Goal: Task Accomplishment & Management: Manage account settings

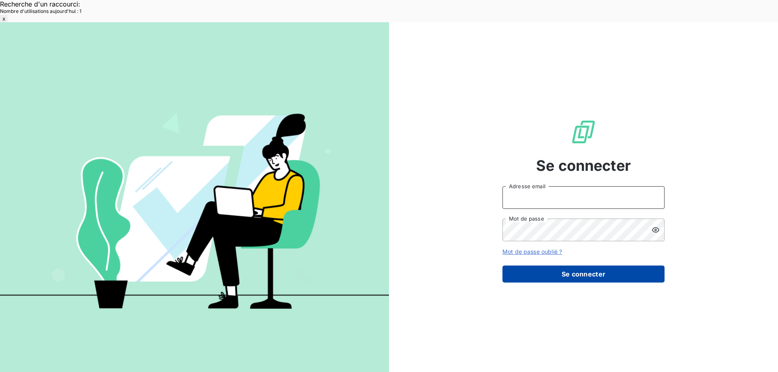
type input "[EMAIL_ADDRESS][DOMAIN_NAME]"
click at [370, 266] on button "Se connecter" at bounding box center [583, 274] width 162 height 17
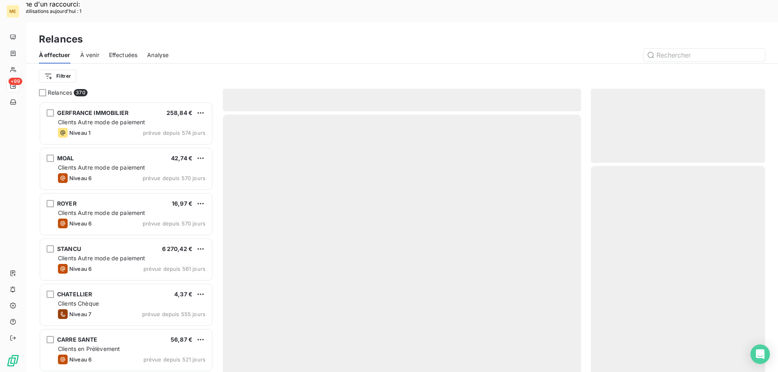
scroll to position [287, 168]
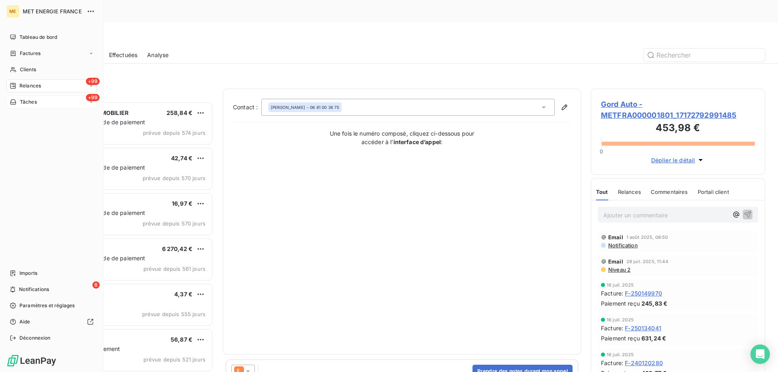
click at [19, 100] on div "Tâches" at bounding box center [23, 101] width 27 height 7
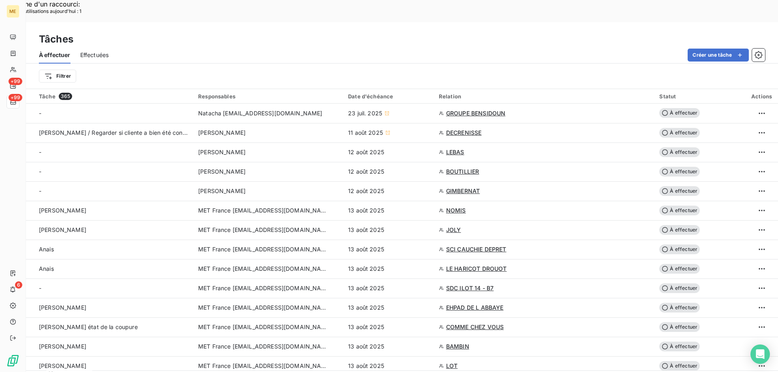
scroll to position [122, 0]
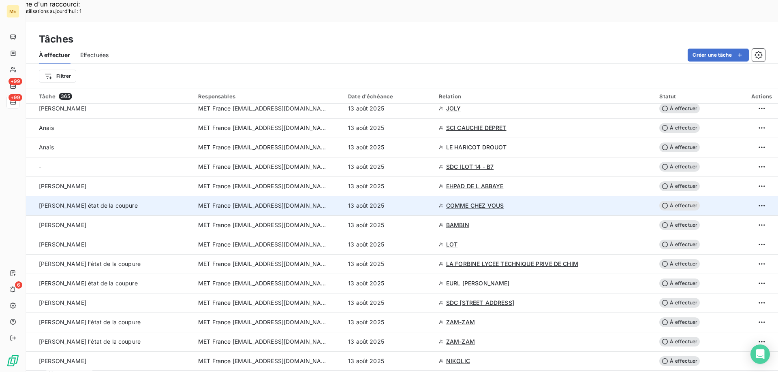
click at [282, 202] on span "MET France met-france@recouvrement.met.com" at bounding box center [263, 206] width 130 height 8
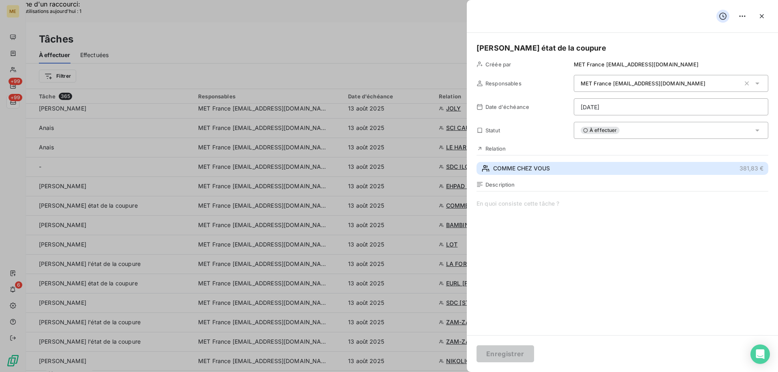
click at [518, 164] on button "COMME CHEZ VOUS 381,83 €" at bounding box center [622, 168] width 292 height 13
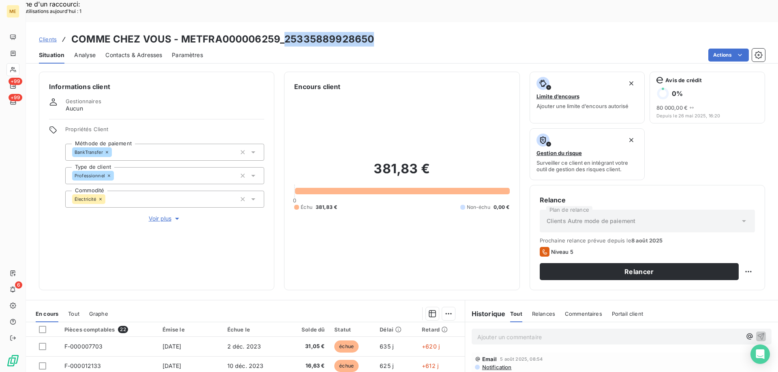
drag, startPoint x: 284, startPoint y: 19, endPoint x: 375, endPoint y: 15, distance: 91.6
click at [375, 32] on div "Clients COMME CHEZ VOUS - METFRA000006259_25335889928650" at bounding box center [402, 39] width 752 height 15
copy h3 "25335889928650"
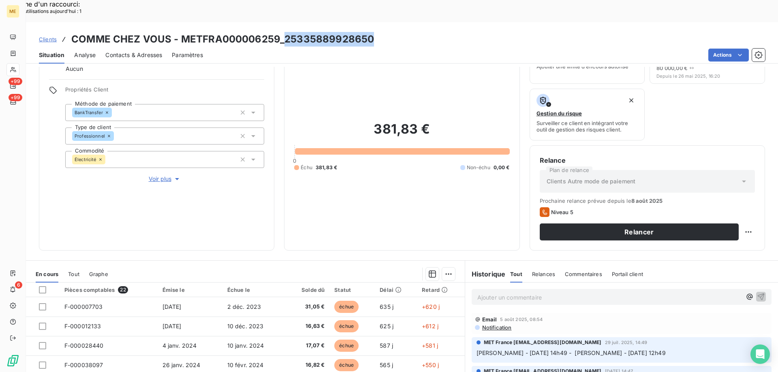
scroll to position [108, 0]
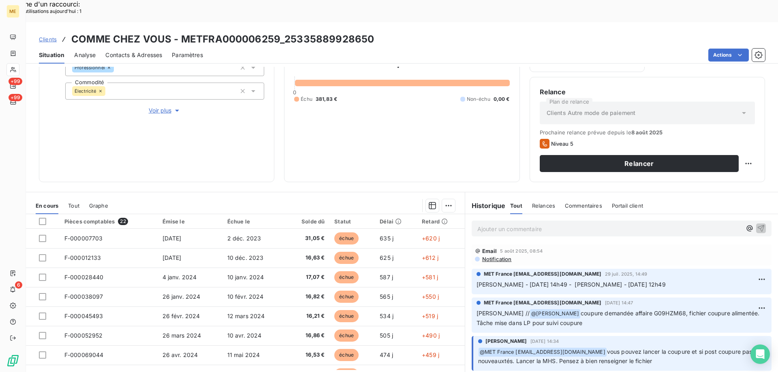
click at [497, 224] on p "Ajouter un commentaire ﻿" at bounding box center [609, 229] width 264 height 10
click at [757, 224] on icon "button" at bounding box center [761, 228] width 8 height 8
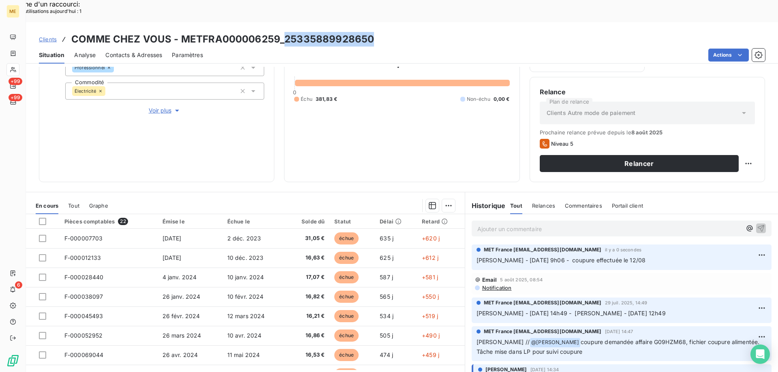
drag, startPoint x: 284, startPoint y: 15, endPoint x: 381, endPoint y: 16, distance: 97.6
click at [381, 32] on div "Clients COMME CHEZ VOUS - METFRA000006259_25335889928650" at bounding box center [402, 39] width 752 height 15
copy h3 "25335889928650"
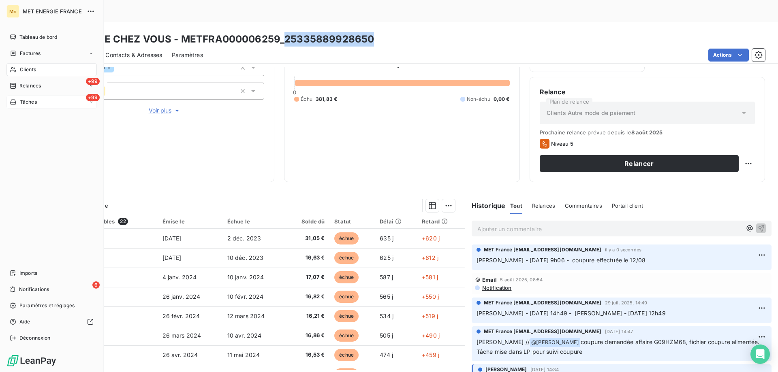
click at [24, 103] on span "Tâches" at bounding box center [28, 101] width 17 height 7
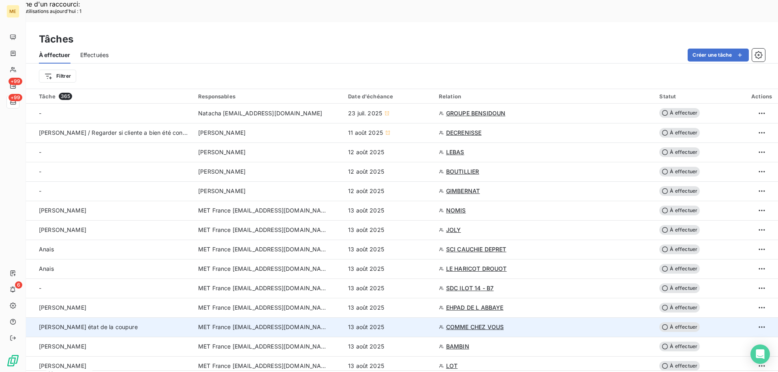
click at [305, 323] on span "MET France [EMAIL_ADDRESS][DOMAIN_NAME]" at bounding box center [263, 327] width 130 height 8
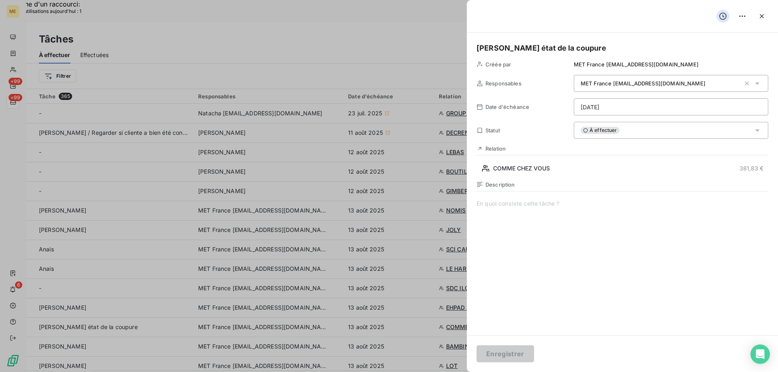
click at [521, 205] on span at bounding box center [622, 278] width 292 height 156
click at [627, 129] on div "À effectuer" at bounding box center [671, 130] width 194 height 17
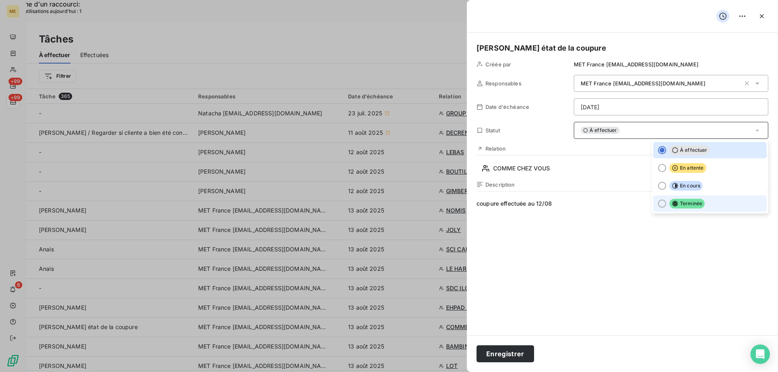
click at [658, 201] on div at bounding box center [662, 204] width 8 height 8
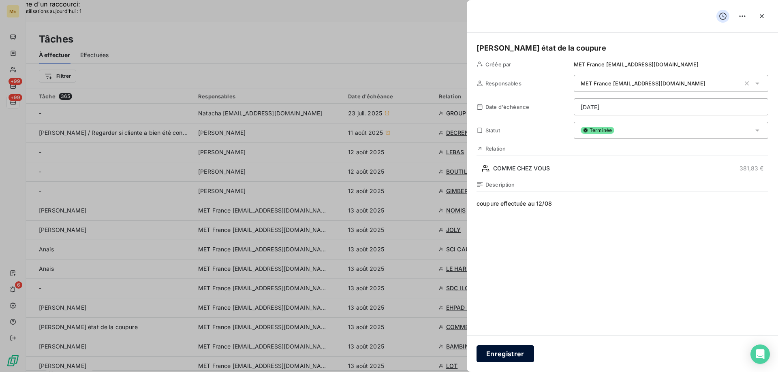
click at [500, 358] on button "Enregistrer" at bounding box center [505, 354] width 58 height 17
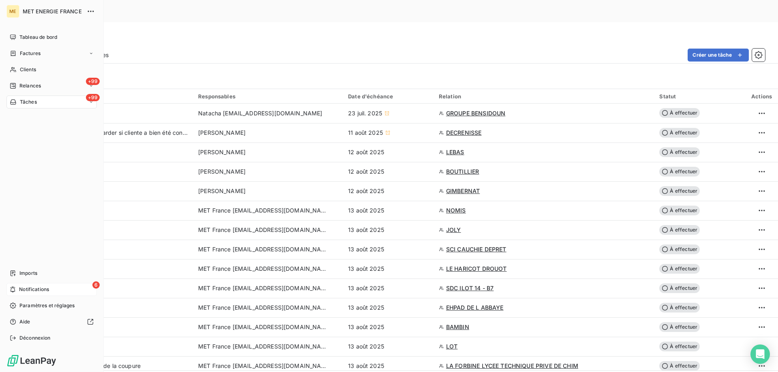
click at [36, 285] on div "6 Notifications" at bounding box center [51, 289] width 90 height 13
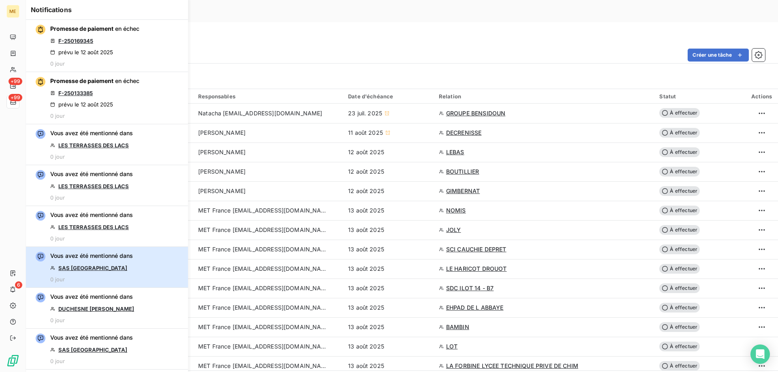
click at [138, 269] on button "Vous avez été mentionné dans SAS HOTEL DU LAC 0 jour" at bounding box center [107, 267] width 162 height 41
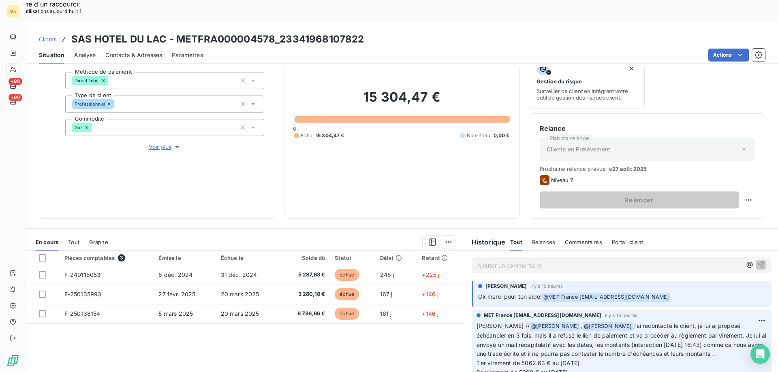
scroll to position [81, 0]
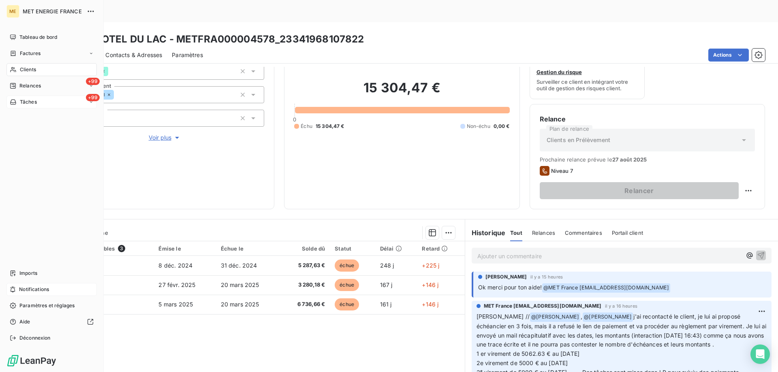
click at [12, 285] on div "Notifications" at bounding box center [51, 289] width 90 height 13
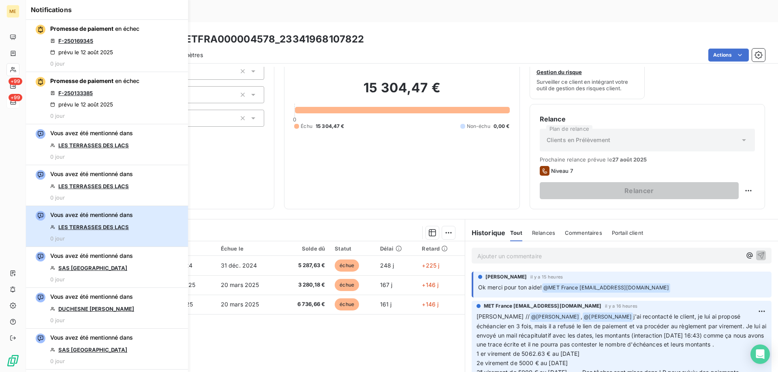
click at [141, 229] on button "Vous avez été mentionné dans LES TERRASSES DES LACS 0 jour" at bounding box center [107, 226] width 162 height 41
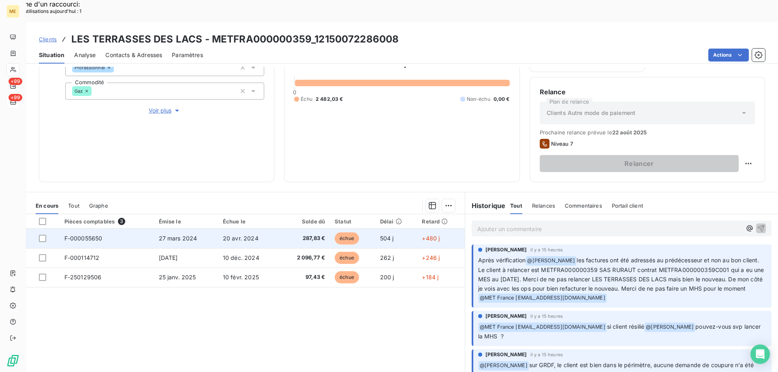
click at [162, 229] on td "27 mars 2024" at bounding box center [186, 238] width 64 height 19
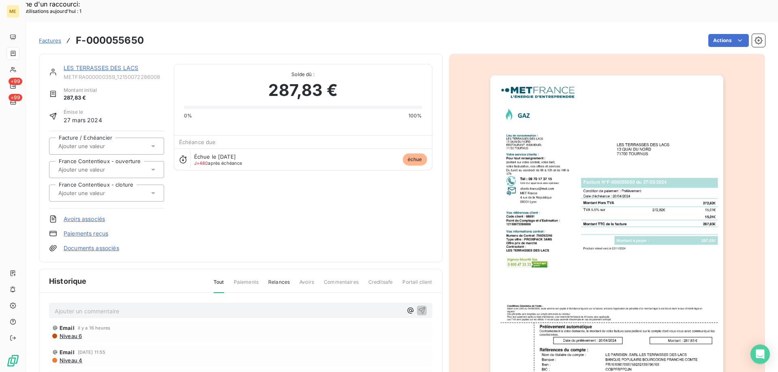
click at [98, 64] on link "LES TERRASSES DES LACS" at bounding box center [101, 67] width 75 height 7
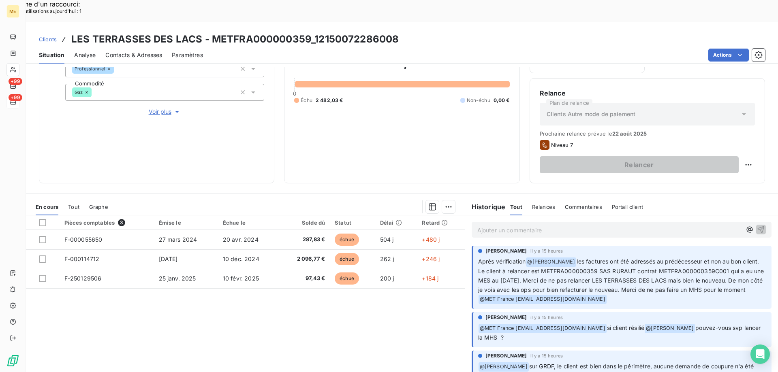
scroll to position [108, 0]
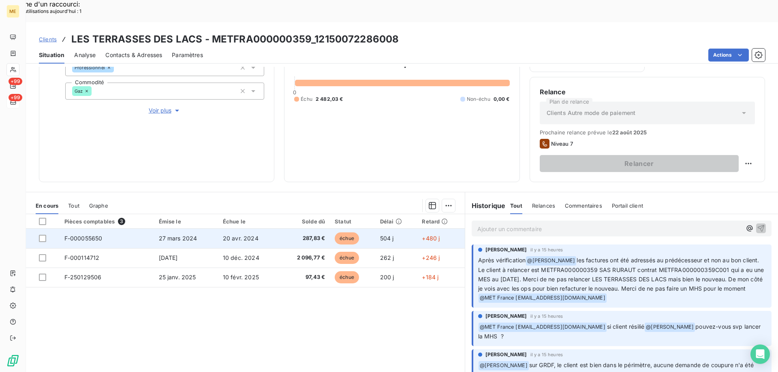
click at [95, 235] on span "F-000055650" at bounding box center [83, 238] width 38 height 7
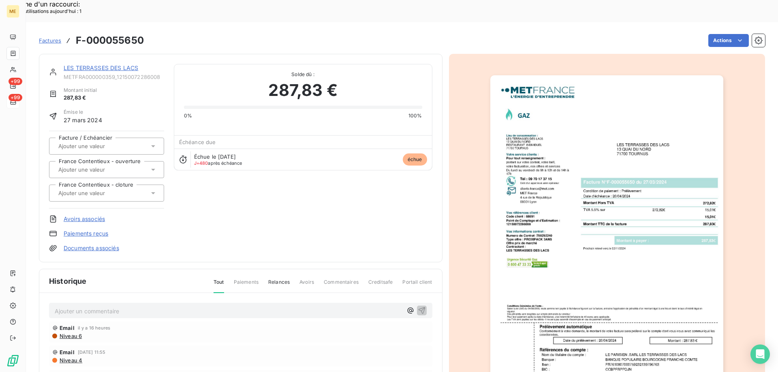
click at [94, 64] on link "LES TERRASSES DES LACS" at bounding box center [101, 67] width 75 height 7
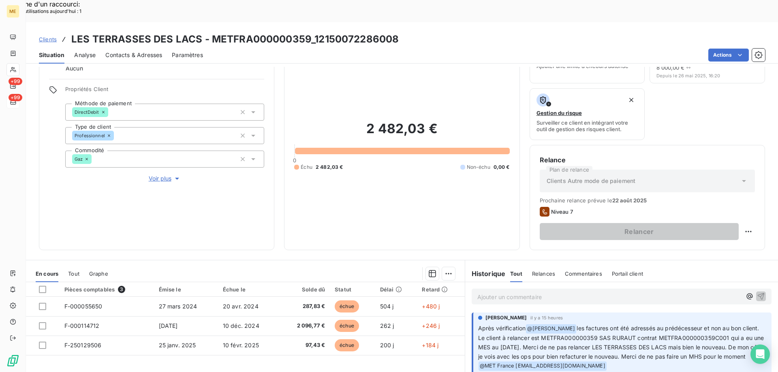
scroll to position [108, 0]
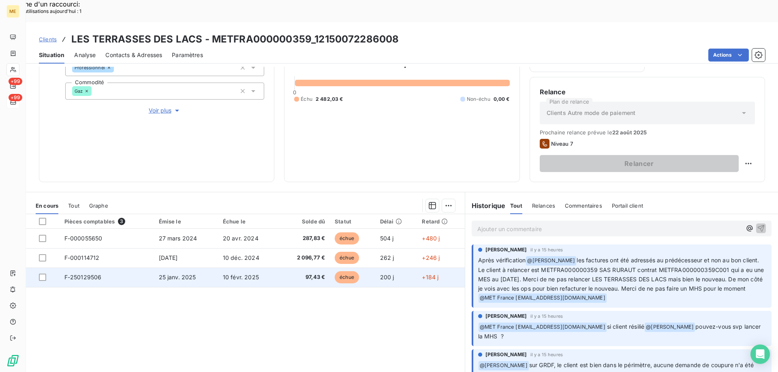
click at [106, 268] on td "F-250129506" at bounding box center [107, 277] width 94 height 19
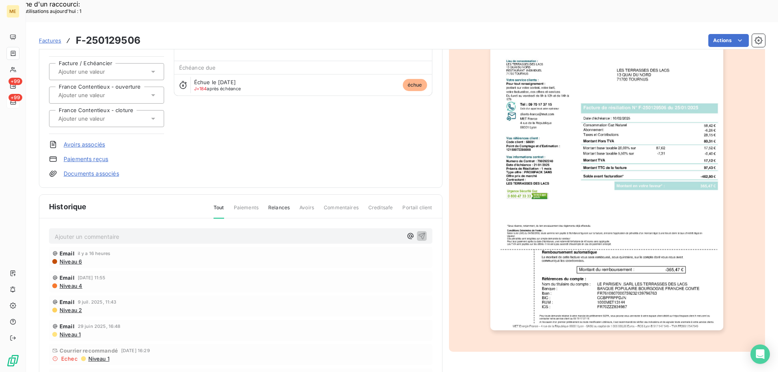
scroll to position [76, 0]
click at [567, 234] on img "button" at bounding box center [606, 165] width 233 height 330
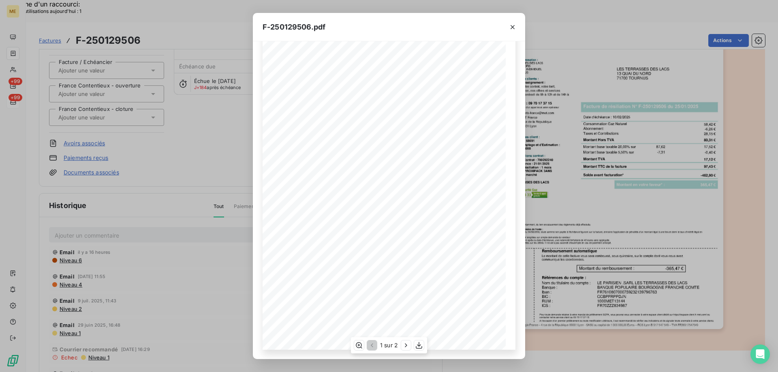
scroll to position [45, 0]
click at [406, 342] on icon "button" at bounding box center [406, 345] width 8 height 8
click at [511, 30] on icon "button" at bounding box center [512, 27] width 8 height 8
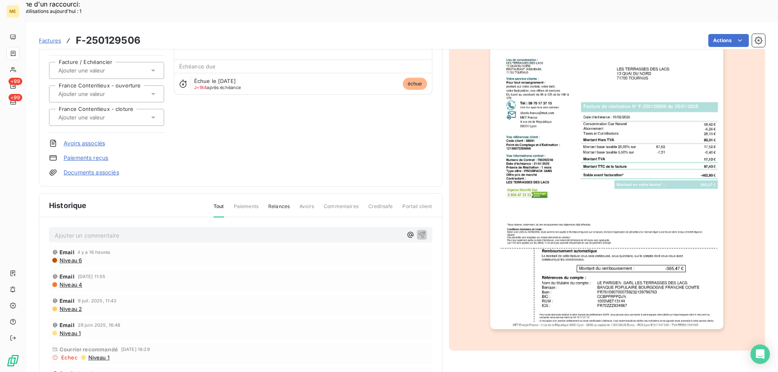
click at [51, 37] on span "Factures" at bounding box center [50, 40] width 22 height 6
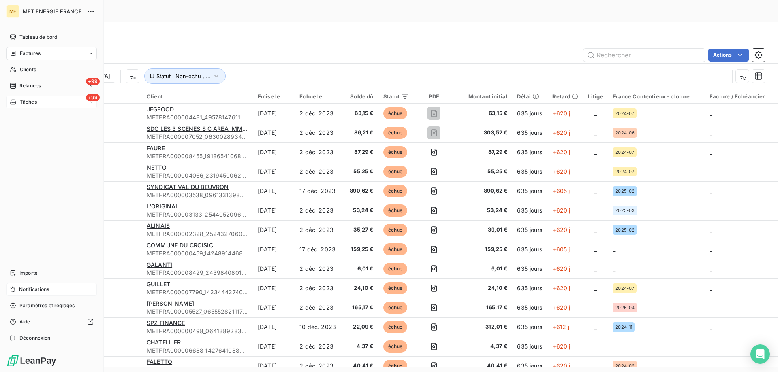
click at [31, 286] on span "Notifications" at bounding box center [34, 289] width 30 height 7
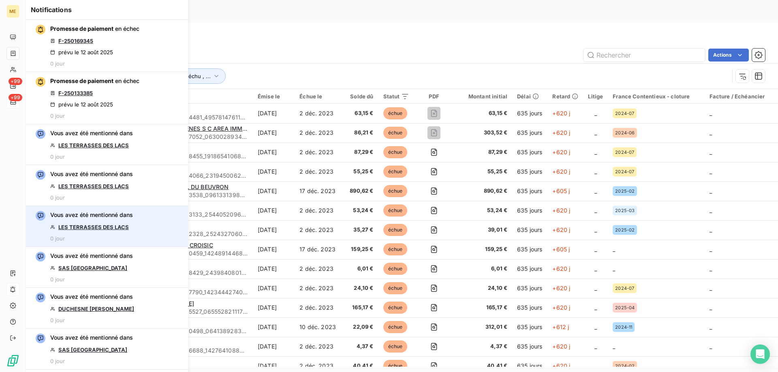
click at [100, 228] on link "LES TERRASSES DES LACS" at bounding box center [93, 227] width 70 height 6
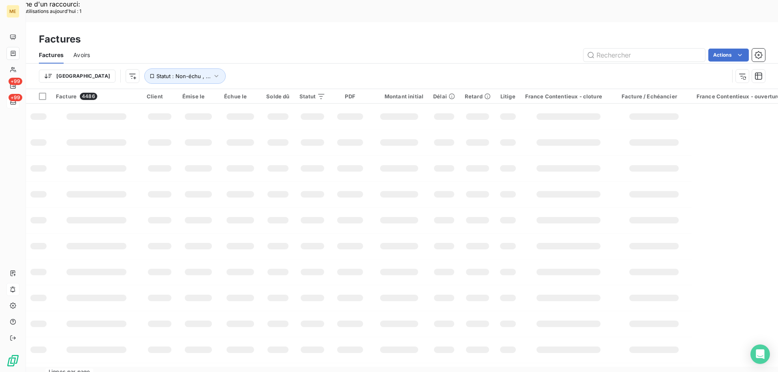
click at [256, 68] on div "Trier Statut : Non-échu , ..." at bounding box center [384, 75] width 690 height 15
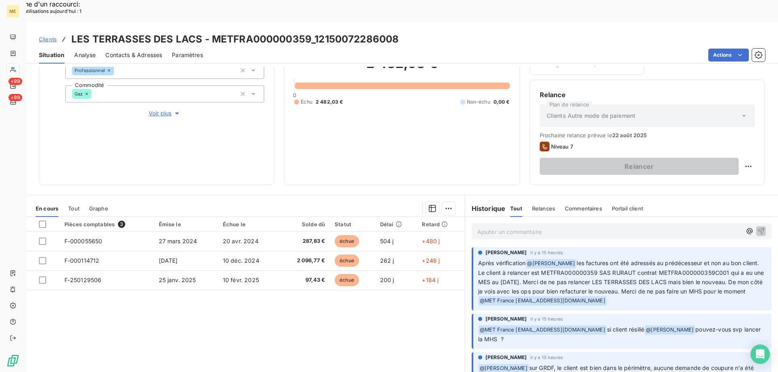
scroll to position [108, 0]
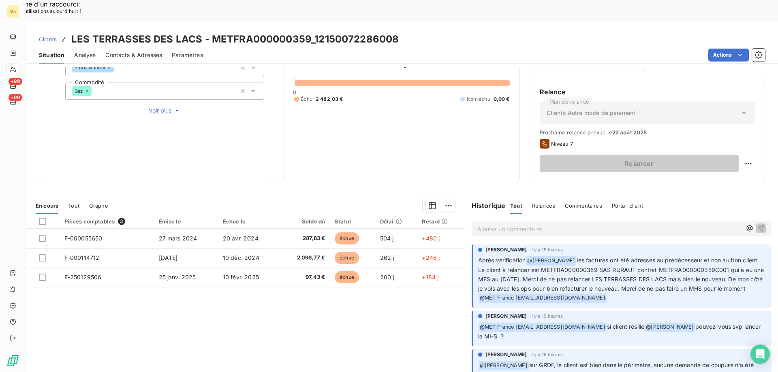
click at [482, 224] on p "Ajouter un commentaire ﻿" at bounding box center [609, 229] width 264 height 10
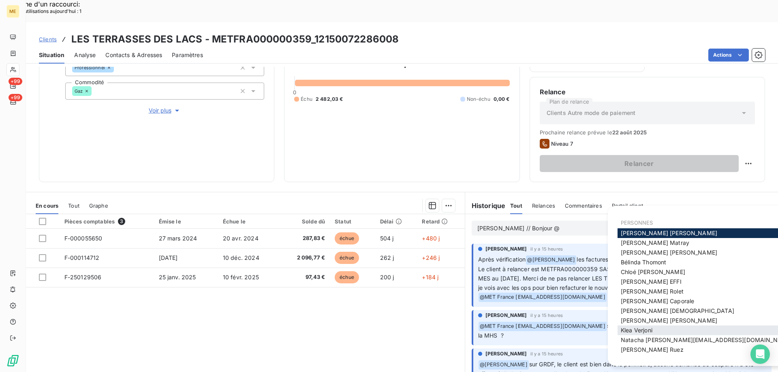
click at [633, 328] on span "[PERSON_NAME]" at bounding box center [637, 330] width 32 height 7
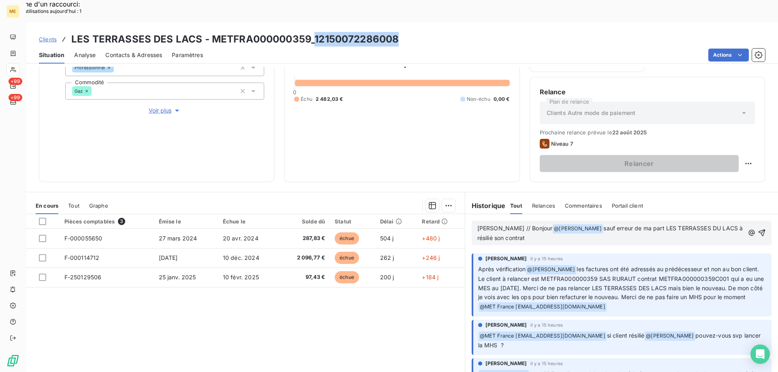
drag, startPoint x: 313, startPoint y: 15, endPoint x: 403, endPoint y: 13, distance: 90.3
click at [403, 32] on div "Clients LES TERRASSES DES LACS - METFRA000000359_12150072286008" at bounding box center [402, 39] width 752 height 15
copy h3 "12150072286008"
click at [515, 224] on p "[PERSON_NAME] // Bonjour @ Klea Verjoni ﻿ sauf erreur de ma part LES TERRASSES …" at bounding box center [610, 233] width 267 height 19
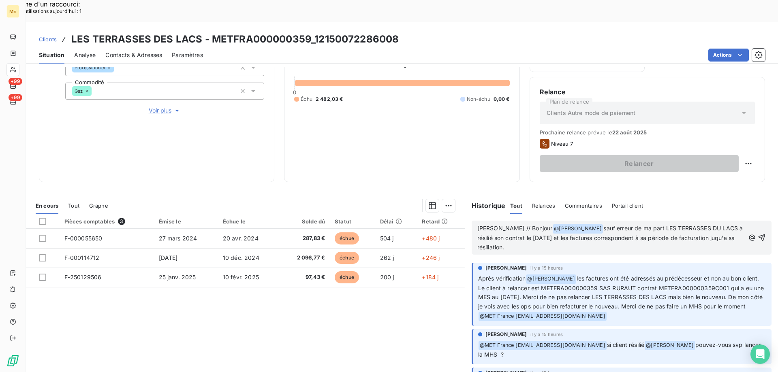
click at [703, 225] on span "sauf erreur de ma part LES TERRASSES DU LACS à résilié son contrat le [DATE] et…" at bounding box center [610, 238] width 267 height 26
click at [709, 224] on p "[PERSON_NAME] // Bonjour @ Klea Verjoni ﻿ sauf erreur de ma part LES TERRASSES …" at bounding box center [610, 238] width 267 height 28
click at [708, 225] on span "sauf erreur de ma part LES TERRASSES DU LACS à résilié son contrat le [DATE] et…" at bounding box center [610, 238] width 267 height 26
click at [0, 0] on lt-span "a résilié" at bounding box center [0, 0] width 0 height 0
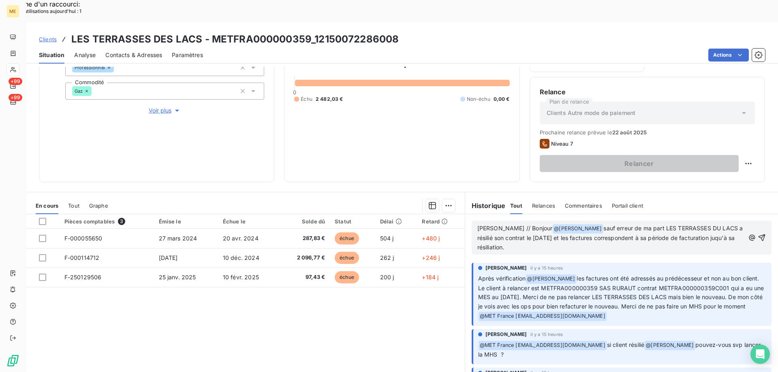
click at [552, 226] on p "[PERSON_NAME] // Bonjour @ Klea Verjoni ﻿ sauf erreur de ma part LES TERRASSES …" at bounding box center [610, 238] width 267 height 28
click at [696, 225] on span "sauf erreur de ma part LES TERRASSES DU LACS a résilié son contrat le [DATE] et…" at bounding box center [610, 238] width 267 height 26
click at [758, 234] on icon "button" at bounding box center [761, 237] width 7 height 7
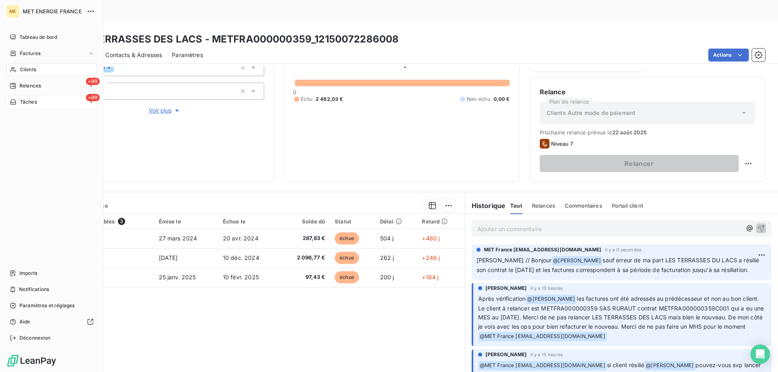
click at [27, 101] on span "Tâches" at bounding box center [28, 101] width 17 height 7
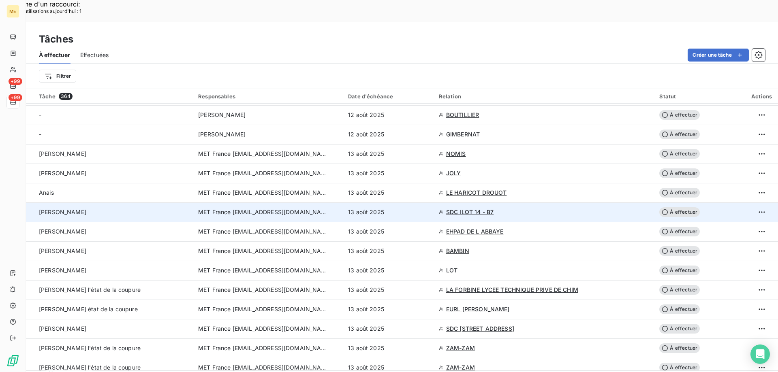
scroll to position [81, 0]
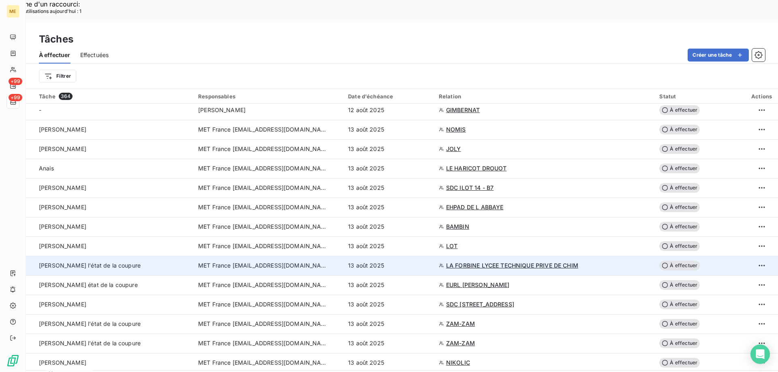
click at [239, 262] on span "MET France [EMAIL_ADDRESS][DOMAIN_NAME]" at bounding box center [263, 266] width 130 height 8
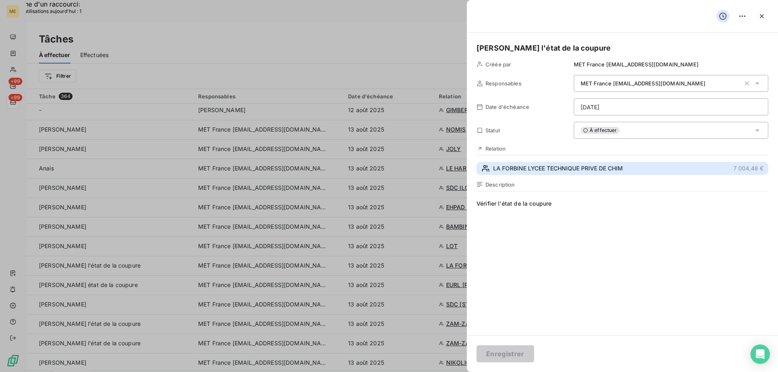
click at [511, 168] on span "LA FORBINE LYCEE TECHNIQUE PRIVE DE CHIM" at bounding box center [558, 168] width 130 height 8
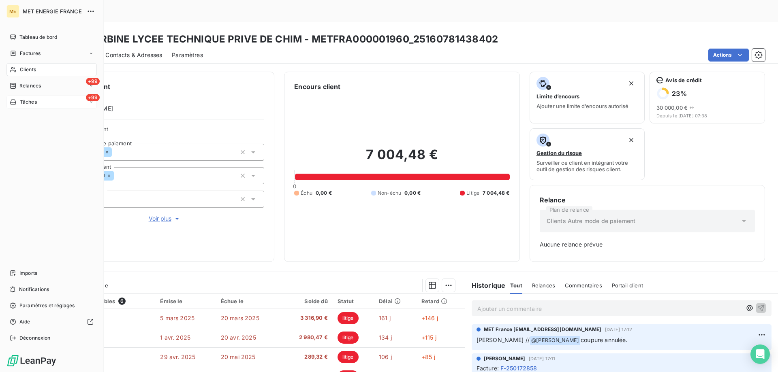
click at [34, 97] on div "+99 Tâches" at bounding box center [51, 102] width 90 height 13
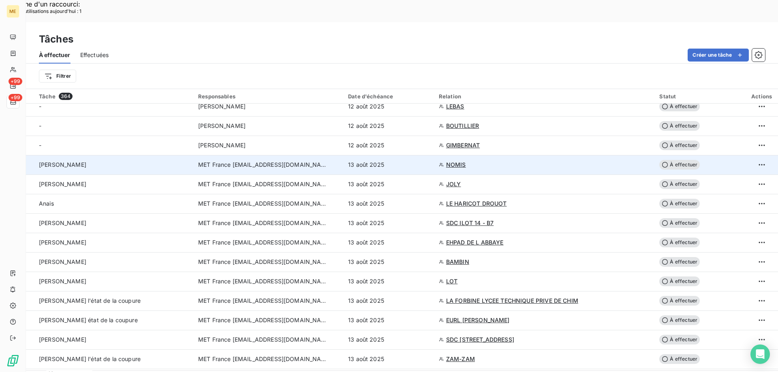
scroll to position [122, 0]
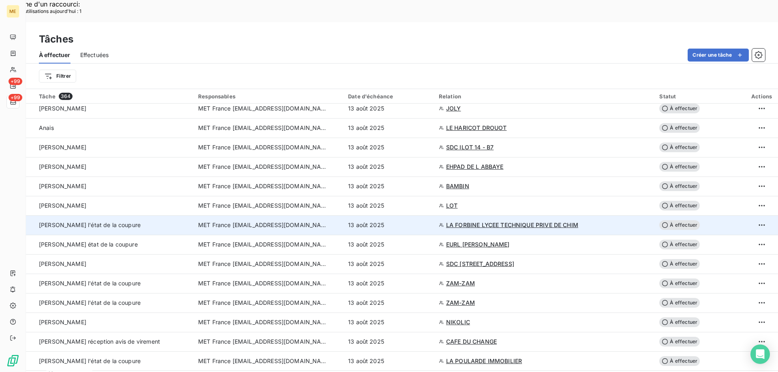
click at [281, 215] on td "MET France [EMAIL_ADDRESS][DOMAIN_NAME]" at bounding box center [268, 224] width 150 height 19
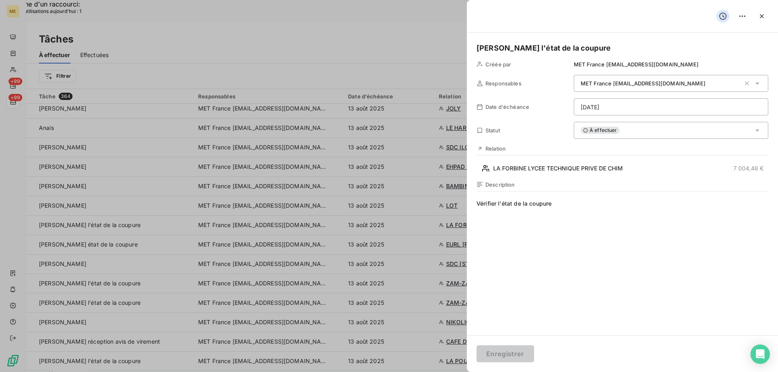
click at [627, 131] on div "À effectuer" at bounding box center [671, 130] width 194 height 17
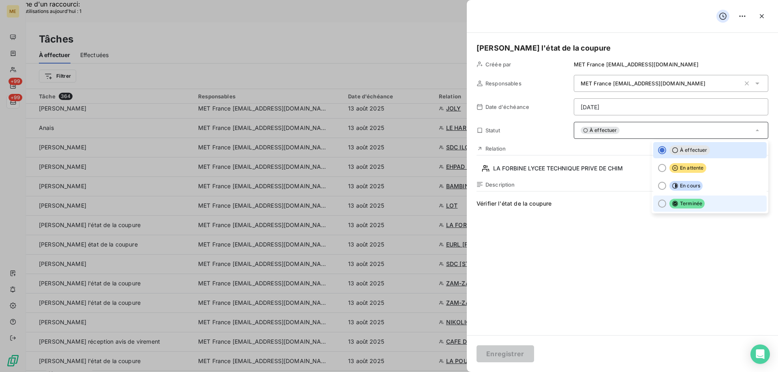
click at [658, 204] on div at bounding box center [662, 204] width 8 height 8
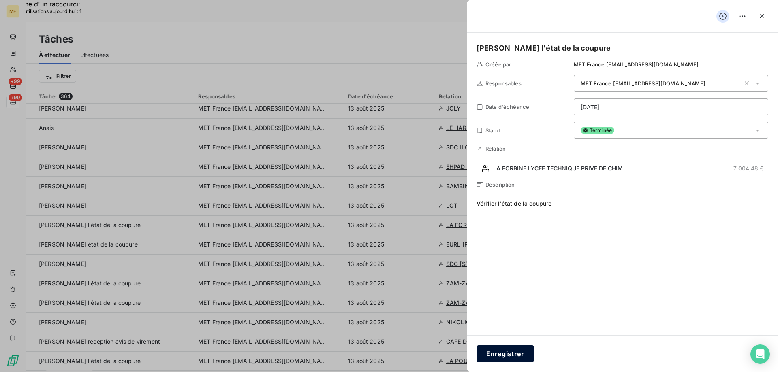
click at [508, 362] on button "Enregistrer" at bounding box center [505, 354] width 58 height 17
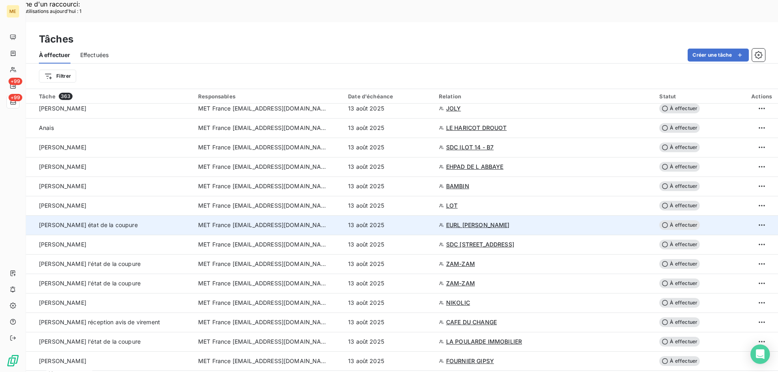
click at [305, 221] on span "MET France [EMAIL_ADDRESS][DOMAIN_NAME]" at bounding box center [263, 225] width 130 height 8
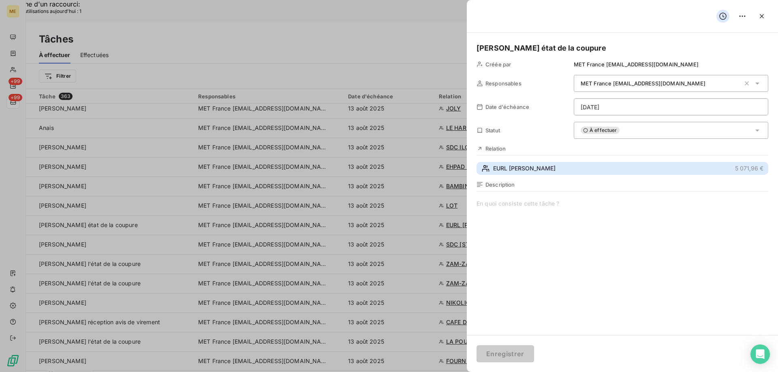
click at [505, 167] on span "EURL [PERSON_NAME]" at bounding box center [524, 168] width 62 height 8
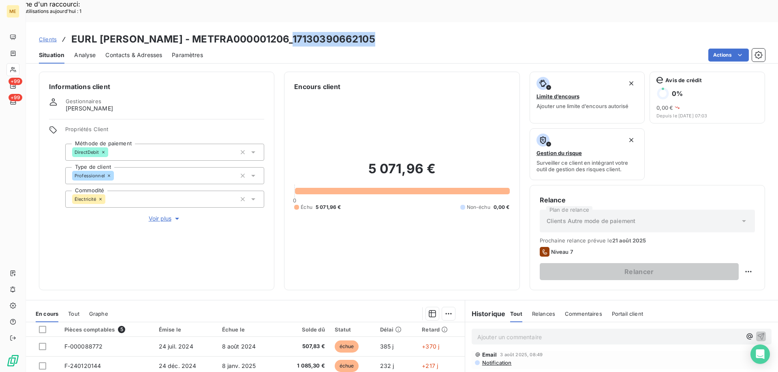
drag, startPoint x: 285, startPoint y: 17, endPoint x: 401, endPoint y: 17, distance: 115.8
click at [401, 32] on div "Clients EURL [PERSON_NAME] - METFRA000001206_17130390662105" at bounding box center [402, 39] width 752 height 15
copy h3 "17130390662105"
click at [483, 332] on p "Ajouter un commentaire ﻿" at bounding box center [609, 337] width 264 height 10
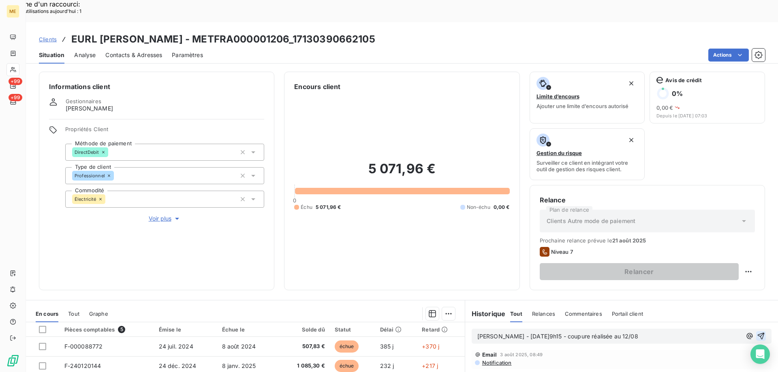
click at [757, 333] on icon "button" at bounding box center [760, 336] width 7 height 7
drag, startPoint x: 288, startPoint y: 15, endPoint x: 378, endPoint y: 15, distance: 90.3
click at [378, 32] on div "Clients EURL [PERSON_NAME] - METFRA000001206_17130390662105" at bounding box center [402, 39] width 752 height 15
copy h3 "17130390662105"
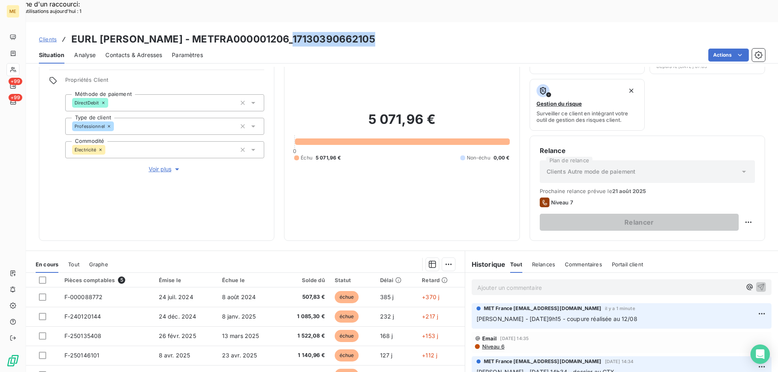
scroll to position [0, 0]
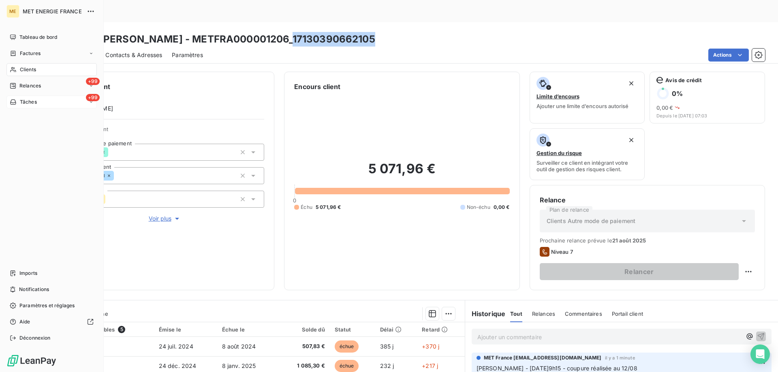
click at [12, 102] on icon at bounding box center [13, 102] width 6 height 5
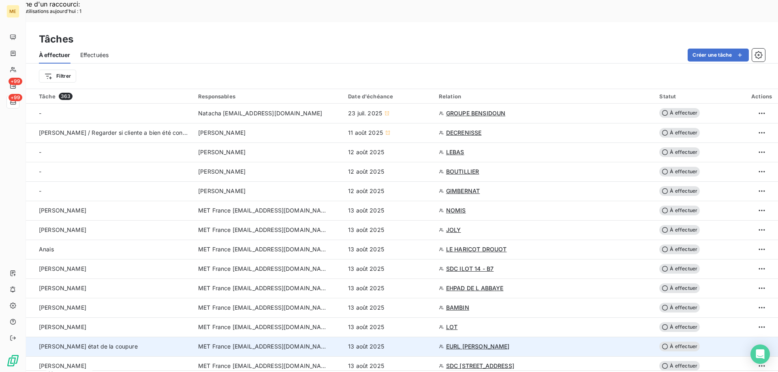
click at [274, 343] on span "MET France [EMAIL_ADDRESS][DOMAIN_NAME]" at bounding box center [263, 347] width 130 height 8
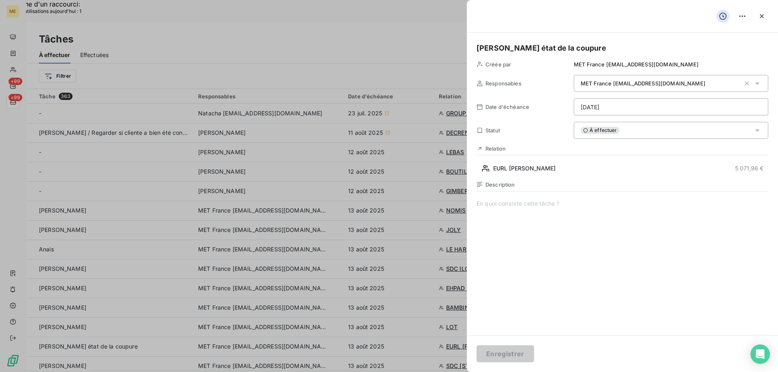
click at [532, 205] on span at bounding box center [622, 278] width 292 height 156
click at [621, 134] on div "À effectuer" at bounding box center [671, 130] width 194 height 17
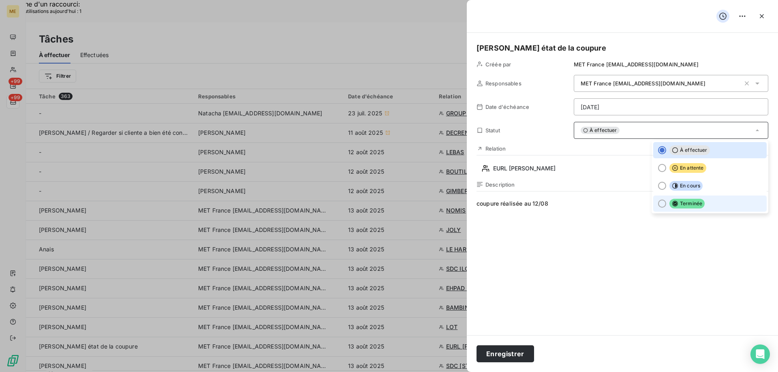
click at [658, 202] on div at bounding box center [662, 204] width 8 height 8
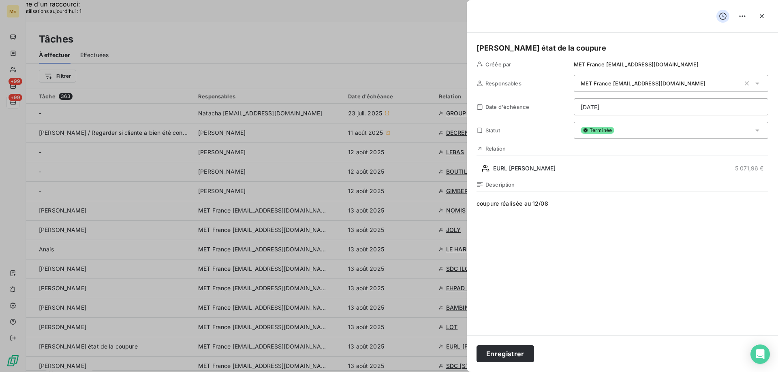
click at [626, 175] on div "[PERSON_NAME] état de la coupure Créée par MET France [EMAIL_ADDRESS][DOMAIN_NA…" at bounding box center [622, 184] width 311 height 303
click at [507, 348] on button "Enregistrer" at bounding box center [505, 354] width 58 height 17
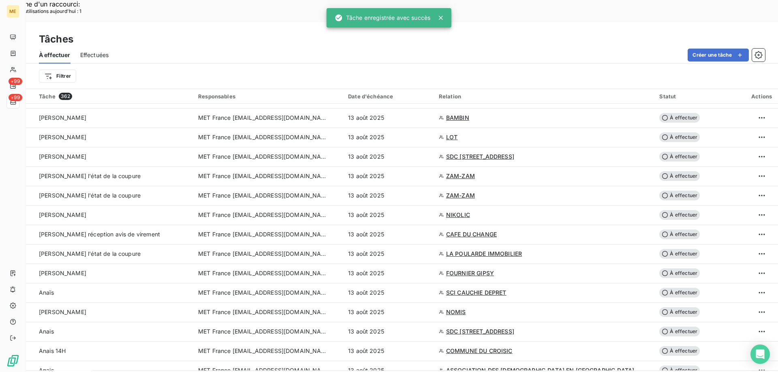
scroll to position [203, 0]
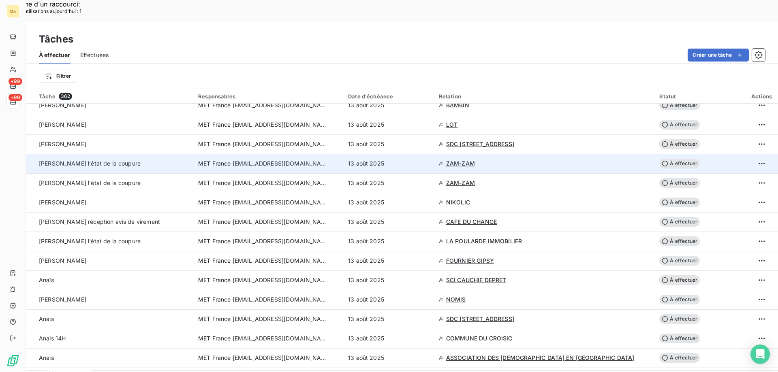
click at [258, 160] on span "MET France [EMAIL_ADDRESS][DOMAIN_NAME]" at bounding box center [263, 164] width 130 height 8
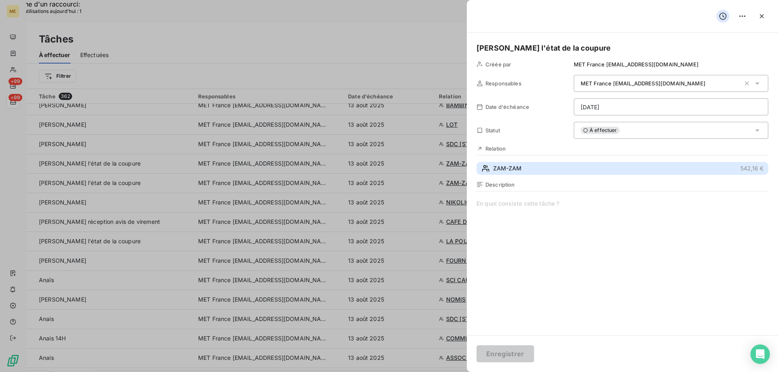
click at [510, 170] on span "ZAM-ZAM" at bounding box center [507, 168] width 28 height 8
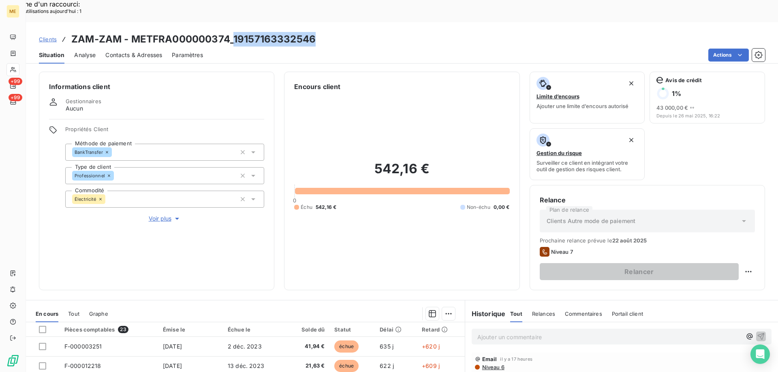
drag, startPoint x: 235, startPoint y: 19, endPoint x: 330, endPoint y: 19, distance: 95.2
click at [330, 32] on div "Clients ZAM-ZAM - METFRA000000374_19157163332546" at bounding box center [402, 39] width 752 height 15
copy h3 "19157163332546"
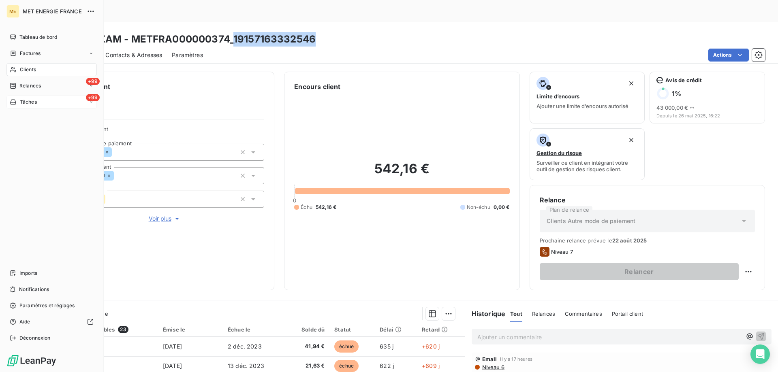
click at [21, 102] on span "Tâches" at bounding box center [28, 101] width 17 height 7
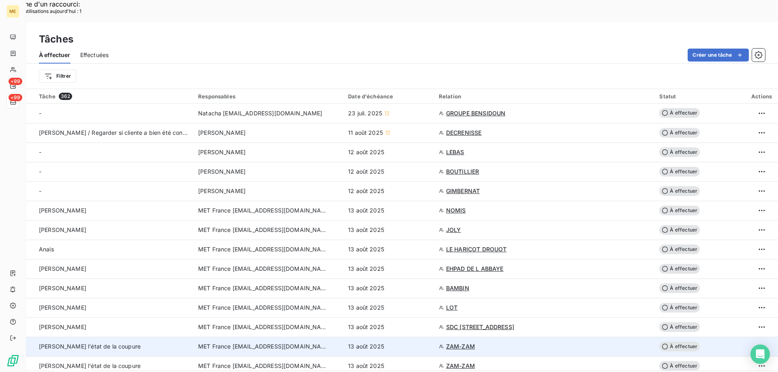
click at [246, 343] on span "MET France [EMAIL_ADDRESS][DOMAIN_NAME]" at bounding box center [263, 347] width 130 height 8
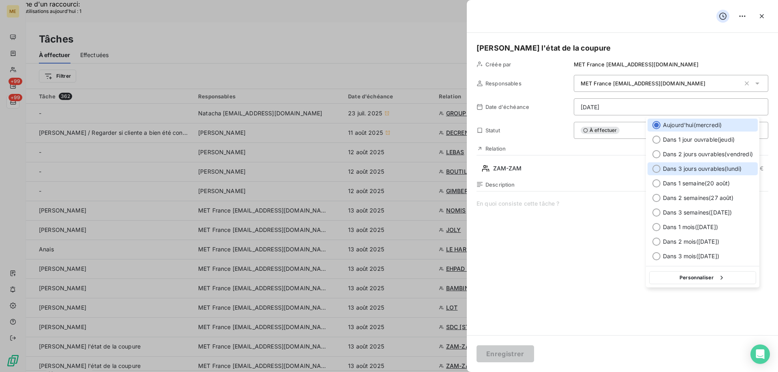
click at [657, 168] on div at bounding box center [656, 169] width 8 height 8
type input "[DATE]"
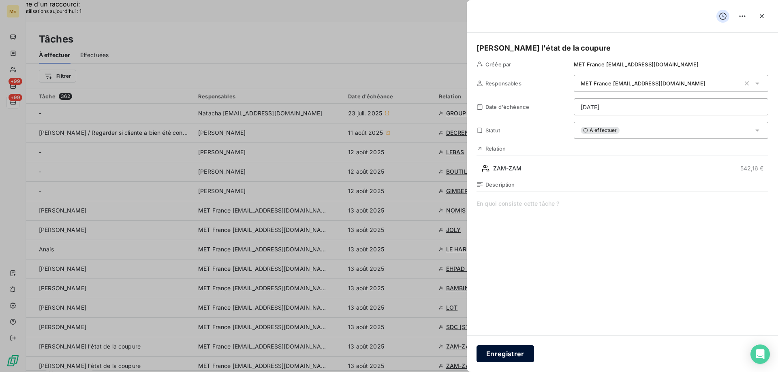
click at [507, 356] on button "Enregistrer" at bounding box center [505, 354] width 58 height 17
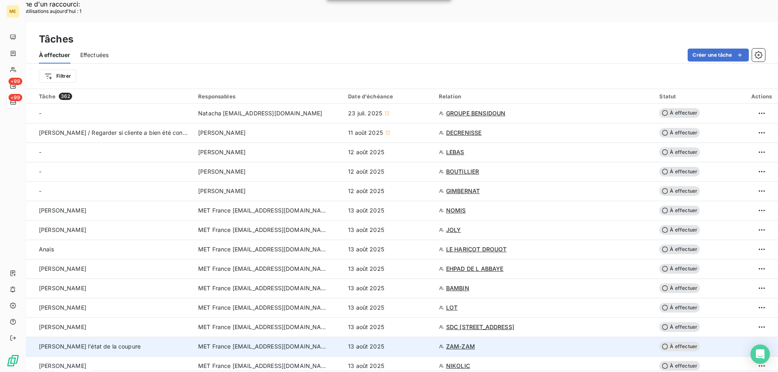
click at [252, 343] on span "MET France [EMAIL_ADDRESS][DOMAIN_NAME]" at bounding box center [263, 347] width 130 height 8
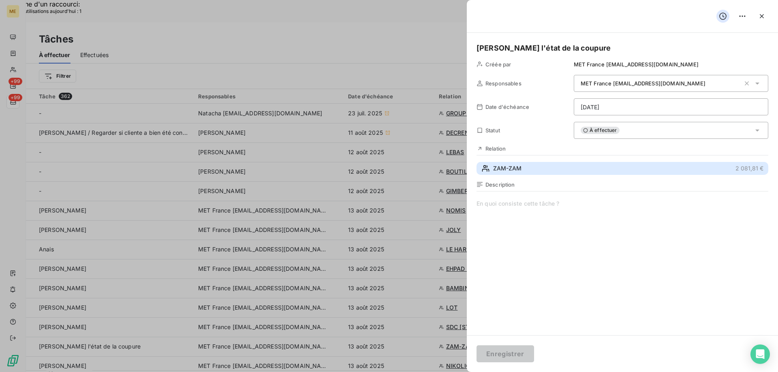
click at [497, 169] on span "ZAM-ZAM" at bounding box center [507, 168] width 28 height 8
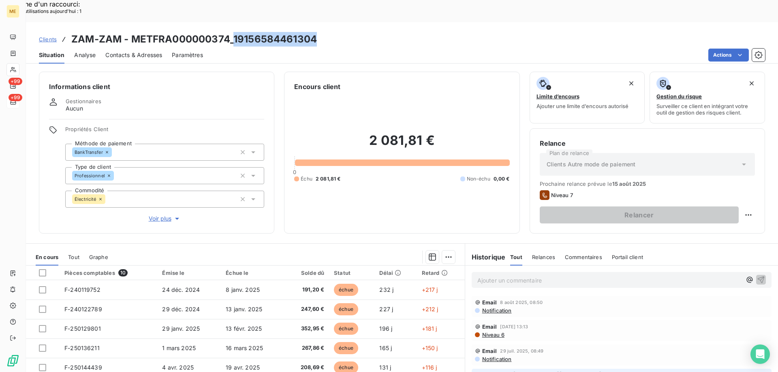
drag, startPoint x: 235, startPoint y: 16, endPoint x: 324, endPoint y: 16, distance: 89.5
click at [324, 32] on div "Clients ZAM-ZAM - METFRA000000374_19156584461304" at bounding box center [402, 39] width 752 height 15
copy h3 "19156584461304"
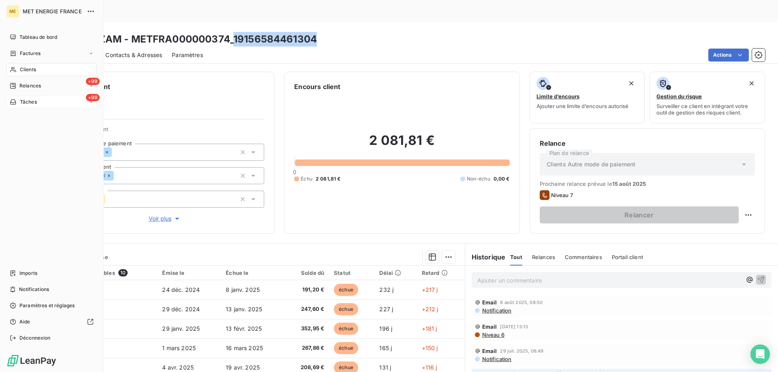
click at [18, 102] on div "Tâches" at bounding box center [23, 101] width 27 height 7
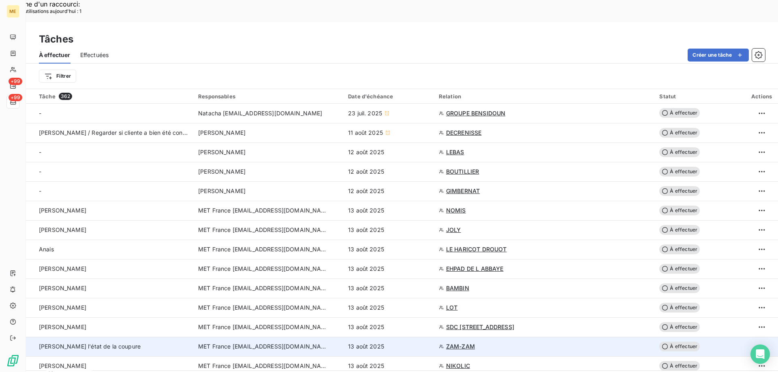
click at [266, 343] on span "MET France [EMAIL_ADDRESS][DOMAIN_NAME]" at bounding box center [263, 347] width 130 height 8
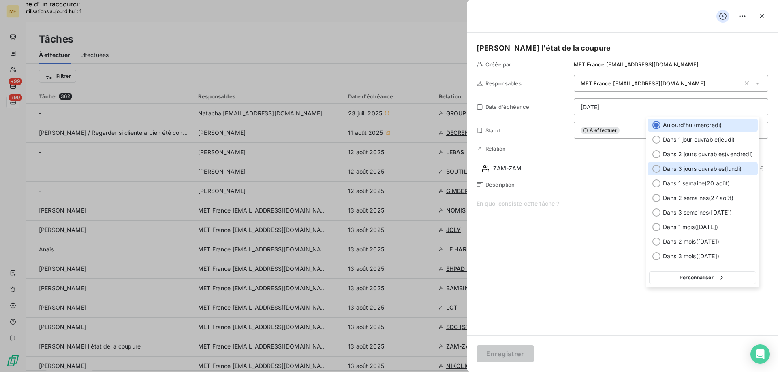
click at [657, 169] on div at bounding box center [656, 169] width 8 height 8
type input "[DATE]"
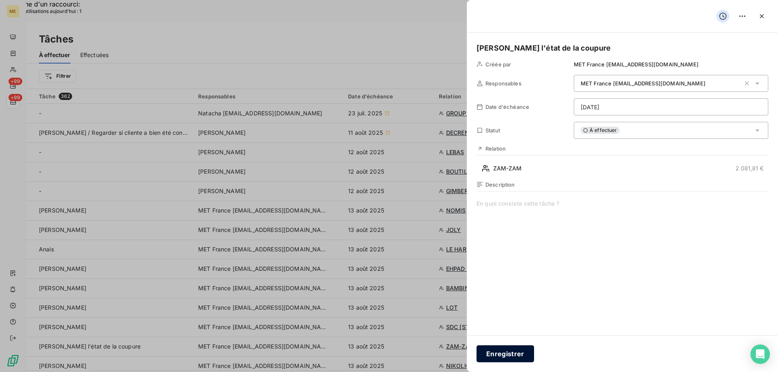
click at [508, 356] on button "Enregistrer" at bounding box center [505, 354] width 58 height 17
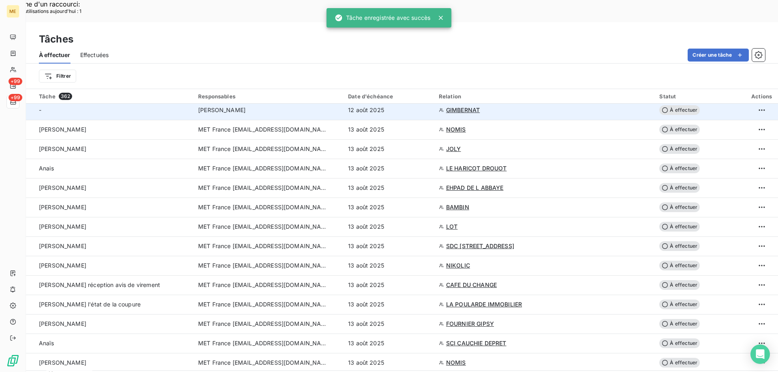
scroll to position [162, 0]
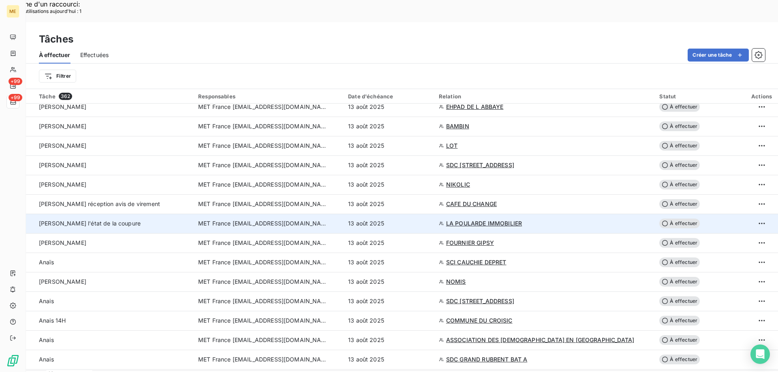
click at [246, 220] on span "MET France [EMAIL_ADDRESS][DOMAIN_NAME]" at bounding box center [263, 224] width 130 height 8
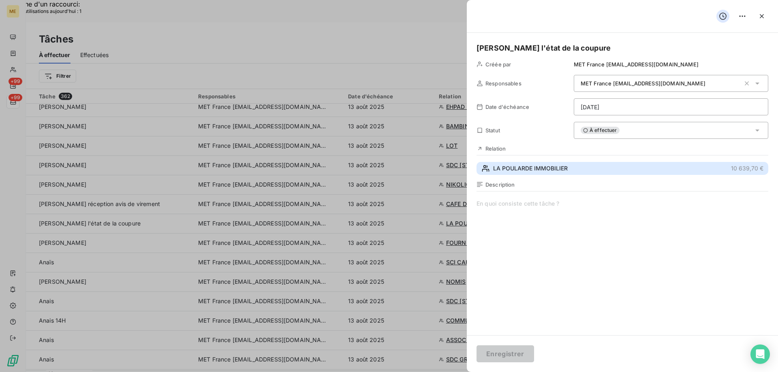
click at [502, 166] on span "LA POULARDE IMMOBILIER" at bounding box center [530, 168] width 75 height 8
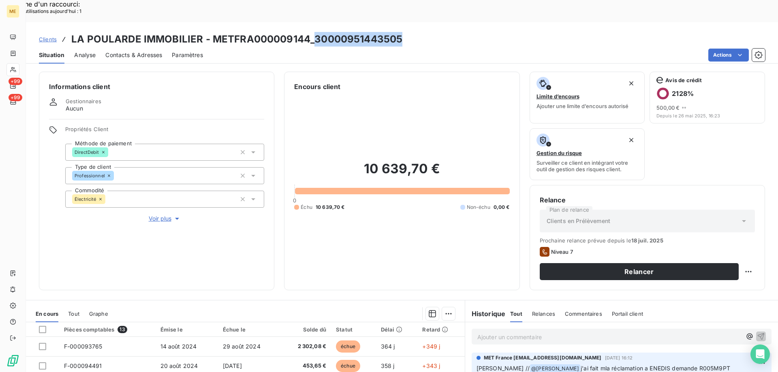
drag, startPoint x: 311, startPoint y: 15, endPoint x: 417, endPoint y: 21, distance: 105.5
click at [417, 32] on div "Clients LA POULARDE IMMOBILIER - METFRA000009144_30000951443505" at bounding box center [402, 39] width 752 height 15
copy h3 "30000951443505"
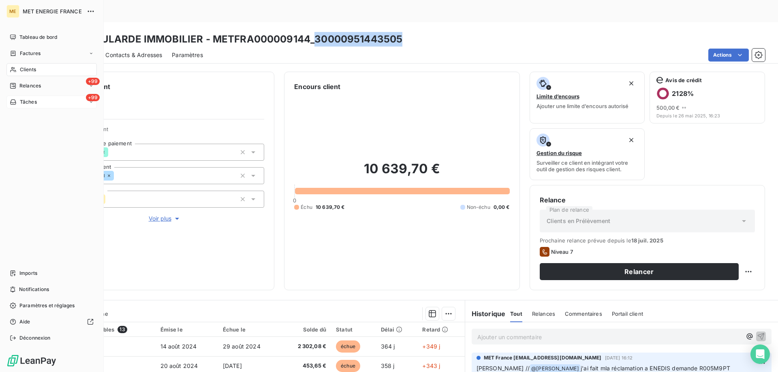
click at [17, 102] on div "Tâches" at bounding box center [23, 101] width 27 height 7
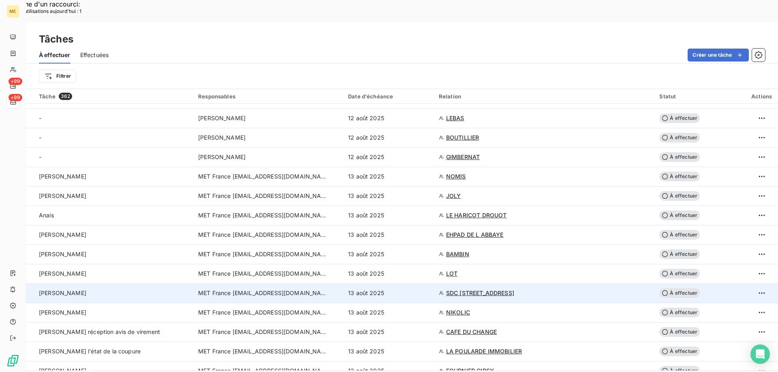
scroll to position [41, 0]
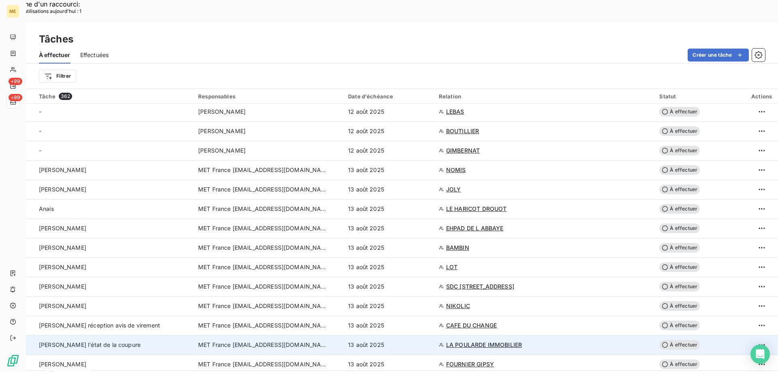
click at [237, 341] on span "MET France [EMAIL_ADDRESS][DOMAIN_NAME]" at bounding box center [263, 345] width 130 height 8
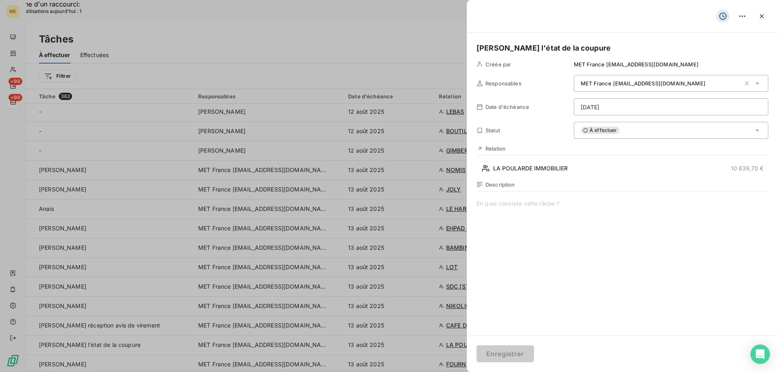
click at [501, 203] on span at bounding box center [622, 278] width 292 height 156
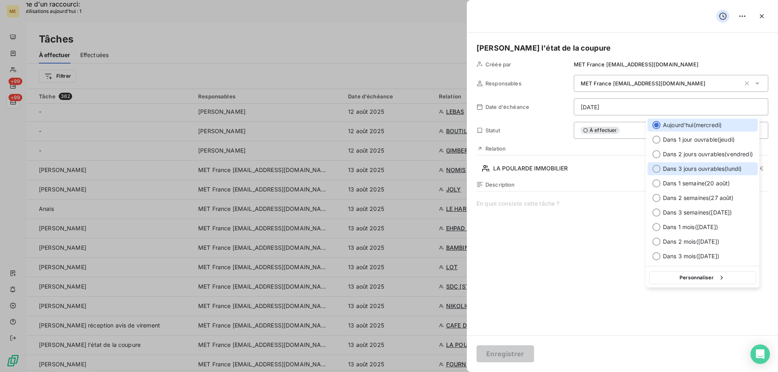
click at [660, 171] on div "Dans 3 jours ouvrables ( lundi )" at bounding box center [702, 168] width 110 height 13
type input "[DATE]"
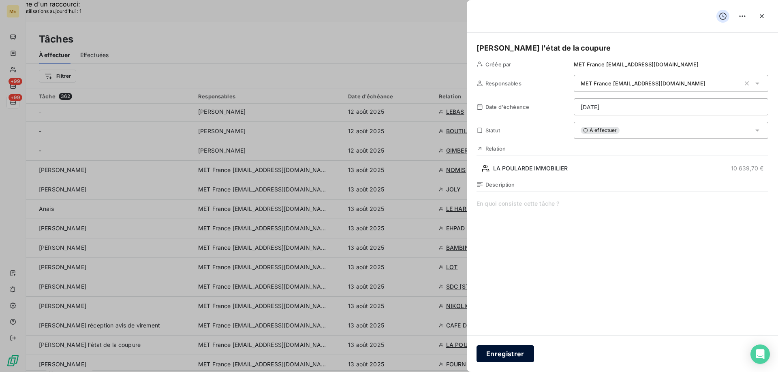
click at [519, 349] on button "Enregistrer" at bounding box center [505, 354] width 58 height 17
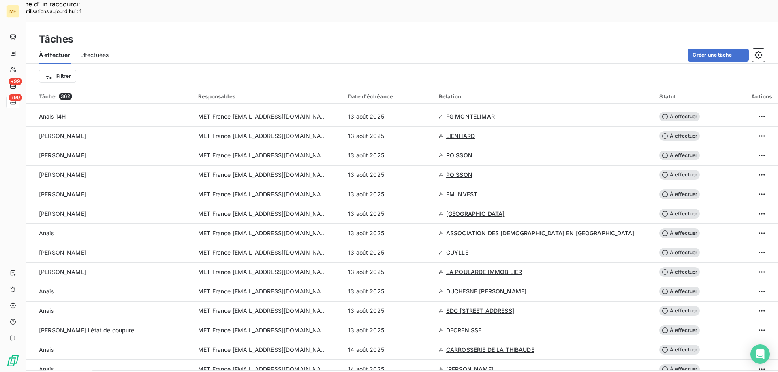
scroll to position [770, 0]
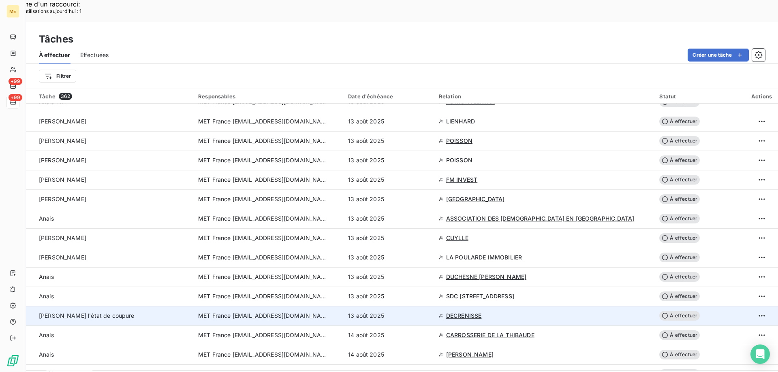
click at [253, 312] on span "MET France [EMAIL_ADDRESS][DOMAIN_NAME]" at bounding box center [263, 316] width 130 height 8
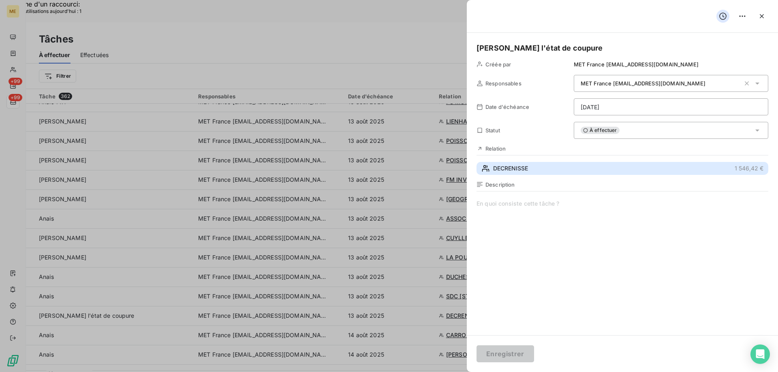
click at [506, 168] on span "DECRENISSE" at bounding box center [510, 168] width 35 height 8
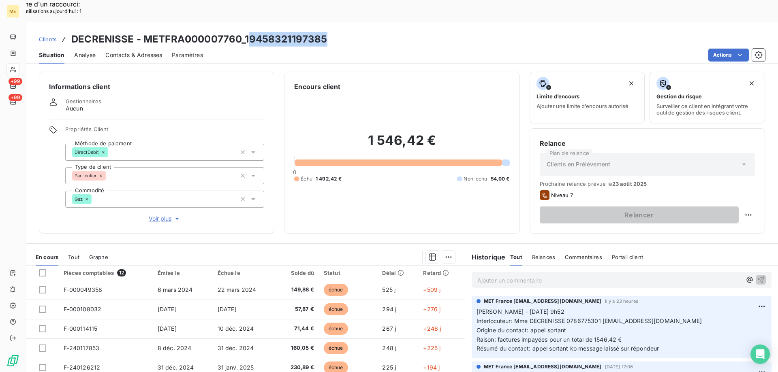
drag, startPoint x: 246, startPoint y: 15, endPoint x: 325, endPoint y: 13, distance: 79.0
click at [325, 32] on div "Clients DECRENISSE - METFRA000007760_19458321197385" at bounding box center [402, 39] width 752 height 15
drag, startPoint x: 244, startPoint y: 16, endPoint x: 340, endPoint y: 24, distance: 95.9
click at [340, 32] on div "Clients DECRENISSE - METFRA000007760_19458321197385" at bounding box center [402, 39] width 752 height 15
copy h3 "19458321197385"
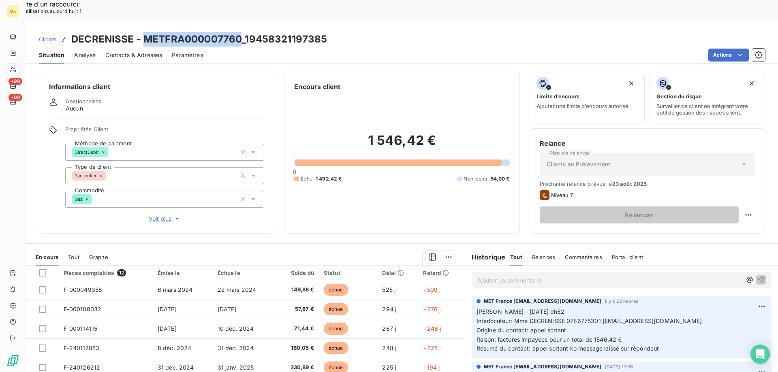
drag, startPoint x: 144, startPoint y: 18, endPoint x: 240, endPoint y: 20, distance: 96.4
click at [240, 32] on h3 "DECRENISSE - METFRA000007760_19458321197385" at bounding box center [199, 39] width 256 height 15
copy h3 "METFRA000007760"
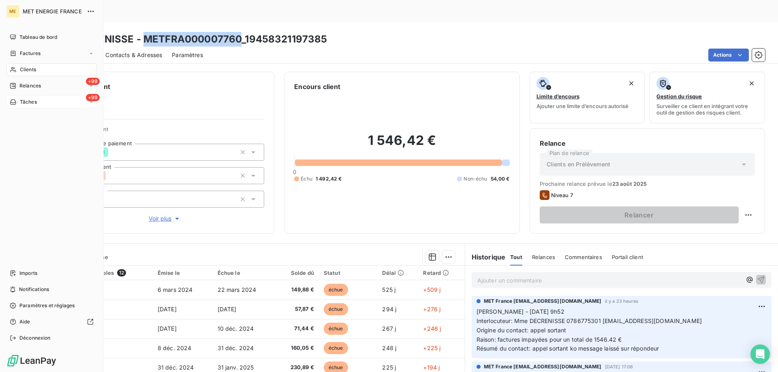
click at [26, 103] on span "Tâches" at bounding box center [28, 101] width 17 height 7
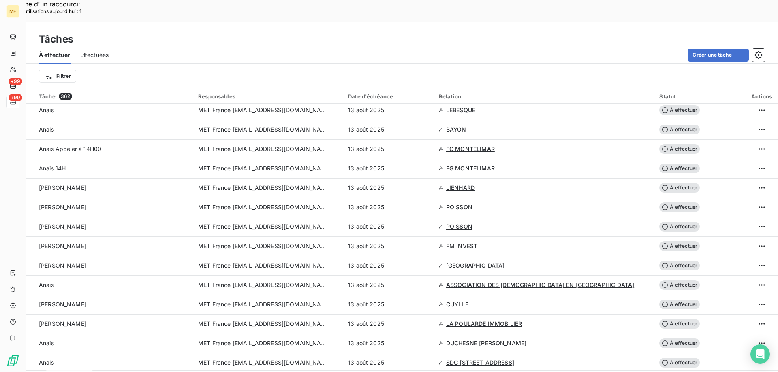
scroll to position [729, 0]
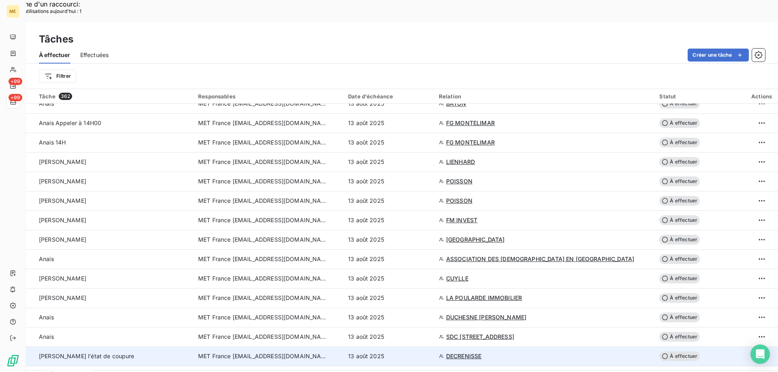
click at [285, 352] on span "MET France [EMAIL_ADDRESS][DOMAIN_NAME]" at bounding box center [263, 356] width 130 height 8
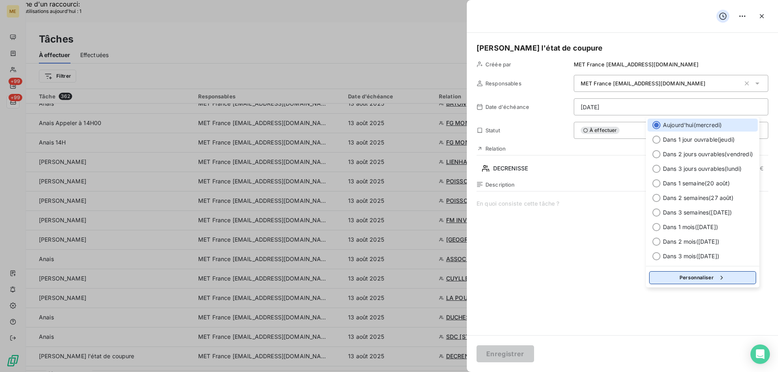
click at [653, 279] on button "Personnaliser" at bounding box center [702, 277] width 107 height 13
select select "7"
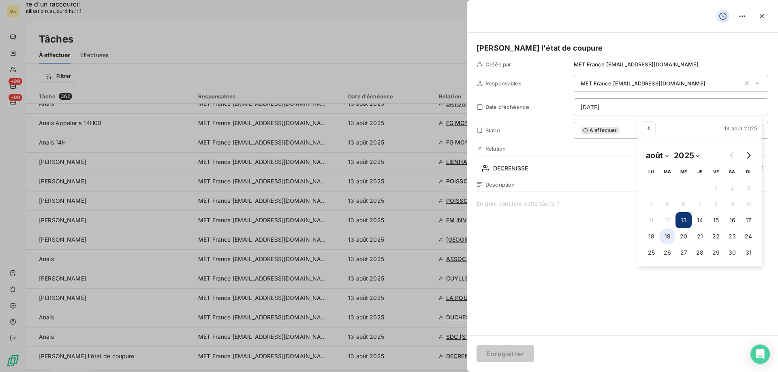
click at [665, 235] on button "19" at bounding box center [667, 236] width 16 height 16
type input "[DATE]"
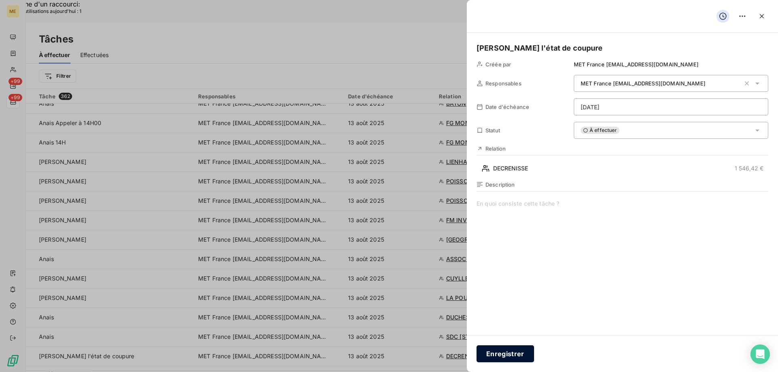
click at [500, 348] on button "Enregistrer" at bounding box center [505, 354] width 58 height 17
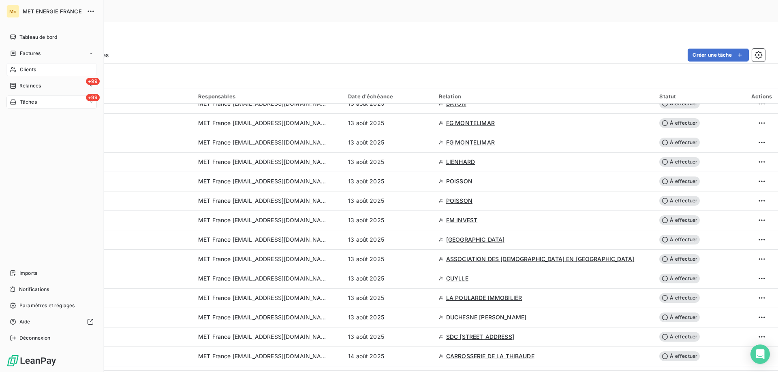
click at [14, 67] on icon at bounding box center [13, 69] width 7 height 6
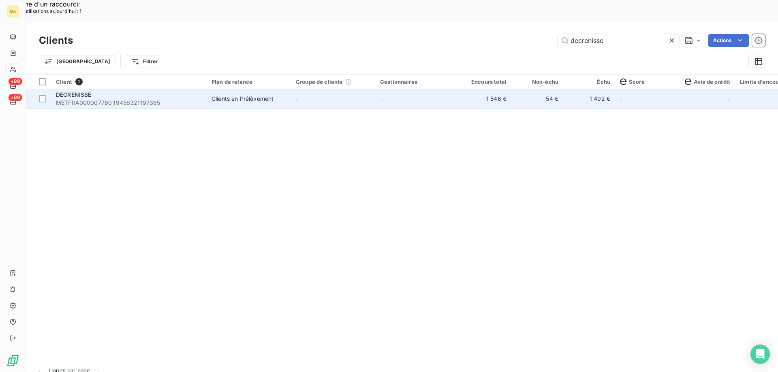
type input "decrenisse"
click at [105, 99] on span "METFRA000007760_19458321197385" at bounding box center [129, 103] width 146 height 8
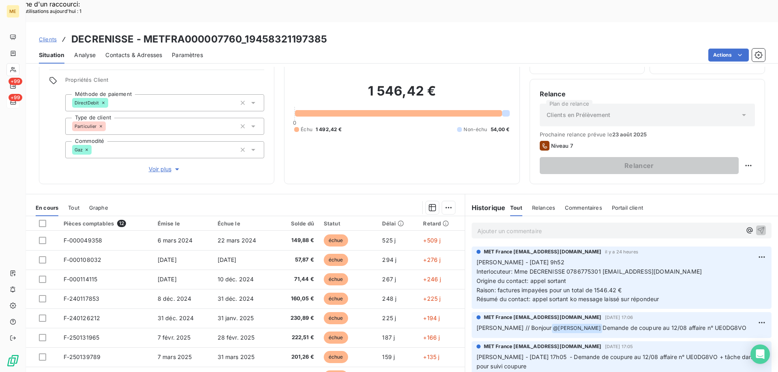
scroll to position [51, 0]
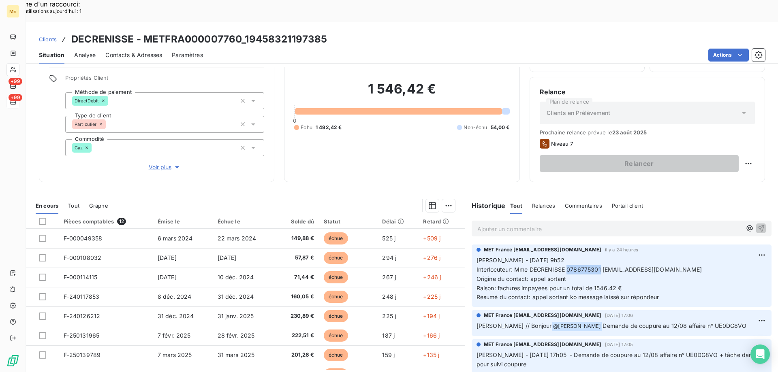
drag, startPoint x: 563, startPoint y: 246, endPoint x: 596, endPoint y: 245, distance: 32.8
click at [596, 266] on span "Interlocuteur: Mme DECRENISSE 0786775301 [EMAIL_ADDRESS][DOMAIN_NAME]" at bounding box center [588, 269] width 225 height 7
copy span "0786775301"
drag, startPoint x: 245, startPoint y: 19, endPoint x: 326, endPoint y: 23, distance: 80.7
click at [326, 32] on div "Clients DECRENISSE - METFRA000007760_19458321197385" at bounding box center [402, 39] width 752 height 15
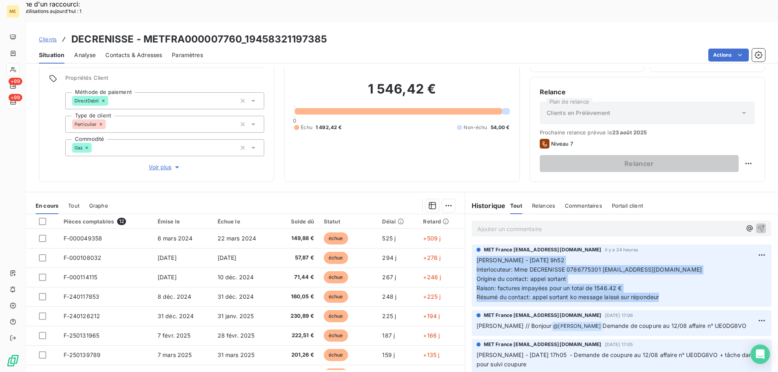
drag, startPoint x: 665, startPoint y: 279, endPoint x: 474, endPoint y: 240, distance: 194.6
click at [476, 256] on p "[PERSON_NAME] - [DATE] 9h52 Interlocuteur: Mme DECRENISSE 0786775301 [EMAIL_ADD…" at bounding box center [621, 279] width 290 height 46
copy p "[PERSON_NAME] - [DATE] 9h52 Interlocuteur: Mme DECRENISSE 0786775301 [EMAIL_ADD…"
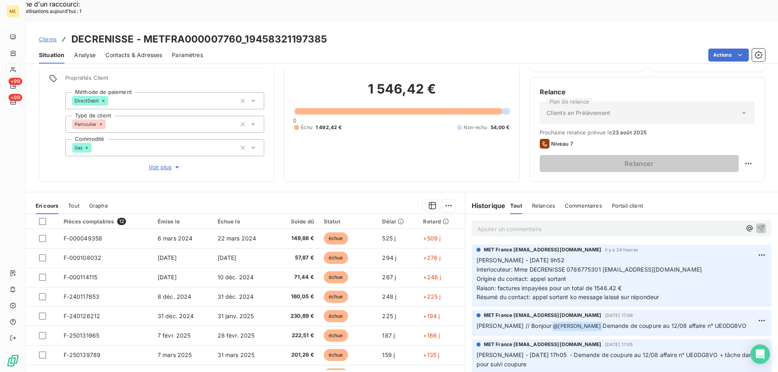
click at [497, 224] on p "Ajouter un commentaire ﻿" at bounding box center [609, 229] width 264 height 10
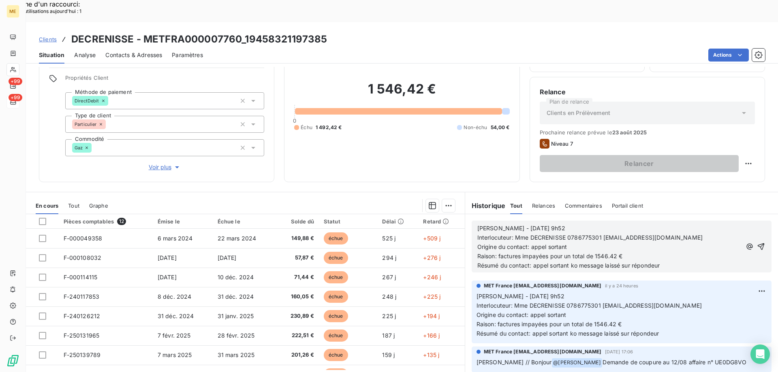
click at [508, 225] on span "[PERSON_NAME] - [DATE] 9h52" at bounding box center [521, 228] width 88 height 7
click at [505, 225] on span "[PERSON_NAME] - [DATE] 9h52" at bounding box center [521, 228] width 88 height 7
click at [578, 224] on p "[PERSON_NAME] - [DATE] 9h52" at bounding box center [609, 228] width 264 height 9
click at [757, 243] on icon "button" at bounding box center [760, 246] width 7 height 7
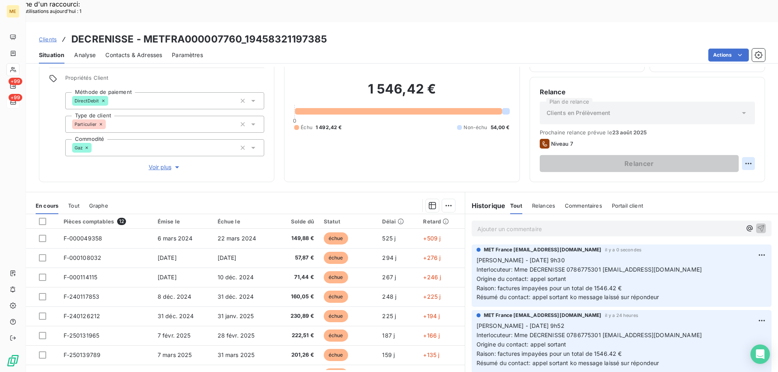
click at [702, 160] on div "Replanifier cette action" at bounding box center [708, 159] width 73 height 13
select select "7"
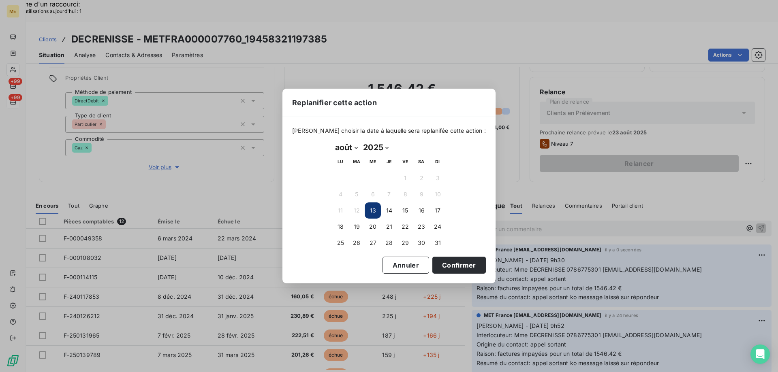
click at [595, 172] on div "Replanifier cette action [PERSON_NAME] choisir la date à laquelle sera replanif…" at bounding box center [389, 186] width 778 height 372
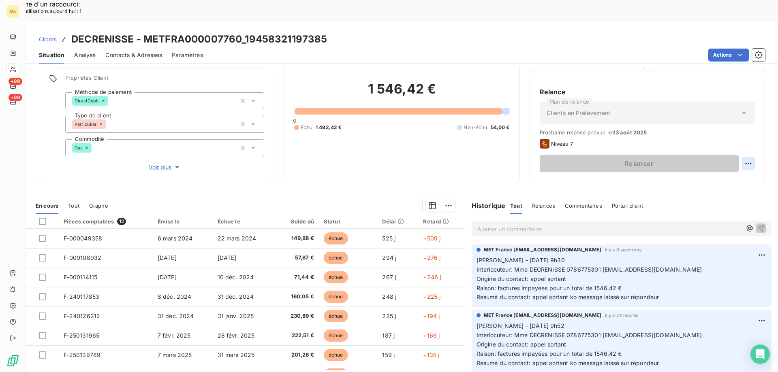
click at [704, 153] on div "Replanifier cette action" at bounding box center [708, 159] width 73 height 13
select select "7"
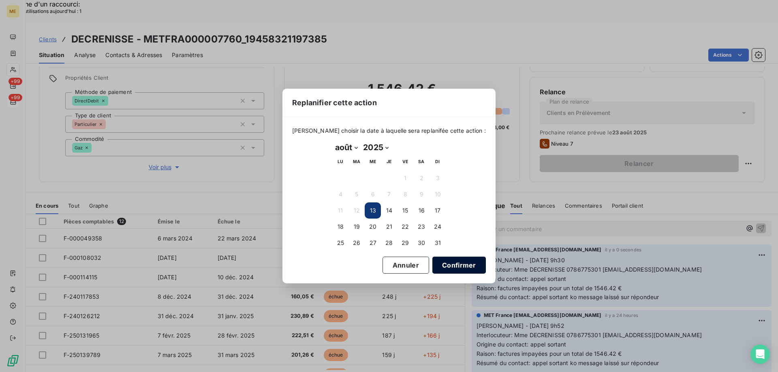
click at [452, 266] on button "Confirmer" at bounding box center [458, 265] width 53 height 17
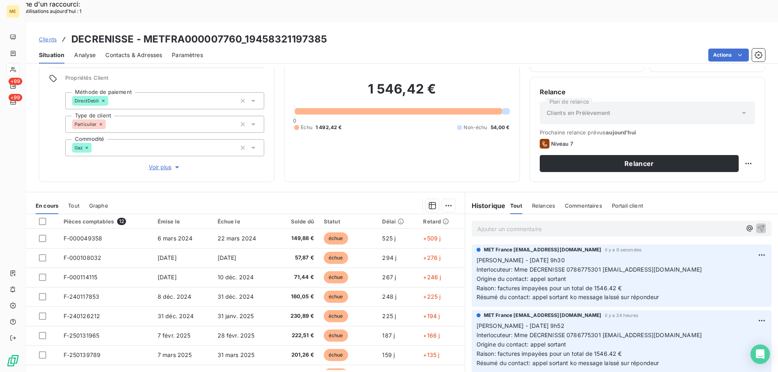
click at [143, 51] on span "Contacts & Adresses" at bounding box center [133, 55] width 57 height 8
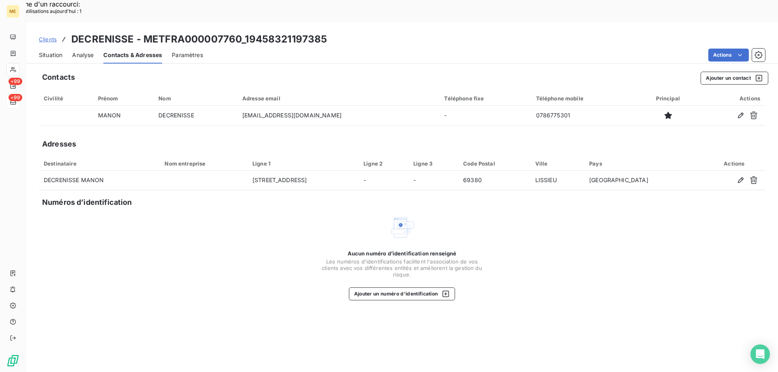
click at [45, 51] on span "Situation" at bounding box center [50, 55] width 23 height 8
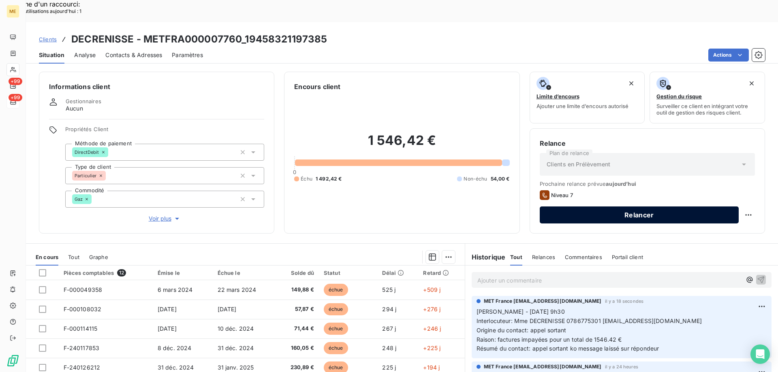
click at [624, 207] on button "Relancer" at bounding box center [639, 215] width 199 height 17
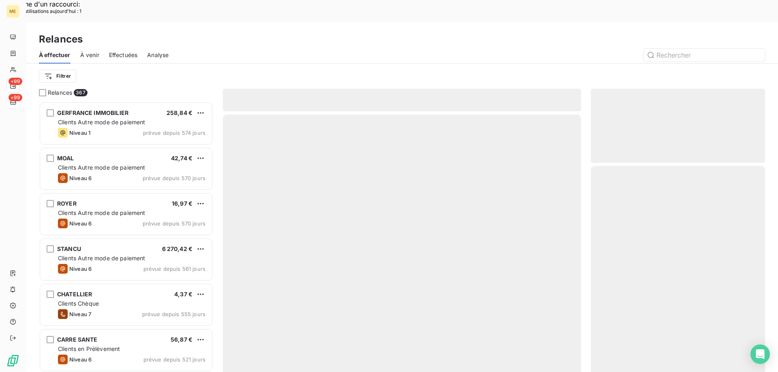
scroll to position [287, 168]
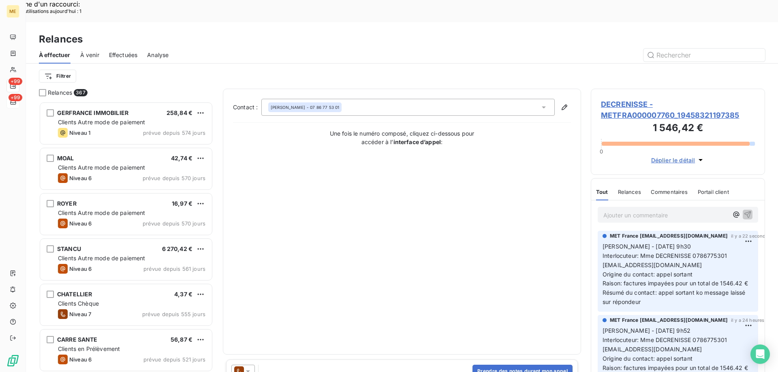
click at [248, 367] on icon at bounding box center [248, 371] width 8 height 8
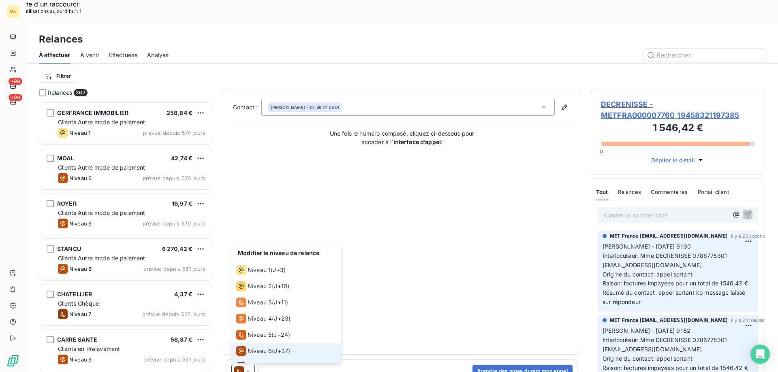
scroll to position [12, 0]
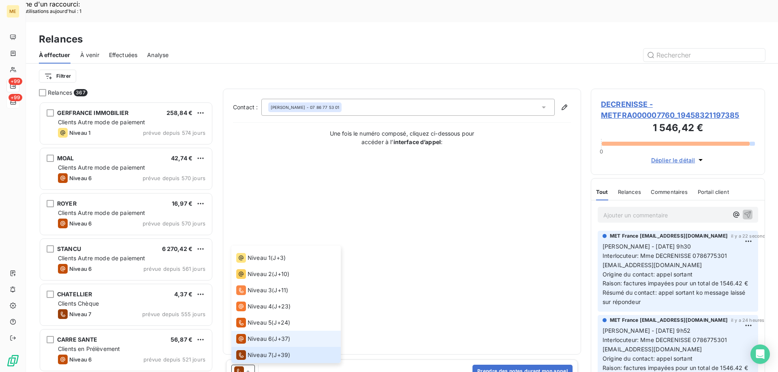
click at [260, 335] on span "Niveau 6" at bounding box center [259, 339] width 24 height 8
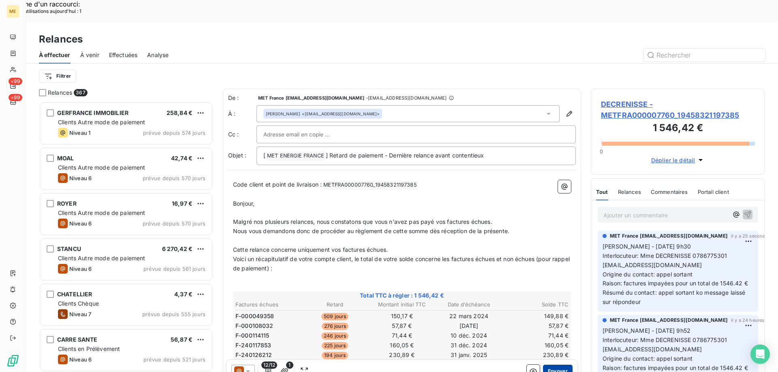
click at [559, 365] on button "Envoyer" at bounding box center [558, 371] width 30 height 13
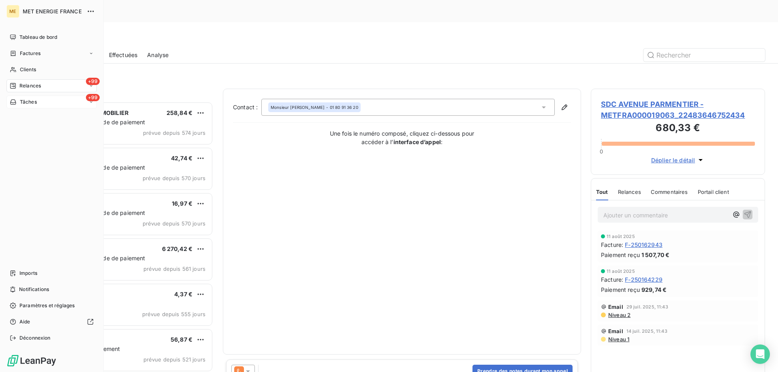
click at [21, 100] on span "Tâches" at bounding box center [28, 101] width 17 height 7
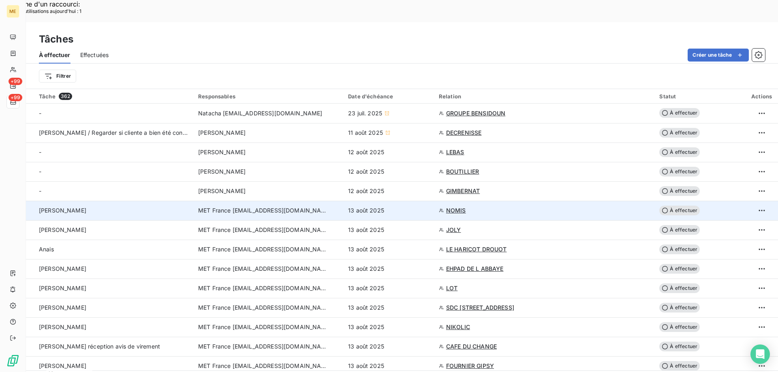
click at [271, 207] on span "MET France [EMAIL_ADDRESS][DOMAIN_NAME]" at bounding box center [263, 211] width 130 height 8
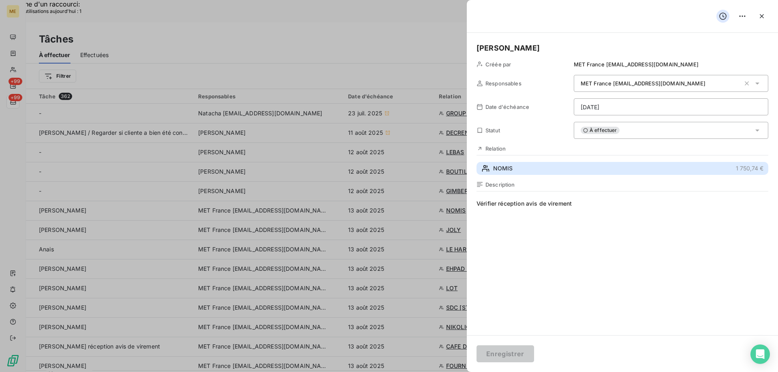
click at [484, 164] on icon "button" at bounding box center [485, 168] width 9 height 8
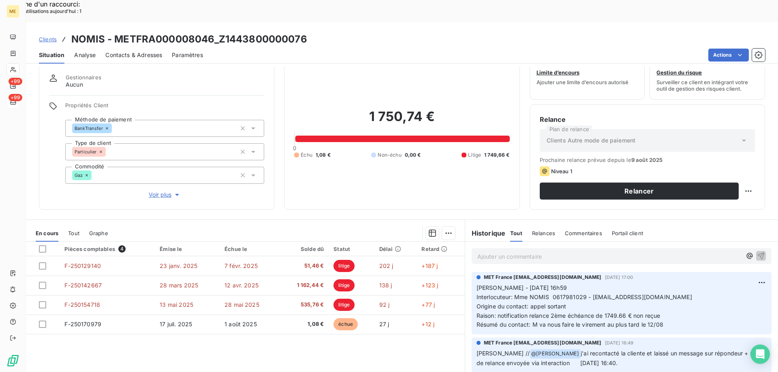
scroll to position [41, 0]
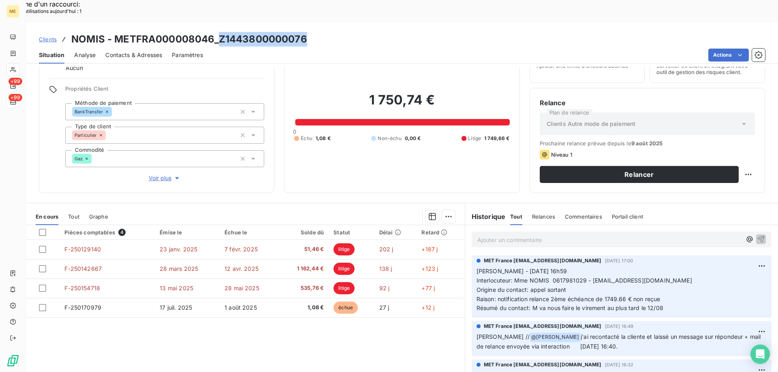
drag, startPoint x: 218, startPoint y: 17, endPoint x: 308, endPoint y: 19, distance: 90.3
click at [308, 32] on div "Clients NOMIS - METFRA000008046_Z1443800000076" at bounding box center [402, 39] width 752 height 15
drag, startPoint x: 588, startPoint y: 256, endPoint x: 681, endPoint y: 261, distance: 93.7
click at [681, 267] on p "[PERSON_NAME] - [DATE] 16h59 Interlocuteur: Mme NOMIS 0617981029 - [EMAIL_ADDRE…" at bounding box center [621, 290] width 290 height 46
drag, startPoint x: 550, startPoint y: 260, endPoint x: 559, endPoint y: 260, distance: 8.9
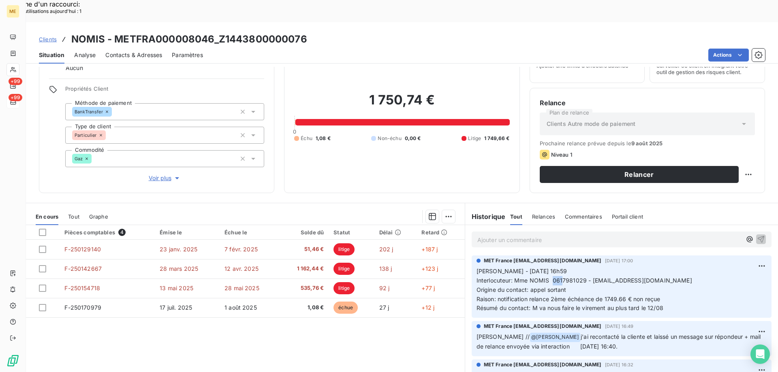
click at [559, 277] on span "Interlocuteur: Mme NOMIS 0617981029 - [EMAIL_ADDRESS][DOMAIN_NAME]" at bounding box center [583, 280] width 215 height 7
drag, startPoint x: 221, startPoint y: 14, endPoint x: 305, endPoint y: 23, distance: 84.3
click at [305, 32] on h3 "NOMIS - METFRA000008046_Z1443800000076" at bounding box center [189, 39] width 236 height 15
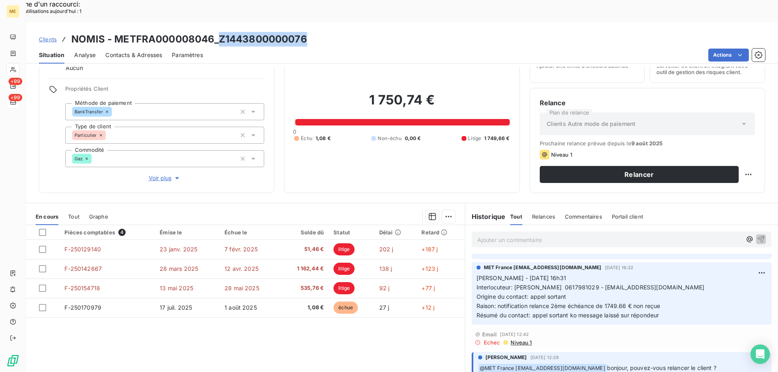
scroll to position [122, 0]
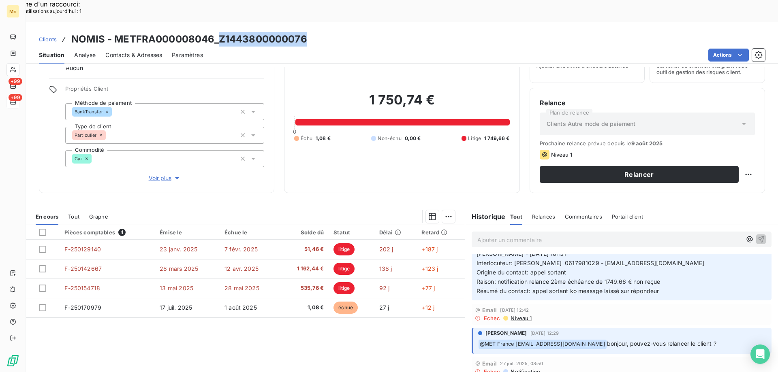
click at [134, 51] on span "Contacts & Adresses" at bounding box center [133, 55] width 57 height 8
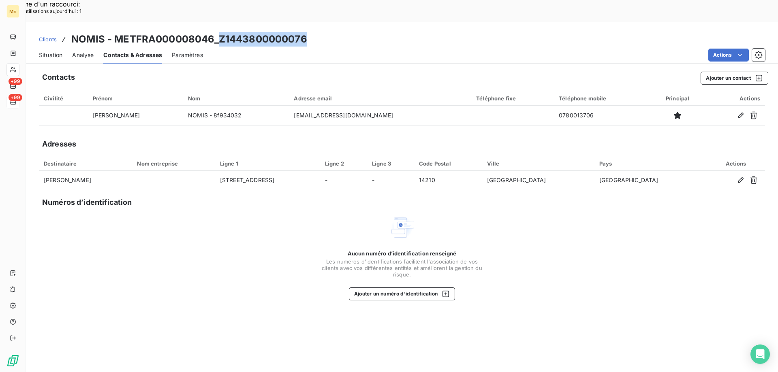
click at [43, 51] on span "Situation" at bounding box center [50, 55] width 23 height 8
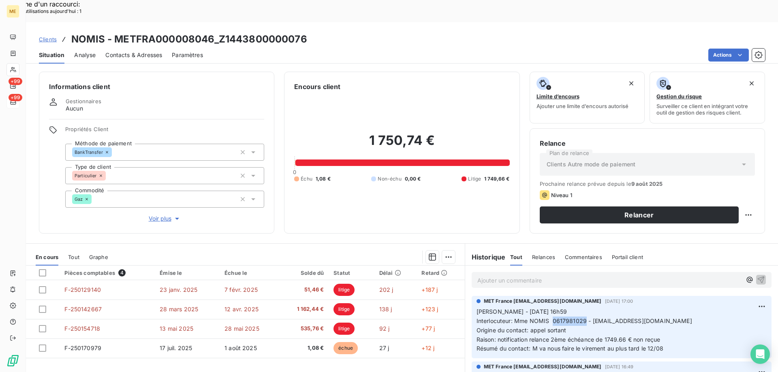
drag, startPoint x: 550, startPoint y: 300, endPoint x: 582, endPoint y: 302, distance: 31.7
click at [582, 307] on p "[PERSON_NAME] - [DATE] 16h59 Interlocuteur: Mme NOMIS 0617981029 - [EMAIL_ADDRE…" at bounding box center [621, 330] width 290 height 46
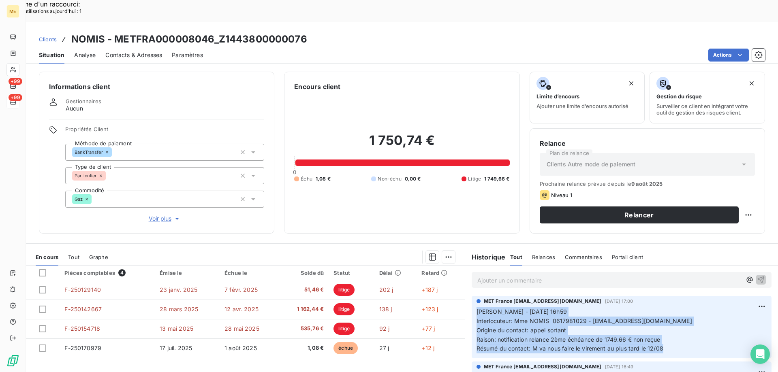
drag, startPoint x: 670, startPoint y: 331, endPoint x: 468, endPoint y: 290, distance: 206.1
click at [471, 296] on div "MET France [EMAIL_ADDRESS][DOMAIN_NAME] [DATE] 17:00 [PERSON_NAME] - [DATE] 16h…" at bounding box center [621, 327] width 300 height 62
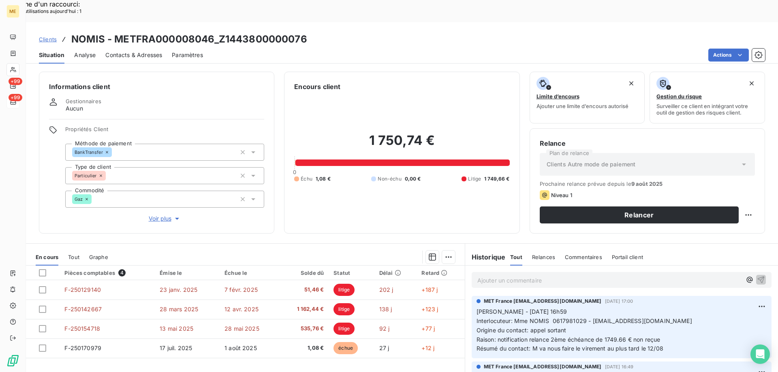
click at [485, 275] on p "Ajouter un commentaire ﻿" at bounding box center [609, 280] width 264 height 10
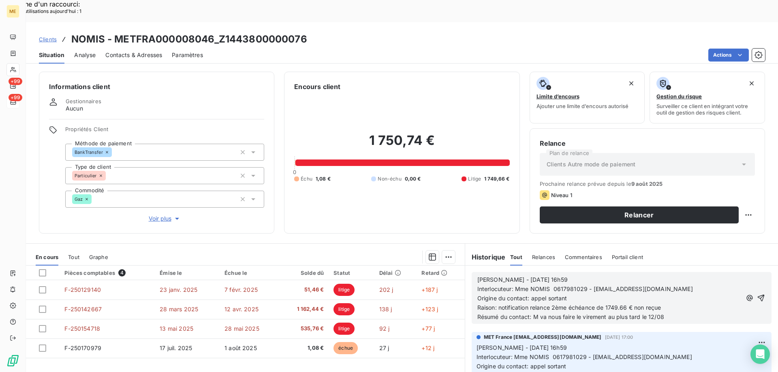
click at [522, 286] on span "Interlocuteur: Mme NOMIS 0617981029 - [EMAIL_ADDRESS][DOMAIN_NAME]" at bounding box center [584, 289] width 215 height 7
click at [503, 276] on span "[PERSON_NAME] - [DATE] 16h59" at bounding box center [522, 279] width 90 height 7
click at [507, 276] on span "[PERSON_NAME] - [DATE] 16h59" at bounding box center [522, 279] width 90 height 7
click at [562, 275] on p "[PERSON_NAME] - [DATE] 16h59" at bounding box center [609, 279] width 264 height 9
click at [581, 294] on p "Origine du contact: appel sortant" at bounding box center [609, 298] width 264 height 9
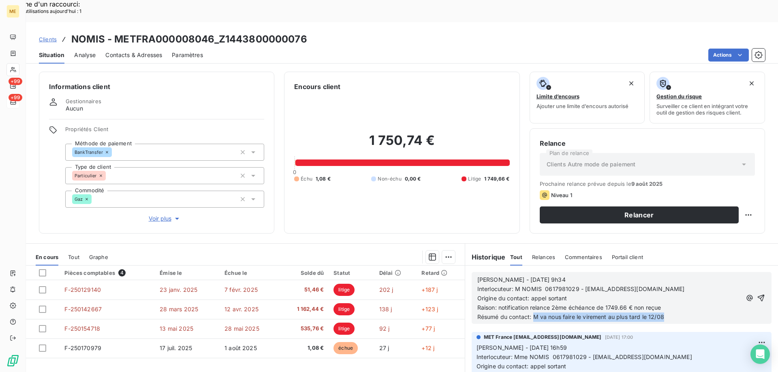
drag, startPoint x: 666, startPoint y: 295, endPoint x: 532, endPoint y: 301, distance: 134.6
click at [532, 301] on div "[PERSON_NAME] - [DATE] 9h34 Interlocuteur: M NOMIS 0617981029 - [EMAIL_ADDRESS]…" at bounding box center [621, 298] width 300 height 52
drag, startPoint x: 574, startPoint y: 267, endPoint x: 542, endPoint y: 268, distance: 31.6
click at [542, 286] on span "Interlocuteur: M NOMIS 0617981029 - [EMAIL_ADDRESS][DOMAIN_NAME]" at bounding box center [580, 289] width 207 height 7
click at [757, 294] on icon "button" at bounding box center [761, 298] width 8 height 8
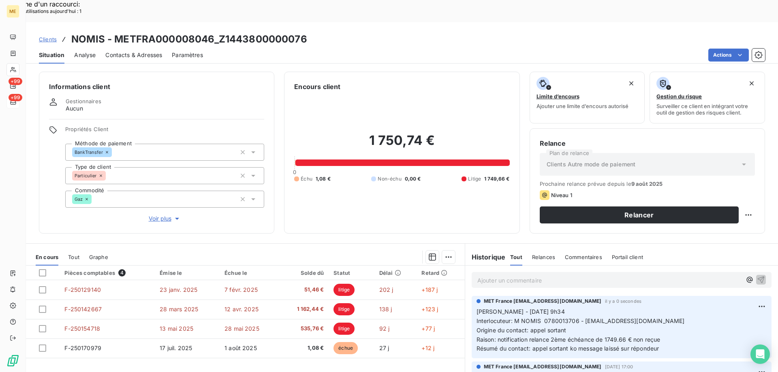
click at [116, 51] on span "Contacts & Adresses" at bounding box center [133, 55] width 57 height 8
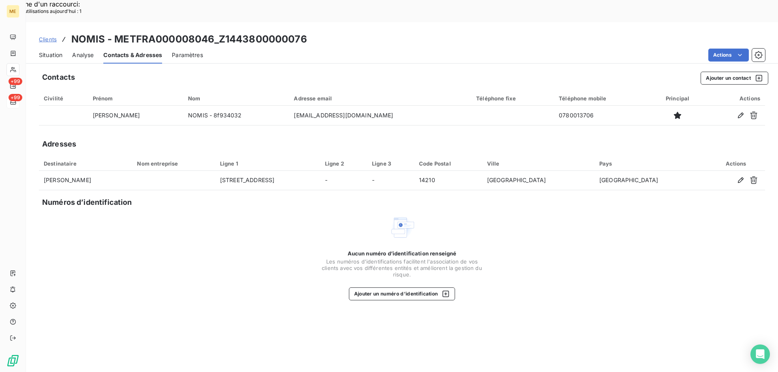
click at [39, 51] on span "Situation" at bounding box center [50, 55] width 23 height 8
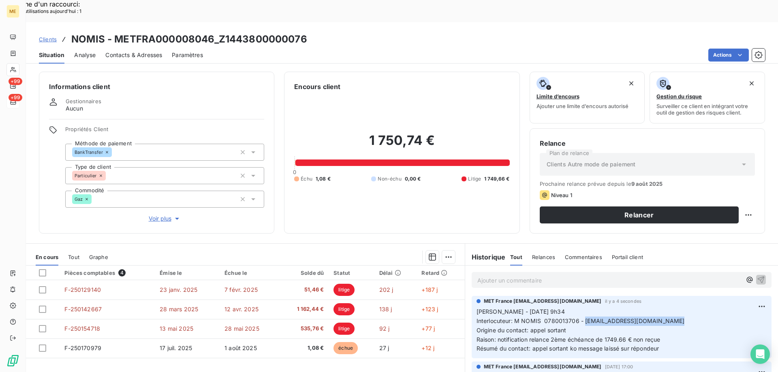
drag, startPoint x: 676, startPoint y: 299, endPoint x: 581, endPoint y: 302, distance: 94.4
click at [581, 307] on p "[PERSON_NAME] - [DATE] 9h34 Interlocuteur: M NOMIS 0780013706 - [EMAIL_ADDRESS]…" at bounding box center [621, 330] width 290 height 46
click at [126, 47] on div "Contacts & Adresses" at bounding box center [133, 55] width 57 height 17
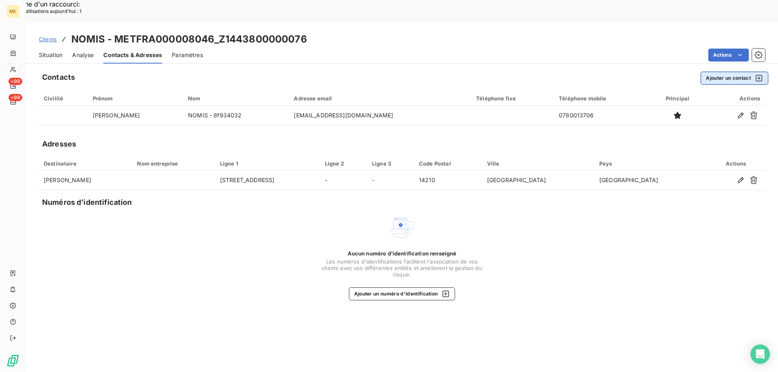
click at [704, 72] on button "Ajouter un contact" at bounding box center [734, 78] width 68 height 13
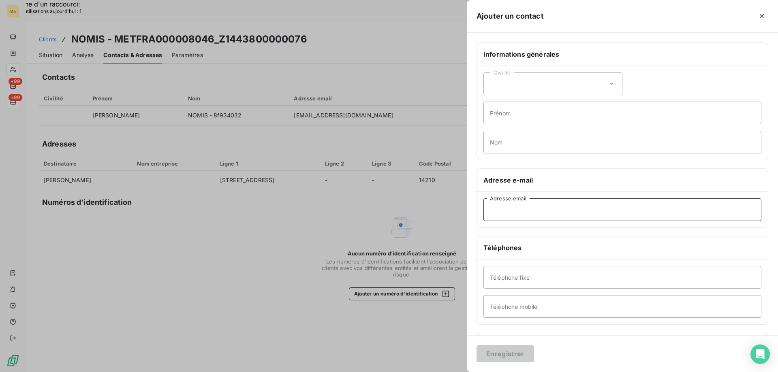
click at [501, 214] on input "Adresse email" at bounding box center [622, 209] width 278 height 23
paste input "[EMAIL_ADDRESS][DOMAIN_NAME]"
type input "[EMAIL_ADDRESS][DOMAIN_NAME]"
click at [499, 358] on button "Enregistrer" at bounding box center [505, 354] width 58 height 17
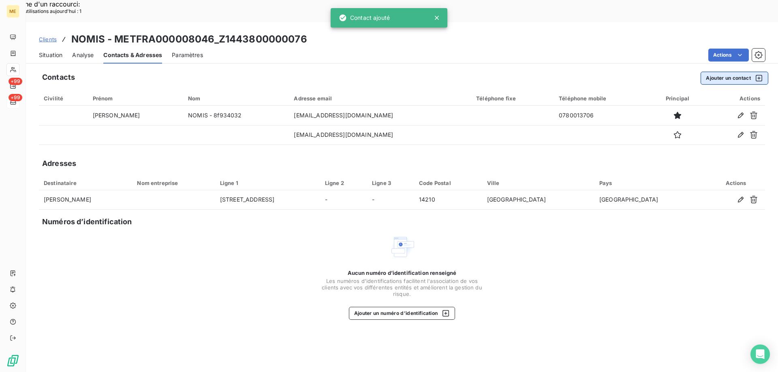
click at [710, 72] on button "Ajouter un contact" at bounding box center [734, 78] width 68 height 13
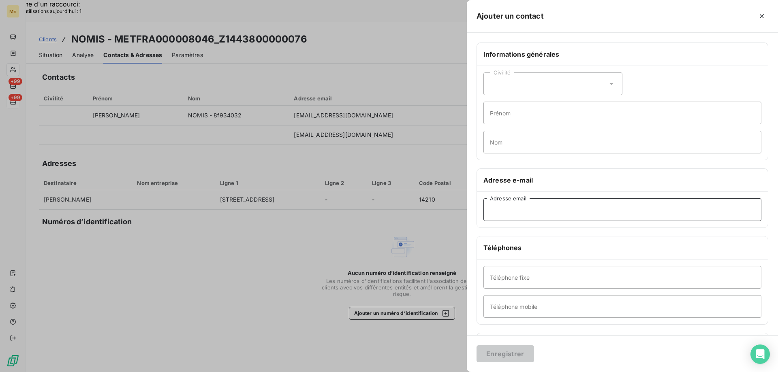
click at [493, 211] on input "Adresse email" at bounding box center [622, 209] width 278 height 23
paste input "[EMAIL_ADDRESS][DOMAIN_NAME]"
type input "[EMAIL_ADDRESS][DOMAIN_NAME]"
click at [497, 359] on button "Enregistrer" at bounding box center [505, 354] width 58 height 17
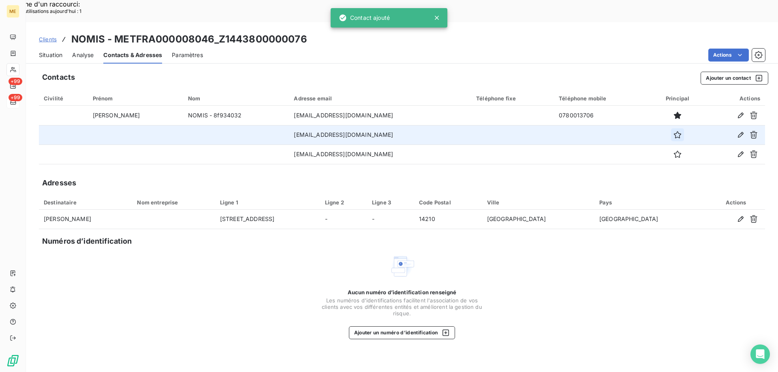
click at [673, 131] on icon "button" at bounding box center [677, 135] width 8 height 8
click at [37, 47] on div "Situation Analyse Contacts & Adresses Paramètres Actions" at bounding box center [402, 55] width 752 height 17
click at [45, 51] on span "Situation" at bounding box center [50, 55] width 23 height 8
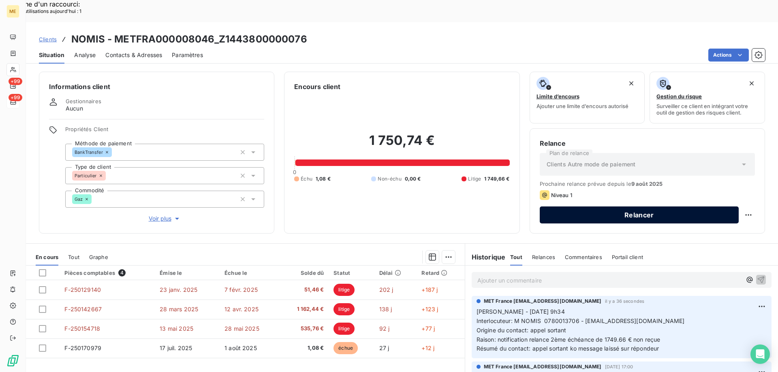
click at [621, 207] on button "Relancer" at bounding box center [639, 215] width 199 height 17
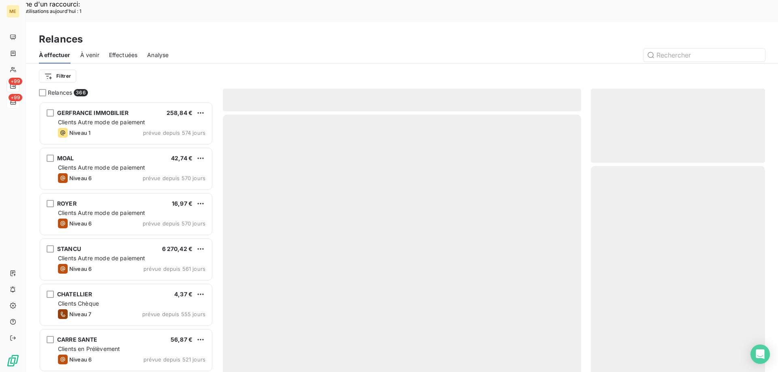
scroll to position [287, 168]
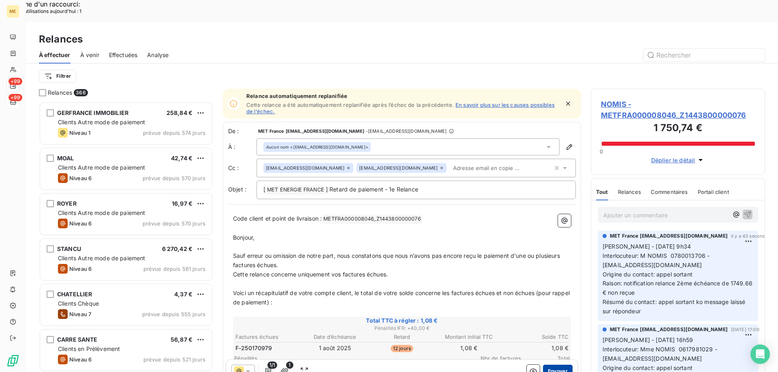
click at [553, 365] on button "Envoyer" at bounding box center [558, 371] width 30 height 13
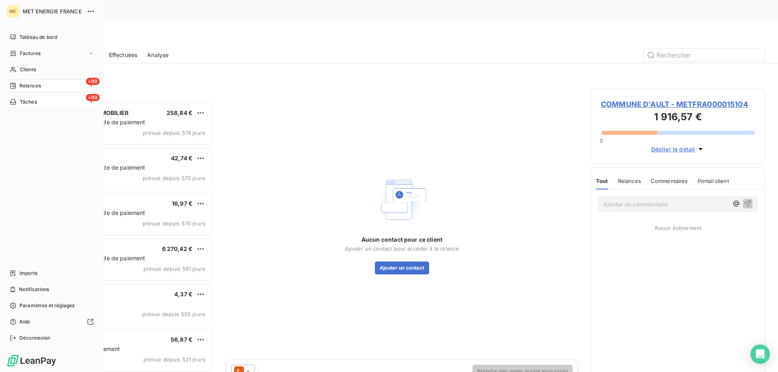
click at [27, 100] on span "Tâches" at bounding box center [28, 101] width 17 height 7
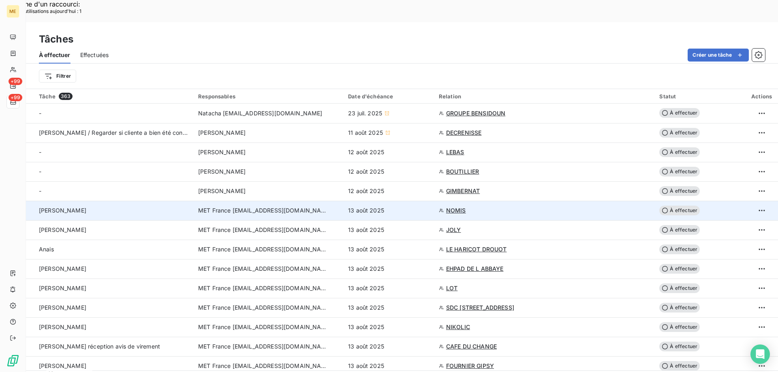
click at [303, 207] on span "MET France [EMAIL_ADDRESS][DOMAIN_NAME]" at bounding box center [263, 211] width 130 height 8
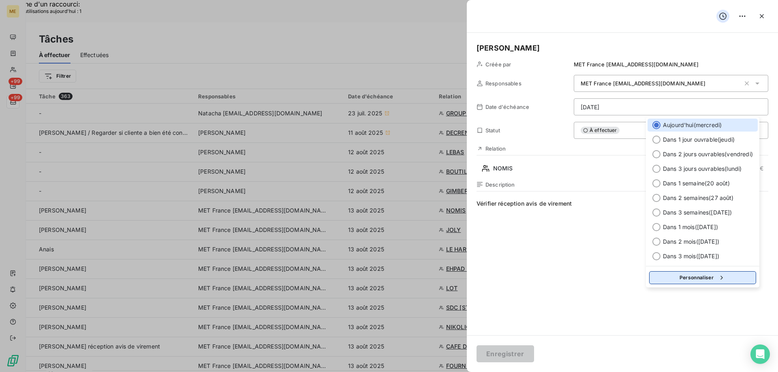
click at [677, 272] on button "Personnaliser" at bounding box center [702, 277] width 107 height 13
select select "7"
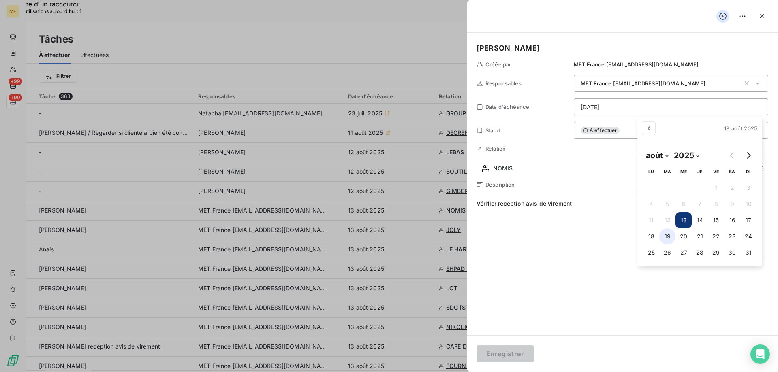
click at [665, 237] on button "19" at bounding box center [667, 236] width 16 height 16
type input "[DATE]"
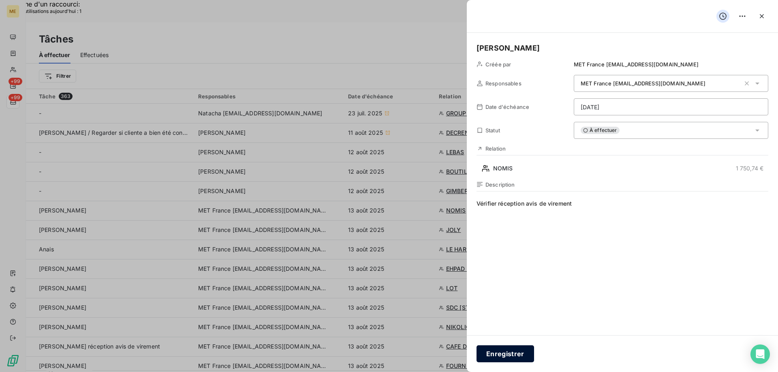
click at [512, 355] on button "Enregistrer" at bounding box center [505, 354] width 58 height 17
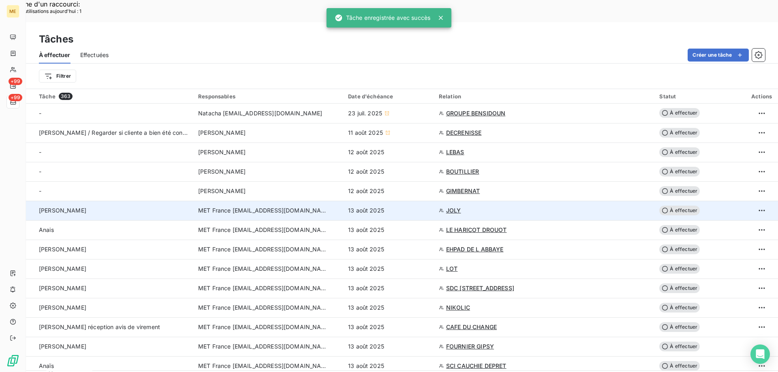
click at [221, 207] on span "MET France [EMAIL_ADDRESS][DOMAIN_NAME]" at bounding box center [263, 211] width 130 height 8
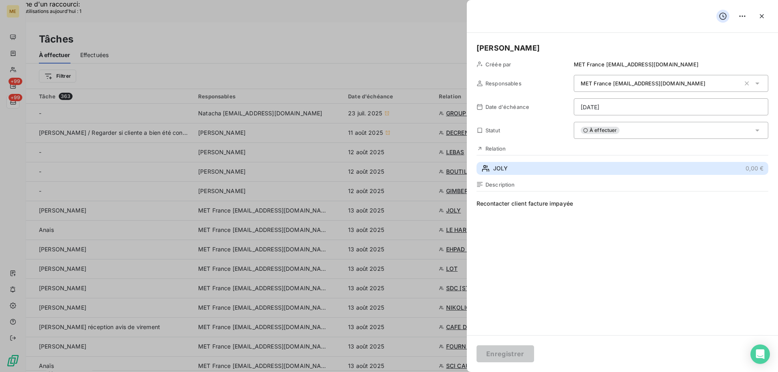
click at [506, 162] on button "JOLY 0,00 €" at bounding box center [622, 168] width 292 height 13
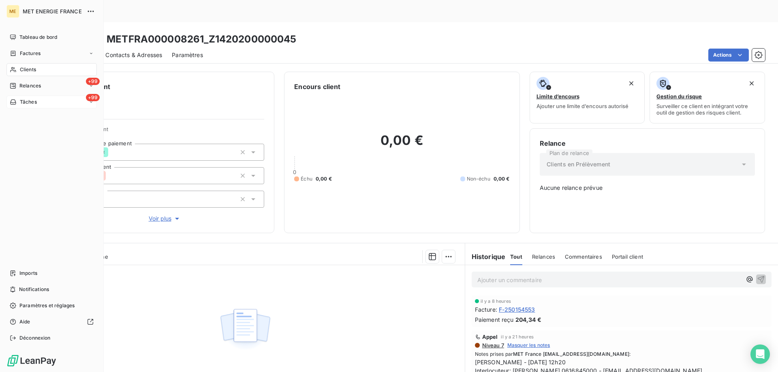
click at [41, 100] on div "+99 Tâches" at bounding box center [51, 102] width 90 height 13
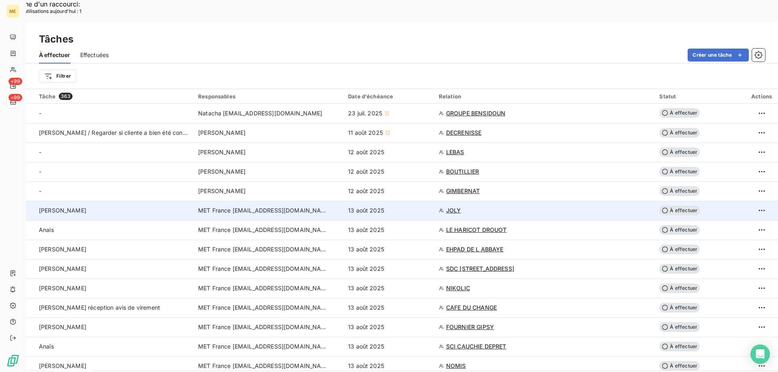
click at [304, 207] on span "MET France [EMAIL_ADDRESS][DOMAIN_NAME]" at bounding box center [263, 211] width 130 height 8
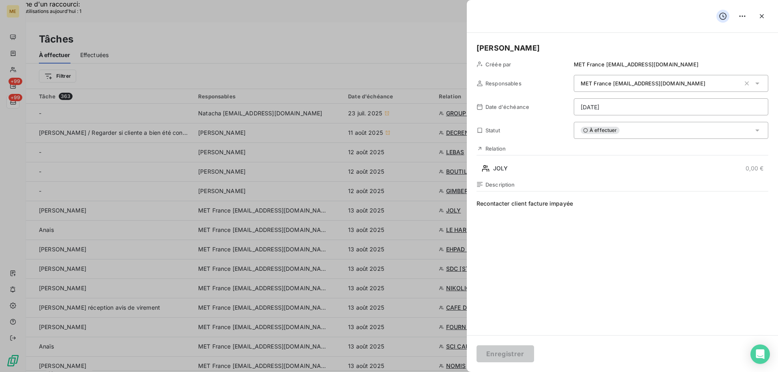
click at [591, 204] on span "Recontacter client facture impayée" at bounding box center [622, 278] width 292 height 156
click at [641, 128] on div "À effectuer" at bounding box center [671, 130] width 194 height 17
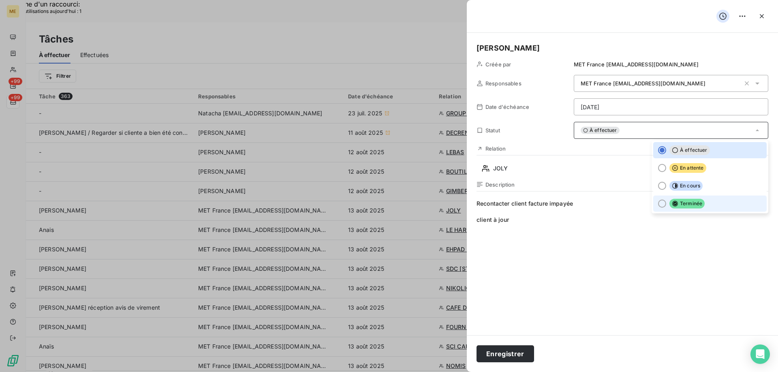
click at [658, 203] on div at bounding box center [662, 204] width 8 height 8
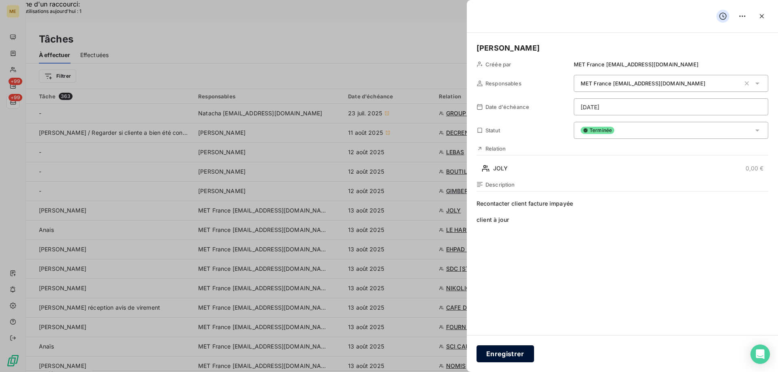
click at [508, 349] on button "Enregistrer" at bounding box center [505, 354] width 58 height 17
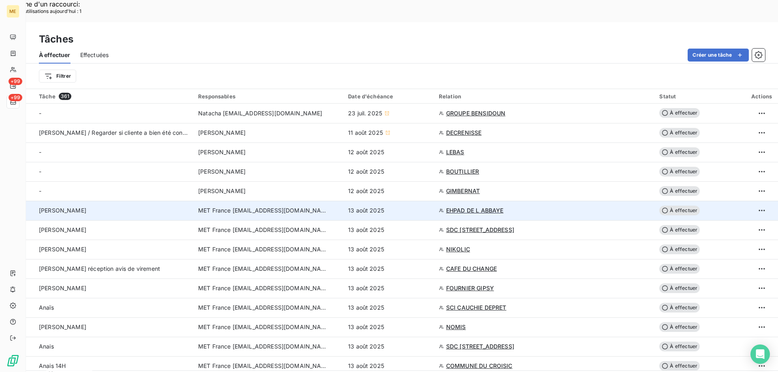
click at [277, 201] on td "MET France [EMAIL_ADDRESS][DOMAIN_NAME]" at bounding box center [268, 210] width 150 height 19
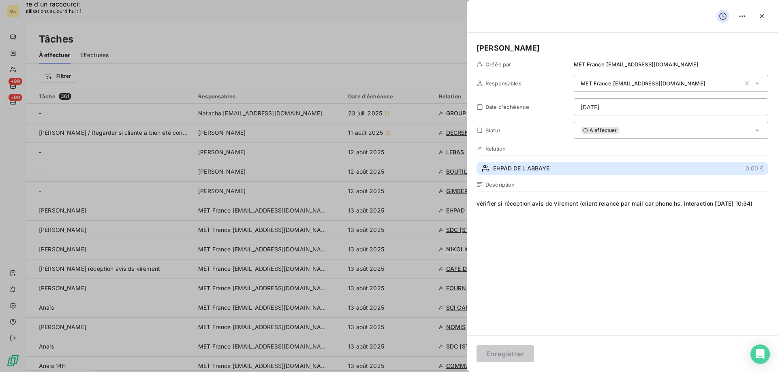
click at [508, 168] on span "EHPAD DE L ABBAYE" at bounding box center [521, 168] width 56 height 8
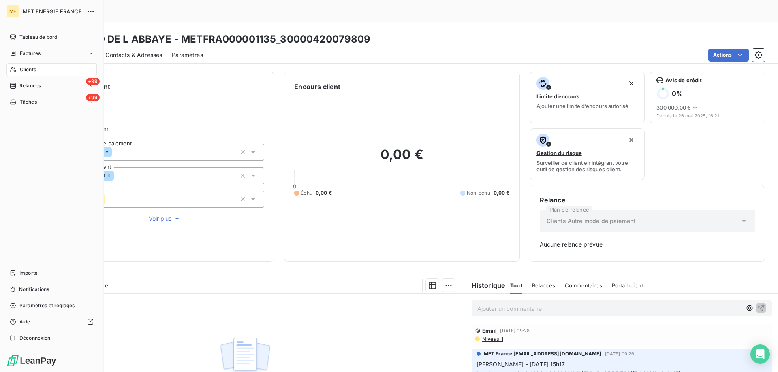
click at [15, 100] on icon at bounding box center [13, 102] width 7 height 6
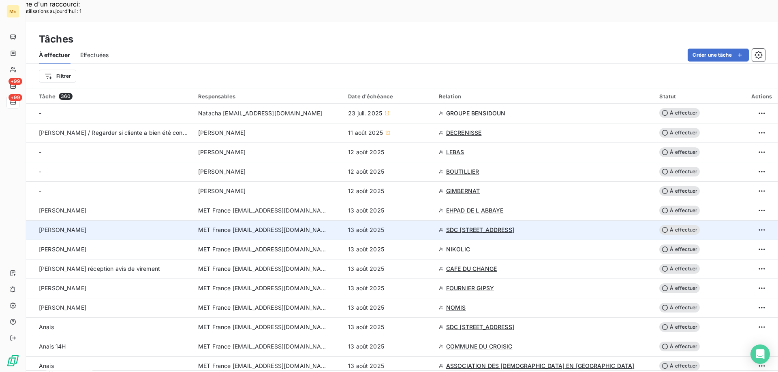
click at [294, 220] on td "MET France [EMAIL_ADDRESS][DOMAIN_NAME]" at bounding box center [268, 229] width 150 height 19
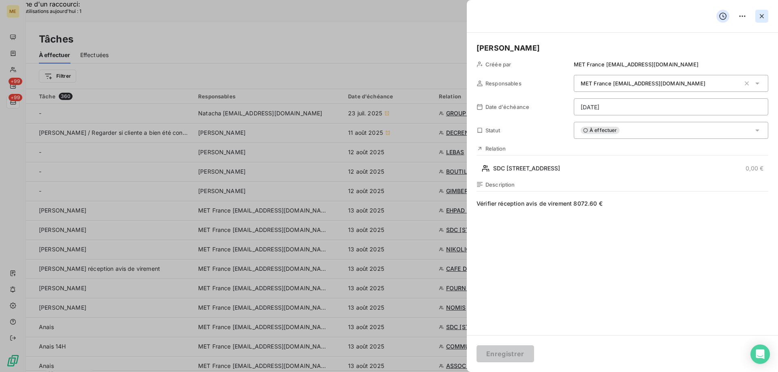
click at [761, 17] on icon "button" at bounding box center [761, 16] width 4 height 4
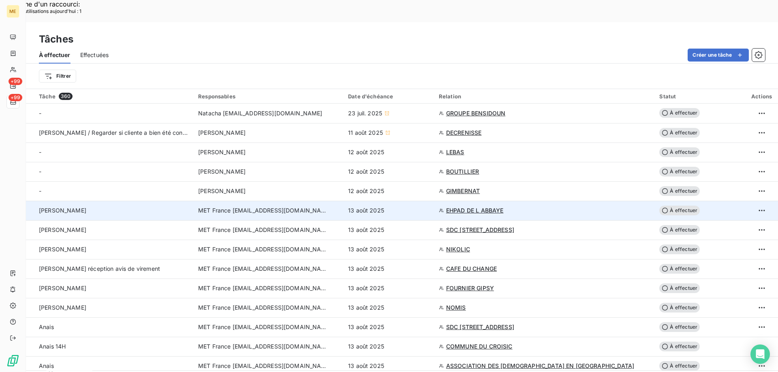
click at [259, 207] on span "MET France [EMAIL_ADDRESS][DOMAIN_NAME]" at bounding box center [263, 211] width 130 height 8
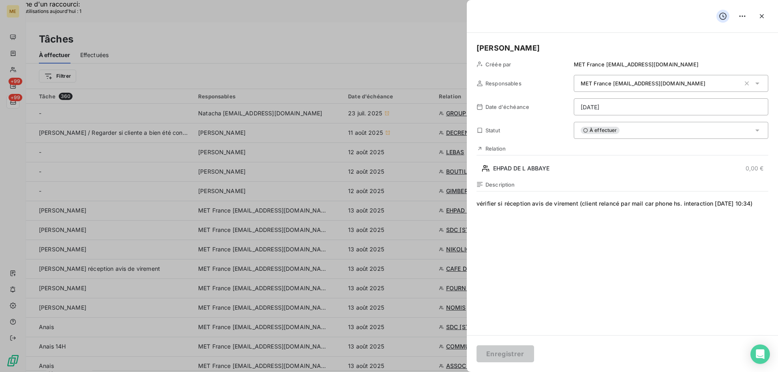
click at [505, 211] on span "vérifier si réception avis de virement (client relancé par mail car phone hs. i…" at bounding box center [622, 278] width 292 height 156
click at [639, 128] on div "À effectuer" at bounding box center [671, 130] width 194 height 17
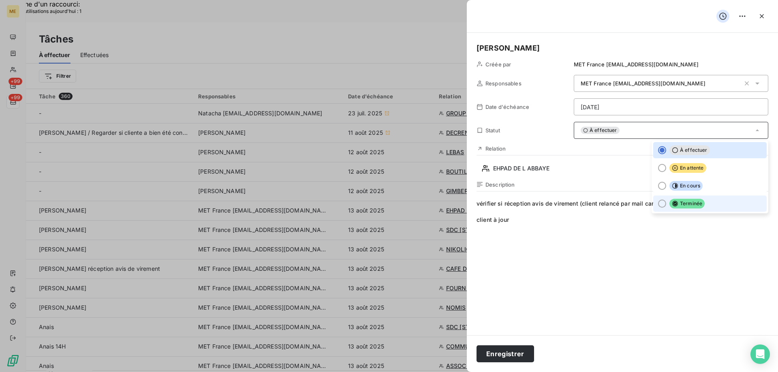
click at [658, 202] on div at bounding box center [662, 204] width 8 height 8
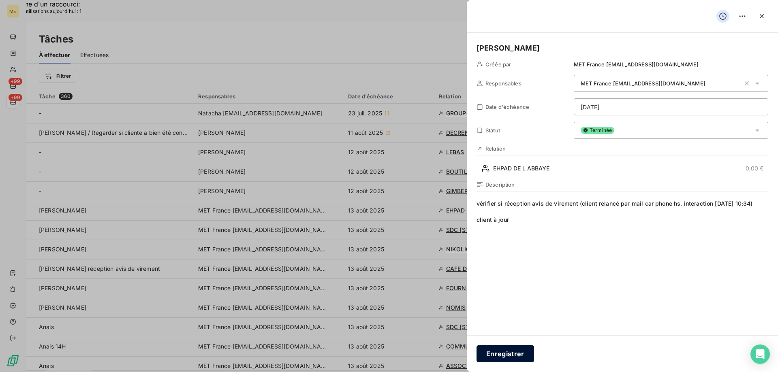
click at [511, 350] on button "Enregistrer" at bounding box center [505, 354] width 58 height 17
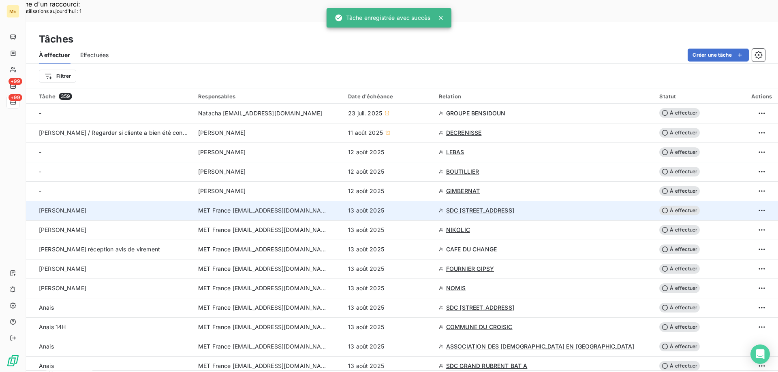
click at [282, 207] on span "MET France [EMAIL_ADDRESS][DOMAIN_NAME]" at bounding box center [263, 211] width 130 height 8
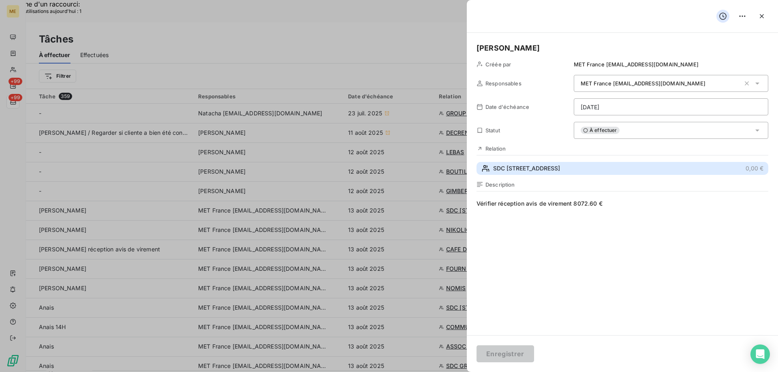
click at [500, 164] on button "SDC [STREET_ADDRESS] €" at bounding box center [622, 168] width 292 height 13
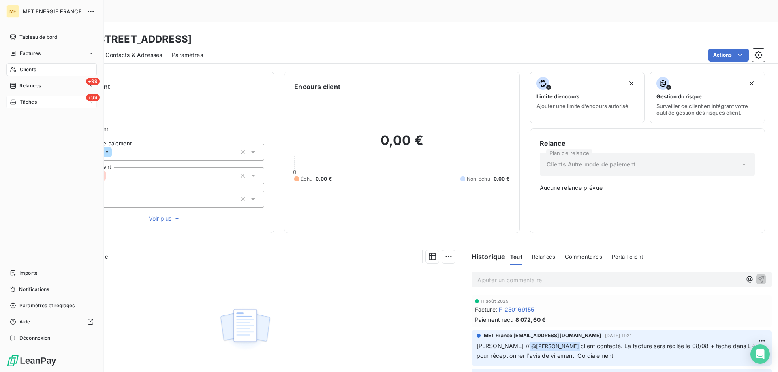
click at [32, 97] on div "+99 Tâches" at bounding box center [51, 102] width 90 height 13
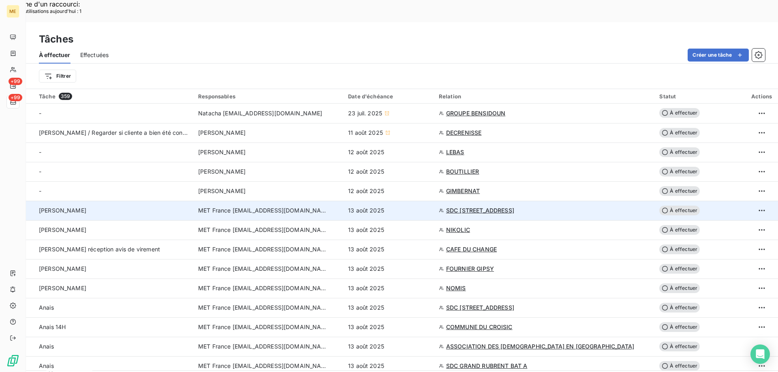
click at [267, 207] on span "MET France [EMAIL_ADDRESS][DOMAIN_NAME]" at bounding box center [263, 211] width 130 height 8
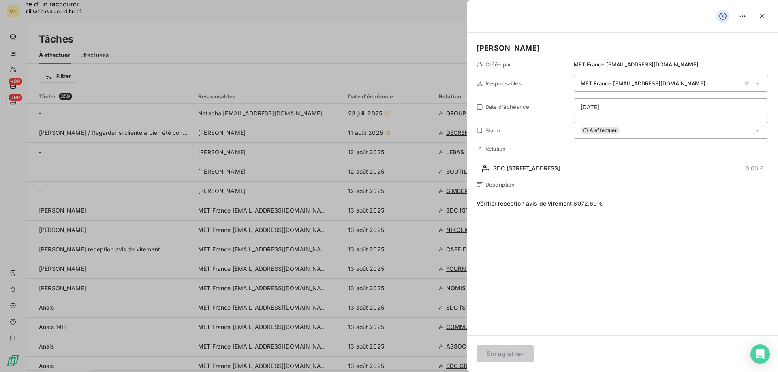
click at [644, 204] on span "Vérifier réception avis de virement 8072.60 €" at bounding box center [622, 278] width 292 height 156
click at [508, 355] on button "Enregistrer" at bounding box center [505, 354] width 58 height 17
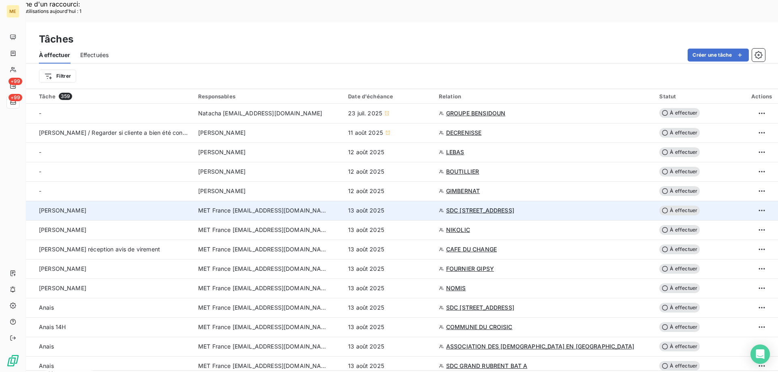
click at [294, 201] on td "MET France [EMAIL_ADDRESS][DOMAIN_NAME]" at bounding box center [268, 210] width 150 height 19
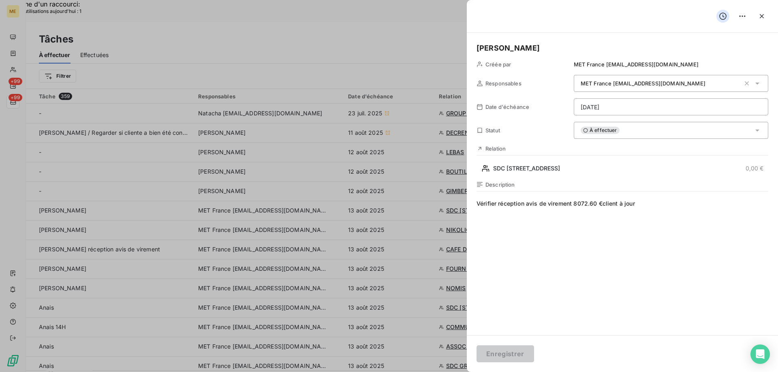
click at [602, 202] on span "Vérifier réception avis de virement 8072.60 €client à jour" at bounding box center [622, 278] width 292 height 156
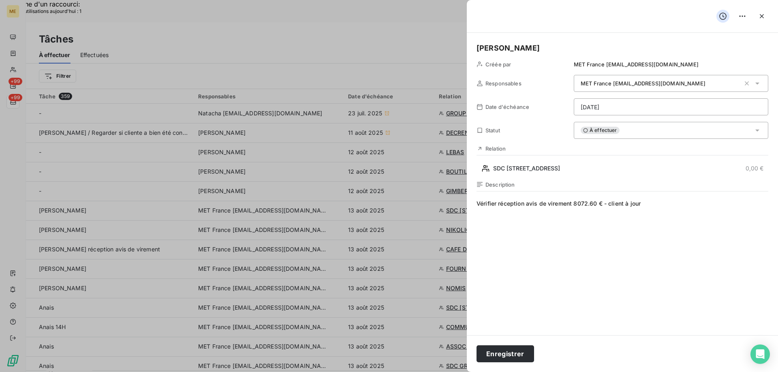
click at [622, 133] on div "À effectuer" at bounding box center [671, 130] width 194 height 17
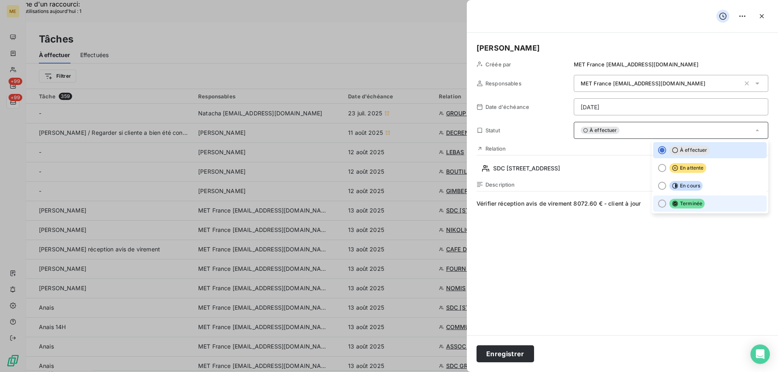
click at [676, 205] on span "Terminée" at bounding box center [686, 204] width 35 height 10
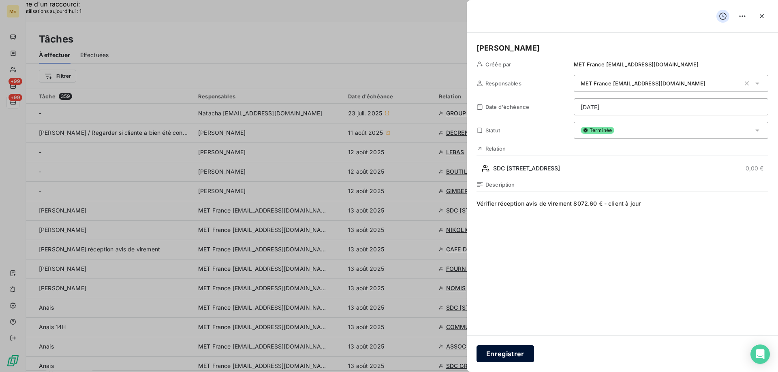
click at [491, 358] on button "Enregistrer" at bounding box center [505, 354] width 58 height 17
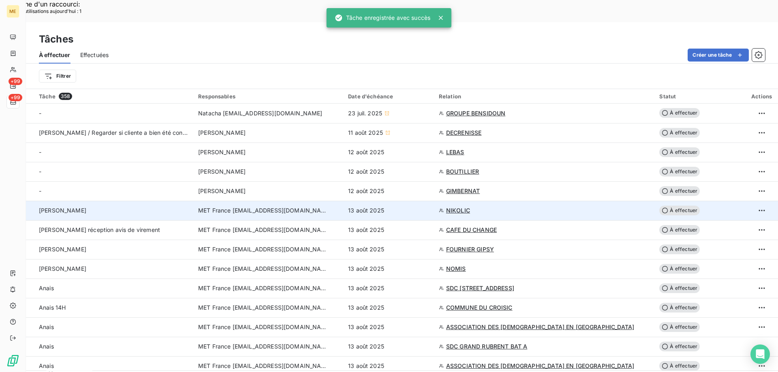
click at [306, 207] on span "MET France [EMAIL_ADDRESS][DOMAIN_NAME]" at bounding box center [263, 211] width 130 height 8
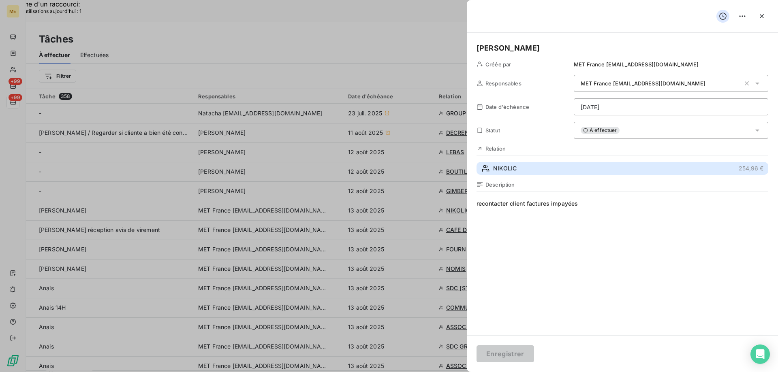
click at [501, 165] on span "NIKOLIC" at bounding box center [504, 168] width 23 height 8
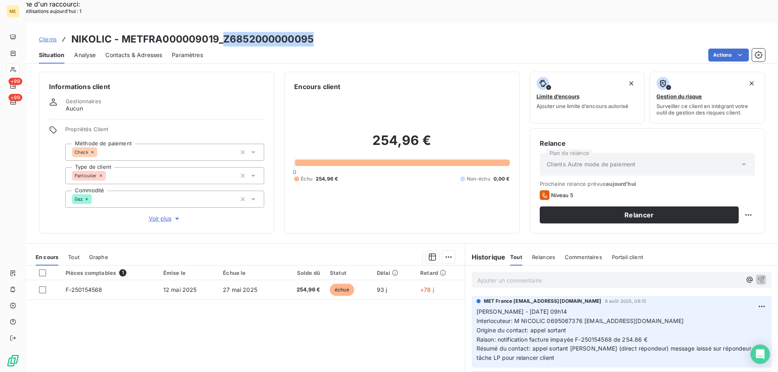
drag, startPoint x: 223, startPoint y: 19, endPoint x: 313, endPoint y: 16, distance: 89.6
click at [313, 32] on h3 "NIKOLIC - METFRA000009019_Z6852000000095" at bounding box center [192, 39] width 242 height 15
click at [164, 215] on span "Voir plus" at bounding box center [165, 219] width 32 height 8
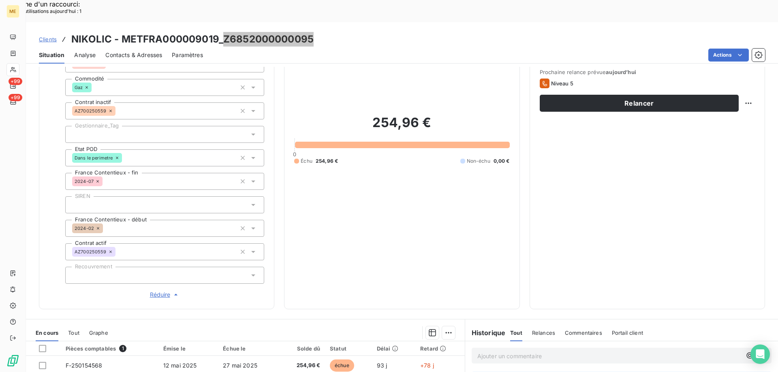
scroll to position [233, 0]
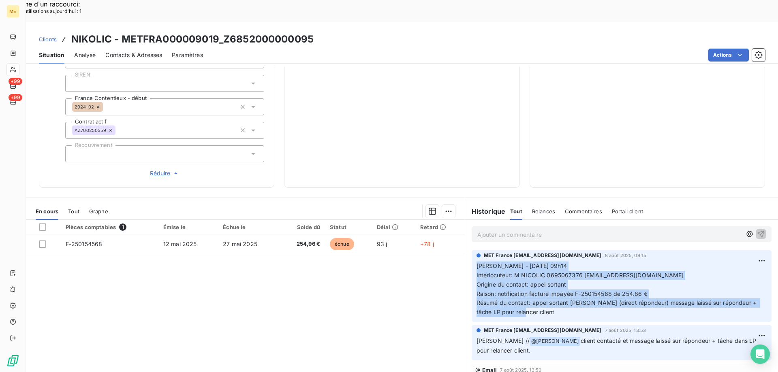
drag, startPoint x: 516, startPoint y: 283, endPoint x: 470, endPoint y: 241, distance: 62.5
click at [471, 250] on div "MET France [EMAIL_ADDRESS][DOMAIN_NAME] [DATE] 09:15 [PERSON_NAME] - [DATE] 09h…" at bounding box center [621, 286] width 300 height 72
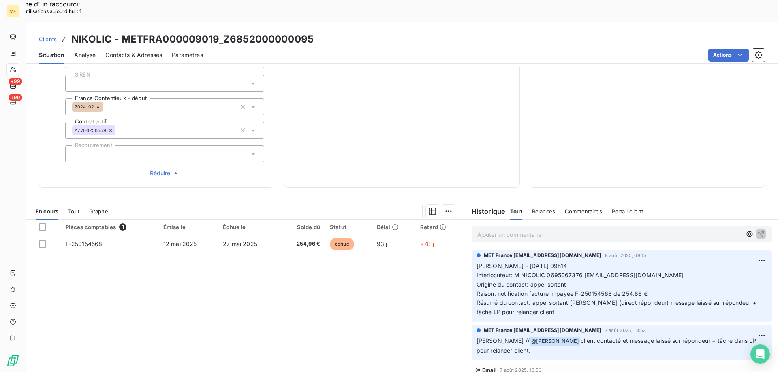
click at [484, 230] on p "Ajouter un commentaire ﻿" at bounding box center [609, 235] width 264 height 10
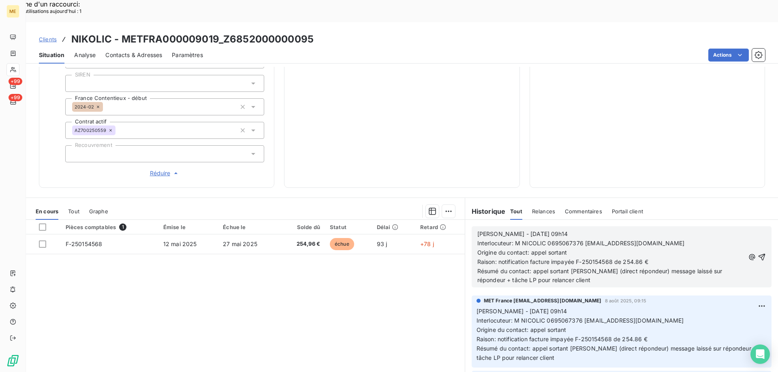
click at [506, 230] on span "[PERSON_NAME] - [DATE] 09h14" at bounding box center [522, 233] width 90 height 7
click at [560, 230] on p "[PERSON_NAME] - [DATE] 09h14" at bounding box center [610, 234] width 267 height 9
click at [757, 253] on icon "button" at bounding box center [761, 257] width 8 height 8
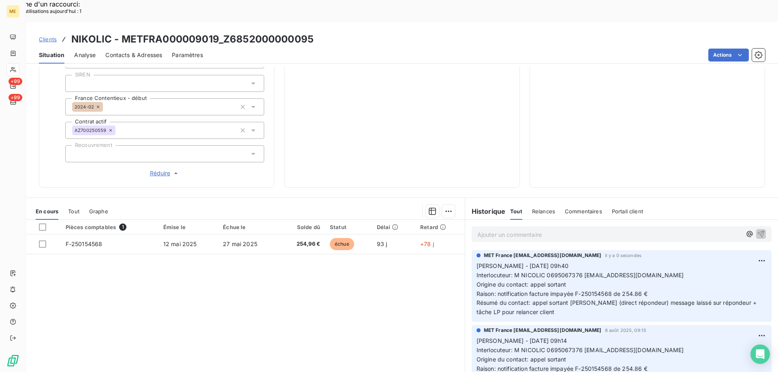
click at [515, 226] on div "Ajouter un commentaire ﻿" at bounding box center [621, 234] width 300 height 16
click at [506, 230] on p "Ajouter un commentaire ﻿" at bounding box center [609, 235] width 264 height 10
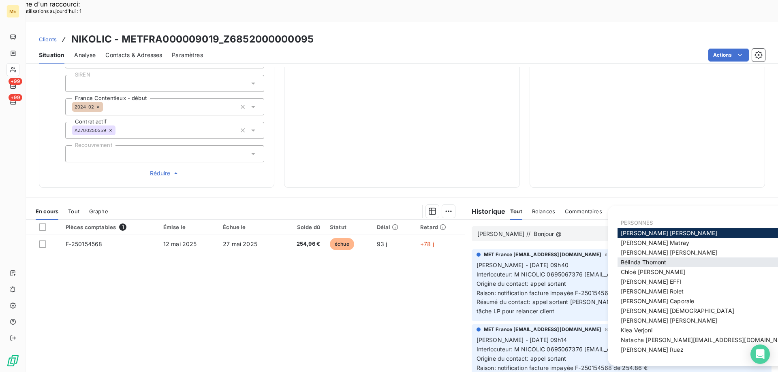
click at [643, 261] on span "[PERSON_NAME]" at bounding box center [643, 262] width 45 height 7
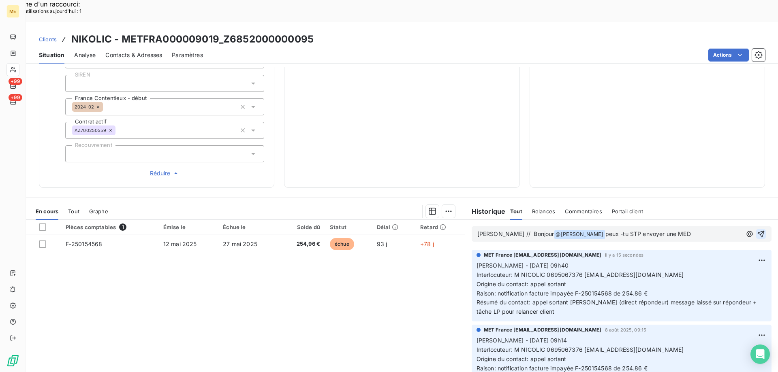
click at [605, 230] on span "peux -tu STP envoyer une MED" at bounding box center [647, 233] width 85 height 7
click at [666, 230] on p "[PERSON_NAME] // Bonjour @ [PERSON_NAME] ﻿ peux-tu STP envoyer une MED" at bounding box center [609, 235] width 264 height 10
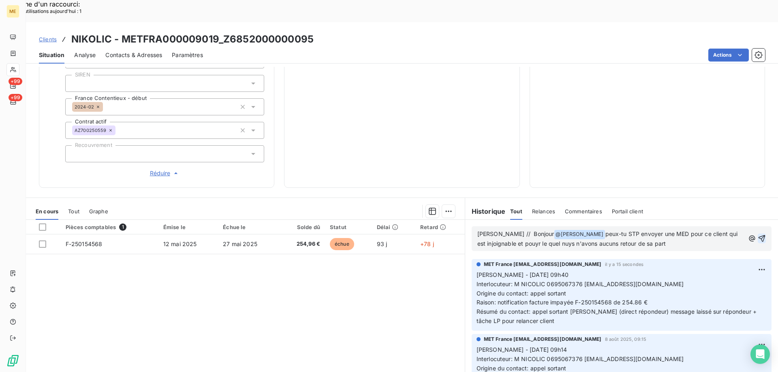
click at [560, 230] on span "peux-tu STP envoyer une MED pour ce client qui est injoignable et pouyr le quel…" at bounding box center [608, 238] width 262 height 17
click at [526, 230] on span "peux-tu STP envoyer une MED pour ce client qui est injoignable et pouyr le quel…" at bounding box center [608, 238] width 262 height 17
click at [531, 230] on span "peux-tu STP envoyer une MED pour ce client qui est injoignable et pour le quel …" at bounding box center [608, 238] width 262 height 17
click at [0, 0] on lt-em "lequel" at bounding box center [0, 0] width 0 height 0
click at [552, 230] on span "peux-tu STP envoyer une MED pour ce client qui est injoignable et pour lequel n…" at bounding box center [608, 238] width 262 height 17
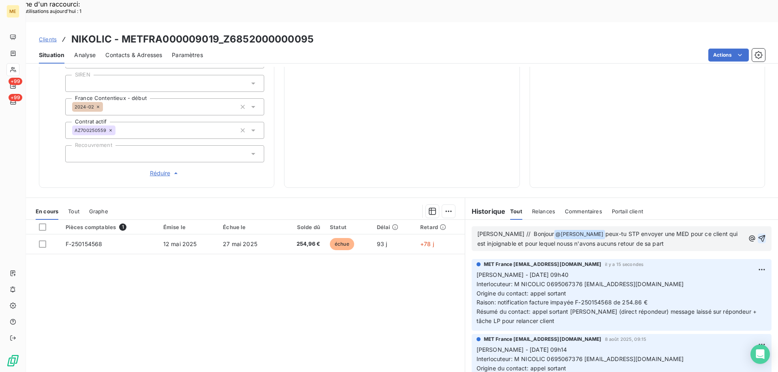
click at [0, 0] on lt-span "nous" at bounding box center [0, 0] width 0 height 0
click at [659, 230] on p "[PERSON_NAME] // Bonjour @ [PERSON_NAME] ﻿ peux-tu STP envoyer une MED pour ce …" at bounding box center [610, 239] width 267 height 19
click at [757, 235] on icon "button" at bounding box center [761, 239] width 8 height 8
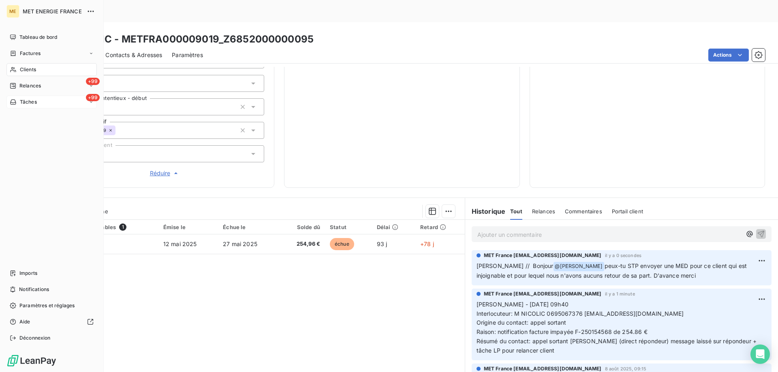
click at [19, 101] on div "Tâches" at bounding box center [23, 101] width 27 height 7
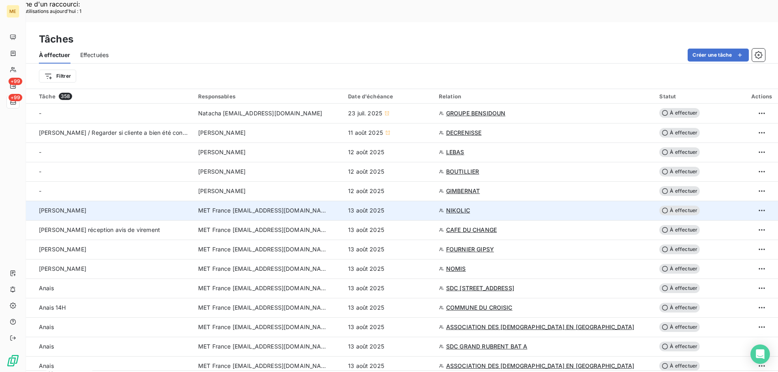
click at [214, 201] on td "MET France [EMAIL_ADDRESS][DOMAIN_NAME]" at bounding box center [268, 210] width 150 height 19
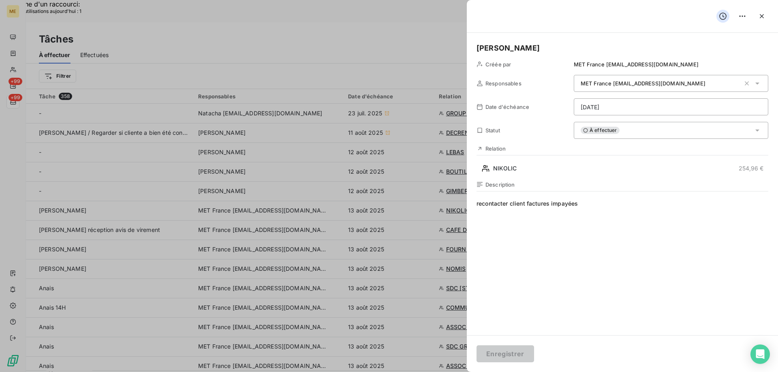
click at [625, 126] on div "À effectuer" at bounding box center [671, 130] width 194 height 17
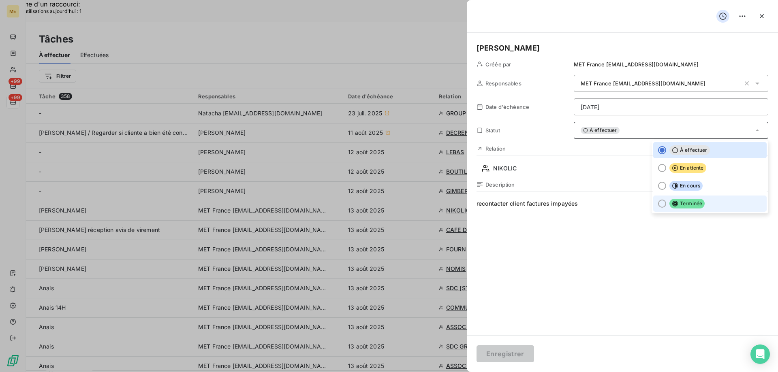
click at [658, 201] on div at bounding box center [662, 204] width 8 height 8
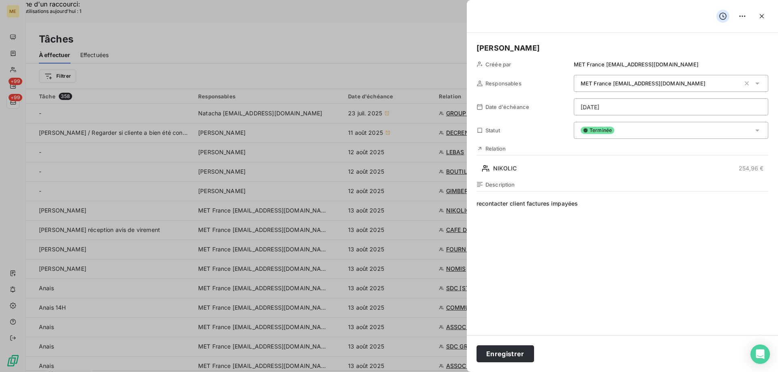
click at [610, 132] on span "Terminée" at bounding box center [597, 130] width 34 height 7
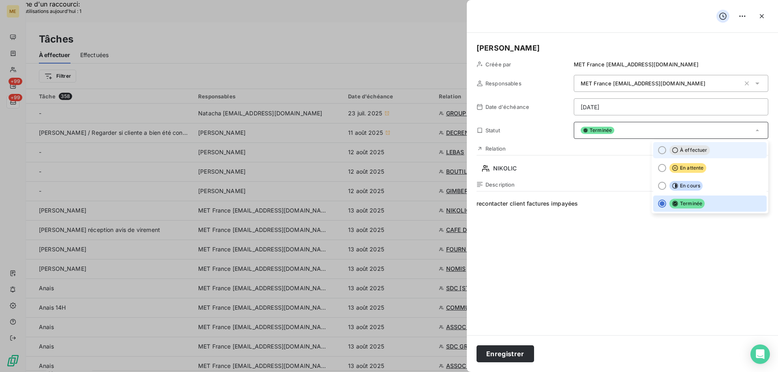
click at [672, 147] on icon at bounding box center [675, 150] width 6 height 6
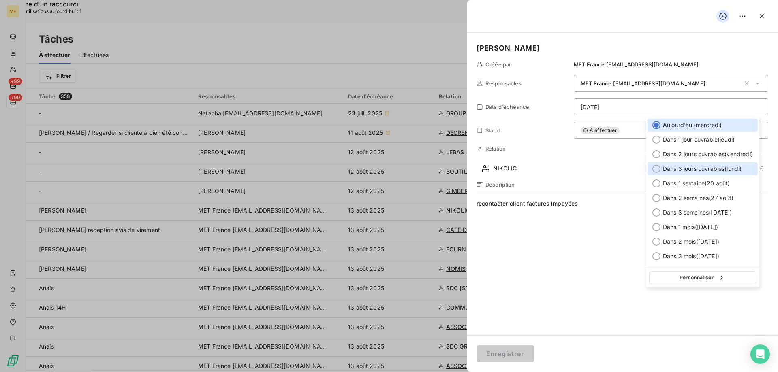
click at [657, 167] on div at bounding box center [656, 169] width 8 height 8
type input "[DATE]"
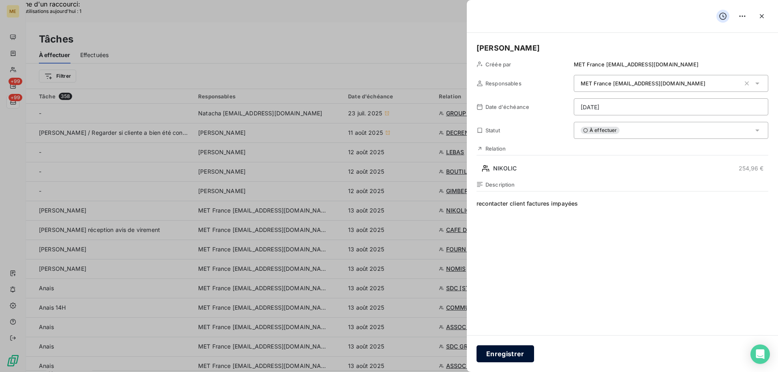
click at [503, 351] on button "Enregistrer" at bounding box center [505, 354] width 58 height 17
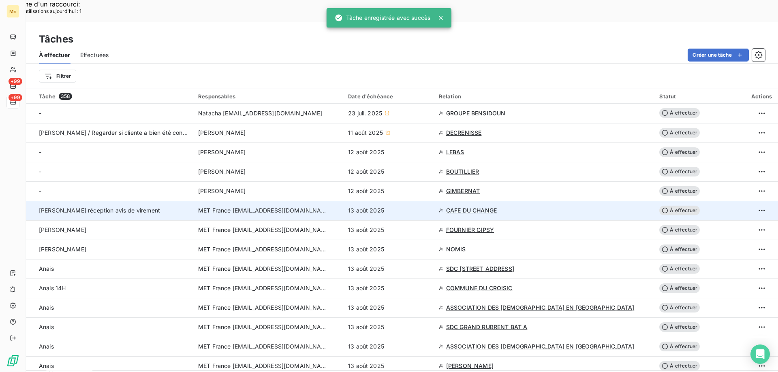
click at [193, 201] on td "[PERSON_NAME] réception avis de virement" at bounding box center [109, 210] width 167 height 19
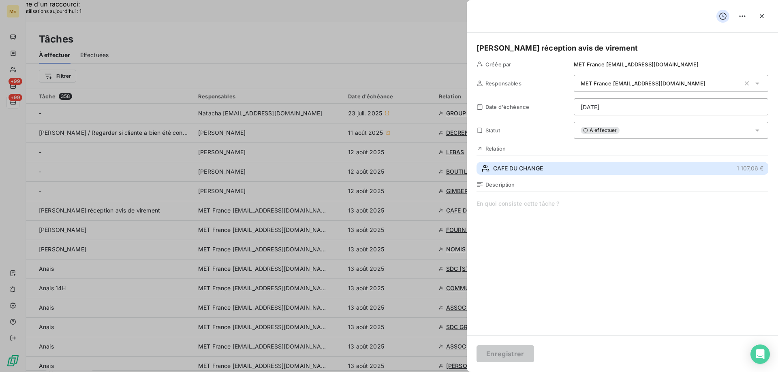
click at [513, 171] on span "CAFE DU CHANGE" at bounding box center [518, 168] width 50 height 8
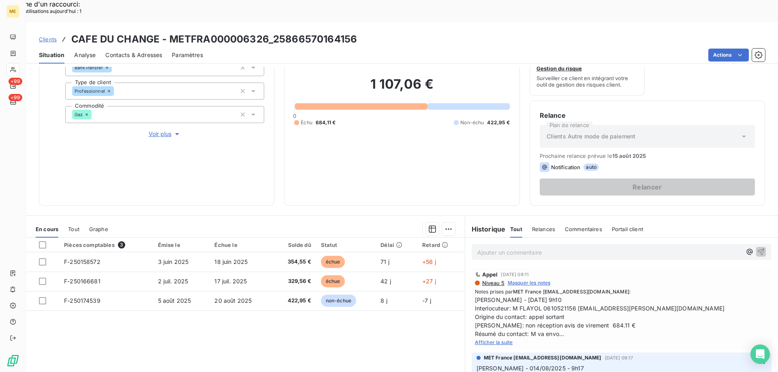
scroll to position [108, 0]
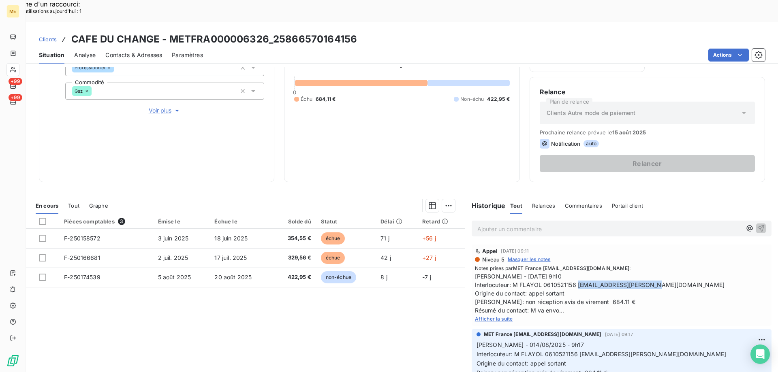
drag, startPoint x: 574, startPoint y: 260, endPoint x: 643, endPoint y: 264, distance: 69.4
click at [643, 272] on span "[PERSON_NAME] - [DATE] 9h10 Interlocuteur: M FLAYOL 0610521156 [EMAIL_ADDRESS][…" at bounding box center [621, 293] width 293 height 43
drag, startPoint x: 540, startPoint y: 265, endPoint x: 571, endPoint y: 266, distance: 31.2
click at [571, 272] on span "[PERSON_NAME] - [DATE] 9h10 Interlocuteur: M FLAYOL 0610521156 [EMAIL_ADDRESS][…" at bounding box center [621, 293] width 293 height 43
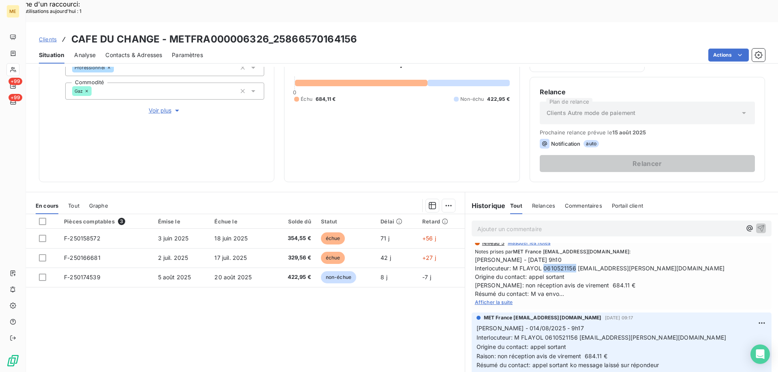
scroll to position [0, 0]
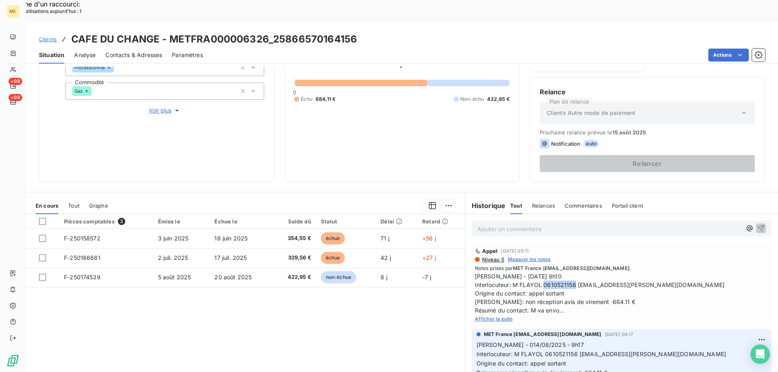
click at [547, 272] on span "[PERSON_NAME] - [DATE] 9h10 Interlocuteur: M FLAYOL 0610521156 [EMAIL_ADDRESS][…" at bounding box center [621, 293] width 293 height 43
drag, startPoint x: 540, startPoint y: 262, endPoint x: 572, endPoint y: 264, distance: 32.0
click at [572, 272] on span "[PERSON_NAME] - [DATE] 9h10 Interlocuteur: M FLAYOL 0610521156 [EMAIL_ADDRESS][…" at bounding box center [621, 293] width 293 height 43
drag, startPoint x: 500, startPoint y: 295, endPoint x: 540, endPoint y: 278, distance: 42.8
click at [500, 316] on span "Afficher la suite" at bounding box center [494, 319] width 38 height 6
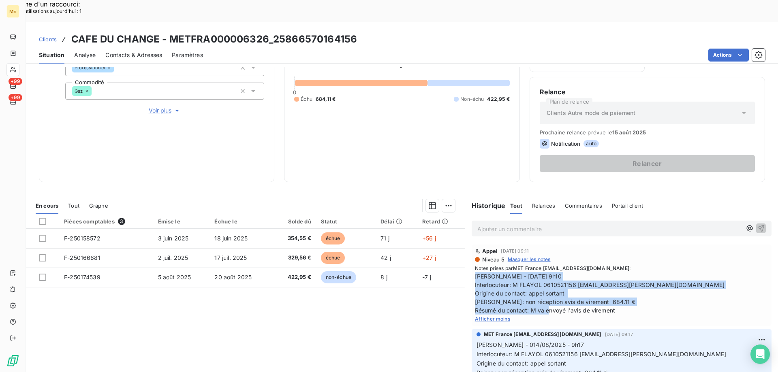
drag, startPoint x: 611, startPoint y: 288, endPoint x: 467, endPoint y: 257, distance: 146.7
click at [471, 257] on div "Appel [DATE] 09:11 Niveau 5 Masquer les notes Notes prises par MET France [EMAI…" at bounding box center [621, 285] width 300 height 81
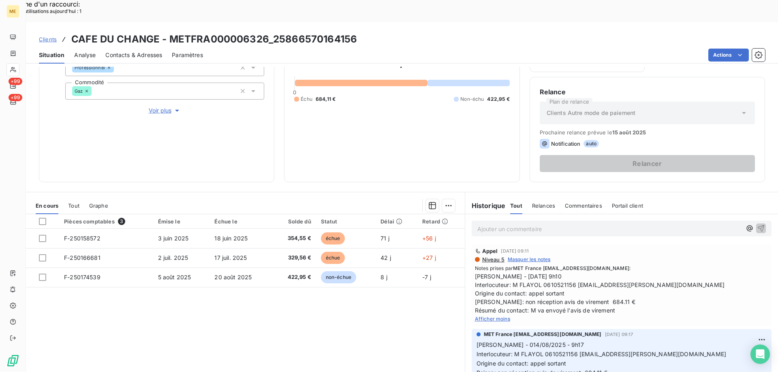
click at [490, 224] on p "Ajouter un commentaire ﻿" at bounding box center [609, 229] width 264 height 10
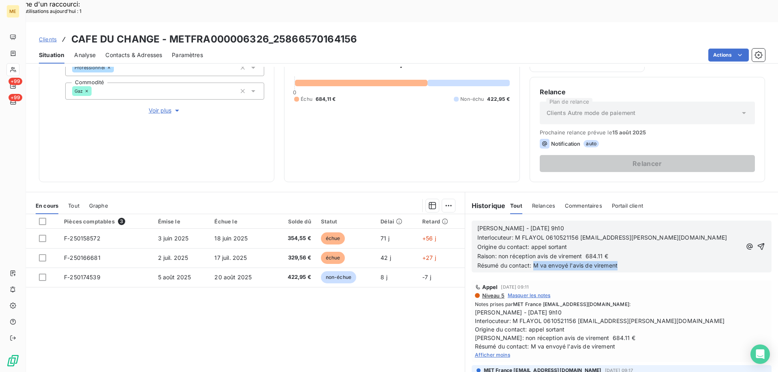
drag, startPoint x: 616, startPoint y: 245, endPoint x: 531, endPoint y: 244, distance: 85.9
click at [531, 261] on p "Résumé du contact: M va envoyé l'avis de virement" at bounding box center [609, 265] width 264 height 9
click at [505, 225] on span "[PERSON_NAME] - [DATE] 9h10" at bounding box center [520, 228] width 87 height 7
click at [553, 224] on p "[PERSON_NAME] - [DATE] 9h10" at bounding box center [609, 228] width 264 height 9
drag, startPoint x: 618, startPoint y: 243, endPoint x: 531, endPoint y: 241, distance: 86.7
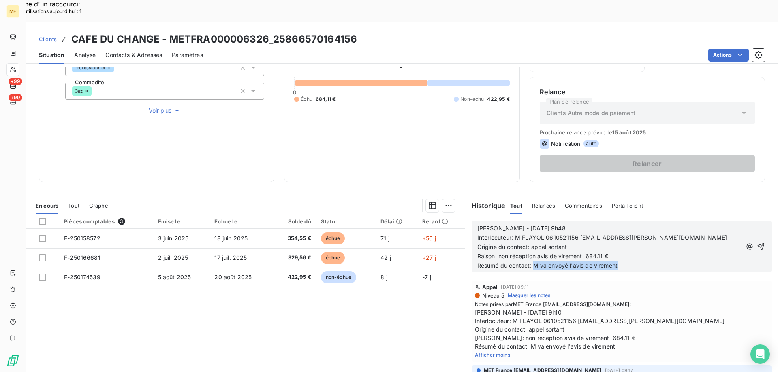
click at [531, 261] on p "Résumé du contact: M va envoyé l'avis de virement" at bounding box center [609, 265] width 264 height 9
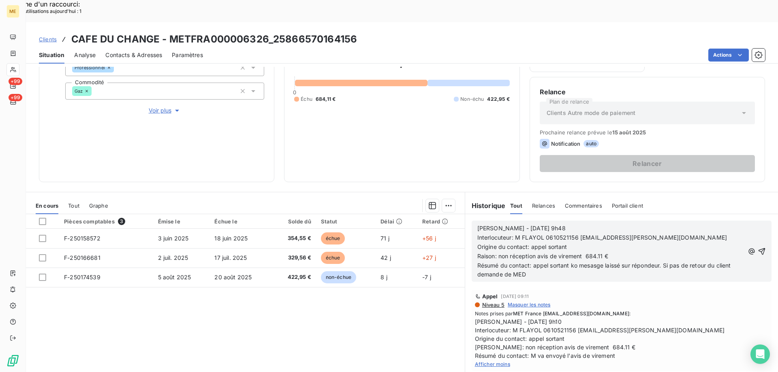
click at [593, 262] on span "Résumé du contact: appel sortant ko mesasge laissé sur répondeur. Si pas de ret…" at bounding box center [605, 270] width 257 height 16
drag, startPoint x: 593, startPoint y: 242, endPoint x: 582, endPoint y: 251, distance: 14.4
click at [583, 261] on p "Résumé du contact: appel sortant ko mesasage laissé sur répondeur. Si pas de re…" at bounding box center [610, 270] width 267 height 19
click at [0, 0] on lt-span "message" at bounding box center [0, 0] width 0 height 0
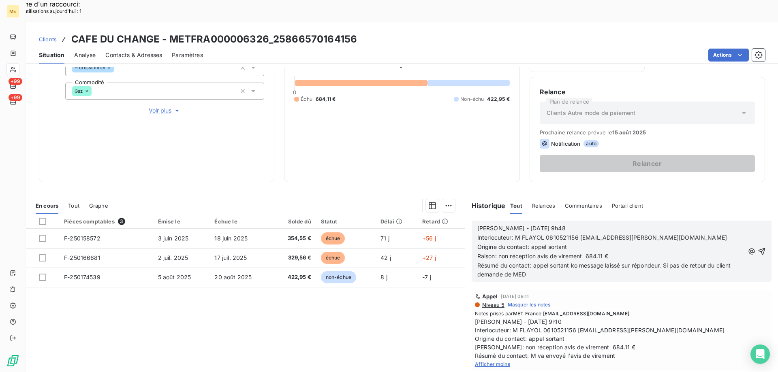
click at [535, 261] on p "Résumé du contact: appel sortant ko message laissé sur répondeur. Si pas de ret…" at bounding box center [610, 270] width 267 height 19
click at [498, 262] on span "Résumé du contact: appel sortant ko message laissé sur répondeur. Si pas de ret…" at bounding box center [605, 270] width 257 height 16
click at [572, 261] on p "Résumé du contact: appel sortant ko message laissé sur répondeur. Si pas de ret…" at bounding box center [610, 270] width 267 height 19
click at [608, 266] on div "[PERSON_NAME] - [DATE] 9h48 Interlocuteur: M FLAYOL 0610521156 [EMAIL_ADDRESS][…" at bounding box center [621, 251] width 313 height 74
click at [636, 261] on p "Résumé du contact: appel sortant ko message laissé sur répondeur. Si pas de ret…" at bounding box center [610, 270] width 267 height 19
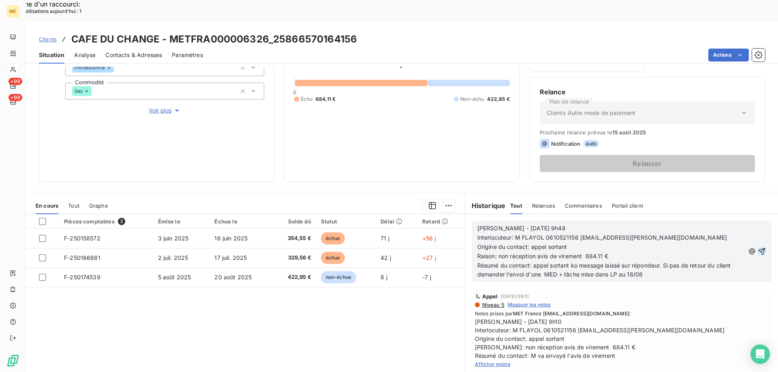
click at [758, 248] on icon "button" at bounding box center [761, 251] width 7 height 7
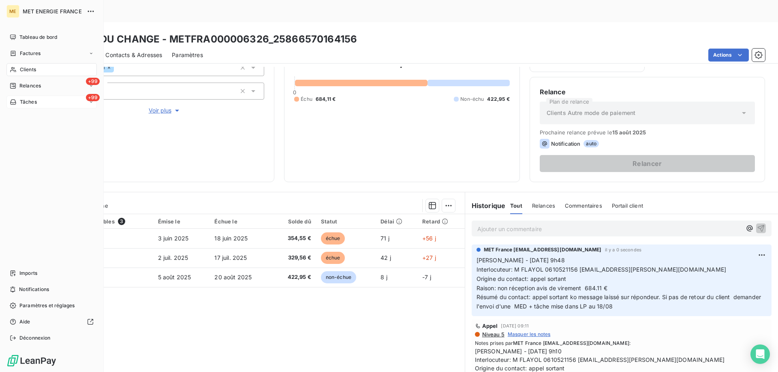
click at [15, 104] on icon at bounding box center [13, 102] width 7 height 6
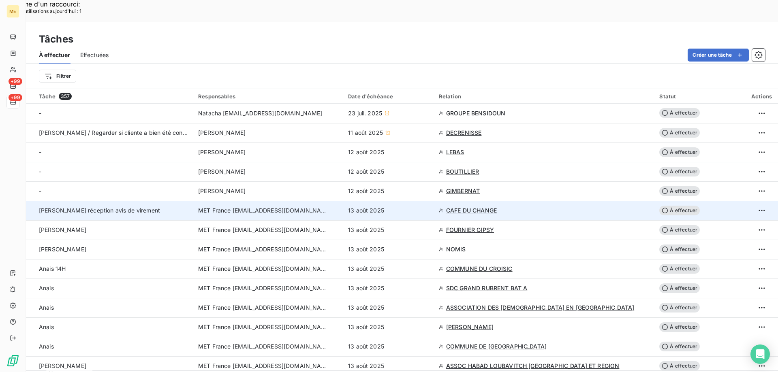
click at [315, 207] on span "MET France [EMAIL_ADDRESS][DOMAIN_NAME]" at bounding box center [263, 211] width 130 height 8
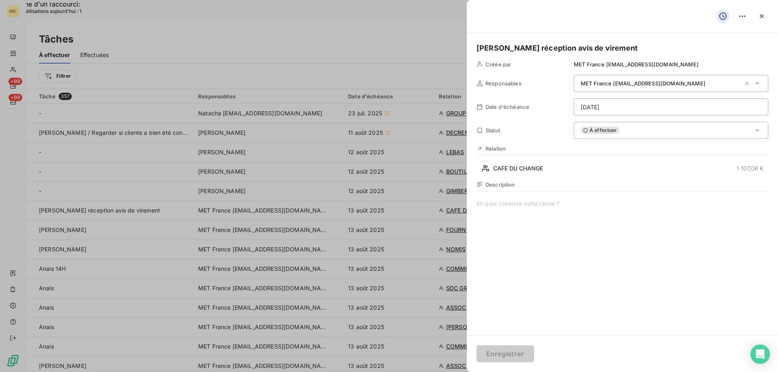
click at [518, 211] on span at bounding box center [622, 278] width 292 height 156
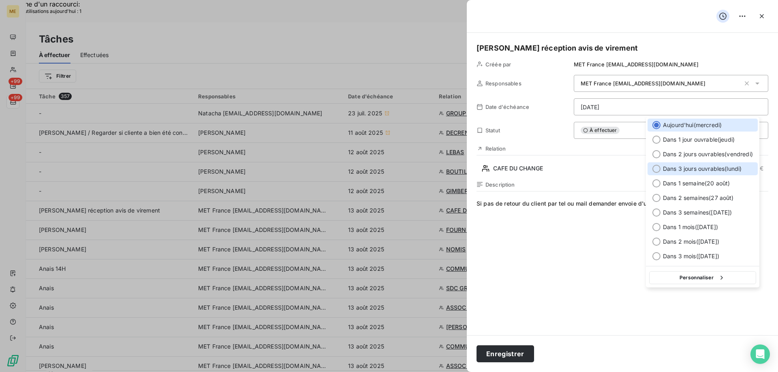
click at [652, 170] on div at bounding box center [656, 169] width 8 height 8
type input "[DATE]"
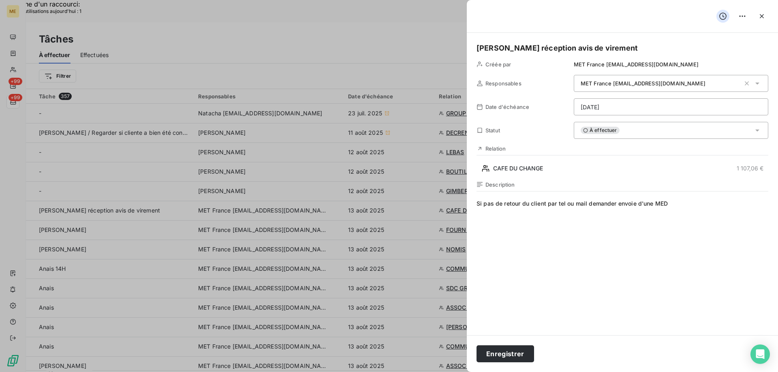
click at [598, 207] on span "Si pas de retour du client par tel ou mail demander envoie d'une MED" at bounding box center [622, 278] width 292 height 156
click at [592, 200] on span "Si pas de retour du client par tel ou mail demander envoie d'une MED" at bounding box center [622, 278] width 292 height 156
click at [513, 230] on span "Si pas de retour du client par tel ou mail demander envoie d'une MED" at bounding box center [622, 278] width 292 height 156
click at [585, 202] on span "Si pas de retour du client par tel ou mail demander envoie d'une MED" at bounding box center [622, 278] width 292 height 156
click at [599, 248] on span "Si pas de retour du client par tel ou mail, demander envoie d'une MED" at bounding box center [622, 278] width 292 height 156
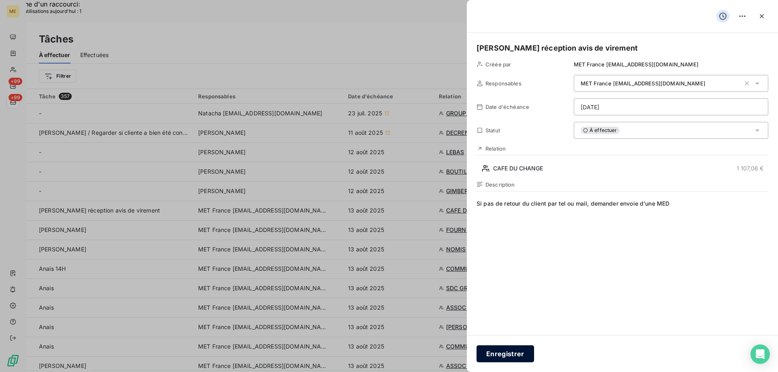
click at [512, 351] on button "Enregistrer" at bounding box center [505, 354] width 58 height 17
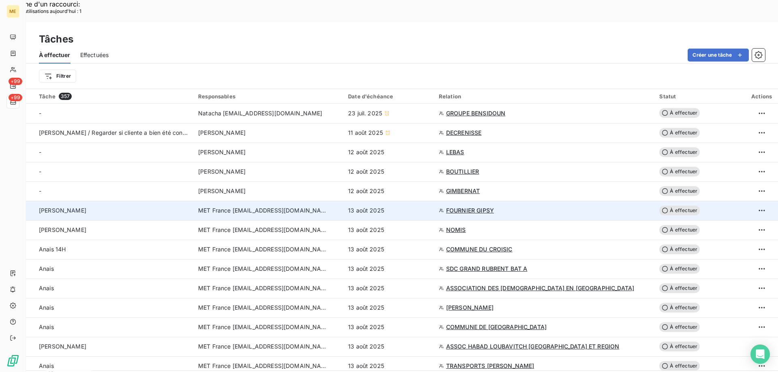
click at [281, 207] on span "MET France [EMAIL_ADDRESS][DOMAIN_NAME]" at bounding box center [263, 211] width 130 height 8
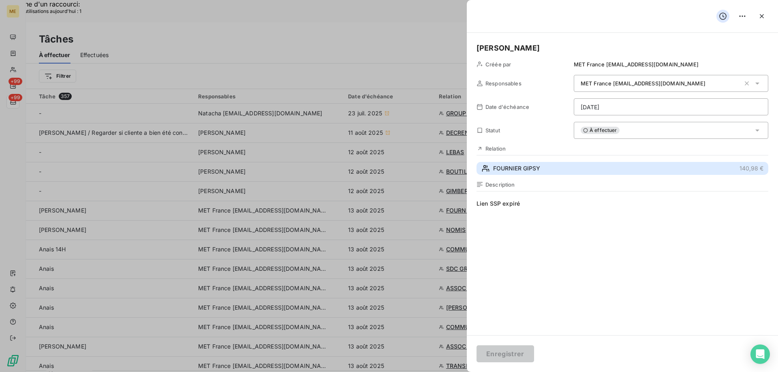
click at [508, 166] on span "FOURNIER GIPSY" at bounding box center [516, 168] width 47 height 8
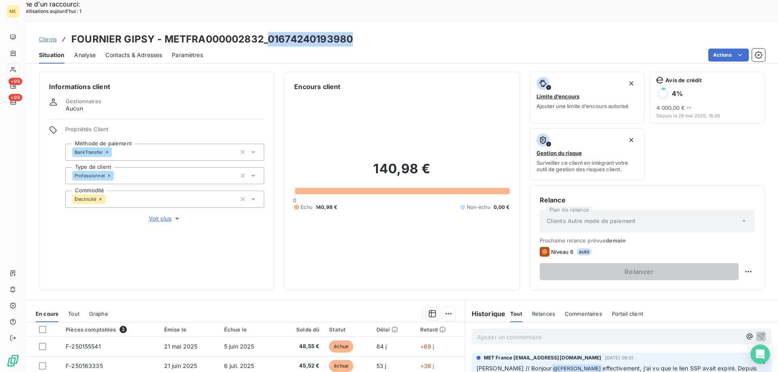
drag, startPoint x: 267, startPoint y: 19, endPoint x: 348, endPoint y: 18, distance: 81.4
click at [348, 32] on h3 "FOURNIER GIPSY - METFRA000002832_01674240193980" at bounding box center [212, 39] width 282 height 15
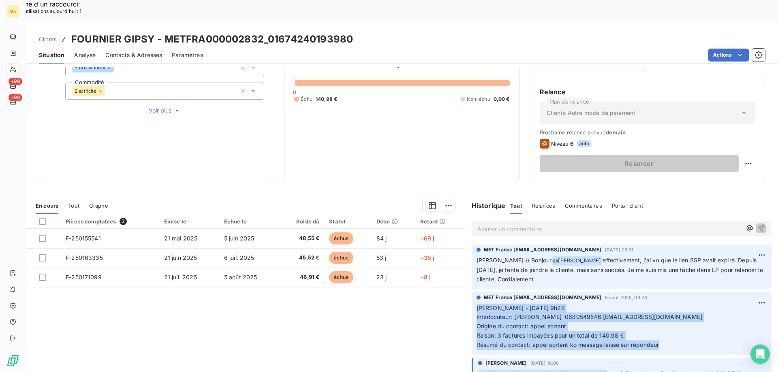
drag, startPoint x: 662, startPoint y: 324, endPoint x: 470, endPoint y: 290, distance: 194.9
click at [471, 292] on div "MET France [EMAIL_ADDRESS][DOMAIN_NAME] [DATE] 09:28 [PERSON_NAME] - [DATE] 9h2…" at bounding box center [621, 323] width 300 height 62
click at [671, 304] on p "[PERSON_NAME] - [DATE] 9h28 Interlocuteur: [PERSON_NAME] 0680549546 [EMAIL_ADDR…" at bounding box center [621, 327] width 290 height 46
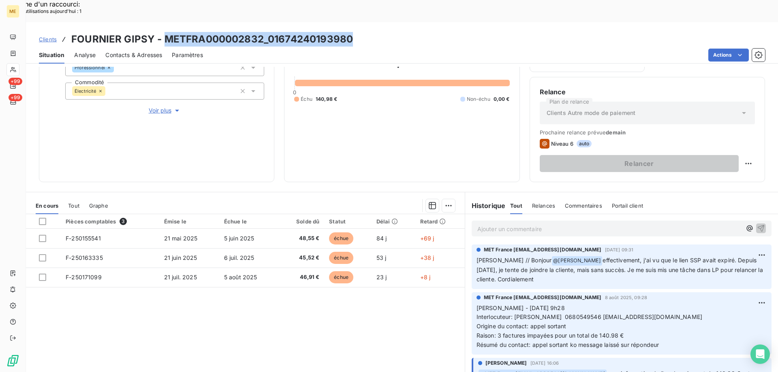
drag, startPoint x: 163, startPoint y: 19, endPoint x: 350, endPoint y: 24, distance: 187.2
click at [350, 32] on h3 "FOURNIER GIPSY - METFRA000002832_01674240193980" at bounding box center [212, 39] width 282 height 15
click at [489, 304] on p "[PERSON_NAME] - [DATE] 9h28 Interlocuteur: [PERSON_NAME] 0680549546 [EMAIL_ADDR…" at bounding box center [621, 327] width 290 height 46
click at [659, 330] on div "MET France [EMAIL_ADDRESS][DOMAIN_NAME] [DATE] 09:28 [PERSON_NAME] - [DATE] 9h2…" at bounding box center [621, 323] width 300 height 62
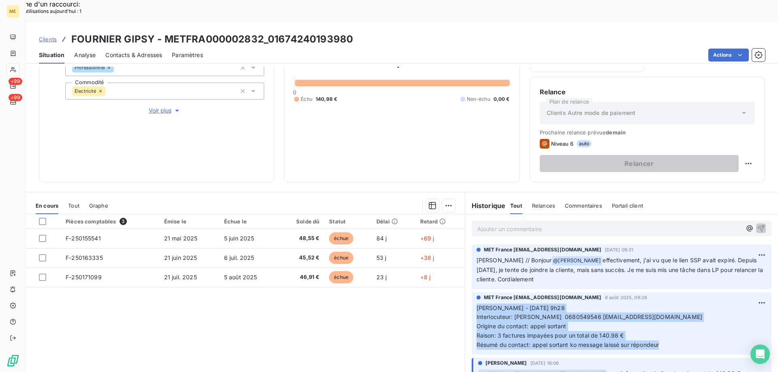
drag, startPoint x: 663, startPoint y: 323, endPoint x: 469, endPoint y: 288, distance: 197.6
click at [471, 292] on div "MET France [EMAIL_ADDRESS][DOMAIN_NAME] [DATE] 09:28 [PERSON_NAME] - [DATE] 9h2…" at bounding box center [621, 323] width 300 height 62
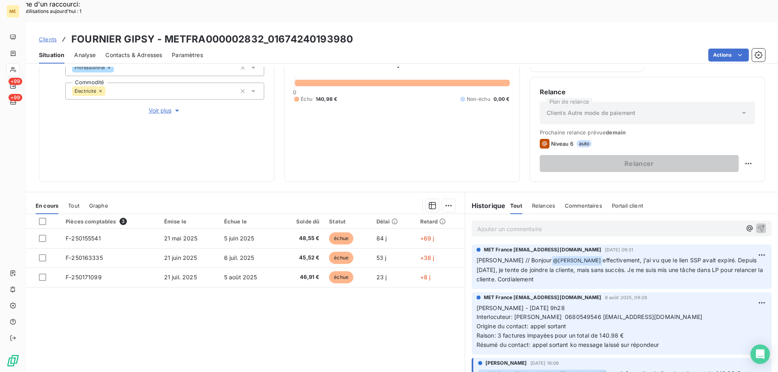
click at [485, 224] on p "Ajouter un commentaire ﻿" at bounding box center [609, 229] width 264 height 10
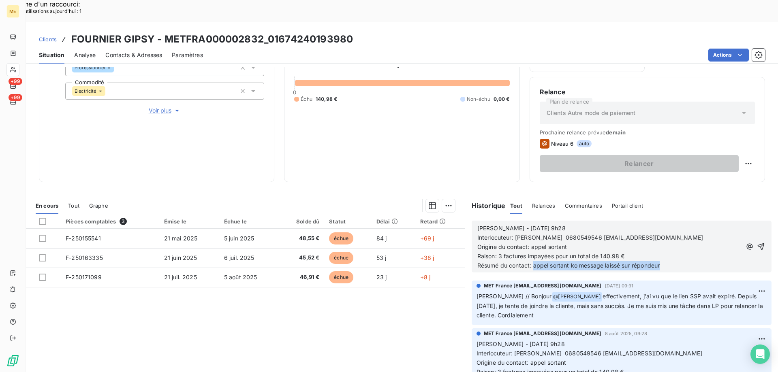
drag, startPoint x: 664, startPoint y: 244, endPoint x: 529, endPoint y: 245, distance: 134.9
click at [529, 261] on p "Résumé du contact: appel sortant ko message laissé sur répondeur" at bounding box center [609, 265] width 264 height 9
click at [757, 243] on icon "button" at bounding box center [761, 247] width 8 height 8
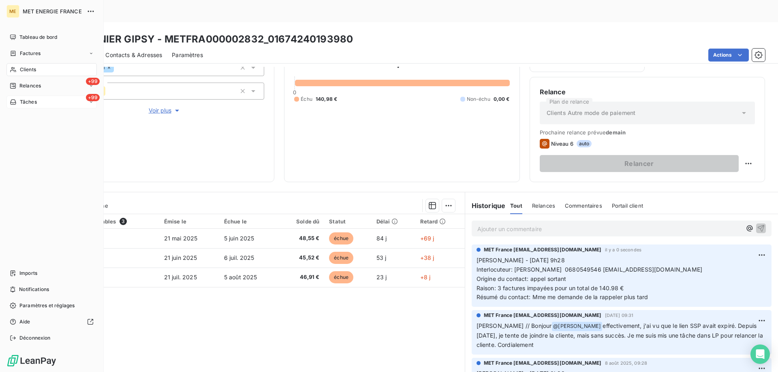
click at [28, 100] on span "Tâches" at bounding box center [28, 101] width 17 height 7
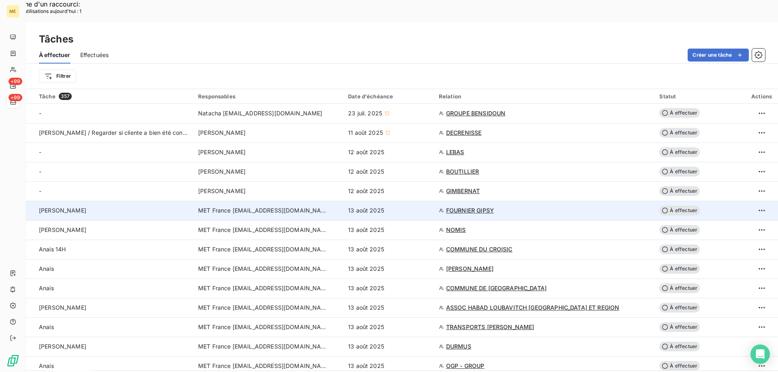
click at [264, 201] on td "MET France [EMAIL_ADDRESS][DOMAIN_NAME]" at bounding box center [268, 210] width 150 height 19
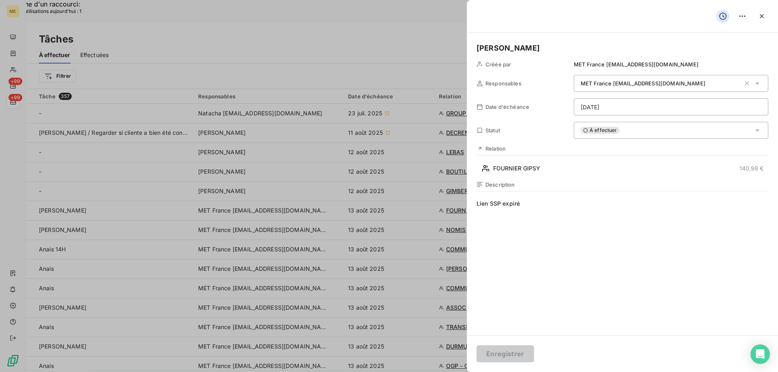
click at [518, 49] on h5 "[PERSON_NAME]" at bounding box center [622, 48] width 292 height 11
click at [517, 354] on button "Enregistrer" at bounding box center [505, 354] width 58 height 17
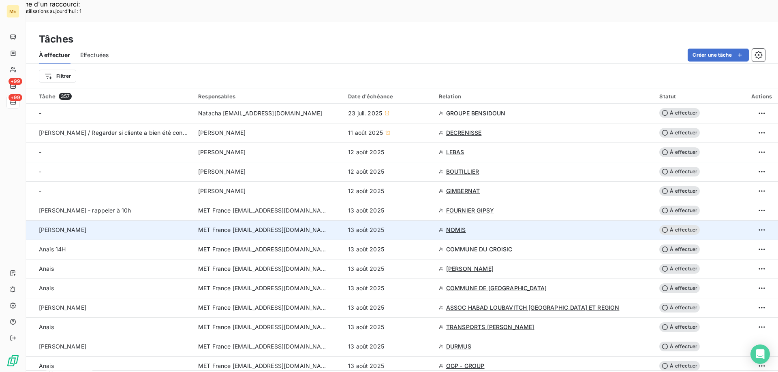
click at [259, 226] on span "MET France [EMAIL_ADDRESS][DOMAIN_NAME]" at bounding box center [263, 230] width 130 height 8
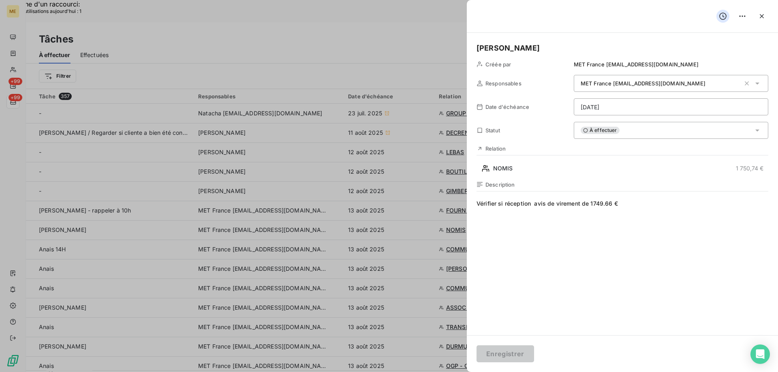
click at [659, 134] on div "À effectuer" at bounding box center [671, 130] width 194 height 17
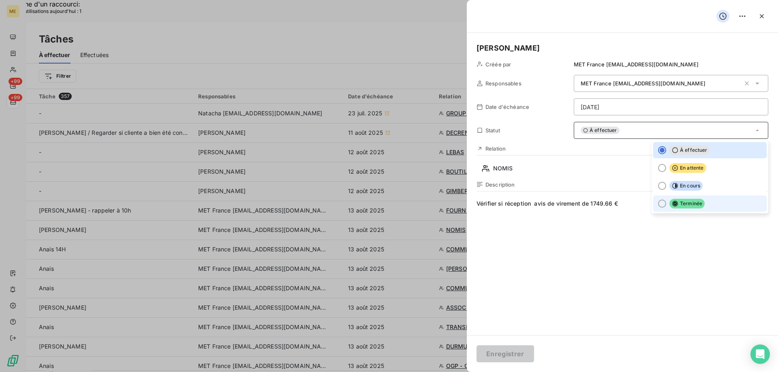
click at [672, 205] on icon at bounding box center [675, 204] width 6 height 6
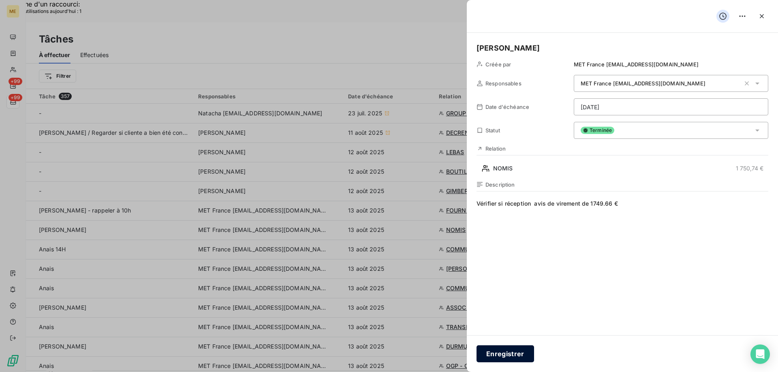
click at [512, 354] on button "Enregistrer" at bounding box center [505, 354] width 58 height 17
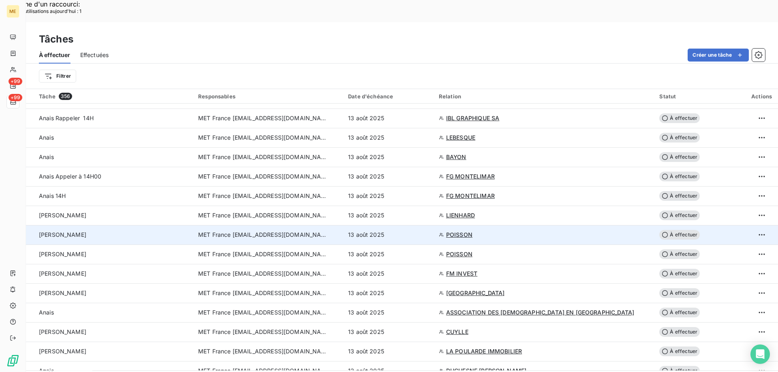
scroll to position [405, 0]
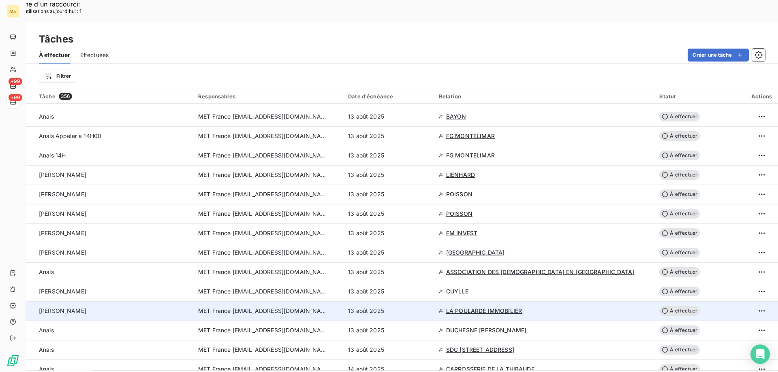
click at [275, 307] on span "MET France [EMAIL_ADDRESS][DOMAIN_NAME]" at bounding box center [263, 311] width 130 height 8
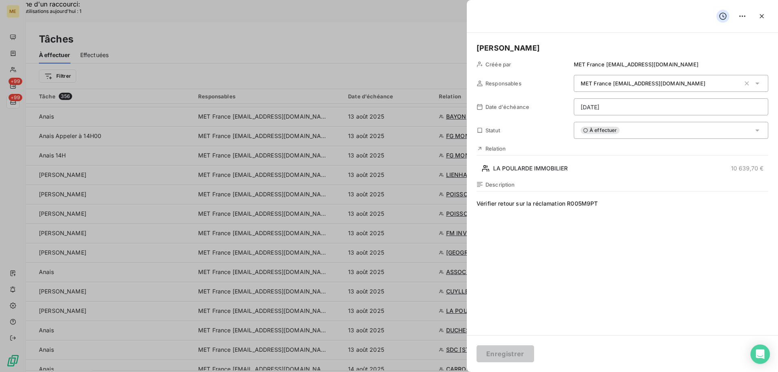
click at [632, 133] on div "À effectuer" at bounding box center [671, 130] width 194 height 17
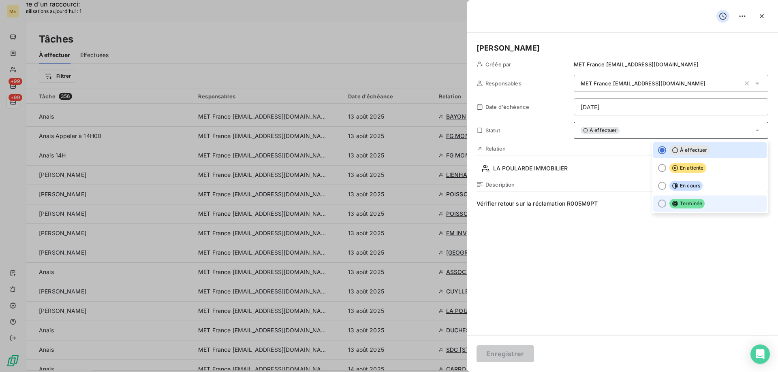
click at [658, 207] on div at bounding box center [662, 204] width 8 height 8
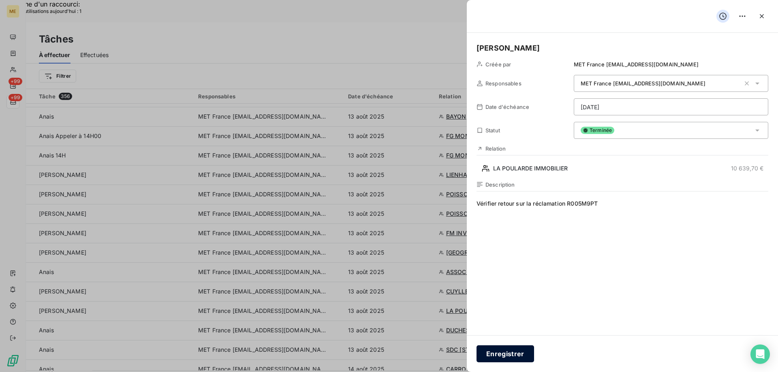
click at [512, 359] on button "Enregistrer" at bounding box center [505, 354] width 58 height 17
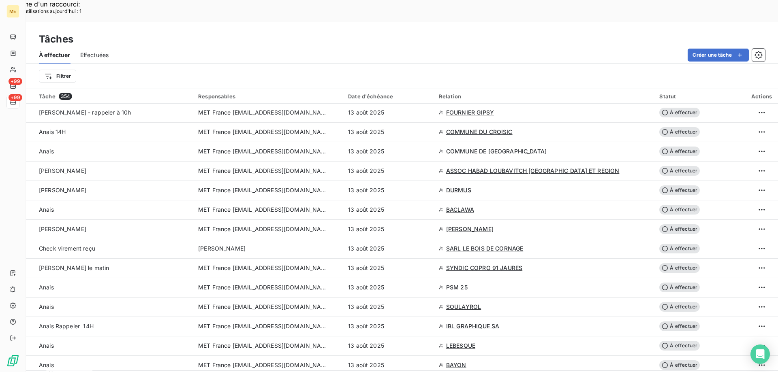
scroll to position [41, 0]
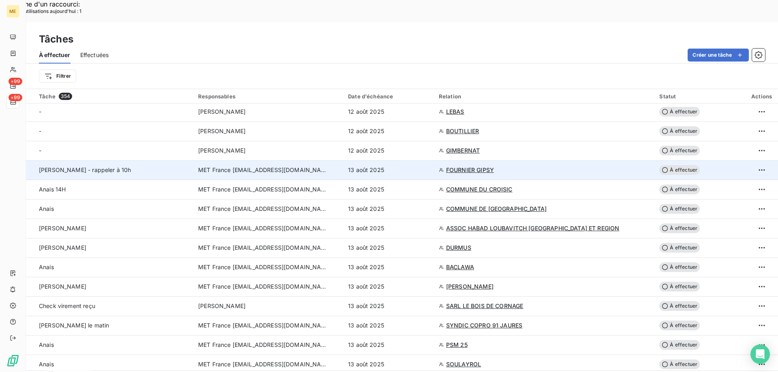
click at [494, 166] on span "FOURNIER GIPSY" at bounding box center [470, 170] width 48 height 8
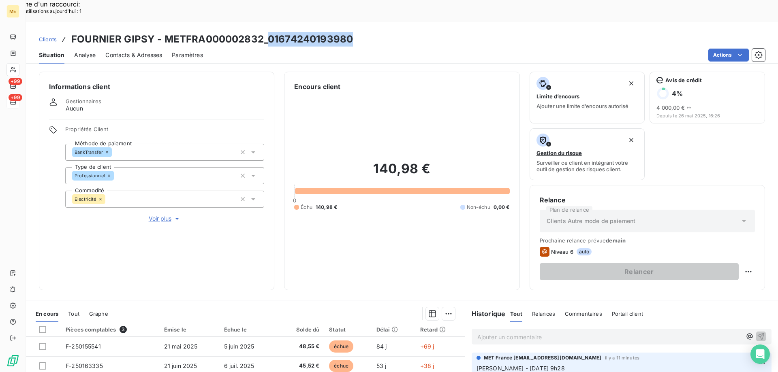
drag, startPoint x: 267, startPoint y: 17, endPoint x: 351, endPoint y: 16, distance: 84.7
click at [351, 32] on div "Clients FOURNIER GIPSY - METFRA000002832_01674240193980" at bounding box center [402, 39] width 752 height 15
drag, startPoint x: 559, startPoint y: 356, endPoint x: 593, endPoint y: 355, distance: 33.3
click at [593, 372] on span "Interlocuteur: [PERSON_NAME] 0680549546 [EMAIL_ADDRESS][DOMAIN_NAME]" at bounding box center [589, 377] width 226 height 7
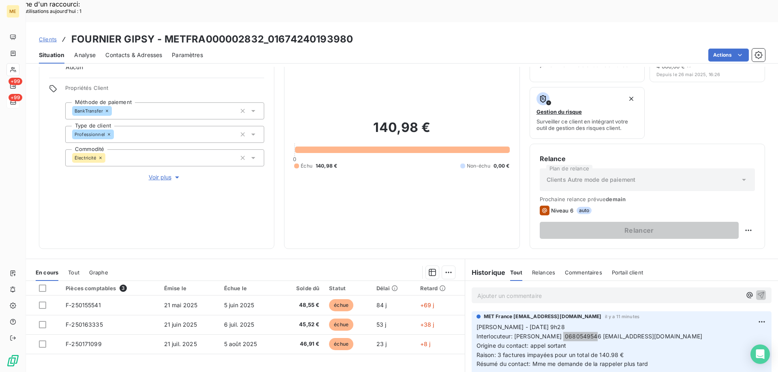
scroll to position [108, 0]
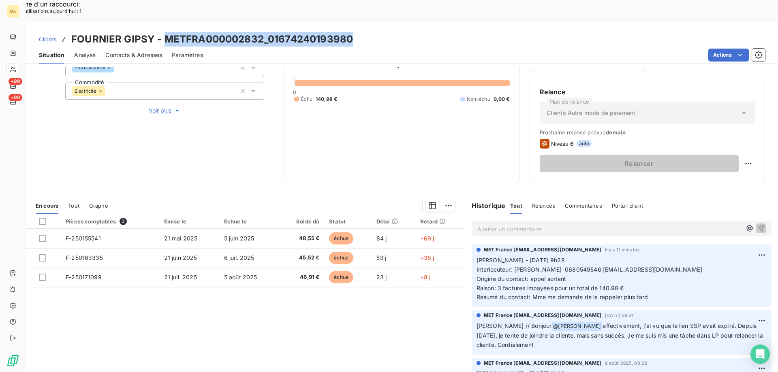
drag, startPoint x: 163, startPoint y: 16, endPoint x: 362, endPoint y: 20, distance: 198.9
click at [362, 32] on div "Clients FOURNIER GIPSY - METFRA000002832_01674240193980" at bounding box center [402, 39] width 752 height 15
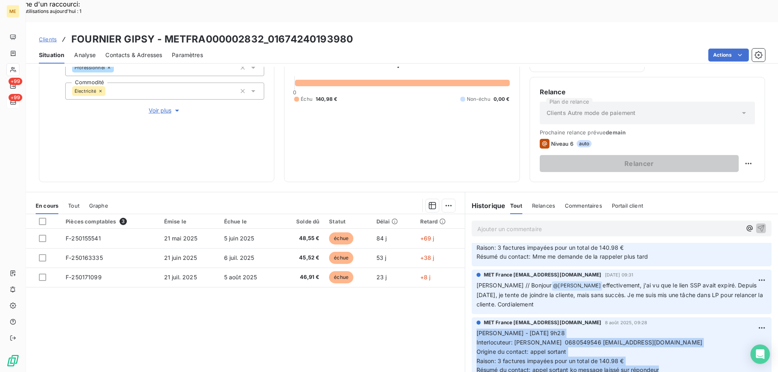
drag, startPoint x: 664, startPoint y: 348, endPoint x: 473, endPoint y: 313, distance: 193.9
click at [476, 329] on p "[PERSON_NAME] - [DATE] 9h28 Interlocuteur: [PERSON_NAME] 0680549546 [EMAIL_ADDR…" at bounding box center [621, 352] width 290 height 46
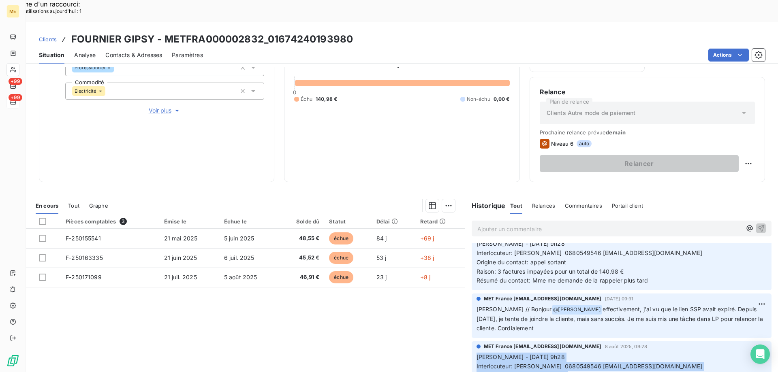
scroll to position [0, 0]
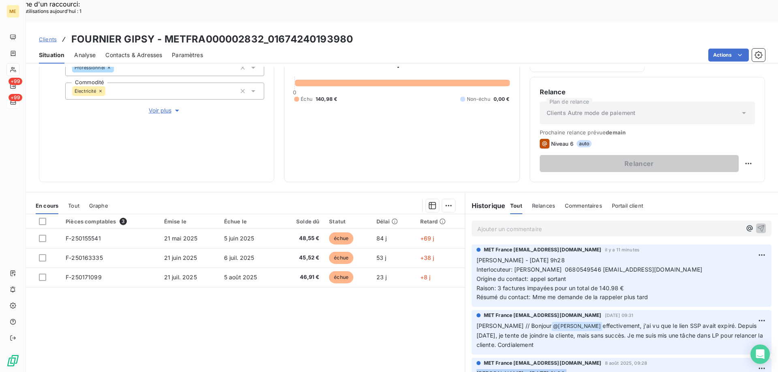
drag, startPoint x: 647, startPoint y: 275, endPoint x: 473, endPoint y: 237, distance: 177.4
click at [476, 256] on p "[PERSON_NAME] - [DATE] 9h28 Interlocuteur: [PERSON_NAME] 0680549546 [EMAIL_ADDR…" at bounding box center [621, 279] width 290 height 46
click at [480, 224] on p "Ajouter un commentaire ﻿" at bounding box center [609, 229] width 264 height 10
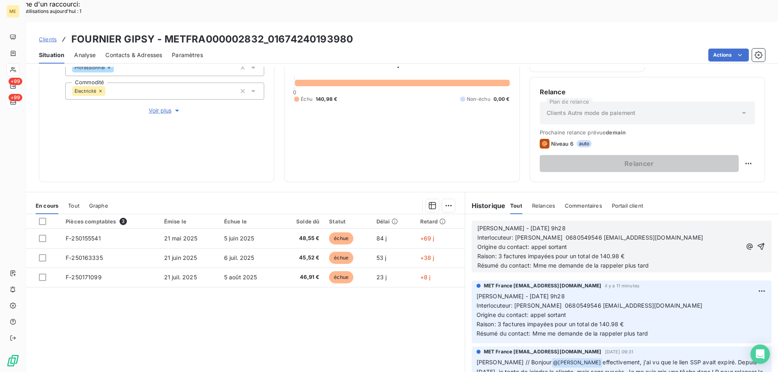
drag, startPoint x: 665, startPoint y: 243, endPoint x: 531, endPoint y: 245, distance: 134.1
click at [531, 261] on p "Résumé du contact: Mme me demande de la rappeler plus tard" at bounding box center [609, 265] width 264 height 9
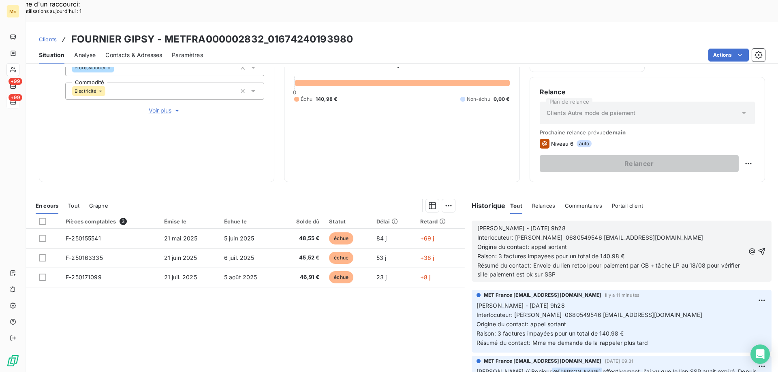
click at [554, 224] on p "[PERSON_NAME] - [DATE] 9h28" at bounding box center [610, 228] width 267 height 9
click at [757, 247] on icon "button" at bounding box center [761, 251] width 8 height 8
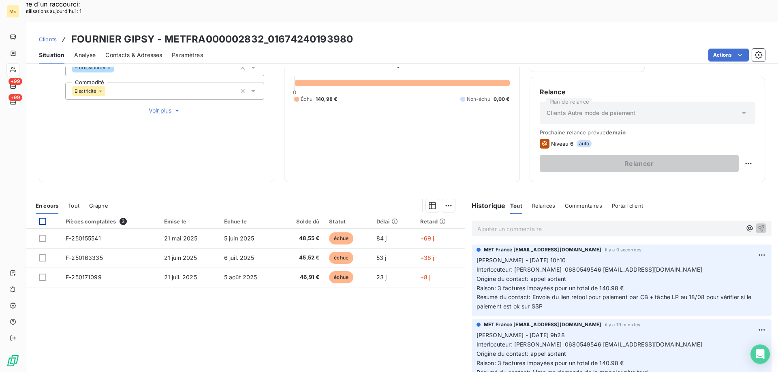
click at [42, 218] on div at bounding box center [42, 221] width 7 height 7
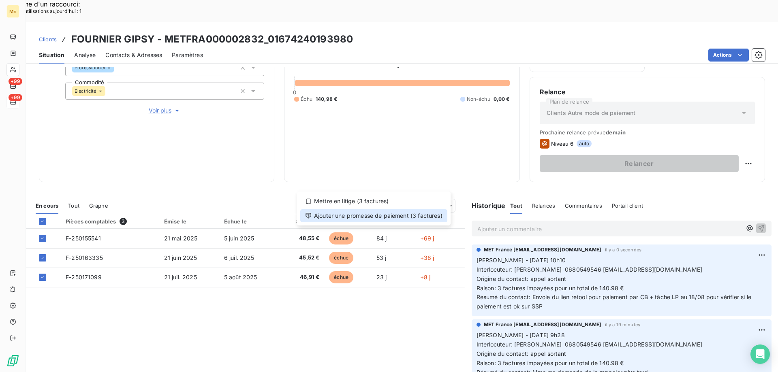
click at [364, 216] on div "Ajouter une promesse de paiement (3 factures)" at bounding box center [373, 215] width 147 height 13
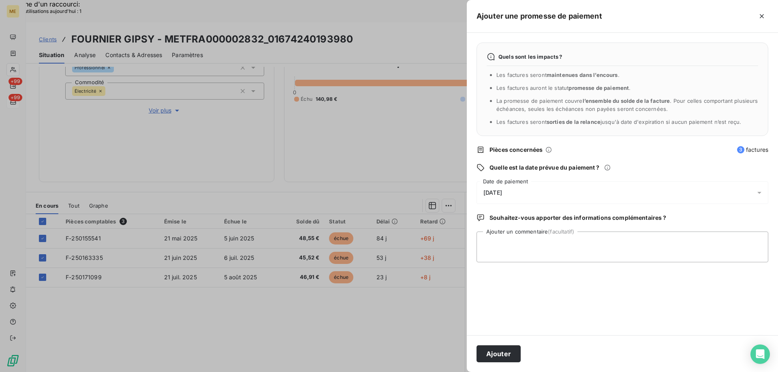
click at [532, 194] on div "[DATE]" at bounding box center [622, 192] width 292 height 23
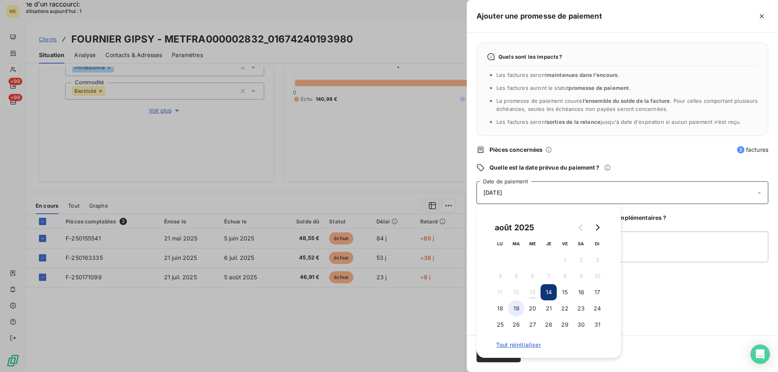
click at [513, 311] on button "19" at bounding box center [516, 309] width 16 height 16
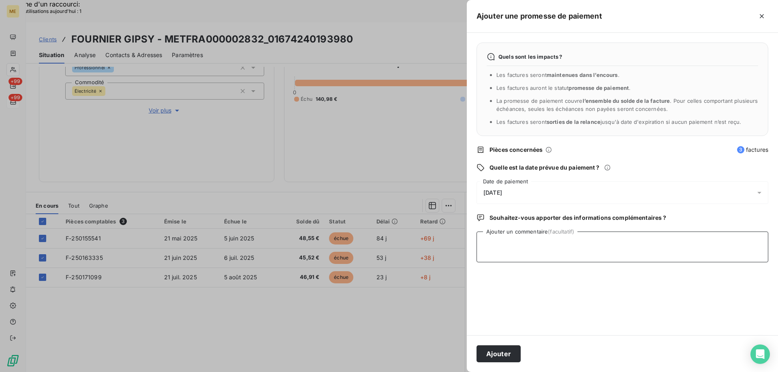
click at [672, 252] on textarea "Ajouter un commentaire (facultatif)" at bounding box center [622, 247] width 292 height 31
type textarea "[PERSON_NAME] // envoi du lien retool pour paiement par CB"
click at [498, 358] on button "Ajouter" at bounding box center [498, 354] width 44 height 17
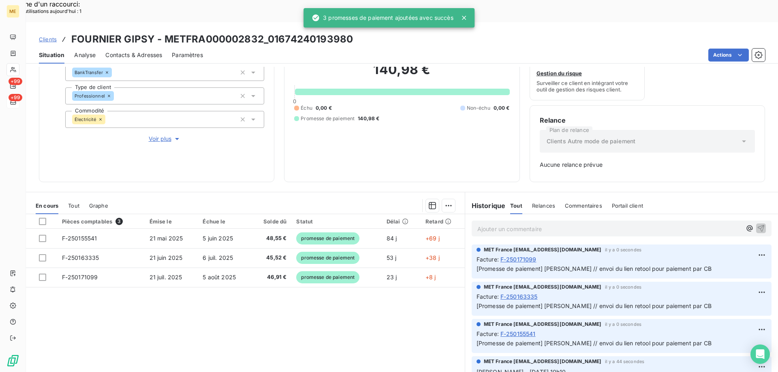
scroll to position [80, 0]
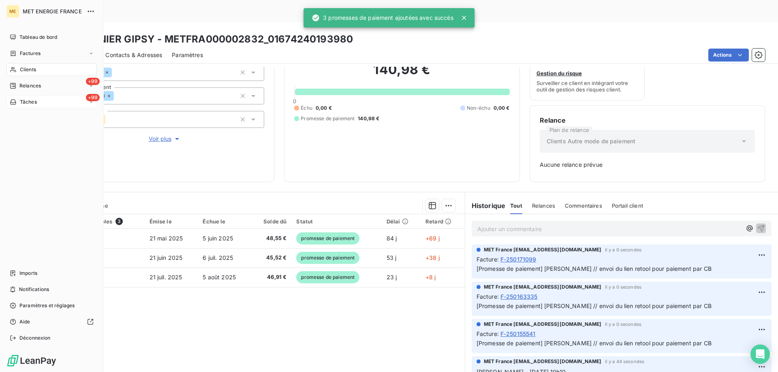
click at [31, 102] on span "Tâches" at bounding box center [28, 101] width 17 height 7
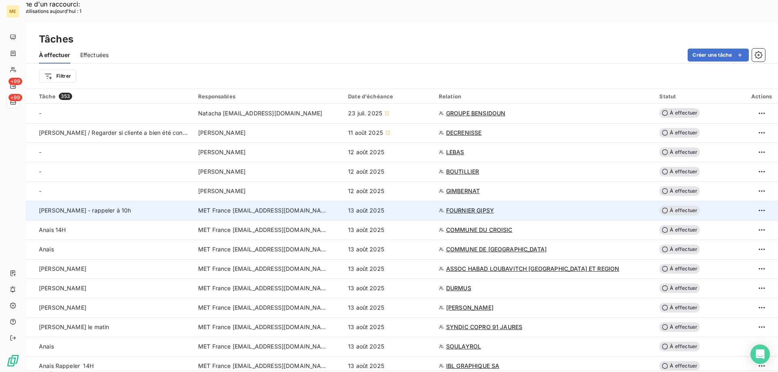
click at [291, 207] on span "MET France [EMAIL_ADDRESS][DOMAIN_NAME]" at bounding box center [263, 211] width 130 height 8
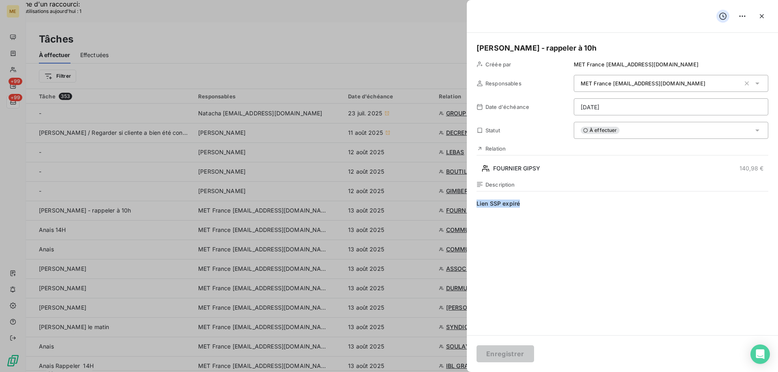
drag, startPoint x: 525, startPoint y: 208, endPoint x: 456, endPoint y: 203, distance: 68.7
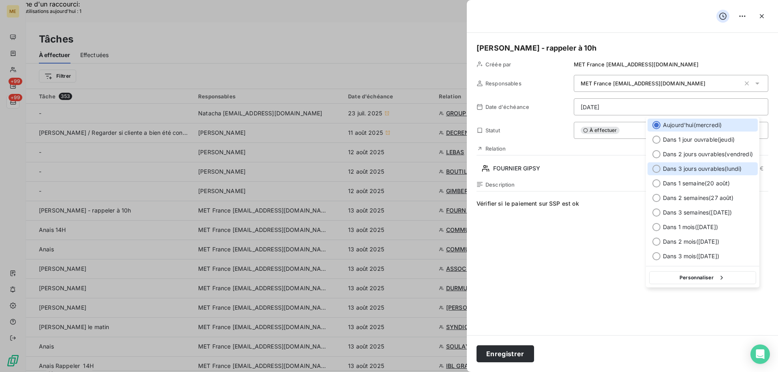
click at [654, 170] on div at bounding box center [656, 169] width 8 height 8
type input "[DATE]"
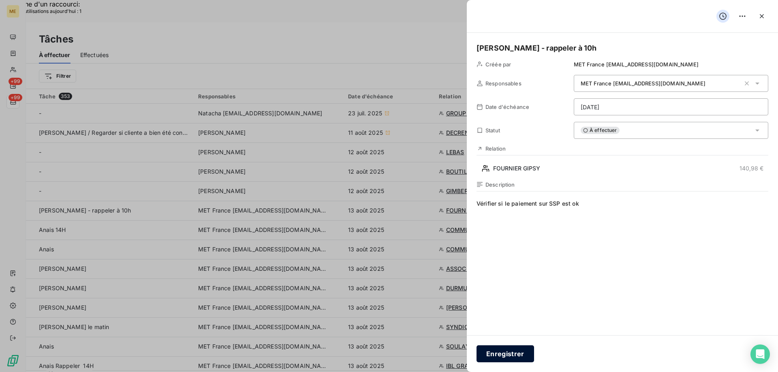
click at [501, 357] on button "Enregistrer" at bounding box center [505, 354] width 58 height 17
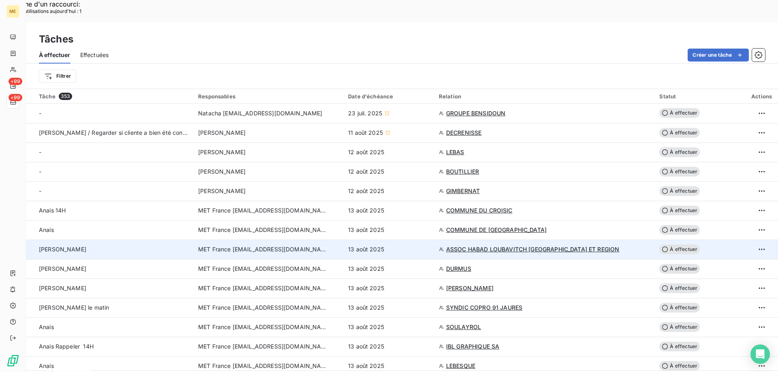
click at [282, 240] on td "MET France [EMAIL_ADDRESS][DOMAIN_NAME]" at bounding box center [268, 249] width 150 height 19
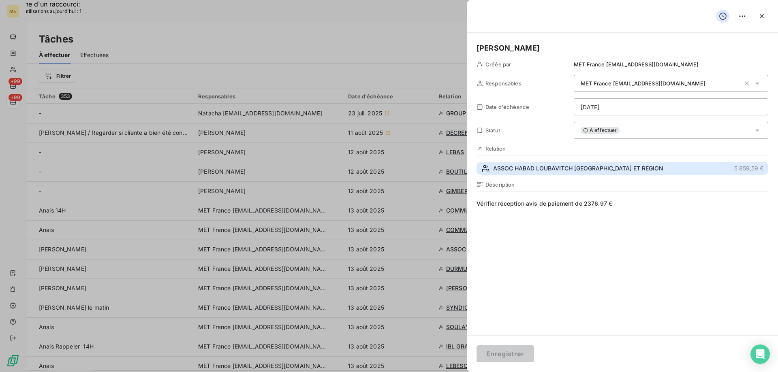
click at [524, 166] on span "ASSOC HABAD LOUBAVITCH [GEOGRAPHIC_DATA] ET REGION" at bounding box center [578, 168] width 170 height 8
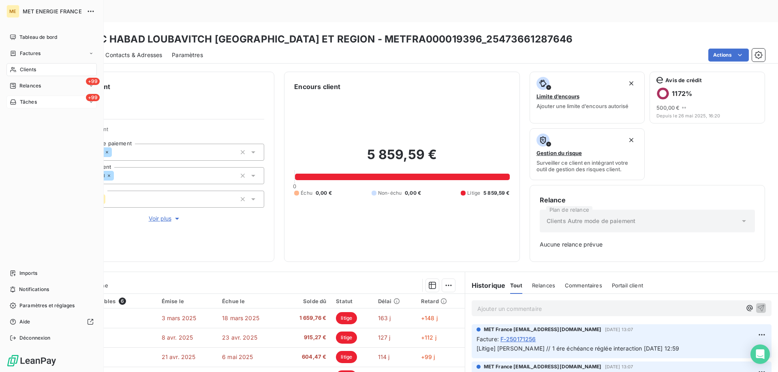
click at [36, 102] on span "Tâches" at bounding box center [28, 101] width 17 height 7
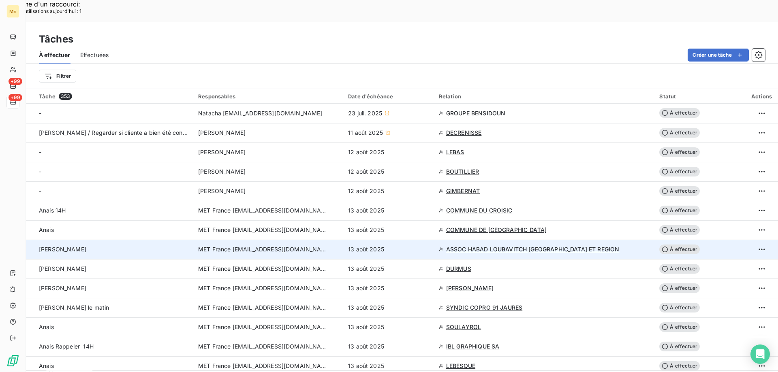
click at [319, 240] on td "MET France [EMAIL_ADDRESS][DOMAIN_NAME]" at bounding box center [268, 249] width 150 height 19
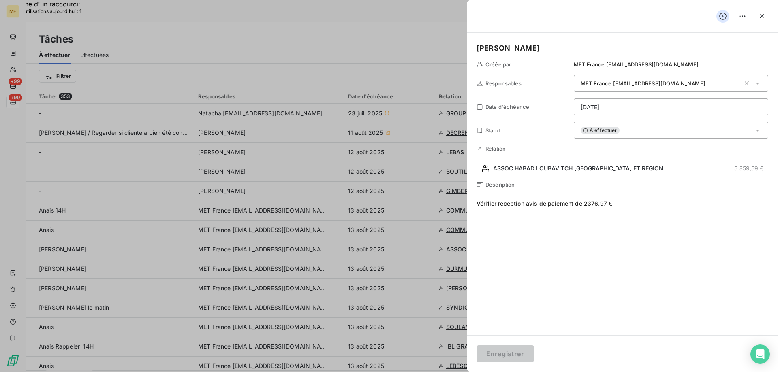
click at [628, 130] on div "À effectuer" at bounding box center [671, 130] width 194 height 17
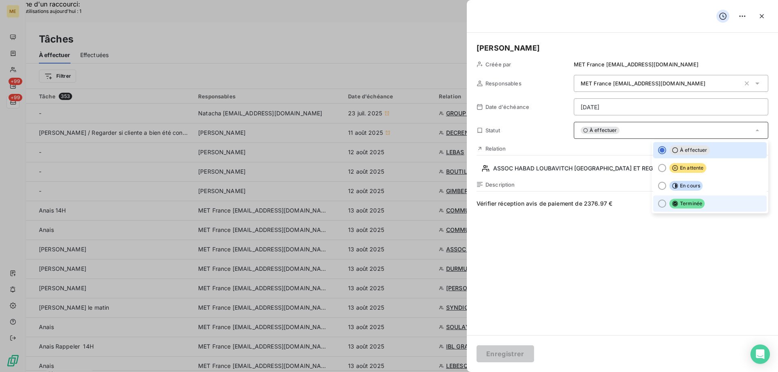
click at [658, 203] on div at bounding box center [662, 204] width 8 height 8
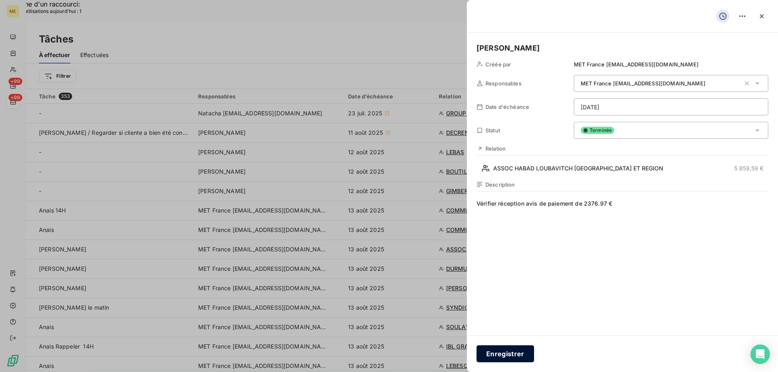
click at [519, 356] on button "Enregistrer" at bounding box center [505, 354] width 58 height 17
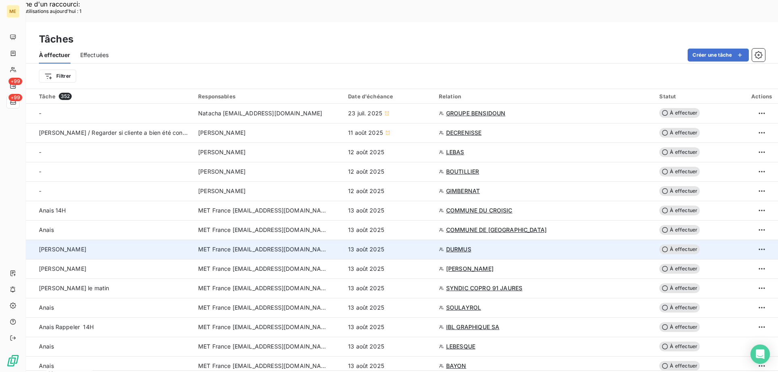
click at [249, 240] on td "MET France [EMAIL_ADDRESS][DOMAIN_NAME]" at bounding box center [268, 249] width 150 height 19
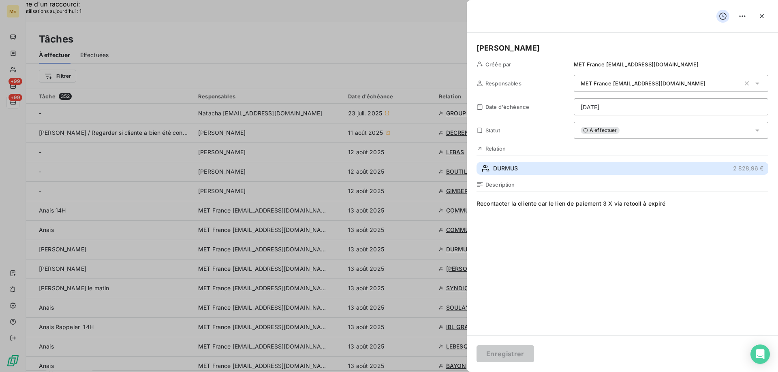
click at [503, 165] on span "DURMUS" at bounding box center [505, 168] width 25 height 8
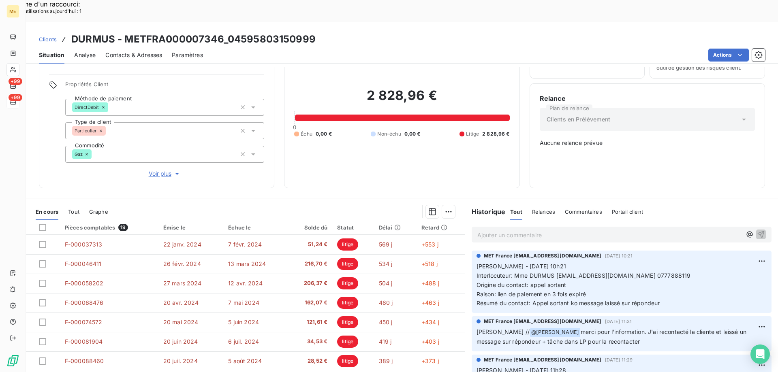
scroll to position [45, 0]
drag, startPoint x: 635, startPoint y: 248, endPoint x: 667, endPoint y: 245, distance: 32.1
click at [667, 272] on span "Interlocuteur: Mme DURMUS [EMAIL_ADDRESS][DOMAIN_NAME] 0777888119" at bounding box center [583, 275] width 214 height 7
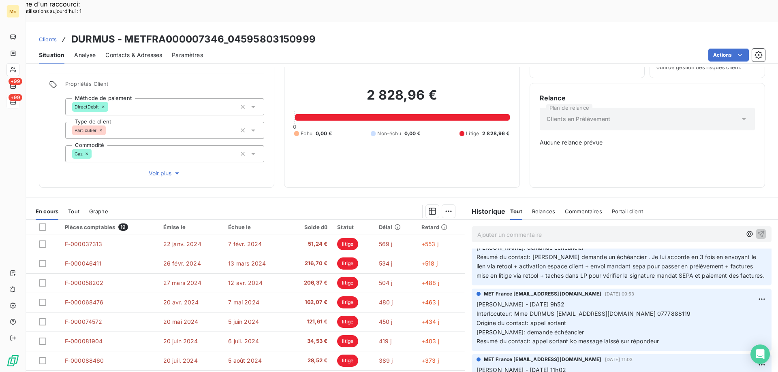
scroll to position [972, 0]
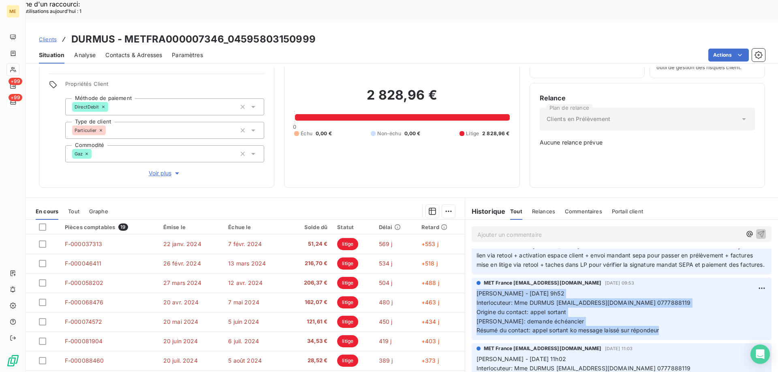
drag, startPoint x: 666, startPoint y: 302, endPoint x: 473, endPoint y: 264, distance: 196.5
click at [476, 289] on p "[PERSON_NAME] - [DATE] 9h52 Interlocuteur: Mme DURMUS [EMAIL_ADDRESS][DOMAIN_NA…" at bounding box center [621, 312] width 290 height 46
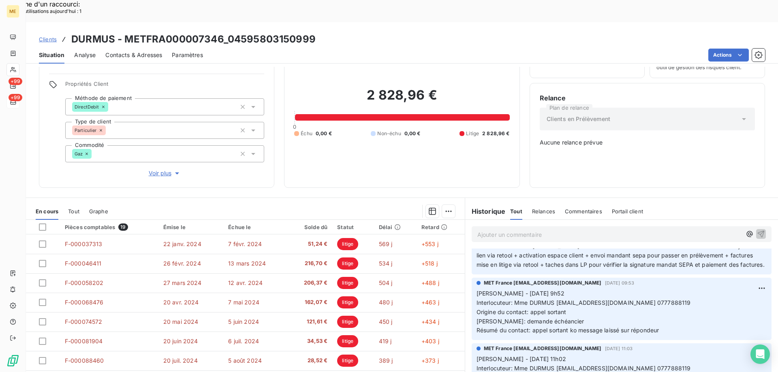
click at [491, 229] on div "Ajouter un commentaire ﻿" at bounding box center [609, 234] width 264 height 11
click at [477, 230] on p "Ajouter un commentaire ﻿" at bounding box center [609, 235] width 264 height 10
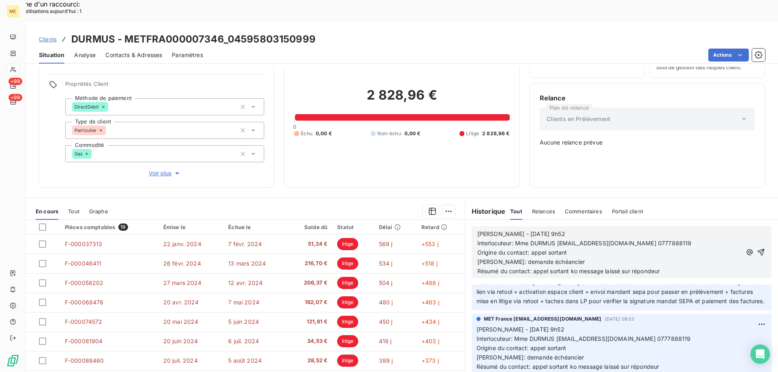
scroll to position [1008, 0]
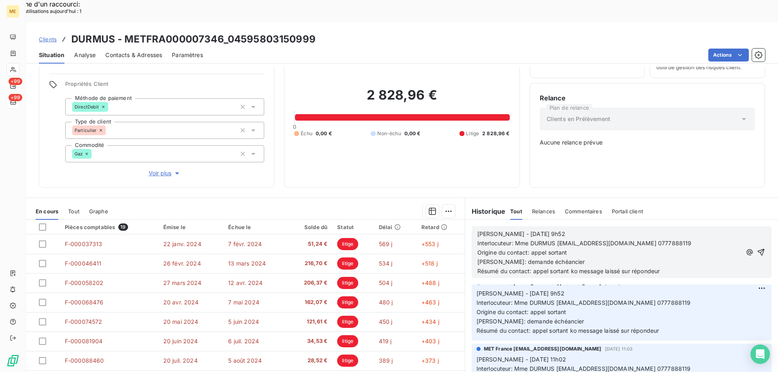
click at [507, 230] on span "[PERSON_NAME] - [DATE] 9h52" at bounding box center [521, 233] width 88 height 7
click at [549, 230] on span "[PERSON_NAME] - [DATE] 9h52" at bounding box center [521, 233] width 88 height 7
click at [557, 258] on p "[PERSON_NAME]: demande échéancier" at bounding box center [609, 262] width 264 height 9
drag, startPoint x: 557, startPoint y: 232, endPoint x: 496, endPoint y: 234, distance: 60.8
click at [496, 258] on p "[PERSON_NAME]: demande échéancier" at bounding box center [609, 262] width 264 height 9
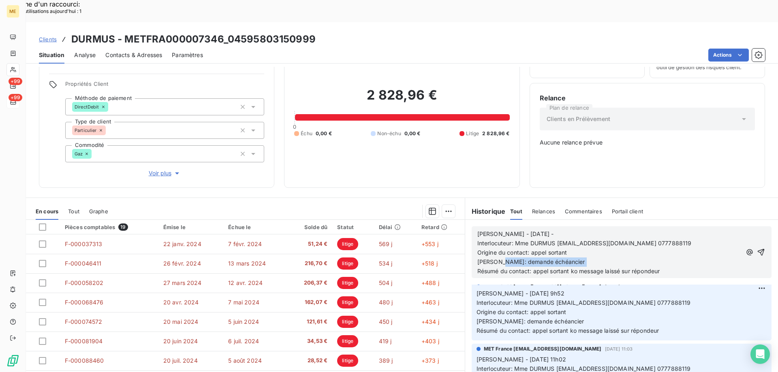
click at [578, 258] on p "[PERSON_NAME]: demande échéancier" at bounding box center [609, 262] width 264 height 9
click at [672, 267] on p "Résumé du contact: appel sortant ko message laissé sur répondeur" at bounding box center [609, 271] width 264 height 9
click at [757, 249] on icon "button" at bounding box center [760, 252] width 7 height 7
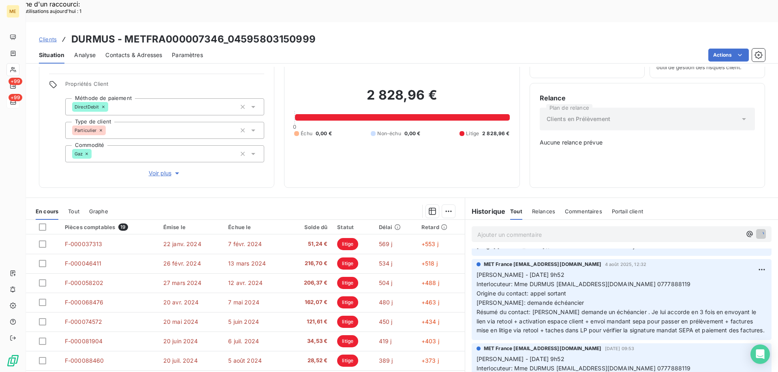
scroll to position [1038, 0]
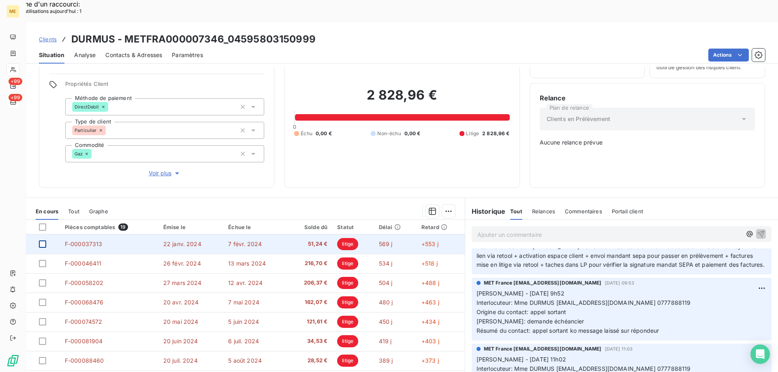
click at [41, 241] on div at bounding box center [42, 244] width 7 height 7
click at [74, 241] on span "F-000037313" at bounding box center [84, 244] width 38 height 7
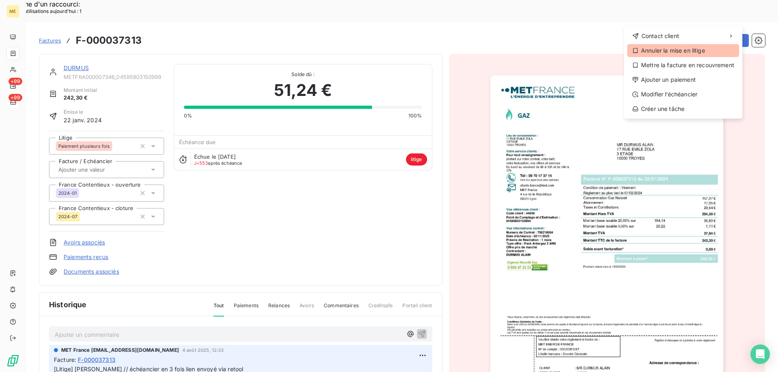
click at [670, 52] on div "Annuler la mise en litige" at bounding box center [683, 50] width 112 height 13
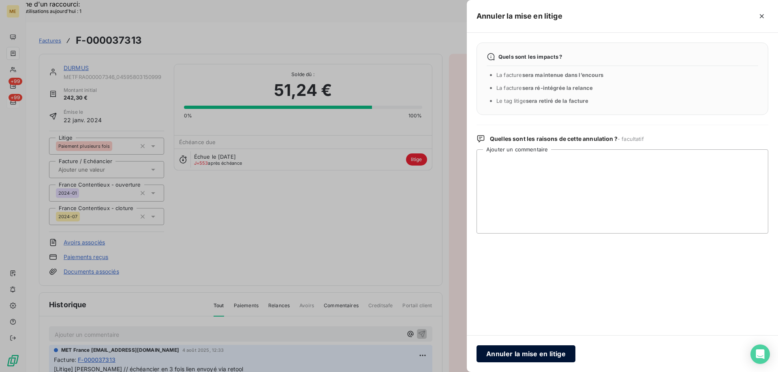
click at [494, 361] on button "Annuler la mise en litige" at bounding box center [525, 354] width 99 height 17
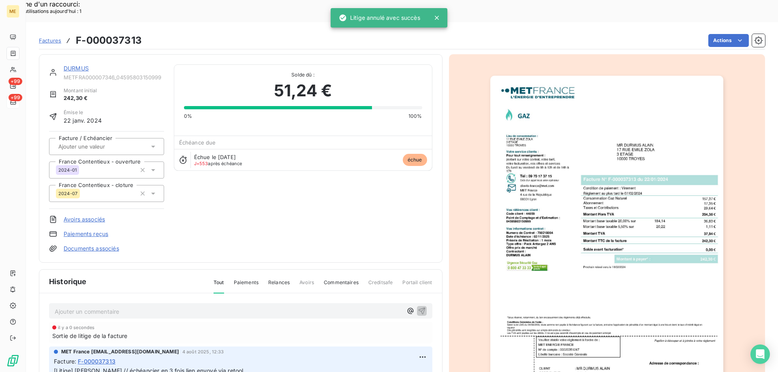
scroll to position [1, 0]
click at [73, 64] on link "DURMUS" at bounding box center [76, 67] width 25 height 7
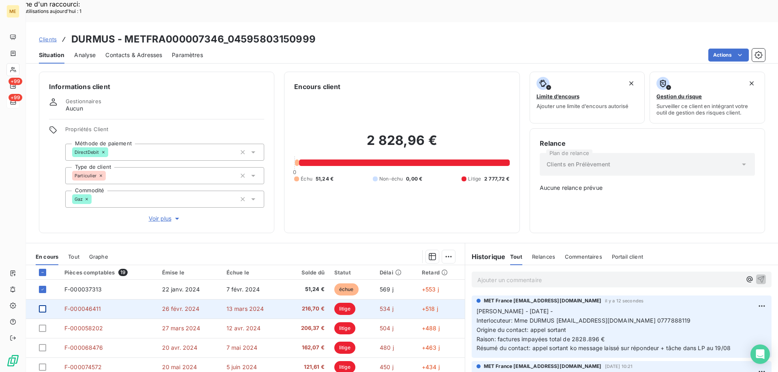
click at [40, 305] on div at bounding box center [42, 308] width 7 height 7
click at [85, 305] on span "F-000046411" at bounding box center [82, 308] width 37 height 7
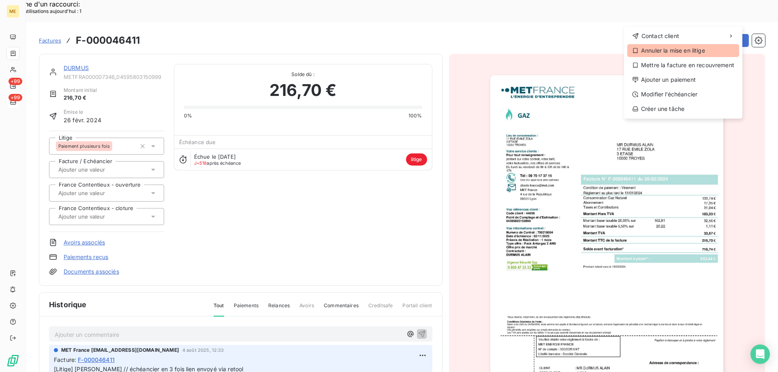
click at [691, 50] on div "Annuler la mise en litige" at bounding box center [683, 50] width 112 height 13
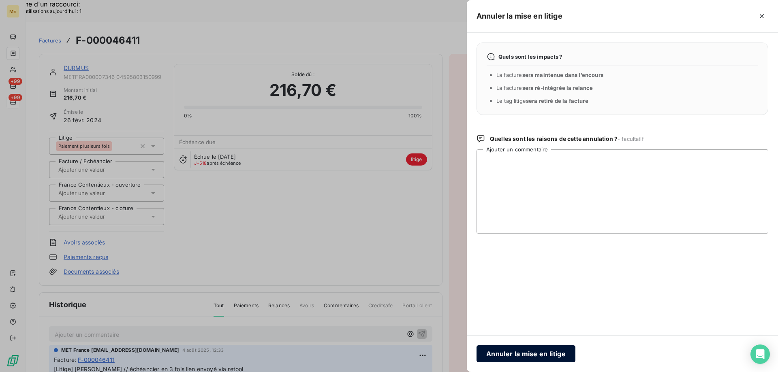
click at [492, 350] on button "Annuler la mise en litige" at bounding box center [525, 354] width 99 height 17
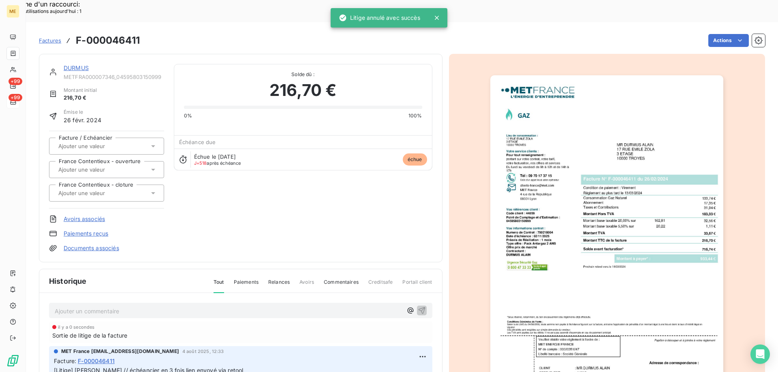
click at [83, 64] on div "DURMUS" at bounding box center [114, 68] width 100 height 8
click at [79, 54] on div "DURMUS METFRA000007346_04595803150999 Montant initial 216,70 € Émise le [DATE] …" at bounding box center [240, 158] width 403 height 209
click at [79, 64] on link "DURMUS" at bounding box center [76, 67] width 25 height 7
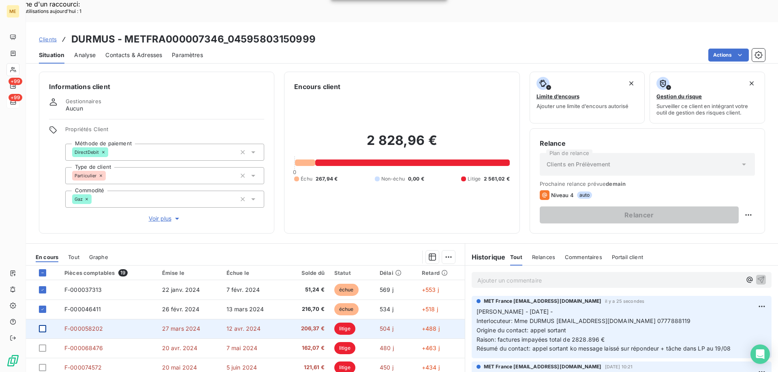
click at [43, 325] on div at bounding box center [42, 328] width 7 height 7
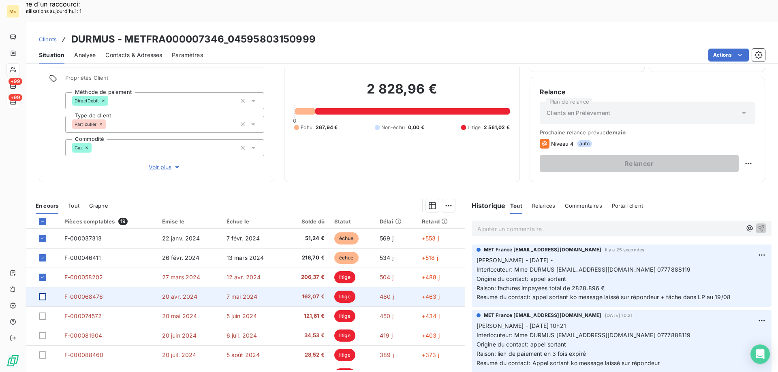
click at [42, 293] on div at bounding box center [42, 296] width 7 height 7
click at [43, 293] on div at bounding box center [42, 296] width 7 height 7
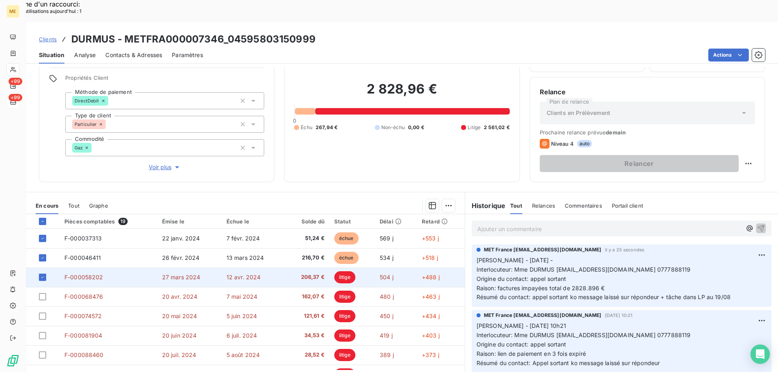
click at [97, 274] on span "F-000058202" at bounding box center [83, 277] width 39 height 7
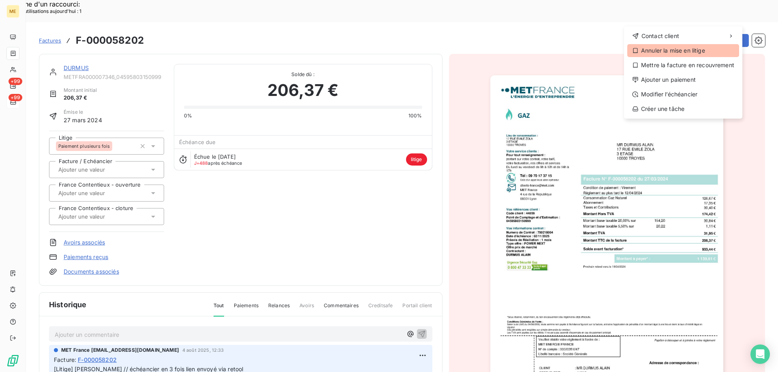
click at [664, 49] on div "Annuler la mise en litige" at bounding box center [683, 50] width 112 height 13
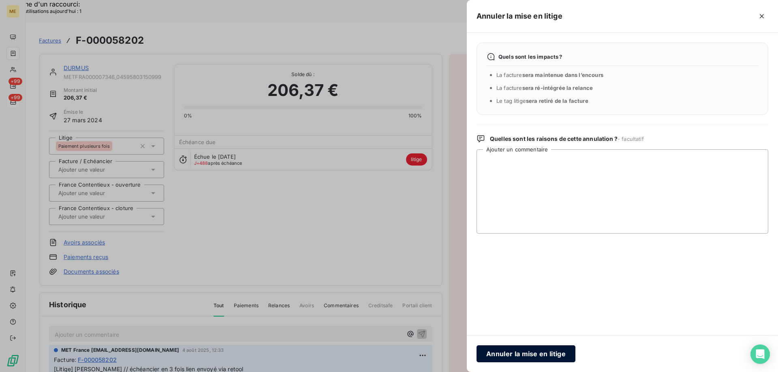
click at [493, 350] on button "Annuler la mise en litige" at bounding box center [525, 354] width 99 height 17
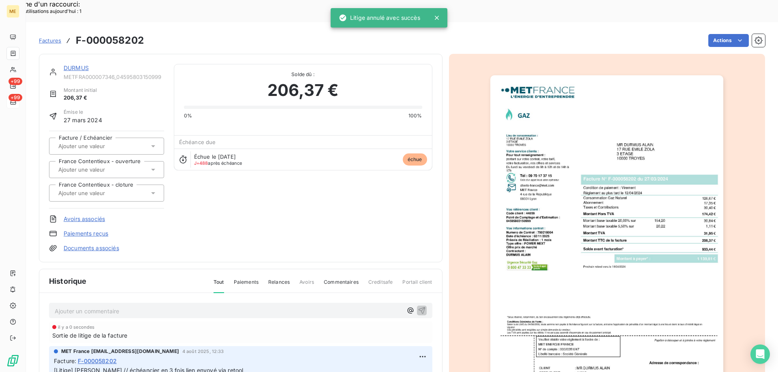
click at [73, 64] on link "DURMUS" at bounding box center [76, 67] width 25 height 7
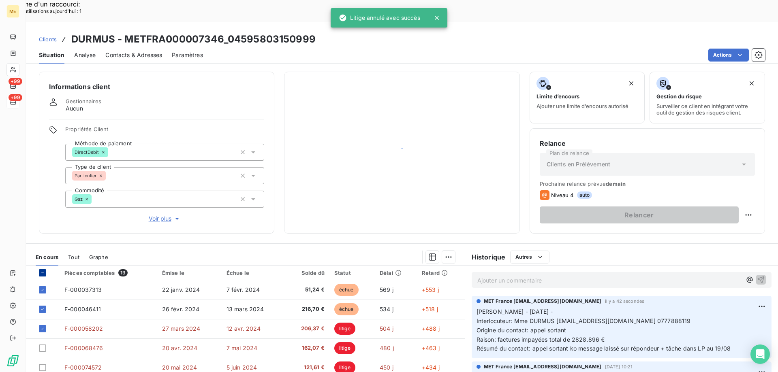
click at [45, 288] on icon at bounding box center [42, 290] width 5 height 5
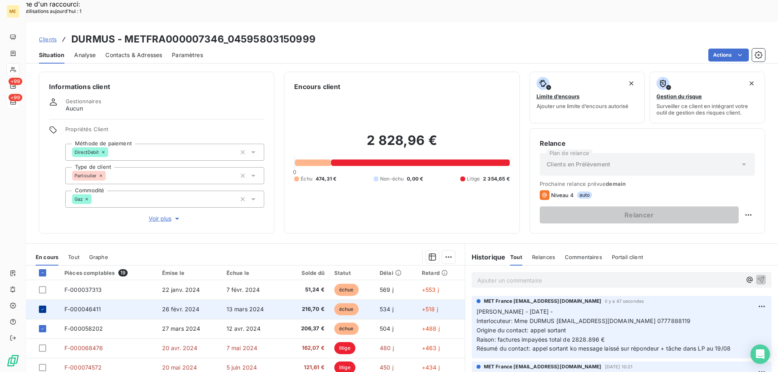
click at [42, 309] on icon at bounding box center [42, 310] width 2 height 2
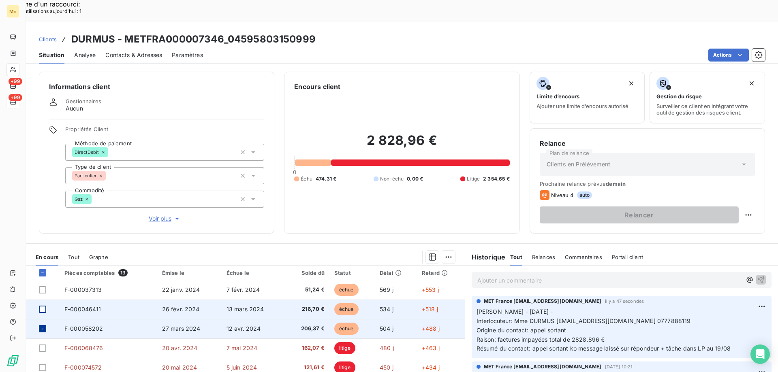
click at [44, 325] on div at bounding box center [42, 328] width 7 height 7
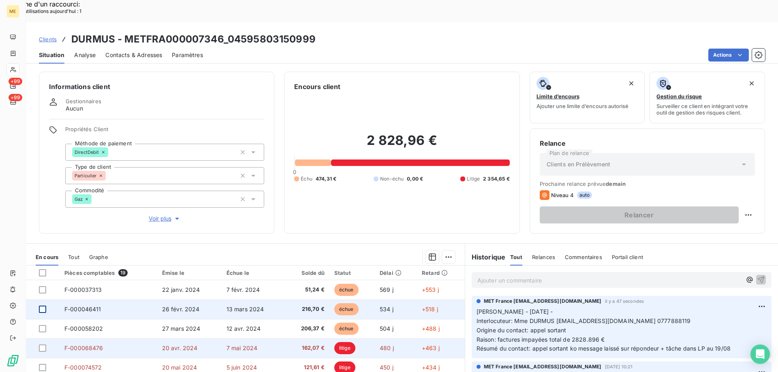
click at [90, 345] on span "F-000068476" at bounding box center [83, 348] width 39 height 7
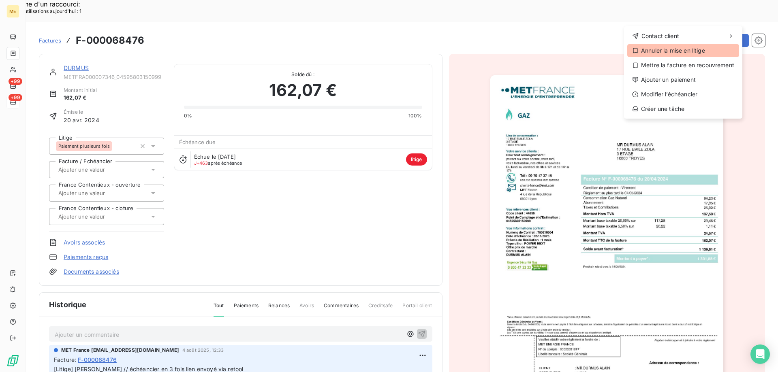
click at [664, 49] on div "Annuler la mise en litige" at bounding box center [683, 50] width 112 height 13
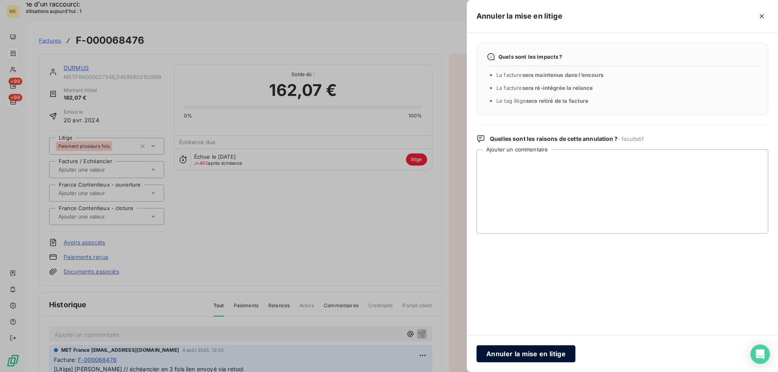
click at [525, 354] on button "Annuler la mise en litige" at bounding box center [525, 354] width 99 height 17
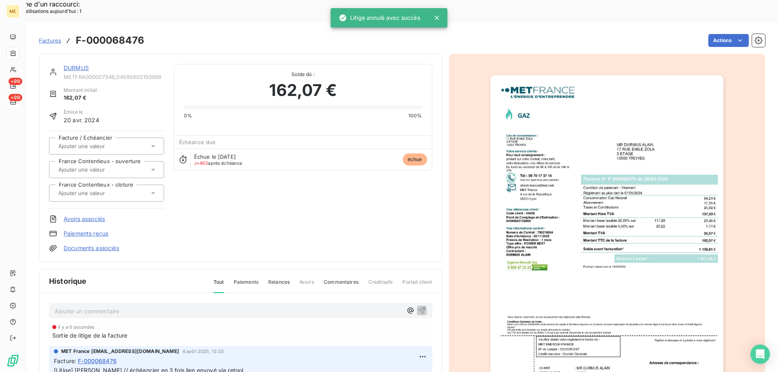
click at [76, 64] on link "DURMUS" at bounding box center [76, 67] width 25 height 7
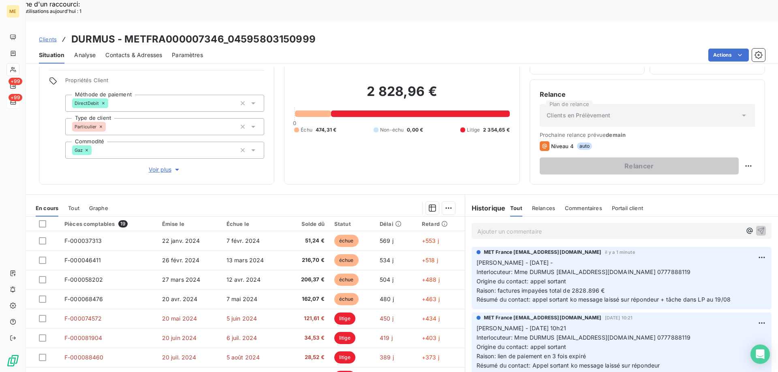
scroll to position [51, 0]
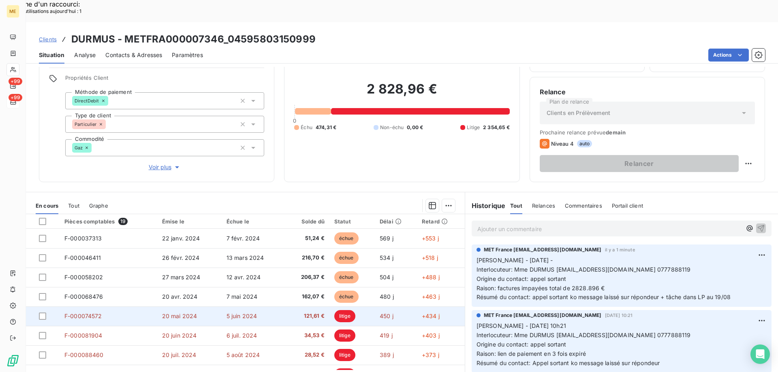
click at [83, 313] on span "F-000074572" at bounding box center [83, 316] width 38 height 7
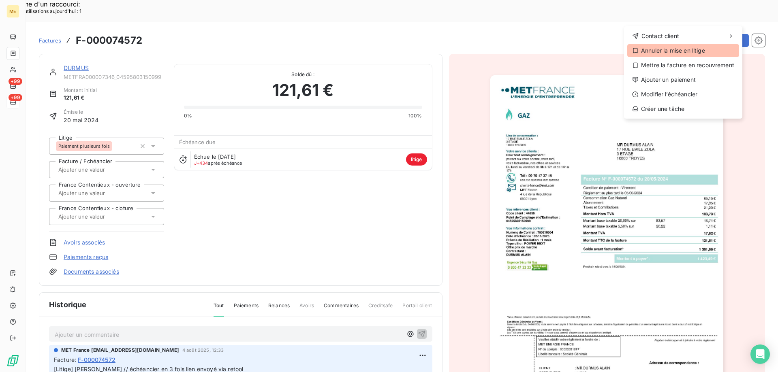
click at [672, 48] on div "Annuler la mise en litige" at bounding box center [683, 50] width 112 height 13
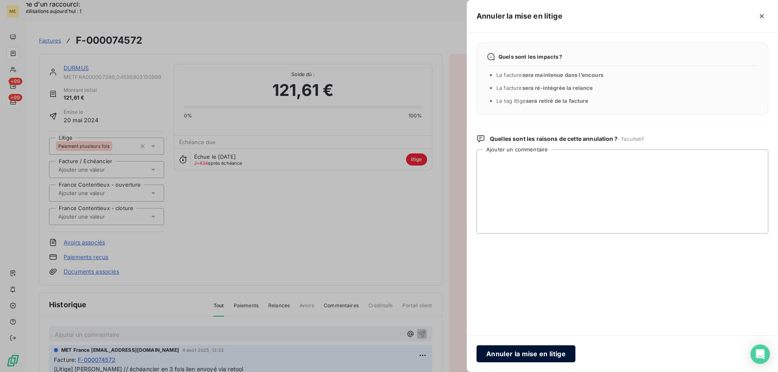
click at [510, 350] on button "Annuler la mise en litige" at bounding box center [525, 354] width 99 height 17
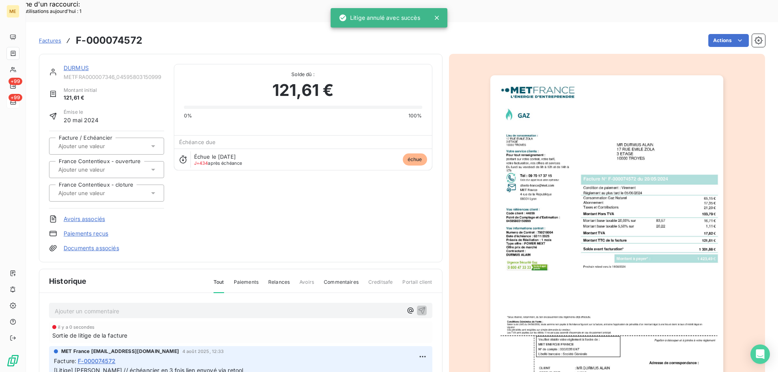
click at [75, 64] on div "DURMUS" at bounding box center [114, 68] width 100 height 8
click at [79, 64] on link "DURMUS" at bounding box center [76, 67] width 25 height 7
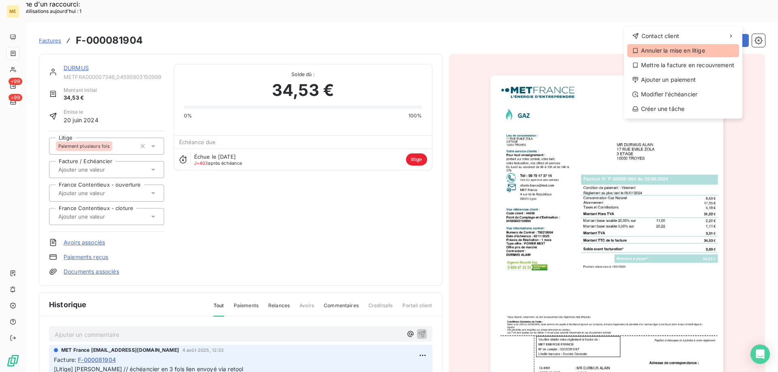
click at [685, 51] on div "Annuler la mise en litige" at bounding box center [683, 50] width 112 height 13
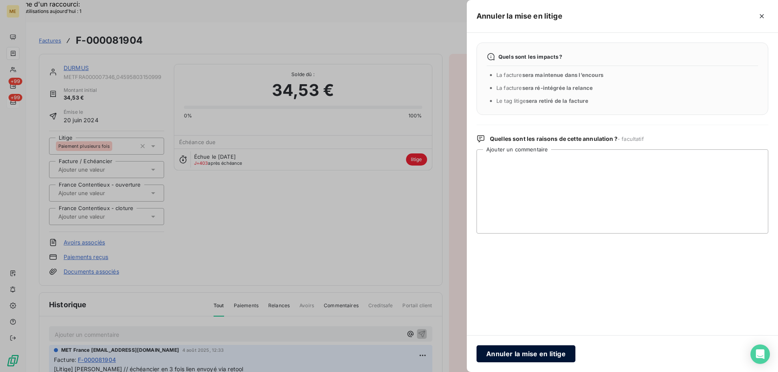
click at [516, 352] on button "Annuler la mise en litige" at bounding box center [525, 354] width 99 height 17
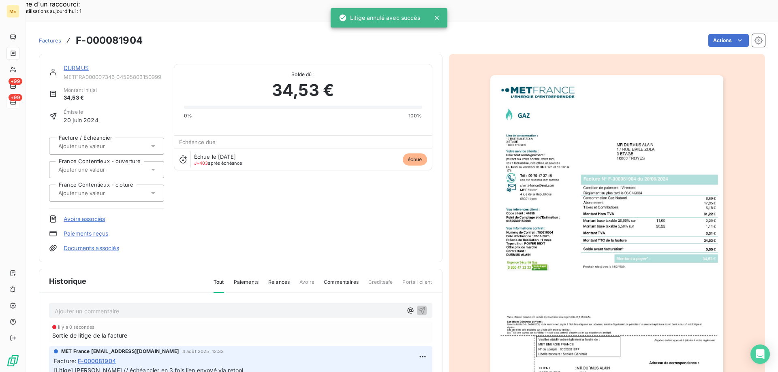
click at [72, 64] on link "DURMUS" at bounding box center [76, 67] width 25 height 7
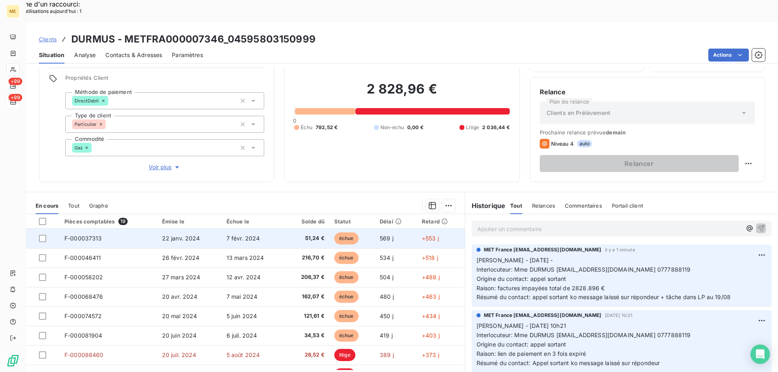
scroll to position [81, 0]
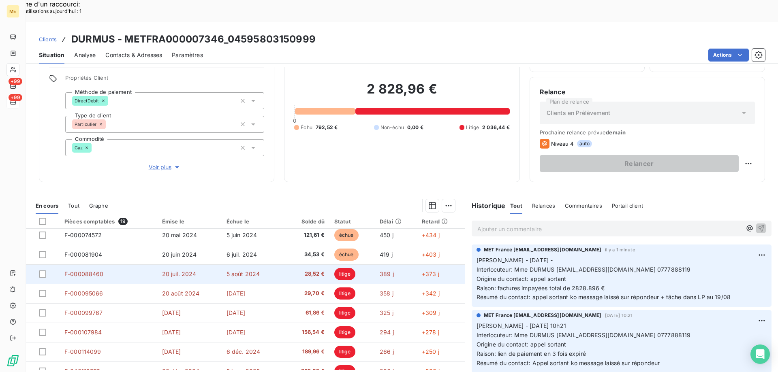
click at [79, 271] on span "F-000088460" at bounding box center [83, 274] width 39 height 7
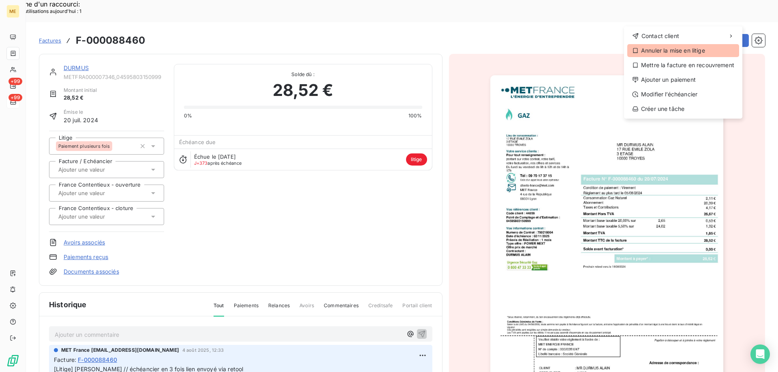
click at [668, 51] on div "Annuler la mise en litige" at bounding box center [683, 50] width 112 height 13
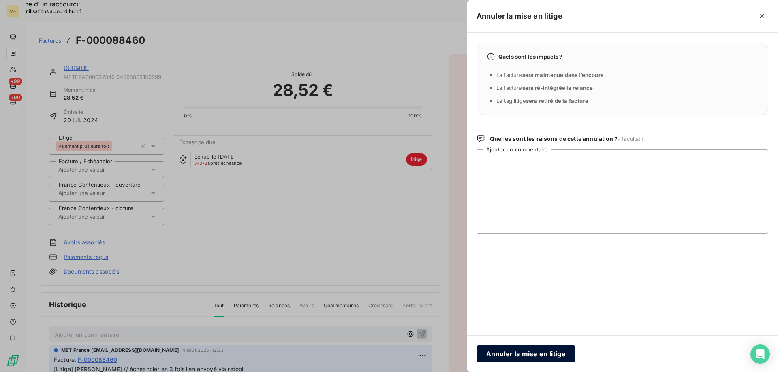
click at [523, 355] on button "Annuler la mise en litige" at bounding box center [525, 354] width 99 height 17
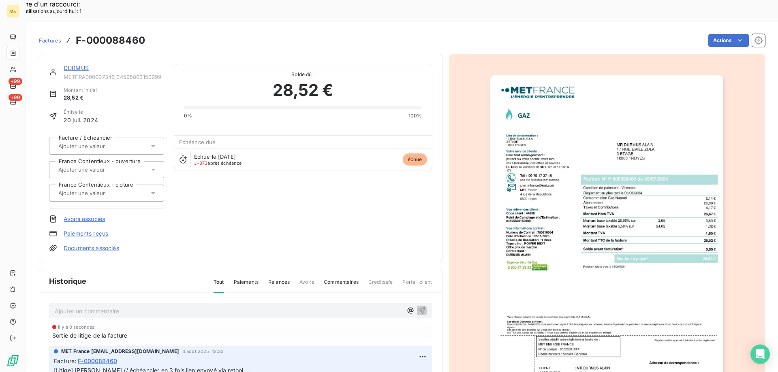
click at [72, 64] on link "DURMUS" at bounding box center [76, 67] width 25 height 7
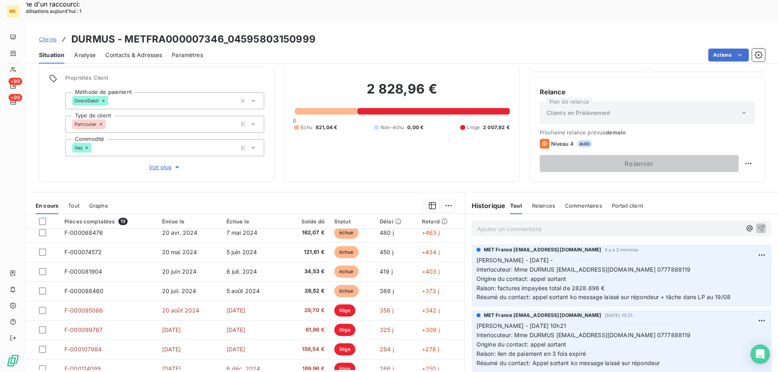
scroll to position [81, 0]
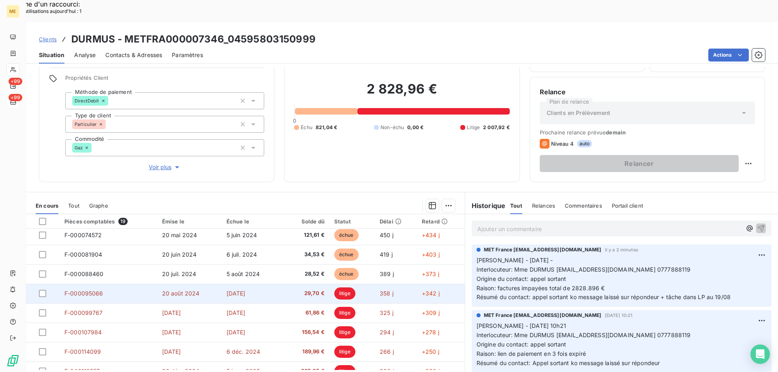
click at [87, 290] on span "F-000095066" at bounding box center [83, 293] width 39 height 7
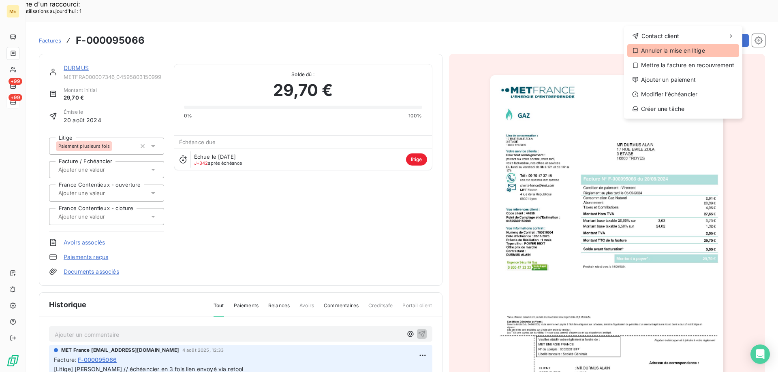
click at [675, 53] on div "Annuler la mise en litige" at bounding box center [683, 50] width 112 height 13
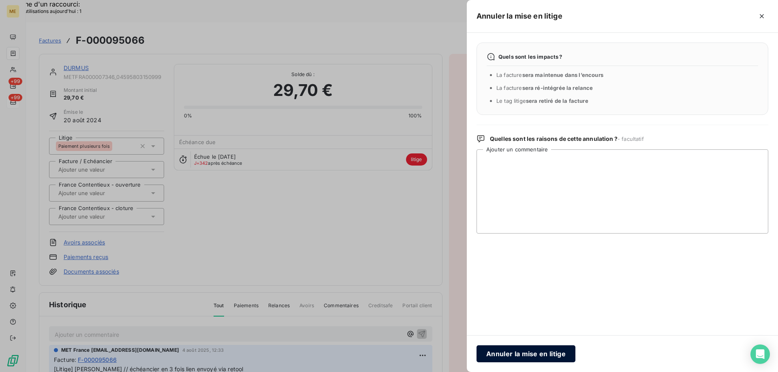
click at [511, 354] on button "Annuler la mise en litige" at bounding box center [525, 354] width 99 height 17
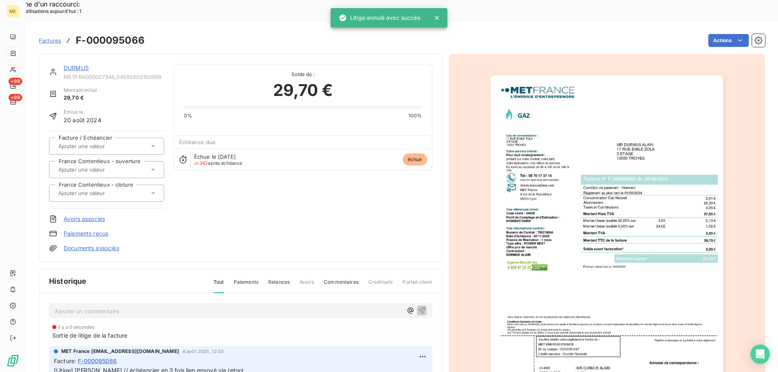
click at [81, 64] on link "DURMUS" at bounding box center [76, 67] width 25 height 7
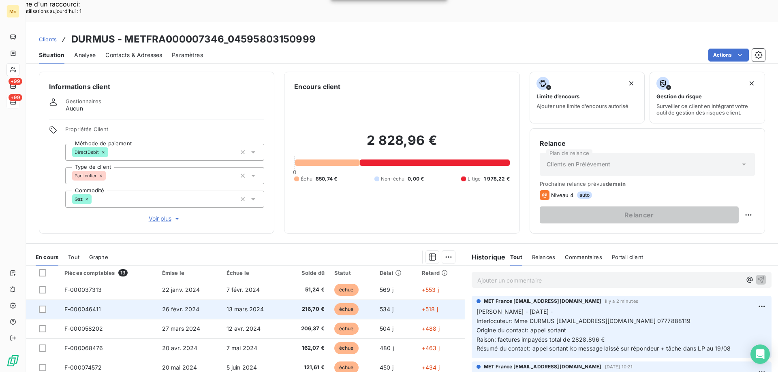
scroll to position [107, 0]
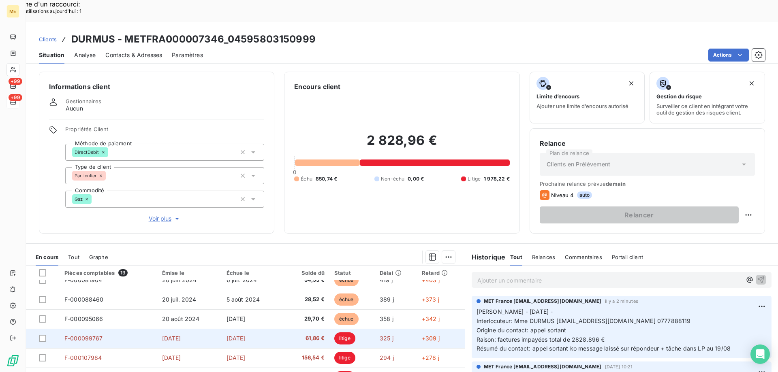
click at [88, 335] on span "F-000099767" at bounding box center [83, 338] width 38 height 7
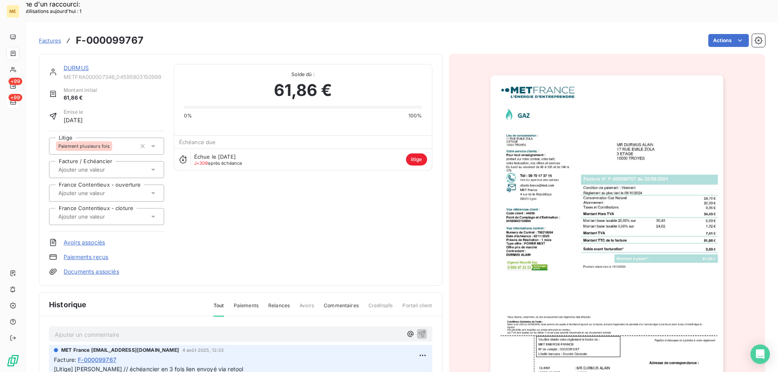
click at [700, 32] on div "Factures F-000099767 Actions" at bounding box center [402, 40] width 726 height 17
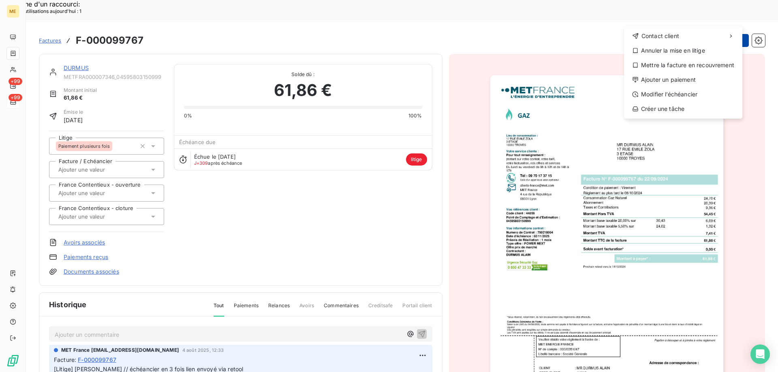
click at [666, 49] on div "Annuler la mise en litige" at bounding box center [683, 50] width 112 height 13
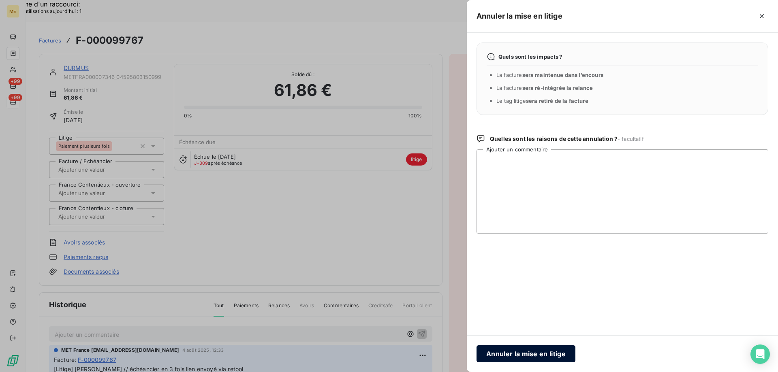
click at [526, 357] on button "Annuler la mise en litige" at bounding box center [525, 354] width 99 height 17
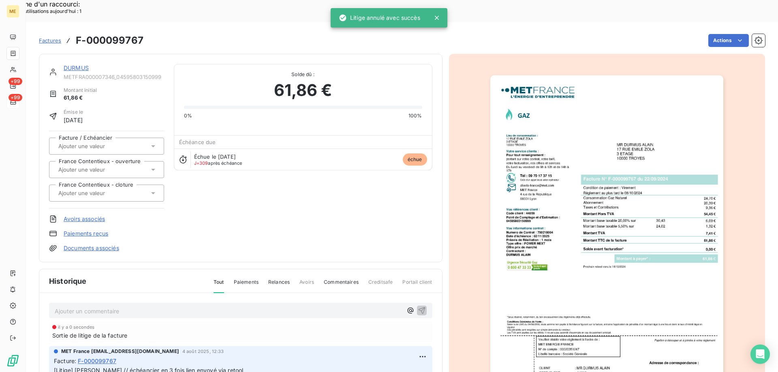
click at [70, 64] on link "DURMUS" at bounding box center [76, 67] width 25 height 7
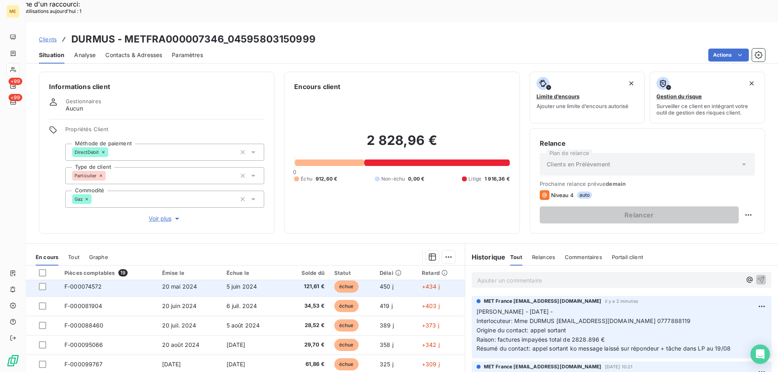
scroll to position [162, 0]
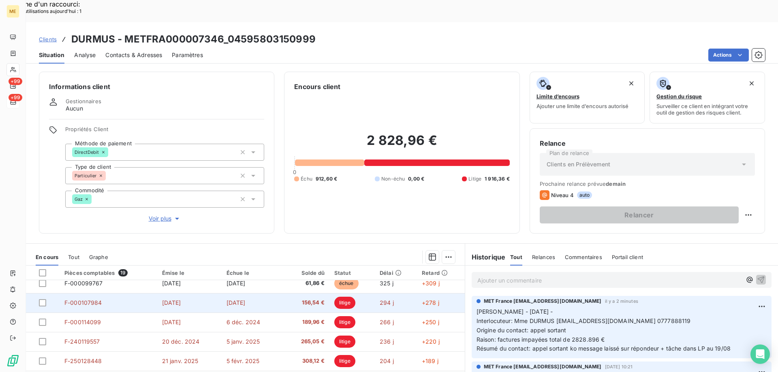
click at [79, 299] on span "F-000107984" at bounding box center [83, 302] width 38 height 7
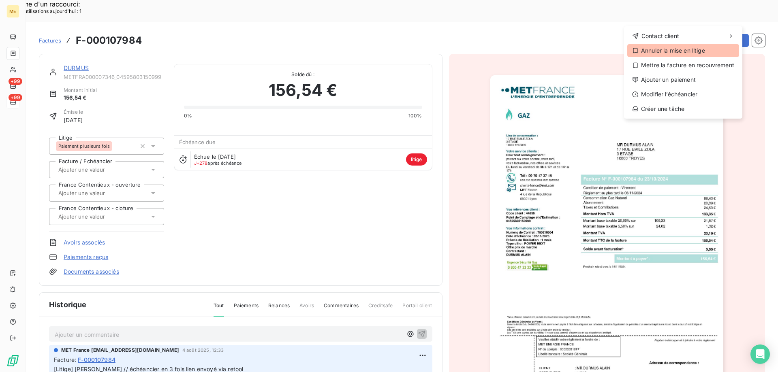
click at [670, 49] on div "Annuler la mise en litige" at bounding box center [683, 50] width 112 height 13
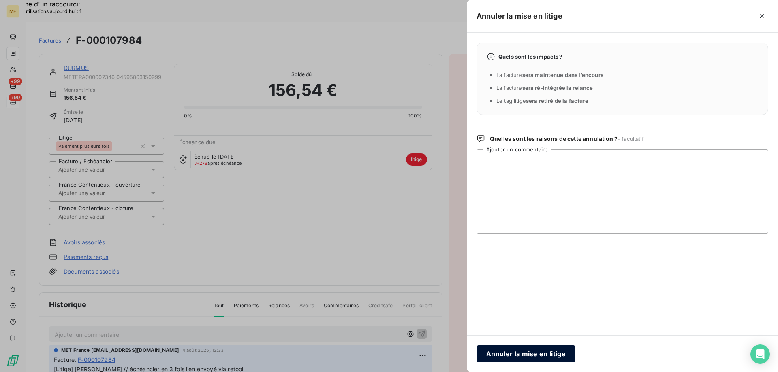
click at [514, 353] on button "Annuler la mise en litige" at bounding box center [525, 354] width 99 height 17
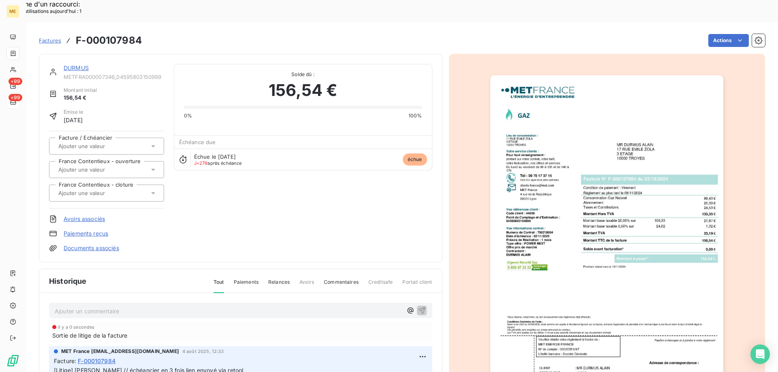
click at [72, 64] on link "DURMUS" at bounding box center [76, 67] width 25 height 7
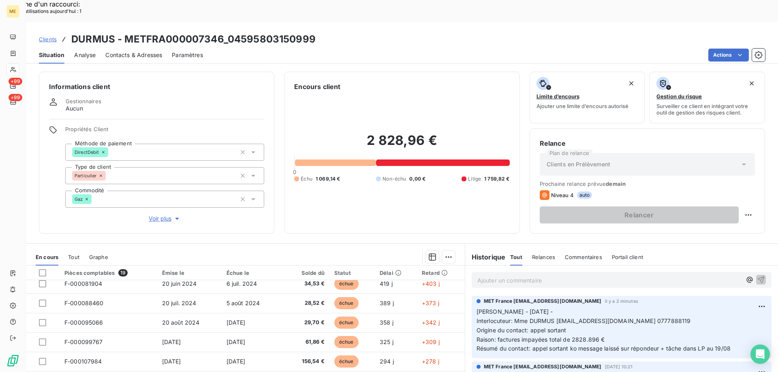
scroll to position [122, 0]
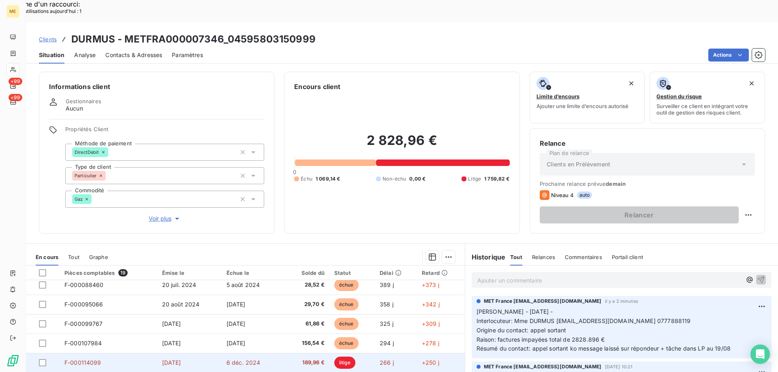
click at [83, 359] on span "F-000114099" at bounding box center [82, 362] width 37 height 7
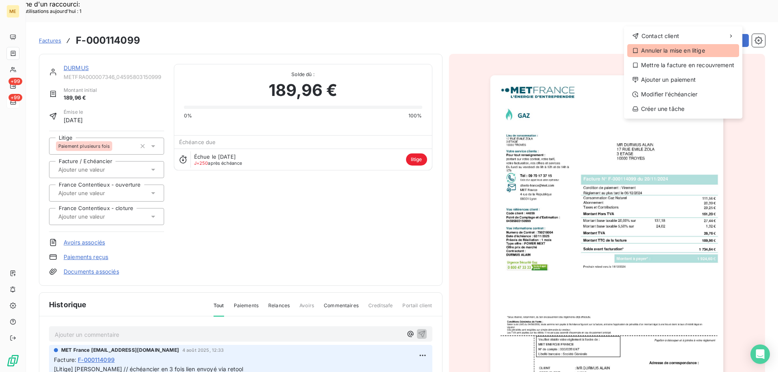
click at [659, 55] on div "Annuler la mise en litige" at bounding box center [683, 50] width 112 height 13
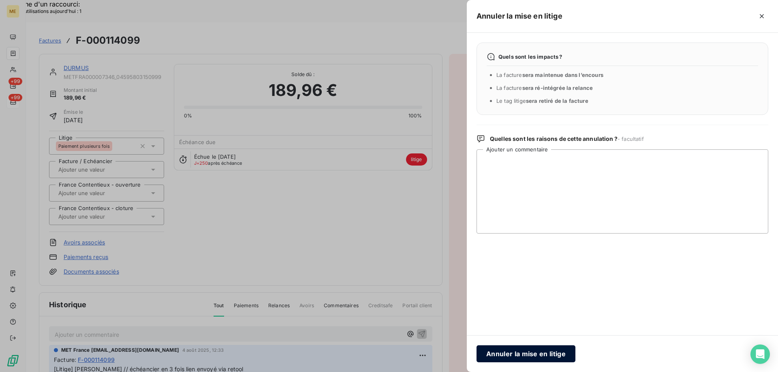
click at [510, 356] on button "Annuler la mise en litige" at bounding box center [525, 354] width 99 height 17
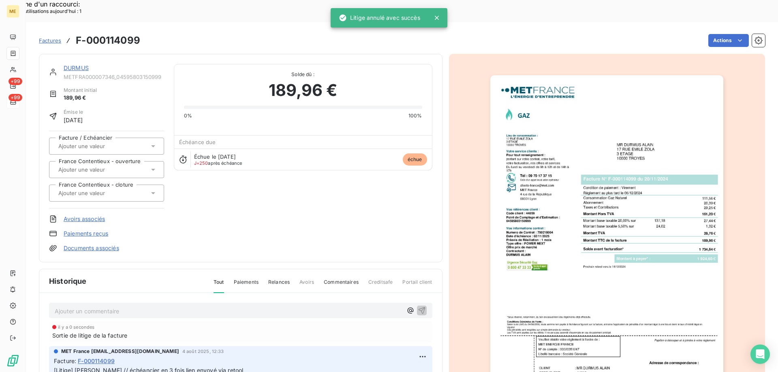
click at [78, 64] on link "DURMUS" at bounding box center [76, 67] width 25 height 7
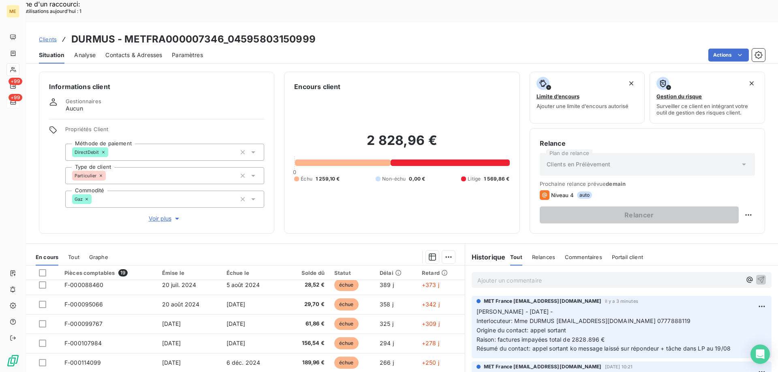
scroll to position [162, 0]
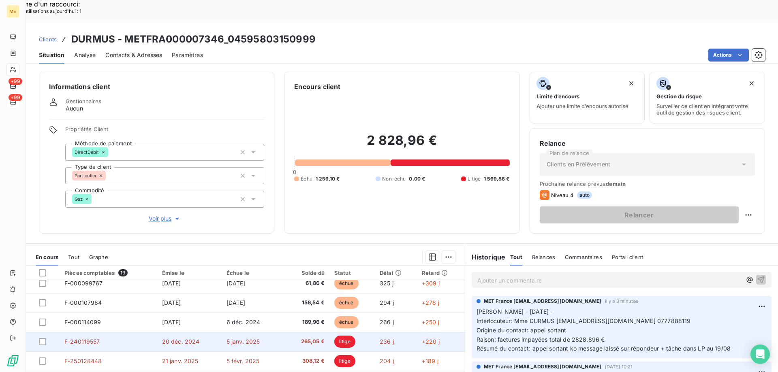
click at [92, 338] on span "F-240119557" at bounding box center [82, 341] width 36 height 7
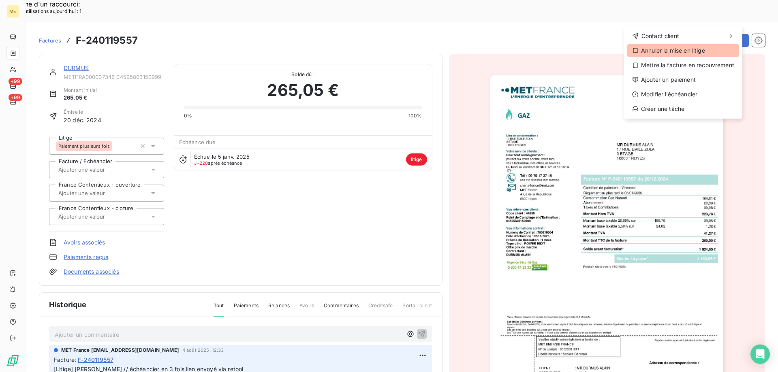
click at [656, 50] on div "Annuler la mise en litige" at bounding box center [683, 50] width 112 height 13
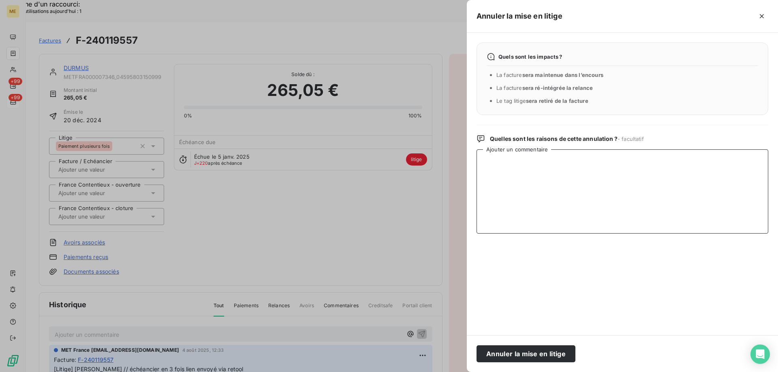
click at [536, 168] on textarea "Ajouter un commentaire" at bounding box center [622, 191] width 292 height 84
click at [528, 356] on button "Annuler la mise en litige" at bounding box center [525, 354] width 99 height 17
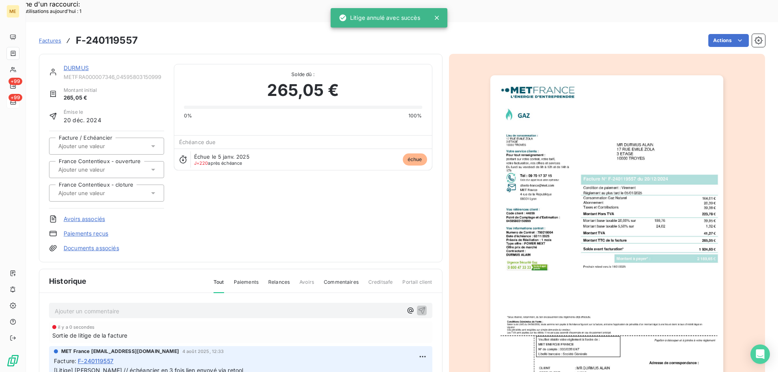
click at [85, 64] on link "DURMUS" at bounding box center [76, 67] width 25 height 7
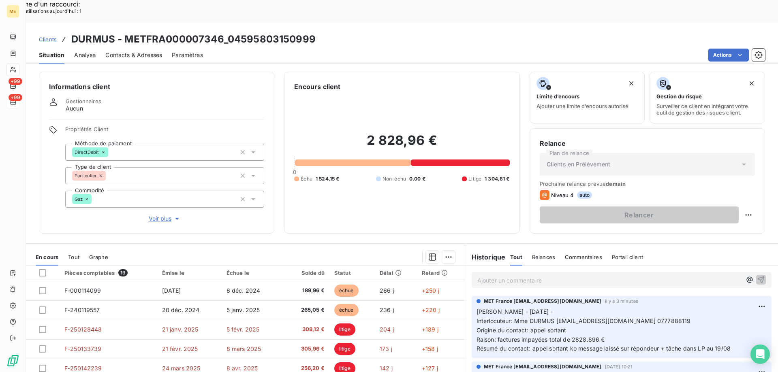
scroll to position [203, 0]
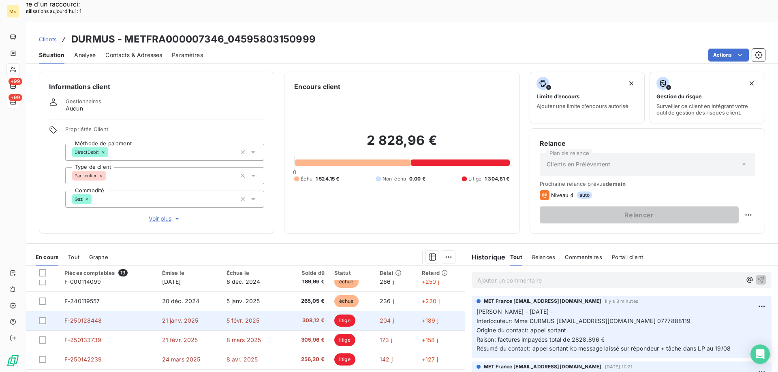
click at [90, 317] on span "F-250128448" at bounding box center [83, 320] width 38 height 7
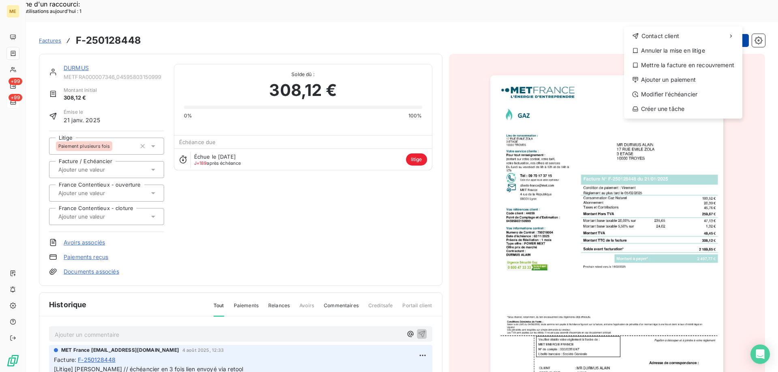
click at [675, 49] on div "Annuler la mise en litige" at bounding box center [683, 50] width 112 height 13
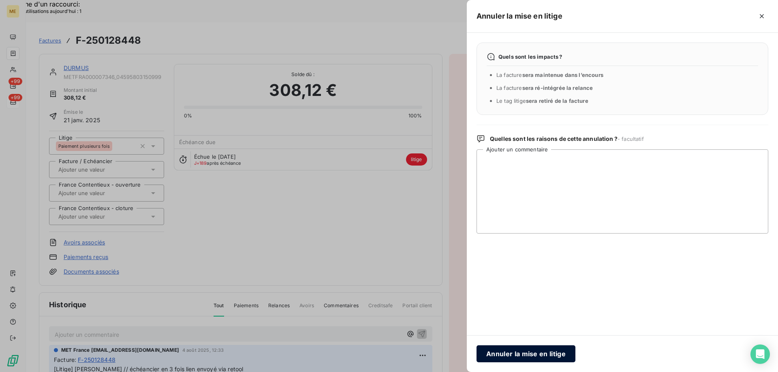
click at [495, 360] on button "Annuler la mise en litige" at bounding box center [525, 354] width 99 height 17
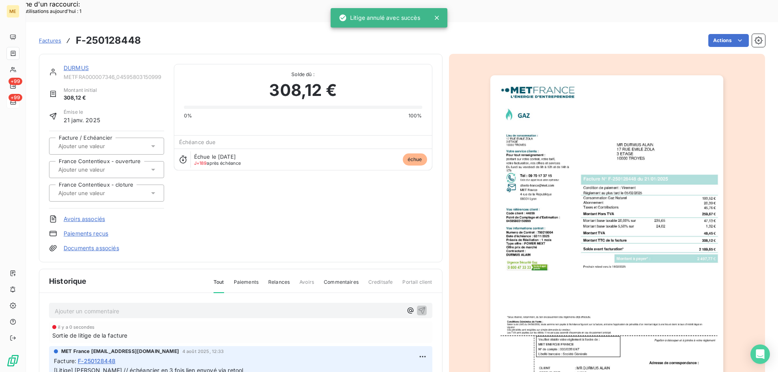
click at [73, 64] on link "DURMUS" at bounding box center [76, 67] width 25 height 7
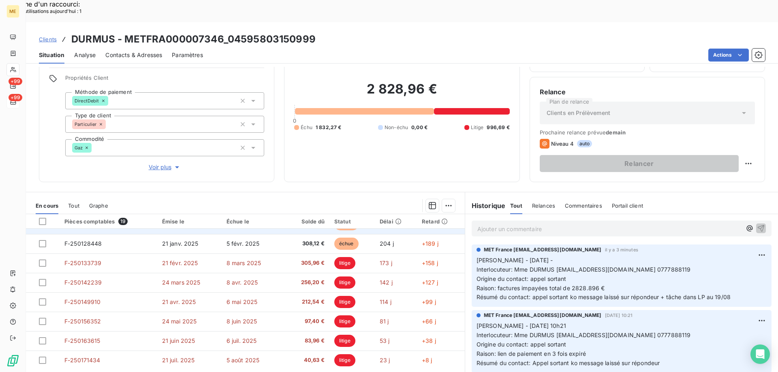
scroll to position [228, 0]
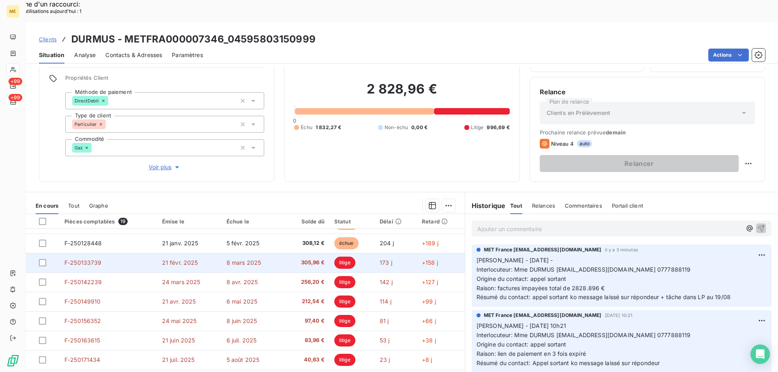
click at [85, 259] on span "F-250133739" at bounding box center [82, 262] width 37 height 7
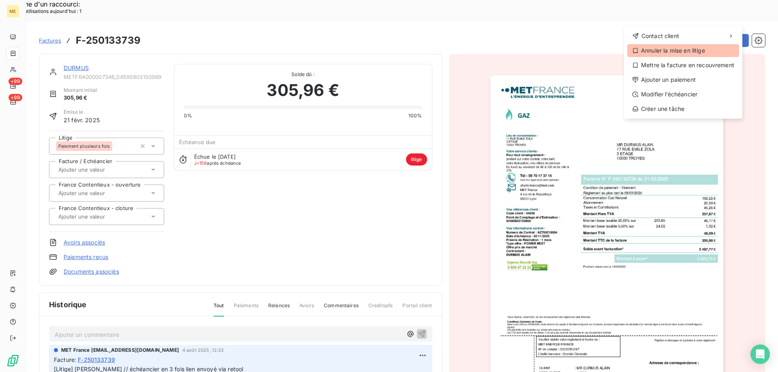
click at [672, 53] on div "Annuler la mise en litige" at bounding box center [683, 50] width 112 height 13
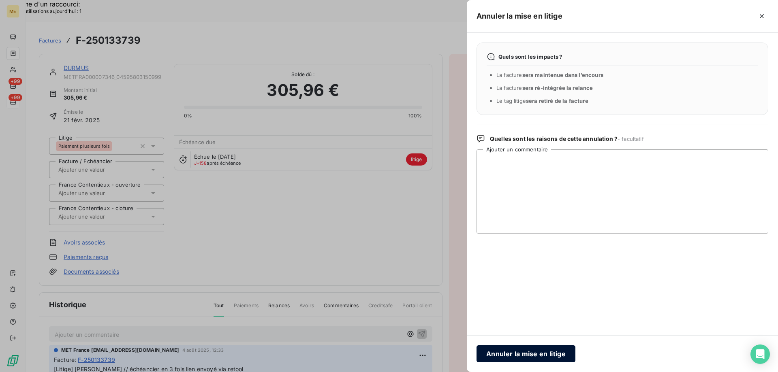
click at [498, 358] on button "Annuler la mise en litige" at bounding box center [525, 354] width 99 height 17
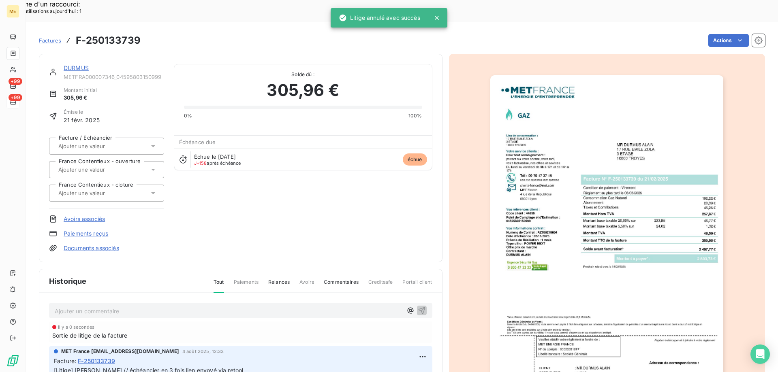
click at [81, 64] on div "DURMUS" at bounding box center [114, 68] width 100 height 8
click at [79, 64] on link "DURMUS" at bounding box center [76, 67] width 25 height 7
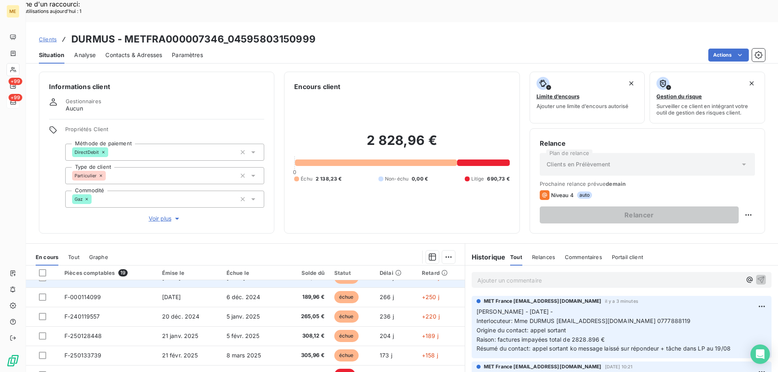
scroll to position [228, 0]
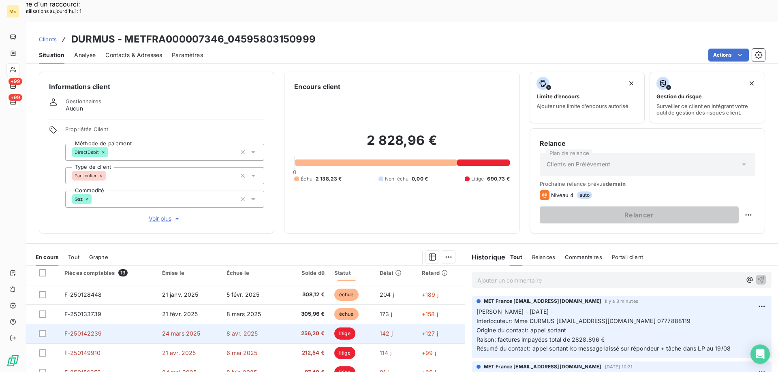
click at [71, 330] on span "F-250142239" at bounding box center [83, 333] width 38 height 7
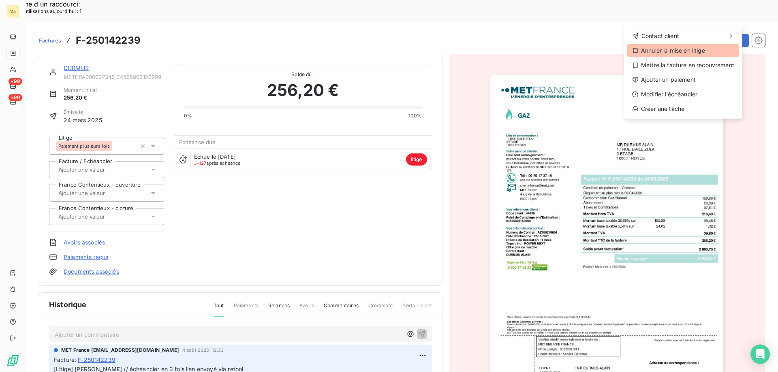
click at [662, 51] on div "Annuler la mise en litige" at bounding box center [683, 50] width 112 height 13
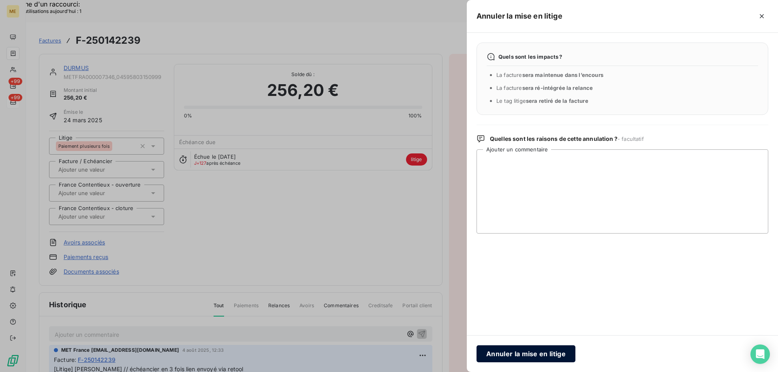
click at [511, 356] on button "Annuler la mise en litige" at bounding box center [525, 354] width 99 height 17
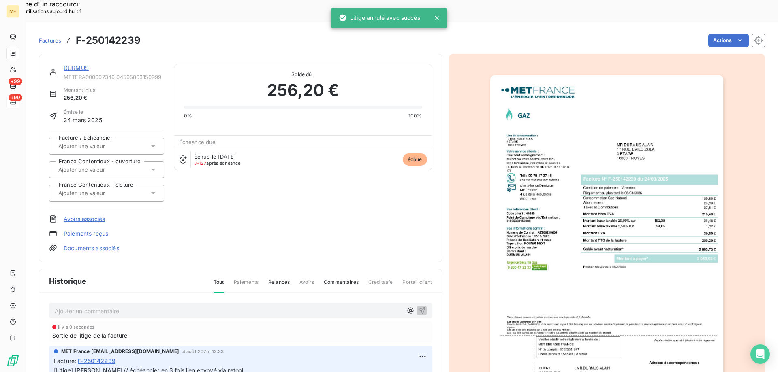
click at [70, 64] on link "DURMUS" at bounding box center [76, 67] width 25 height 7
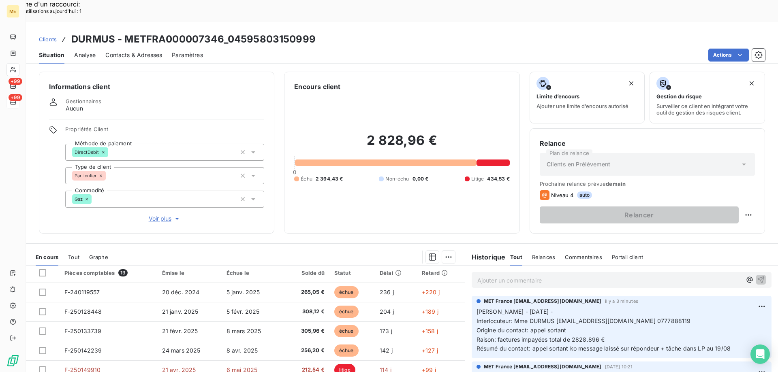
scroll to position [228, 0]
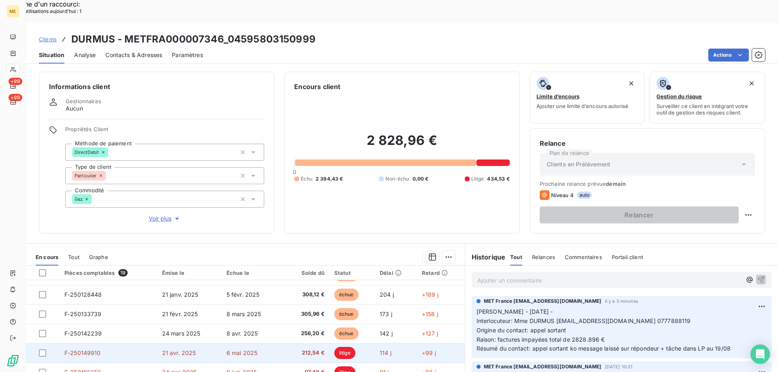
click at [83, 350] on span "F-250149910" at bounding box center [82, 353] width 36 height 7
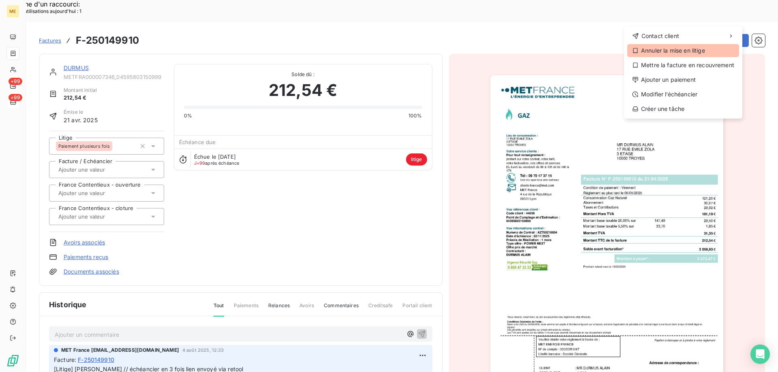
click at [662, 51] on div "Annuler la mise en litige" at bounding box center [683, 50] width 112 height 13
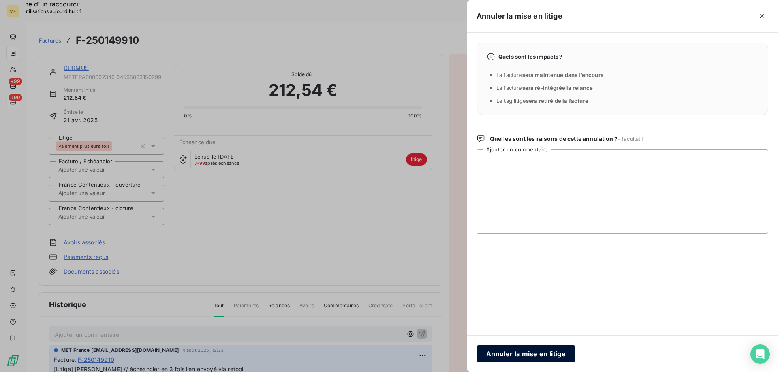
click at [518, 360] on button "Annuler la mise en litige" at bounding box center [525, 354] width 99 height 17
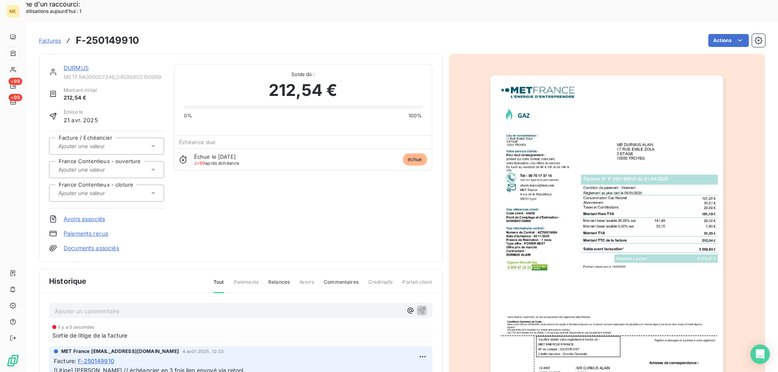
click at [69, 64] on link "DURMUS" at bounding box center [76, 67] width 25 height 7
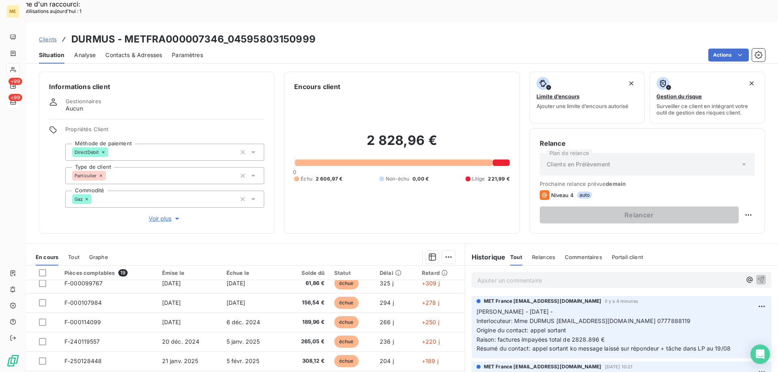
scroll to position [228, 0]
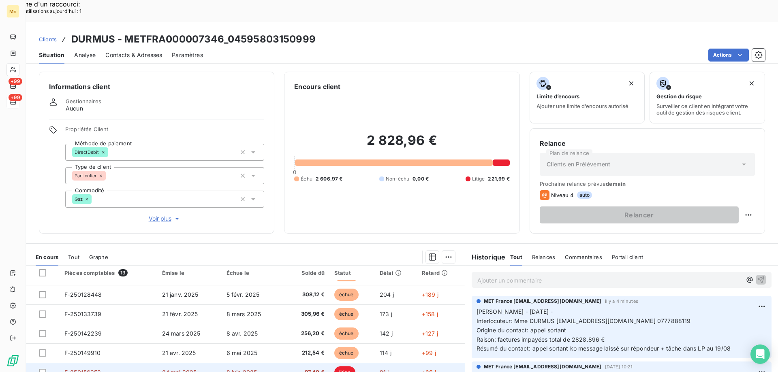
click at [78, 369] on span "F-250156352" at bounding box center [82, 372] width 37 height 7
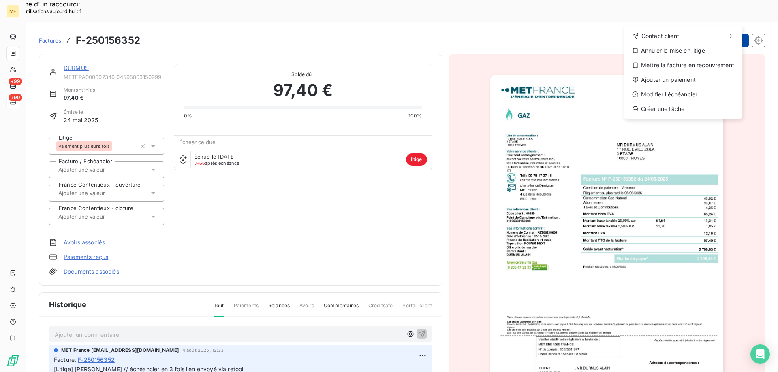
click at [677, 52] on div "Annuler la mise en litige" at bounding box center [683, 50] width 112 height 13
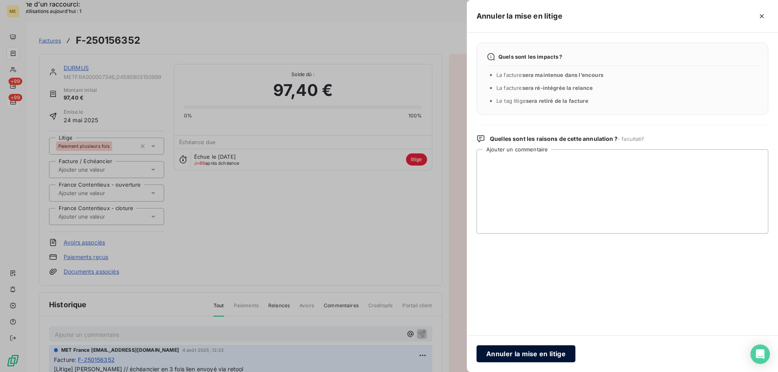
click at [500, 348] on button "Annuler la mise en litige" at bounding box center [525, 354] width 99 height 17
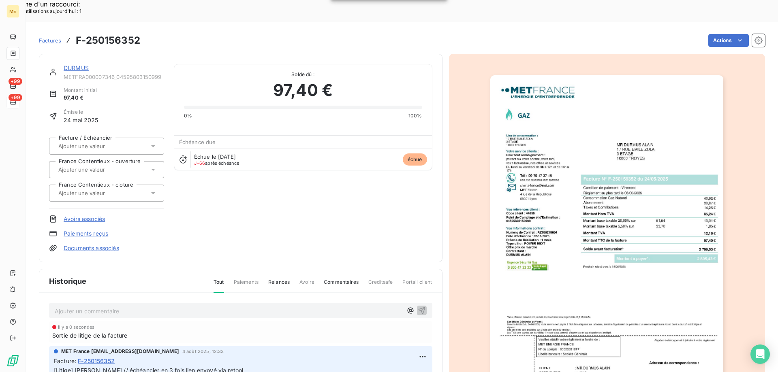
click at [85, 64] on link "DURMUS" at bounding box center [76, 67] width 25 height 7
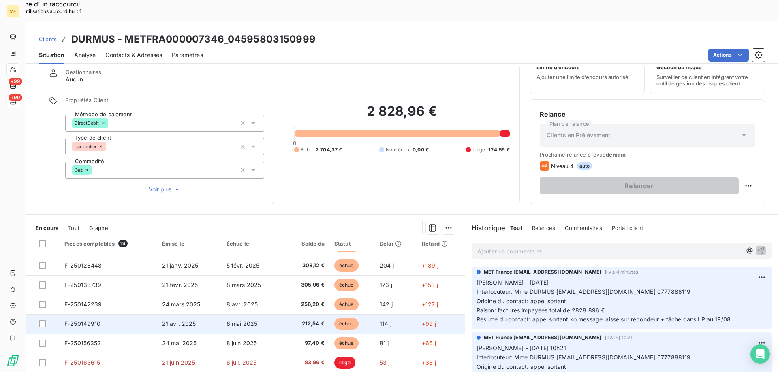
scroll to position [41, 0]
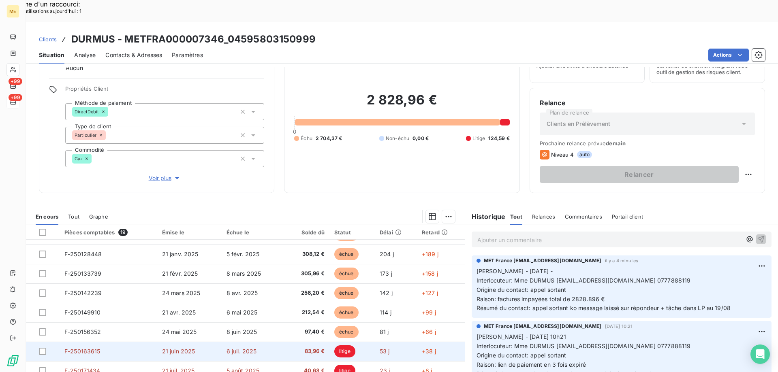
click at [100, 342] on td "F-250163615" at bounding box center [109, 351] width 98 height 19
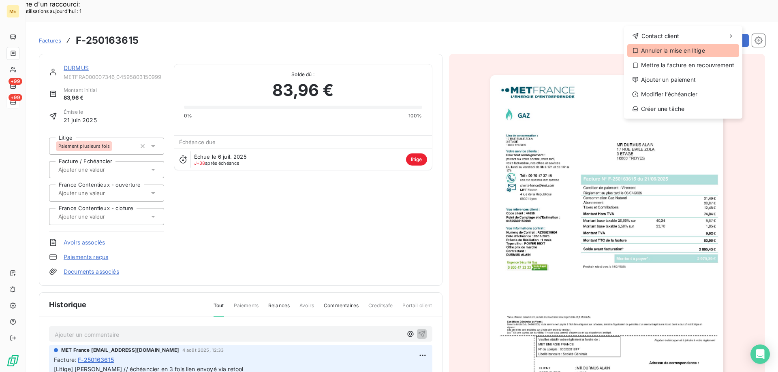
click at [657, 52] on div "Annuler la mise en litige" at bounding box center [683, 50] width 112 height 13
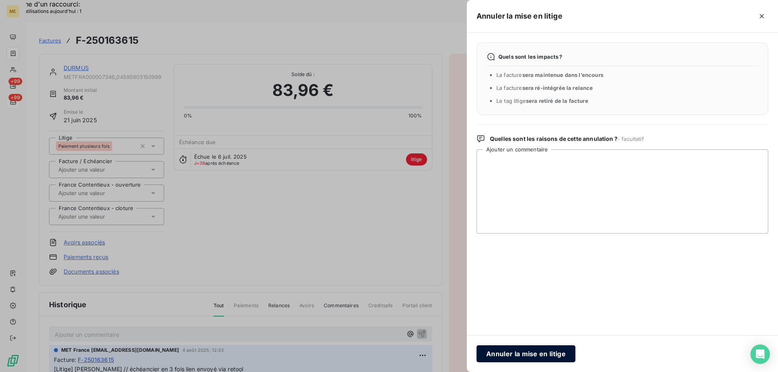
click at [518, 356] on button "Annuler la mise en litige" at bounding box center [525, 354] width 99 height 17
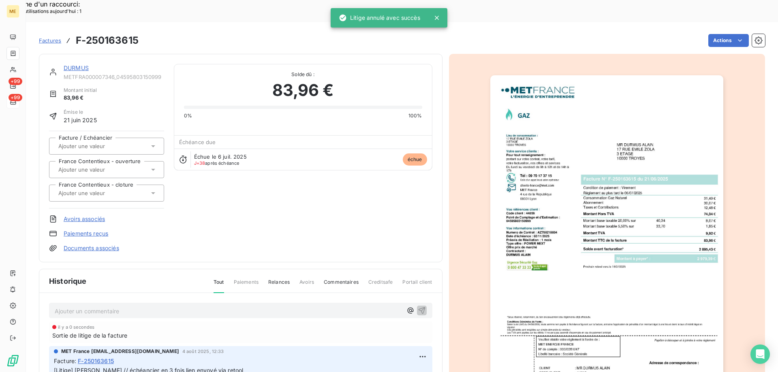
click at [73, 64] on link "DURMUS" at bounding box center [76, 67] width 25 height 7
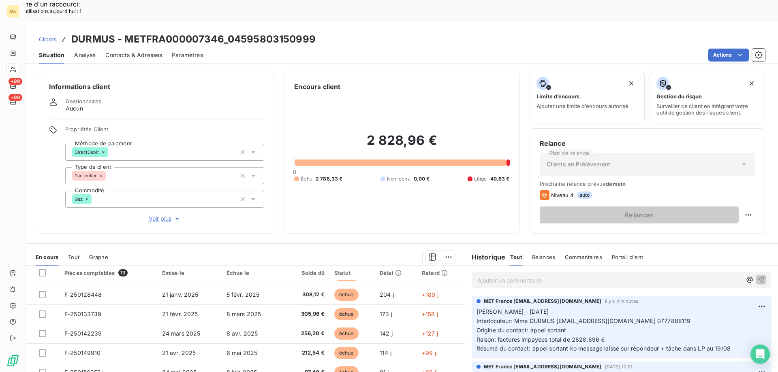
scroll to position [51, 0]
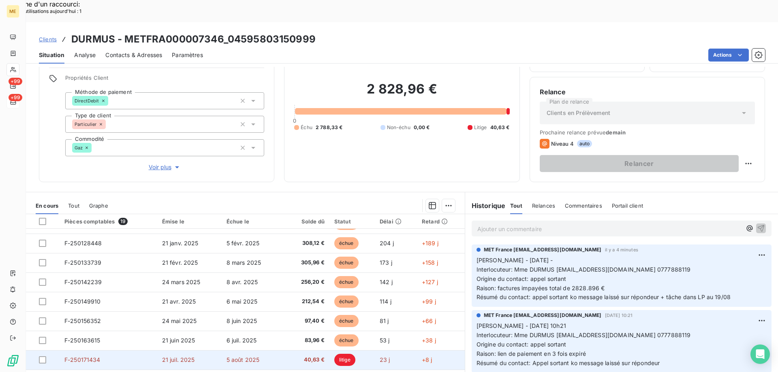
click at [65, 356] on span "F-250171434" at bounding box center [82, 359] width 36 height 7
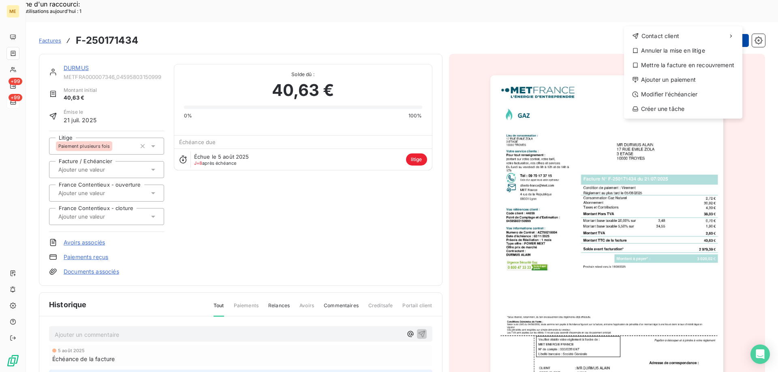
click at [657, 49] on div "Annuler la mise en litige" at bounding box center [683, 50] width 112 height 13
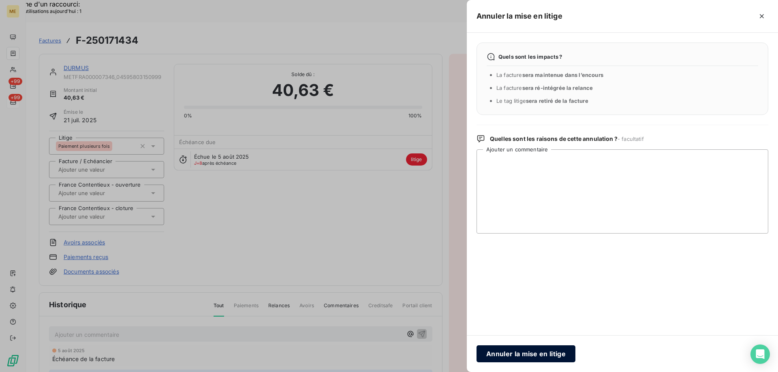
click at [533, 351] on button "Annuler la mise en litige" at bounding box center [525, 354] width 99 height 17
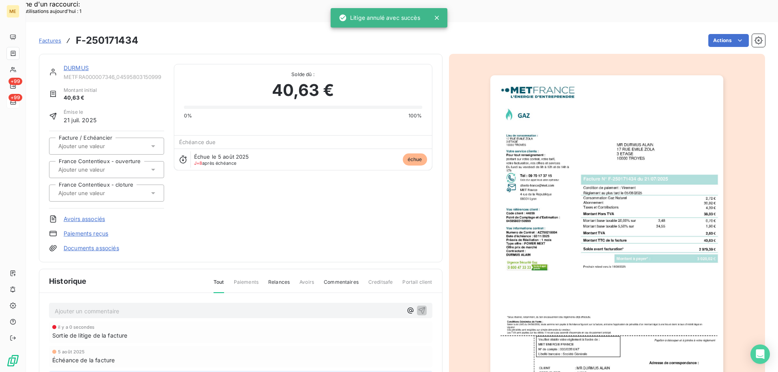
click at [78, 64] on link "DURMUS" at bounding box center [76, 67] width 25 height 7
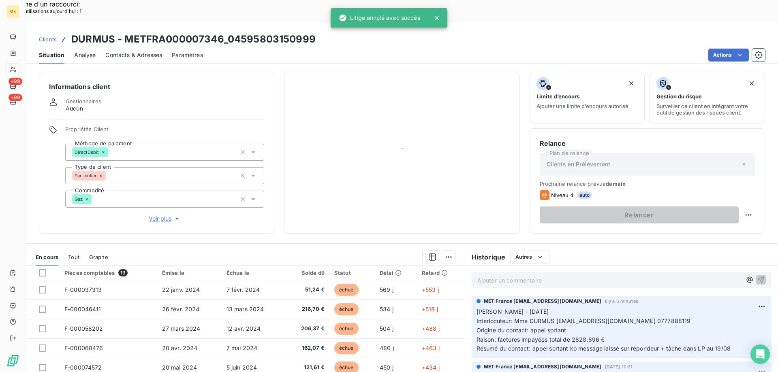
click at [485, 266] on div "Ajouter un commentaire ﻿" at bounding box center [621, 280] width 313 height 29
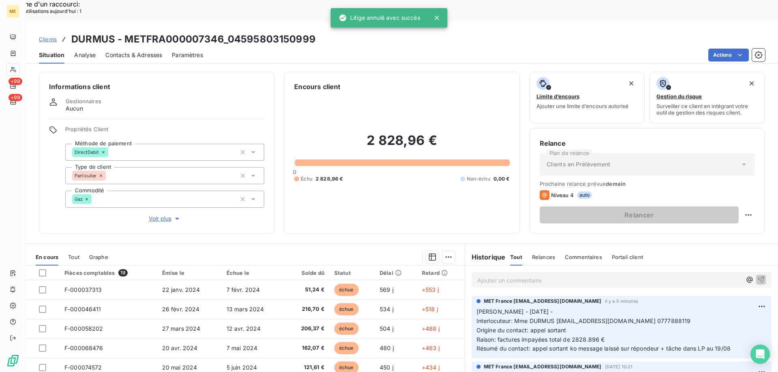
click at [483, 275] on p "Ajouter un commentaire ﻿" at bounding box center [609, 280] width 264 height 10
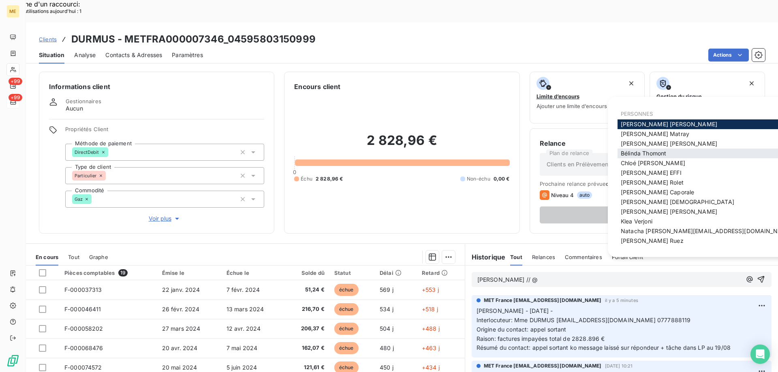
click at [633, 152] on span "[PERSON_NAME]" at bounding box center [643, 153] width 45 height 7
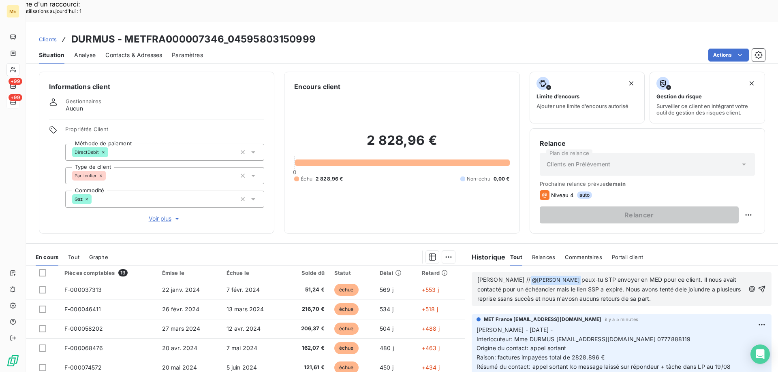
click at [484, 276] on span "peux-tu STP envoyer en MED pour ce client. Il nous avait contacté pour un échéa…" at bounding box center [609, 289] width 265 height 26
click at [0, 0] on lt-span "contacté s" at bounding box center [0, 0] width 0 height 0
click at [564, 276] on span "peux-tu STP envoyer en MED pour ce client. Il nous avait contactés pour un éché…" at bounding box center [611, 289] width 268 height 26
click at [0, 0] on lt-span ", mais" at bounding box center [0, 0] width 0 height 0
click at [684, 276] on span "peux-tu STP envoyer en MED pour ce client. Il nous avait contactés pour un éché…" at bounding box center [607, 289] width 261 height 26
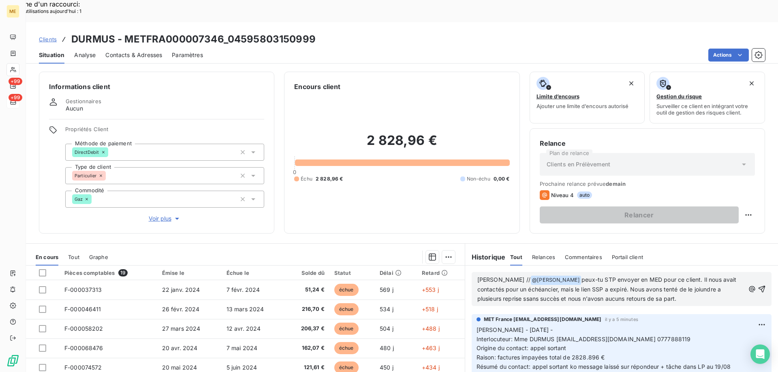
click at [704, 276] on span "peux-tu STP envoyer en MED pour ce client. Il nous avait contactés pour un éché…" at bounding box center [607, 289] width 261 height 26
click at [0, 0] on lt-span "jo in dre" at bounding box center [0, 0] width 0 height 0
click at [505, 276] on span "peux-tu STP envoyer en MED pour ce client. Il nous avait contactés pour un éché…" at bounding box center [611, 289] width 268 height 26
click at [0, 0] on lt-span "plusieurs reprise s" at bounding box center [0, 0] width 0 height 0
click at [602, 278] on span "peux-tu STP envoyer en MED pour ce client. Il nous avait contactés pour un éché…" at bounding box center [611, 289] width 268 height 26
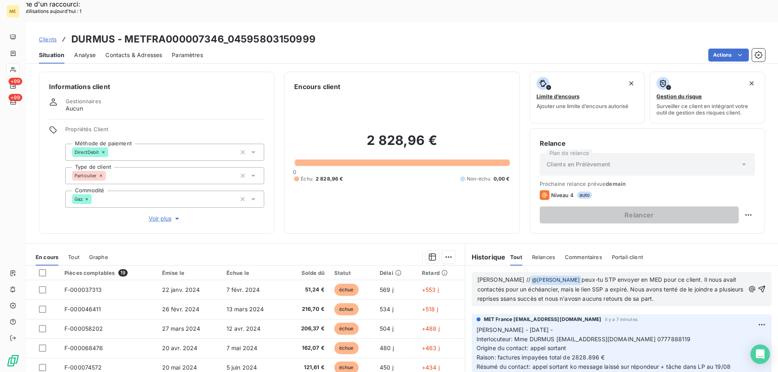
click at [0, 0] on lt-strong "ns" at bounding box center [0, 0] width 0 height 0
click at [684, 277] on p "[PERSON_NAME] // @ [PERSON_NAME] ﻿ peux-tu STP envoyer en MED pour ce client. I…" at bounding box center [610, 289] width 267 height 28
click at [757, 285] on icon "button" at bounding box center [761, 289] width 8 height 8
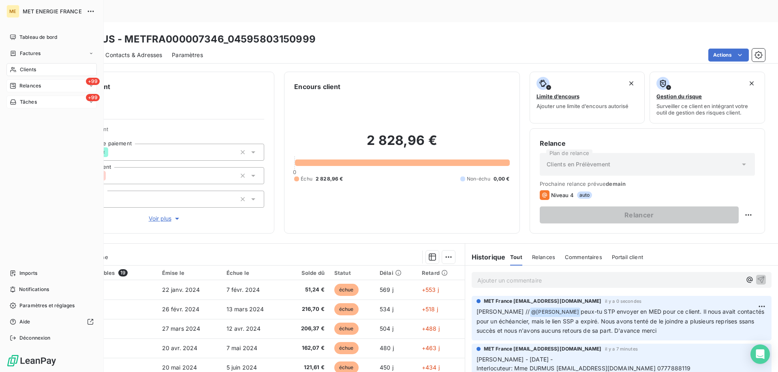
click at [33, 86] on span "Relances" at bounding box center [29, 85] width 21 height 7
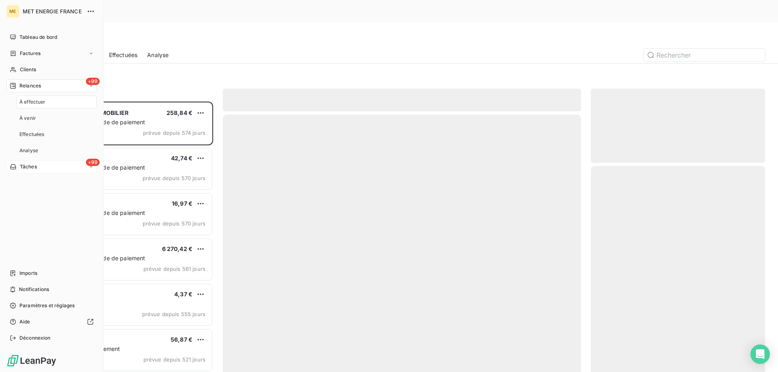
scroll to position [287, 168]
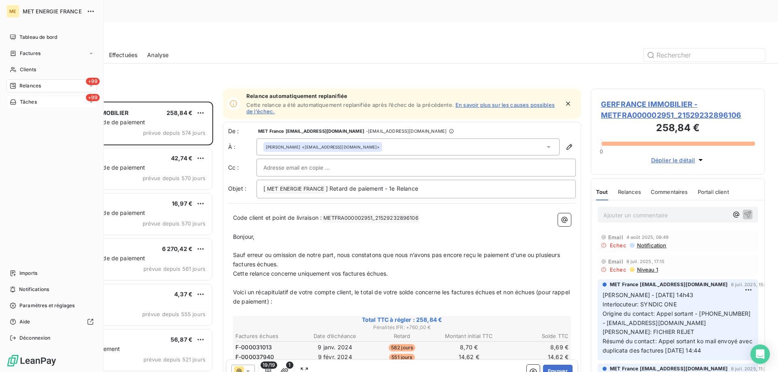
click at [26, 98] on div "+99 Tâches" at bounding box center [51, 102] width 90 height 13
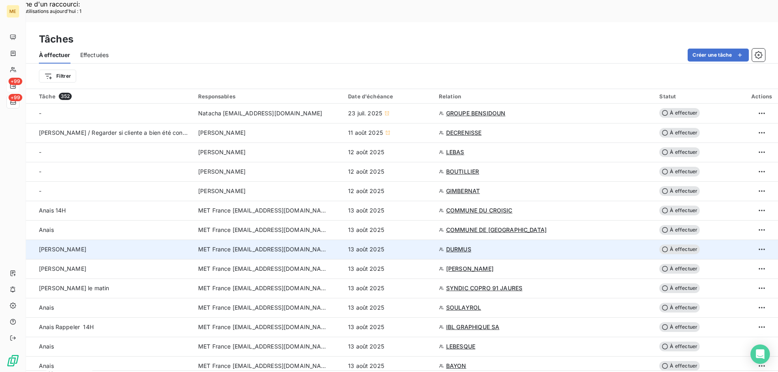
click at [251, 245] on span "MET France [EMAIL_ADDRESS][DOMAIN_NAME]" at bounding box center [263, 249] width 130 height 8
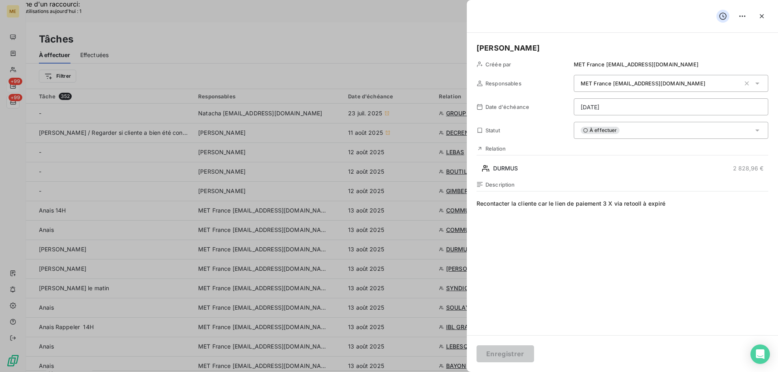
click at [636, 124] on div "À effectuer" at bounding box center [671, 130] width 194 height 17
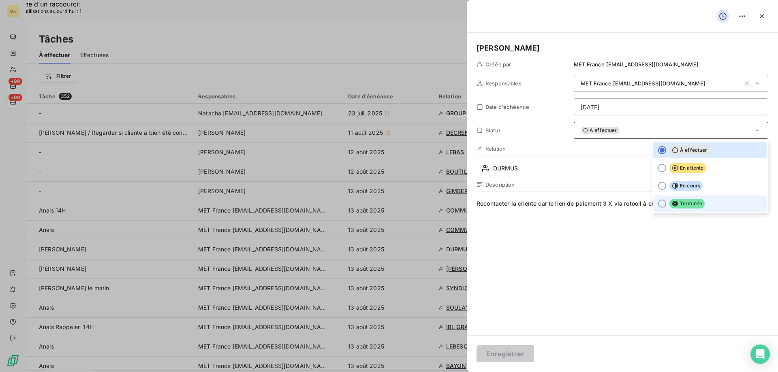
click at [653, 204] on li "Terminée" at bounding box center [709, 204] width 113 height 16
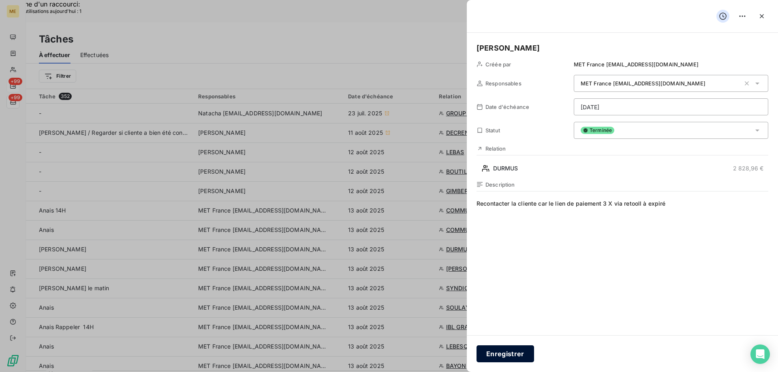
click at [508, 355] on button "Enregistrer" at bounding box center [505, 354] width 58 height 17
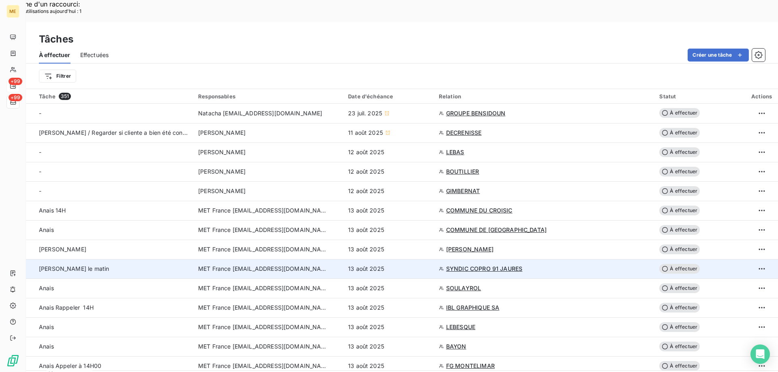
click at [247, 265] on span "MET France [EMAIL_ADDRESS][DOMAIN_NAME]" at bounding box center [263, 269] width 130 height 8
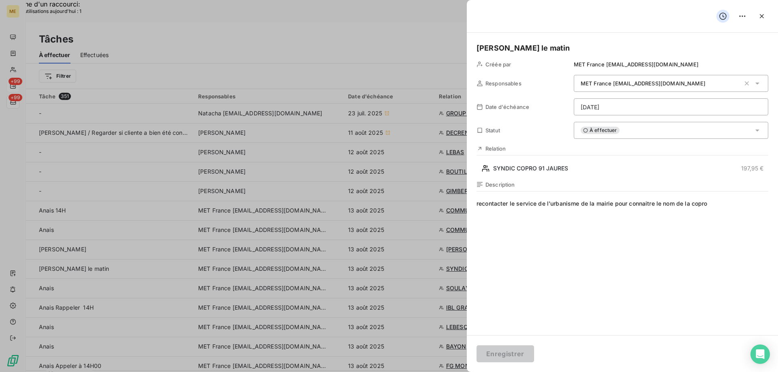
click at [615, 28] on div at bounding box center [622, 16] width 311 height 33
click at [765, 19] on icon "button" at bounding box center [761, 16] width 8 height 8
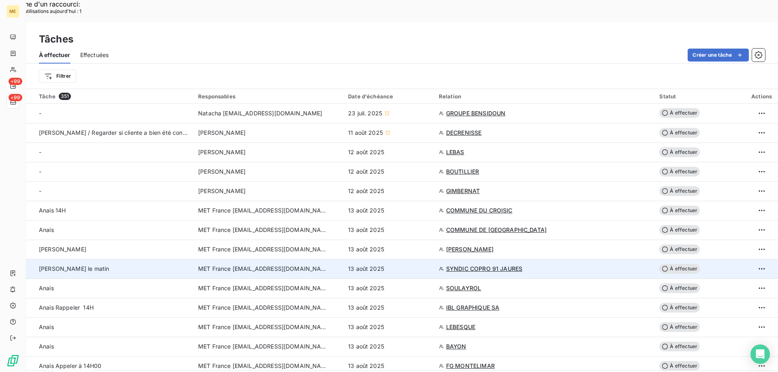
click at [258, 265] on span "MET France [EMAIL_ADDRESS][DOMAIN_NAME]" at bounding box center [263, 269] width 130 height 8
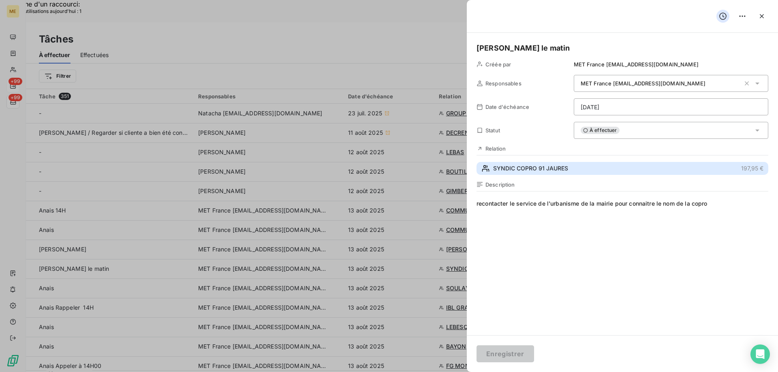
click at [527, 166] on span "SYNDIC COPRO 91 JAURES" at bounding box center [530, 168] width 75 height 8
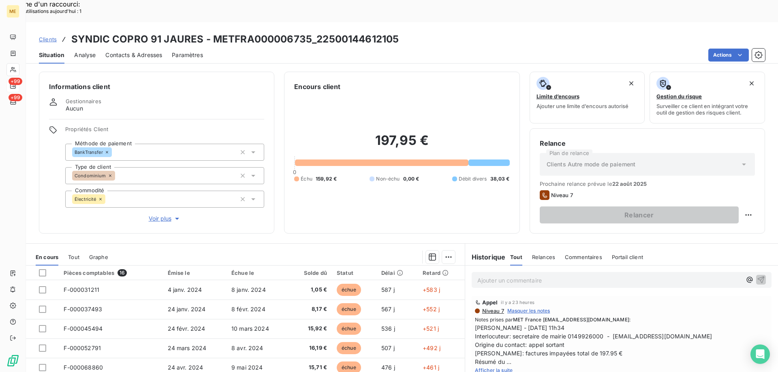
click at [481, 367] on span "Afficher la suite" at bounding box center [494, 370] width 38 height 6
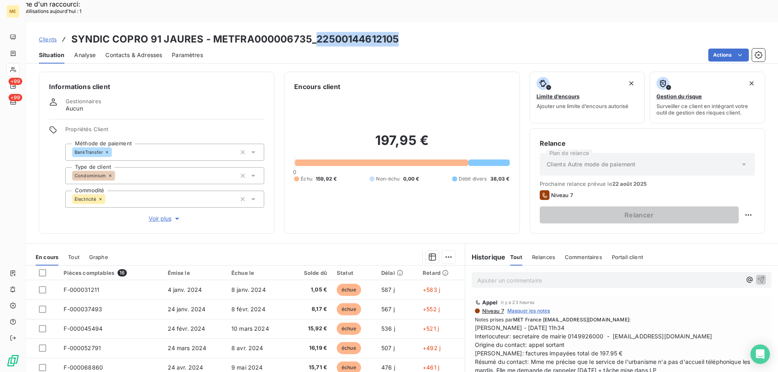
drag, startPoint x: 315, startPoint y: 18, endPoint x: 405, endPoint y: 17, distance: 89.9
click at [405, 32] on div "Clients SYNDIC COPRO 91 JAURES - METFRA000006735_22500144612105" at bounding box center [402, 39] width 752 height 15
drag, startPoint x: 567, startPoint y: 311, endPoint x: 594, endPoint y: 315, distance: 27.4
click at [594, 324] on span "[PERSON_NAME] - [DATE] 11h34 Interlocuteur: secretaire de mairie 0149926000 - […" at bounding box center [621, 349] width 293 height 51
click at [589, 324] on span "[PERSON_NAME] - [DATE] 11h34 Interlocuteur: secretaire de mairie 0149926000 - […" at bounding box center [621, 349] width 293 height 51
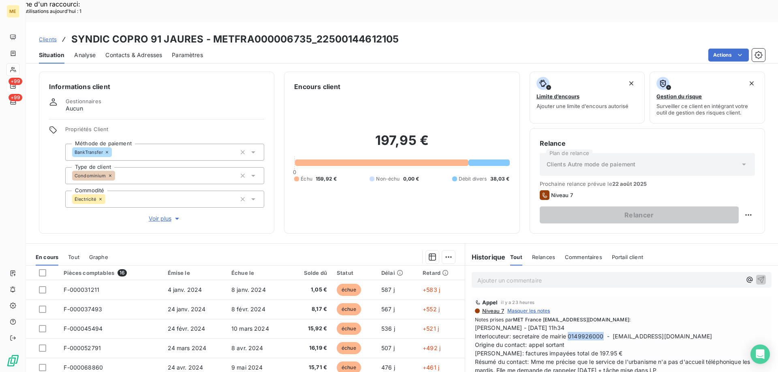
drag, startPoint x: 566, startPoint y: 315, endPoint x: 599, endPoint y: 316, distance: 33.6
click at [599, 324] on span "[PERSON_NAME] - [DATE] 11h34 Interlocuteur: secretaire de mairie 0149926000 - […" at bounding box center [621, 349] width 293 height 51
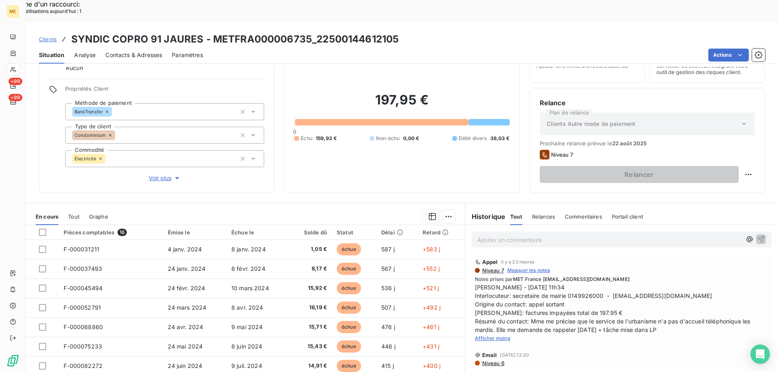
click at [497, 335] on span "Afficher moins" at bounding box center [492, 338] width 35 height 6
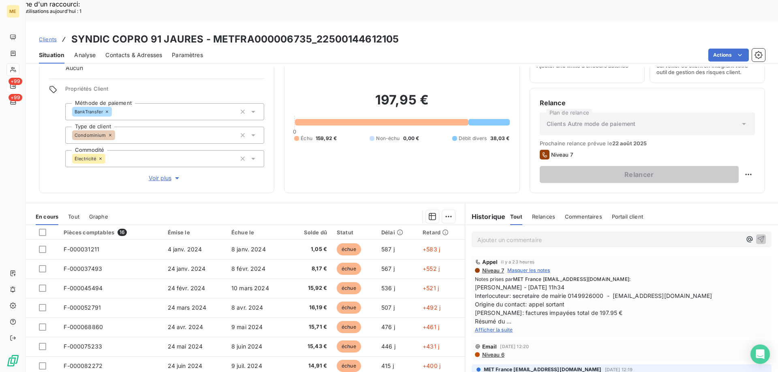
click at [481, 327] on span "Afficher la suite" at bounding box center [494, 330] width 38 height 6
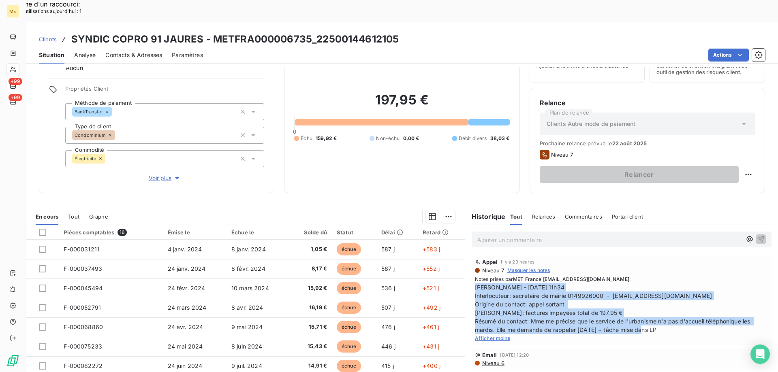
drag, startPoint x: 655, startPoint y: 309, endPoint x: 471, endPoint y: 269, distance: 187.9
click at [475, 283] on span "[PERSON_NAME] - [DATE] 11h34 Interlocuteur: secretaire de mairie 0149926000 - […" at bounding box center [621, 308] width 293 height 51
click at [679, 166] on div "Replanifier cette action" at bounding box center [708, 170] width 73 height 13
select select "7"
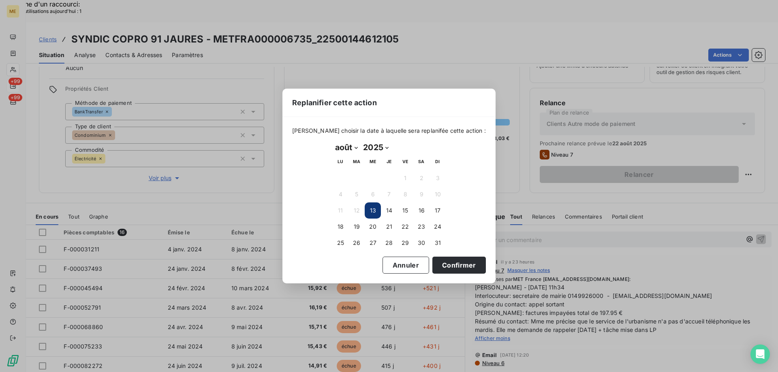
click at [432, 274] on div "[PERSON_NAME] choisir la date à laquelle sera replanifée cette action : [DATE] …" at bounding box center [388, 200] width 213 height 166
click at [432, 270] on button "Confirmer" at bounding box center [458, 265] width 53 height 17
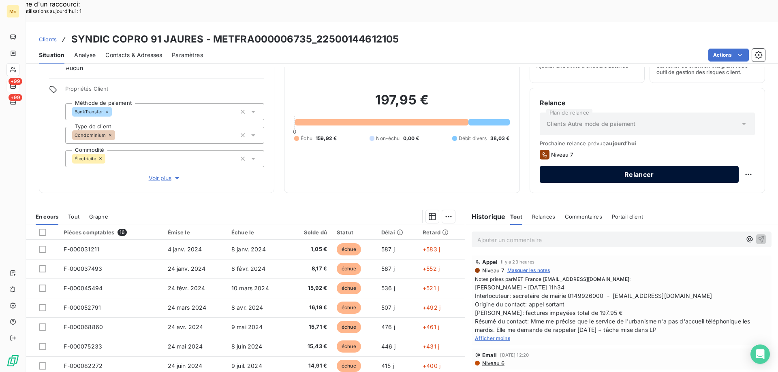
click at [609, 166] on button "Relancer" at bounding box center [639, 174] width 199 height 17
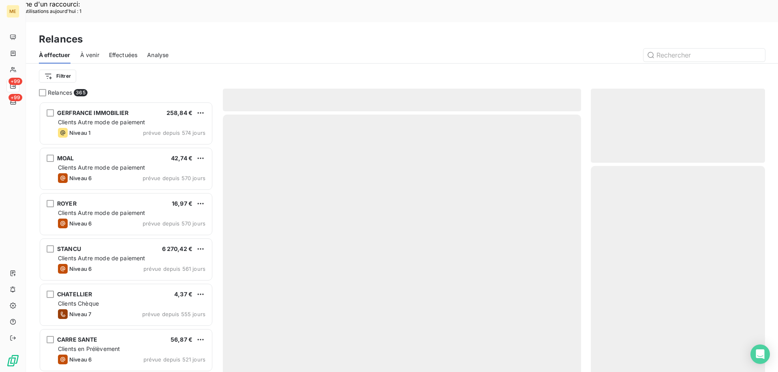
scroll to position [287, 168]
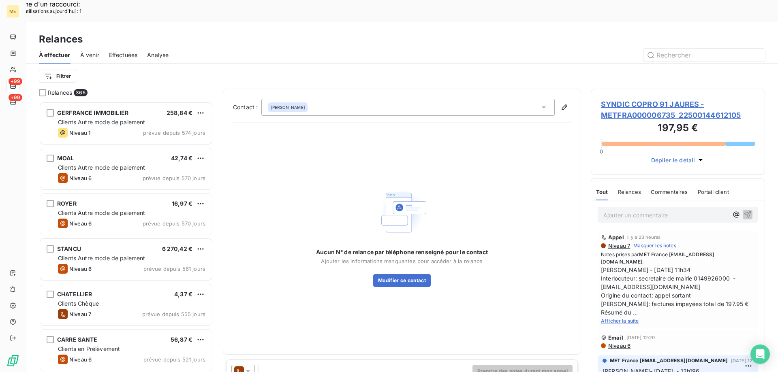
click at [302, 99] on div "[PERSON_NAME]" at bounding box center [407, 107] width 293 height 17
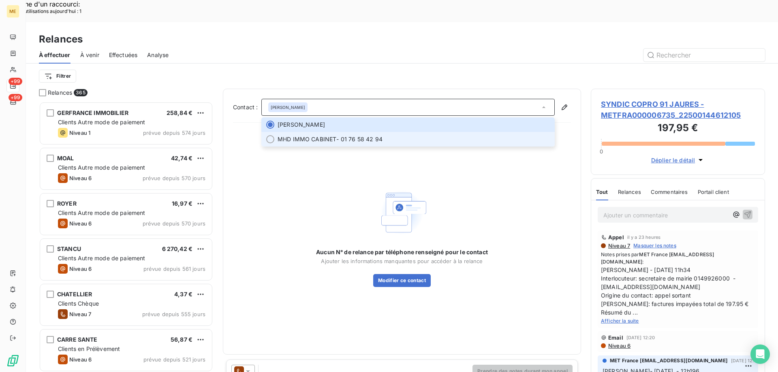
click at [296, 135] on span "MHD IMMO CABINET" at bounding box center [306, 139] width 59 height 8
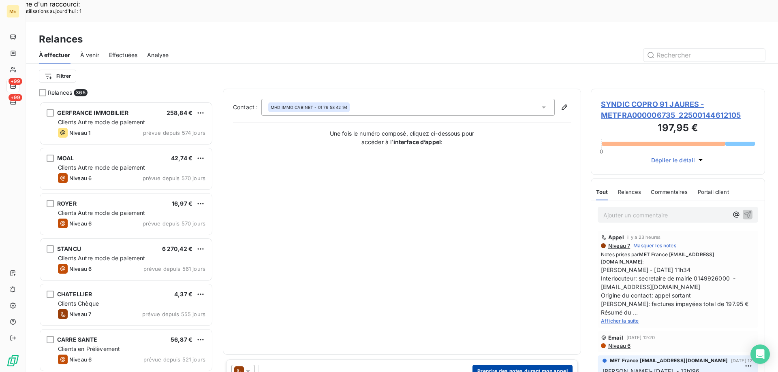
click at [495, 365] on button "Prendre des notes durant mon appel" at bounding box center [522, 371] width 100 height 13
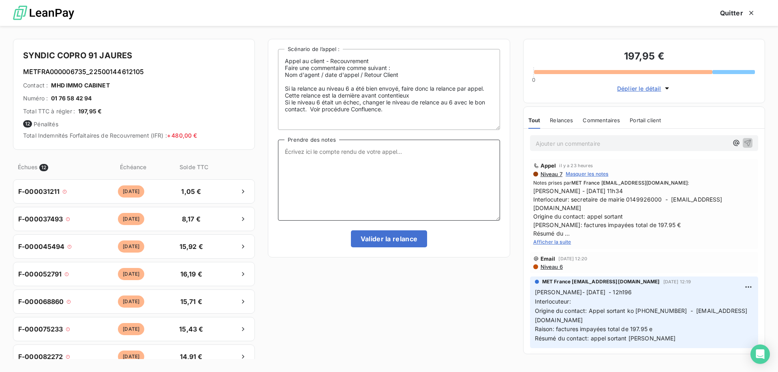
click at [335, 157] on textarea "Prendre des notes" at bounding box center [389, 180] width 222 height 81
paste textarea "[PERSON_NAME] - [DATE] 11h34 Interlocuteur: secretaire de mairie 0149926000 - […"
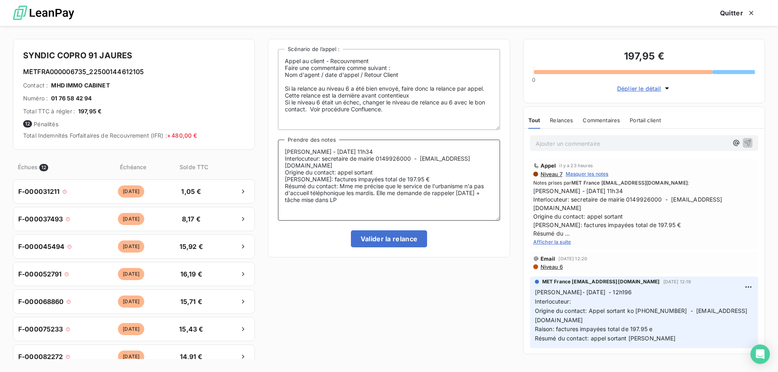
drag, startPoint x: 365, startPoint y: 187, endPoint x: 370, endPoint y: 203, distance: 16.8
click at [370, 203] on textarea "[PERSON_NAME] - [DATE] 11h34 Interlocuteur: secretaire de mairie 0149926000 - […" at bounding box center [389, 180] width 222 height 81
click at [414, 187] on textarea "[PERSON_NAME] - [DATE] 11h34 Interlocuteur: secretaire de mairie 0149926000 - […" at bounding box center [389, 180] width 222 height 81
click at [330, 159] on textarea "[PERSON_NAME] - [DATE] 11h34 Interlocuteur: secretaire de mairie 0149926000 - […" at bounding box center [389, 180] width 222 height 81
click at [0, 0] on lt-span "secrétaire" at bounding box center [0, 0] width 0 height 0
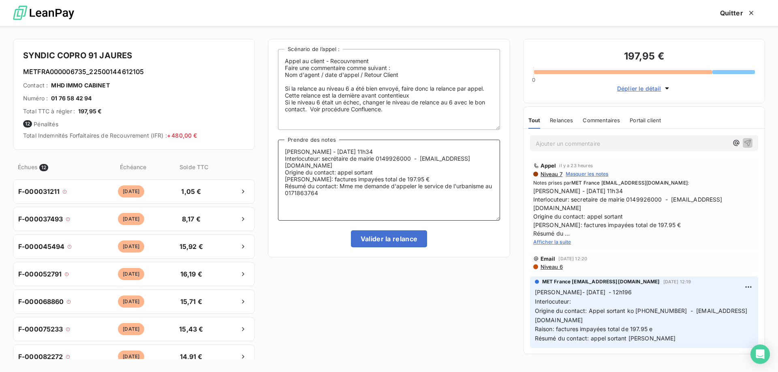
click at [339, 194] on textarea "[PERSON_NAME] - [DATE] 11h34 Interlocuteur: secrétaire de mairie 0149926000 - […" at bounding box center [389, 180] width 222 height 81
click at [414, 194] on textarea "[PERSON_NAME] - [DATE] 11h34 Interlocuteur: secrétaire de mairie 0149926000 - […" at bounding box center [389, 180] width 222 height 81
click at [0, 0] on lt-strong "continu" at bounding box center [0, 0] width 0 height 0
click at [491, 191] on textarea "[PERSON_NAME] - [DATE] 11h34 Interlocuteur: secrétaire de mairie 0149926000 - […" at bounding box center [389, 180] width 222 height 81
paste textarea "[EMAIL_ADDRESS][DOMAIN_NAME]"
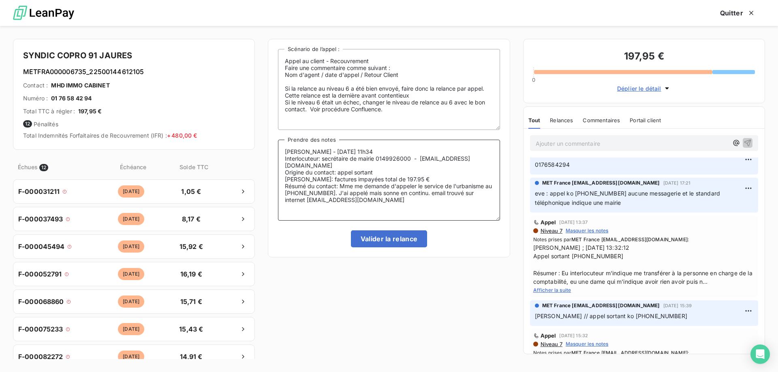
scroll to position [324, 0]
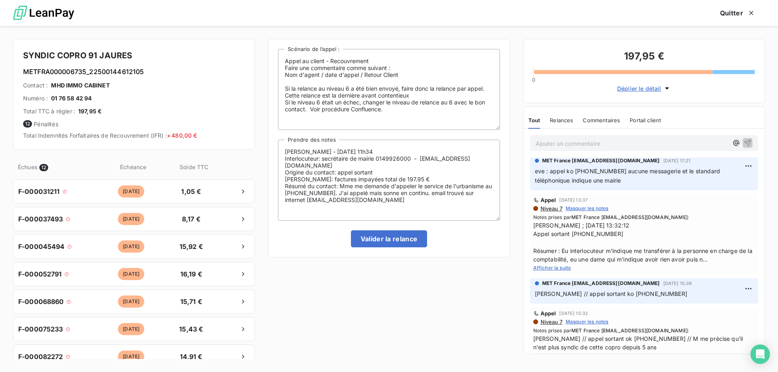
click at [558, 265] on span "Afficher la suite" at bounding box center [552, 268] width 38 height 6
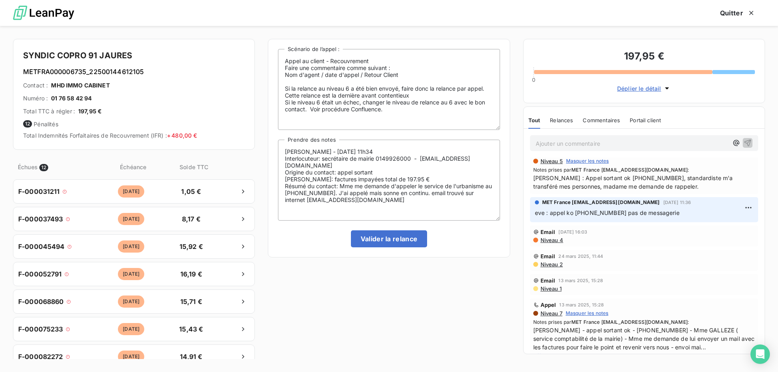
scroll to position [668, 0]
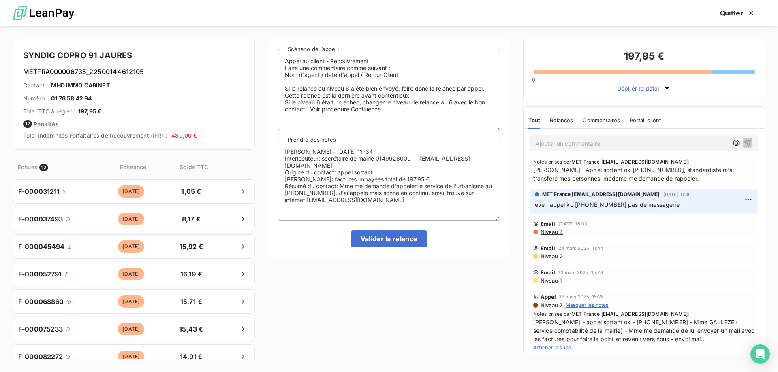
click at [561, 346] on span "Afficher la suite" at bounding box center [552, 348] width 38 height 6
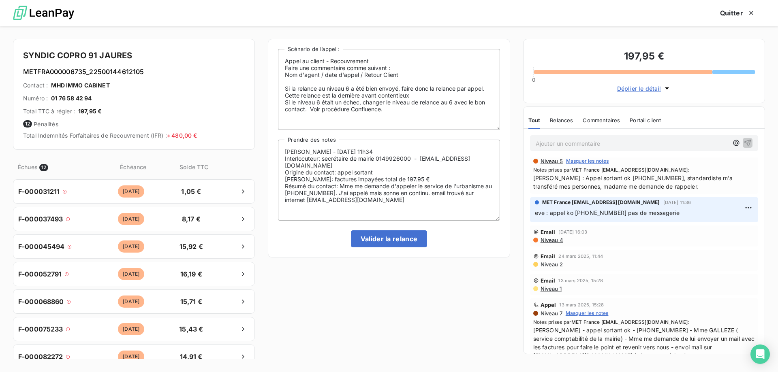
scroll to position [676, 0]
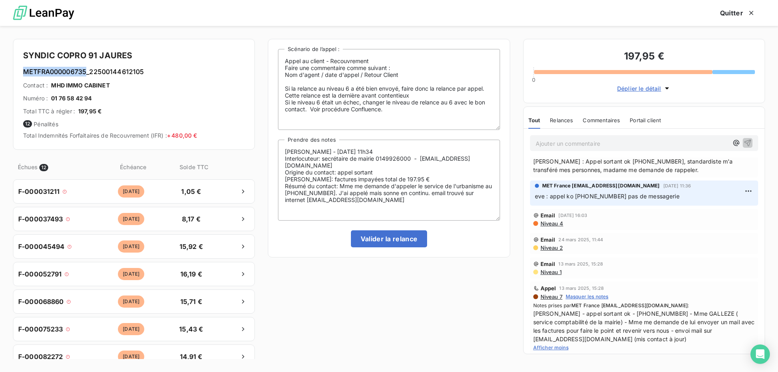
drag, startPoint x: 23, startPoint y: 71, endPoint x: 87, endPoint y: 76, distance: 64.6
click at [87, 76] on h6 "METFRA000006735_22500144612105" at bounding box center [134, 72] width 222 height 10
click at [405, 198] on textarea "[PERSON_NAME] - [DATE] 11h34 Interlocuteur: secrétaire de mairie 0149926000 - […" at bounding box center [389, 180] width 222 height 81
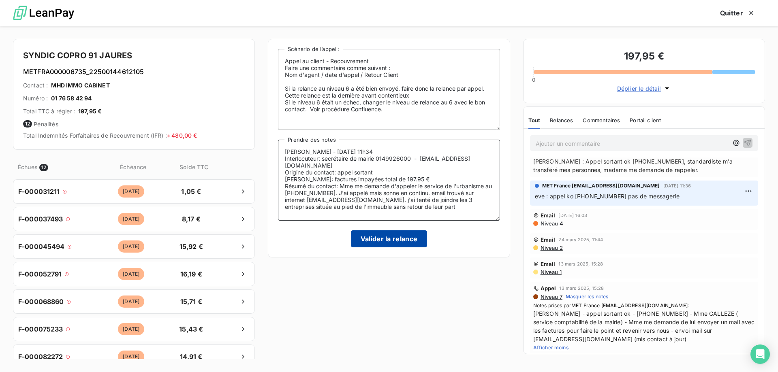
type textarea "[PERSON_NAME] - [DATE] 11h34 Interlocuteur: secrétaire de mairie 0149926000 - […"
click at [399, 245] on button "Valider la relance" at bounding box center [389, 238] width 77 height 17
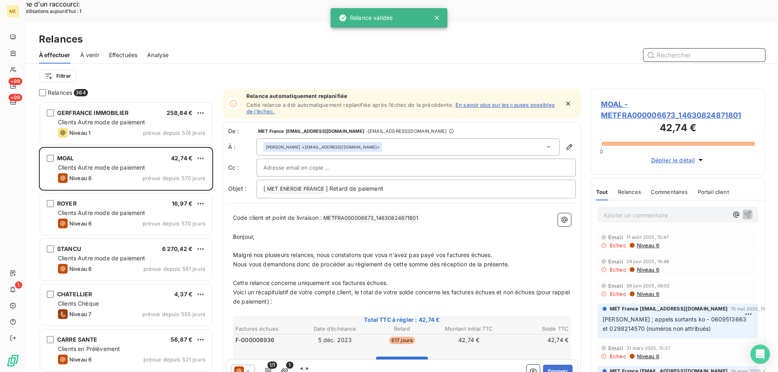
click at [118, 51] on span "Effectuées" at bounding box center [123, 55] width 29 height 8
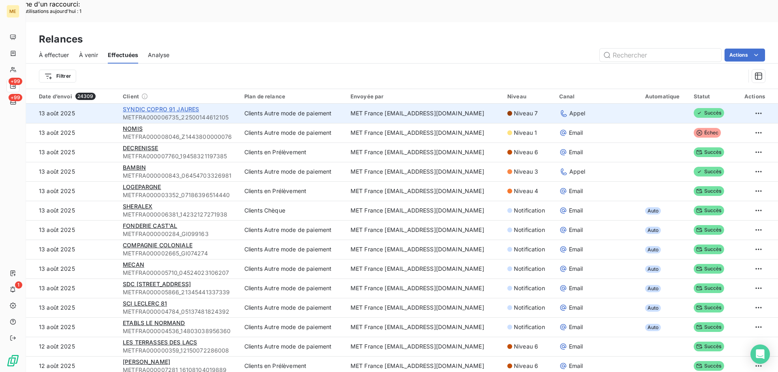
click at [151, 106] on span "SYNDIC COPRO 91 JAURES" at bounding box center [161, 109] width 76 height 7
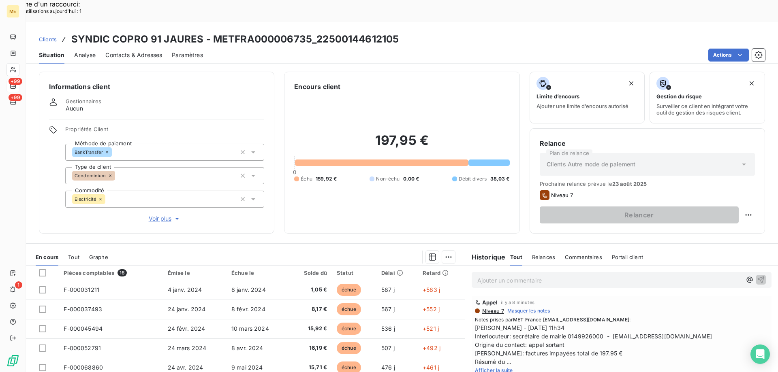
click at [504, 275] on p "Ajouter un commentaire ﻿" at bounding box center [609, 280] width 264 height 10
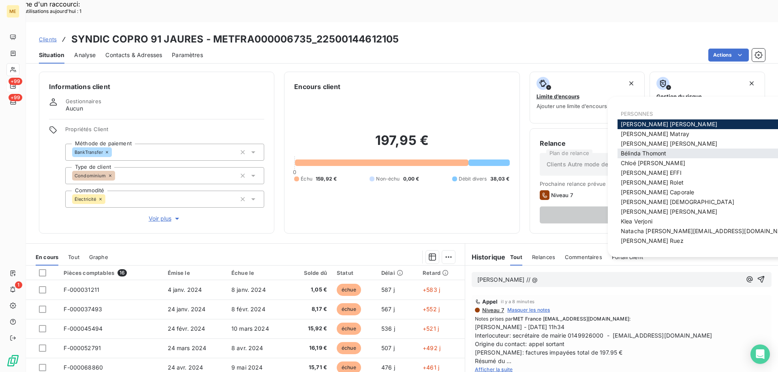
click at [626, 155] on span "[PERSON_NAME]" at bounding box center [643, 153] width 45 height 7
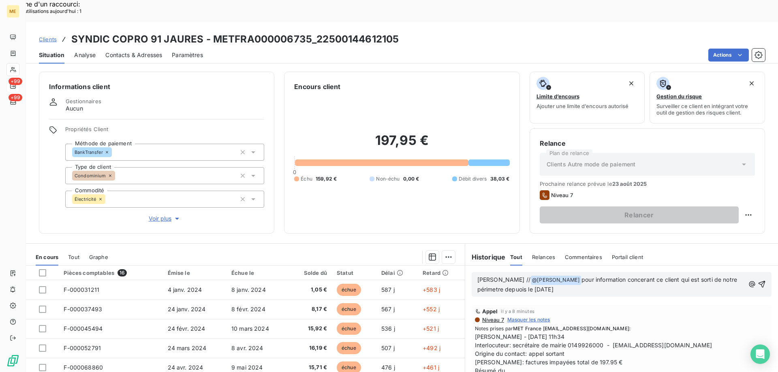
click at [608, 276] on span "pour information concerant ce client qui est sorti de notre périmetre depuois l…" at bounding box center [608, 284] width 262 height 17
click at [0, 0] on lt-span "concernant" at bounding box center [0, 0] width 0 height 0
click at [491, 276] on span "pour information concernant ce client qui est sorti de notre périmetre depuois …" at bounding box center [609, 284] width 265 height 17
click at [0, 0] on lt-span "périm è tre" at bounding box center [0, 0] width 0 height 0
click at [511, 276] on span "pour information concernant ce client qui est sorti de notre périmètre depuois …" at bounding box center [609, 284] width 265 height 17
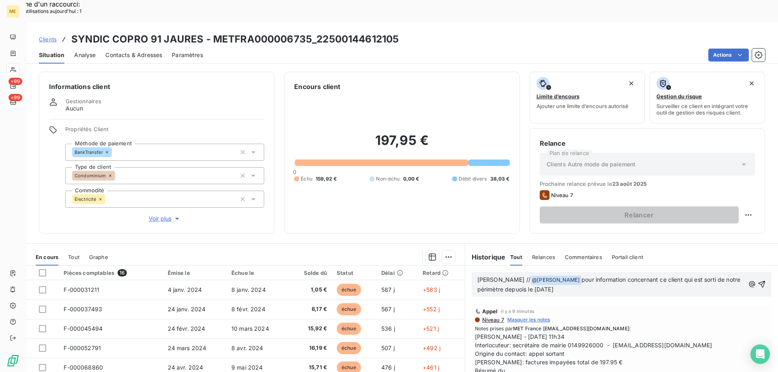
click at [0, 0] on lt-span "depu is" at bounding box center [0, 0] width 0 height 0
click at [579, 273] on div "[PERSON_NAME] // @ [PERSON_NAME] ﻿ pour information concernant ce client qui es…" at bounding box center [621, 284] width 300 height 25
click at [573, 275] on p "[PERSON_NAME] // @ [PERSON_NAME] ﻿ pour information concernant ce client qui es…" at bounding box center [610, 284] width 267 height 19
click at [599, 276] on span "pour information concernant ce client qui est sorti de notre périmètre depuis l…" at bounding box center [609, 284] width 265 height 17
click at [0, 0] on lt-span "[PERSON_NAME] s" at bounding box center [0, 0] width 0 height 0
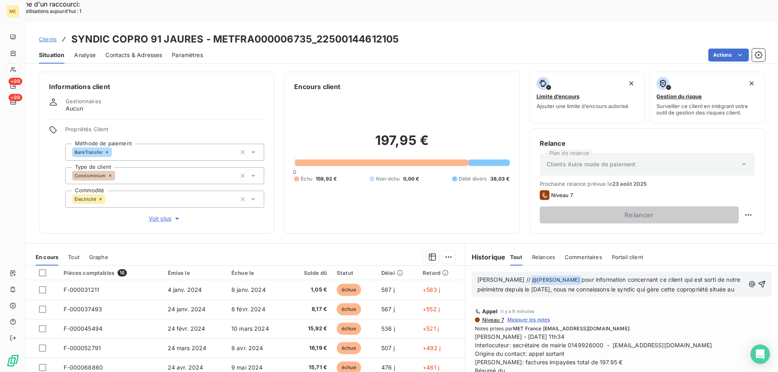
click at [504, 275] on p "[PERSON_NAME] // @ [PERSON_NAME] ﻿ pour information concernant ce client qui es…" at bounding box center [610, 284] width 267 height 19
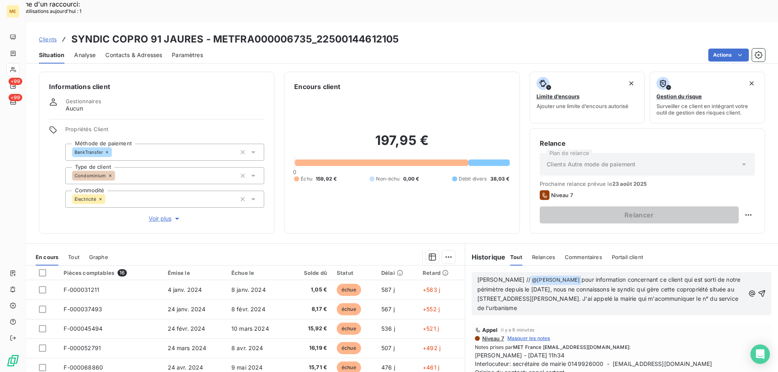
click at [484, 286] on span "pour information concernant ce client qui est sorti de notre périmètre depuis l…" at bounding box center [609, 293] width 265 height 35
click at [604, 289] on p "[PERSON_NAME] // @ [PERSON_NAME] ﻿ pour information concernant ce client qui es…" at bounding box center [610, 294] width 267 height 38
click at [699, 276] on span "pour information concernant ce client qui est sorti de notre périmètre depuis l…" at bounding box center [609, 293] width 265 height 35
click at [0, 0] on lt-span "a communiqu é" at bounding box center [0, 0] width 0 height 0
click at [670, 289] on p "[PERSON_NAME] // @ [PERSON_NAME] ﻿ pour information concernant ce client qui es…" at bounding box center [610, 294] width 267 height 38
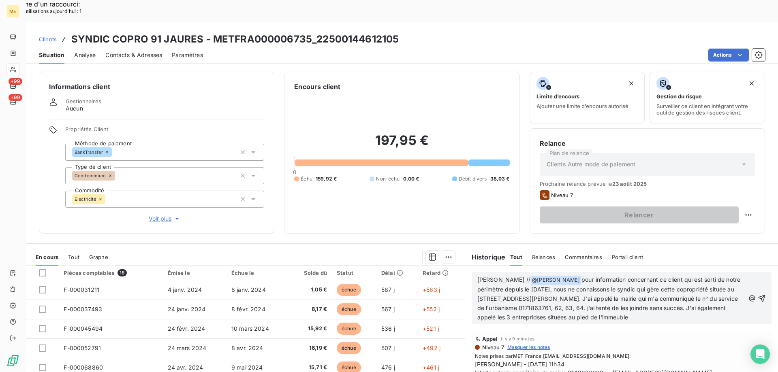
click at [611, 297] on span "pour information concernant ce client qui est sorti de notre périmètre depuis l…" at bounding box center [609, 298] width 265 height 45
click at [703, 297] on p "[PERSON_NAME] // @ [PERSON_NAME] ﻿ pour information concernant ce client qui es…" at bounding box center [610, 298] width 267 height 47
click at [757, 294] on icon "button" at bounding box center [761, 298] width 8 height 8
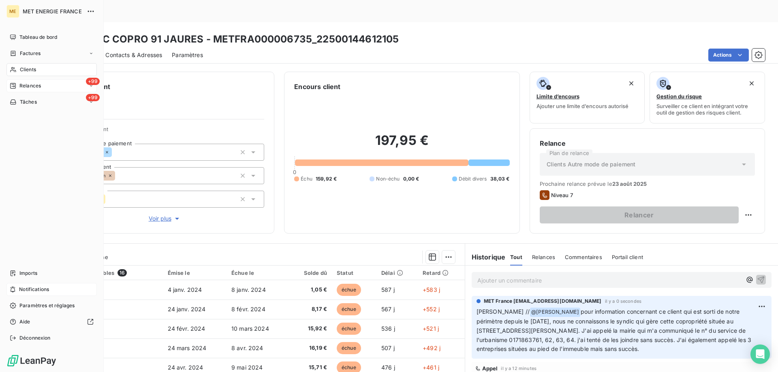
click at [34, 288] on span "Notifications" at bounding box center [34, 289] width 30 height 7
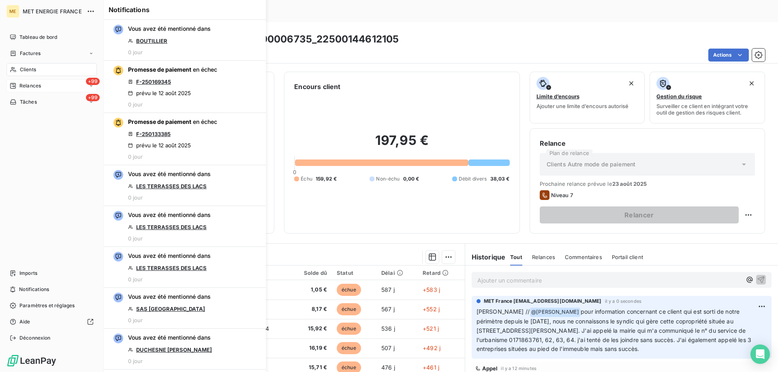
click at [19, 104] on div "Tâches" at bounding box center [23, 101] width 27 height 7
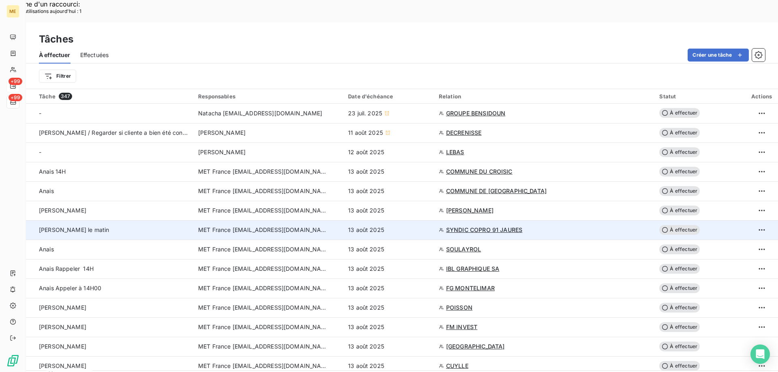
click at [248, 220] on td "MET France [EMAIL_ADDRESS][DOMAIN_NAME]" at bounding box center [268, 229] width 150 height 19
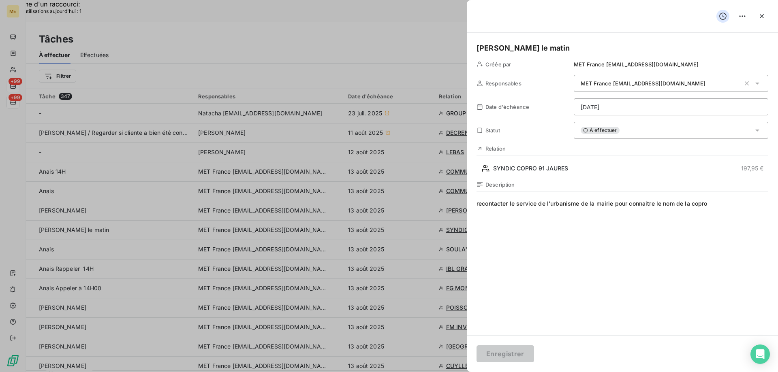
click at [335, 208] on div at bounding box center [389, 186] width 778 height 372
click at [760, 19] on icon "button" at bounding box center [761, 16] width 8 height 8
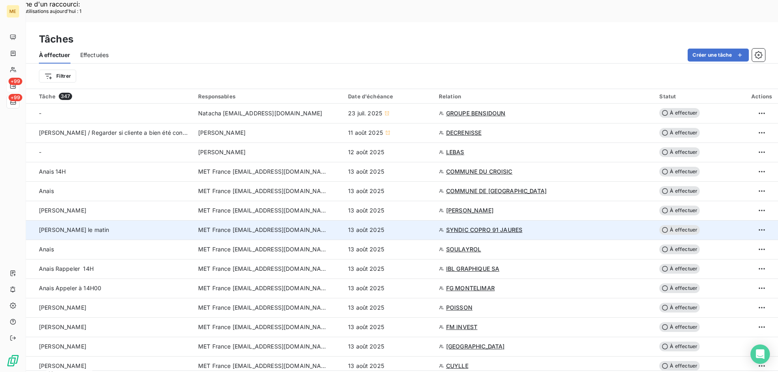
click at [487, 226] on span "SYNDIC COPRO 91 JAURES" at bounding box center [484, 230] width 76 height 8
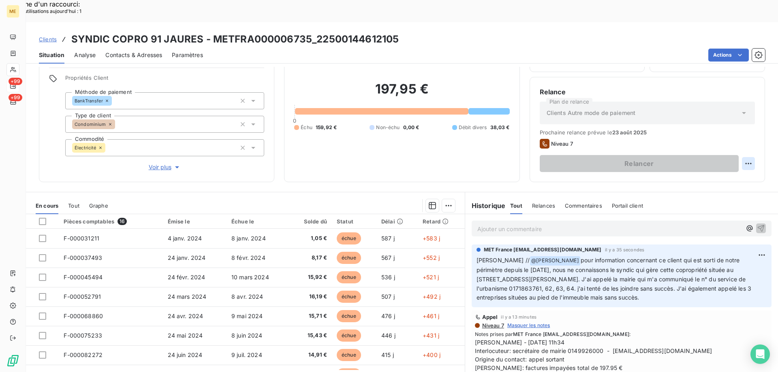
click at [712, 158] on div "Replanifier cette action" at bounding box center [708, 159] width 73 height 13
select select "7"
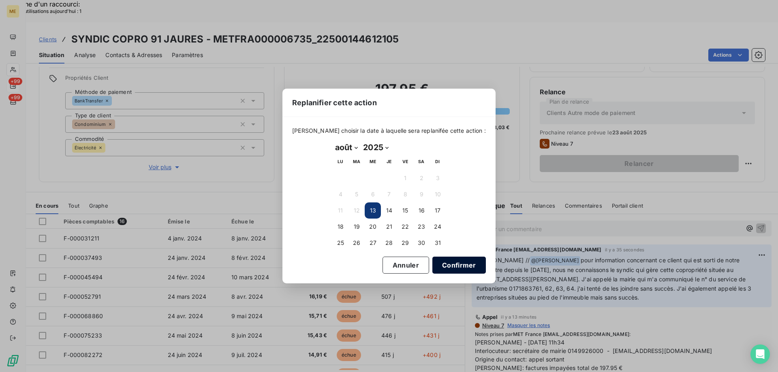
click at [432, 260] on button "Confirmer" at bounding box center [458, 265] width 53 height 17
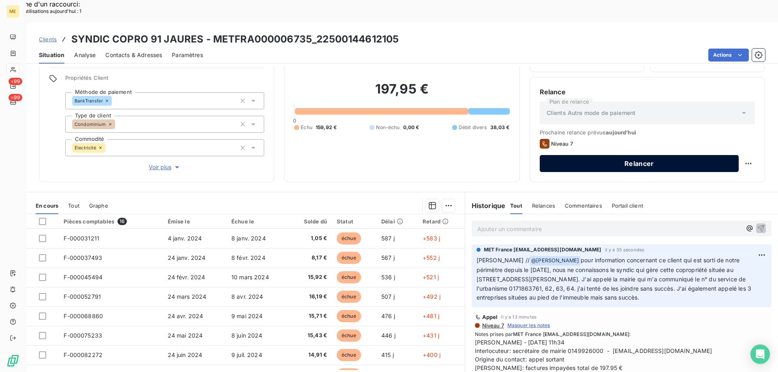
click at [642, 155] on button "Relancer" at bounding box center [639, 163] width 199 height 17
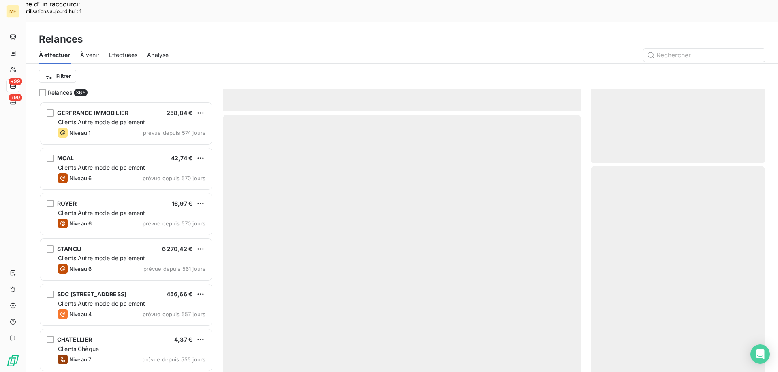
scroll to position [287, 168]
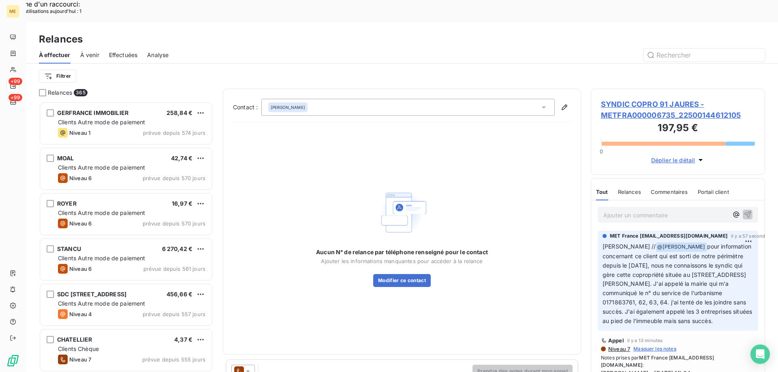
click at [249, 367] on icon at bounding box center [248, 371] width 8 height 8
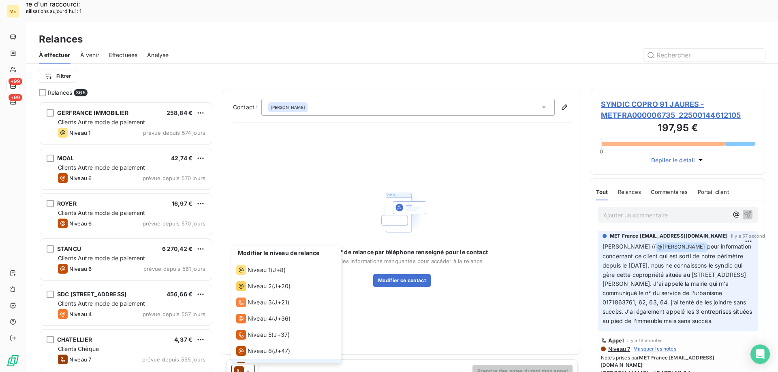
scroll to position [12, 0]
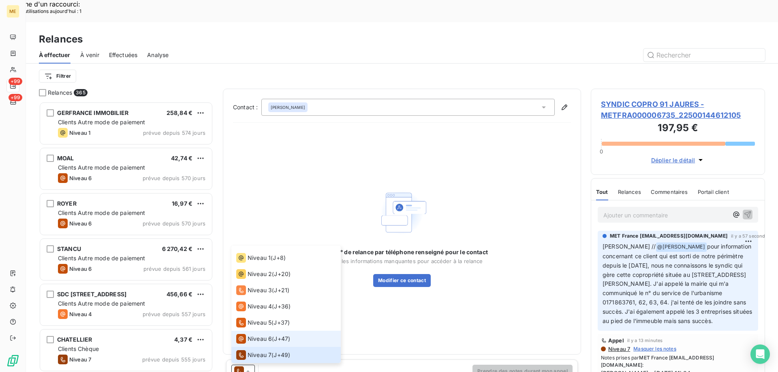
click at [247, 335] on span "Niveau 6" at bounding box center [259, 339] width 24 height 8
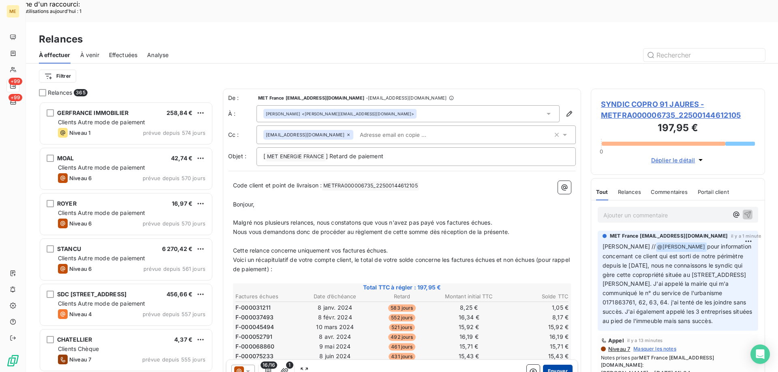
click at [555, 365] on button "Envoyer" at bounding box center [558, 371] width 30 height 13
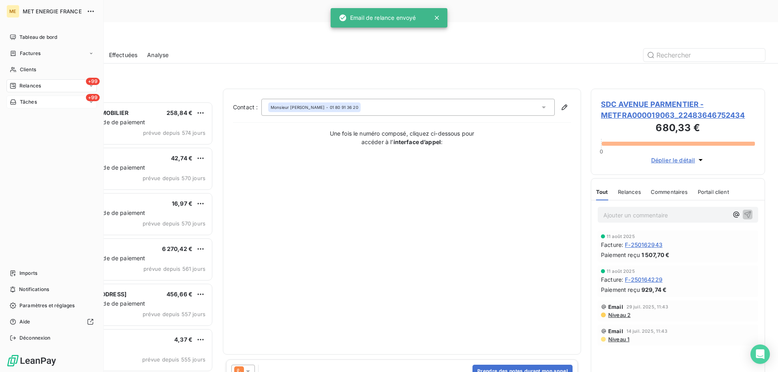
click at [23, 102] on span "Tâches" at bounding box center [28, 101] width 17 height 7
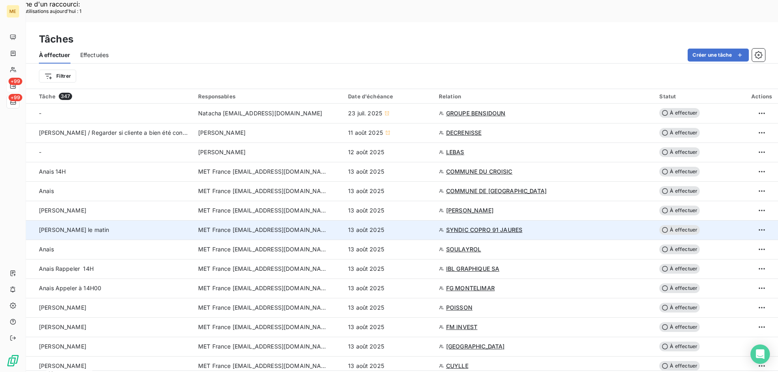
click at [334, 220] on td "MET France [EMAIL_ADDRESS][DOMAIN_NAME]" at bounding box center [268, 229] width 150 height 19
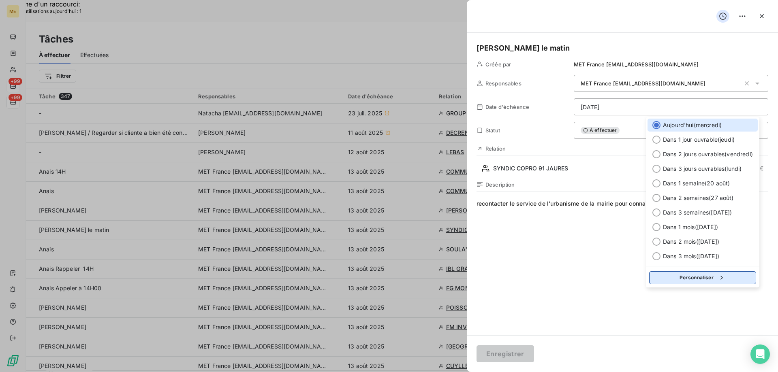
click at [698, 280] on button "Personnaliser" at bounding box center [702, 277] width 107 height 13
select select "7"
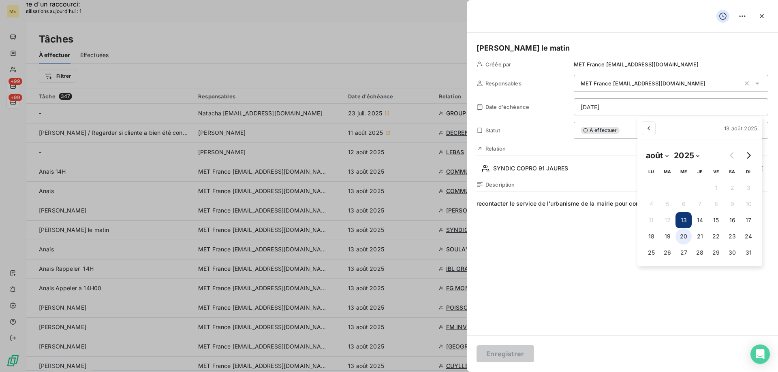
click at [678, 241] on button "20" at bounding box center [683, 236] width 16 height 16
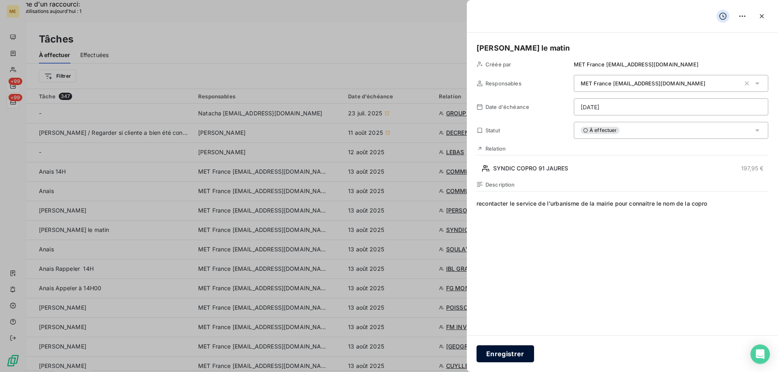
click at [508, 358] on button "Enregistrer" at bounding box center [505, 354] width 58 height 17
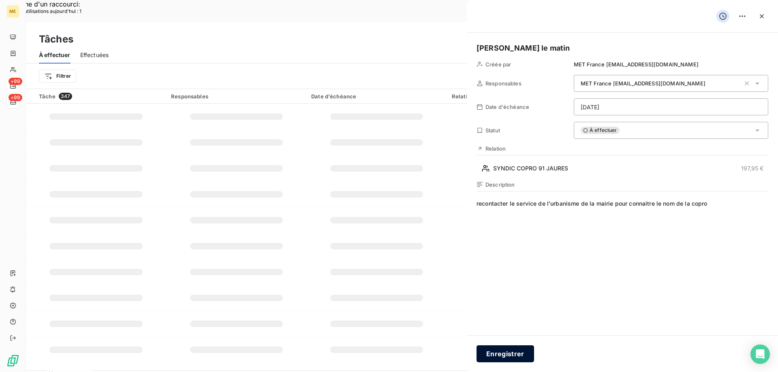
type input "[DATE]"
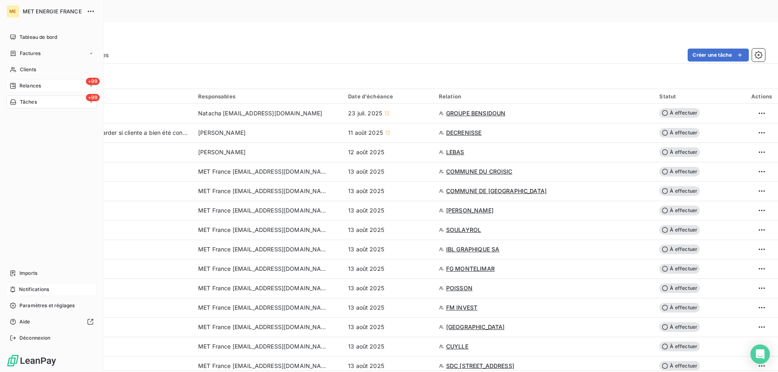
click at [15, 292] on icon at bounding box center [13, 290] width 5 height 6
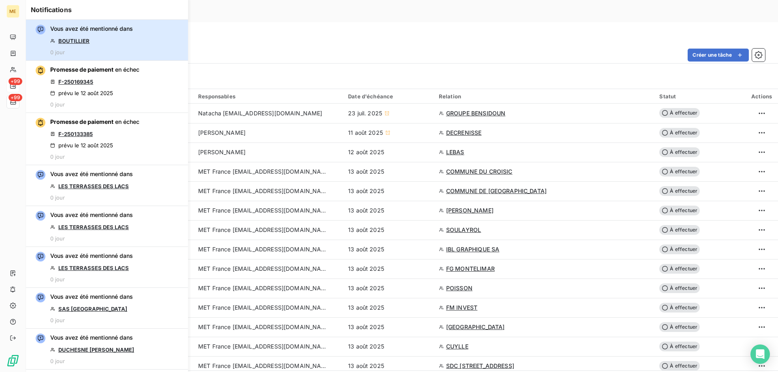
click at [134, 36] on button "Vous avez été mentionné dans BOUTILLIER 0 jour" at bounding box center [107, 40] width 162 height 41
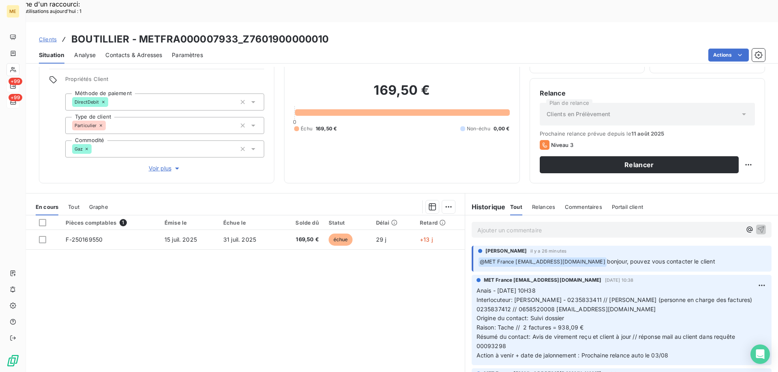
scroll to position [51, 0]
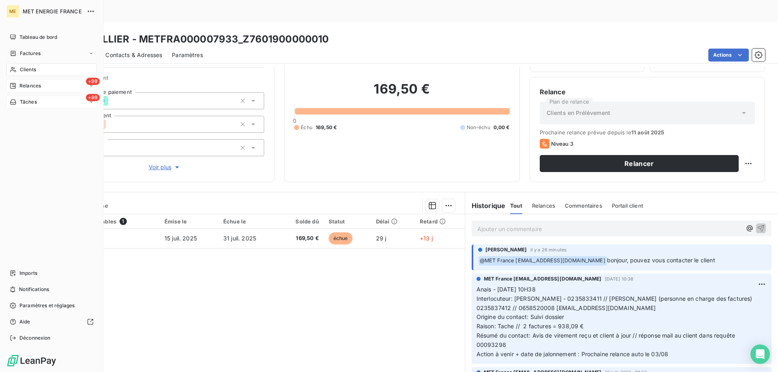
click at [26, 87] on span "Relances" at bounding box center [29, 85] width 21 height 7
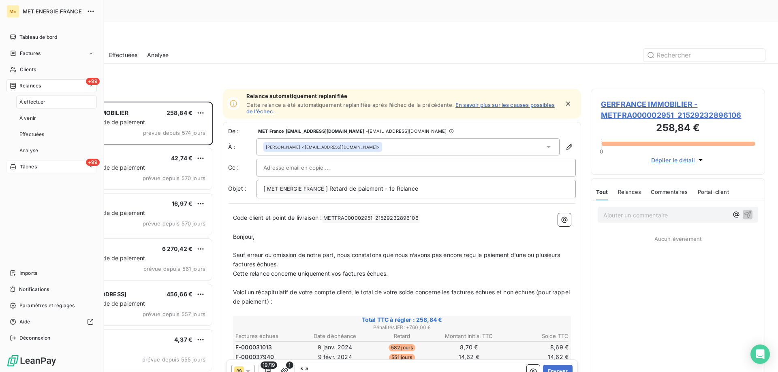
scroll to position [287, 168]
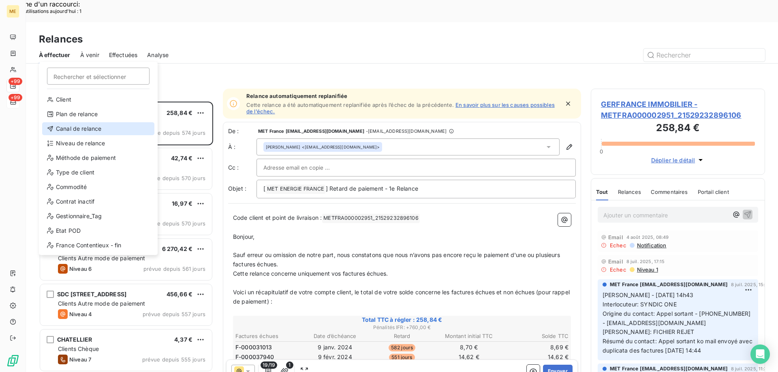
click at [62, 130] on div "Canal de relance" at bounding box center [98, 128] width 112 height 13
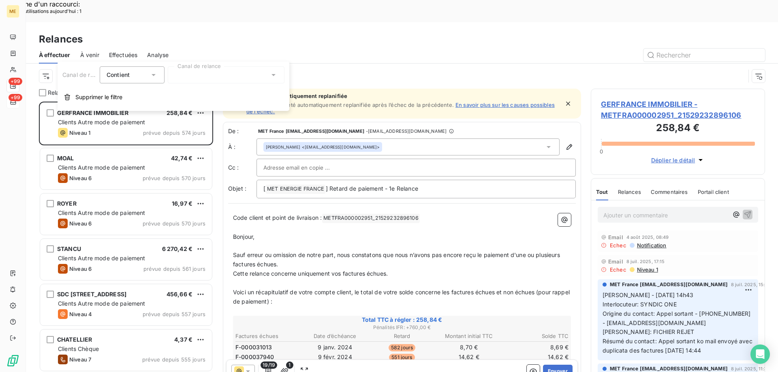
click at [193, 83] on div at bounding box center [226, 74] width 117 height 17
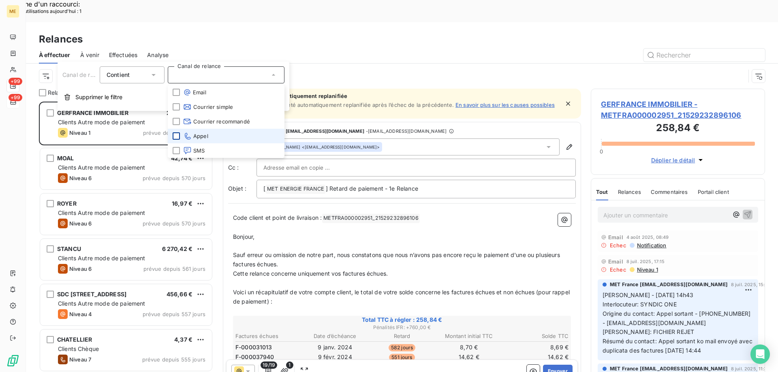
click at [176, 136] on div at bounding box center [176, 135] width 7 height 7
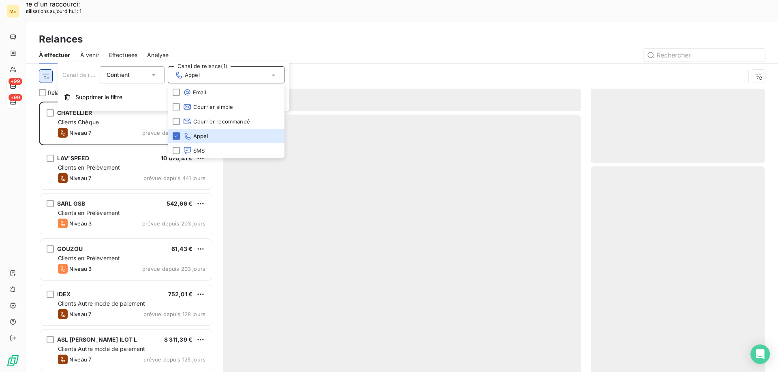
scroll to position [287, 168]
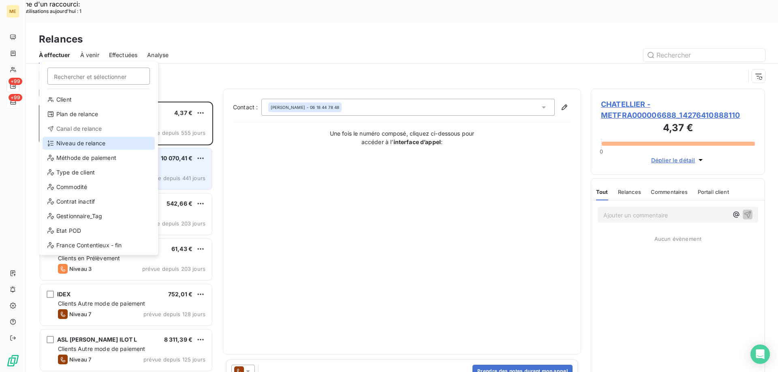
drag, startPoint x: 68, startPoint y: 146, endPoint x: 73, endPoint y: 144, distance: 4.9
click at [69, 146] on div "Niveau de relance" at bounding box center [99, 143] width 112 height 13
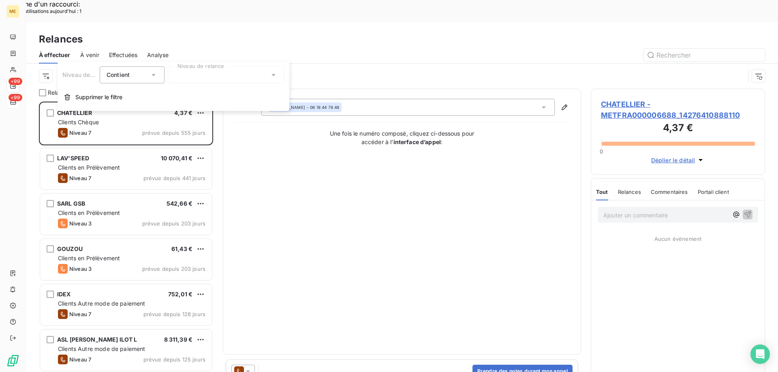
click at [191, 77] on div at bounding box center [226, 74] width 117 height 17
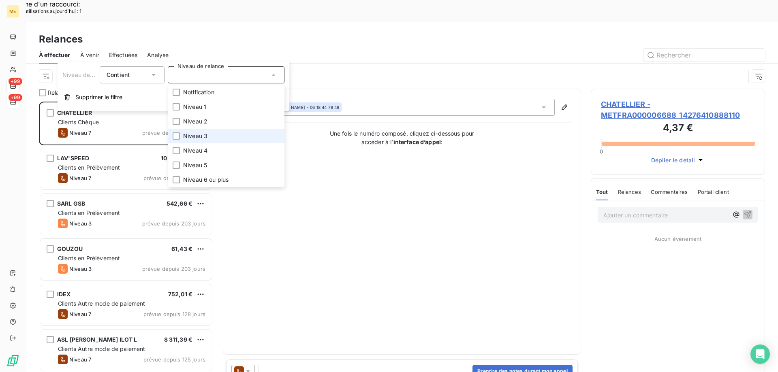
click at [203, 134] on span "Niveau 3" at bounding box center [195, 136] width 24 height 8
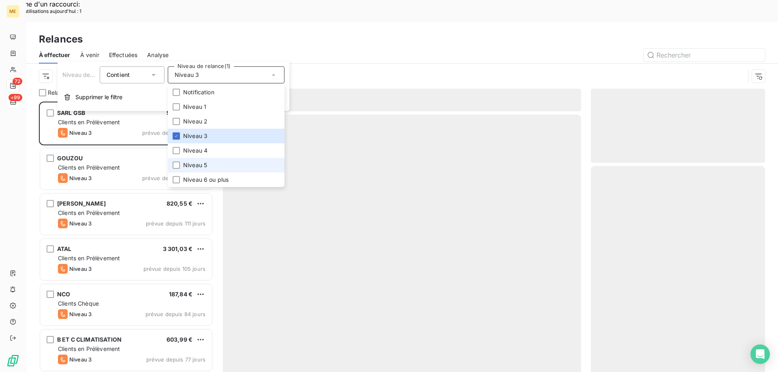
scroll to position [287, 168]
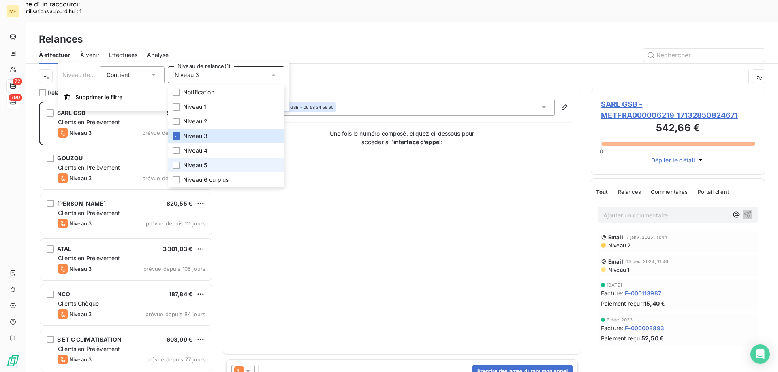
click at [204, 164] on span "Niveau 5" at bounding box center [195, 165] width 24 height 8
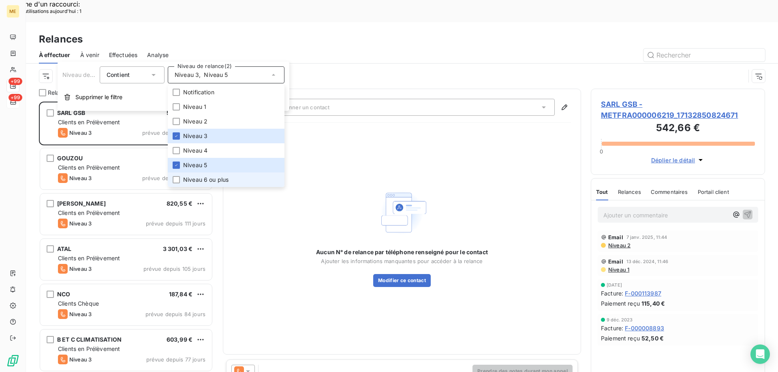
click at [200, 178] on span "Niveau 6 ou plus" at bounding box center [205, 180] width 45 height 8
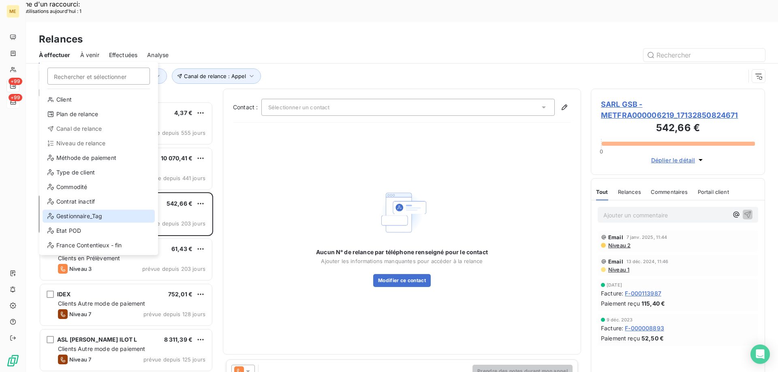
click at [58, 214] on div "Gestionnaire_Tag" at bounding box center [99, 216] width 112 height 13
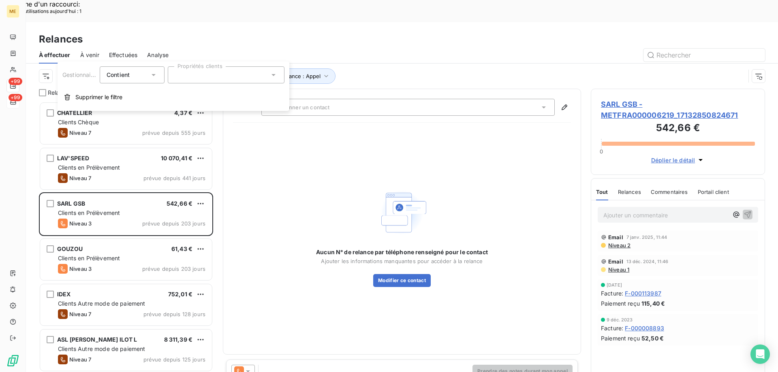
click at [192, 75] on div at bounding box center [226, 74] width 117 height 17
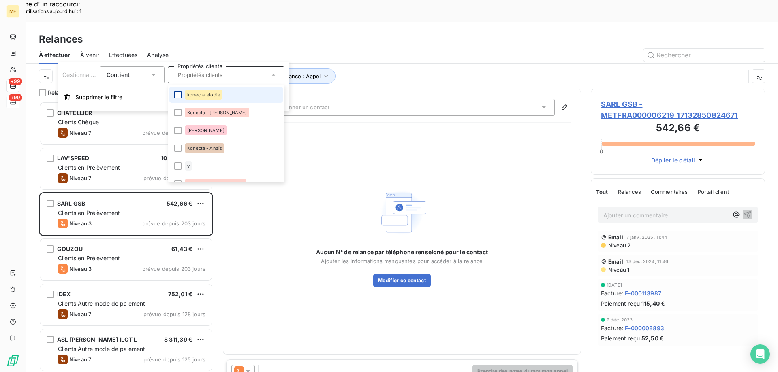
click at [176, 95] on div at bounding box center [177, 94] width 7 height 7
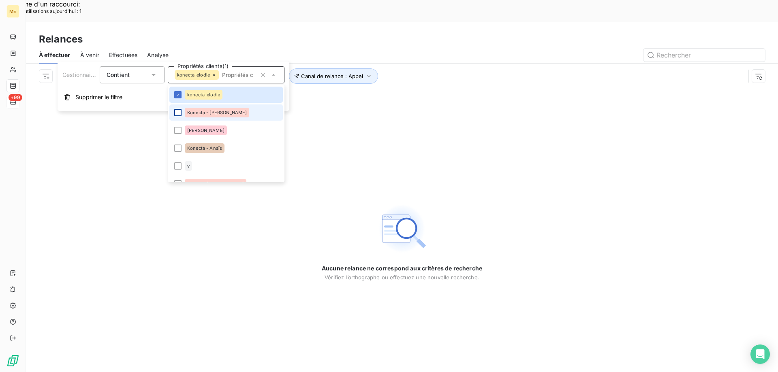
click at [178, 109] on div at bounding box center [177, 112] width 7 height 7
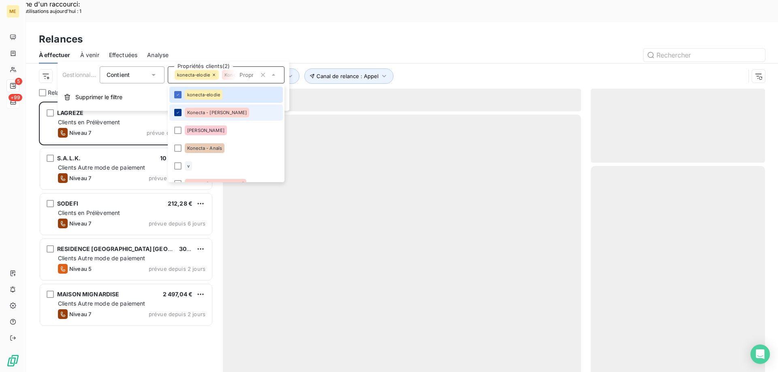
scroll to position [287, 168]
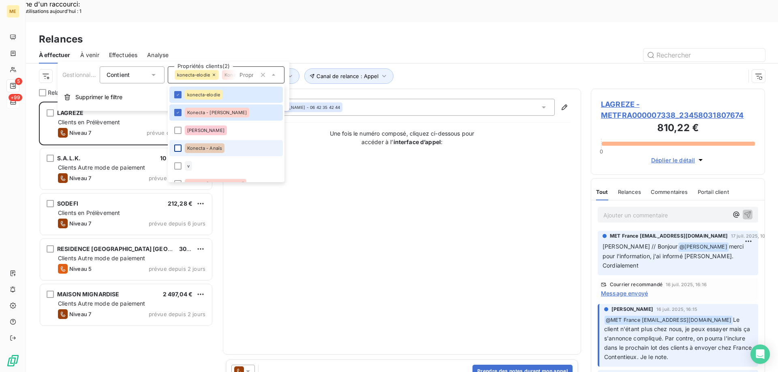
click at [178, 149] on div at bounding box center [177, 148] width 7 height 7
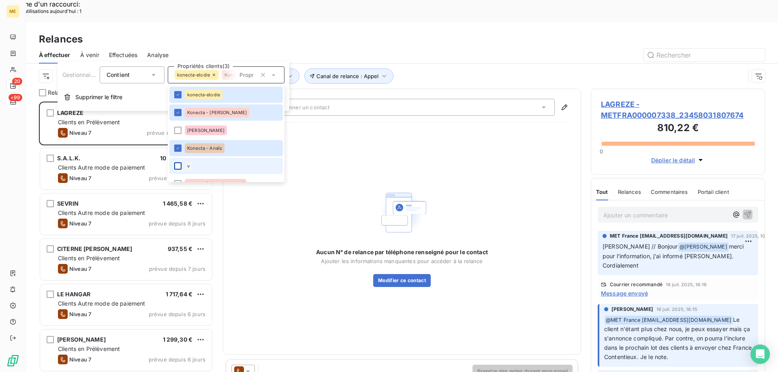
click at [178, 168] on div at bounding box center [177, 165] width 7 height 7
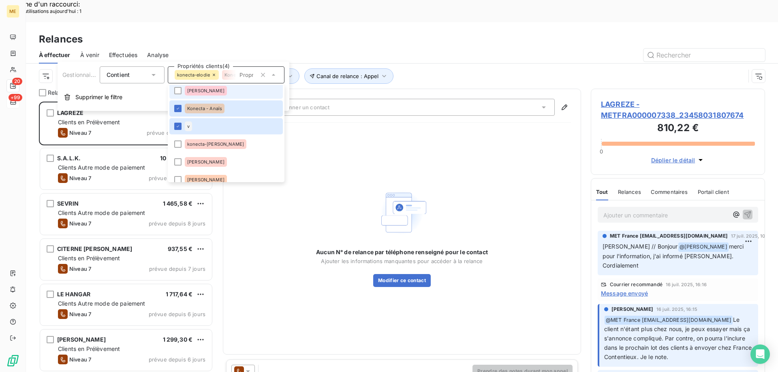
scroll to position [41, 0]
click at [207, 143] on span "konecta-[PERSON_NAME]" at bounding box center [215, 143] width 57 height 5
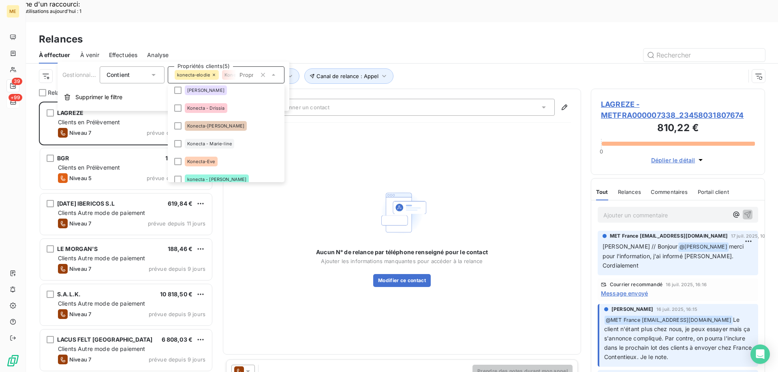
scroll to position [162, 0]
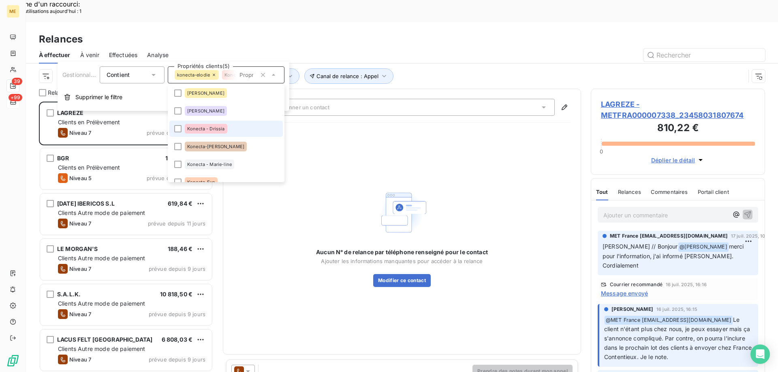
click at [225, 128] on div "Konecta - Drissia" at bounding box center [206, 129] width 43 height 10
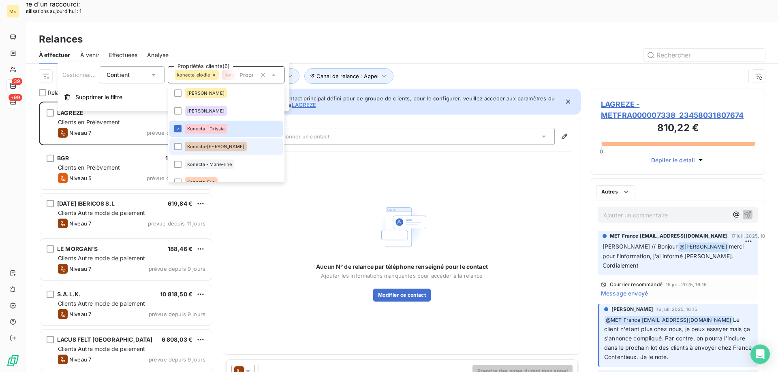
scroll to position [287, 168]
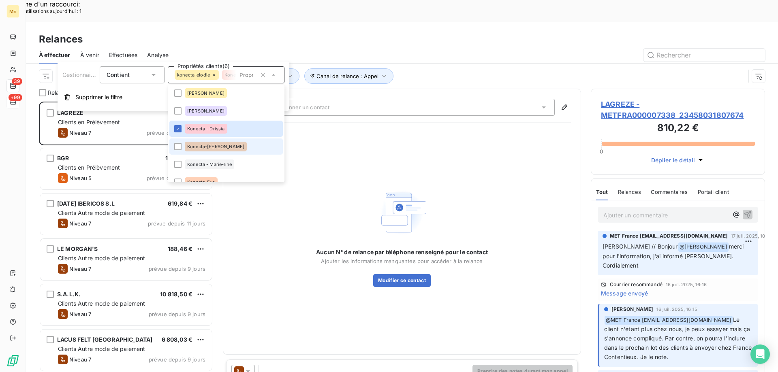
click at [220, 144] on span "Konecta-[PERSON_NAME]" at bounding box center [215, 146] width 57 height 5
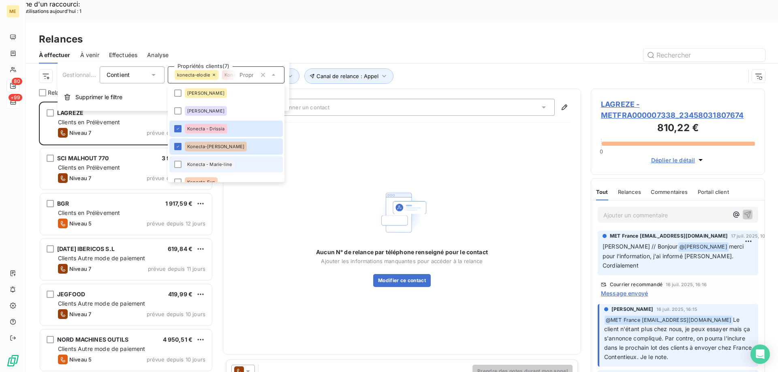
click at [218, 162] on span "Konecta - Marie-line" at bounding box center [209, 164] width 45 height 5
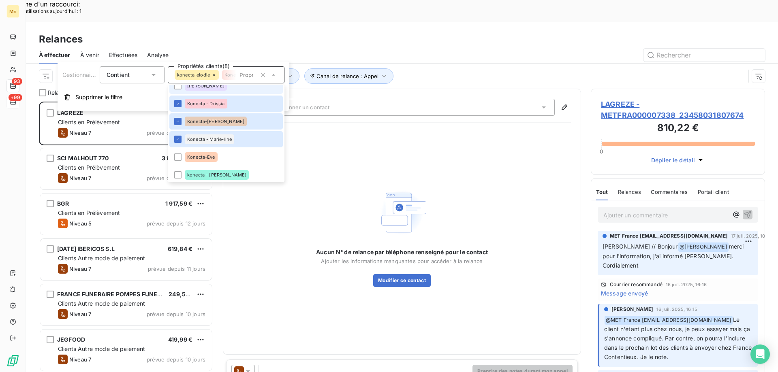
scroll to position [203, 0]
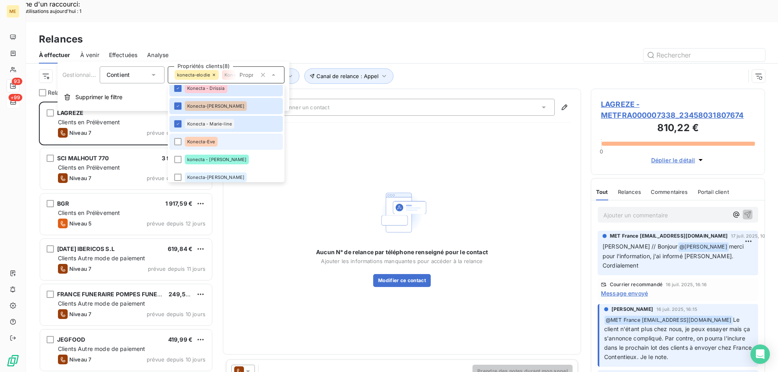
click at [206, 144] on div "Konecta-Eve" at bounding box center [201, 142] width 33 height 10
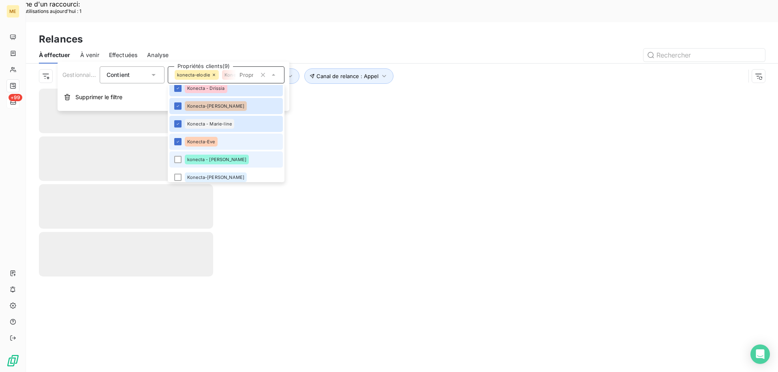
click at [202, 161] on span "konecta - [PERSON_NAME]" at bounding box center [216, 159] width 59 height 5
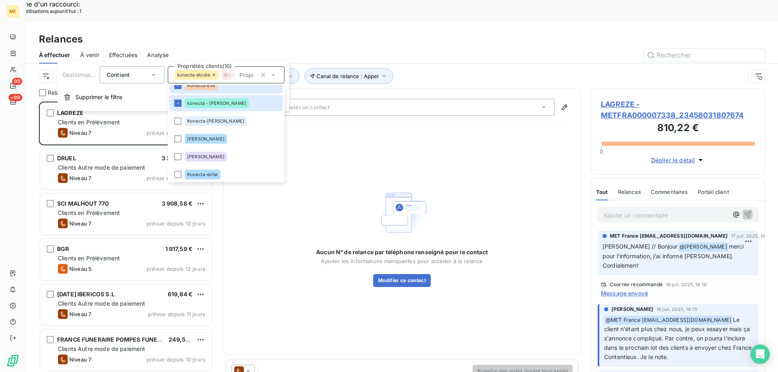
scroll to position [0, 0]
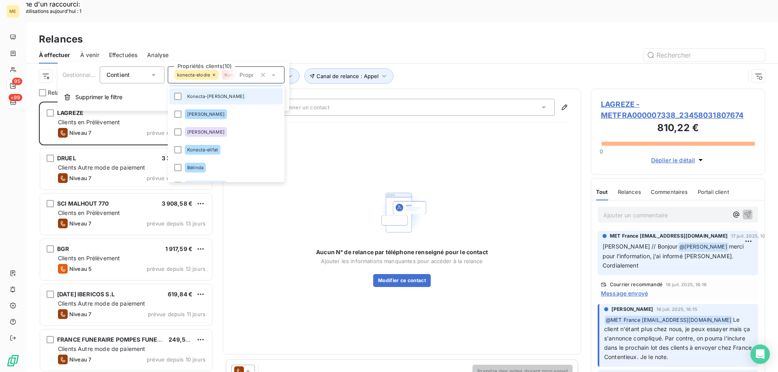
click at [220, 102] on li "Konecta-[PERSON_NAME]" at bounding box center [225, 96] width 113 height 16
click at [213, 154] on div "Konecta-elifat" at bounding box center [203, 150] width 36 height 10
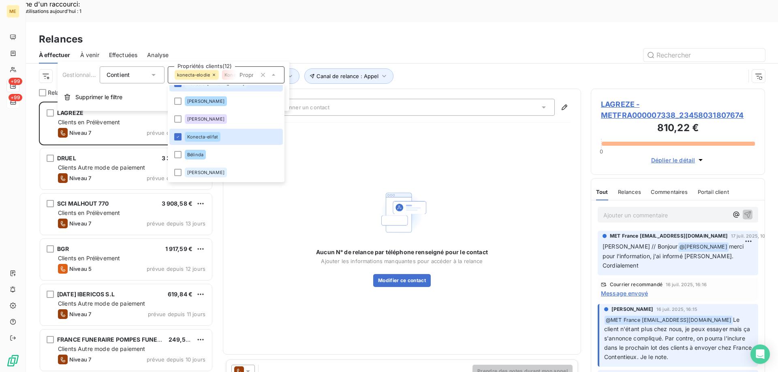
click at [418, 147] on div "Aucun N° de relance par téléphone renseigné pour le contact Ajouter les informa…" at bounding box center [402, 236] width 338 height 215
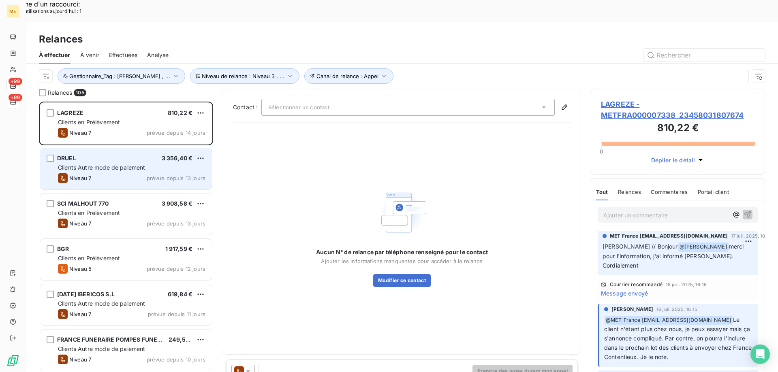
click at [137, 173] on div "Niveau 7 prévue depuis 13 jours" at bounding box center [131, 178] width 147 height 10
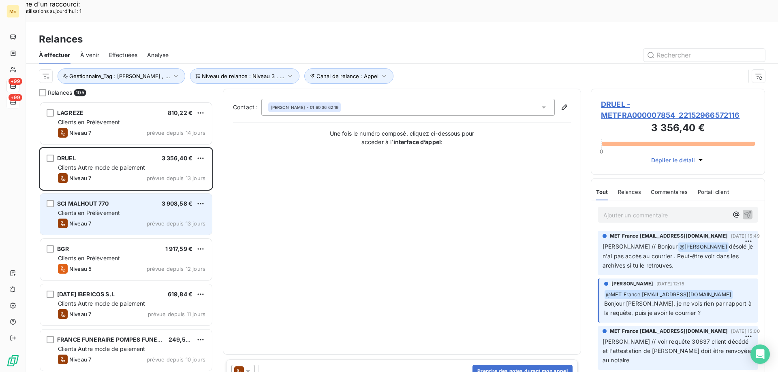
click at [114, 209] on span "Clients en Prélèvement" at bounding box center [89, 212] width 62 height 7
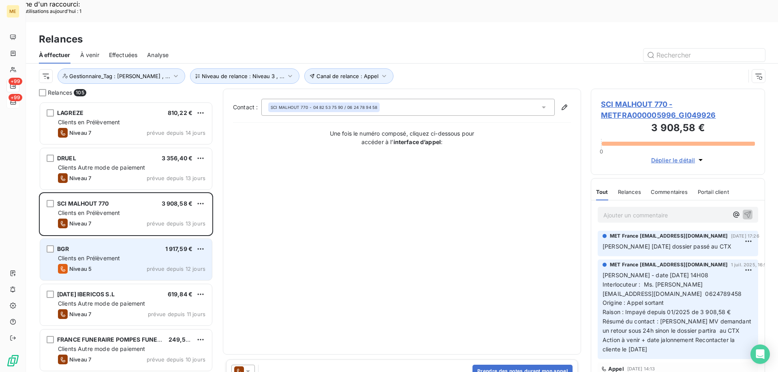
click at [107, 254] on div "Clients en Prélèvement" at bounding box center [131, 258] width 147 height 8
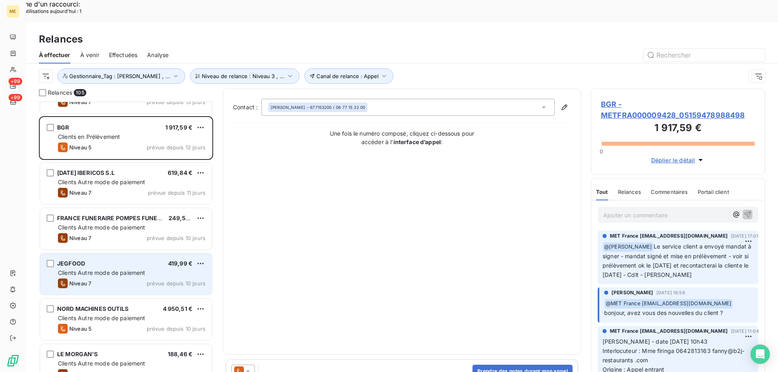
click at [111, 254] on div "JEGFOOD 419,99 € Clients Autre mode de paiement Niveau 7 prévue depuis 10 jours" at bounding box center [126, 274] width 172 height 41
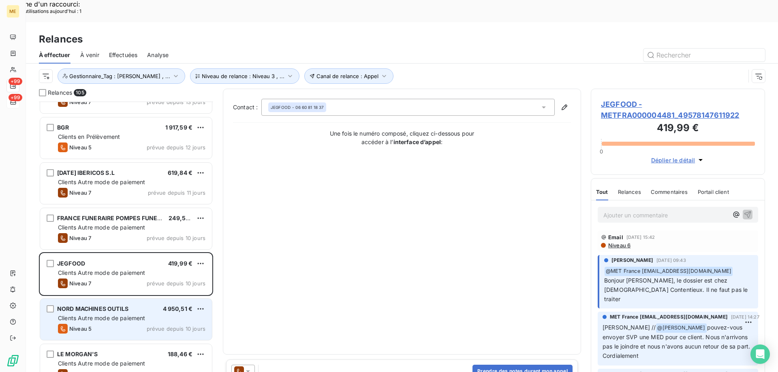
click at [117, 315] on span "Clients Autre mode de paiement" at bounding box center [101, 318] width 87 height 7
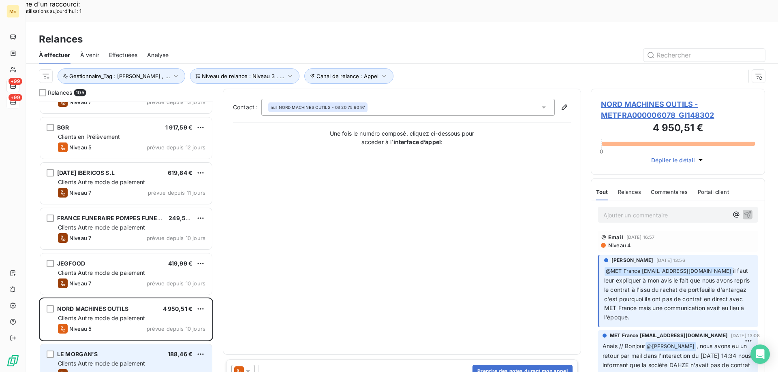
click at [113, 344] on div "LE MORGAN'S 188,46 € Clients Autre mode de paiement Niveau 7 prévue depuis 9 jo…" at bounding box center [126, 364] width 172 height 41
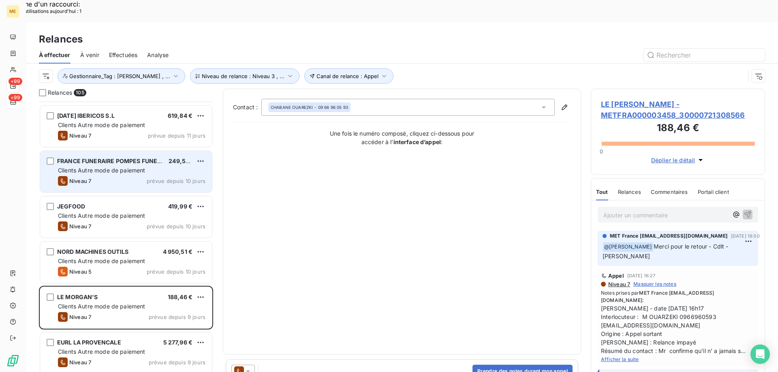
scroll to position [243, 0]
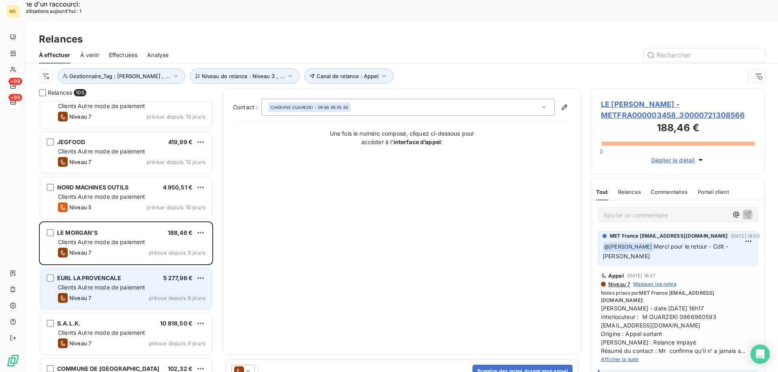
click at [120, 268] on div "EURL LA PROVENCALE 5 277,96 € Clients Autre mode de paiement Niveau 7 prévue de…" at bounding box center [126, 288] width 172 height 41
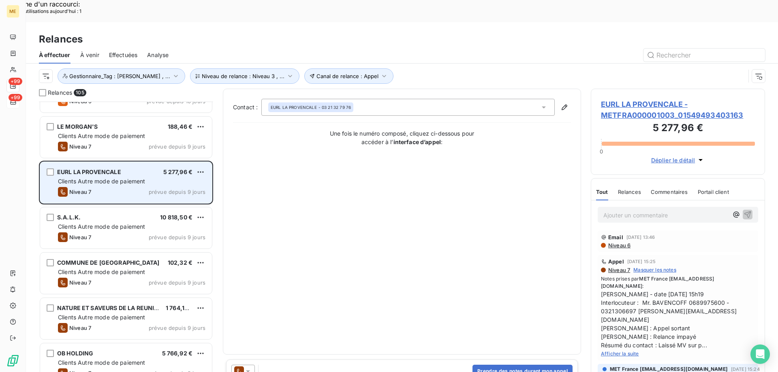
scroll to position [365, 0]
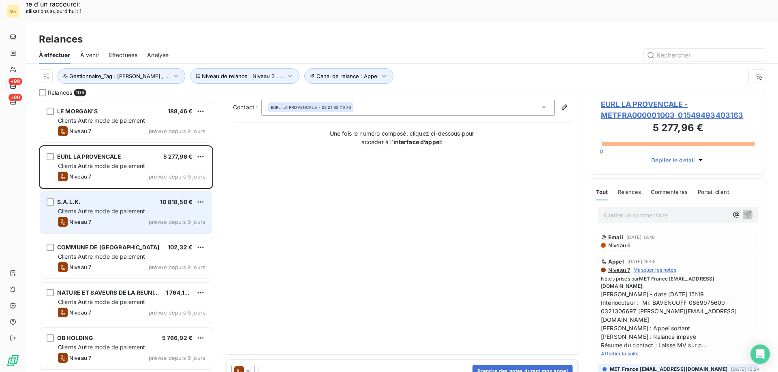
click at [91, 219] on span "Niveau 7" at bounding box center [80, 222] width 22 height 6
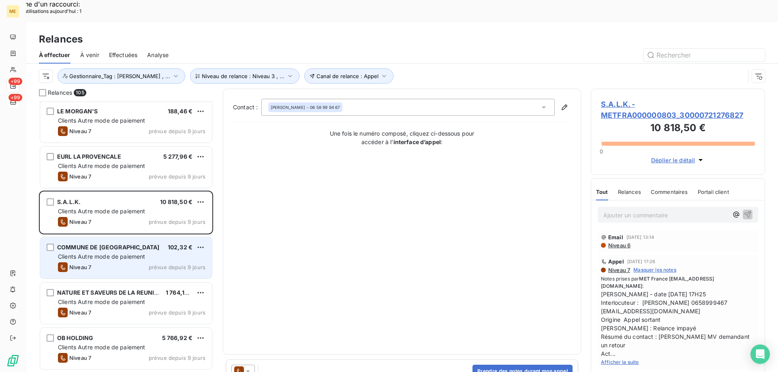
click at [122, 253] on span "Clients Autre mode de paiement" at bounding box center [101, 256] width 87 height 7
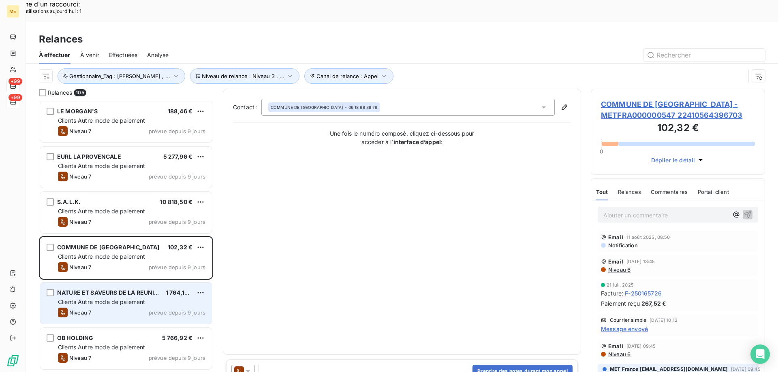
click at [130, 289] on span "NATURE ET SAVEURS DE LA REUNION" at bounding box center [110, 292] width 106 height 7
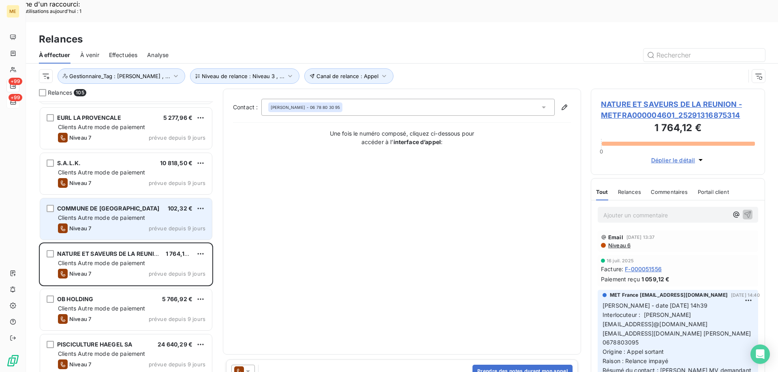
scroll to position [486, 0]
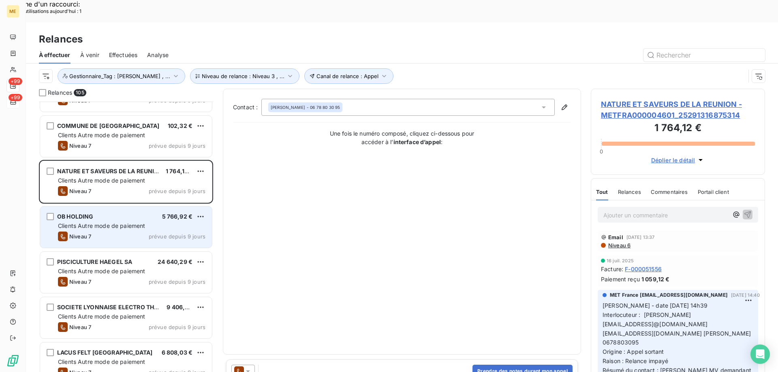
click at [111, 208] on div "OB HOLDING 5 766,92 € Clients Autre mode de paiement Niveau 7 prévue depuis 9 j…" at bounding box center [126, 227] width 172 height 41
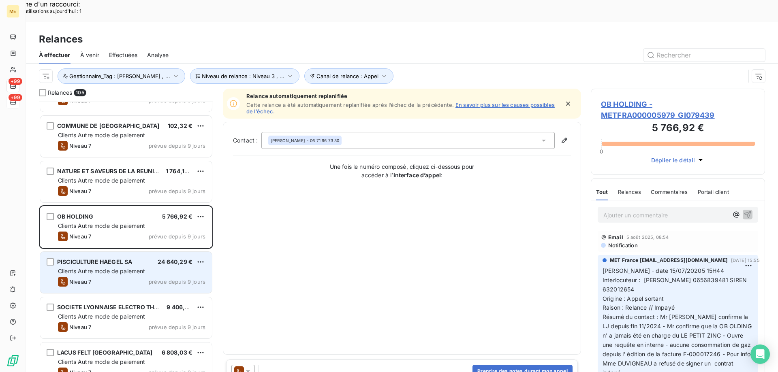
click at [107, 277] on div "Niveau 7 prévue depuis 9 jours" at bounding box center [131, 282] width 147 height 10
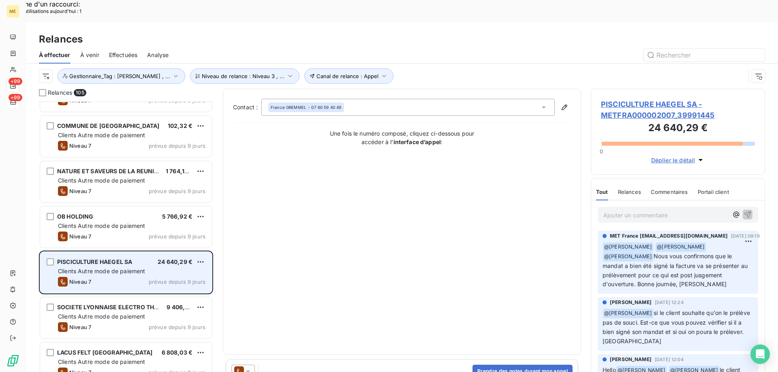
scroll to position [527, 0]
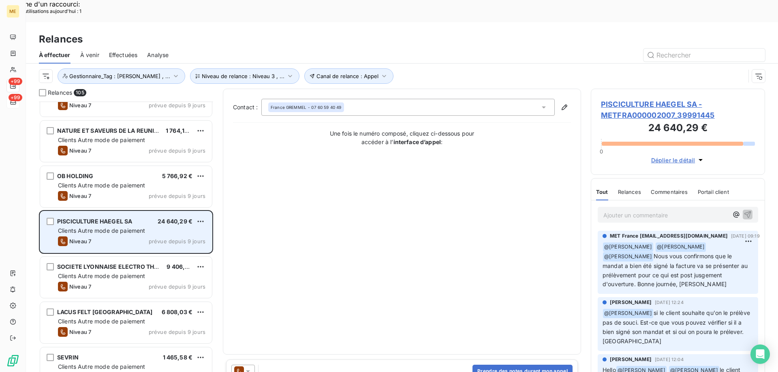
click at [107, 273] on span "Clients Autre mode de paiement" at bounding box center [101, 276] width 87 height 7
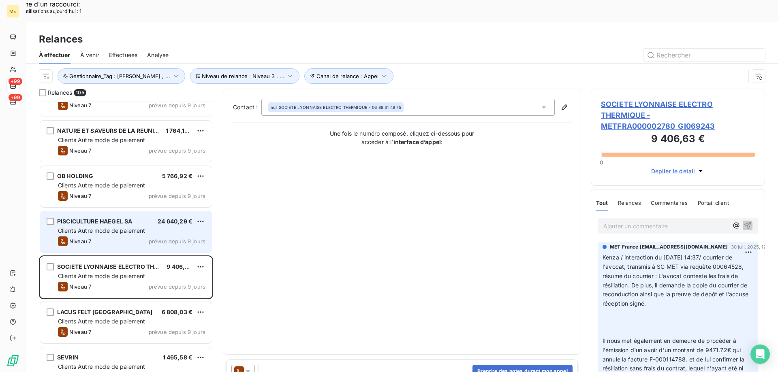
click at [107, 237] on div "Niveau 7 prévue depuis 9 jours" at bounding box center [131, 242] width 147 height 10
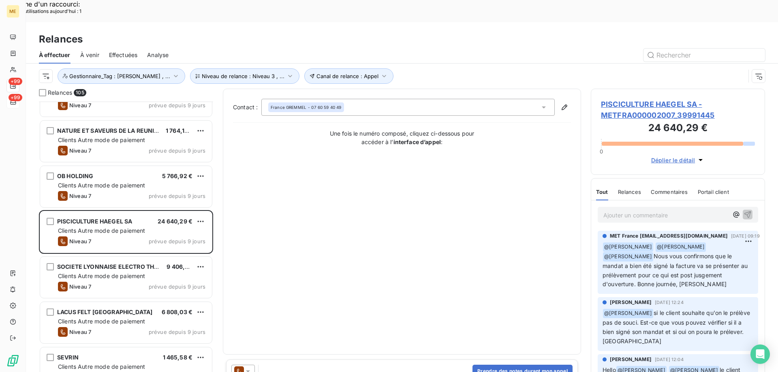
scroll to position [81, 0]
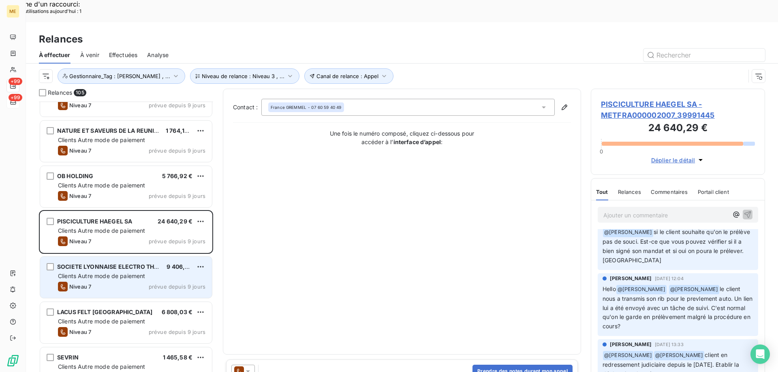
click at [122, 272] on div "Clients Autre mode de paiement" at bounding box center [131, 276] width 147 height 8
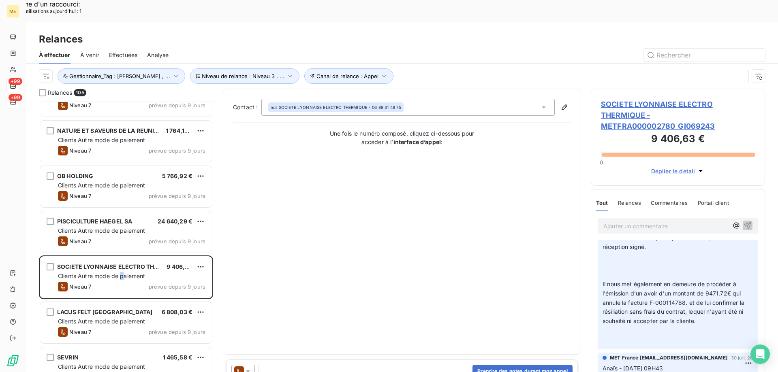
scroll to position [122, 0]
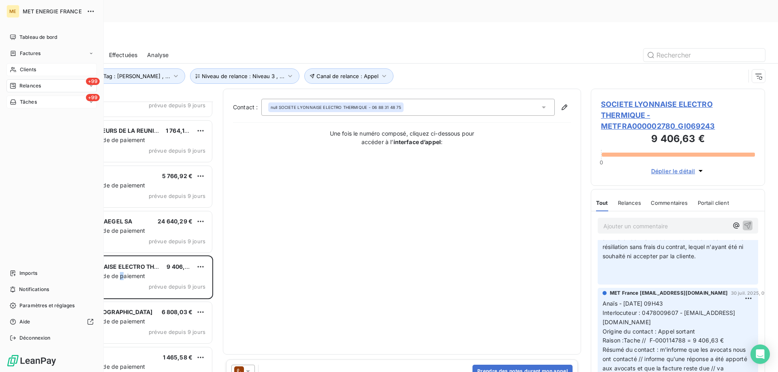
click at [13, 69] on icon at bounding box center [13, 69] width 7 height 6
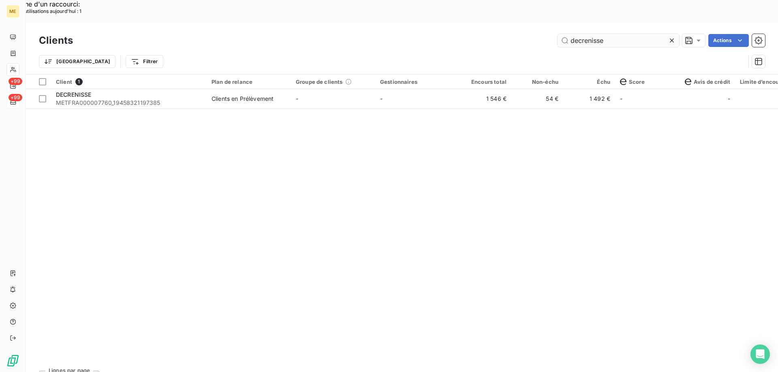
drag, startPoint x: 616, startPoint y: 21, endPoint x: 562, endPoint y: 23, distance: 54.7
click at [562, 34] on input "decrenisse" at bounding box center [618, 40] width 122 height 13
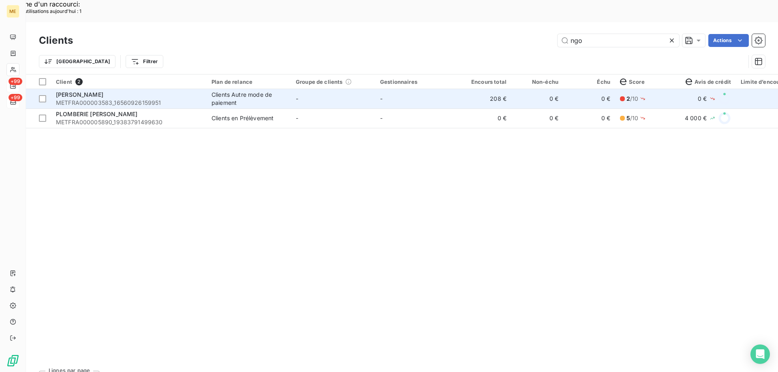
type input "ngo"
click at [124, 99] on span "METFRA000003583_16560926159951" at bounding box center [129, 103] width 146 height 8
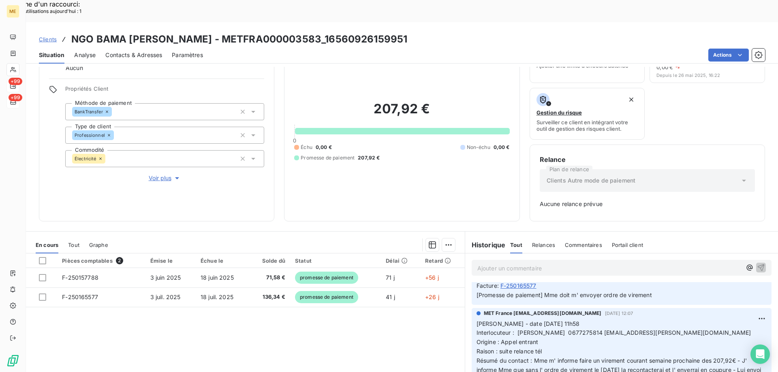
scroll to position [81, 0]
drag, startPoint x: 567, startPoint y: 309, endPoint x: 599, endPoint y: 310, distance: 32.0
click at [599, 328] on span "Interlocuteur : [PERSON_NAME] 0677275814 [EMAIL_ADDRESS][PERSON_NAME][DOMAIN_NA…" at bounding box center [613, 331] width 275 height 7
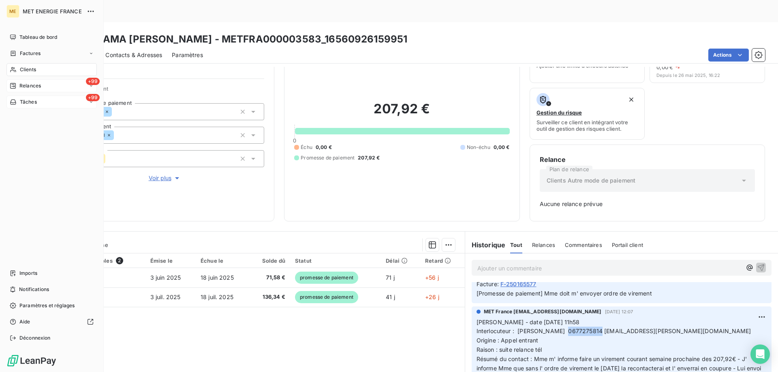
click at [24, 104] on span "Tâches" at bounding box center [28, 101] width 17 height 7
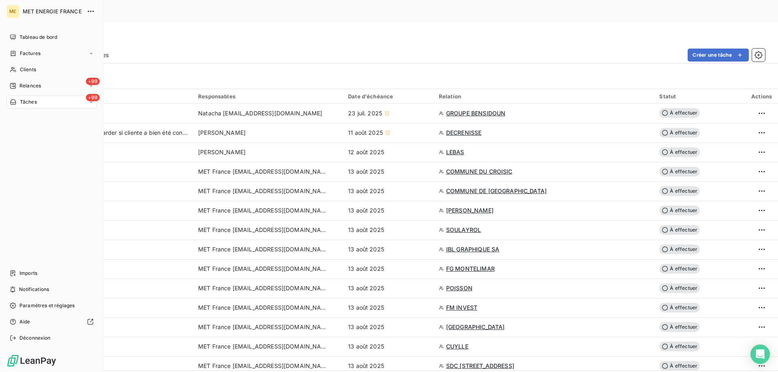
click at [18, 84] on div "Relances" at bounding box center [25, 85] width 31 height 7
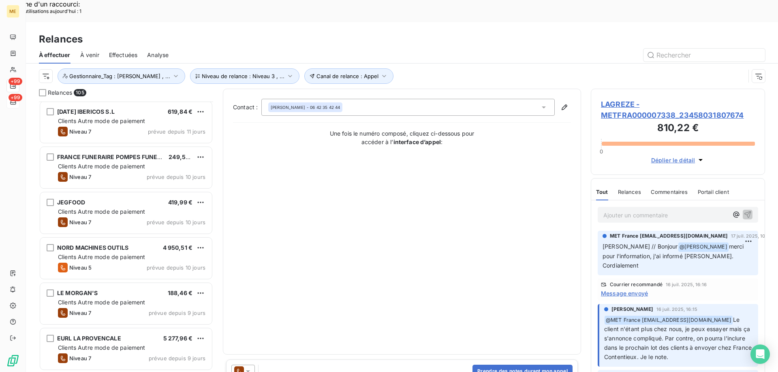
scroll to position [203, 0]
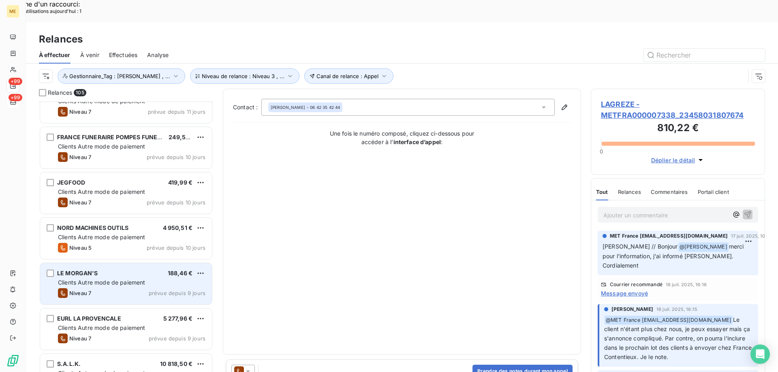
click at [107, 263] on div "LE MORGAN'S 188,46 € Clients Autre mode de paiement Niveau 7 prévue depuis 9 jo…" at bounding box center [126, 284] width 173 height 42
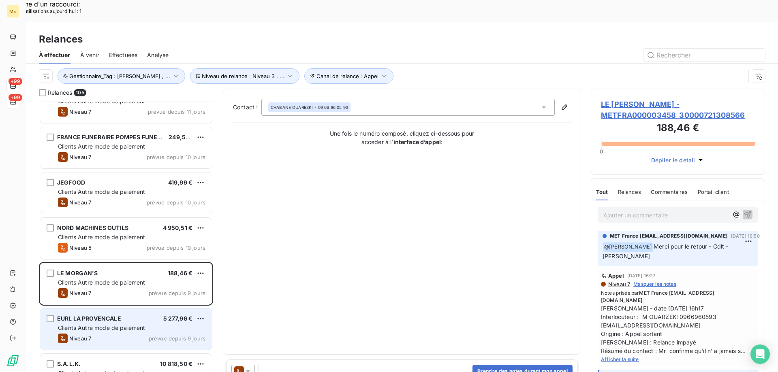
click at [101, 315] on span "EURL LA PROVENCALE" at bounding box center [89, 318] width 64 height 7
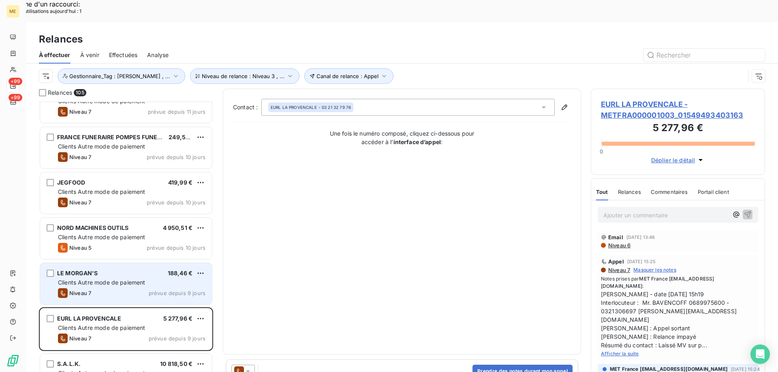
scroll to position [284, 0]
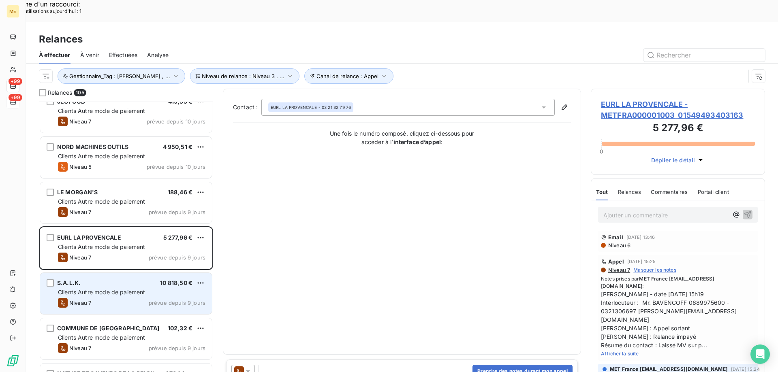
click at [107, 289] on span "Clients Autre mode de paiement" at bounding box center [101, 292] width 87 height 7
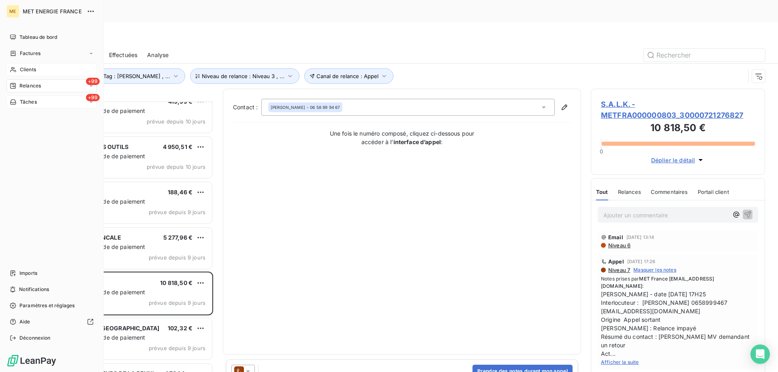
click at [24, 69] on span "Clients" at bounding box center [28, 69] width 16 height 7
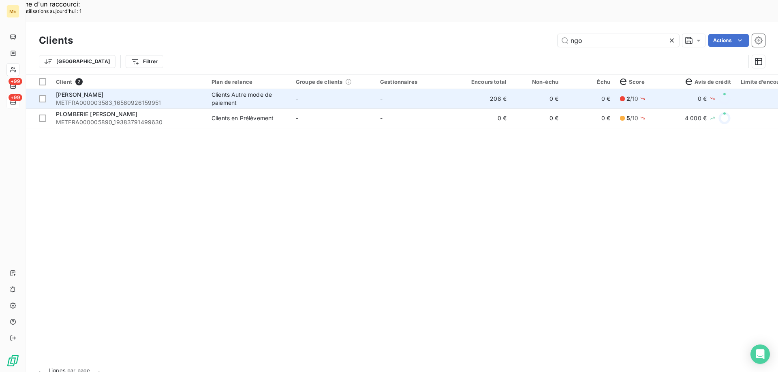
click at [103, 91] on span "[PERSON_NAME]" at bounding box center [79, 94] width 47 height 7
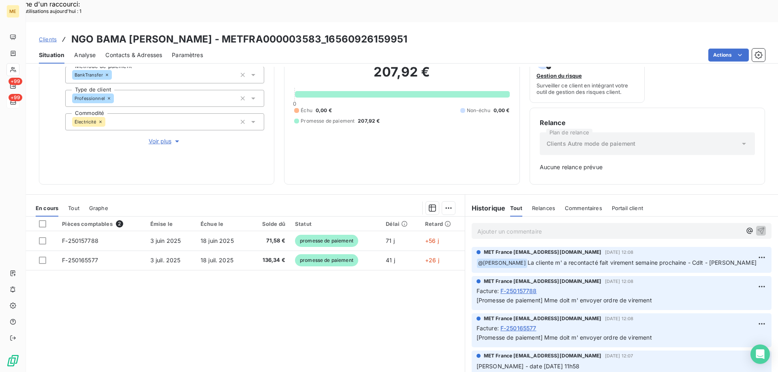
scroll to position [80, 0]
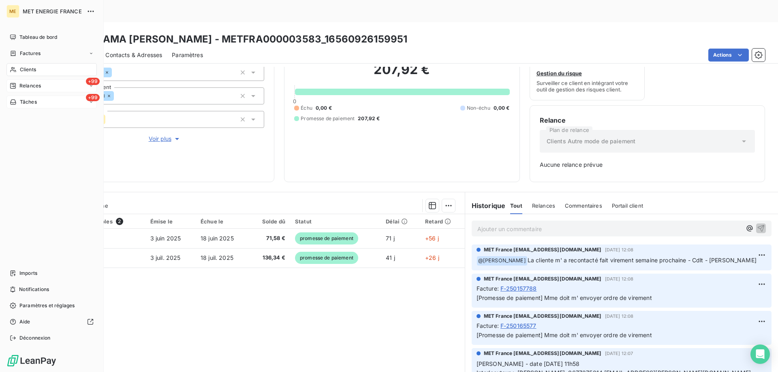
click at [31, 88] on span "Relances" at bounding box center [29, 85] width 21 height 7
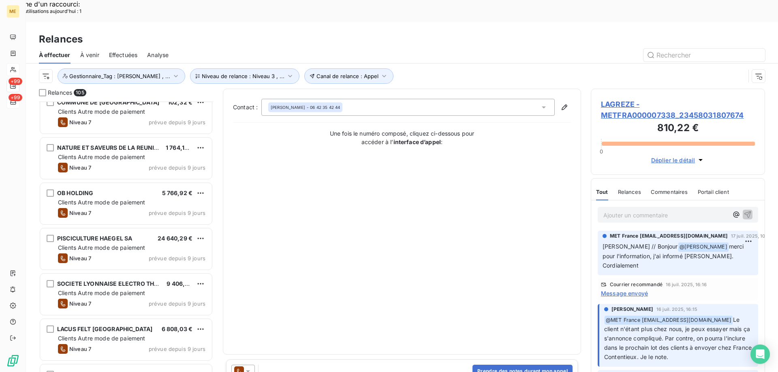
scroll to position [527, 0]
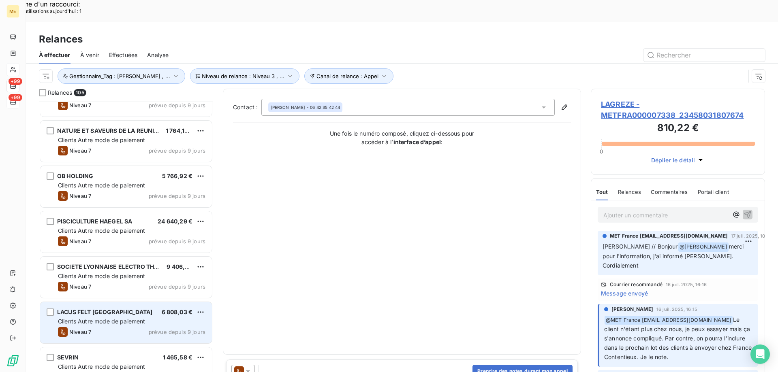
click at [94, 321] on div "LACUS FELT FRANCE 6 808,03 € Clients Autre mode de paiement Niveau 7 prévue dep…" at bounding box center [126, 322] width 172 height 41
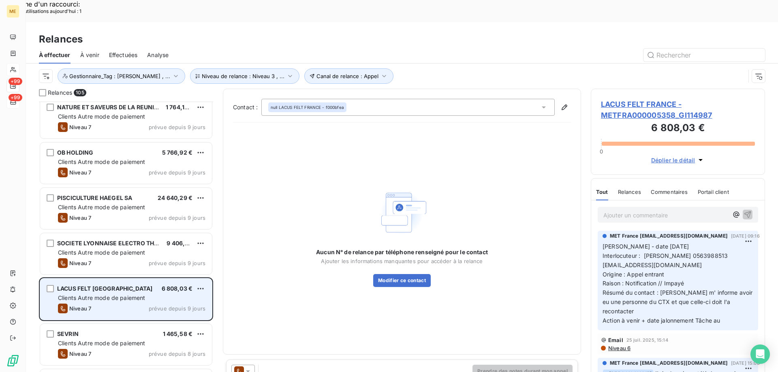
scroll to position [567, 0]
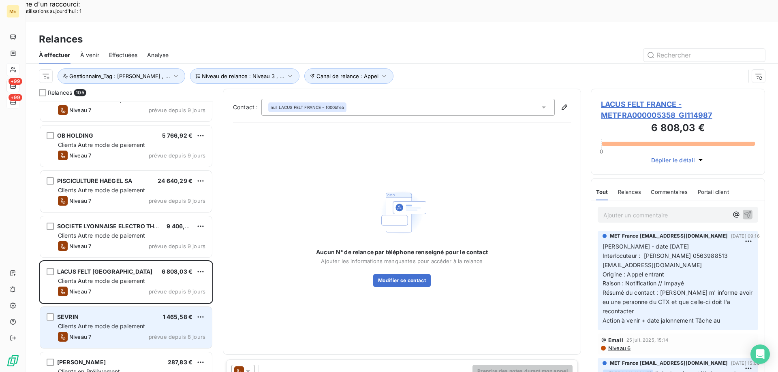
click at [104, 323] on span "Clients Autre mode de paiement" at bounding box center [101, 326] width 87 height 7
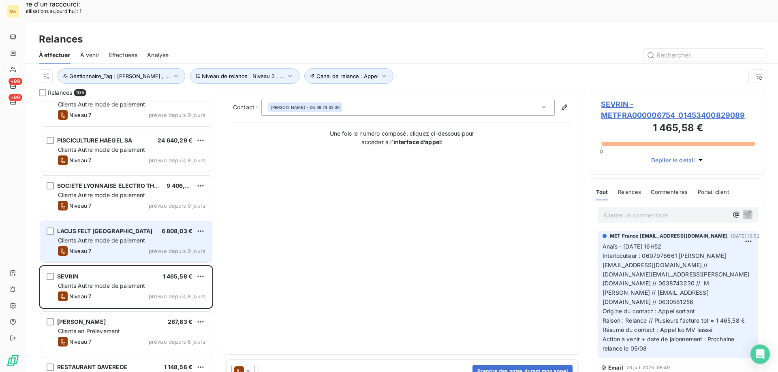
scroll to position [689, 0]
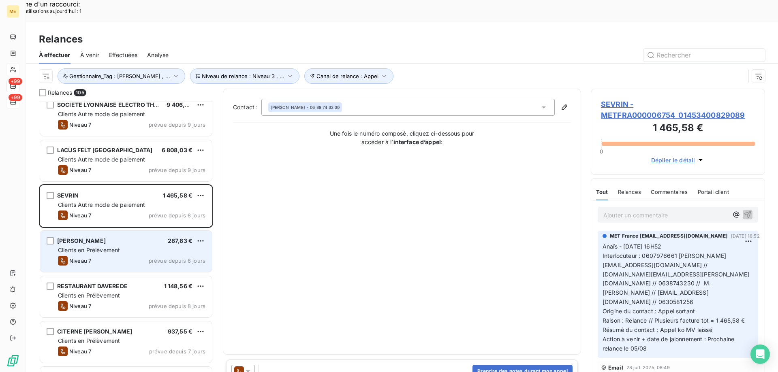
click at [114, 256] on div "Niveau 7 prévue depuis 8 jours" at bounding box center [131, 261] width 147 height 10
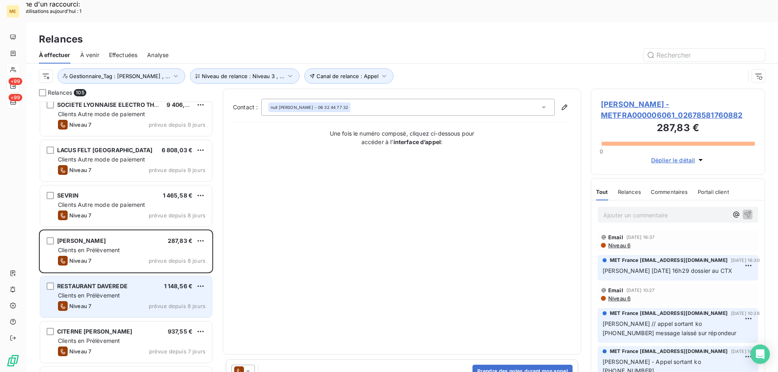
click at [111, 301] on div "Niveau 7 prévue depuis 8 jours" at bounding box center [131, 306] width 147 height 10
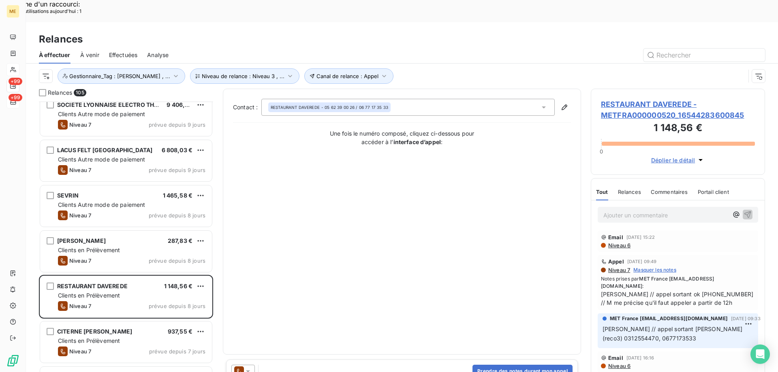
click at [627, 99] on span "RESTAURANT DAVEREDE - METFRA000000520_16544283600845" at bounding box center [678, 110] width 154 height 22
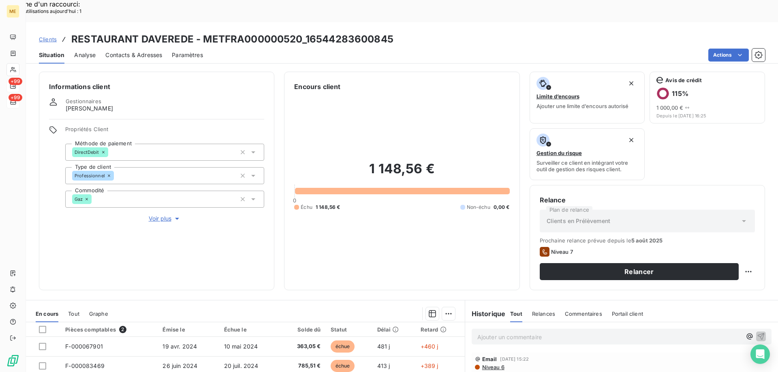
click at [499, 332] on p "Ajouter un commentaire ﻿" at bounding box center [609, 337] width 264 height 10
click at [757, 333] on icon "button" at bounding box center [760, 336] width 7 height 7
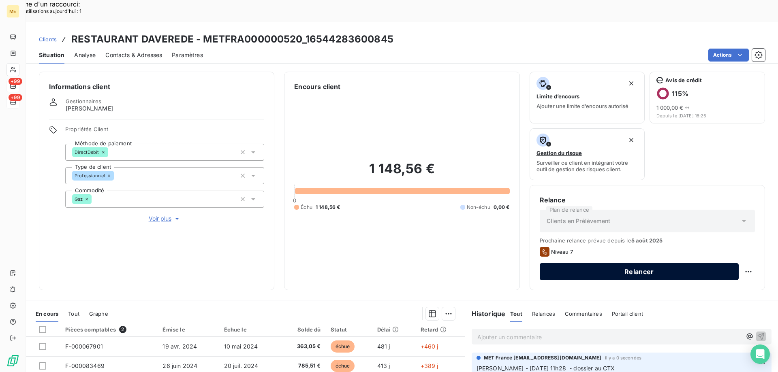
click at [671, 263] on button "Relancer" at bounding box center [639, 271] width 199 height 17
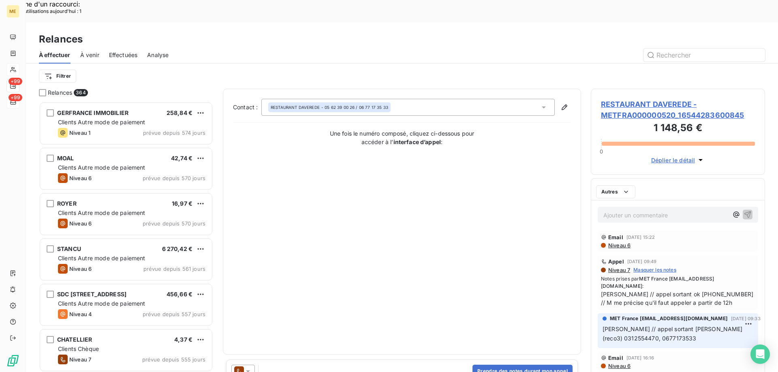
scroll to position [287, 168]
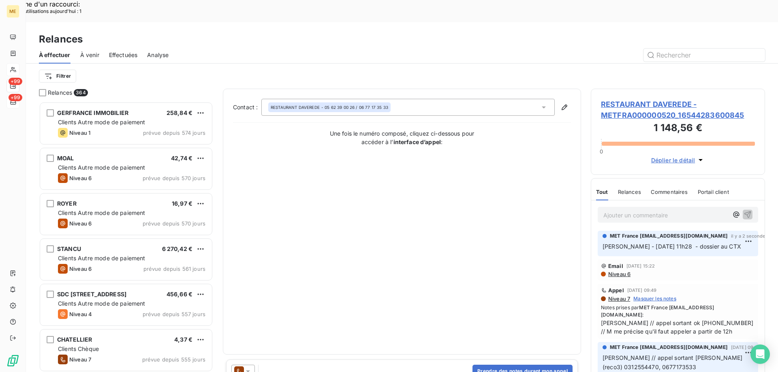
click at [245, 367] on icon at bounding box center [248, 371] width 8 height 8
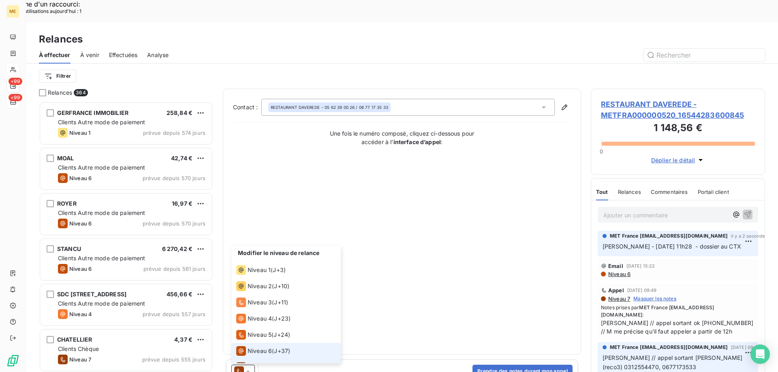
scroll to position [12, 0]
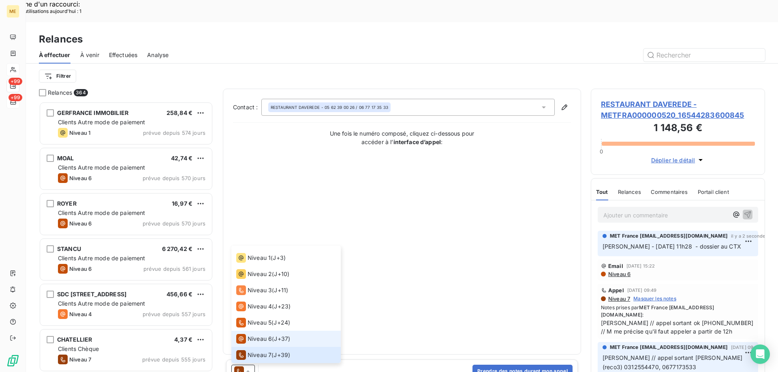
click at [254, 335] on span "Niveau 6" at bounding box center [259, 339] width 24 height 8
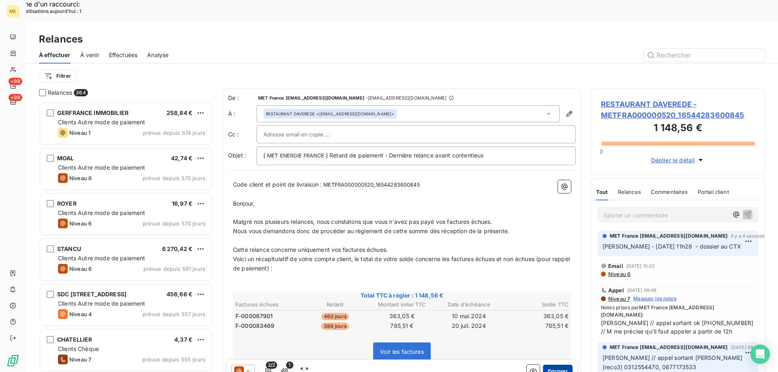
click at [550, 365] on button "Envoyer" at bounding box center [558, 371] width 30 height 13
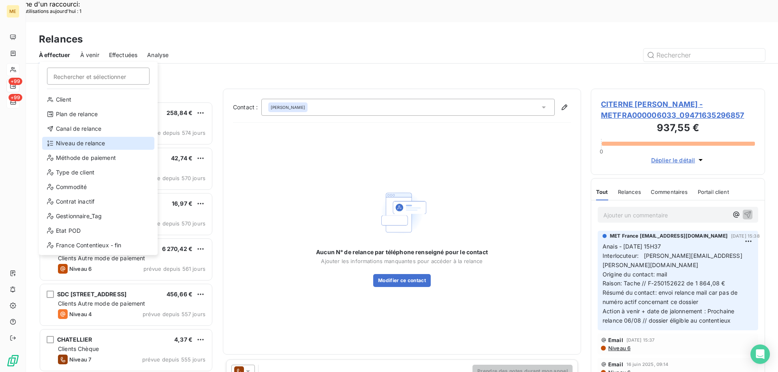
click at [68, 144] on div "Niveau de relance" at bounding box center [98, 143] width 112 height 13
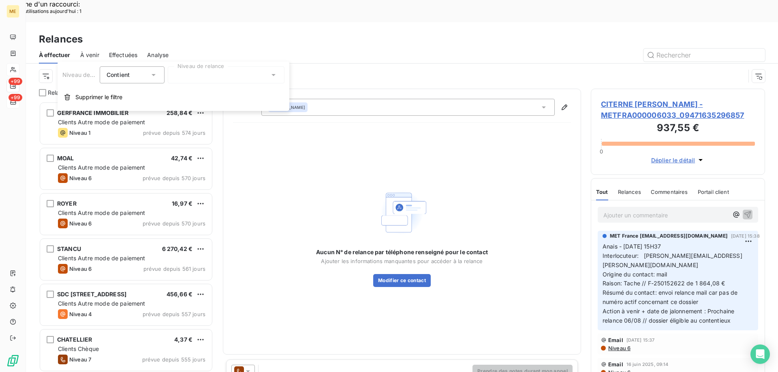
click at [212, 76] on div at bounding box center [226, 74] width 117 height 17
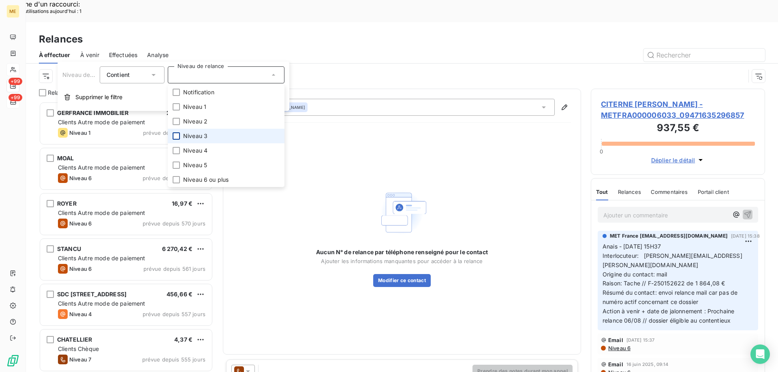
click at [176, 136] on div at bounding box center [176, 135] width 7 height 7
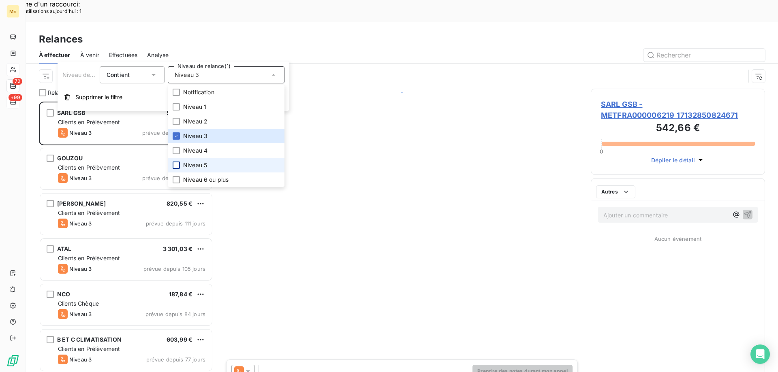
scroll to position [287, 168]
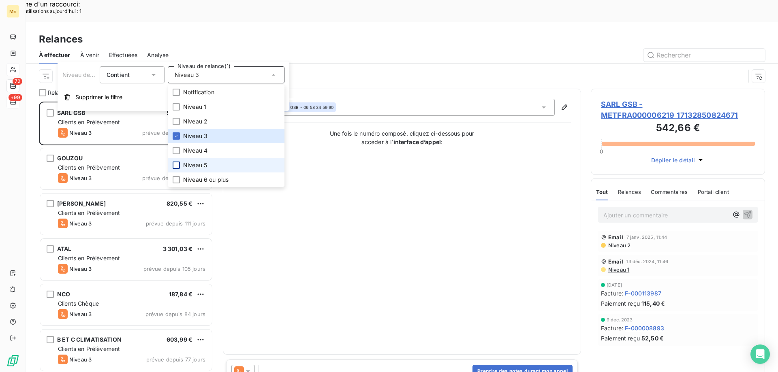
click at [175, 164] on div at bounding box center [176, 165] width 7 height 7
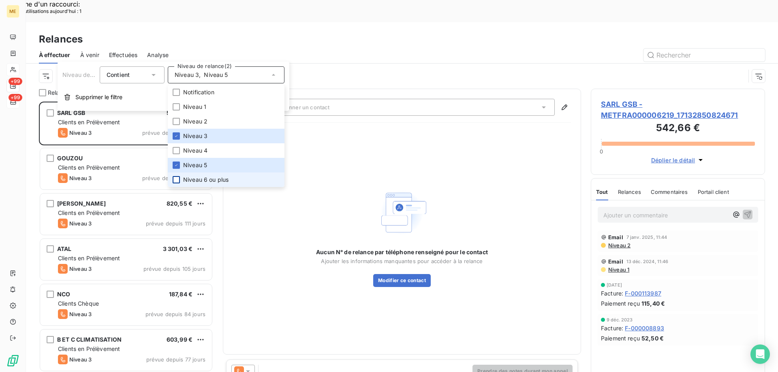
click at [177, 181] on div at bounding box center [176, 179] width 7 height 7
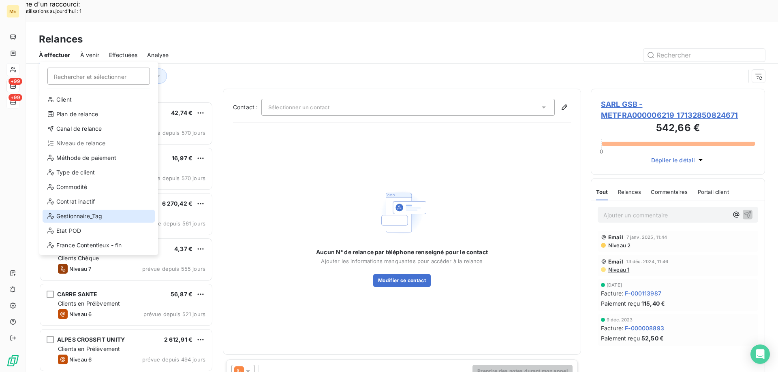
click at [77, 218] on div "Gestionnaire_Tag" at bounding box center [99, 216] width 112 height 13
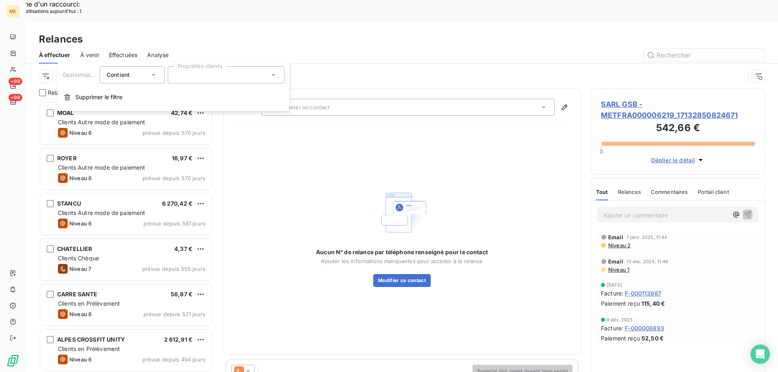
click at [207, 75] on div at bounding box center [226, 74] width 117 height 17
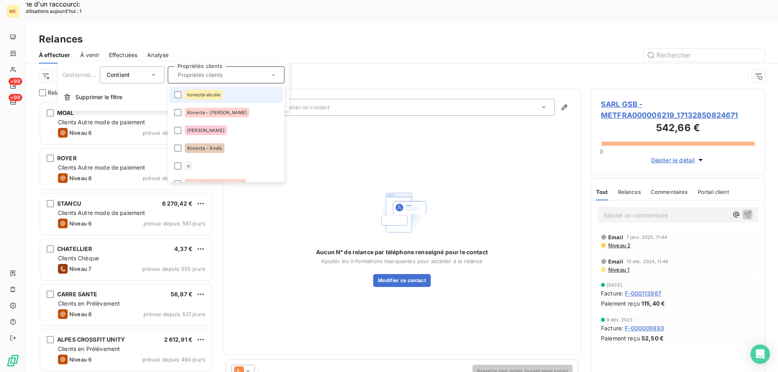
click at [192, 100] on li "konecta-elodie" at bounding box center [225, 95] width 113 height 16
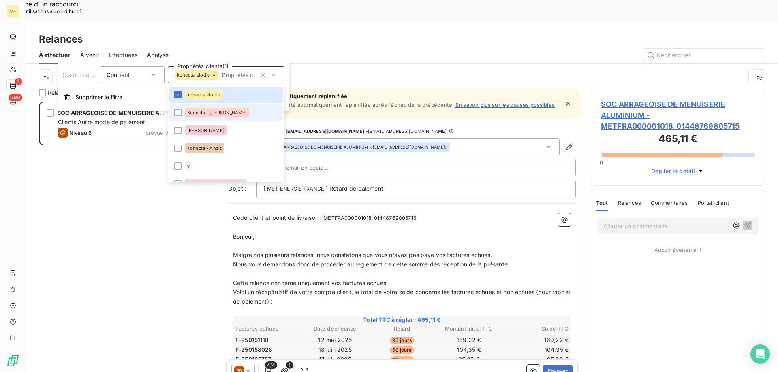
scroll to position [287, 168]
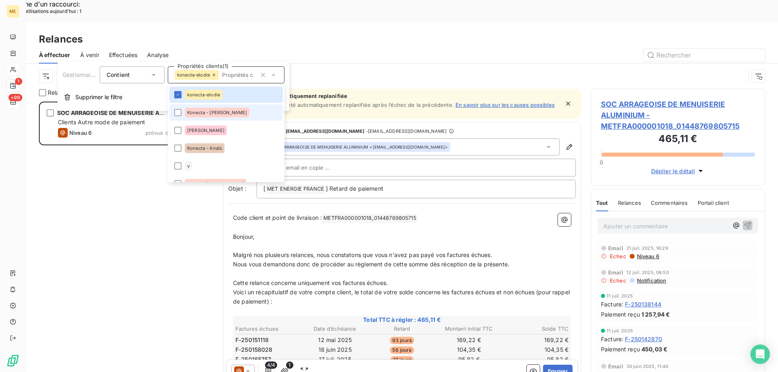
click at [192, 115] on div "Konecta - [PERSON_NAME]" at bounding box center [217, 113] width 64 height 10
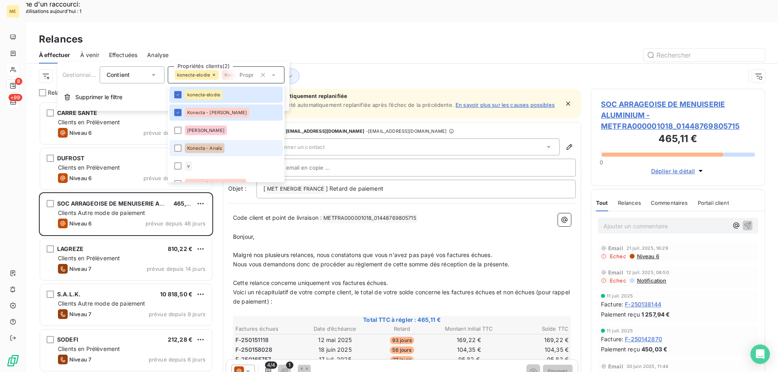
click at [203, 147] on span "Konecta - Anaïs" at bounding box center [204, 148] width 35 height 5
click at [184, 168] on li "v" at bounding box center [225, 166] width 113 height 16
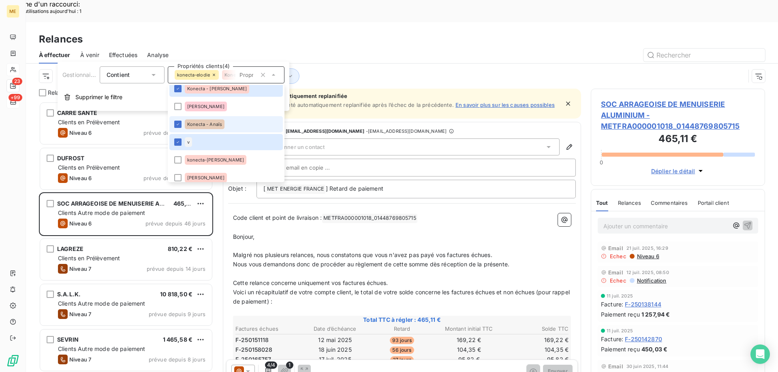
scroll to position [41, 0]
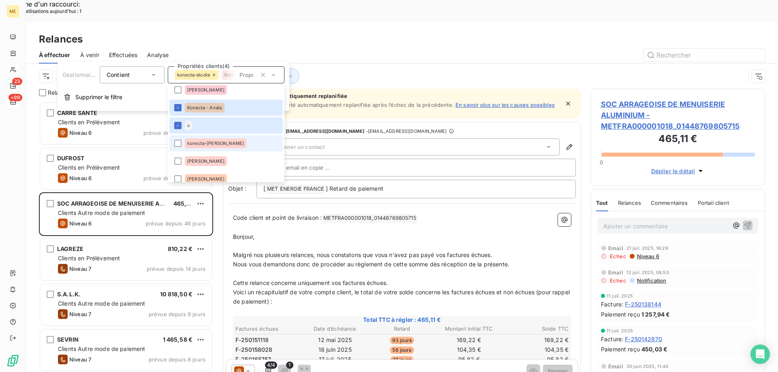
click at [203, 149] on li "konecta-[PERSON_NAME]" at bounding box center [225, 143] width 113 height 16
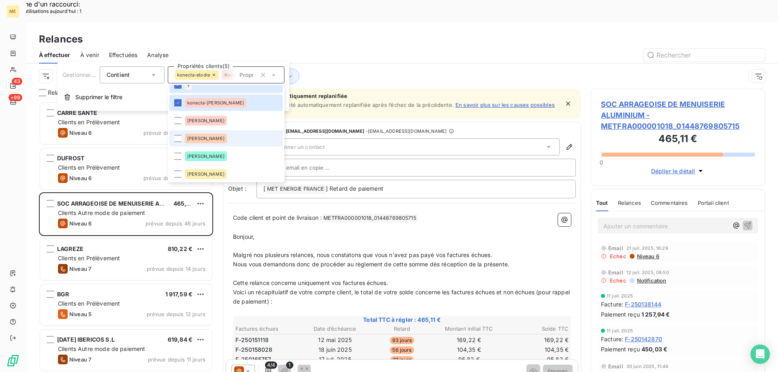
scroll to position [162, 0]
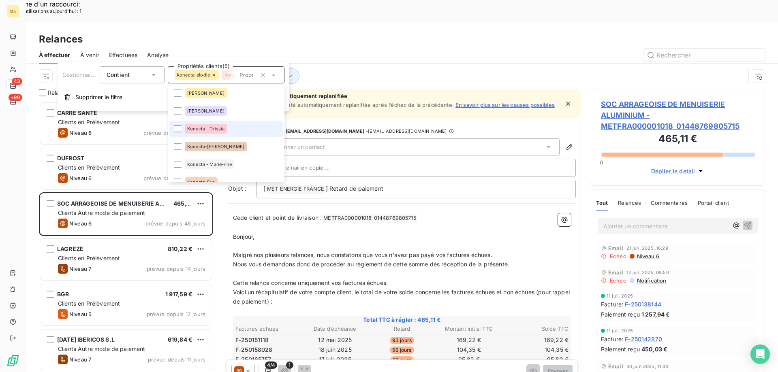
click at [199, 127] on span "Konecta - Drissia" at bounding box center [206, 128] width 38 height 5
click at [203, 147] on span "Konecta-[PERSON_NAME]" at bounding box center [215, 146] width 57 height 5
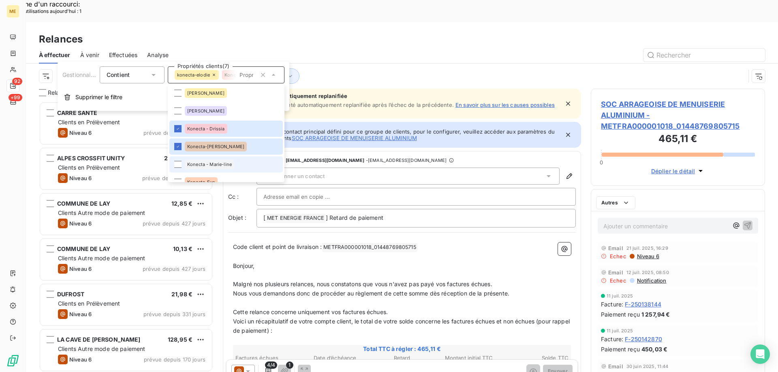
click at [204, 163] on span "Konecta - Marie-line" at bounding box center [209, 164] width 45 height 5
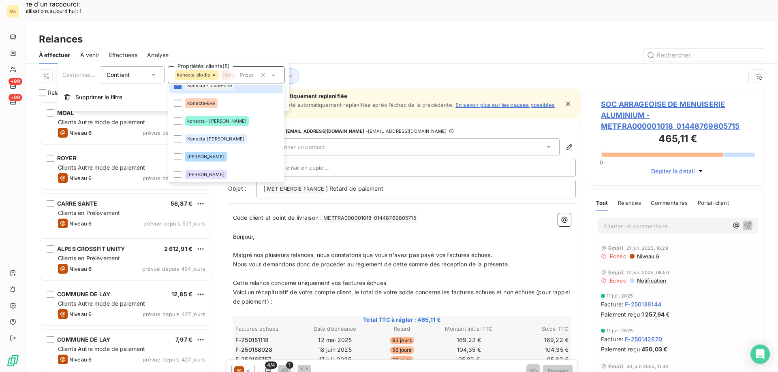
scroll to position [243, 0]
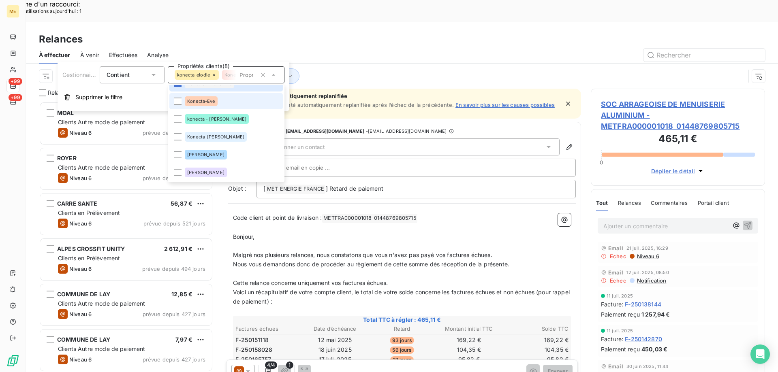
click at [190, 102] on span "Konecta-Eve" at bounding box center [201, 101] width 28 height 5
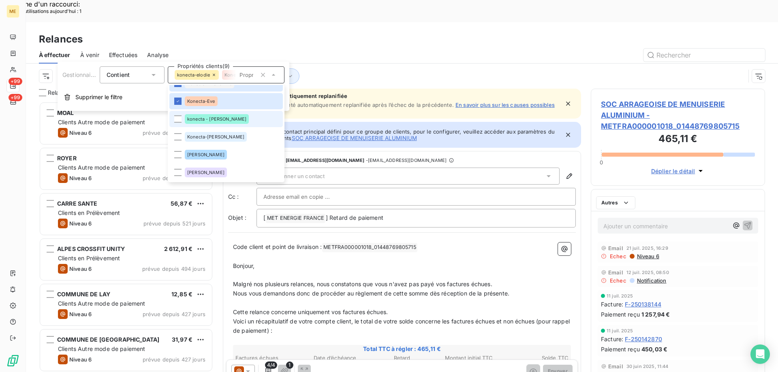
scroll to position [287, 168]
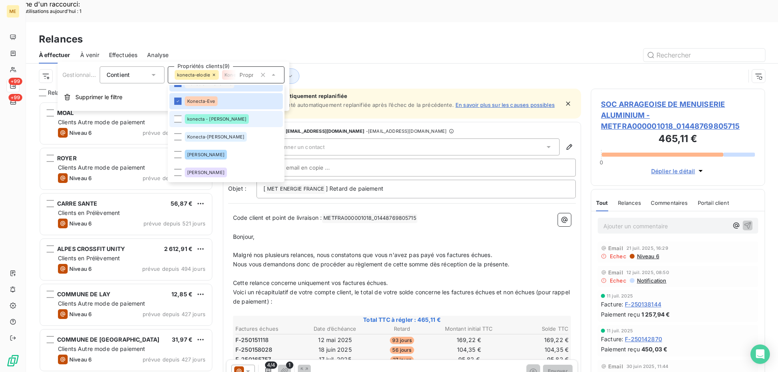
click at [196, 119] on span "konecta - [PERSON_NAME]" at bounding box center [216, 119] width 59 height 5
click at [205, 141] on div "Konecta-[PERSON_NAME]" at bounding box center [216, 137] width 62 height 10
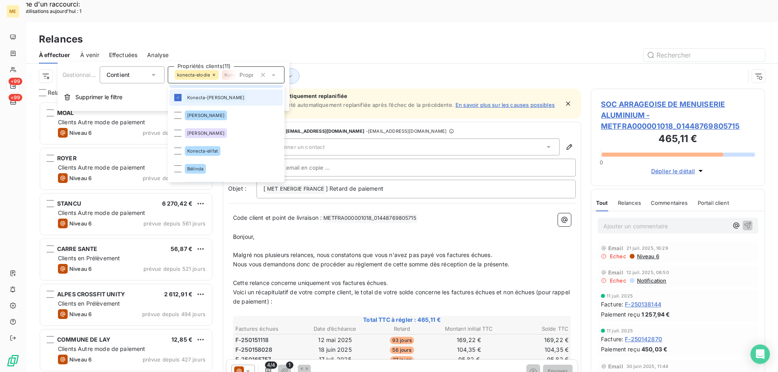
scroll to position [284, 0]
click at [211, 152] on div "Konecta-elifat" at bounding box center [203, 150] width 36 height 10
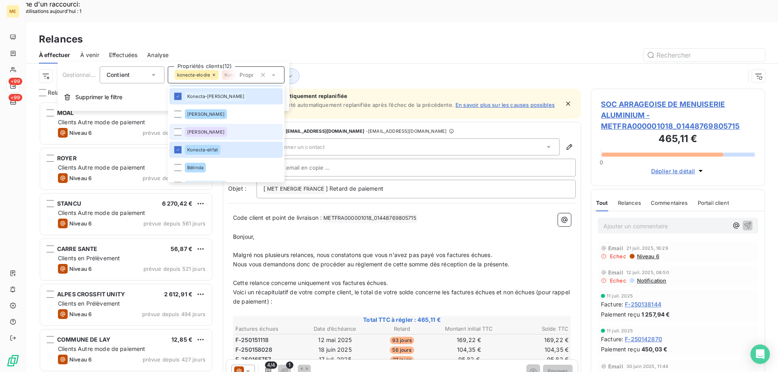
scroll to position [296, 0]
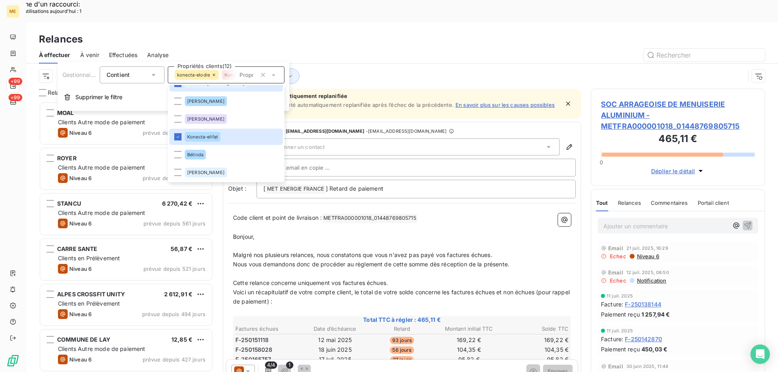
click at [37, 64] on div "Niveau de relance : Niveau 3 , ... Gestionnaire_Tag : konecta-elodie , ..." at bounding box center [402, 76] width 752 height 25
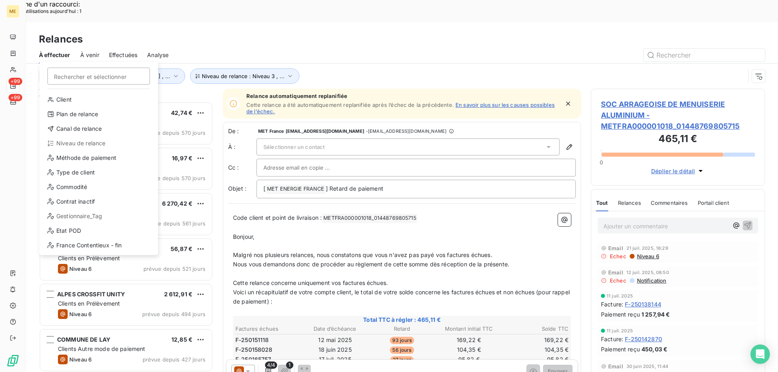
click at [67, 136] on div "Client Plan de relance Canal de relance Niveau de relance Méthode de paiement T…" at bounding box center [99, 174] width 112 height 162
click at [65, 130] on div "Canal de relance" at bounding box center [99, 128] width 112 height 13
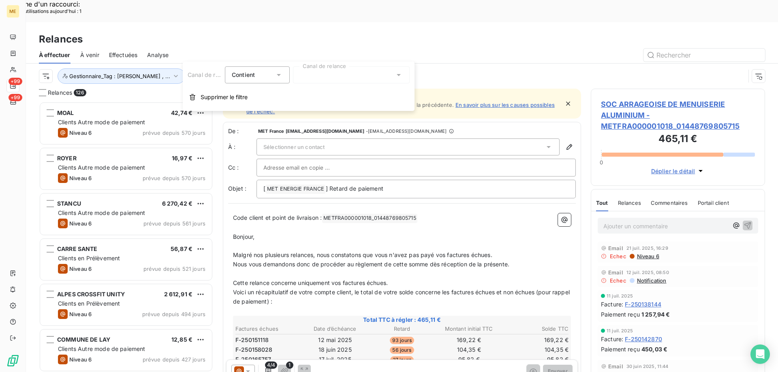
click at [325, 73] on div at bounding box center [351, 74] width 117 height 17
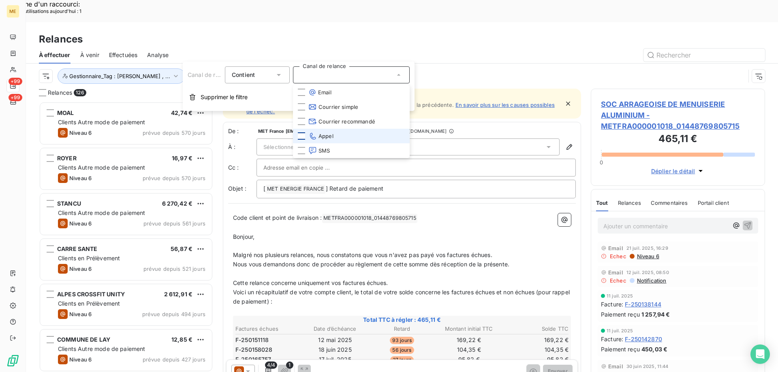
click at [302, 136] on div at bounding box center [301, 135] width 7 height 7
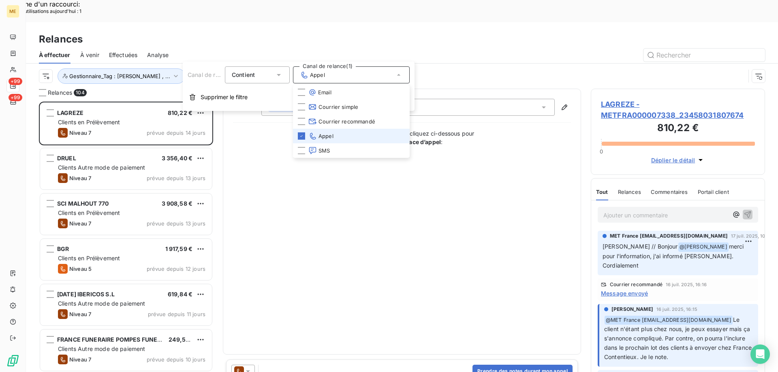
scroll to position [287, 168]
click at [493, 68] on div "Canal de relance : Appel Niveau de relance : Niveau 3 , ... Gestionnaire_Tag : …" at bounding box center [392, 75] width 706 height 15
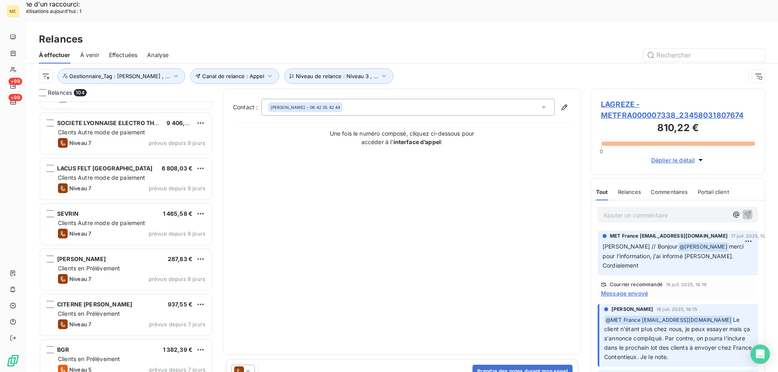
scroll to position [689, 0]
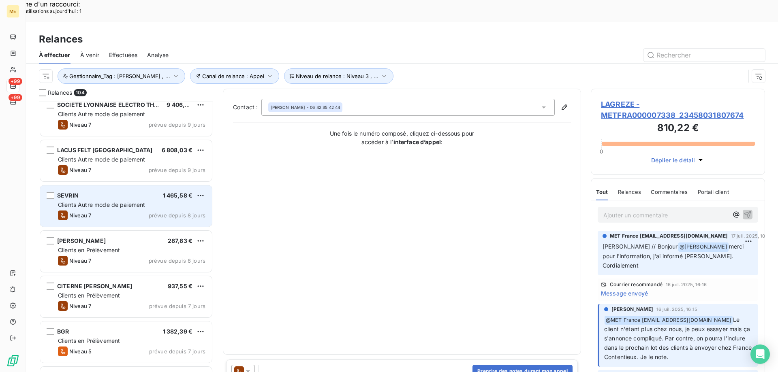
click at [106, 211] on div "Niveau 7 prévue depuis 8 jours" at bounding box center [131, 216] width 147 height 10
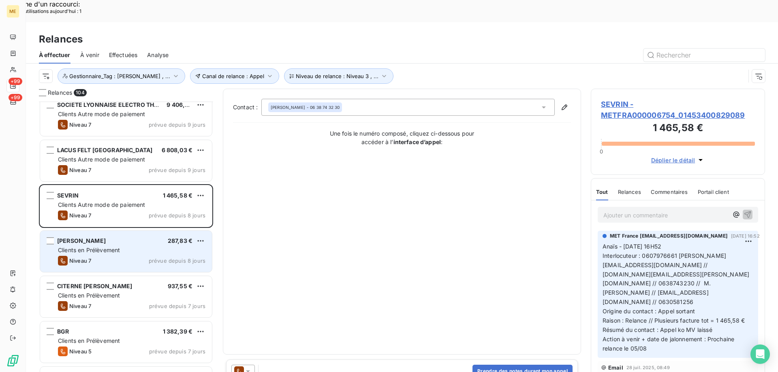
click at [117, 247] on span "Clients en Prélèvement" at bounding box center [89, 250] width 62 height 7
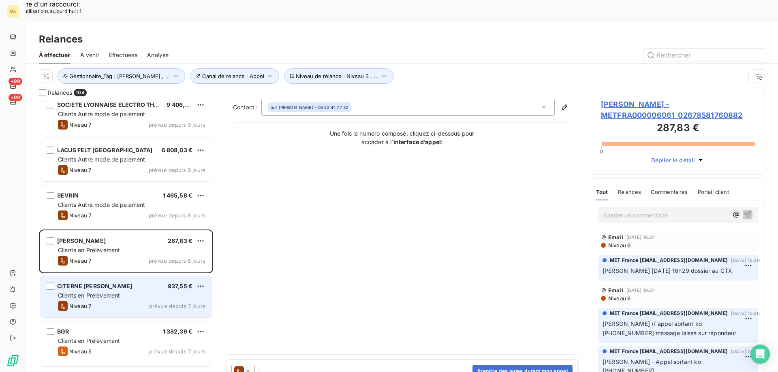
click at [115, 283] on span "CITERNE [PERSON_NAME]" at bounding box center [94, 286] width 75 height 7
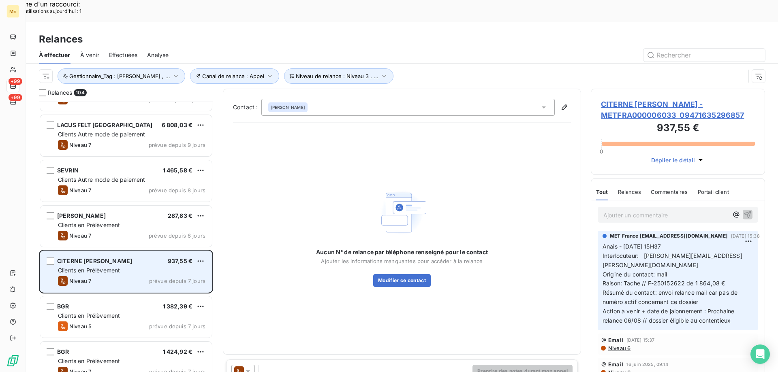
scroll to position [729, 0]
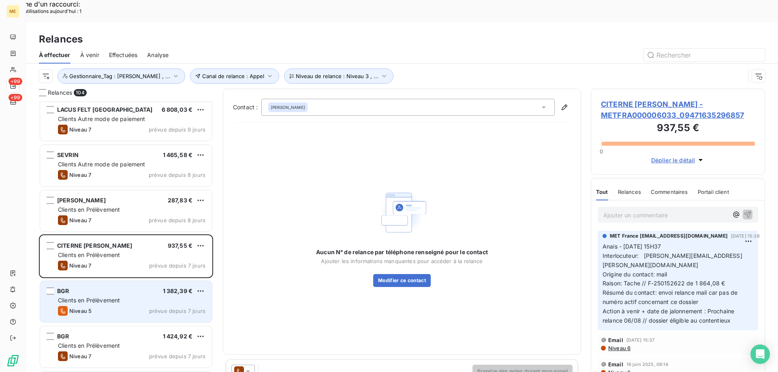
click at [112, 281] on div "BGR 1 382,39 € Clients en Prélèvement Niveau 5 prévue depuis 7 jours" at bounding box center [126, 301] width 172 height 41
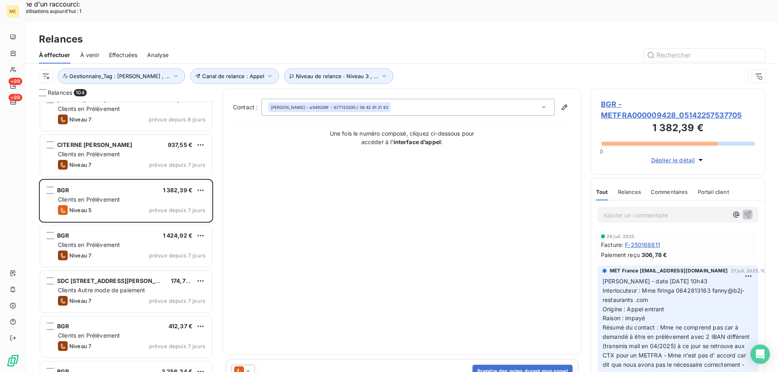
scroll to position [851, 0]
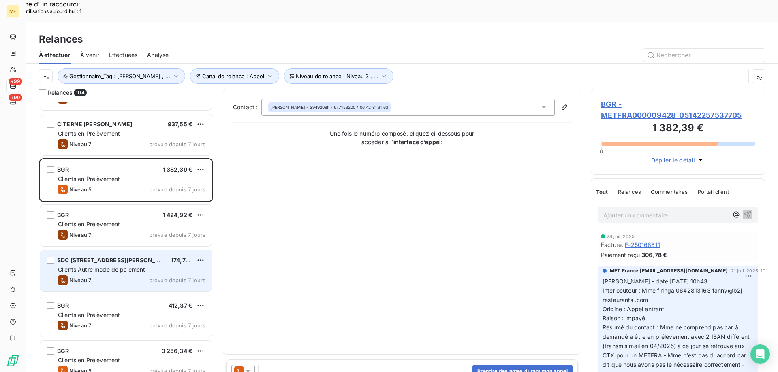
click at [105, 257] on span "SDC [STREET_ADDRESS][PERSON_NAME]" at bounding box center [116, 260] width 118 height 7
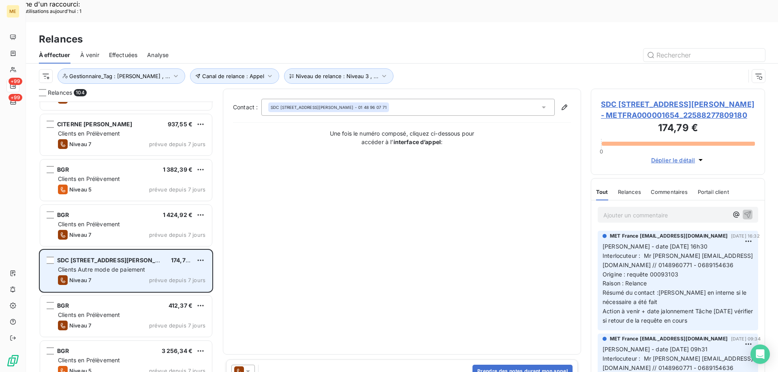
scroll to position [973, 0]
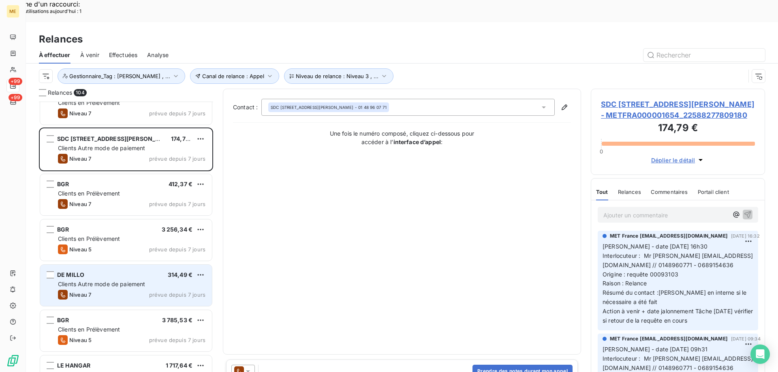
click at [115, 266] on div "DE MILLO 314,49 € Clients Autre mode de paiement Niveau 7 prévue depuis 7 jours" at bounding box center [126, 285] width 172 height 41
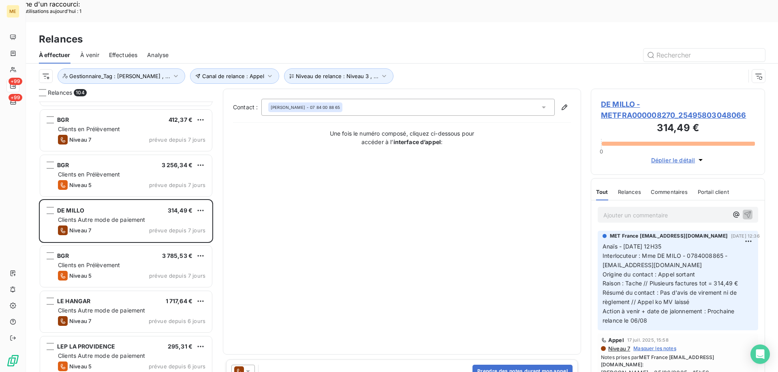
scroll to position [1054, 0]
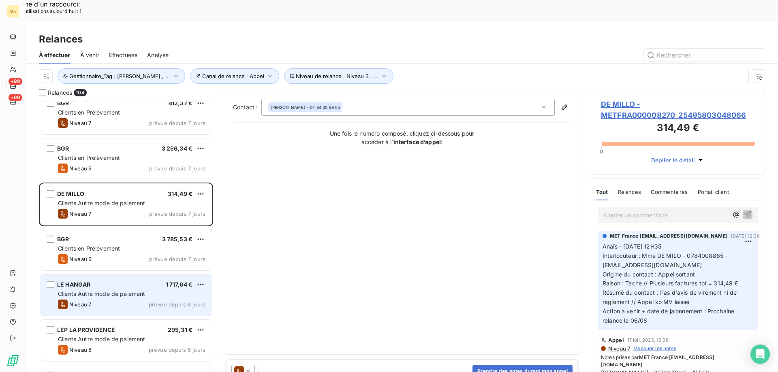
click at [125, 300] on div "Niveau 7 prévue depuis 6 jours" at bounding box center [131, 305] width 147 height 10
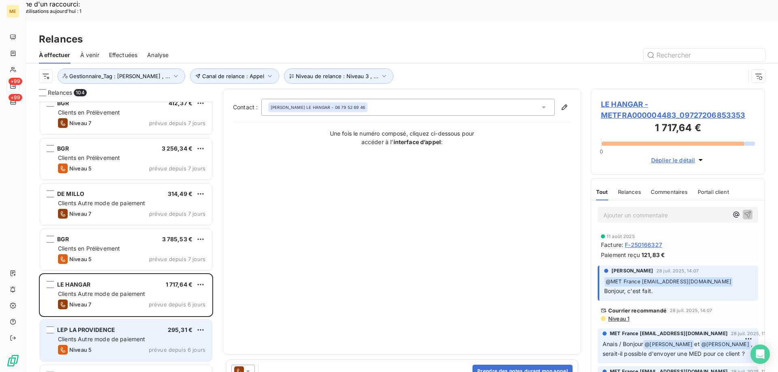
click at [88, 336] on span "Clients Autre mode de paiement" at bounding box center [101, 339] width 87 height 7
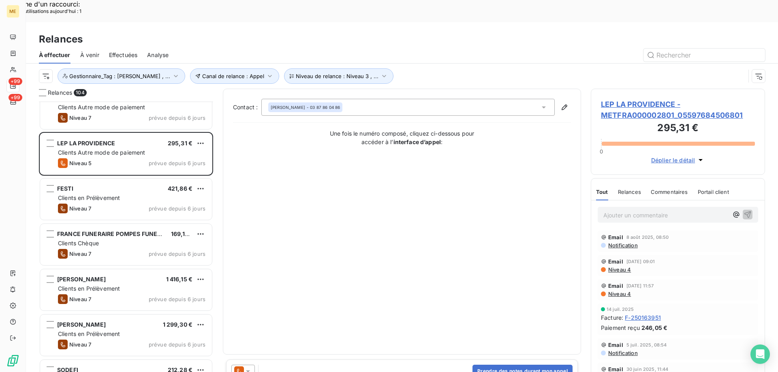
scroll to position [1256, 0]
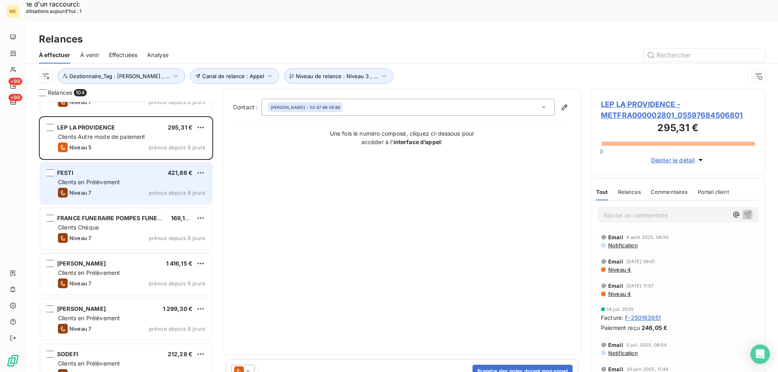
click at [99, 188] on div "Niveau 7 prévue depuis 6 jours" at bounding box center [131, 193] width 147 height 10
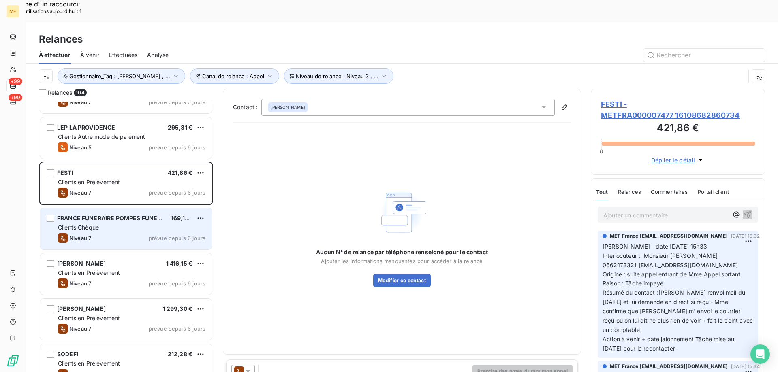
click at [109, 233] on div "Niveau 7 prévue depuis 6 jours" at bounding box center [131, 238] width 147 height 10
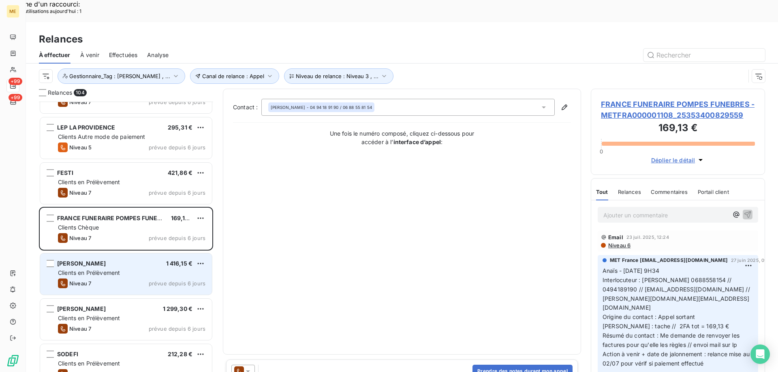
click at [142, 269] on div "Clients en Prélèvement" at bounding box center [131, 273] width 147 height 8
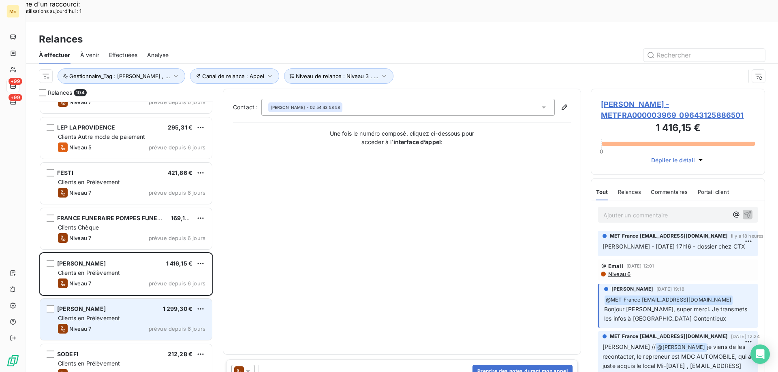
click at [113, 301] on div "COELHO 1 299,30 € Clients en Prélèvement Niveau 7 prévue depuis 6 jours" at bounding box center [126, 319] width 172 height 41
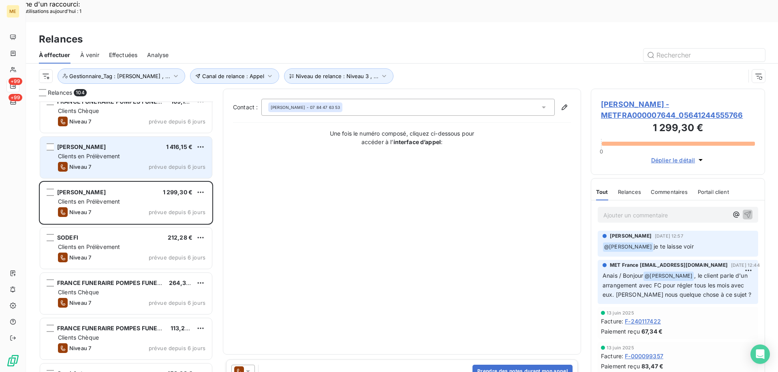
scroll to position [1378, 0]
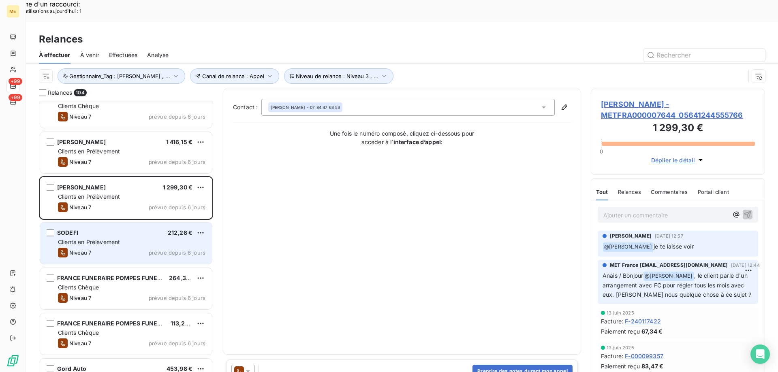
click at [107, 239] on span "Clients en Prélèvement" at bounding box center [89, 242] width 62 height 7
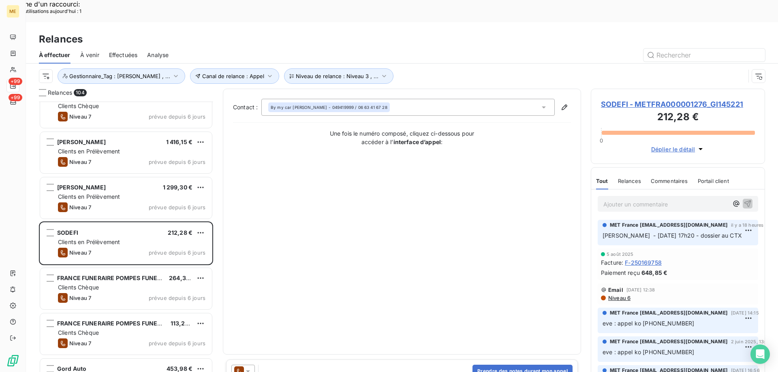
click at [635, 99] on span "SODEFI - METFRA000001276_GI145221" at bounding box center [678, 104] width 154 height 11
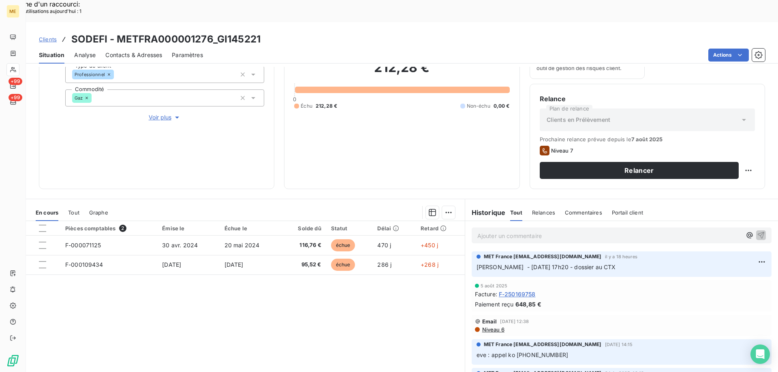
scroll to position [108, 0]
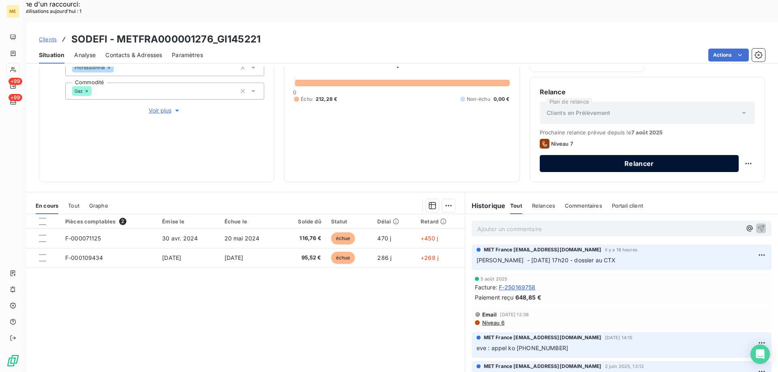
click at [582, 155] on button "Relancer" at bounding box center [639, 163] width 199 height 17
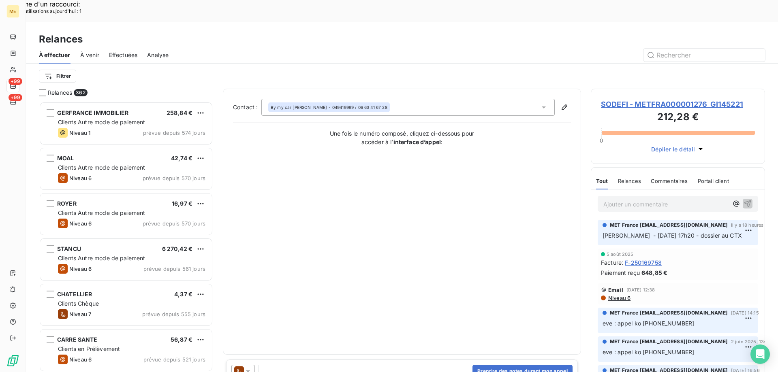
scroll to position [287, 168]
click at [252, 367] on icon at bounding box center [248, 371] width 8 height 8
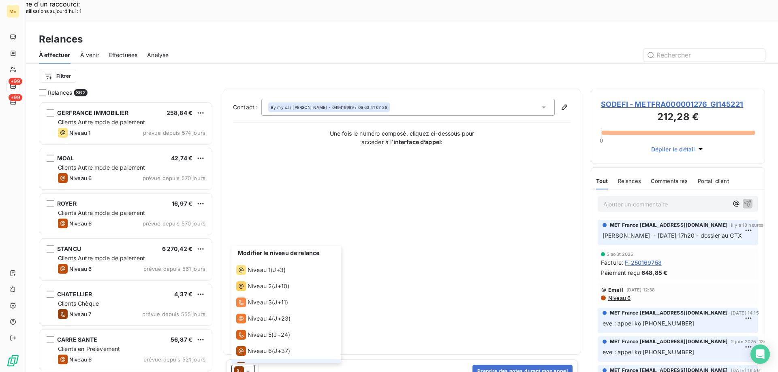
scroll to position [12, 0]
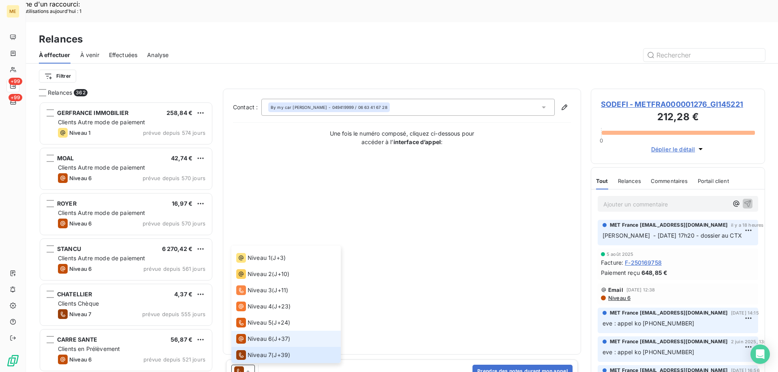
click at [252, 335] on span "Niveau 6" at bounding box center [259, 339] width 24 height 8
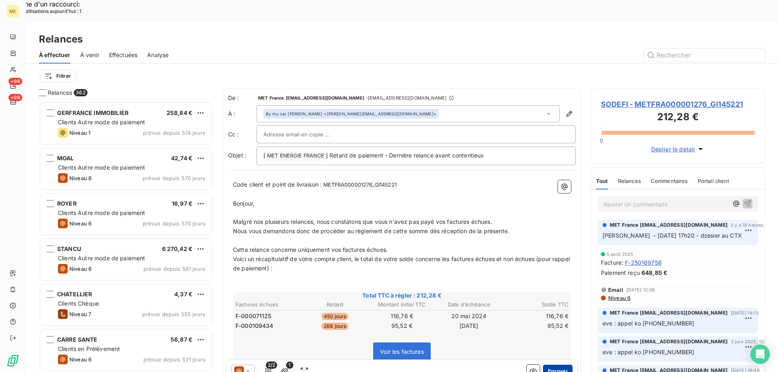
click at [546, 365] on button "Envoyer" at bounding box center [558, 371] width 30 height 13
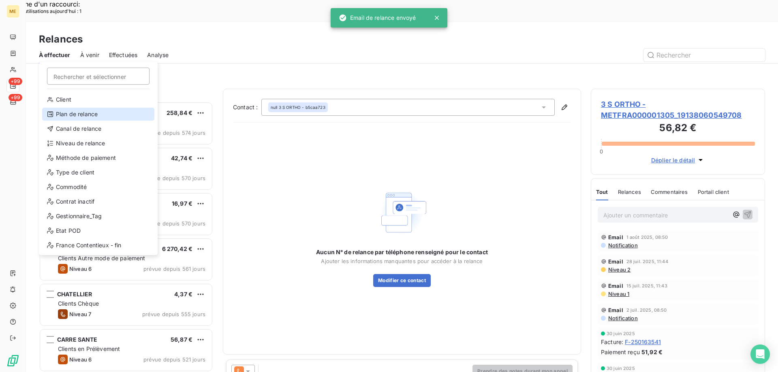
click at [66, 116] on div "Plan de relance" at bounding box center [98, 114] width 112 height 13
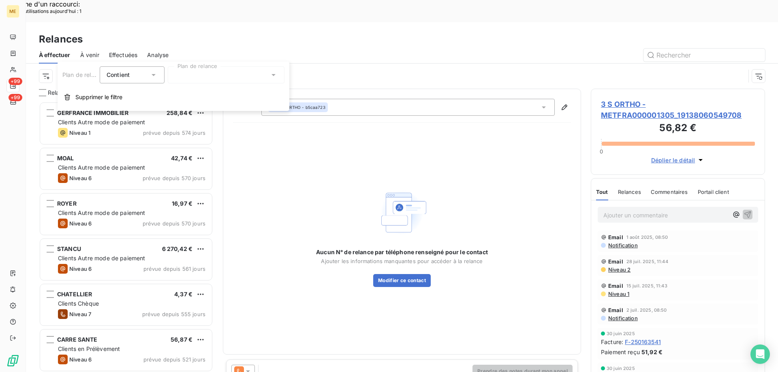
click at [218, 76] on div at bounding box center [226, 74] width 117 height 17
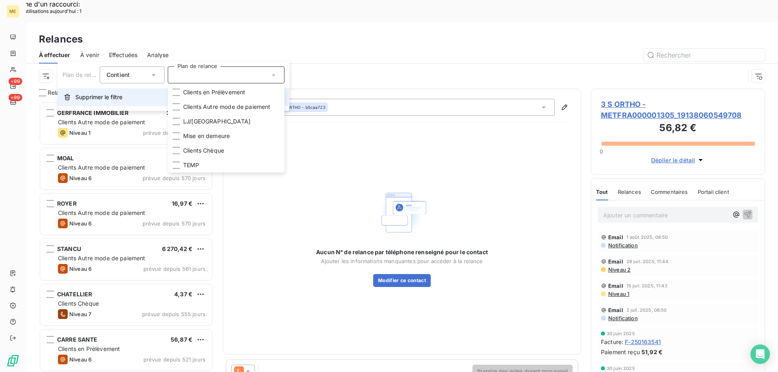
click at [73, 102] on button "Supprimer le filtre" at bounding box center [174, 97] width 232 height 18
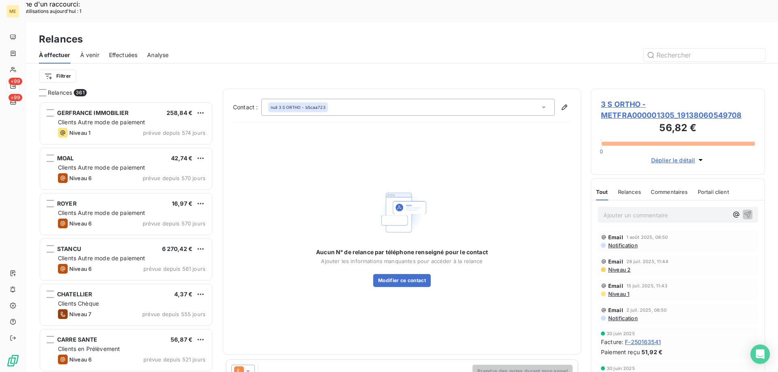
click at [48, 64] on div "Filtrer" at bounding box center [402, 76] width 726 height 25
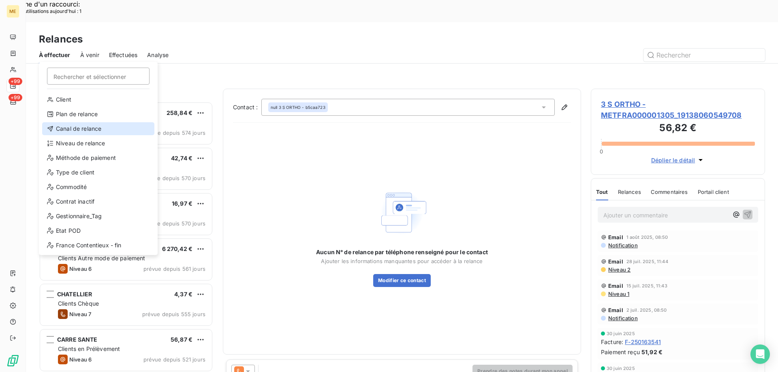
click at [66, 133] on div "Canal de relance" at bounding box center [98, 128] width 112 height 13
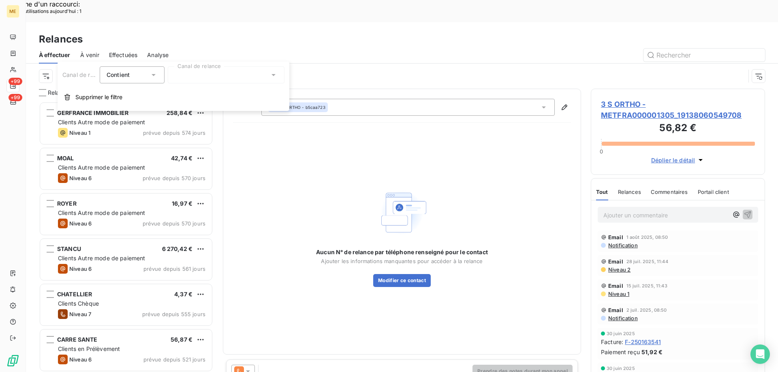
click at [204, 80] on div at bounding box center [226, 74] width 117 height 17
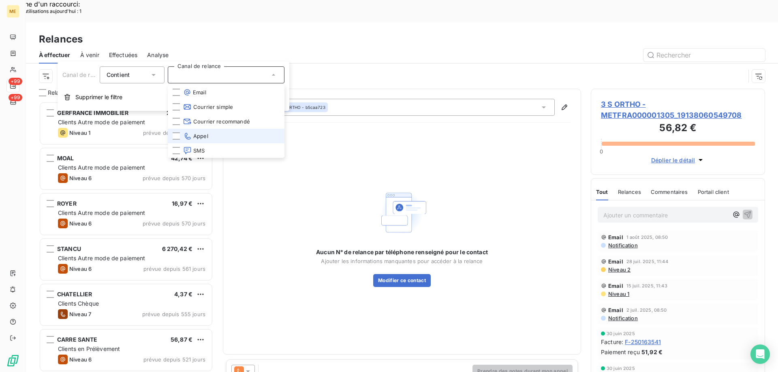
click at [189, 142] on li "Appel" at bounding box center [226, 136] width 117 height 15
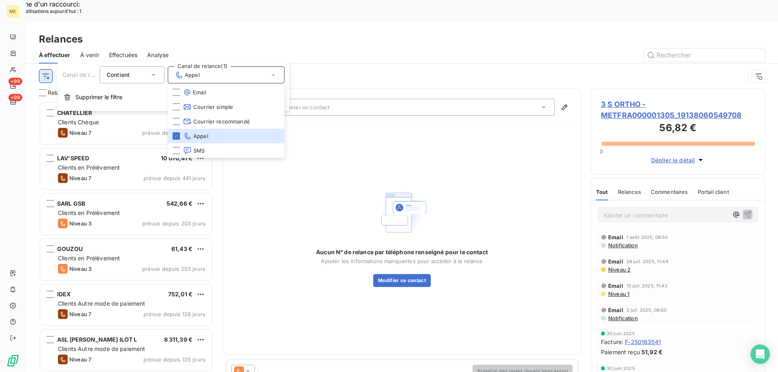
scroll to position [287, 168]
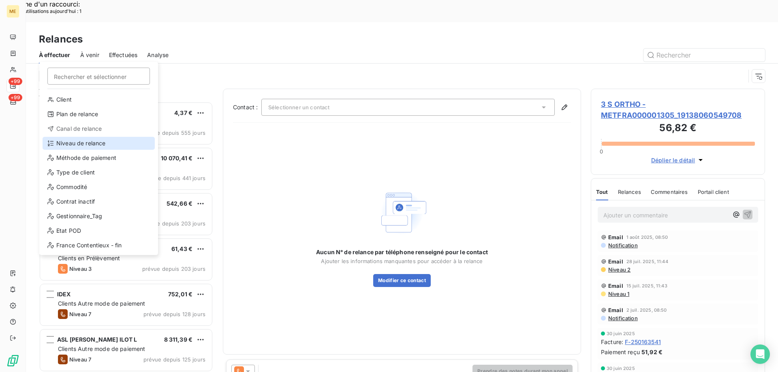
click at [64, 145] on div "Niveau de relance" at bounding box center [99, 143] width 112 height 13
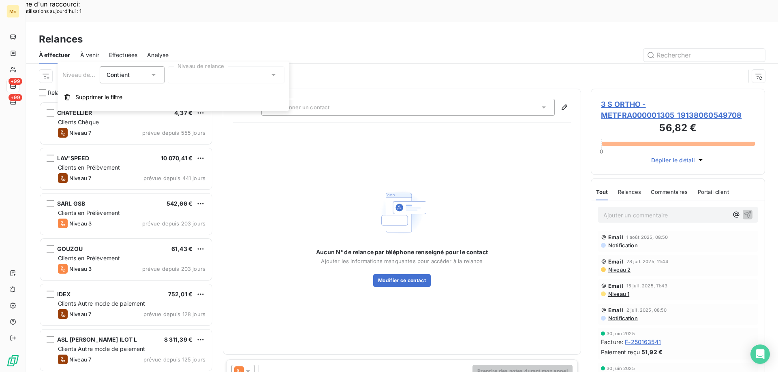
click at [220, 77] on div at bounding box center [226, 74] width 117 height 17
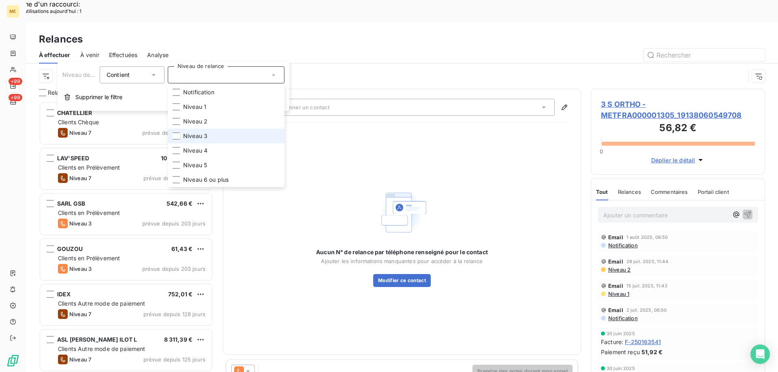
click at [205, 138] on span "Niveau 3" at bounding box center [195, 136] width 24 height 8
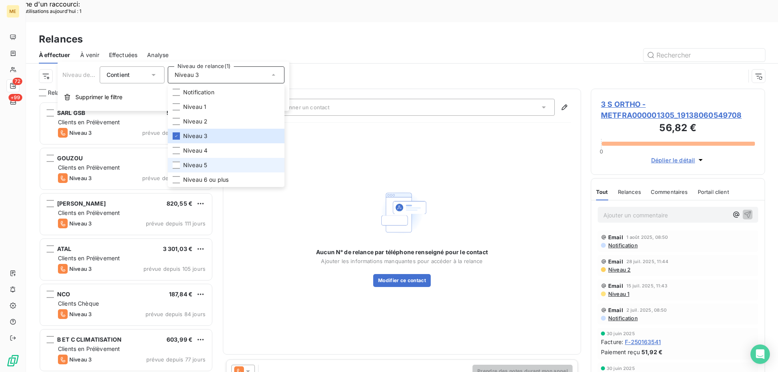
click at [205, 161] on span "Niveau 5" at bounding box center [195, 165] width 24 height 8
click at [218, 183] on span "Niveau 6 ou plus" at bounding box center [205, 180] width 45 height 8
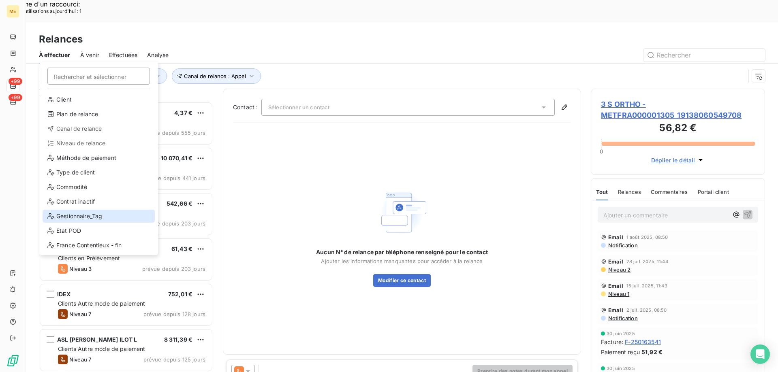
click at [73, 214] on div "Gestionnaire_Tag" at bounding box center [99, 216] width 112 height 13
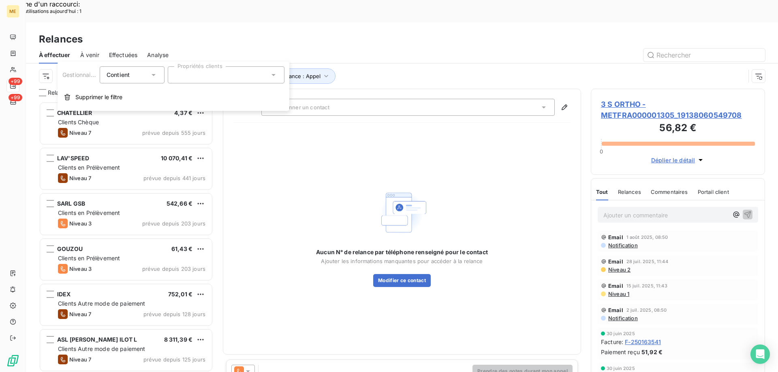
click at [223, 83] on div at bounding box center [226, 74] width 117 height 17
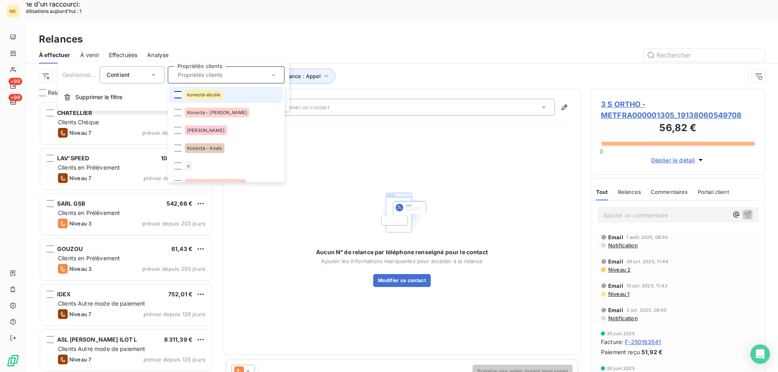
click at [179, 96] on div at bounding box center [177, 94] width 7 height 7
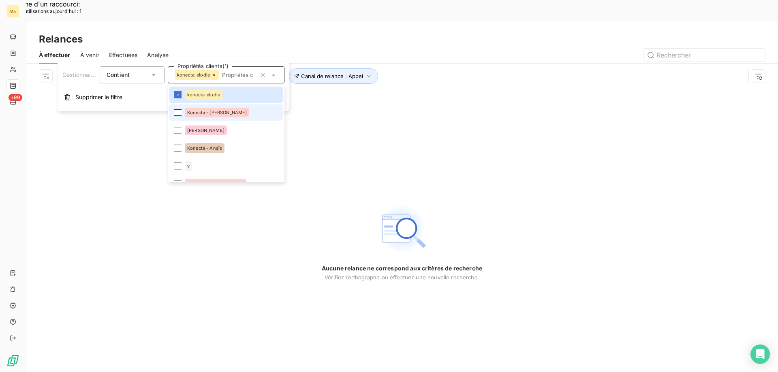
click at [179, 112] on div at bounding box center [177, 112] width 7 height 7
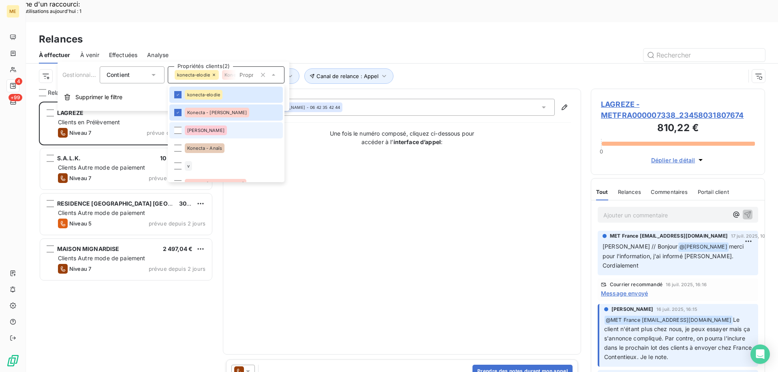
scroll to position [287, 168]
click at [175, 151] on div at bounding box center [177, 148] width 7 height 7
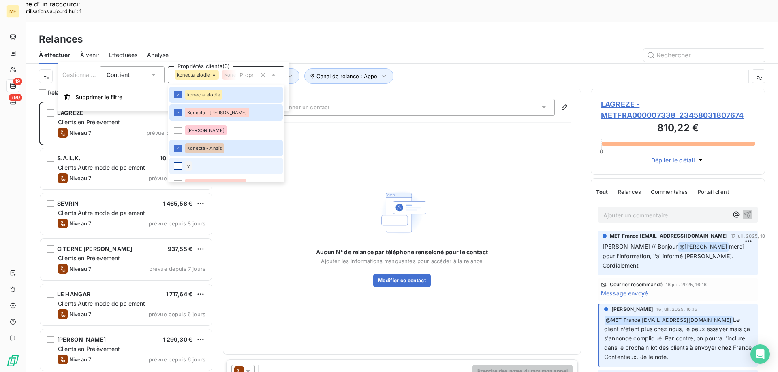
click at [177, 164] on div at bounding box center [177, 165] width 7 height 7
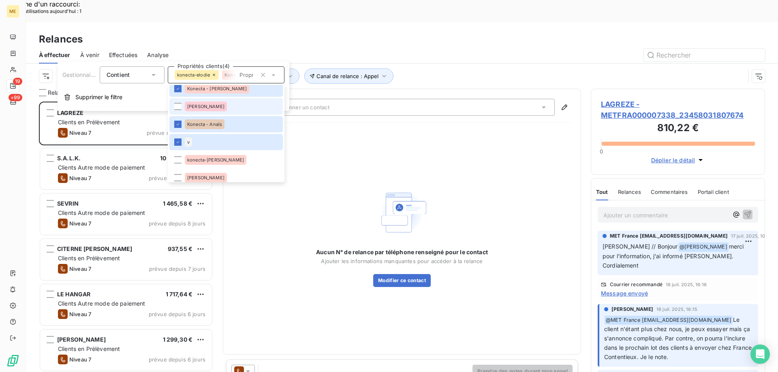
scroll to position [41, 0]
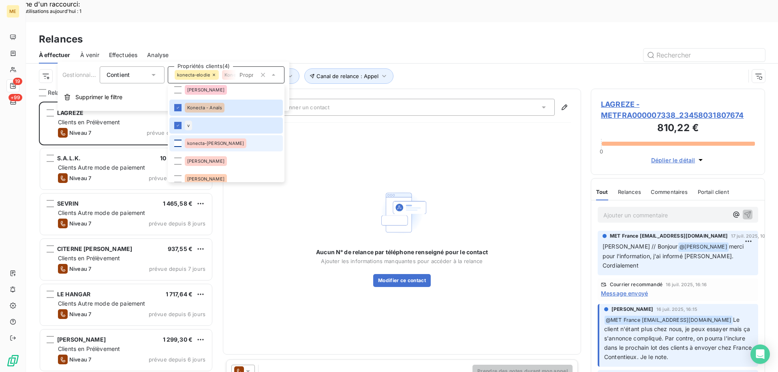
click at [177, 145] on div at bounding box center [177, 143] width 7 height 7
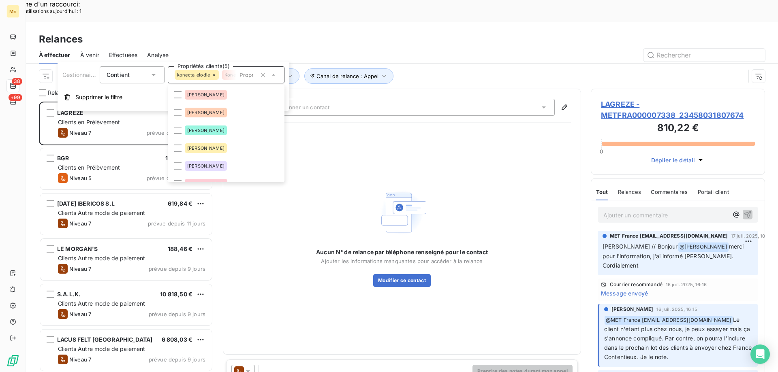
scroll to position [122, 0]
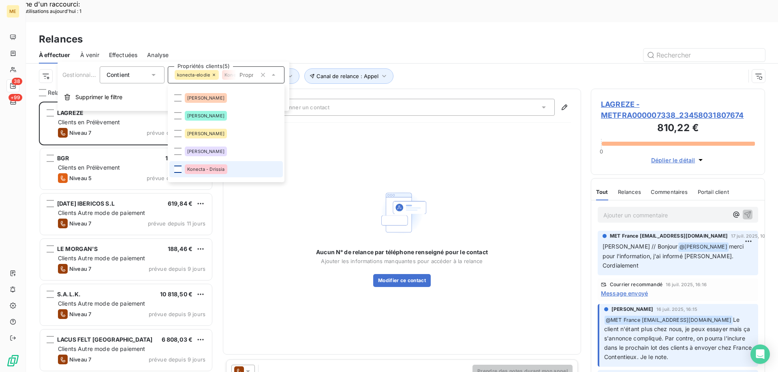
click at [175, 171] on div at bounding box center [177, 169] width 7 height 7
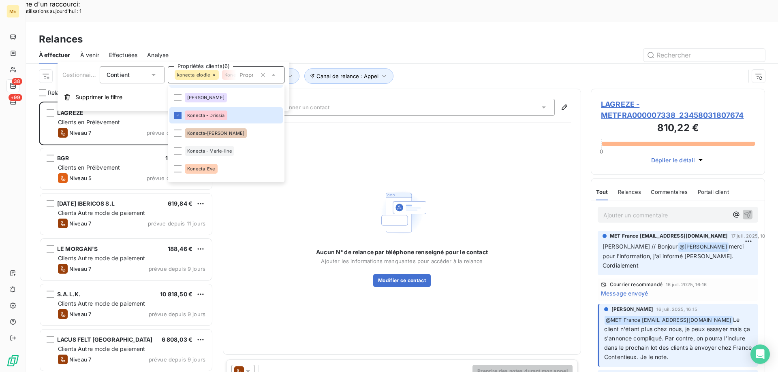
scroll to position [203, 0]
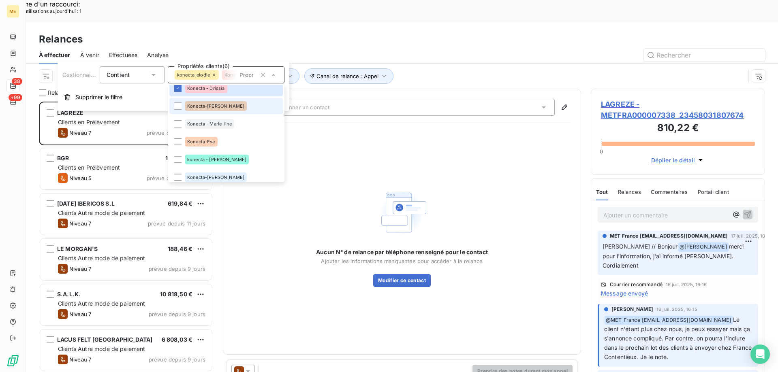
click at [198, 107] on span "Konecta-[PERSON_NAME]" at bounding box center [215, 106] width 57 height 5
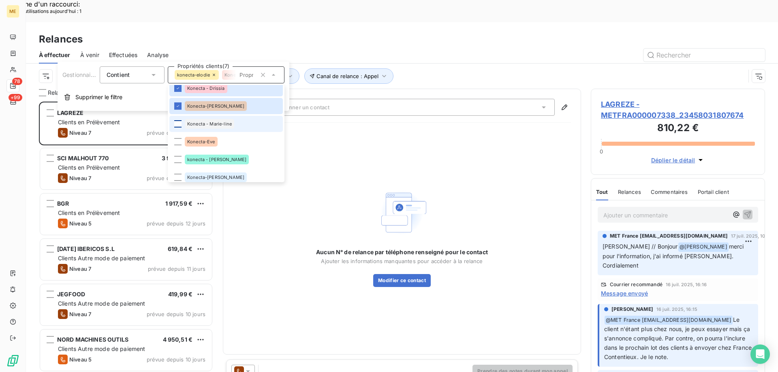
scroll to position [287, 168]
click at [179, 123] on div at bounding box center [177, 123] width 7 height 7
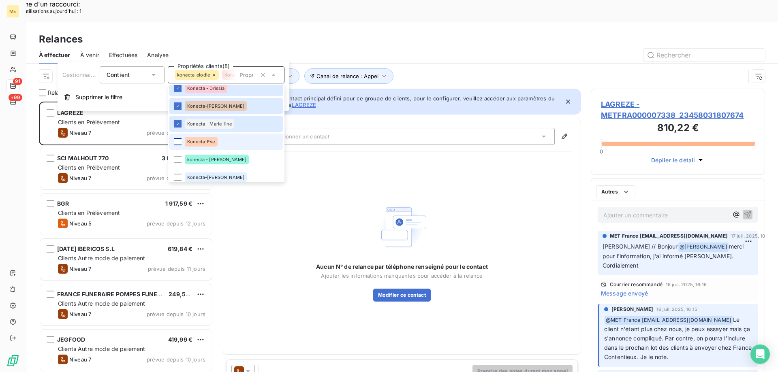
click at [177, 139] on div at bounding box center [177, 141] width 7 height 7
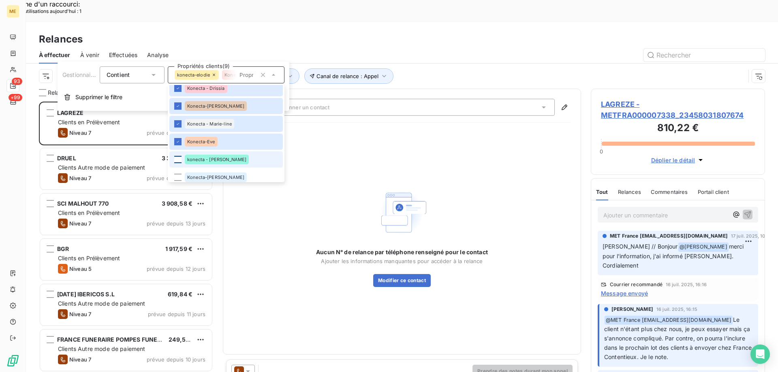
scroll to position [0, 0]
click at [178, 157] on div at bounding box center [177, 159] width 7 height 7
click at [177, 177] on div at bounding box center [177, 177] width 7 height 7
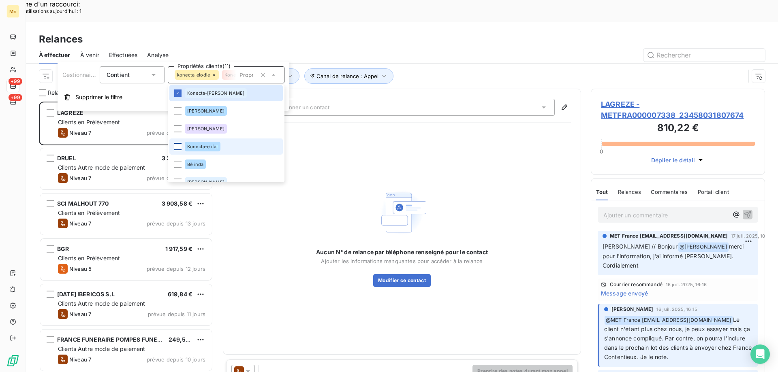
click at [179, 148] on div at bounding box center [177, 146] width 7 height 7
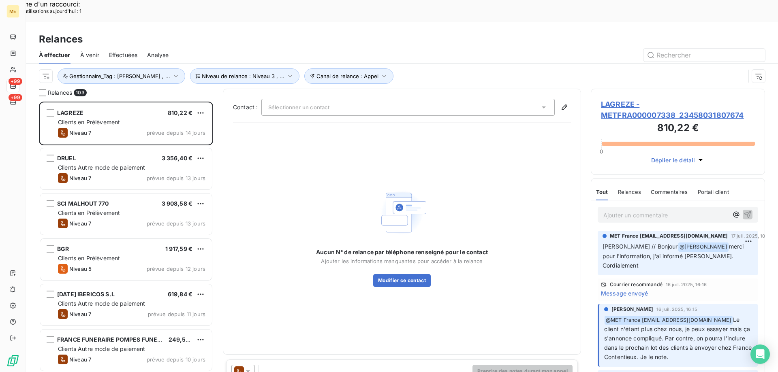
click at [442, 141] on div "Aucun N° de relance par téléphone renseigné pour le contact Ajouter les informa…" at bounding box center [402, 236] width 338 height 215
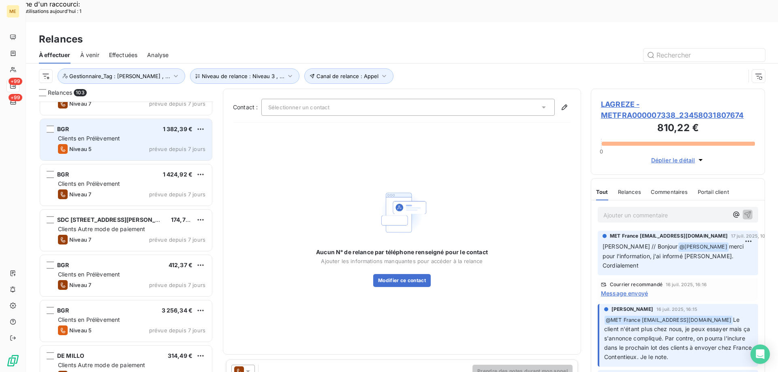
click at [111, 137] on div "BGR 1 382,39 € Clients en Prélèvement Niveau 5 prévue depuis 7 jours" at bounding box center [126, 139] width 172 height 41
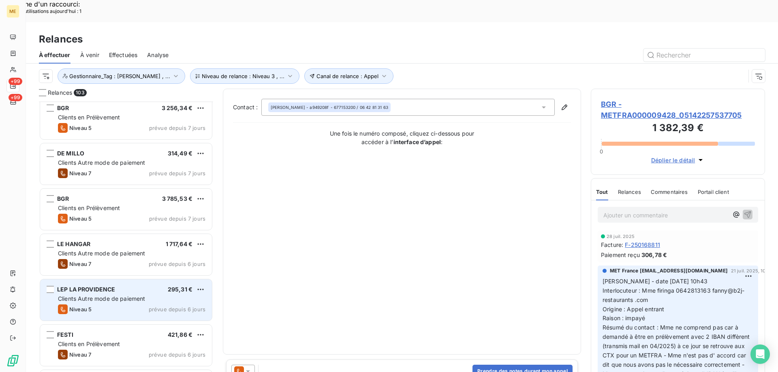
click at [163, 306] on span "prévue depuis 6 jours" at bounding box center [177, 309] width 57 height 6
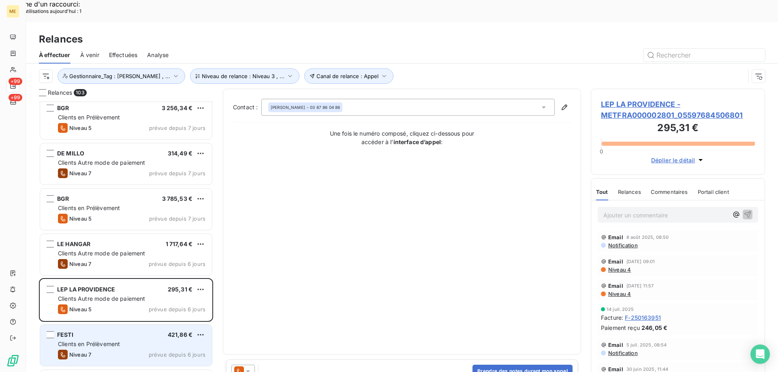
click at [93, 325] on div "FESTI 421,86 € Clients en Prélèvement Niveau 7 prévue depuis 6 jours" at bounding box center [126, 345] width 172 height 41
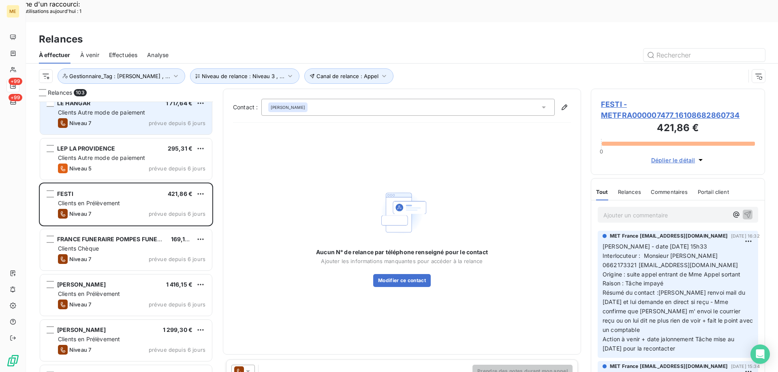
scroll to position [1256, 0]
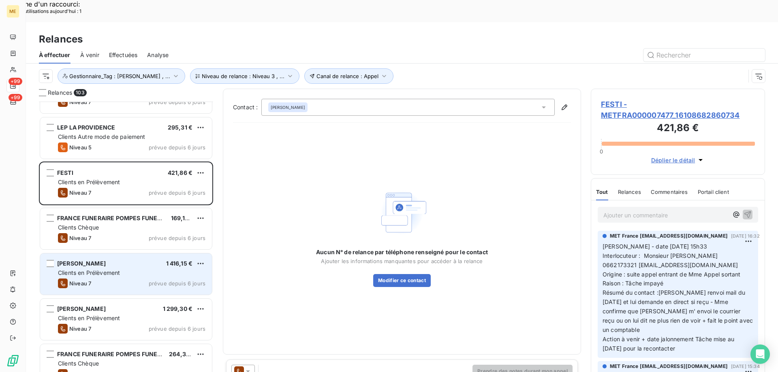
click at [118, 255] on div "ROUSSEAU PATRICK 1 416,15 € Clients en Prélèvement Niveau 7 prévue depuis 6 jou…" at bounding box center [126, 274] width 172 height 41
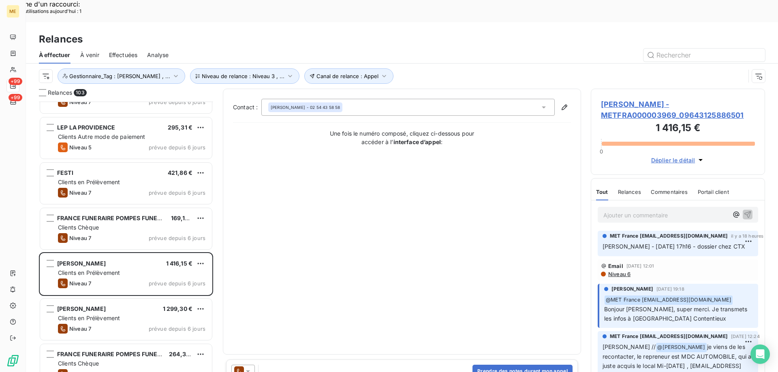
click at [248, 367] on icon at bounding box center [248, 371] width 8 height 8
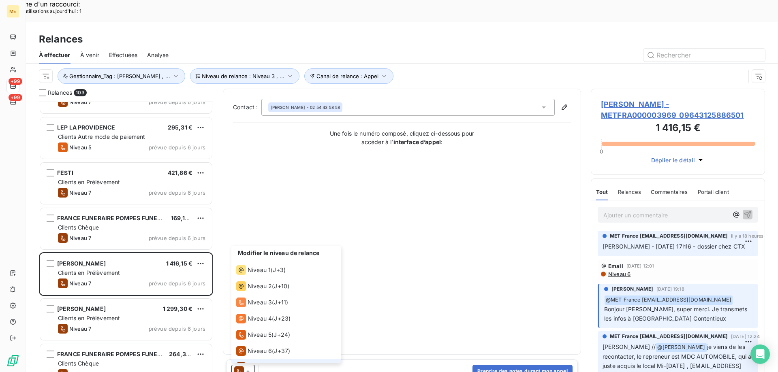
scroll to position [12, 0]
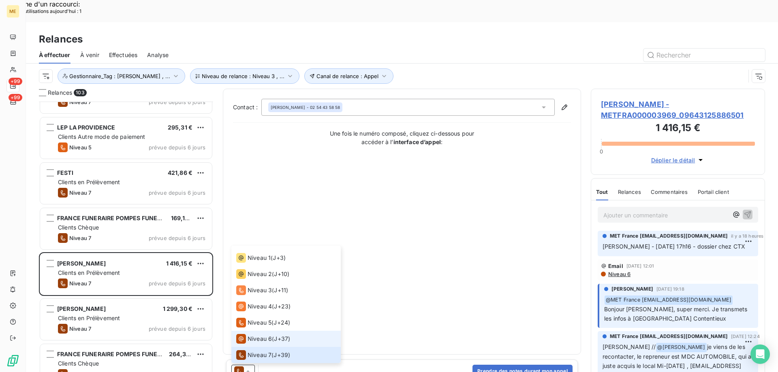
click at [252, 335] on span "Niveau 6" at bounding box center [259, 339] width 24 height 8
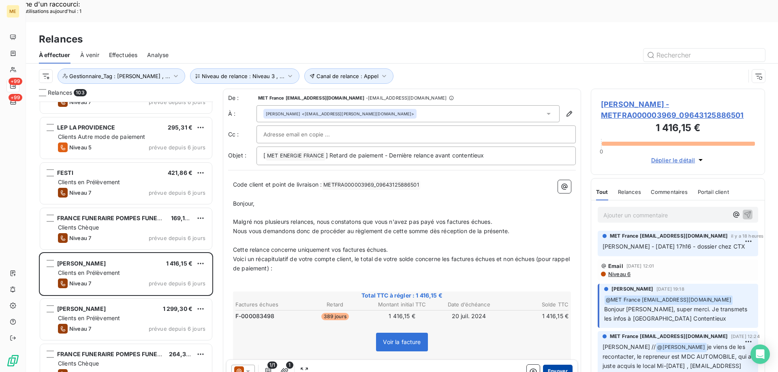
click at [552, 365] on button "Envoyer" at bounding box center [558, 371] width 30 height 13
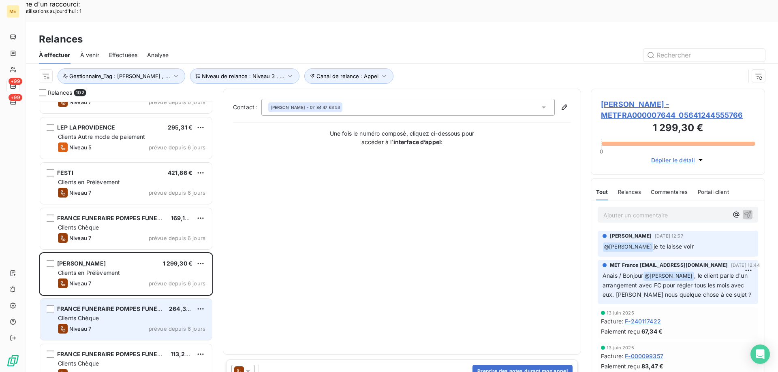
click at [115, 324] on div "Niveau 7 prévue depuis 6 jours" at bounding box center [131, 329] width 147 height 10
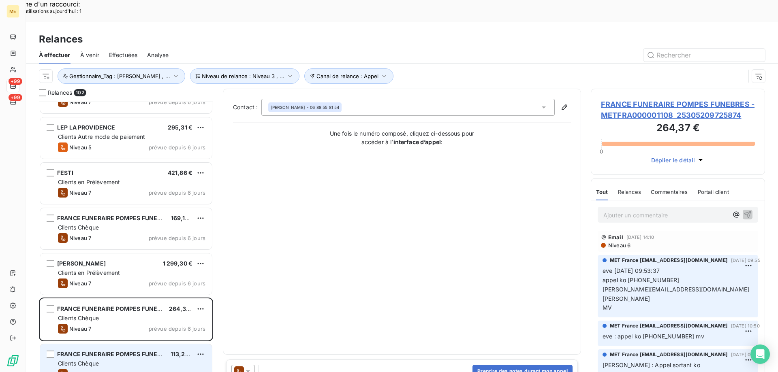
click at [92, 360] on span "Clients Chèque" at bounding box center [78, 363] width 41 height 7
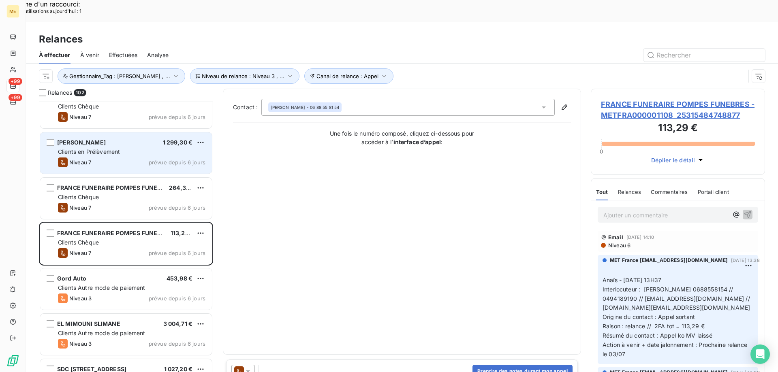
scroll to position [1378, 0]
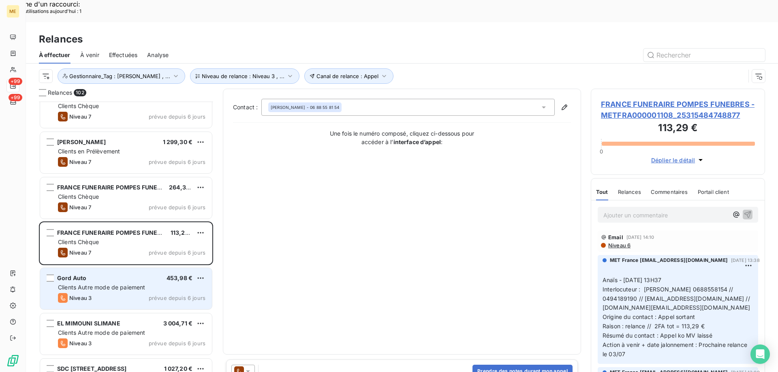
click at [108, 284] on span "Clients Autre mode de paiement" at bounding box center [101, 287] width 87 height 7
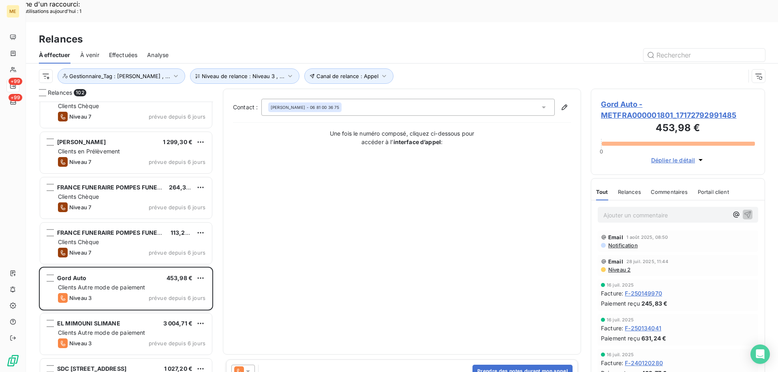
click at [606, 99] on span "Gord Auto - METFRA000001801_17172792991485" at bounding box center [678, 110] width 154 height 22
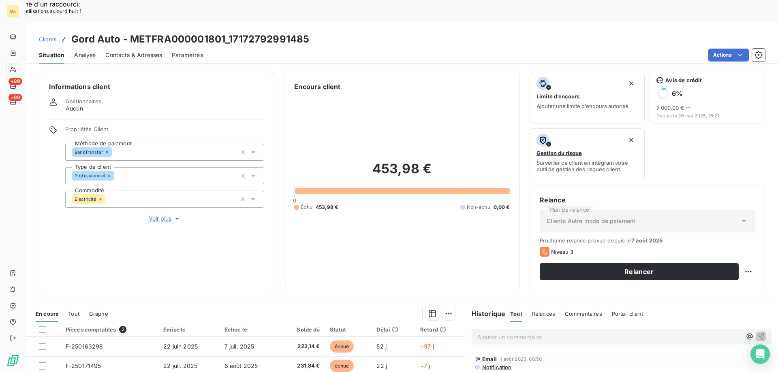
click at [164, 215] on span "Voir plus" at bounding box center [165, 219] width 32 height 8
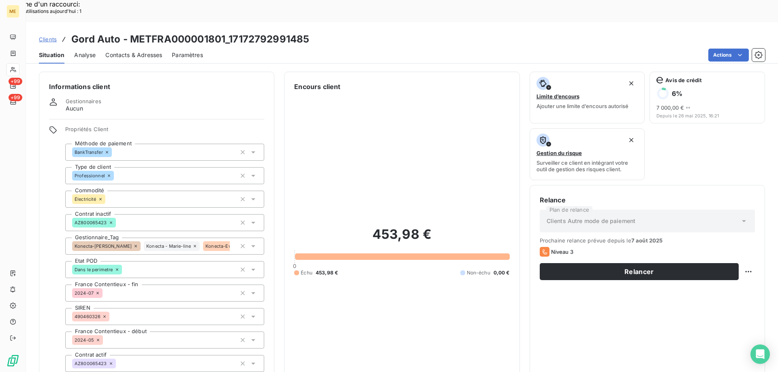
click at [133, 244] on icon at bounding box center [135, 246] width 5 height 5
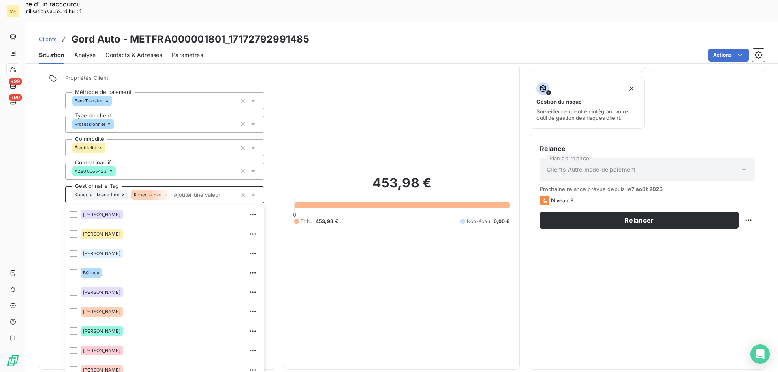
scroll to position [78, 0]
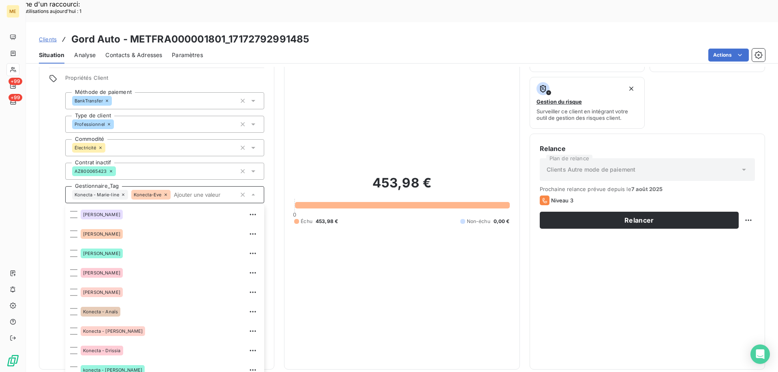
click at [400, 87] on div "453,98 € 0 Échu 453,98 € Non-échu 0,00 €" at bounding box center [401, 200] width 215 height 320
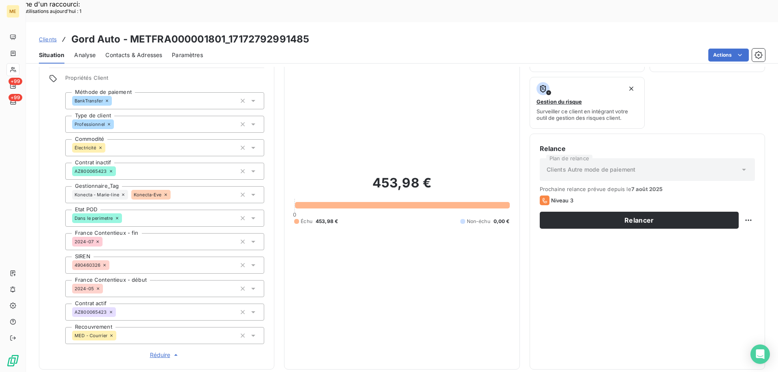
scroll to position [233, 0]
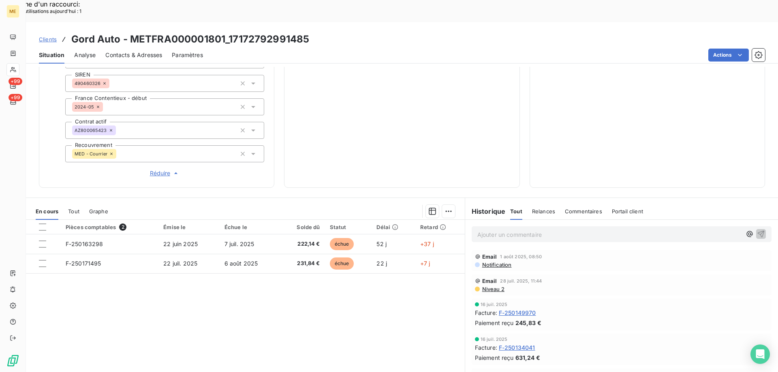
click at [164, 169] on span "Réduire" at bounding box center [165, 173] width 30 height 8
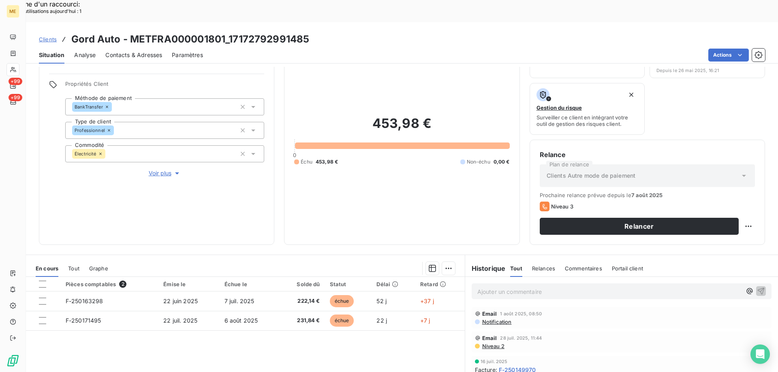
click at [160, 169] on span "Voir plus" at bounding box center [165, 173] width 32 height 8
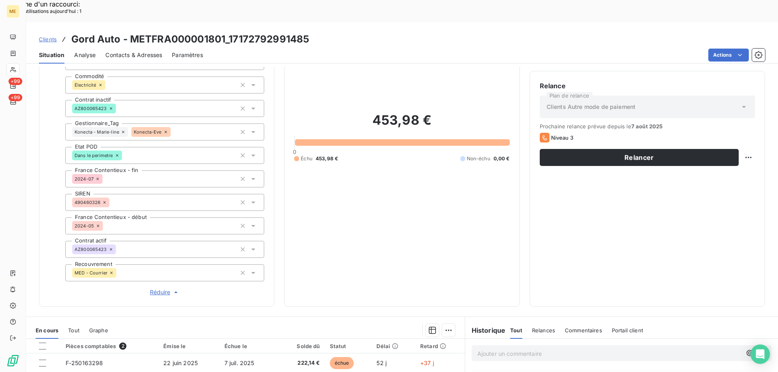
scroll to position [112, 0]
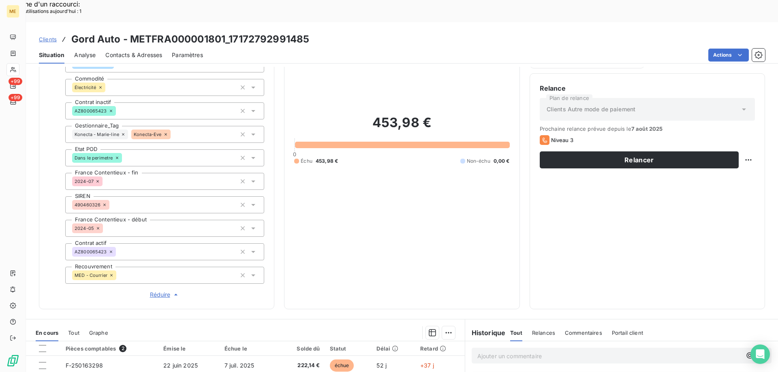
click at [123, 132] on icon at bounding box center [123, 134] width 5 height 5
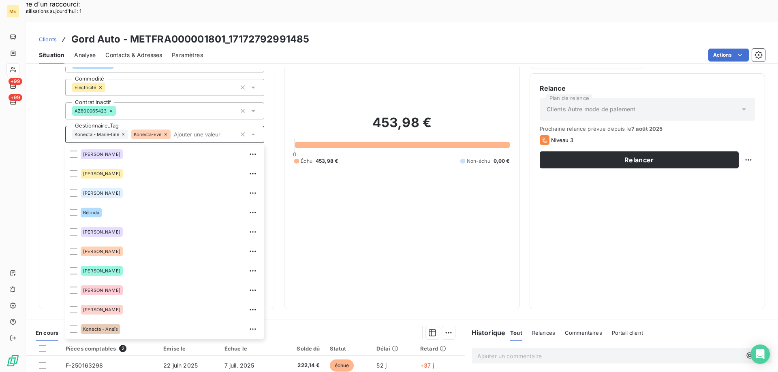
scroll to position [78, 0]
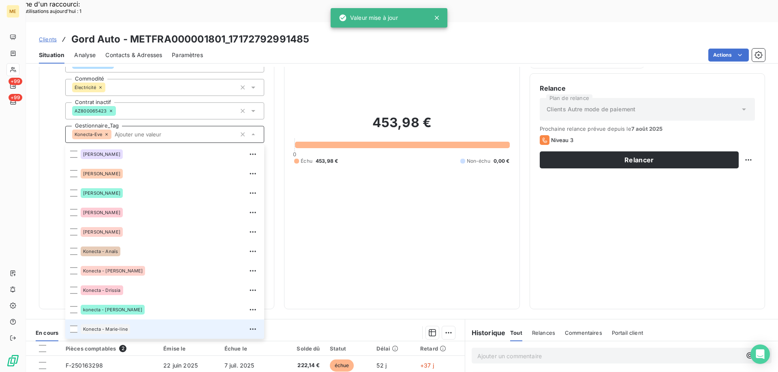
click at [107, 133] on icon at bounding box center [106, 134] width 2 height 2
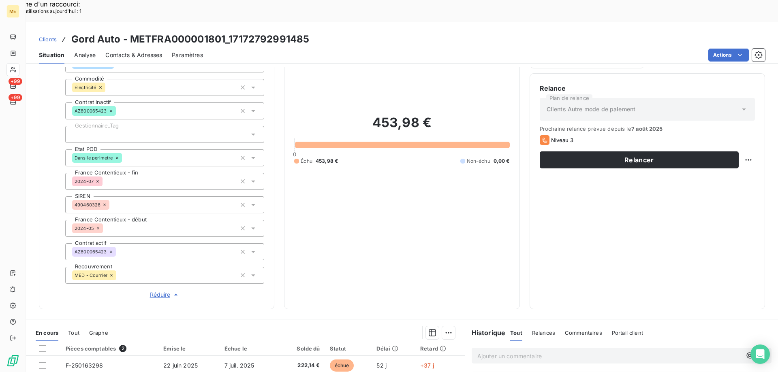
click at [109, 126] on div at bounding box center [164, 134] width 199 height 17
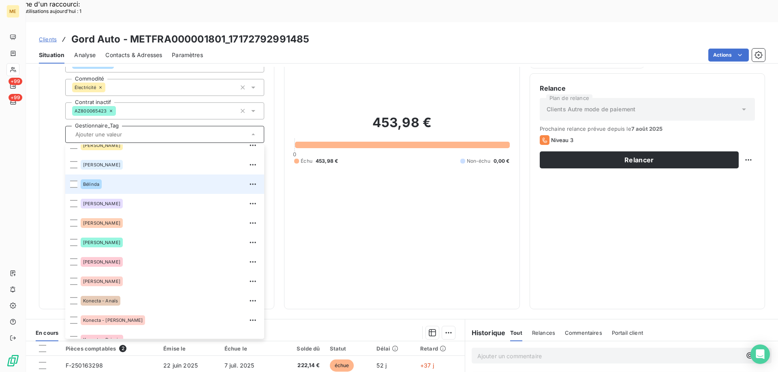
scroll to position [203, 0]
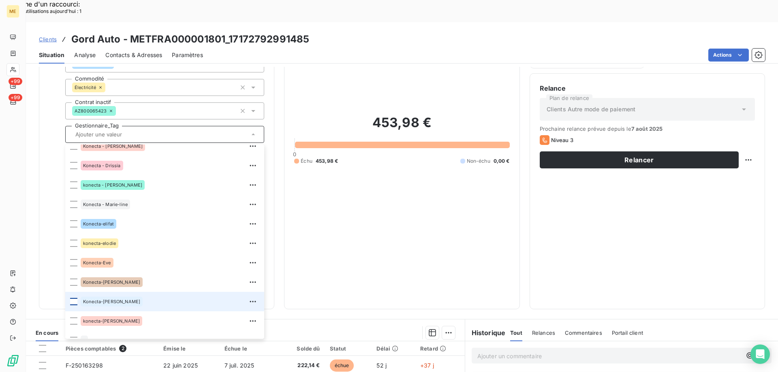
click at [72, 298] on div at bounding box center [73, 301] width 7 height 7
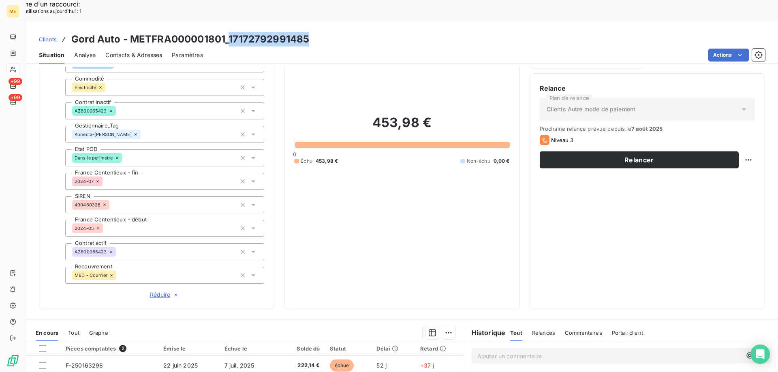
drag, startPoint x: 230, startPoint y: 15, endPoint x: 325, endPoint y: 20, distance: 95.3
click at [325, 32] on div "Clients Gord Auto - METFRA000001801_17172792991485" at bounding box center [402, 39] width 752 height 15
copy h3 "17172792991485"
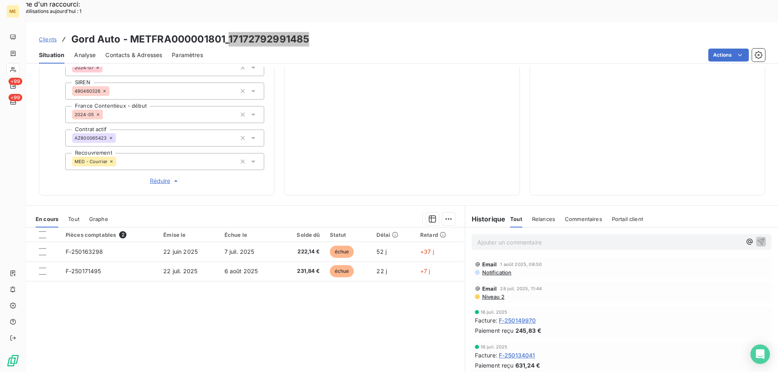
scroll to position [233, 0]
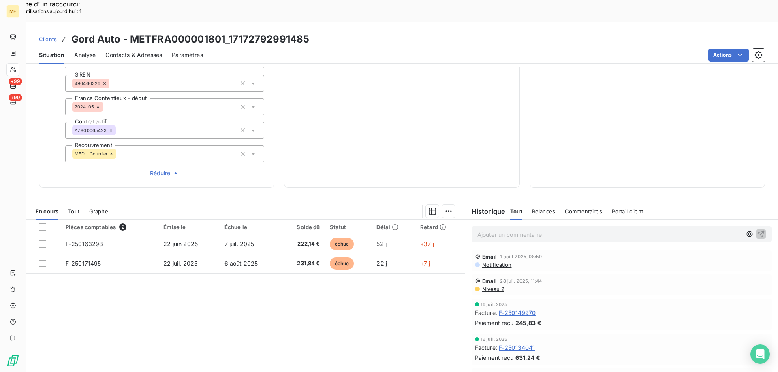
click at [495, 230] on p "Ajouter un commentaire ﻿" at bounding box center [609, 235] width 264 height 10
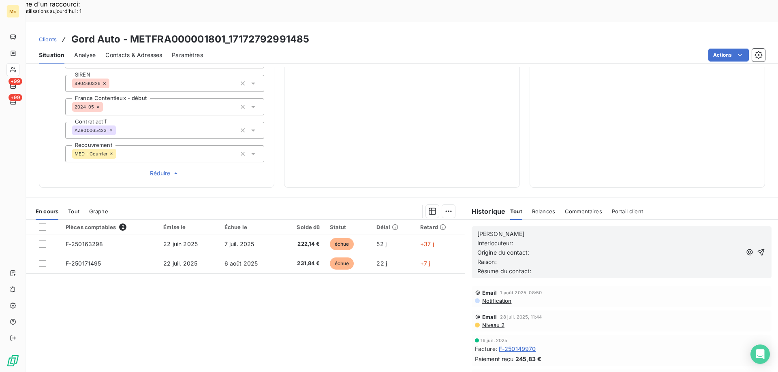
click at [502, 230] on p "[PERSON_NAME]" at bounding box center [609, 234] width 264 height 9
click at [535, 239] on p "Interlocuteur:" at bounding box center [609, 243] width 264 height 9
click at [528, 248] on p "Origine du contact:" at bounding box center [609, 252] width 264 height 9
click at [513, 258] on p "Raison:" at bounding box center [609, 262] width 264 height 9
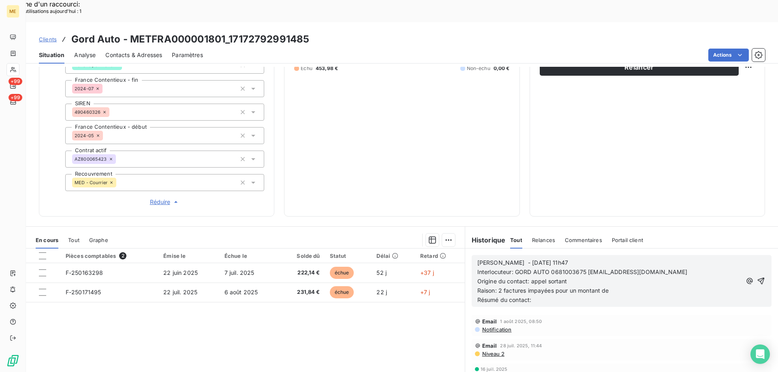
scroll to position [193, 0]
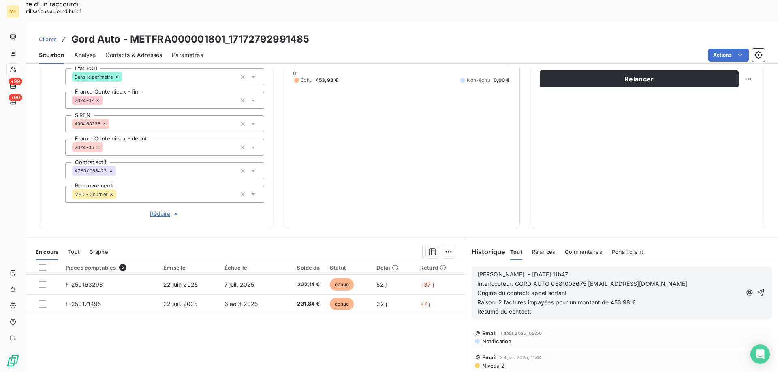
click at [550, 307] on p "Résumé du contact:" at bounding box center [609, 311] width 264 height 9
click at [757, 289] on icon "button" at bounding box center [761, 293] width 8 height 8
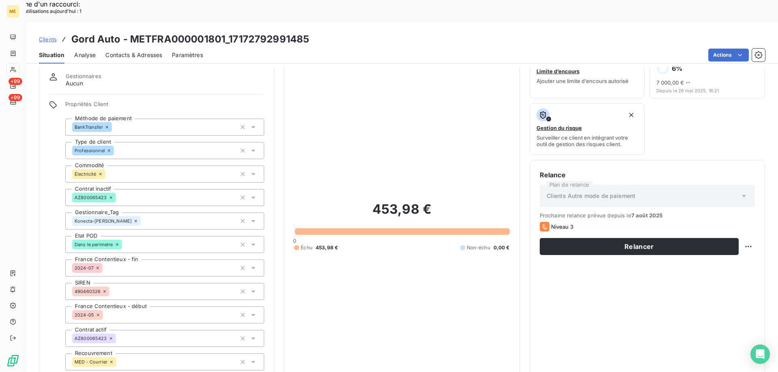
scroll to position [0, 0]
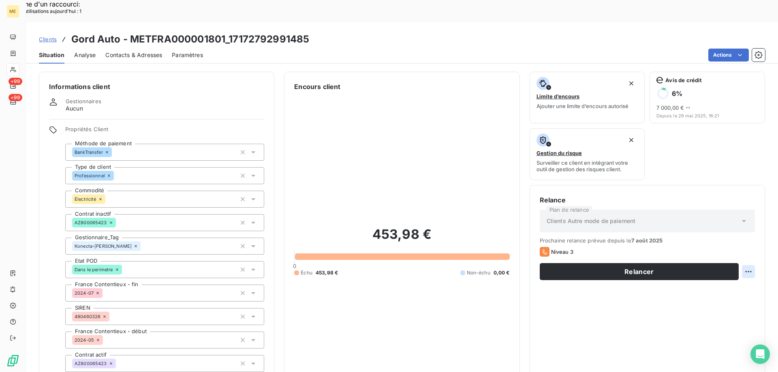
click at [702, 266] on div "Replanifier cette action" at bounding box center [708, 267] width 73 height 13
select select "7"
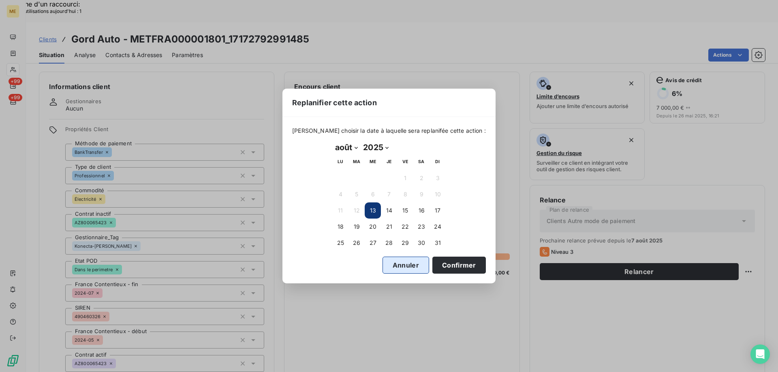
click at [388, 263] on button "Annuler" at bounding box center [405, 265] width 47 height 17
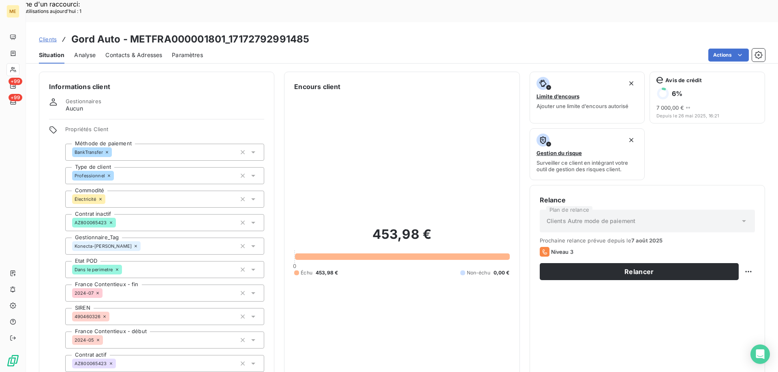
click at [112, 51] on span "Contacts & Adresses" at bounding box center [133, 55] width 57 height 8
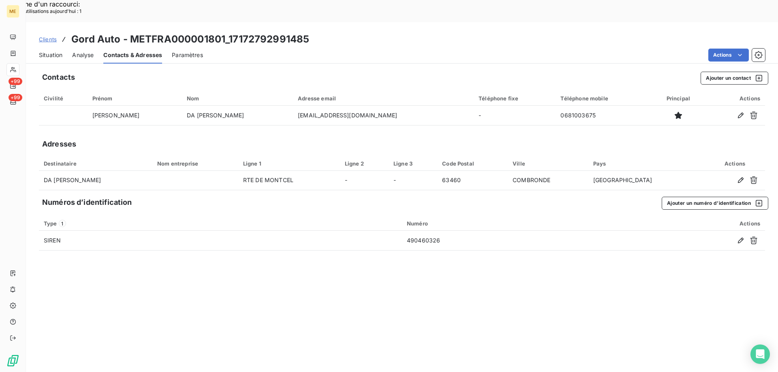
click at [44, 51] on span "Situation" at bounding box center [50, 55] width 23 height 8
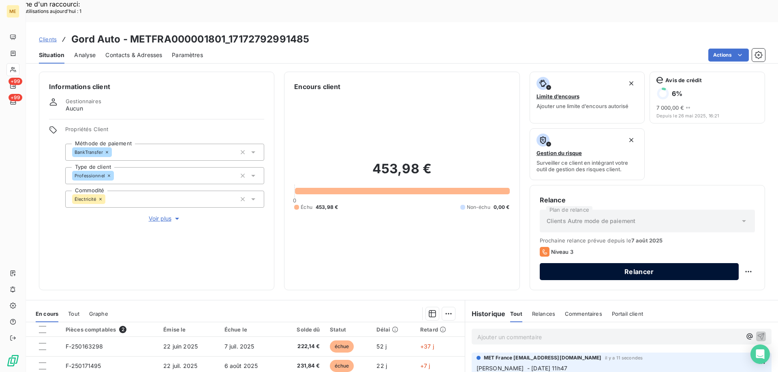
click at [664, 263] on button "Relancer" at bounding box center [639, 271] width 199 height 17
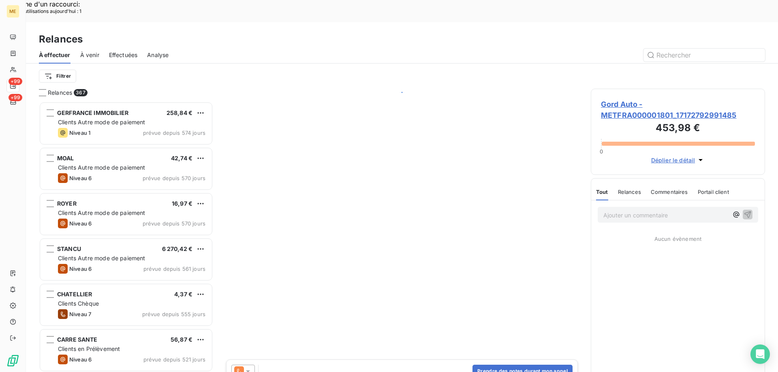
scroll to position [287, 168]
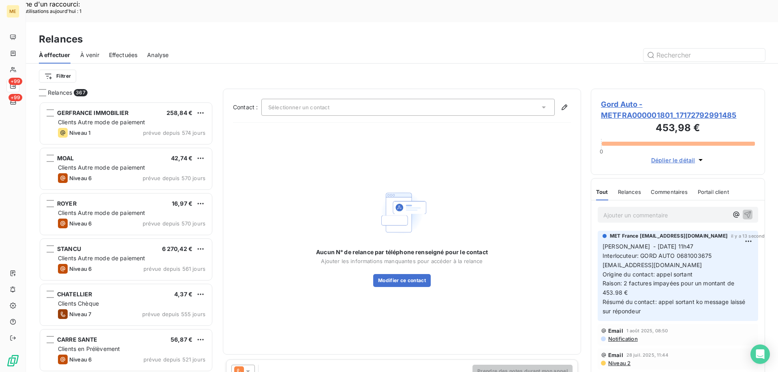
click at [251, 367] on icon at bounding box center [248, 371] width 8 height 8
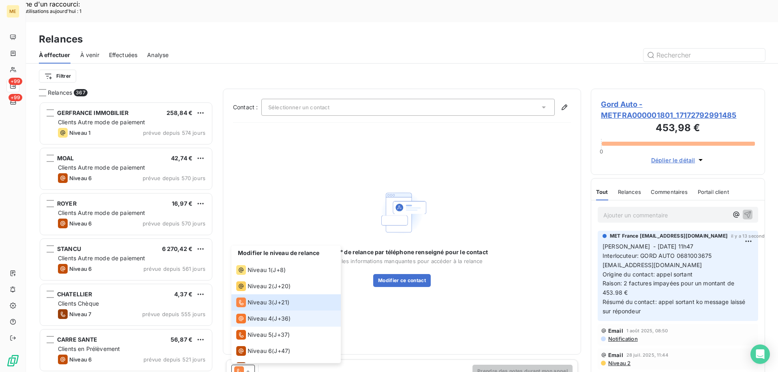
click at [252, 314] on div "Niveau 4" at bounding box center [254, 319] width 36 height 10
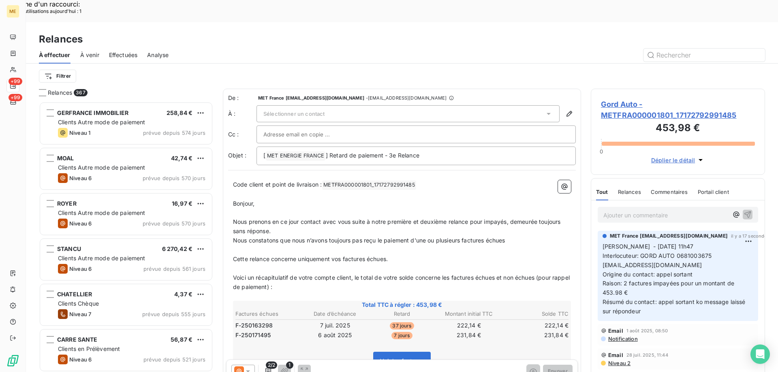
click at [295, 105] on div "Sélectionner un contact" at bounding box center [407, 113] width 303 height 17
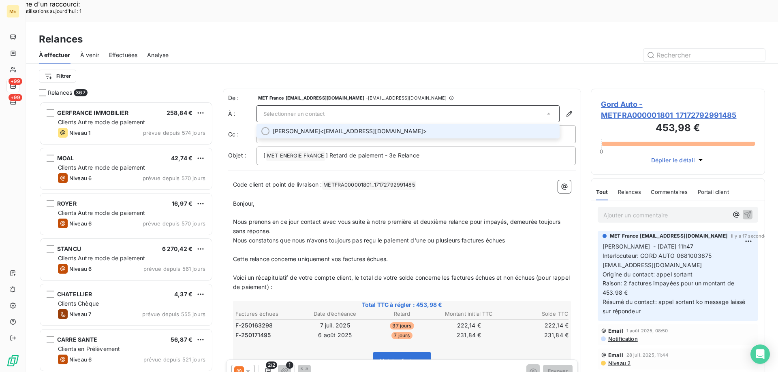
click at [312, 127] on span "DAVID DA SILVA PINHEIRO" at bounding box center [296, 131] width 47 height 8
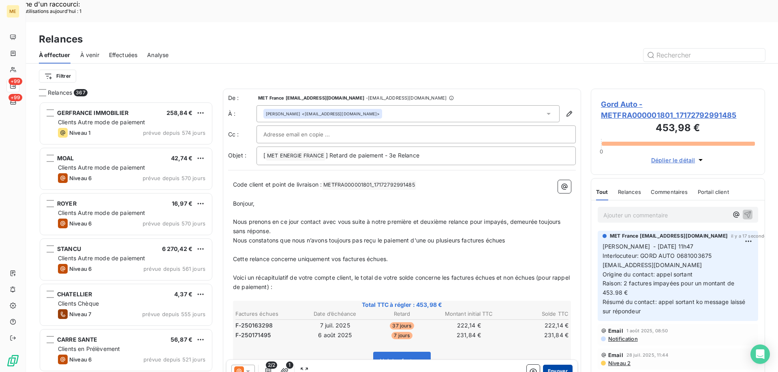
click at [556, 365] on button "Envoyer" at bounding box center [558, 371] width 30 height 13
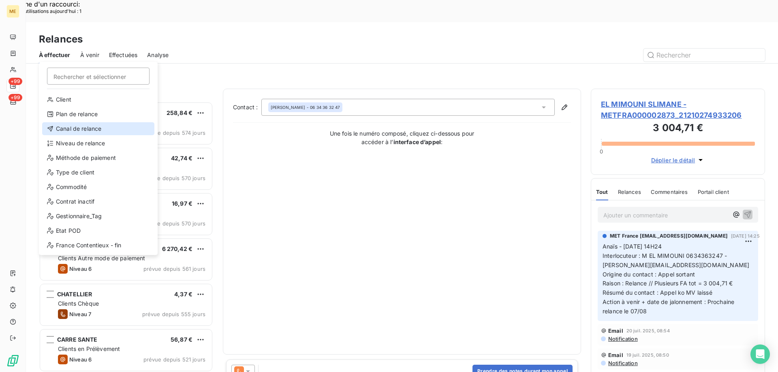
click at [76, 126] on div "Canal de relance" at bounding box center [98, 128] width 112 height 13
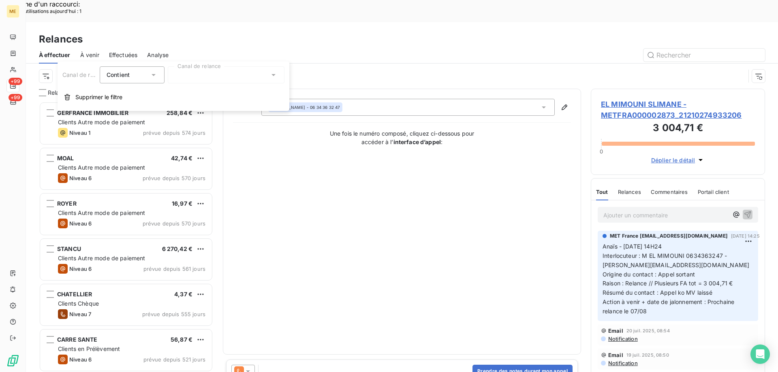
click at [229, 73] on div at bounding box center [226, 74] width 117 height 17
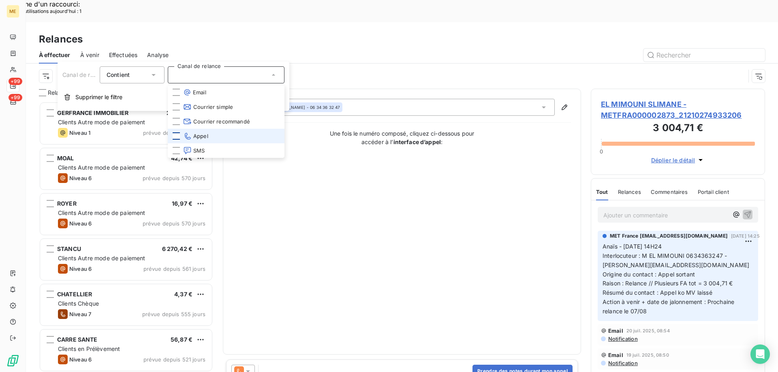
click at [174, 135] on div at bounding box center [176, 135] width 7 height 7
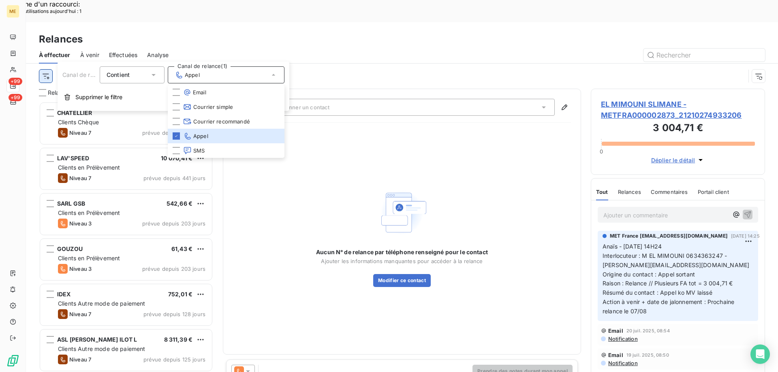
scroll to position [287, 168]
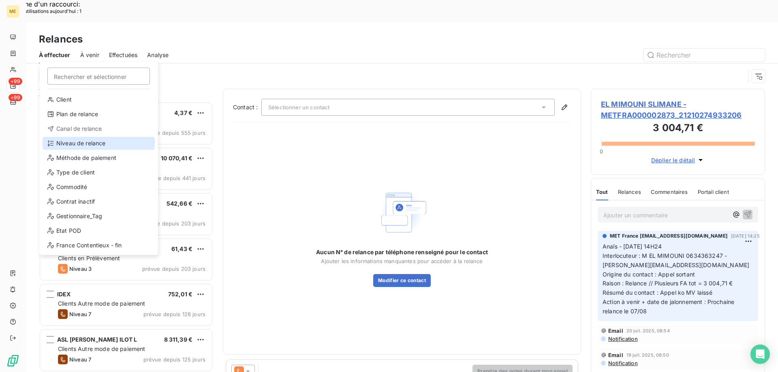
drag, startPoint x: 66, startPoint y: 143, endPoint x: 279, endPoint y: 115, distance: 215.7
click at [66, 143] on div "Niveau de relance" at bounding box center [99, 143] width 112 height 13
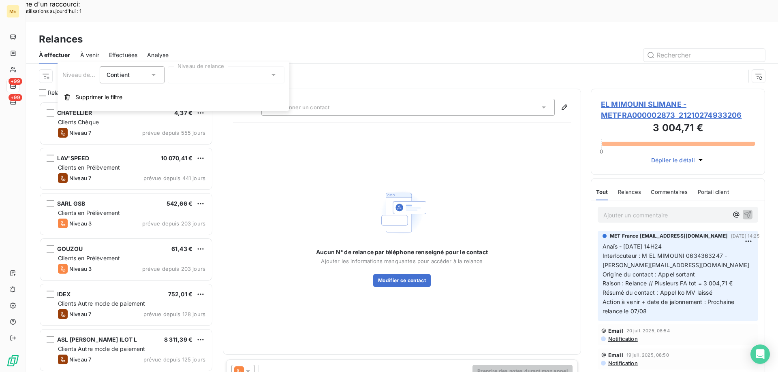
click at [237, 73] on div at bounding box center [226, 74] width 117 height 17
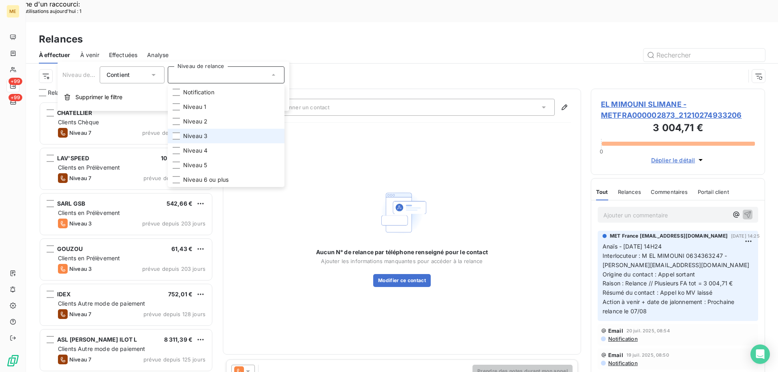
click at [182, 135] on li "Niveau 3" at bounding box center [226, 136] width 117 height 15
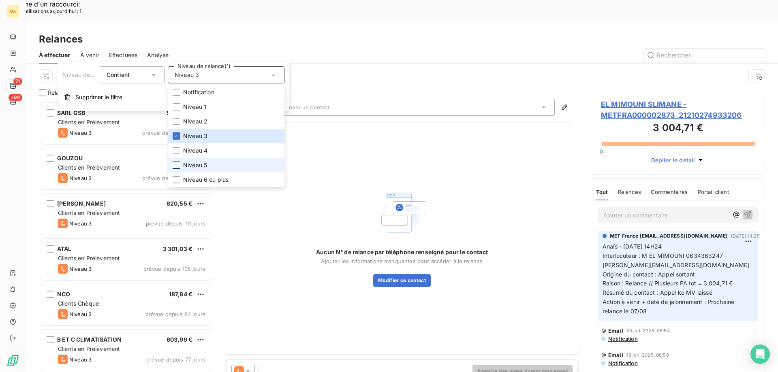
click at [173, 164] on div at bounding box center [176, 165] width 7 height 7
click at [176, 179] on div at bounding box center [176, 179] width 7 height 7
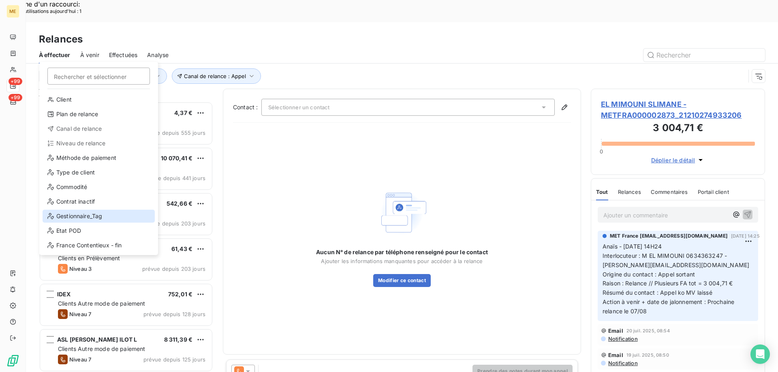
drag, startPoint x: 73, startPoint y: 212, endPoint x: 161, endPoint y: 180, distance: 93.9
click at [73, 213] on div "Gestionnaire_Tag" at bounding box center [99, 216] width 112 height 13
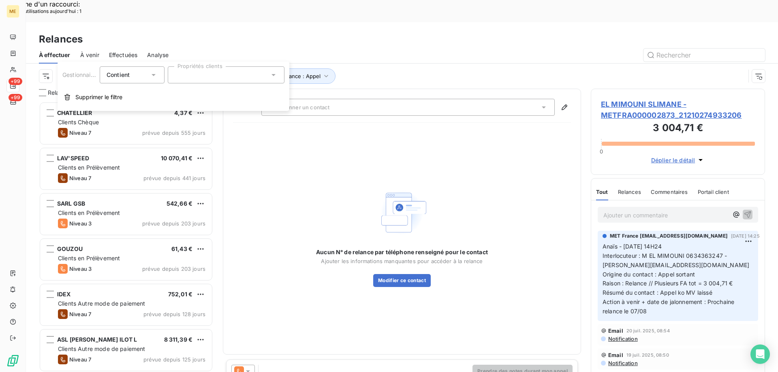
click at [264, 76] on div at bounding box center [226, 74] width 117 height 17
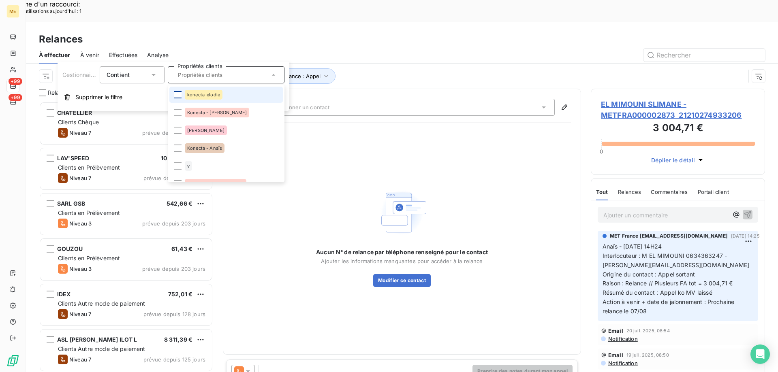
click at [175, 91] on div at bounding box center [177, 94] width 7 height 7
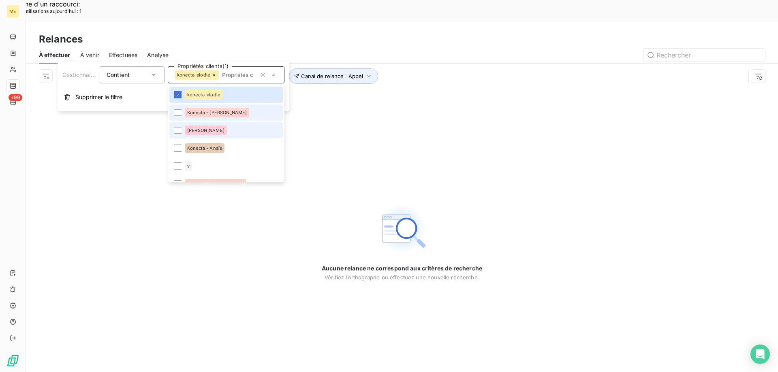
click at [177, 114] on div at bounding box center [177, 112] width 7 height 7
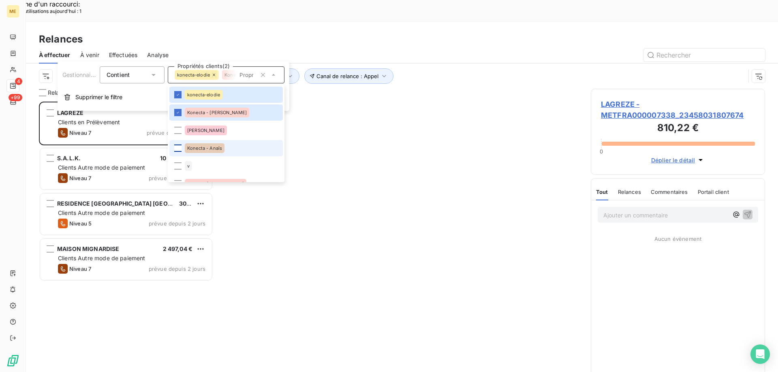
scroll to position [287, 168]
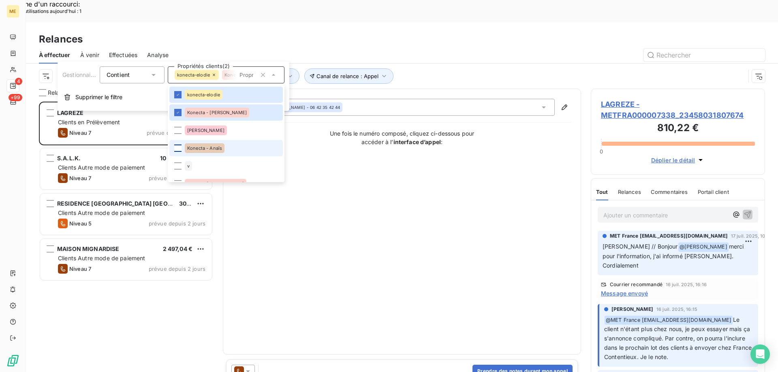
click at [177, 146] on div at bounding box center [177, 148] width 7 height 7
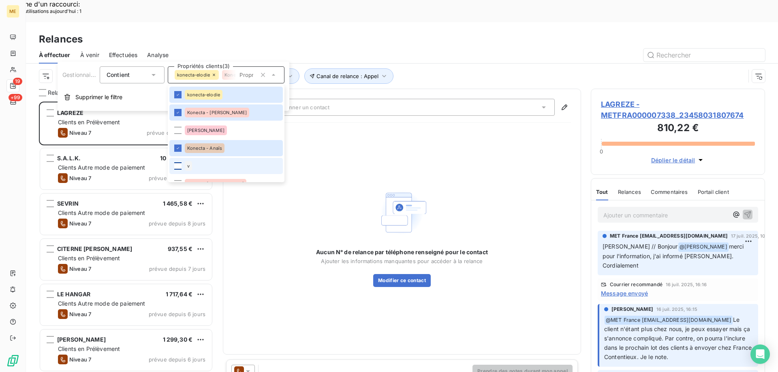
click at [177, 163] on div at bounding box center [177, 165] width 7 height 7
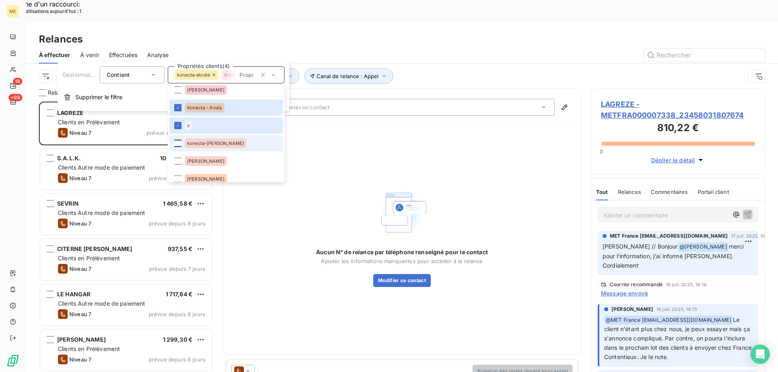
click at [177, 144] on div at bounding box center [177, 143] width 7 height 7
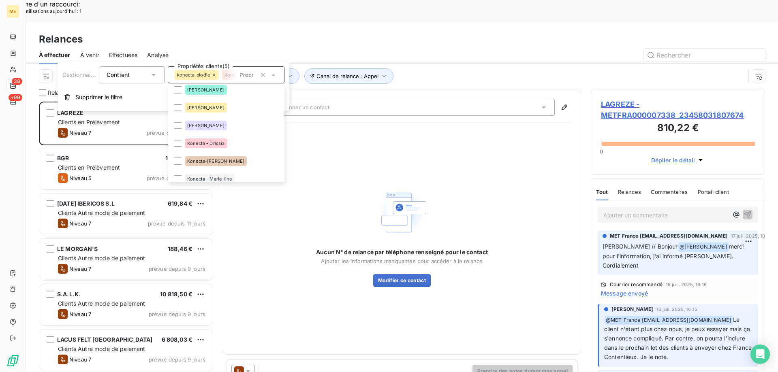
scroll to position [162, 0]
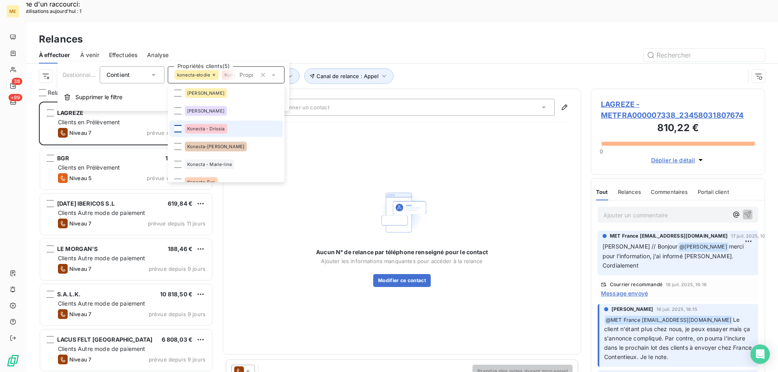
click at [175, 130] on div at bounding box center [177, 128] width 7 height 7
click at [182, 147] on li "Konecta-[PERSON_NAME]" at bounding box center [225, 147] width 113 height 16
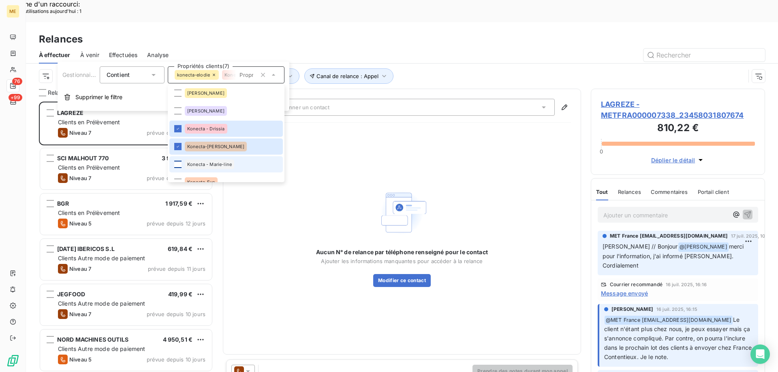
click at [179, 164] on div at bounding box center [177, 164] width 7 height 7
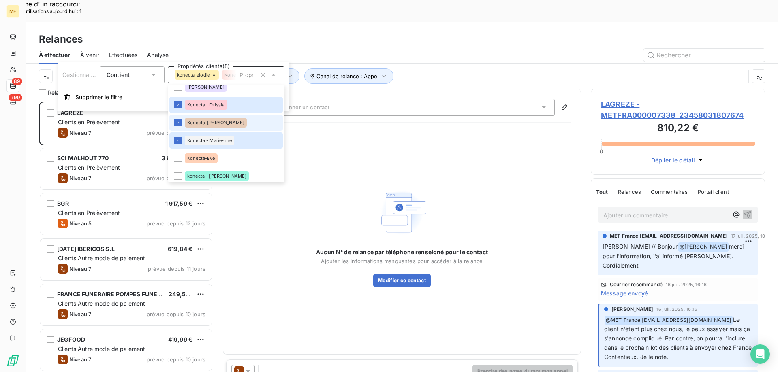
scroll to position [203, 0]
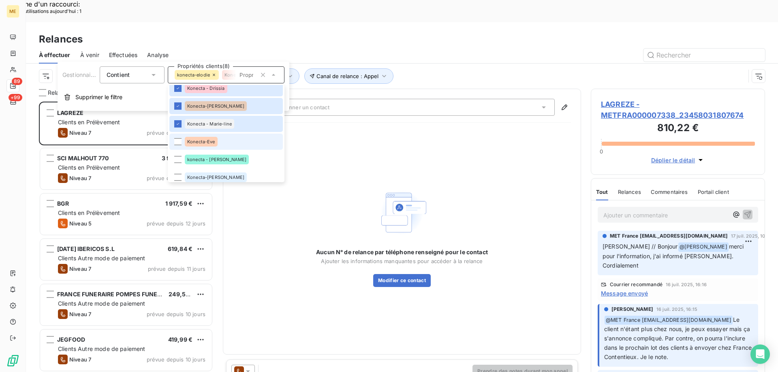
click at [211, 146] on div "Konecta-Eve" at bounding box center [201, 142] width 33 height 10
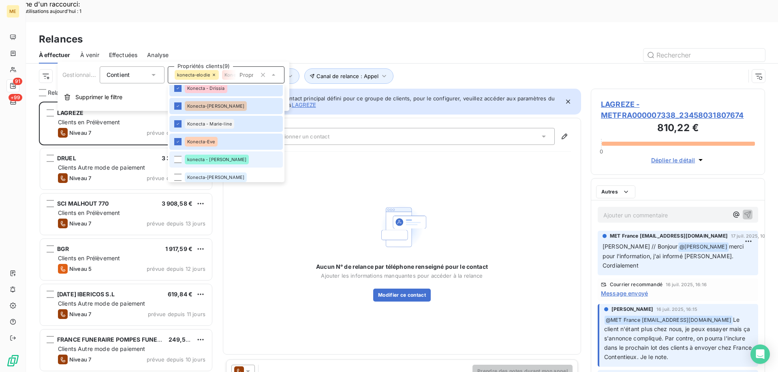
click at [210, 160] on span "konecta - [PERSON_NAME]" at bounding box center [216, 159] width 59 height 5
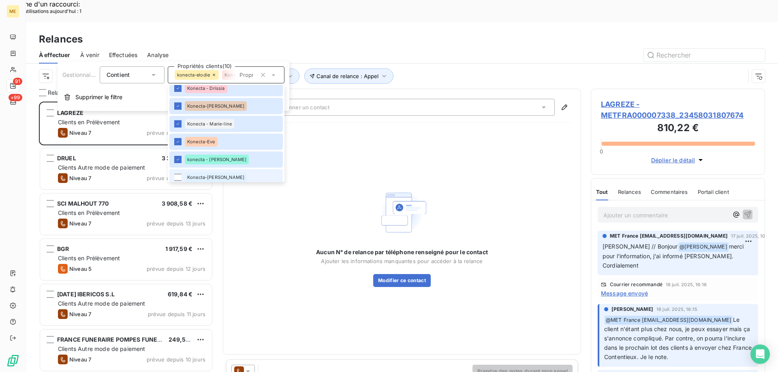
scroll to position [6, 6]
click at [211, 180] on li "Konecta-[PERSON_NAME]" at bounding box center [225, 177] width 113 height 16
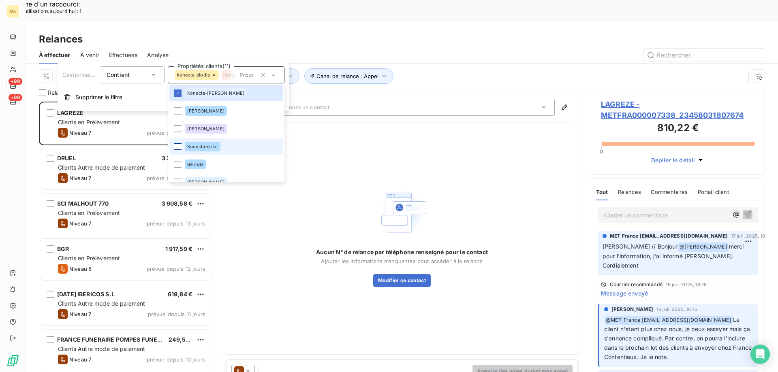
click at [175, 145] on div at bounding box center [177, 146] width 7 height 7
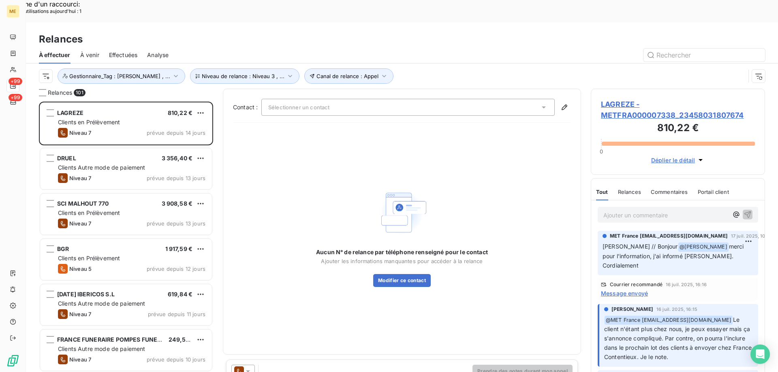
click at [407, 129] on div "Aucun N° de relance par téléphone renseigné pour le contact Ajouter les informa…" at bounding box center [402, 236] width 338 height 215
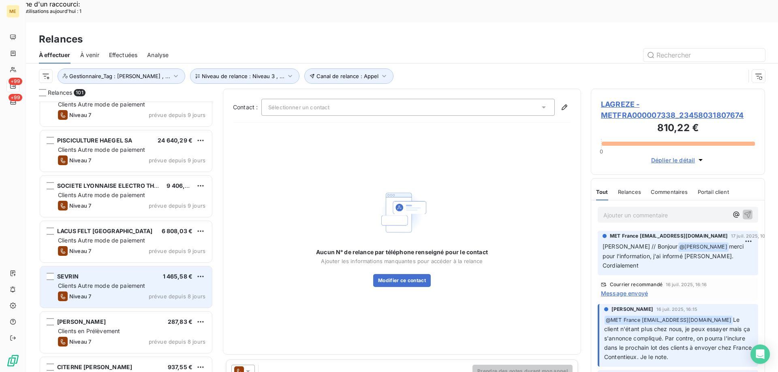
click at [132, 292] on div "Niveau 7 prévue depuis 8 jours" at bounding box center [131, 297] width 147 height 10
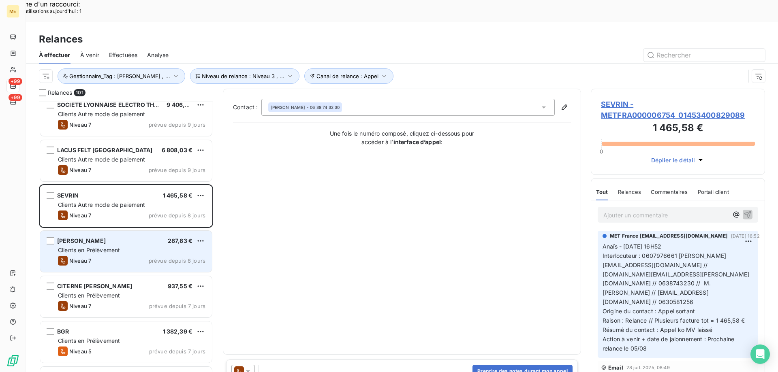
click at [142, 246] on div "Clients en Prélèvement" at bounding box center [131, 250] width 147 height 8
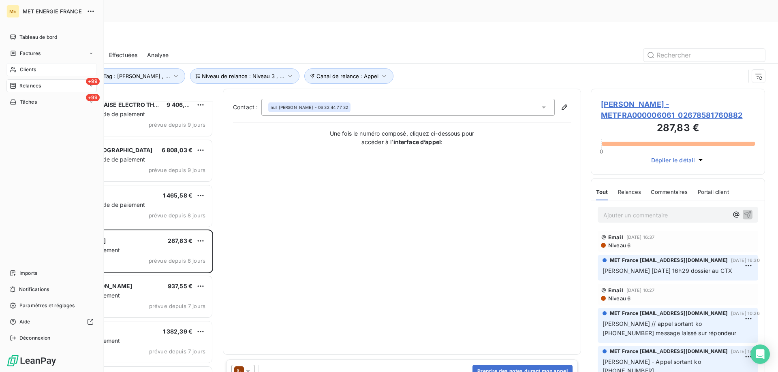
click at [18, 68] on div "Clients" at bounding box center [51, 69] width 90 height 13
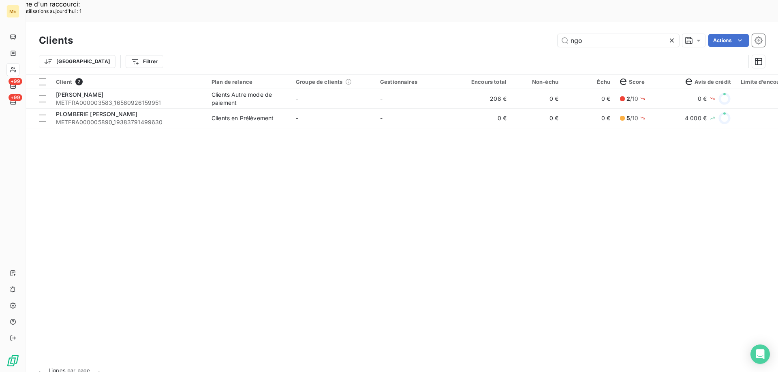
click at [577, 32] on div "Clients ngo Actions" at bounding box center [402, 40] width 726 height 17
click at [587, 34] on input "ngo" at bounding box center [618, 40] width 122 height 13
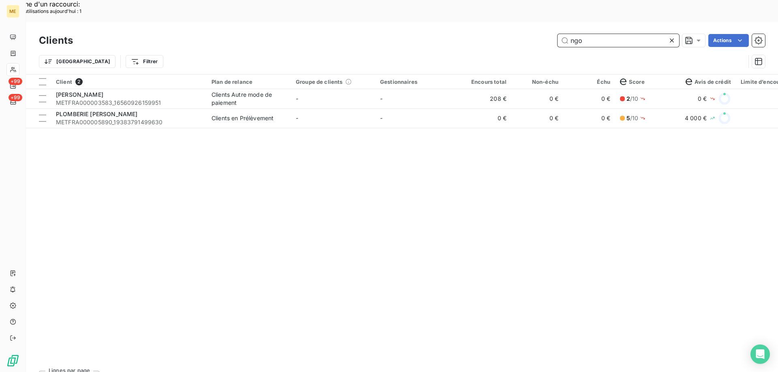
paste input "METFRA000015193_30002590447228"
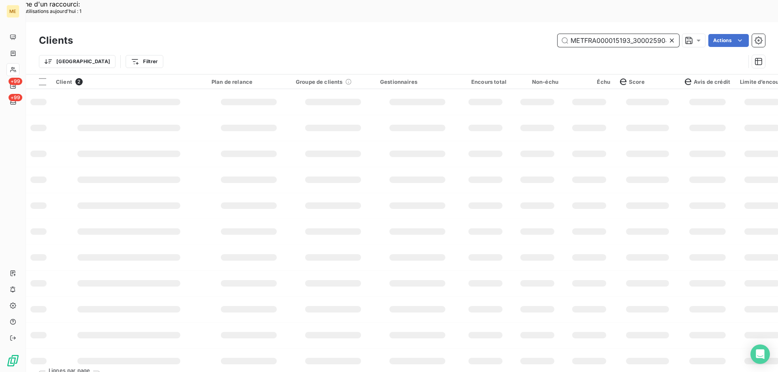
scroll to position [0, 23]
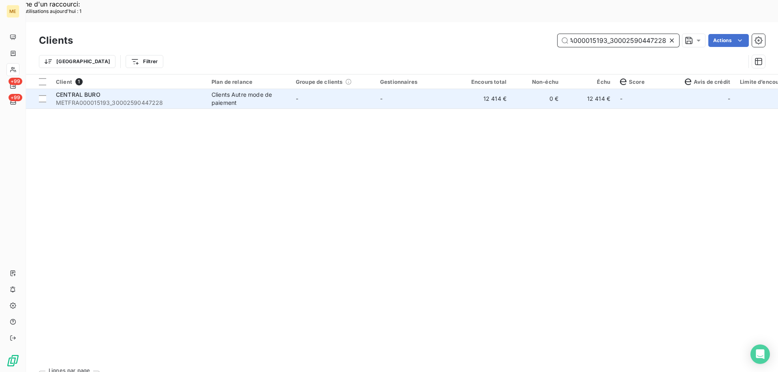
type input "METFRA000015193_30002590447228"
click at [132, 91] on div "CENTRAL BURO" at bounding box center [129, 95] width 146 height 8
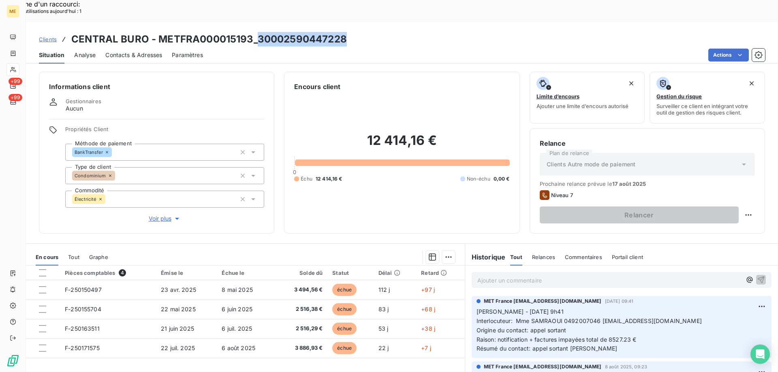
drag, startPoint x: 256, startPoint y: 19, endPoint x: 363, endPoint y: 18, distance: 106.1
click at [363, 32] on div "Clients CENTRAL BURO - METFRA000015193_30002590447228" at bounding box center [402, 39] width 752 height 15
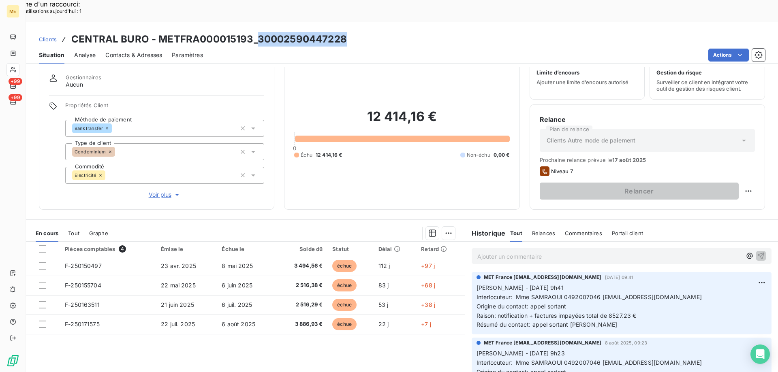
scroll to position [41, 0]
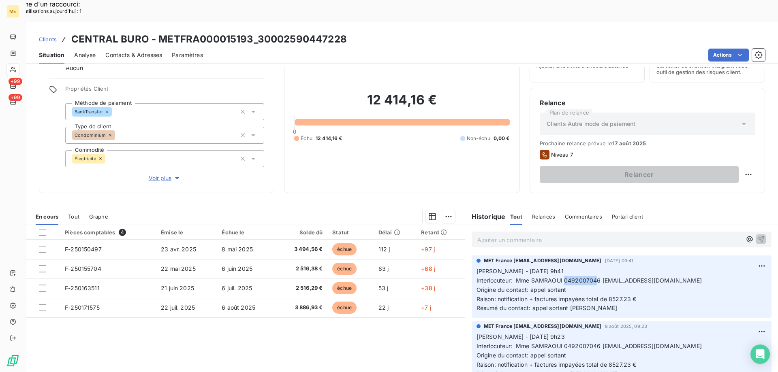
drag, startPoint x: 561, startPoint y: 260, endPoint x: 591, endPoint y: 258, distance: 30.9
click at [591, 277] on span "Interlocuteur: Mme SAMRAOUI 0492007046 SAMRAOUI@lamy-immobilier.fr" at bounding box center [588, 280] width 225 height 7
drag, startPoint x: 257, startPoint y: 19, endPoint x: 360, endPoint y: 19, distance: 102.9
click at [360, 32] on div "Clients CENTRAL BURO - METFRA000015193_30002590447228" at bounding box center [402, 39] width 752 height 15
copy h3 "30002590447228"
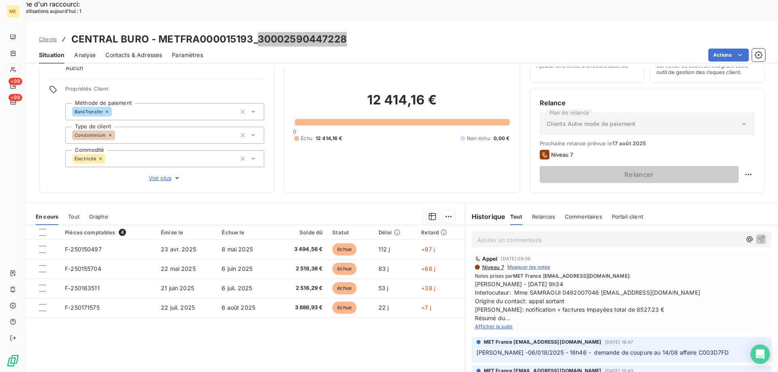
scroll to position [162, 0]
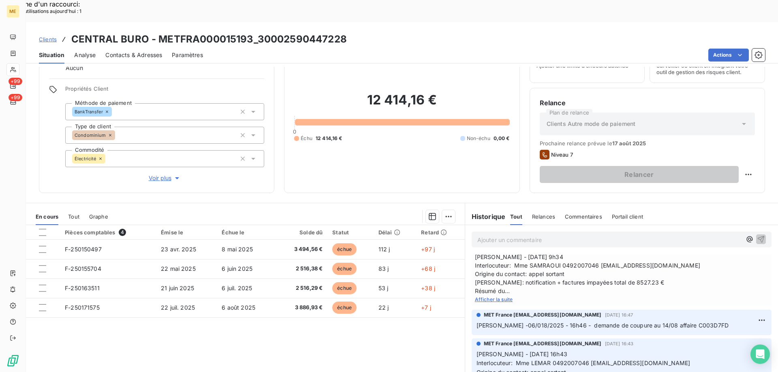
click at [509, 295] on div "Afficher la suite" at bounding box center [621, 299] width 293 height 8
click at [506, 296] on span "Afficher la suite" at bounding box center [494, 299] width 38 height 6
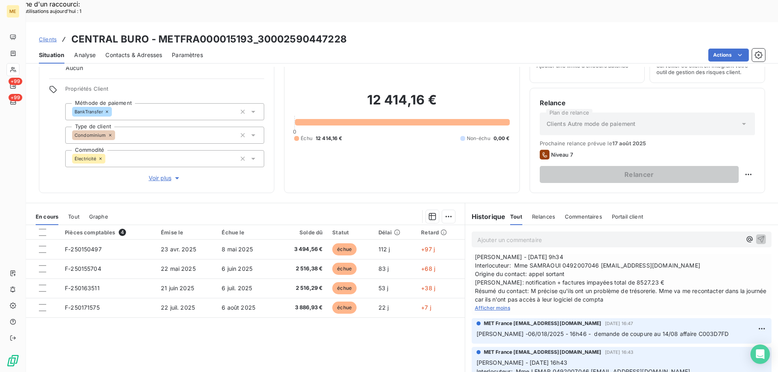
scroll to position [0, 0]
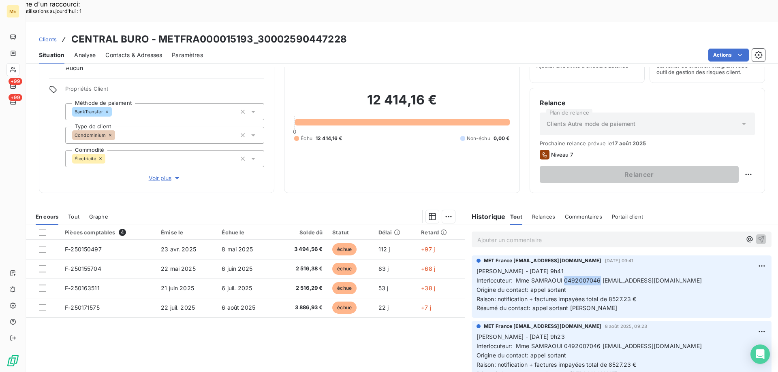
drag, startPoint x: 560, startPoint y: 257, endPoint x: 594, endPoint y: 257, distance: 34.0
click at [594, 277] on span "Interlocuteur: Mme SAMRAOUI 0492007046 SAMRAOUI@lamy-immobilier.fr" at bounding box center [588, 280] width 225 height 7
copy span "0492007046"
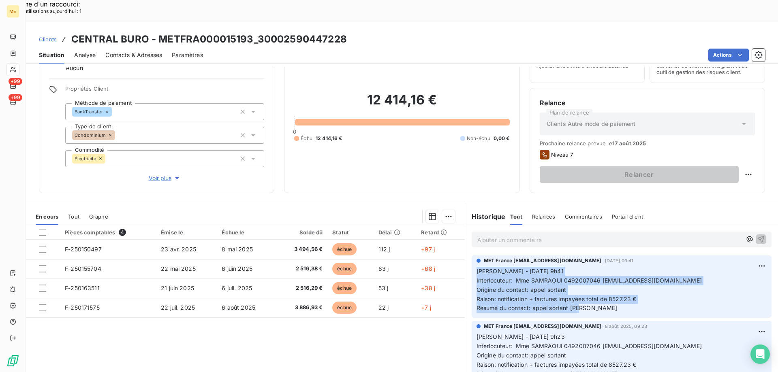
drag, startPoint x: 582, startPoint y: 289, endPoint x: 465, endPoint y: 248, distance: 123.6
click at [465, 254] on div "MET France met-france@recouvrement.met.com 11 août 2025, 09:41 Sylvain - 11/08/…" at bounding box center [621, 287] width 313 height 66
copy p "Sylvain - 11/08/2025 - 9h41 Interlocuteur: Mme SAMRAOUI 0492007046 SAMRAOUI@lam…"
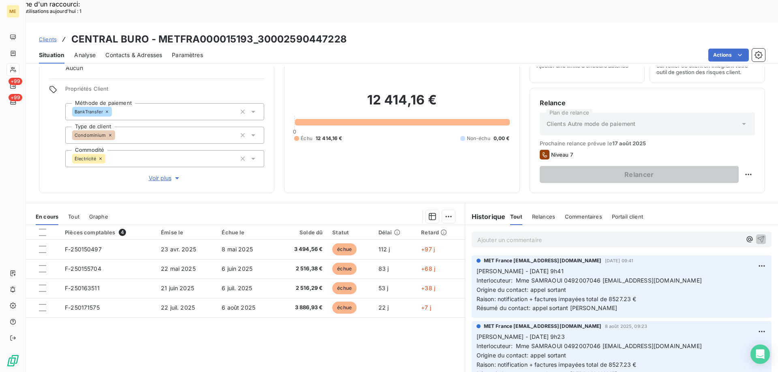
click at [488, 235] on p "Ajouter un commentaire ﻿" at bounding box center [609, 240] width 264 height 10
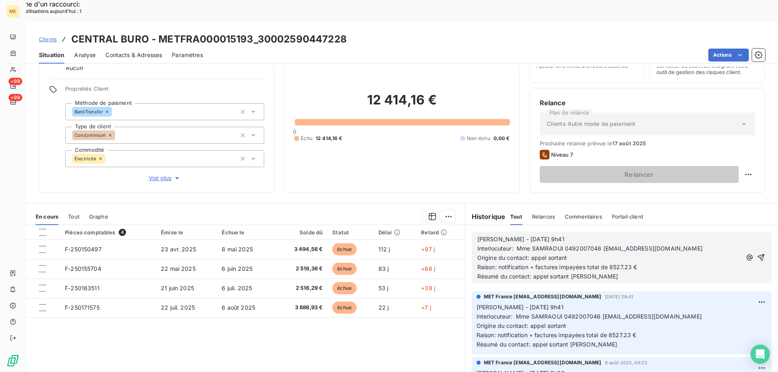
click at [503, 235] on p "Sylvain - 11/08/2025 - 9h41" at bounding box center [609, 239] width 264 height 9
drag, startPoint x: 258, startPoint y: 15, endPoint x: 344, endPoint y: 21, distance: 86.1
click at [344, 32] on h3 "CENTRAL BURO - METFRA000015193_30002590447228" at bounding box center [208, 39] width 275 height 15
copy h3 "30002590447228"
drag, startPoint x: 560, startPoint y: 226, endPoint x: 596, endPoint y: 222, distance: 35.9
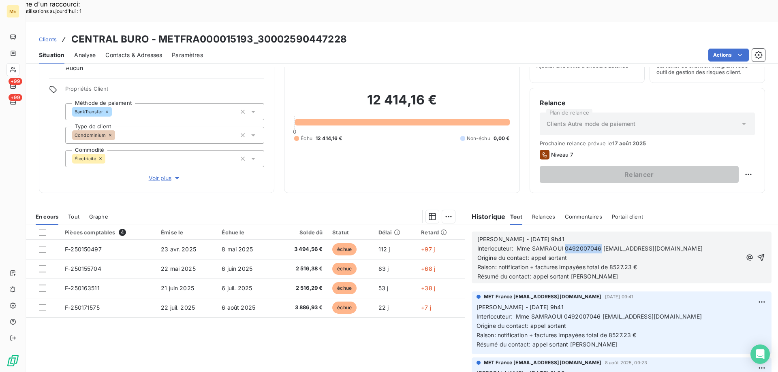
click at [596, 244] on p "Interlocuteur: Mme SAMRAOUI 0492007046 SAMRAOUI@lamy-immobilier.fr" at bounding box center [609, 248] width 264 height 9
copy span "0492007046"
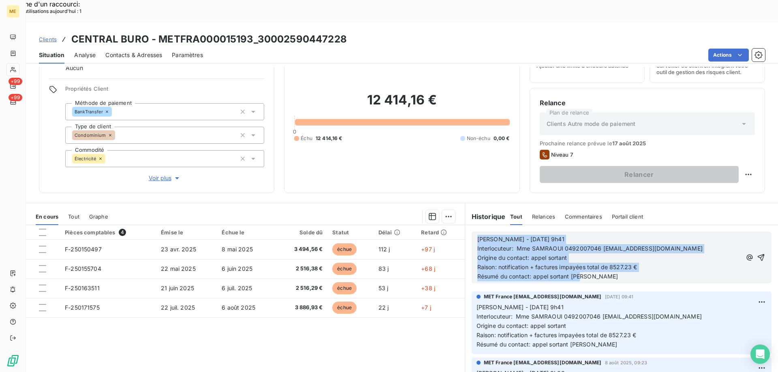
drag, startPoint x: 598, startPoint y: 257, endPoint x: 453, endPoint y: 217, distance: 150.6
click at [453, 217] on div "En cours Tout Graphe Pièces comptables 4 Émise le Échue le Solde dû Statut Déla…" at bounding box center [402, 304] width 752 height 203
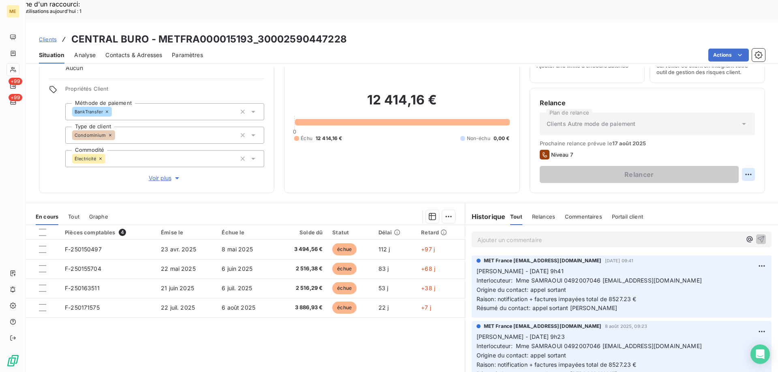
click at [714, 174] on div "Replanifier cette action" at bounding box center [708, 170] width 73 height 13
select select "7"
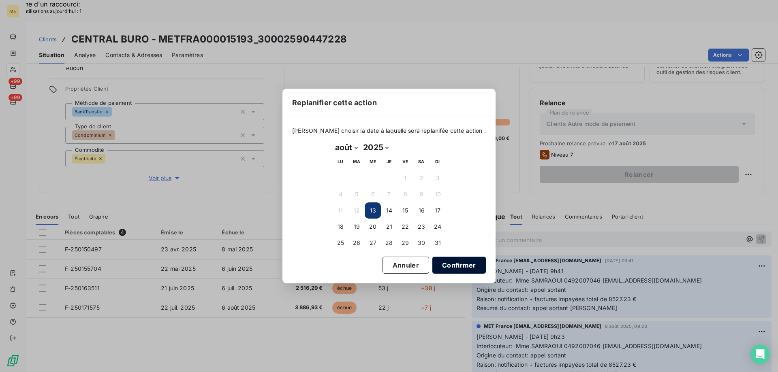
click at [437, 267] on button "Confirmer" at bounding box center [458, 265] width 53 height 17
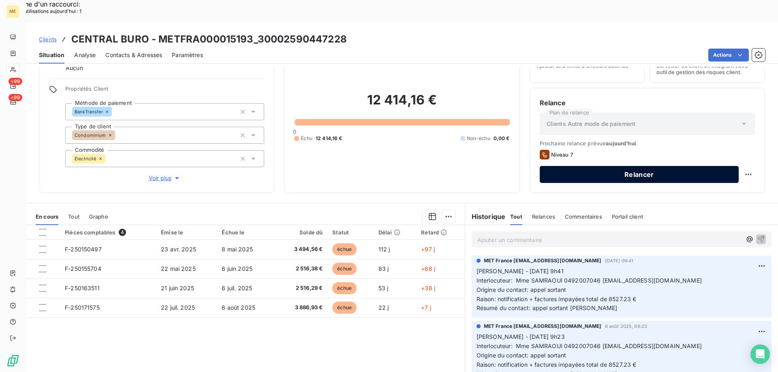
click at [583, 166] on button "Relancer" at bounding box center [639, 174] width 199 height 17
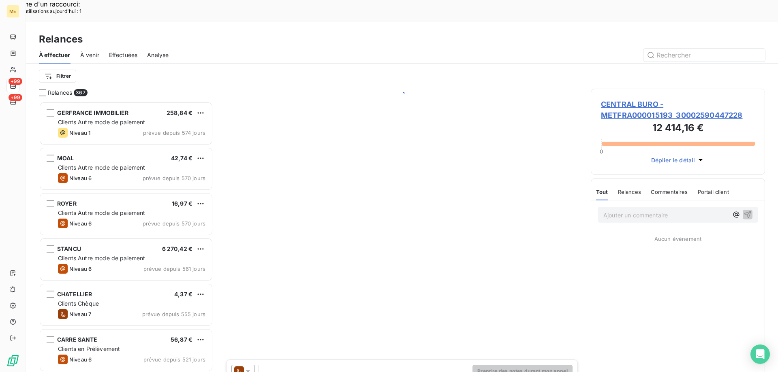
scroll to position [287, 168]
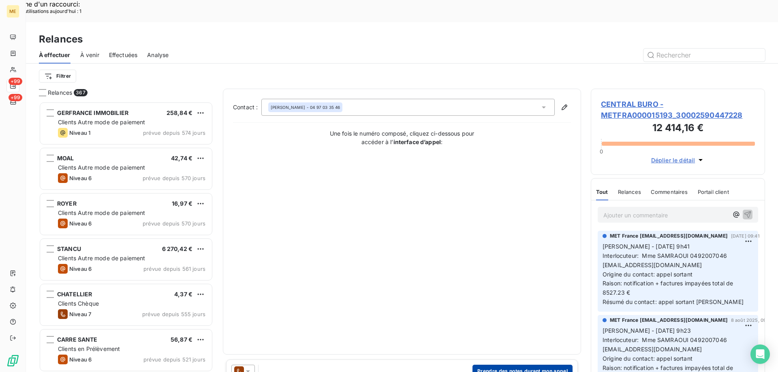
click at [511, 365] on button "Prendre des notes durant mon appel" at bounding box center [522, 371] width 100 height 13
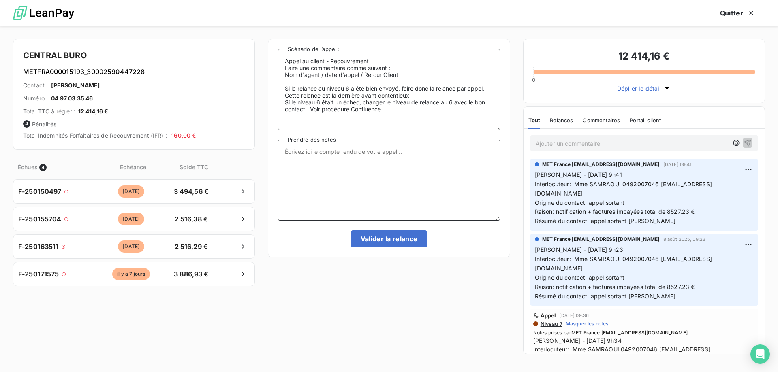
click at [348, 151] on textarea "Prendre des notes" at bounding box center [389, 180] width 222 height 81
paste textarea "Sylvain - 13/08/2025 - 9h41 Interlocuteur: Mme SAMRAOUI 0492007046 SAMRAOUI@lam…"
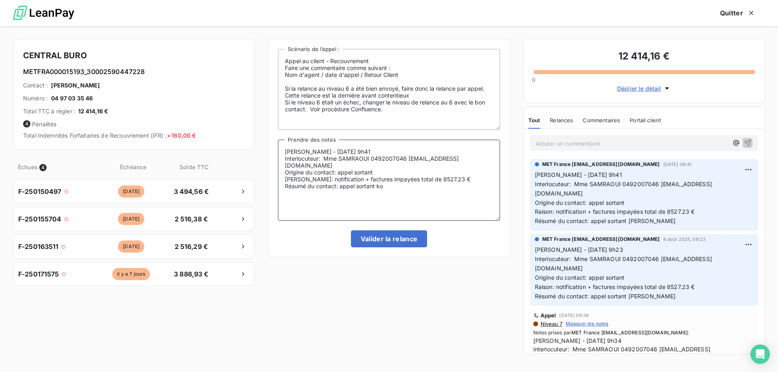
click at [369, 157] on textarea "Sylvain - 13/08/2025 - 9h41 Interlocuteur: Mme SAMRAOUI 0492007046 SAMRAOUI@lam…" at bounding box center [389, 180] width 222 height 81
drag, startPoint x: 383, startPoint y: 182, endPoint x: 341, endPoint y: 177, distance: 42.5
click at [341, 177] on textarea "Sylvain - 13/08/2025 - 9h41 Interlocuteur: secrétaire 0492007046 SAMRAOUI@lamy-…" at bounding box center [389, 180] width 222 height 81
click at [407, 181] on textarea "Sylvain - 13/08/2025 - 9h41 Interlocuteur: secrétaire 0492007046 SAMRAOUI@lamy-…" at bounding box center [389, 180] width 222 height 81
click at [486, 178] on textarea "Sylvain - 13/08/2025 - 9h41 Interlocuteur: secrétaire 0492007046 SAMRAOUI@lamy-…" at bounding box center [389, 180] width 222 height 81
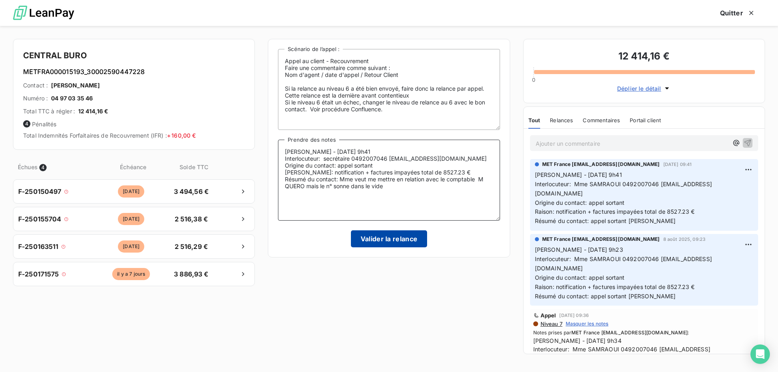
type textarea "Sylvain - 13/08/2025 - 9h41 Interlocuteur: secrétaire 0492007046 SAMRAOUI@lamy-…"
click at [396, 236] on button "Valider la relance" at bounding box center [389, 238] width 77 height 17
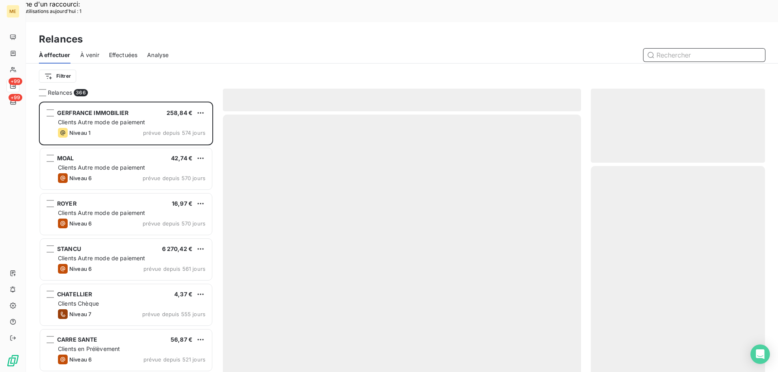
click at [118, 51] on span "Effectuées" at bounding box center [123, 55] width 29 height 8
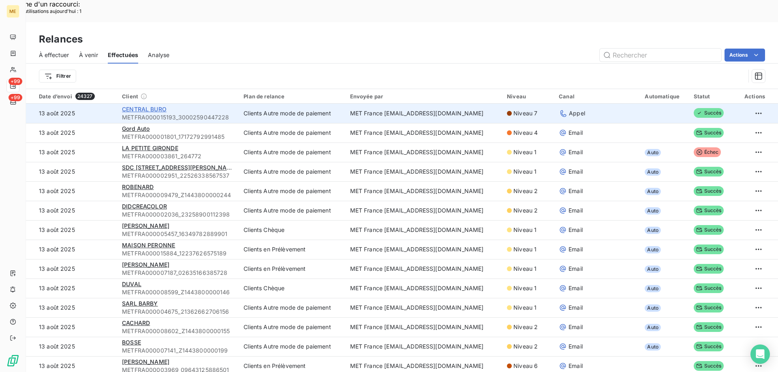
click at [126, 106] on span "CENTRAL BURO" at bounding box center [144, 109] width 45 height 7
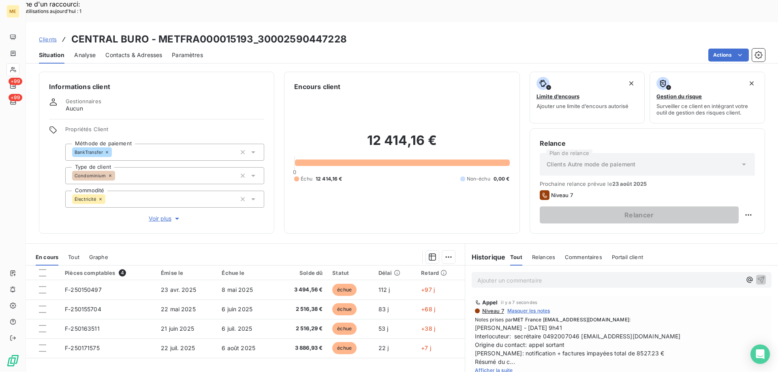
click at [136, 51] on span "Contacts & Adresses" at bounding box center [133, 55] width 57 height 8
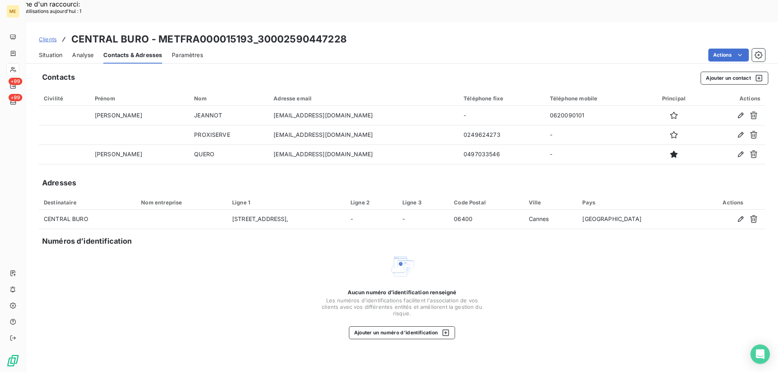
click at [45, 51] on span "Situation" at bounding box center [50, 55] width 23 height 8
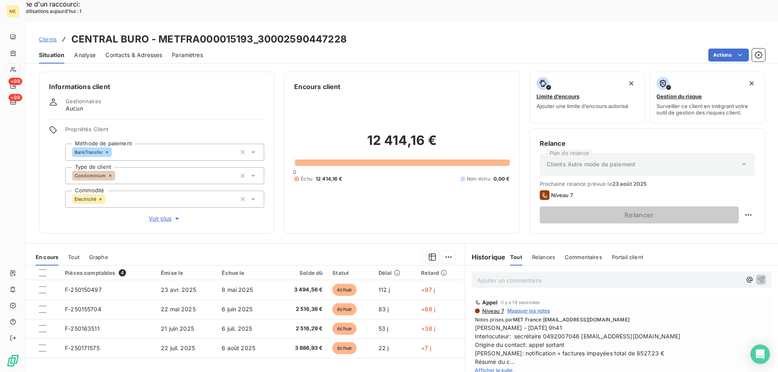
click at [489, 367] on span "Afficher la suite" at bounding box center [494, 370] width 38 height 6
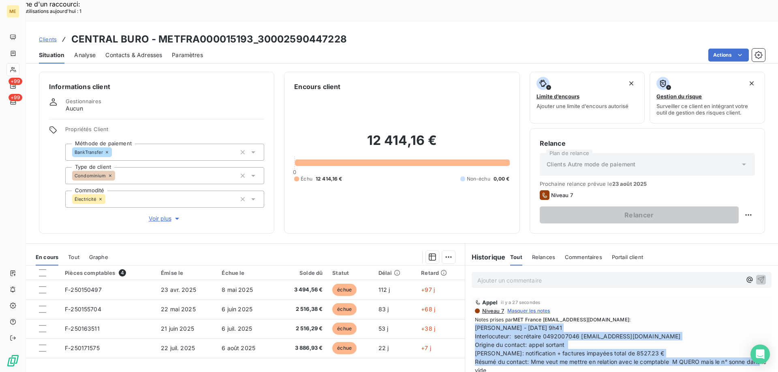
drag, startPoint x: 507, startPoint y: 351, endPoint x: 468, endPoint y: 306, distance: 59.2
click at [471, 306] on div "Appel il y a 27 secondes Niveau 7 Masquer les notes Notes prises par MET France…" at bounding box center [621, 341] width 300 height 90
copy span "Sylvain - 13/08/2025 - 9h41 Interlocuteur: secrétaire 0492007046 SAMRAOUI@lamy-…"
click at [702, 214] on div "Replanifier cette action" at bounding box center [708, 210] width 73 height 13
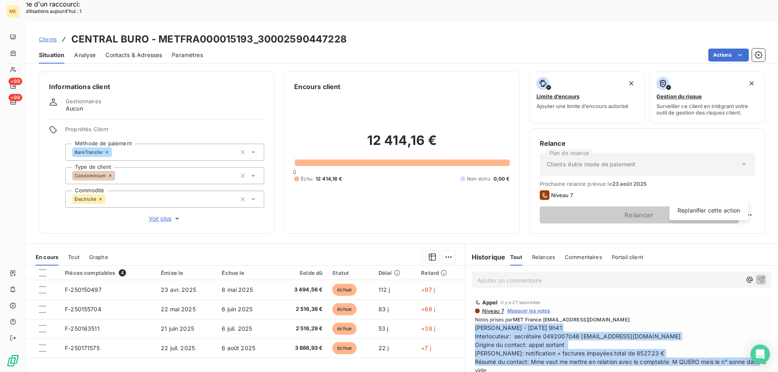
select select "7"
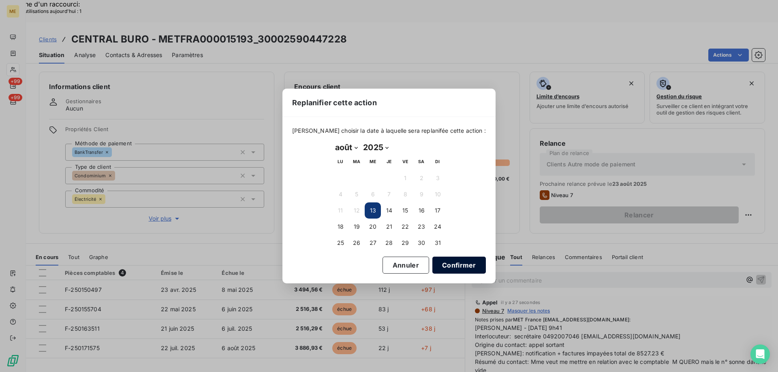
click at [432, 264] on button "Confirmer" at bounding box center [458, 265] width 53 height 17
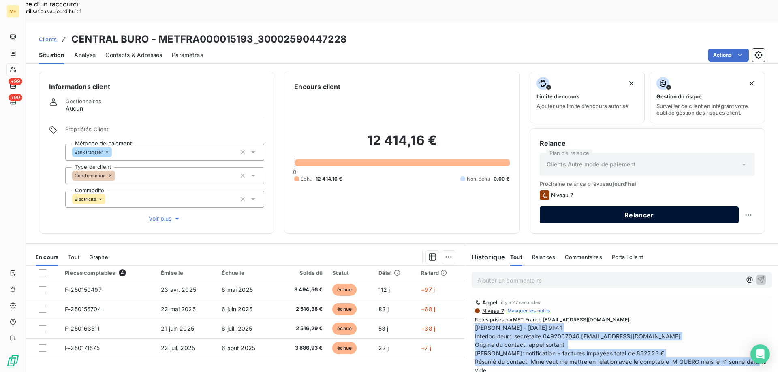
click at [610, 207] on button "Relancer" at bounding box center [639, 215] width 199 height 17
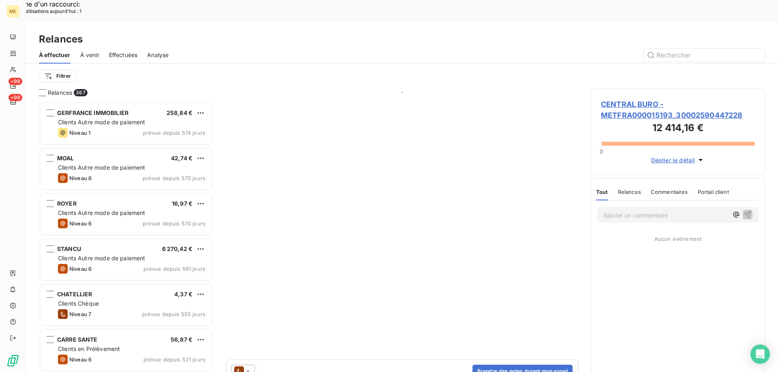
scroll to position [287, 168]
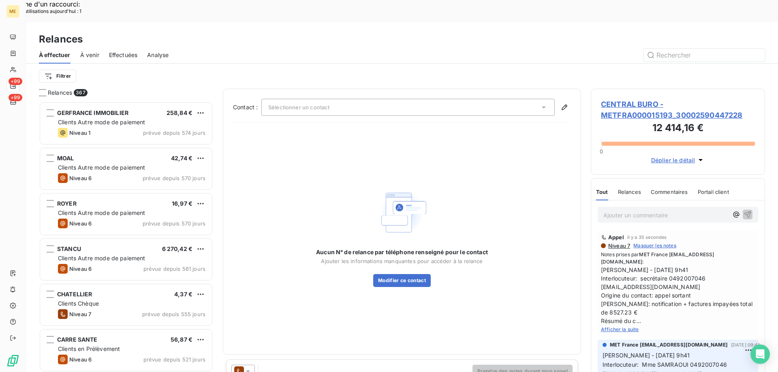
click at [279, 99] on div "Sélectionner un contact" at bounding box center [407, 107] width 293 height 17
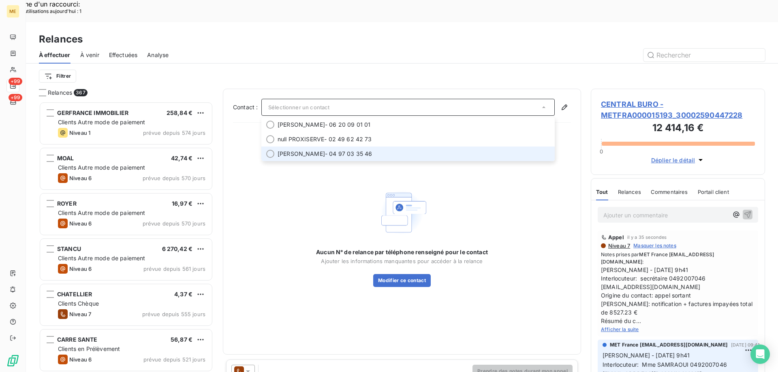
click at [269, 150] on div at bounding box center [270, 154] width 8 height 8
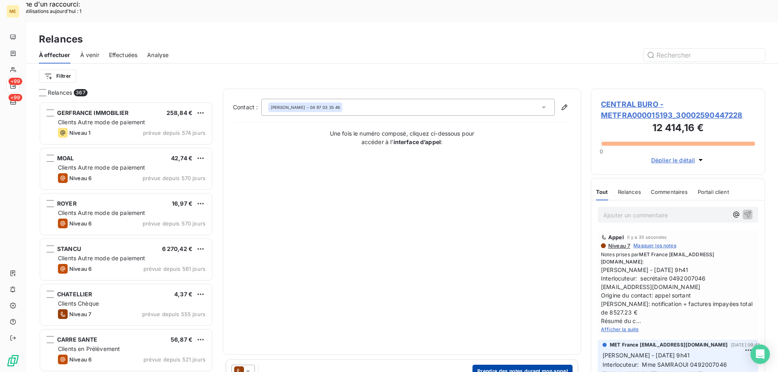
click at [505, 365] on button "Prendre des notes durant mon appel" at bounding box center [522, 371] width 100 height 13
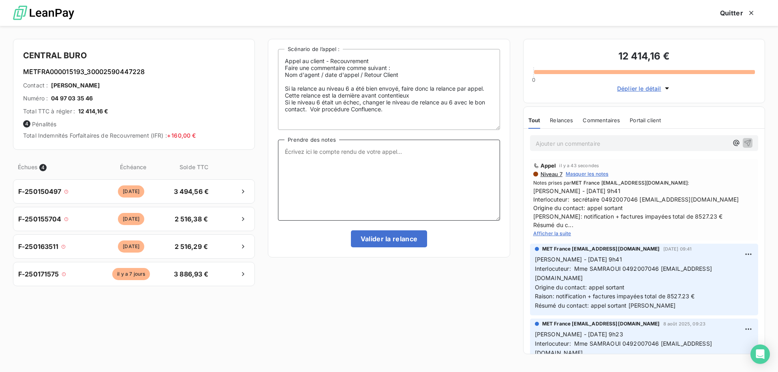
click at [366, 162] on textarea "Prendre des notes" at bounding box center [389, 180] width 222 height 81
paste textarea "Sylvain - 13/08/2025 - 9h41 Interlocuteur: secrétaire 0492007046 SAMRAOUI@lamy-…"
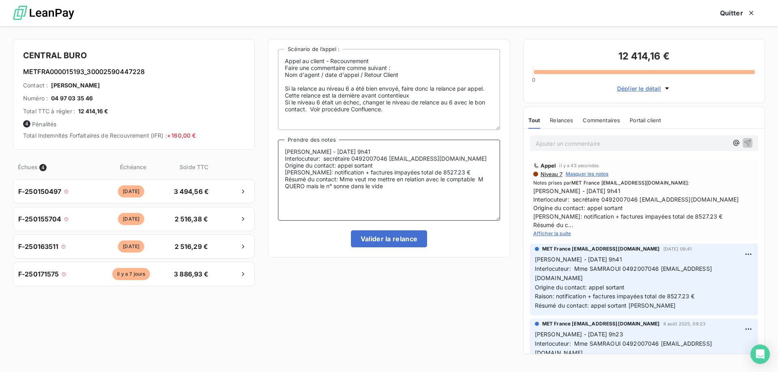
click at [340, 175] on textarea "Sylvain - 13/08/2025 - 9h41 Interlocuteur: secrétaire 0492007046 SAMRAOUI@lamy-…" at bounding box center [389, 180] width 222 height 81
click at [340, 183] on textarea "Sylvain - 13/08/2025 - 9h41 Interlocuteur: secrétaire 0492007046 SAMRAOUI@lamy-…" at bounding box center [389, 180] width 222 height 81
click at [340, 182] on textarea "Sylvain - 13/08/2025 - 9h41 Interlocuteur: secrétaire 0492007046 SAMRAOUI@lamy-…" at bounding box center [389, 180] width 222 height 81
drag, startPoint x: 425, startPoint y: 186, endPoint x: 398, endPoint y: 178, distance: 28.3
click at [398, 178] on textarea "Sylvain - 13/08/2025 - 9h41 Interlocuteur: secrétaire 0492007046 SAMRAOUI@lamy-…" at bounding box center [389, 180] width 222 height 81
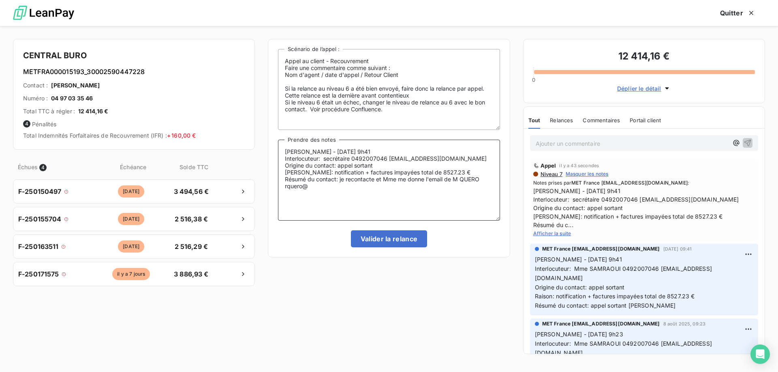
drag, startPoint x: 425, startPoint y: 160, endPoint x: 474, endPoint y: 157, distance: 48.7
click at [474, 157] on textarea "Sylvain - 13/08/2025 - 9h41 Interlocuteur: secrétaire 0492007046 SAMRAOUI@lamy-…" at bounding box center [389, 180] width 222 height 81
click at [335, 185] on textarea "Sylvain - 13/08/2025 - 9h41 Interlocuteur: secrétaire 0492007046 SAMRAOUI@lamy-…" at bounding box center [389, 180] width 222 height 81
paste textarea "amy-immobilier.fr"
type textarea "Sylvain - 13/08/2025 - 9h41 Interlocuteur: secrétaire 0492007046 SAMRAOUI@lamy-…"
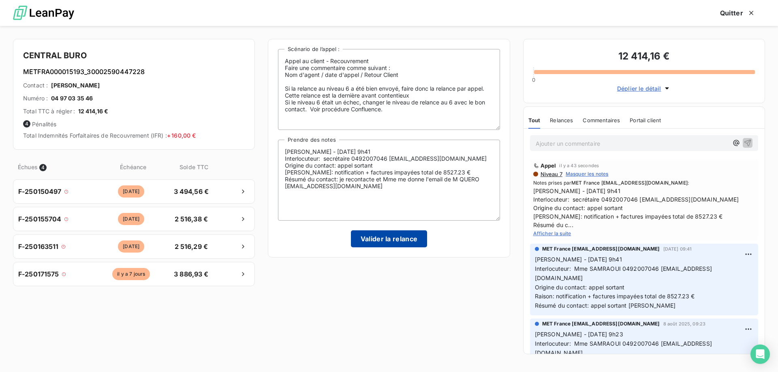
click at [395, 244] on button "Valider la relance" at bounding box center [389, 238] width 77 height 17
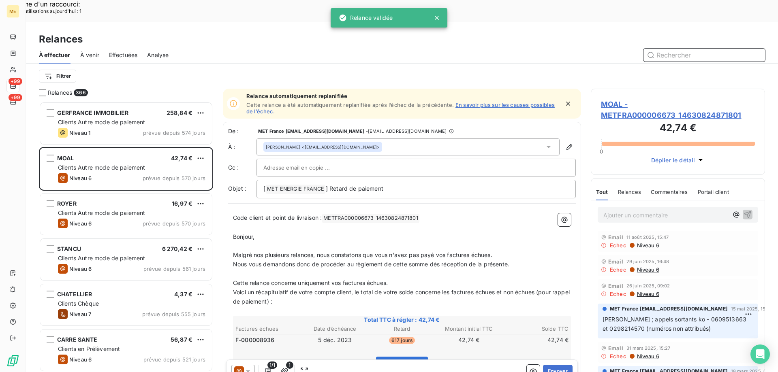
click at [124, 51] on span "Effectuées" at bounding box center [123, 55] width 29 height 8
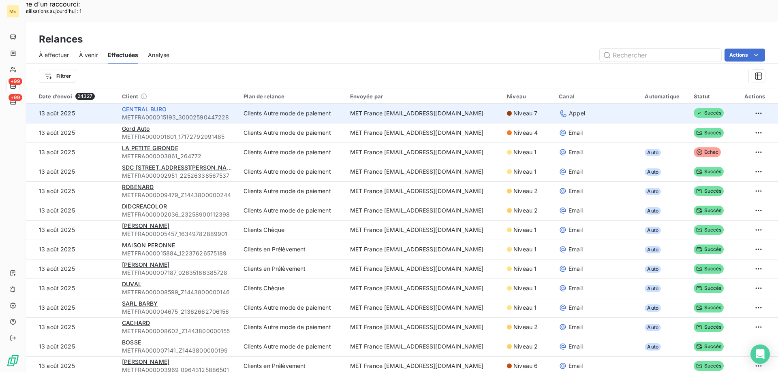
click at [144, 106] on span "CENTRAL BURO" at bounding box center [144, 109] width 45 height 7
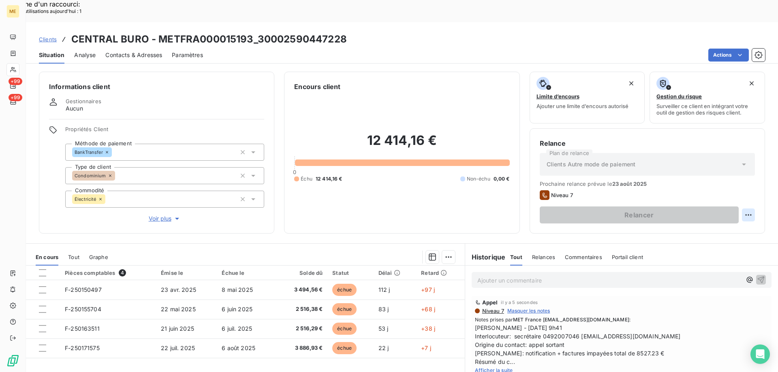
click at [709, 210] on div "Replanifier cette action" at bounding box center [708, 210] width 73 height 13
select select "7"
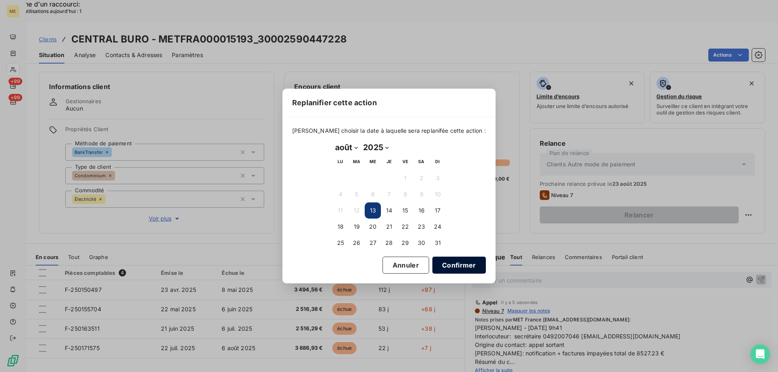
click at [438, 268] on button "Confirmer" at bounding box center [458, 265] width 53 height 17
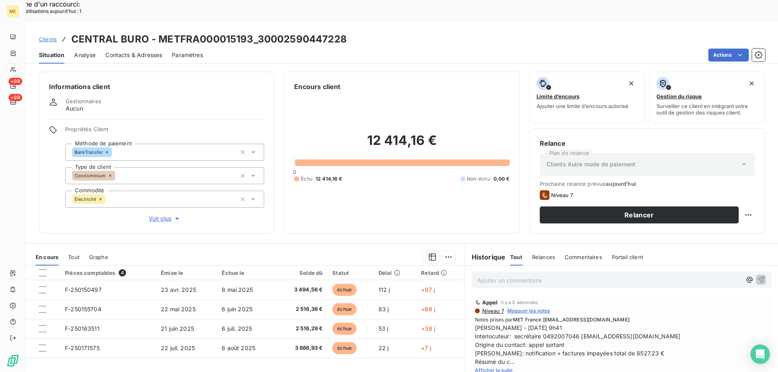
click at [597, 207] on button "Relancer" at bounding box center [639, 215] width 199 height 17
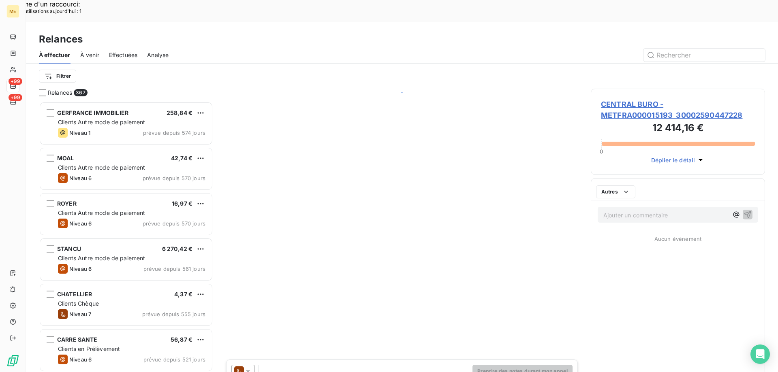
scroll to position [287, 168]
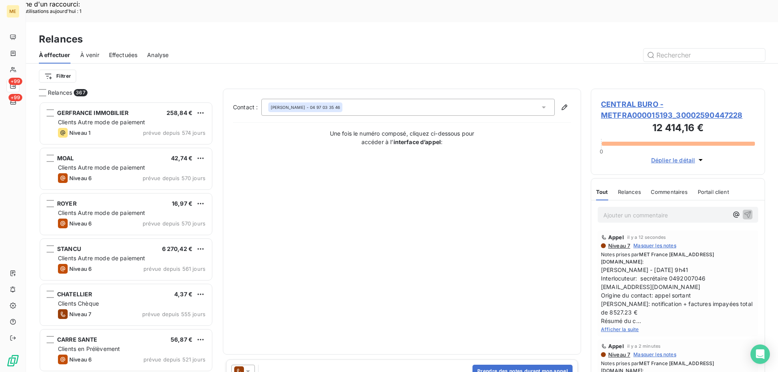
click at [306, 105] on div "Robin QUERO - 04 97 03 35 46" at bounding box center [305, 108] width 69 height 6
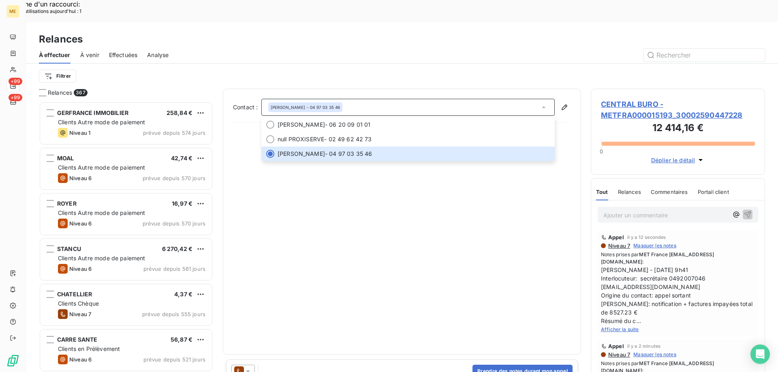
click at [248, 367] on icon at bounding box center [248, 371] width 8 height 8
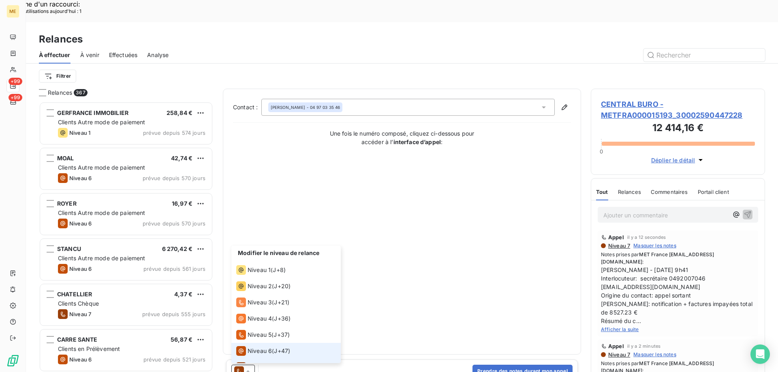
scroll to position [12, 0]
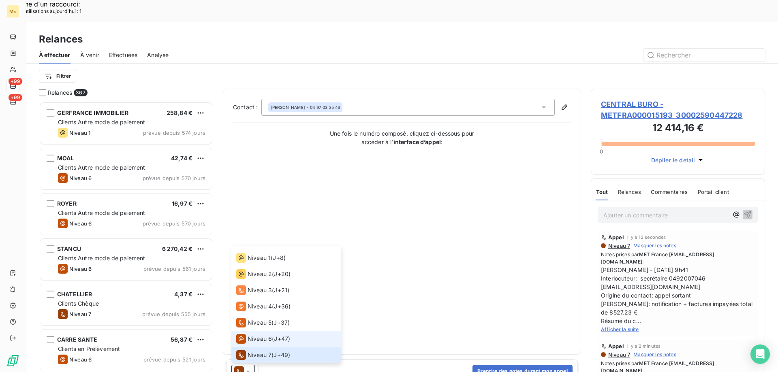
click at [260, 335] on span "Niveau 6" at bounding box center [259, 339] width 24 height 8
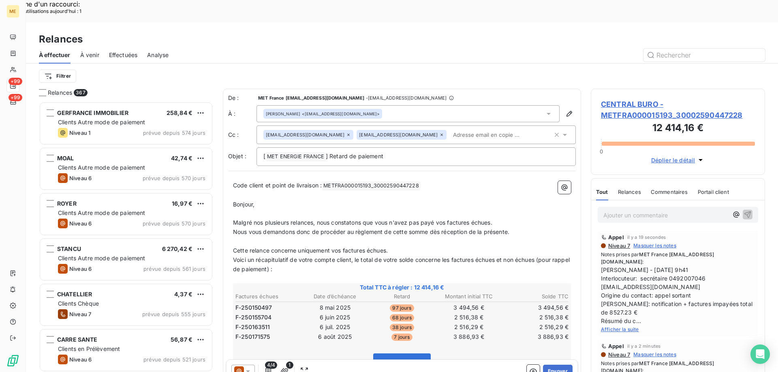
click at [439, 132] on icon at bounding box center [441, 134] width 5 height 5
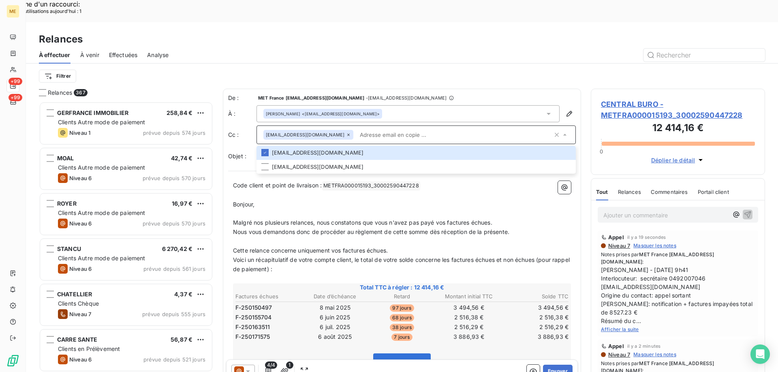
click at [346, 132] on icon at bounding box center [348, 134] width 5 height 5
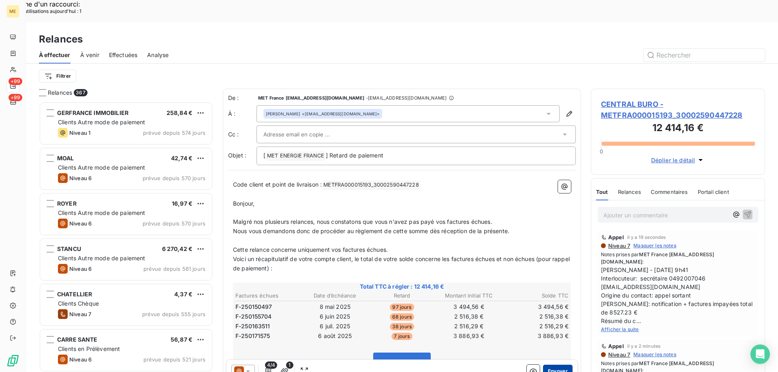
click at [555, 365] on button "Envoyer" at bounding box center [558, 371] width 30 height 13
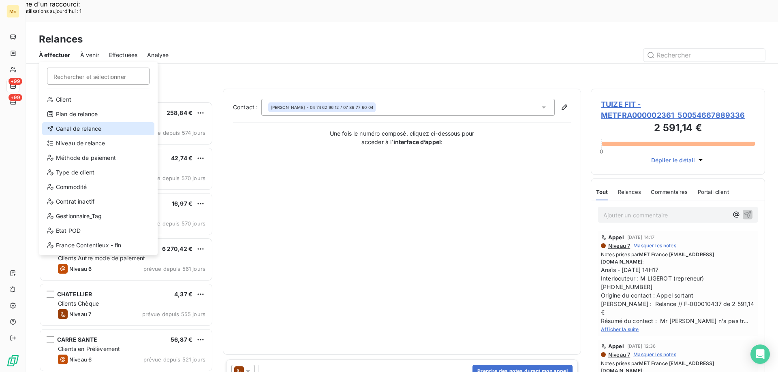
click at [79, 129] on div "Canal de relance" at bounding box center [98, 128] width 112 height 13
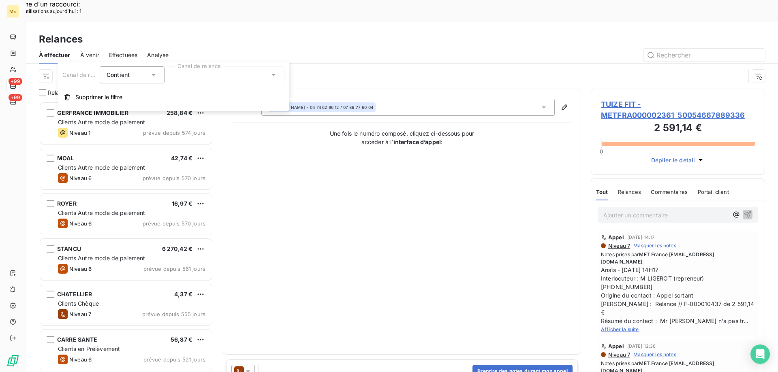
click at [189, 75] on div at bounding box center [226, 74] width 117 height 17
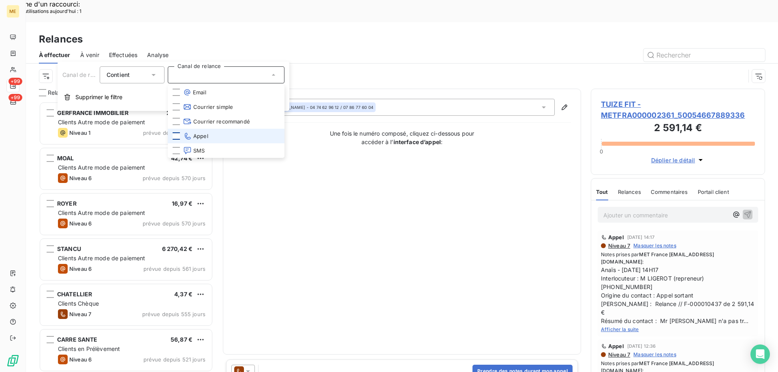
click at [179, 136] on div at bounding box center [176, 135] width 7 height 7
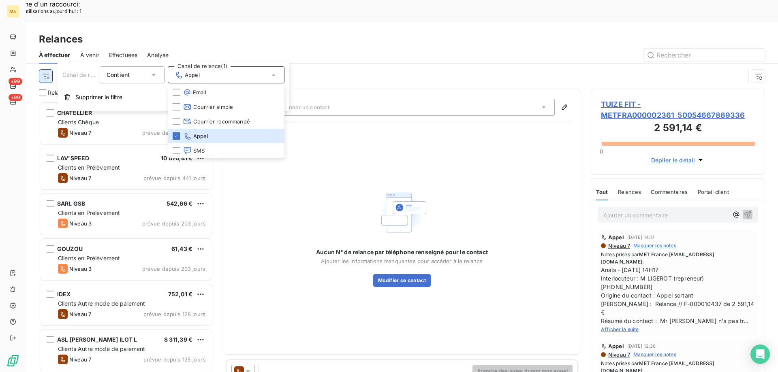
scroll to position [287, 168]
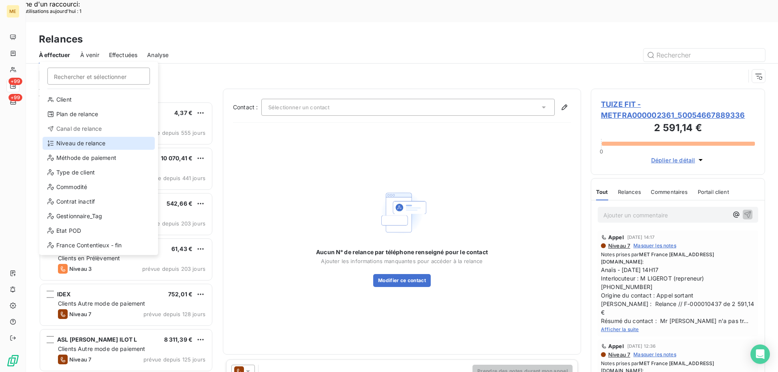
click at [72, 145] on div "Niveau de relance" at bounding box center [99, 143] width 112 height 13
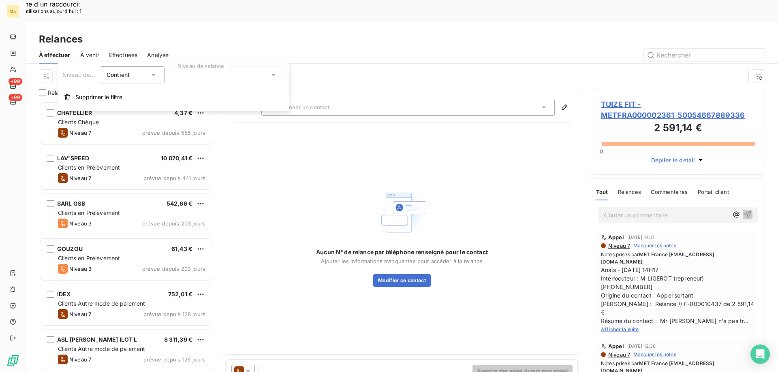
click at [196, 75] on div at bounding box center [226, 74] width 117 height 17
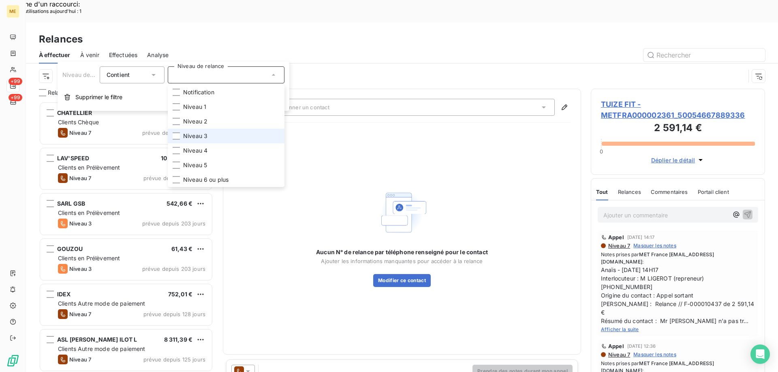
click at [188, 139] on span "Niveau 3" at bounding box center [195, 136] width 24 height 8
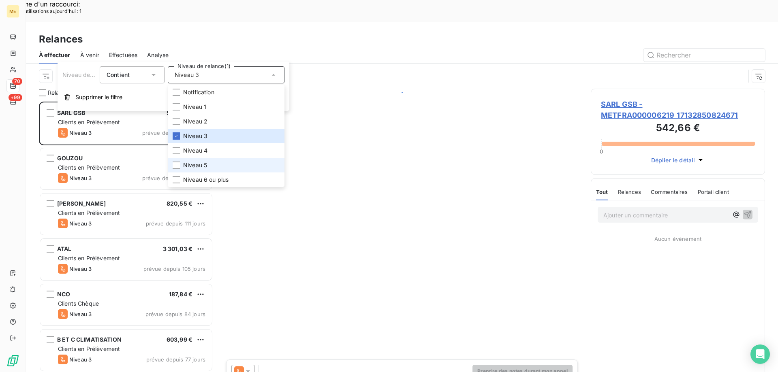
scroll to position [287, 168]
click at [196, 164] on span "Niveau 5" at bounding box center [195, 165] width 24 height 8
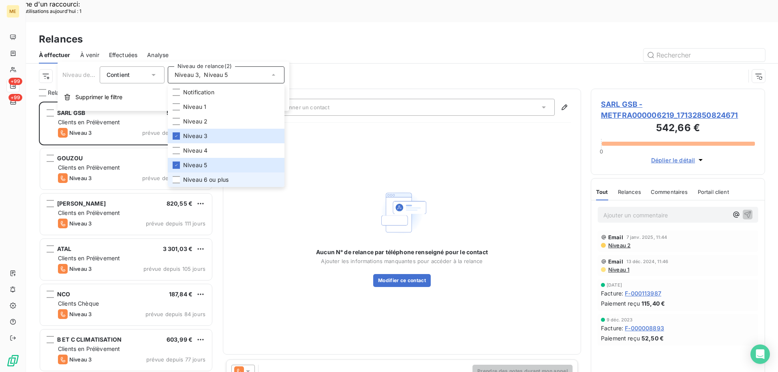
click at [197, 183] on span "Niveau 6 ou plus" at bounding box center [205, 180] width 45 height 8
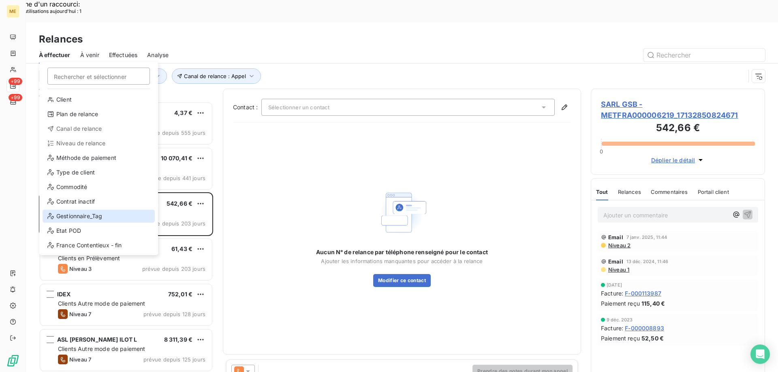
click at [91, 212] on div "Gestionnaire_Tag" at bounding box center [99, 216] width 112 height 13
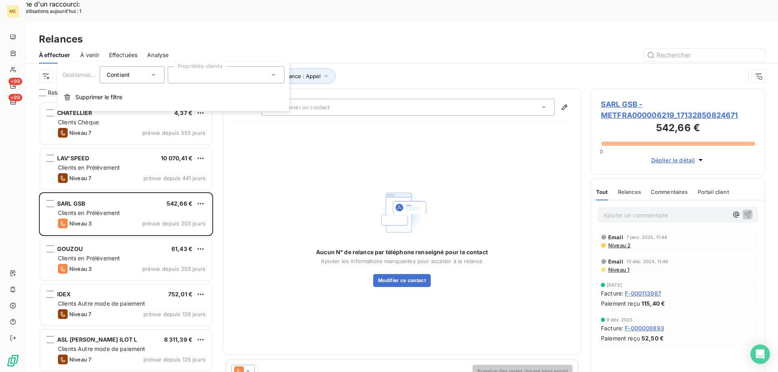
click at [256, 77] on div at bounding box center [226, 74] width 117 height 17
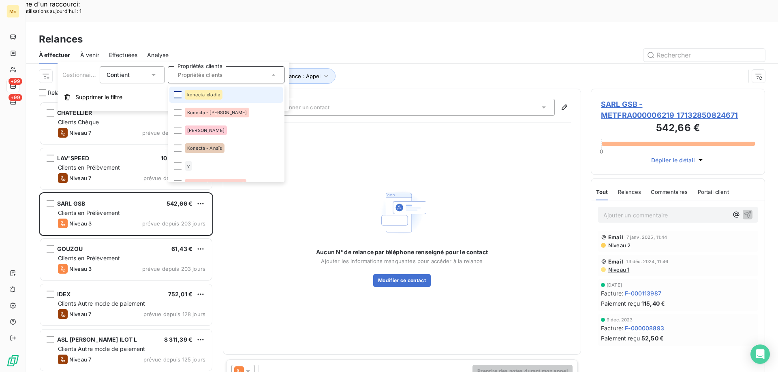
click at [180, 95] on div at bounding box center [177, 94] width 7 height 7
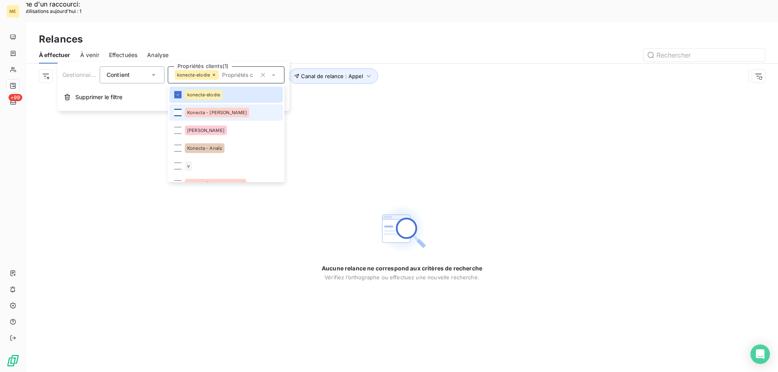
click at [175, 113] on div at bounding box center [177, 112] width 7 height 7
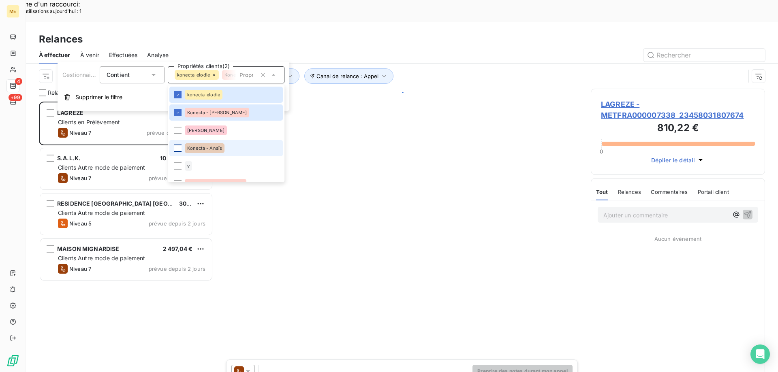
scroll to position [287, 168]
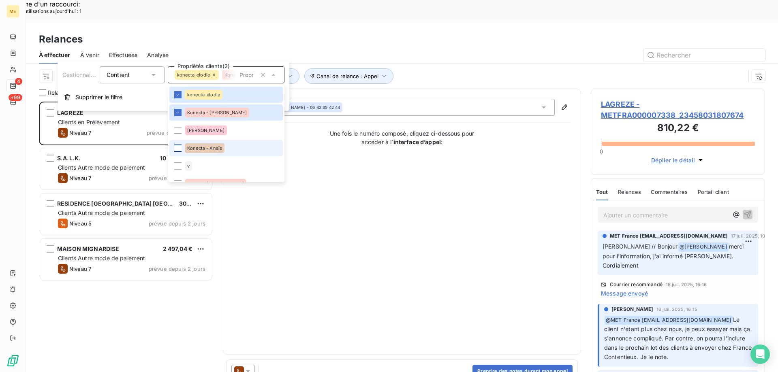
click at [177, 146] on div at bounding box center [177, 148] width 7 height 7
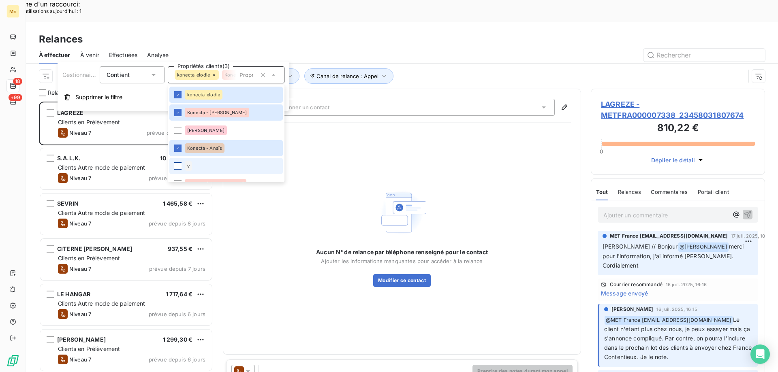
click at [179, 168] on div at bounding box center [177, 165] width 7 height 7
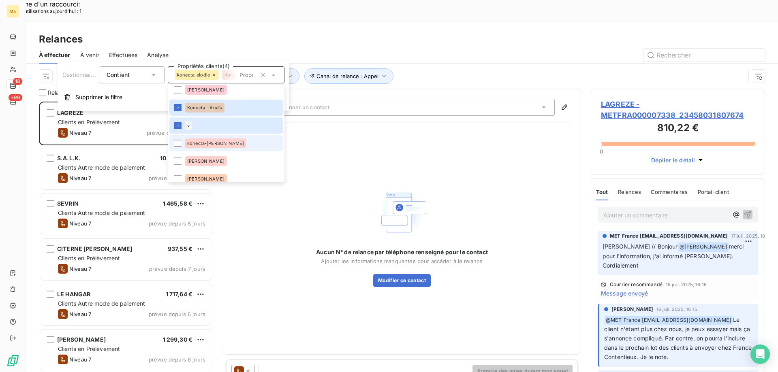
click at [207, 136] on li "konecta-[PERSON_NAME]" at bounding box center [225, 143] width 113 height 16
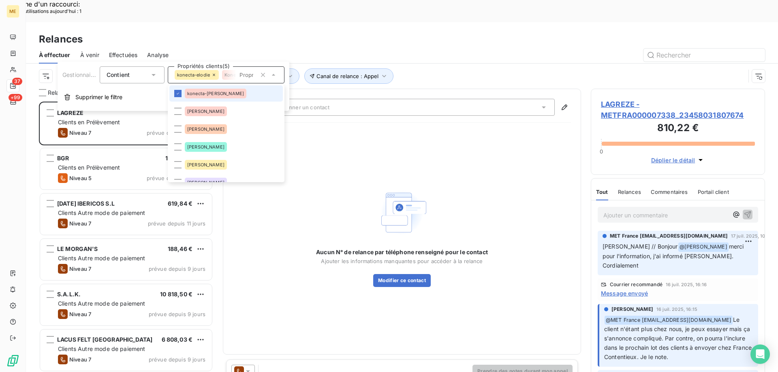
scroll to position [122, 0]
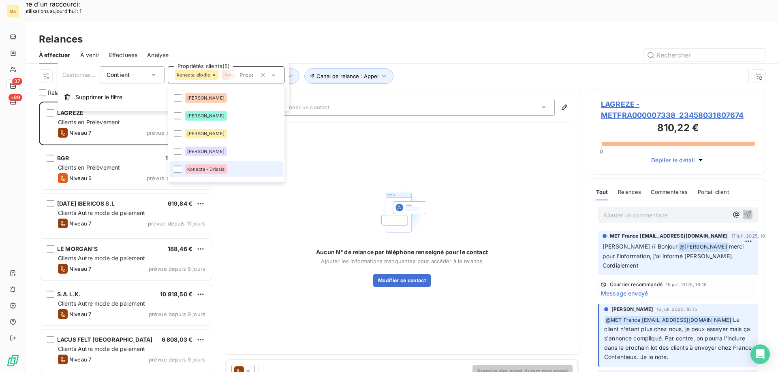
click at [215, 173] on div "Konecta - Drissia" at bounding box center [206, 169] width 43 height 10
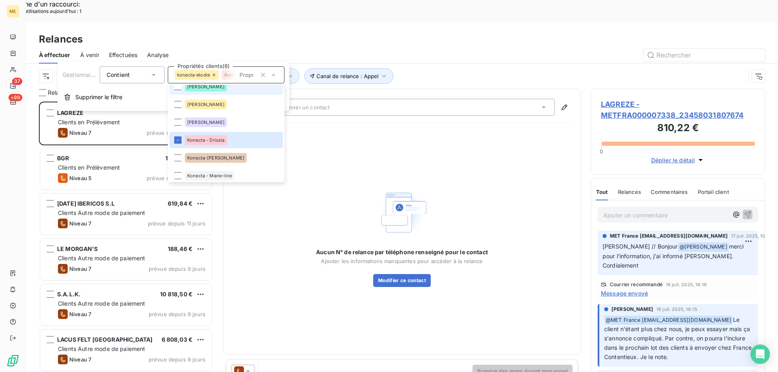
scroll to position [162, 0]
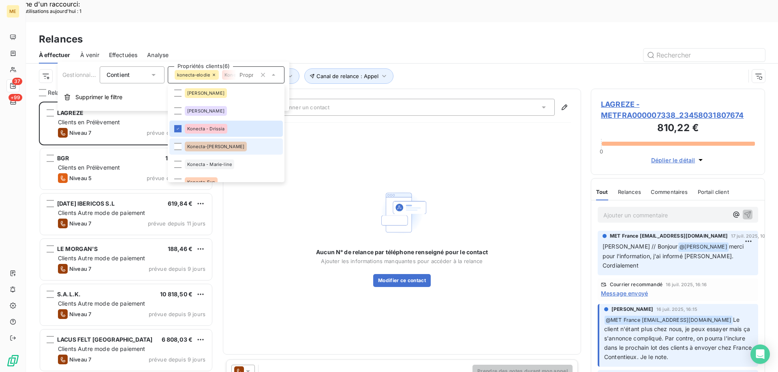
click at [220, 147] on span "Konecta-[PERSON_NAME]" at bounding box center [215, 146] width 57 height 5
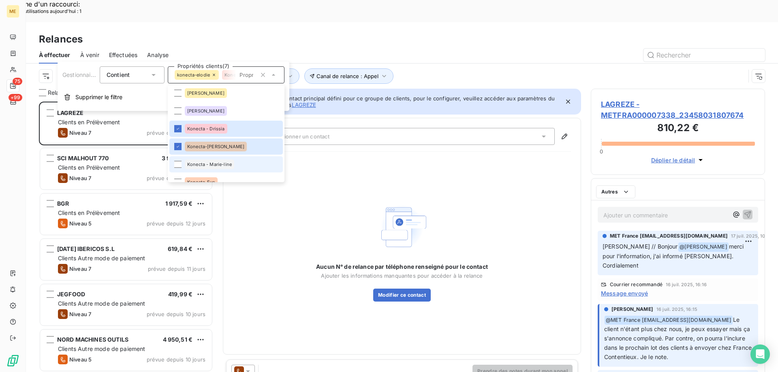
click at [221, 164] on span "Konecta - Marie-line" at bounding box center [209, 164] width 45 height 5
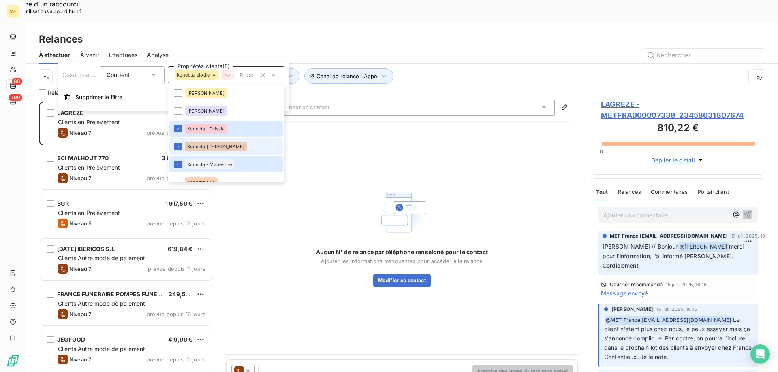
scroll to position [243, 0]
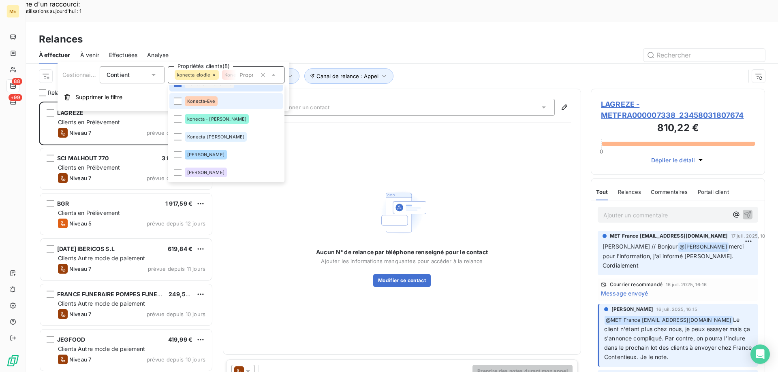
drag, startPoint x: 177, startPoint y: 101, endPoint x: 179, endPoint y: 109, distance: 8.6
click at [177, 100] on div at bounding box center [177, 101] width 7 height 7
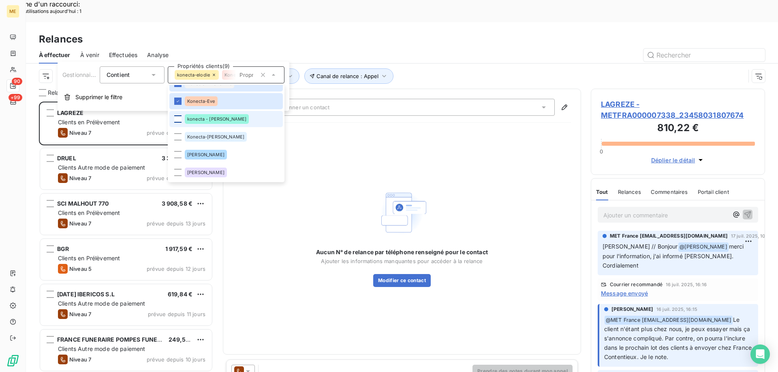
click at [175, 122] on div at bounding box center [177, 118] width 7 height 7
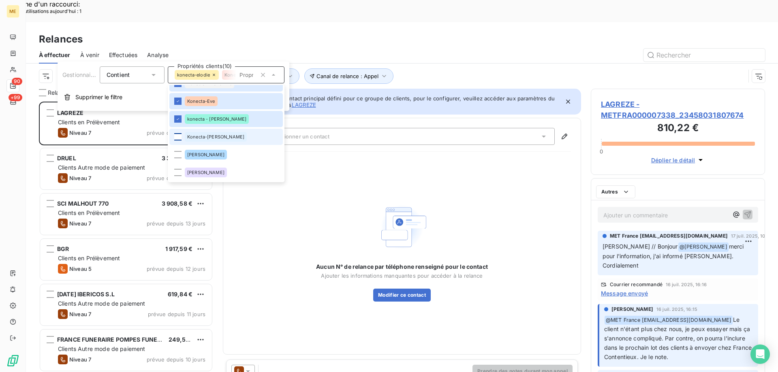
click at [177, 139] on div at bounding box center [177, 136] width 7 height 7
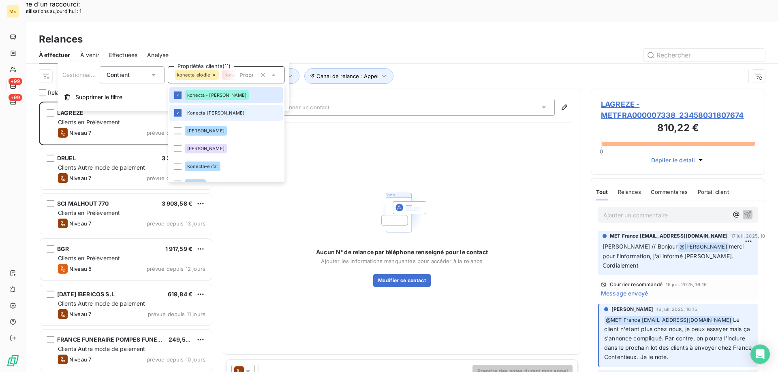
scroll to position [284, 0]
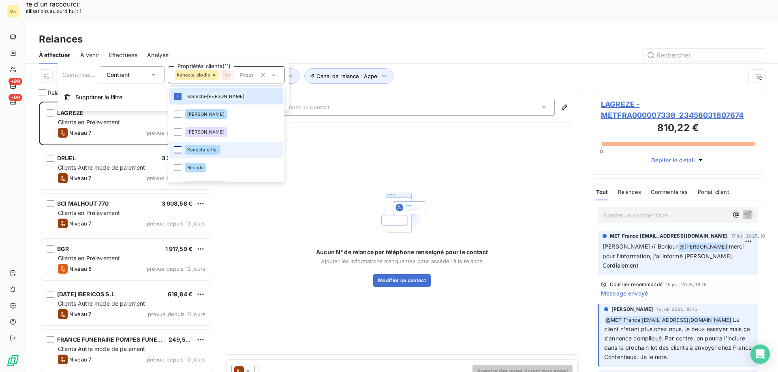
click at [177, 151] on div at bounding box center [177, 149] width 7 height 7
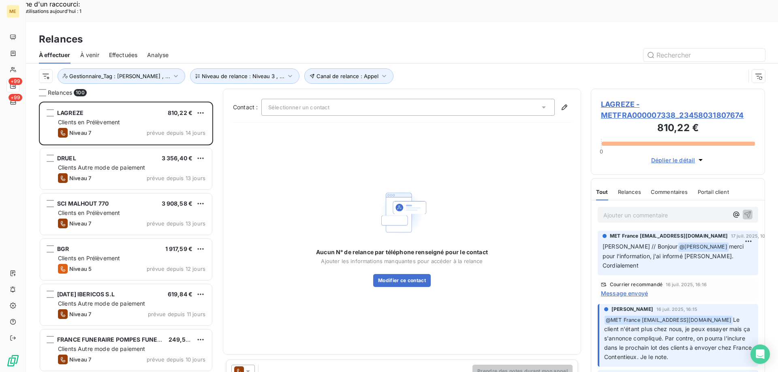
click at [422, 129] on div "Aucun N° de relance par téléphone renseigné pour le contact Ajouter les informa…" at bounding box center [402, 236] width 338 height 215
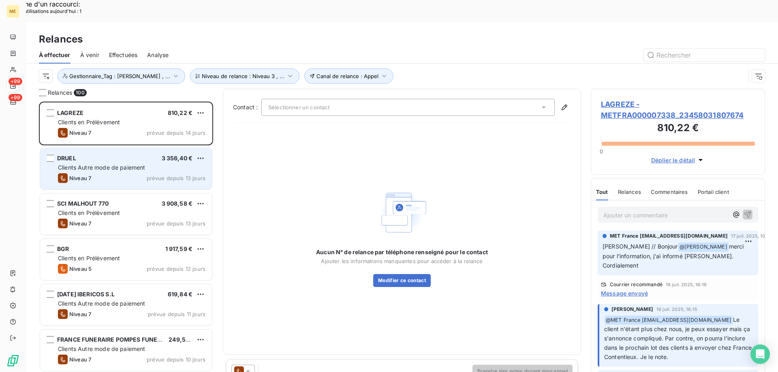
click at [129, 164] on span "Clients Autre mode de paiement" at bounding box center [101, 167] width 87 height 7
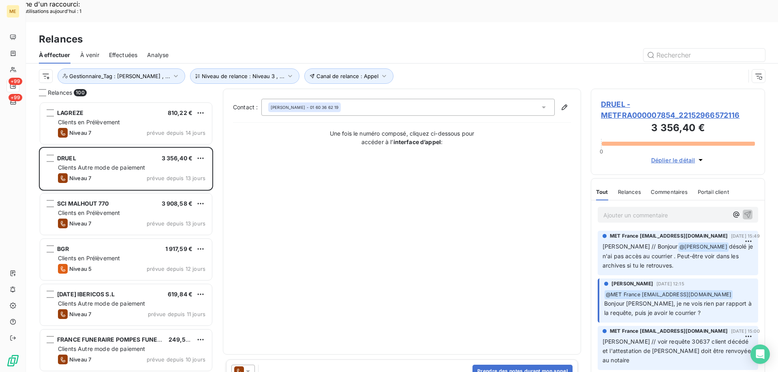
click at [624, 99] on span "DRUEL - METFRA000007854_22152966572116" at bounding box center [678, 110] width 154 height 22
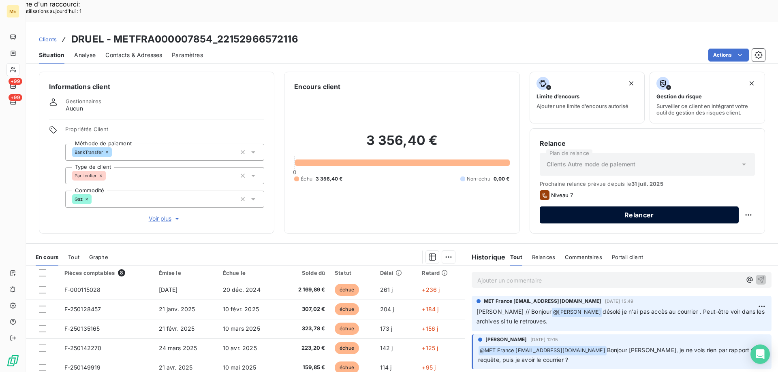
click at [623, 207] on button "Relancer" at bounding box center [639, 215] width 199 height 17
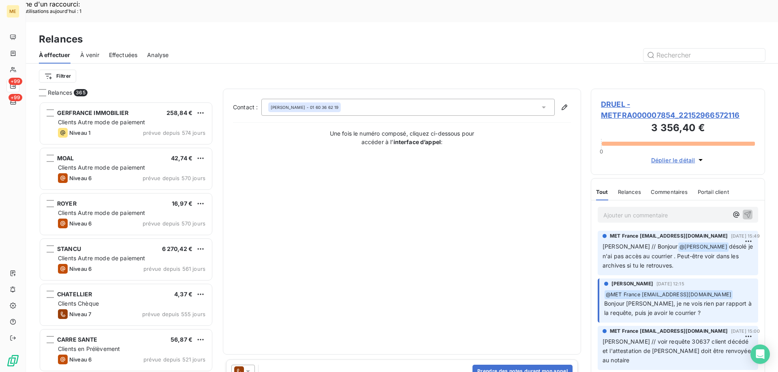
scroll to position [287, 168]
click at [246, 367] on icon at bounding box center [248, 371] width 8 height 8
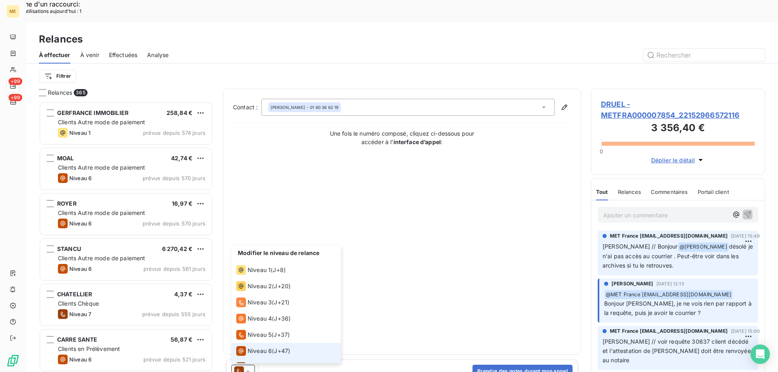
scroll to position [12, 0]
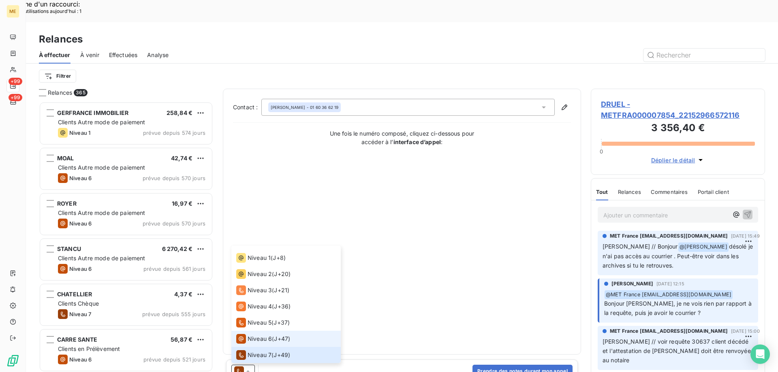
click at [247, 334] on div "Niveau 6" at bounding box center [254, 339] width 36 height 10
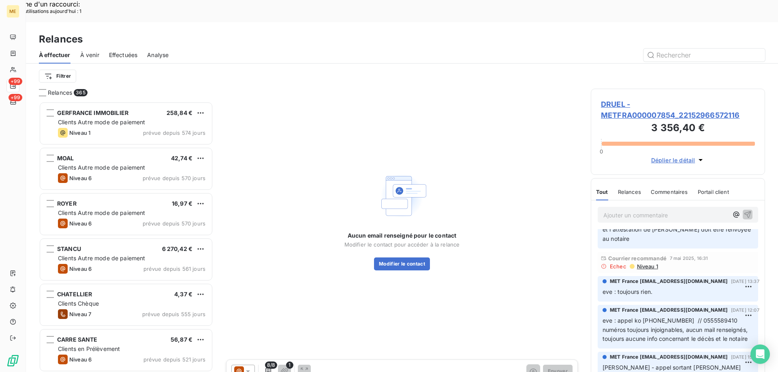
scroll to position [0, 0]
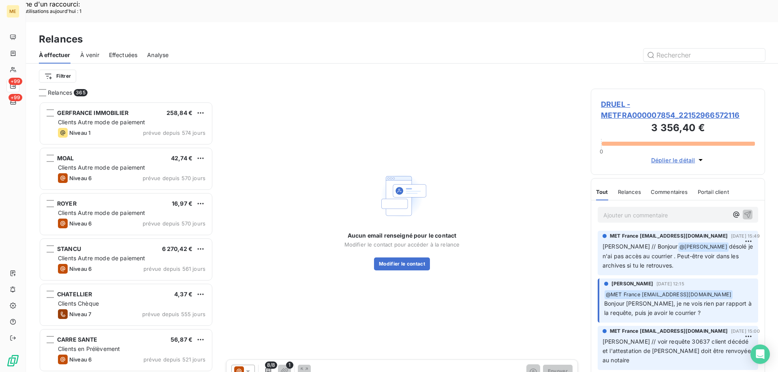
click at [248, 371] on icon at bounding box center [248, 372] width 4 height 2
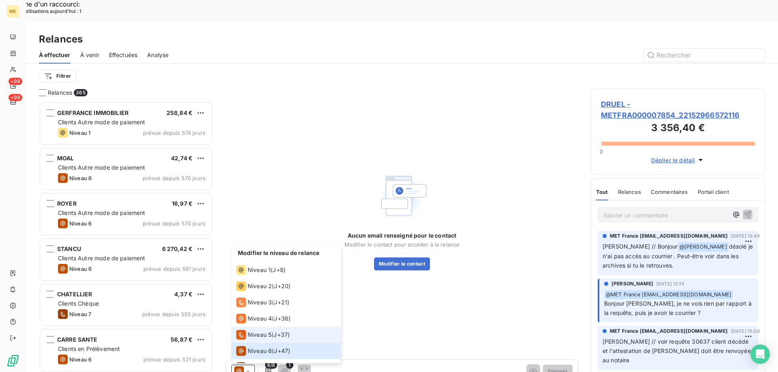
click at [258, 331] on span "Niveau 5" at bounding box center [259, 335] width 24 height 8
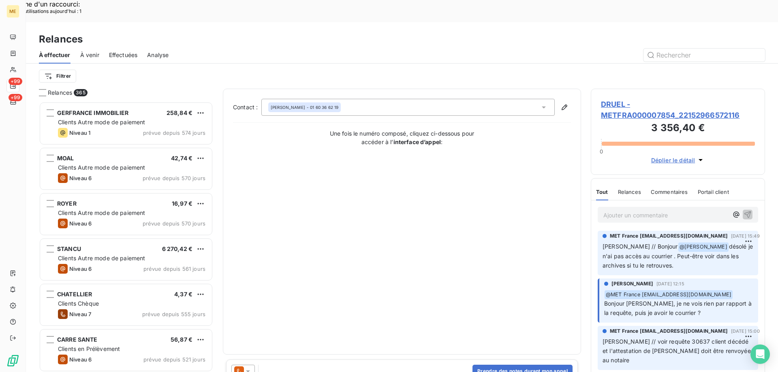
click at [612, 99] on span "DRUEL - METFRA000007854_22152966572116" at bounding box center [678, 110] width 154 height 22
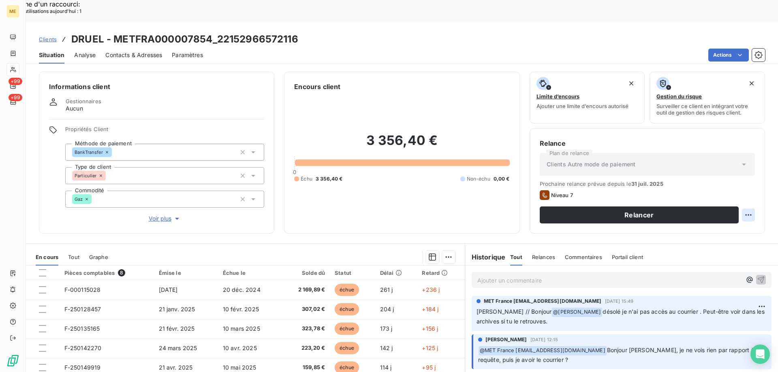
click at [724, 208] on div "Replanifier cette action" at bounding box center [708, 210] width 73 height 13
select select "7"
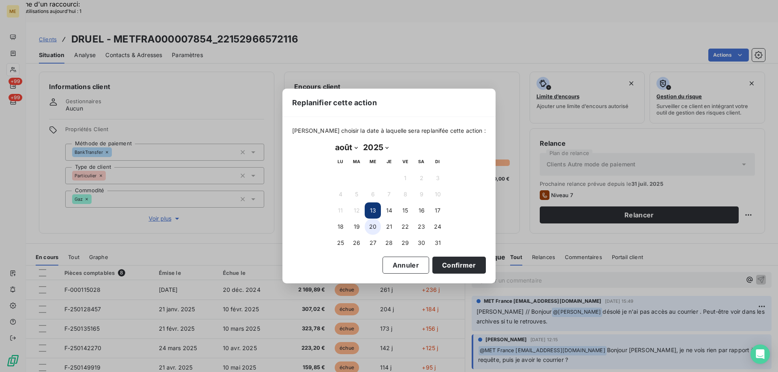
click at [369, 226] on button "20" at bounding box center [373, 227] width 16 height 16
click at [452, 263] on button "Confirmer" at bounding box center [458, 265] width 53 height 17
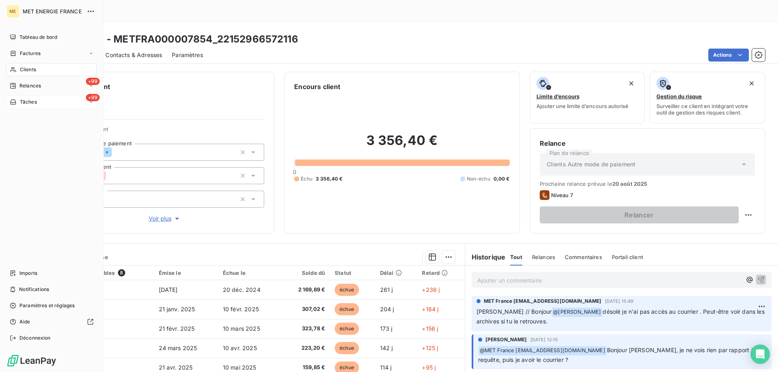
click at [27, 100] on span "Tâches" at bounding box center [28, 101] width 17 height 7
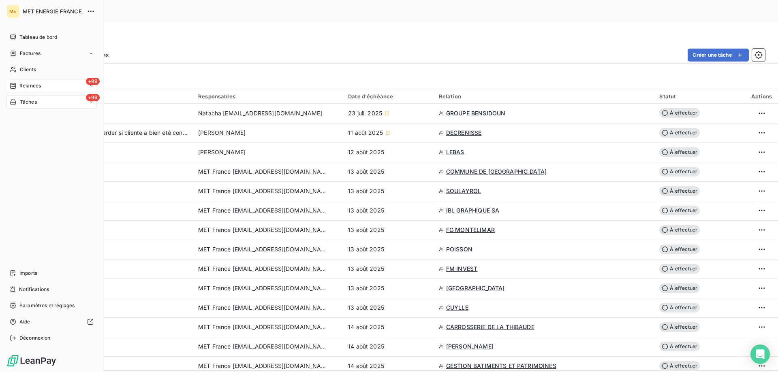
click at [20, 86] on span "Relances" at bounding box center [29, 85] width 21 height 7
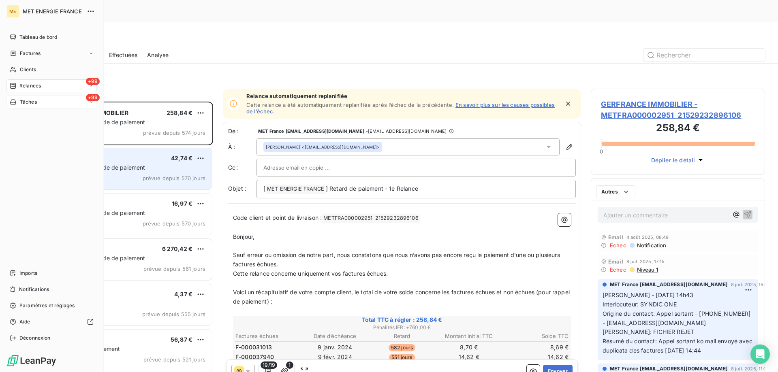
scroll to position [287, 168]
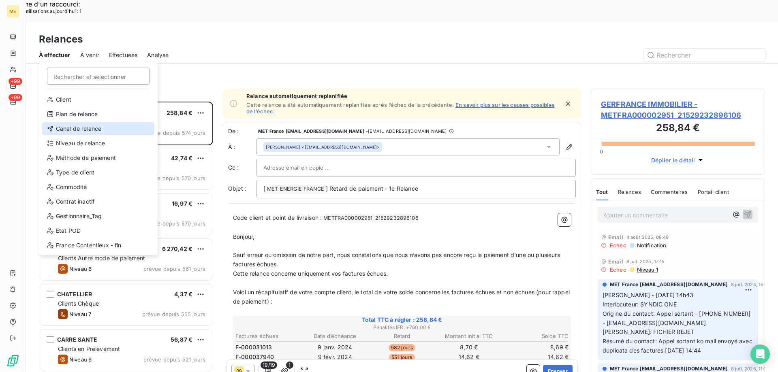
click at [78, 126] on div "Canal de relance" at bounding box center [98, 128] width 112 height 13
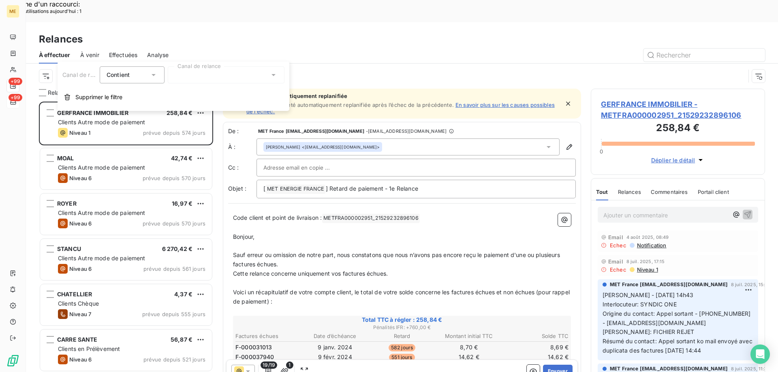
click at [186, 76] on div at bounding box center [226, 74] width 117 height 17
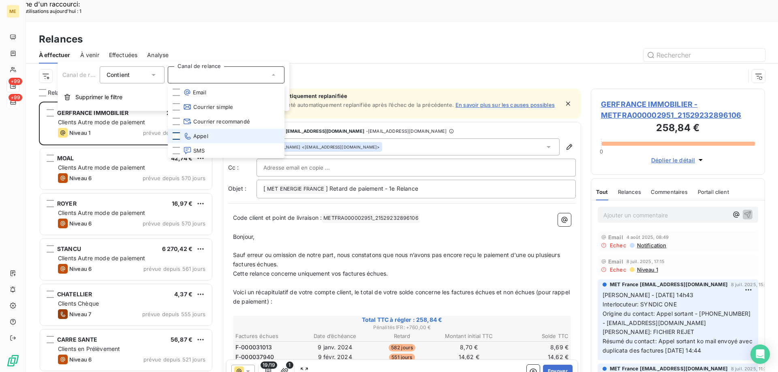
click at [173, 137] on div at bounding box center [176, 135] width 7 height 7
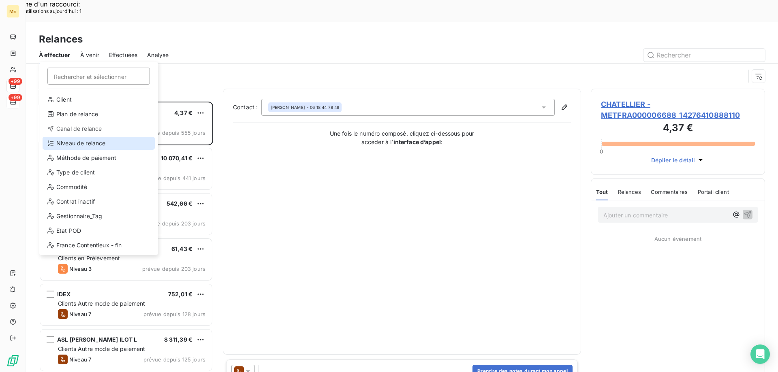
click at [73, 145] on div "Niveau de relance" at bounding box center [99, 143] width 112 height 13
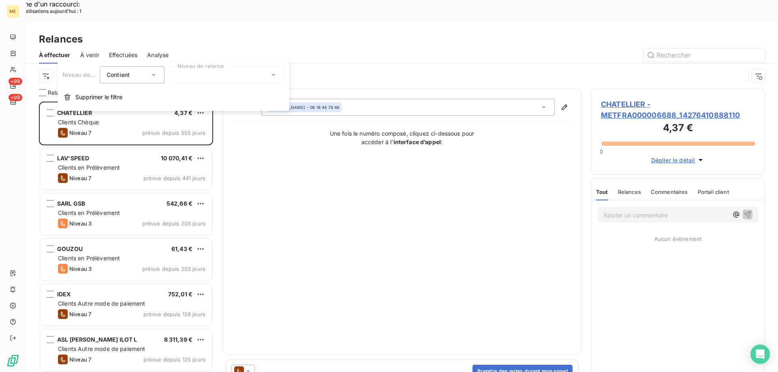
click at [192, 73] on div at bounding box center [226, 74] width 117 height 17
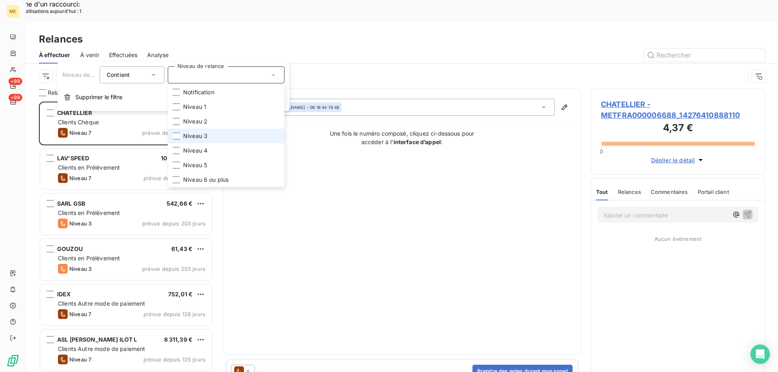
click at [199, 136] on span "Niveau 3" at bounding box center [195, 136] width 24 height 8
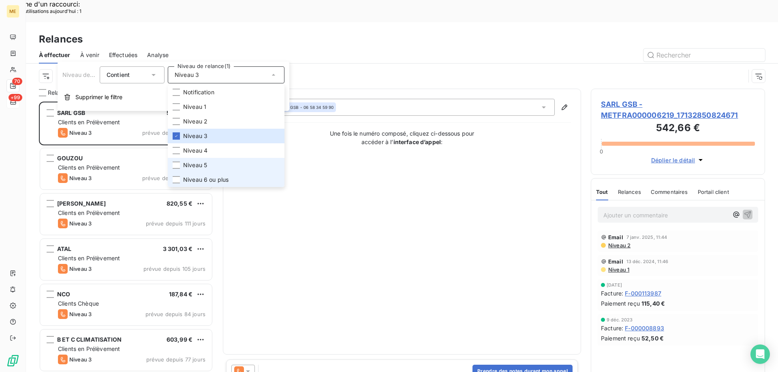
click at [205, 160] on li "Niveau 5" at bounding box center [226, 165] width 117 height 15
click at [245, 183] on li "Niveau 6 ou plus" at bounding box center [226, 180] width 117 height 15
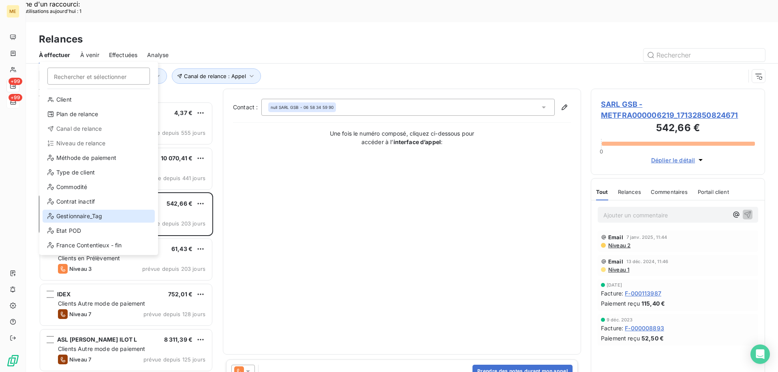
click at [77, 211] on div "Gestionnaire_Tag" at bounding box center [99, 216] width 112 height 13
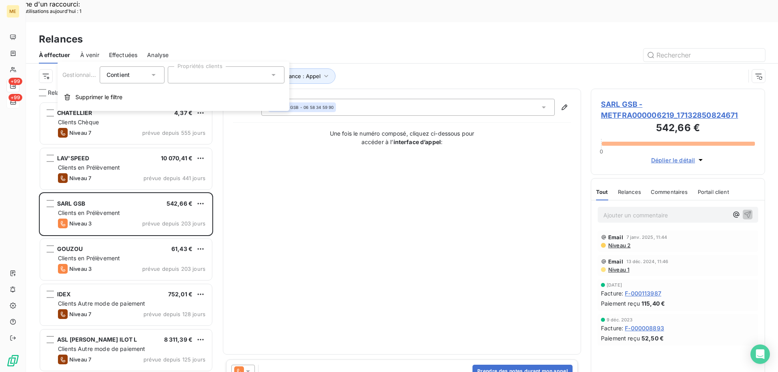
click at [199, 75] on div at bounding box center [226, 74] width 117 height 17
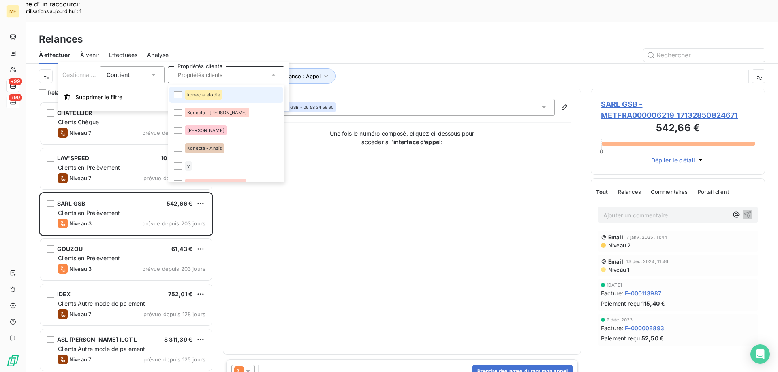
click at [184, 92] on li "konecta-elodie" at bounding box center [225, 95] width 113 height 16
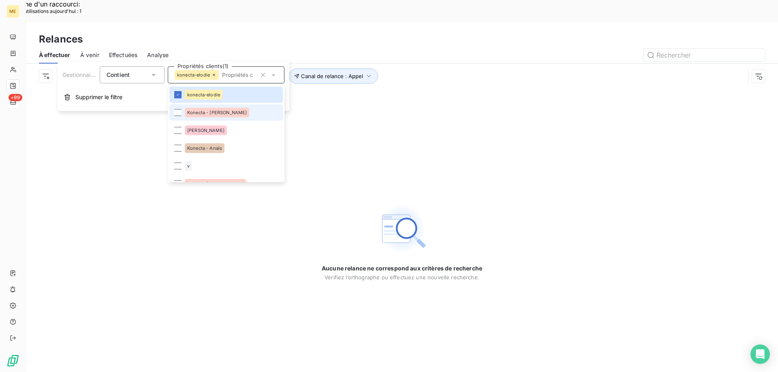
click at [181, 111] on li "Konecta - [PERSON_NAME]" at bounding box center [225, 113] width 113 height 16
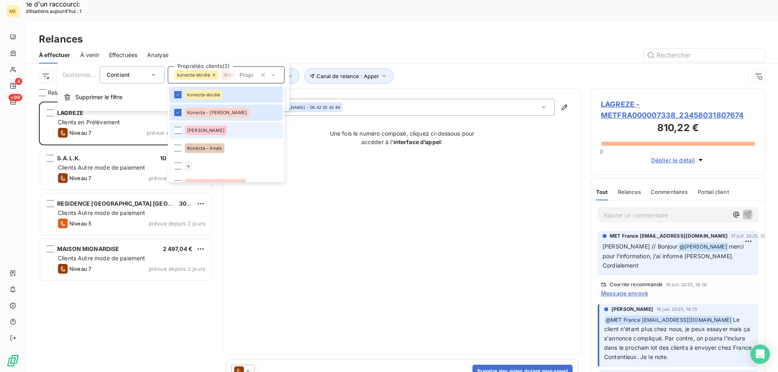
scroll to position [287, 168]
click at [177, 147] on div at bounding box center [177, 148] width 7 height 7
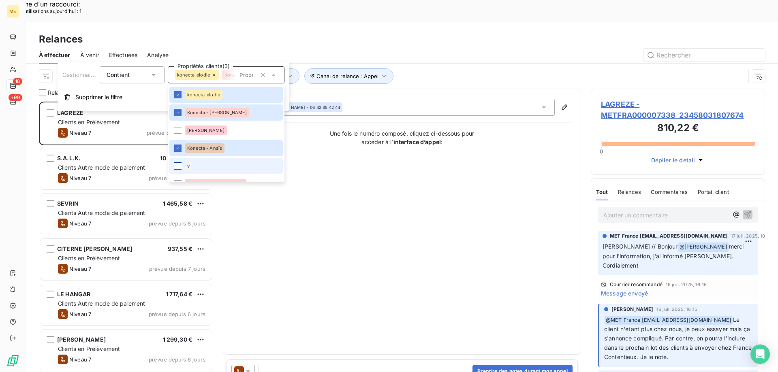
click at [176, 167] on div at bounding box center [177, 165] width 7 height 7
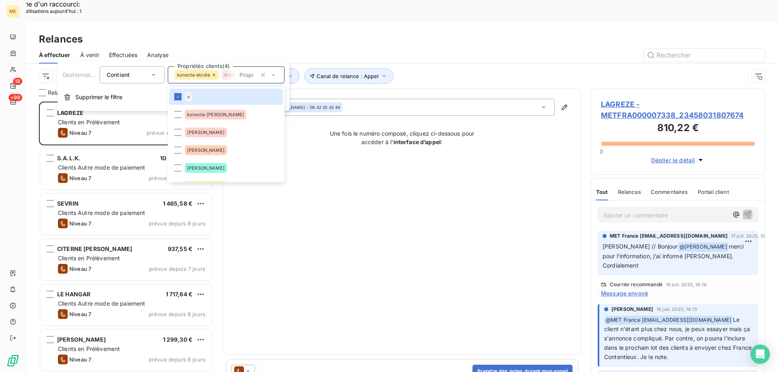
scroll to position [81, 0]
click at [205, 101] on span "konecta-[PERSON_NAME]" at bounding box center [215, 102] width 57 height 5
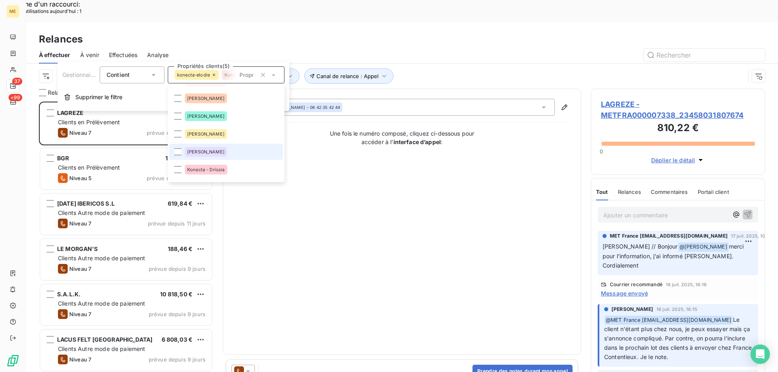
scroll to position [122, 0]
click at [178, 173] on div at bounding box center [177, 169] width 7 height 7
click at [396, 201] on div "Contact : FREDERIC LAGREZE - 06 42 35 42 44 Une fois le numéro composé, cliquez…" at bounding box center [402, 222] width 338 height 246
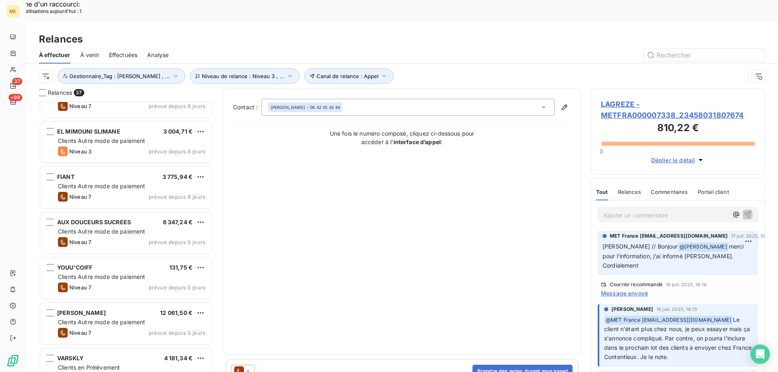
scroll to position [770, 0]
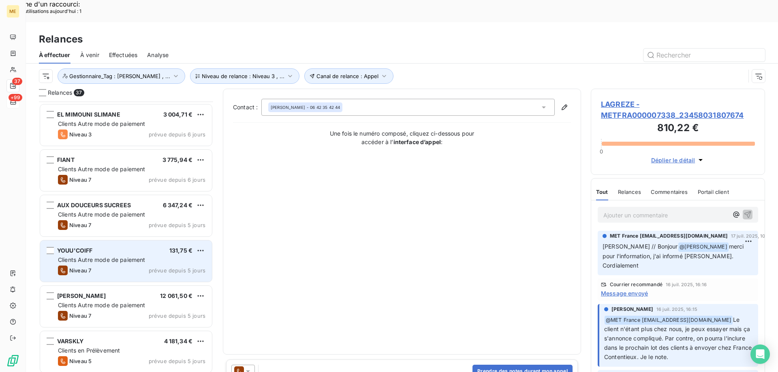
click at [109, 243] on div "YOUU'COIFF 131,75 € Clients Autre mode de paiement Niveau 7 prévue depuis 5 jou…" at bounding box center [126, 261] width 172 height 41
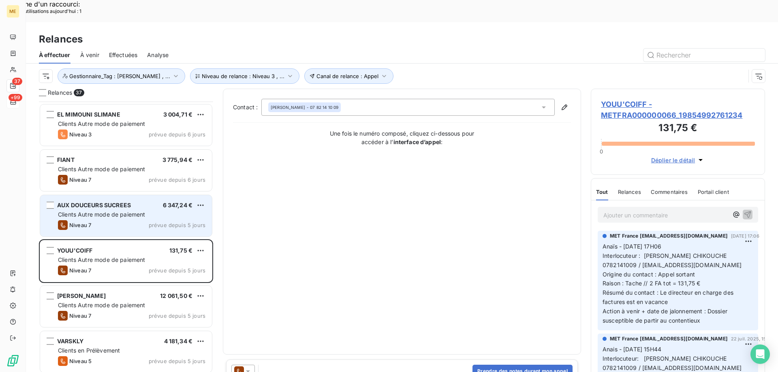
click at [107, 202] on span "AUX DOUCEURS SUCREES" at bounding box center [94, 205] width 74 height 7
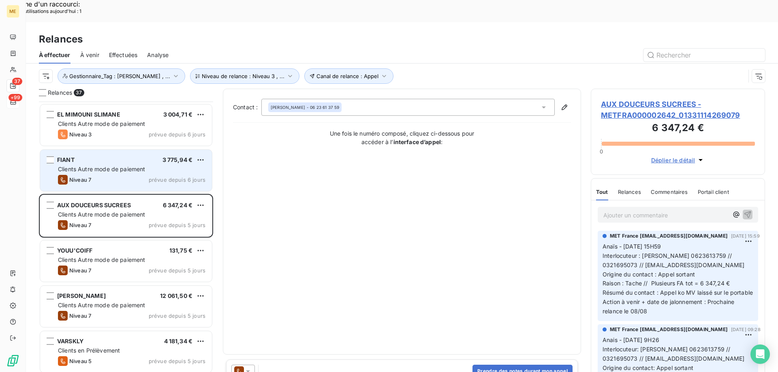
click at [104, 150] on div "FIANT 3 775,94 € Clients Autre mode de paiement Niveau 7 prévue depuis 6 jours" at bounding box center [126, 170] width 172 height 41
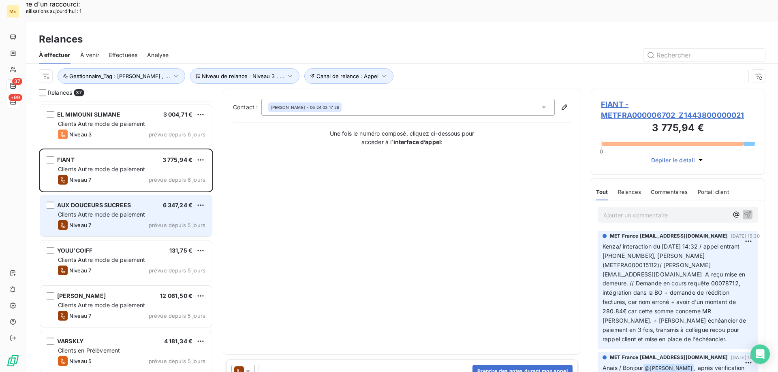
click at [121, 211] on span "Clients Autre mode de paiement" at bounding box center [101, 214] width 87 height 7
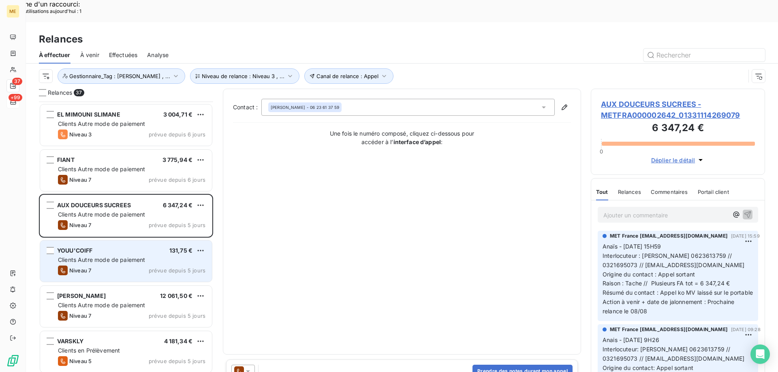
click at [113, 247] on div "YOUU'COIFF 131,75 €" at bounding box center [131, 250] width 147 height 7
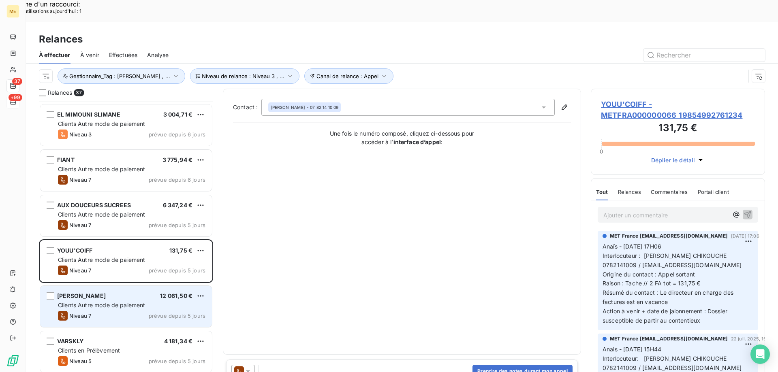
click at [87, 301] on div "LAURISTON-CONTI 12 061,50 € Clients Autre mode de paiement Niveau 7 prévue depu…" at bounding box center [126, 306] width 172 height 41
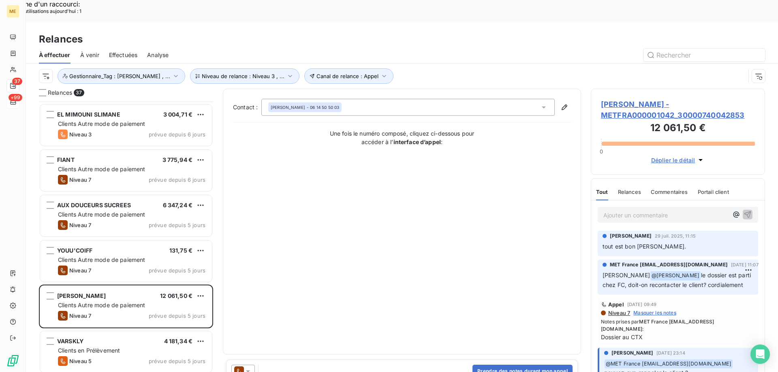
click at [246, 371] on icon at bounding box center [248, 372] width 4 height 2
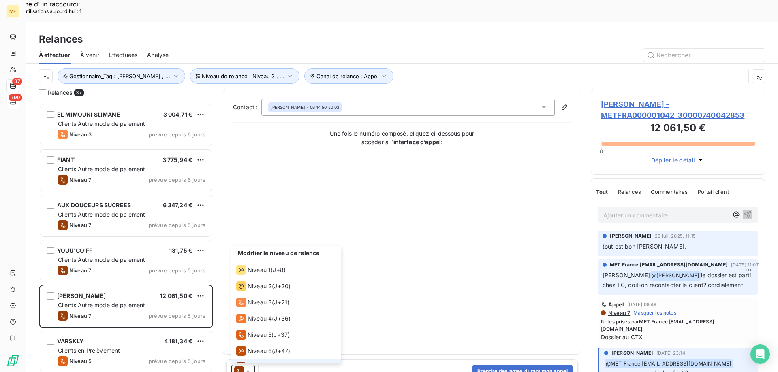
scroll to position [12, 0]
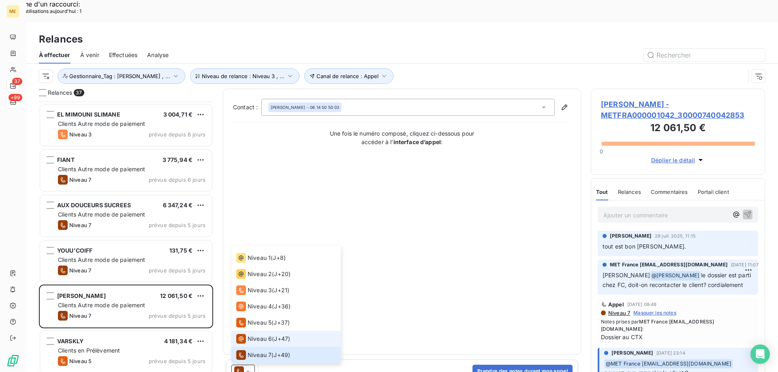
click at [245, 334] on icon at bounding box center [241, 339] width 10 height 10
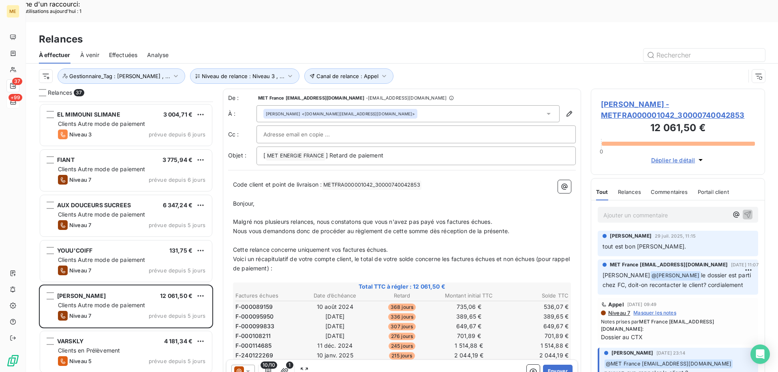
click at [636, 99] on span "LAURISTON-CONTI - METFRA000001042_30000740042853" at bounding box center [678, 110] width 154 height 22
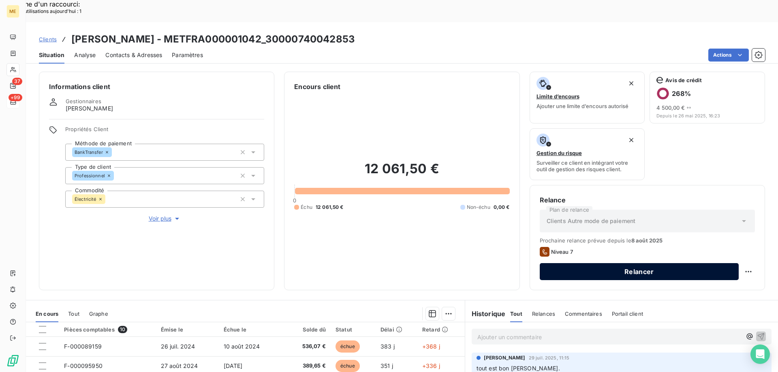
click at [622, 263] on button "Relancer" at bounding box center [639, 271] width 199 height 17
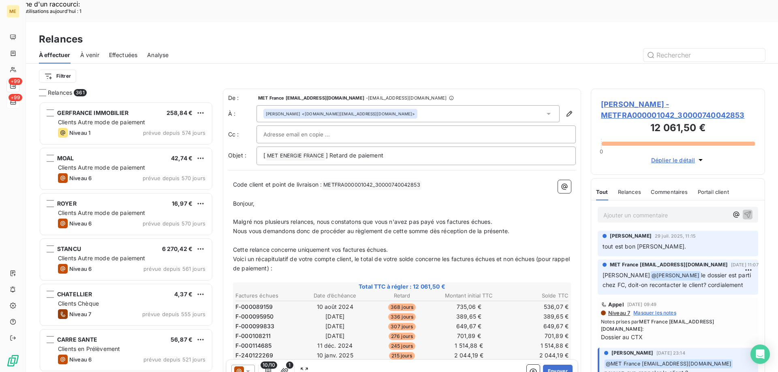
scroll to position [287, 168]
click at [545, 365] on button "Envoyer" at bounding box center [558, 371] width 30 height 13
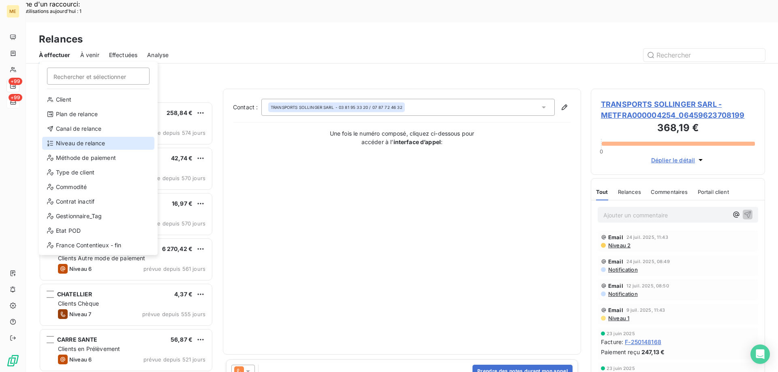
click at [77, 145] on div "Niveau de relance" at bounding box center [98, 143] width 112 height 13
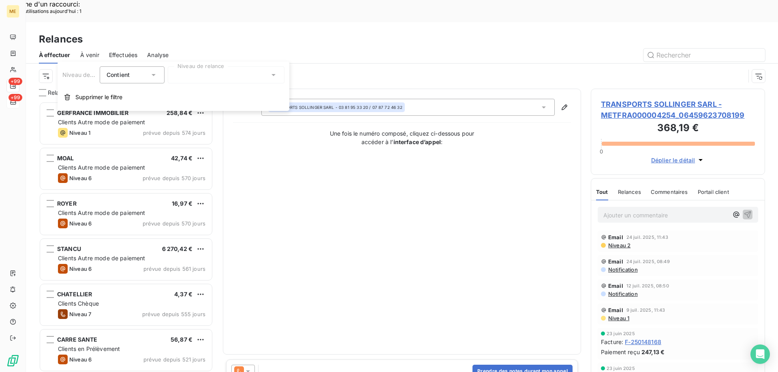
click at [197, 81] on div at bounding box center [226, 74] width 117 height 17
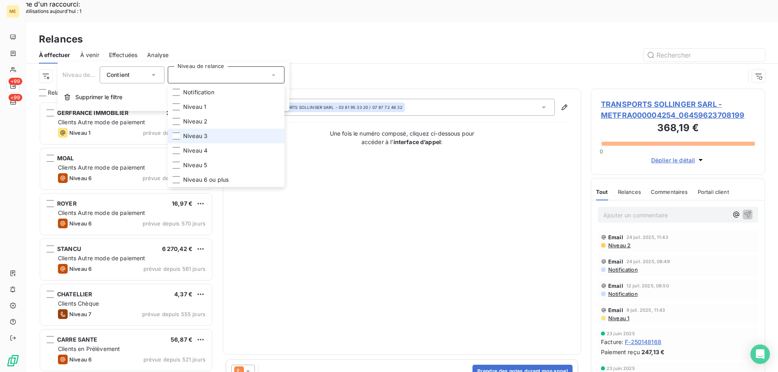
click at [208, 136] on li "Niveau 3" at bounding box center [226, 136] width 117 height 15
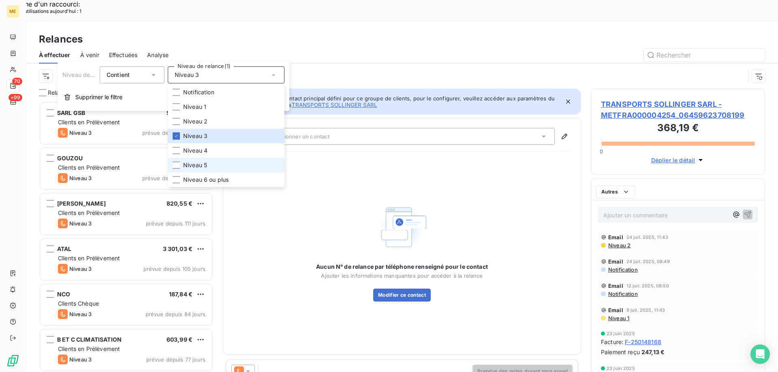
click at [209, 160] on li "Niveau 5" at bounding box center [226, 165] width 117 height 15
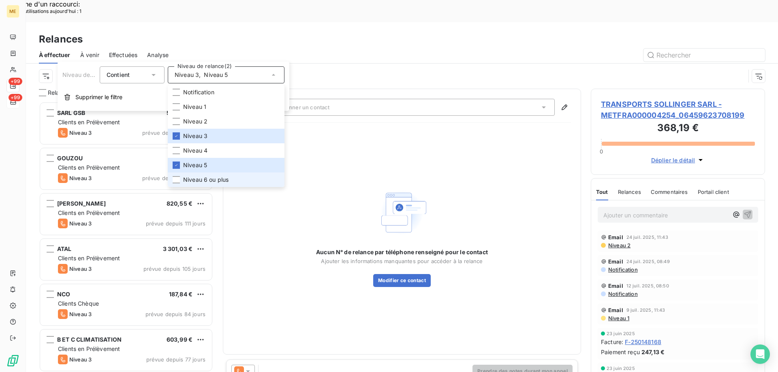
scroll to position [287, 168]
click at [208, 180] on span "Niveau 6 ou plus" at bounding box center [205, 180] width 45 height 8
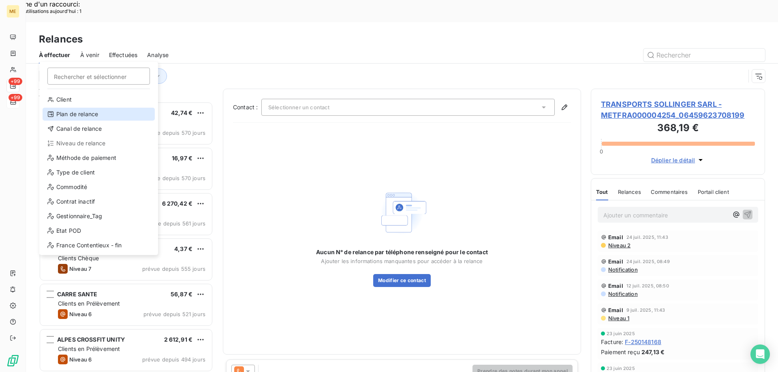
click at [64, 110] on div "Plan de relance" at bounding box center [99, 114] width 112 height 13
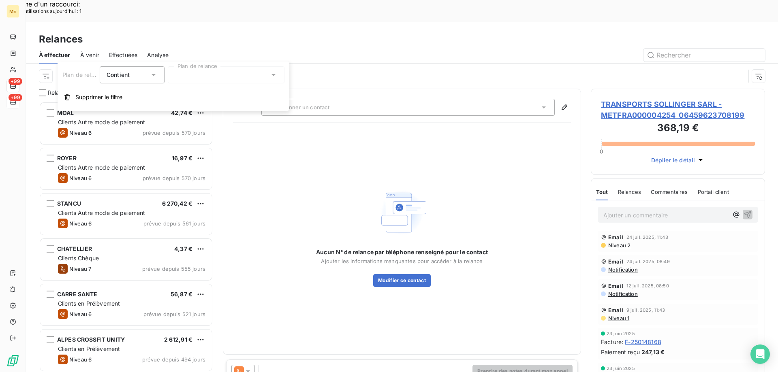
click at [223, 78] on div at bounding box center [226, 74] width 117 height 17
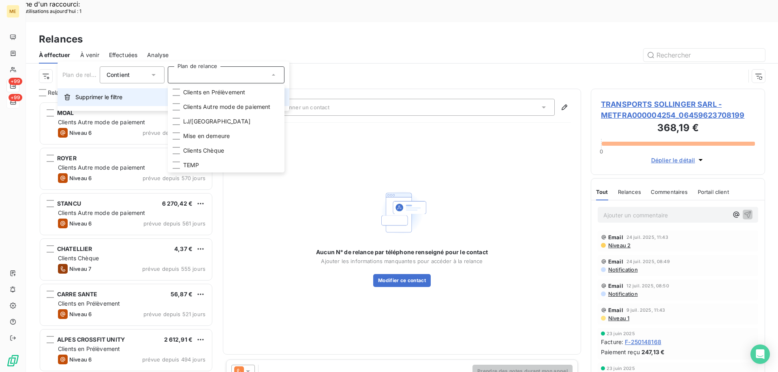
click at [67, 92] on button "Supprimer le filtre" at bounding box center [174, 97] width 232 height 18
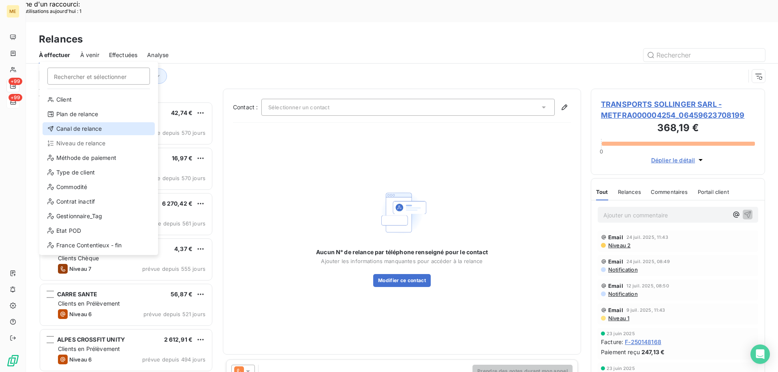
click at [68, 128] on div "Canal de relance" at bounding box center [99, 128] width 112 height 13
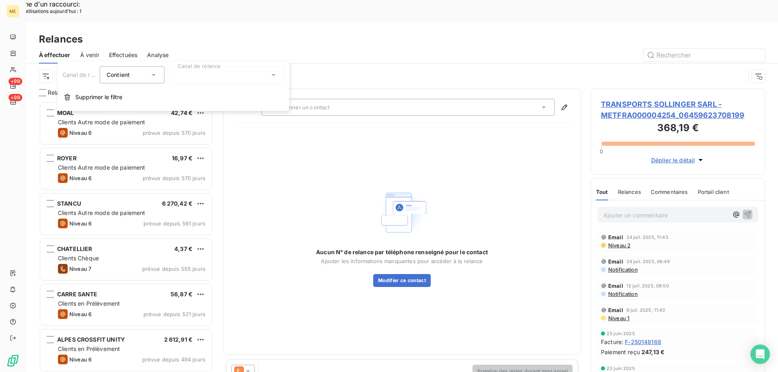
click at [205, 72] on div at bounding box center [226, 74] width 117 height 17
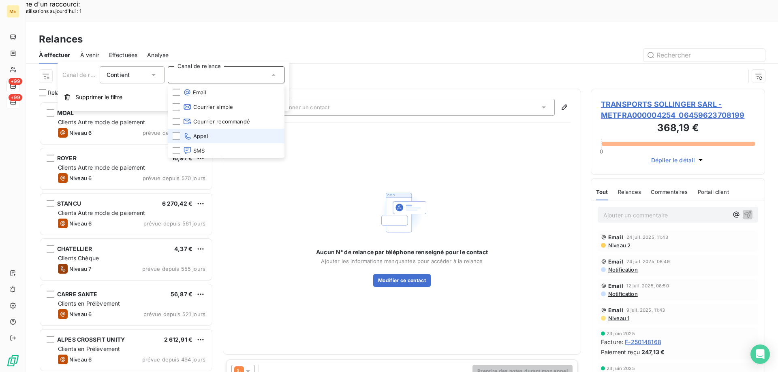
click at [200, 132] on li "Appel" at bounding box center [226, 136] width 117 height 15
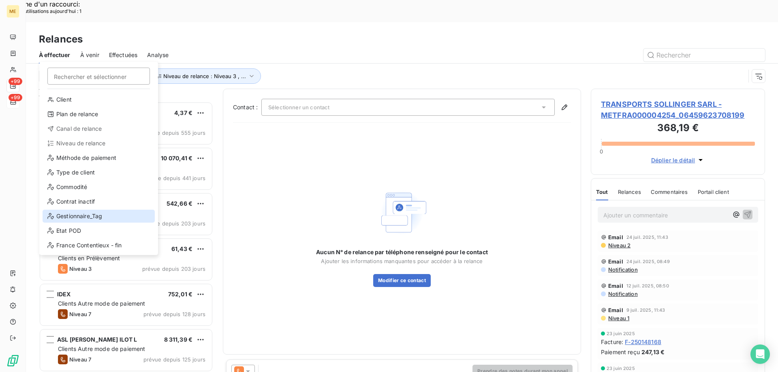
click at [50, 210] on div "Gestionnaire_Tag" at bounding box center [99, 216] width 112 height 13
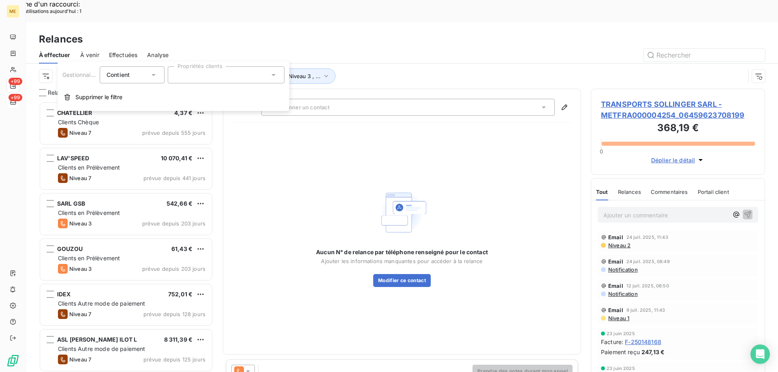
click at [198, 76] on div at bounding box center [226, 74] width 117 height 17
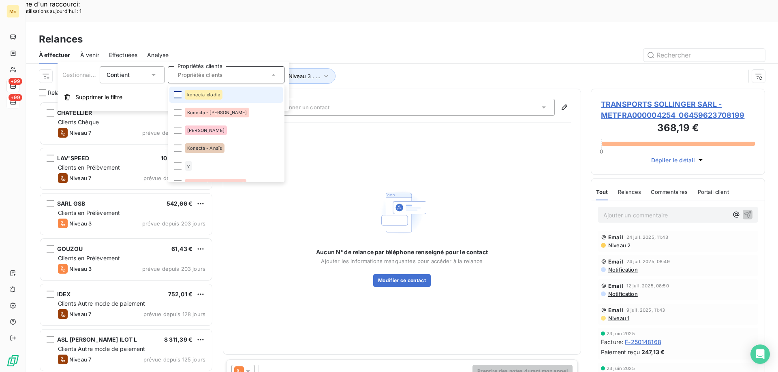
click at [177, 95] on div at bounding box center [177, 94] width 7 height 7
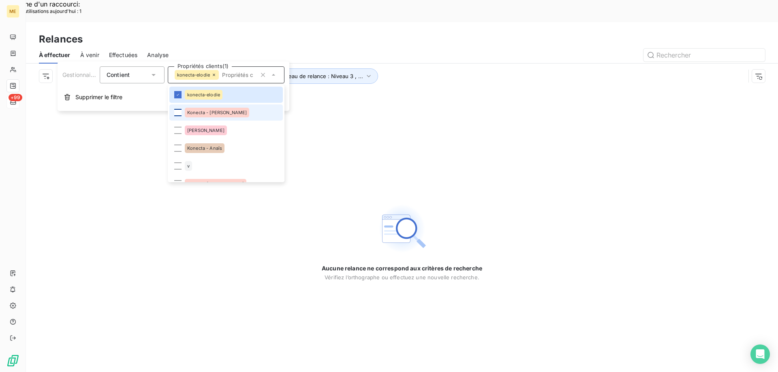
click at [178, 112] on div at bounding box center [177, 112] width 7 height 7
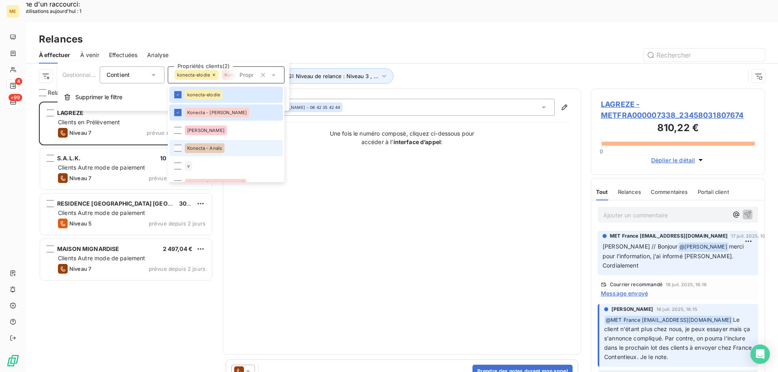
scroll to position [287, 168]
click at [175, 129] on div at bounding box center [177, 130] width 7 height 7
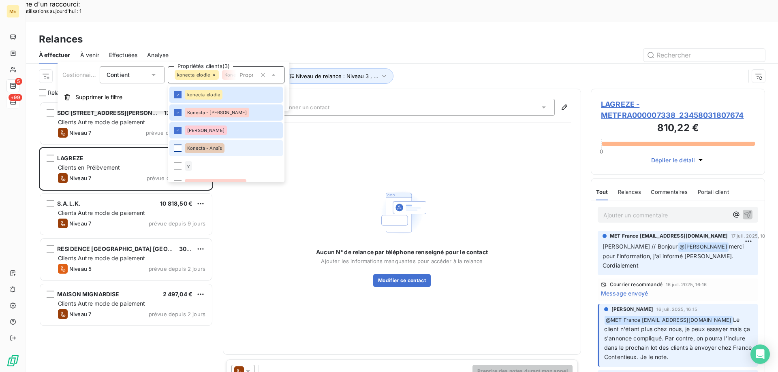
click at [175, 146] on div at bounding box center [177, 148] width 7 height 7
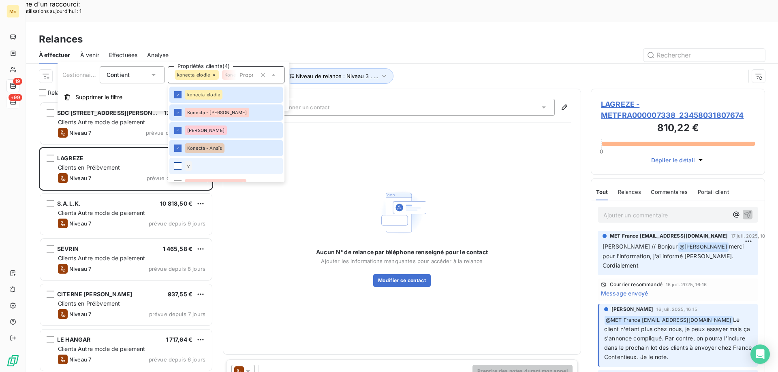
click at [178, 167] on div at bounding box center [177, 165] width 7 height 7
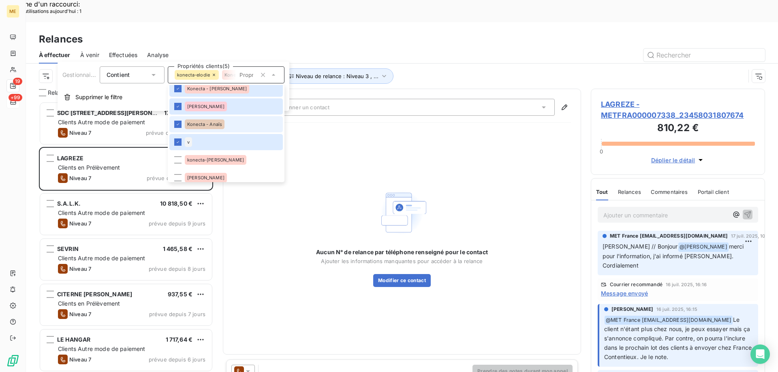
scroll to position [41, 0]
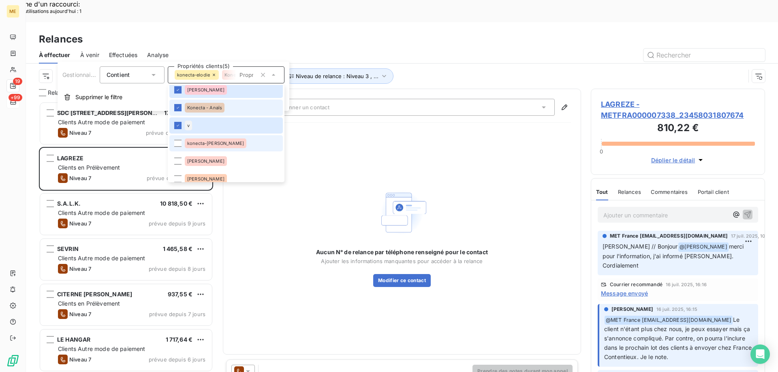
click at [200, 146] on div "konecta-[PERSON_NAME]" at bounding box center [216, 144] width 62 height 10
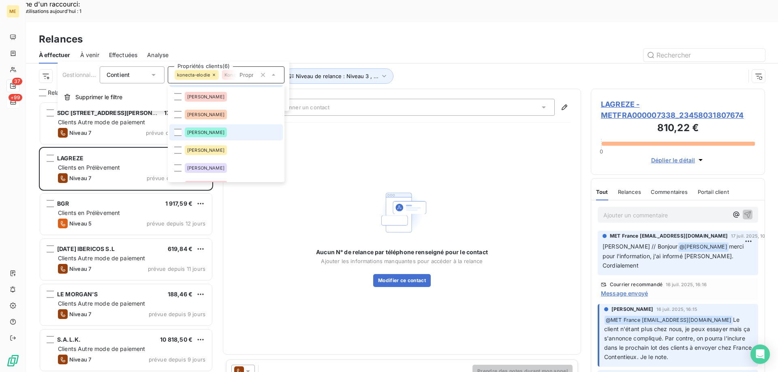
scroll to position [122, 0]
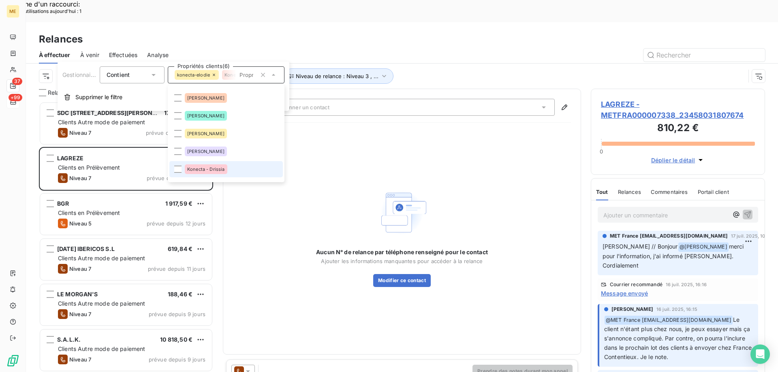
click at [206, 173] on div "Konecta - Drissia" at bounding box center [206, 169] width 43 height 10
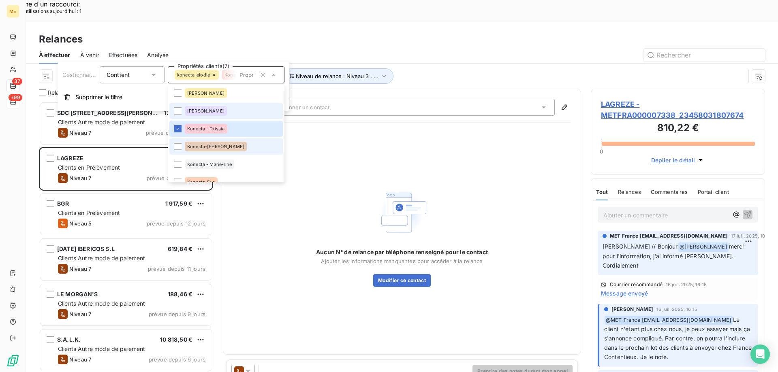
click at [211, 147] on span "Konecta-[PERSON_NAME]" at bounding box center [215, 146] width 57 height 5
click at [211, 165] on span "Konecta - Marie-line" at bounding box center [209, 164] width 45 height 5
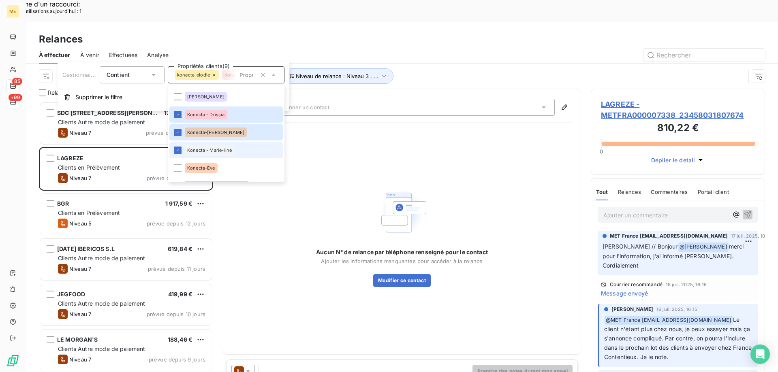
scroll to position [203, 0]
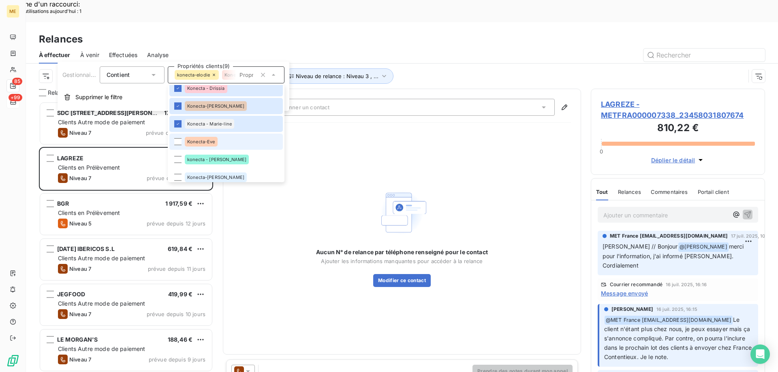
click at [203, 143] on span "Konecta-Eve" at bounding box center [201, 141] width 28 height 5
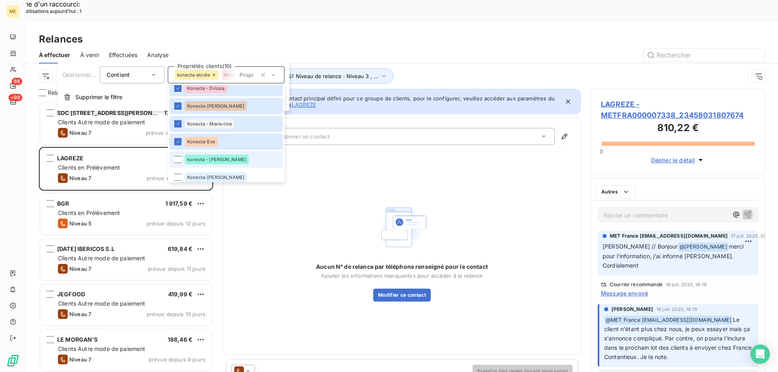
click at [201, 155] on div "konecta - [PERSON_NAME]" at bounding box center [217, 160] width 64 height 10
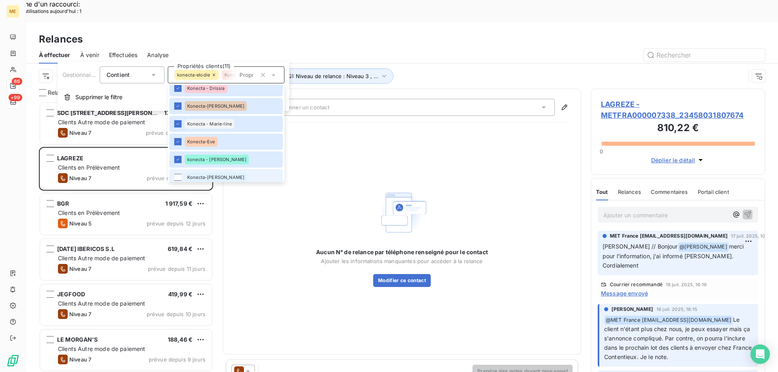
click at [205, 170] on li "Konecta-[PERSON_NAME]" at bounding box center [225, 177] width 113 height 16
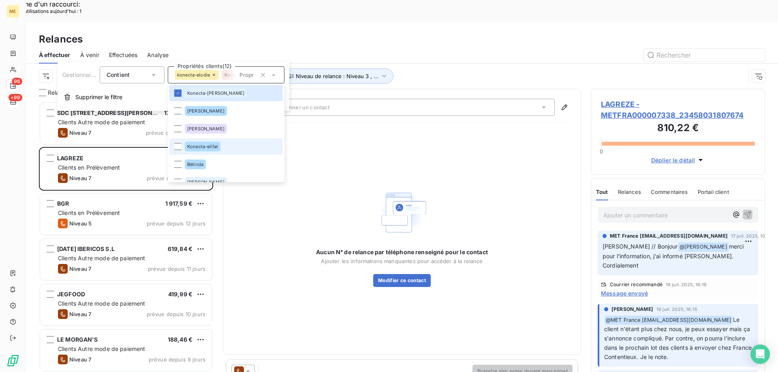
click at [210, 147] on span "Konecta-elifat" at bounding box center [202, 146] width 31 height 5
click at [422, 129] on div "Aucun N° de relance par téléphone renseigné pour le contact Ajouter les informa…" at bounding box center [402, 236] width 338 height 215
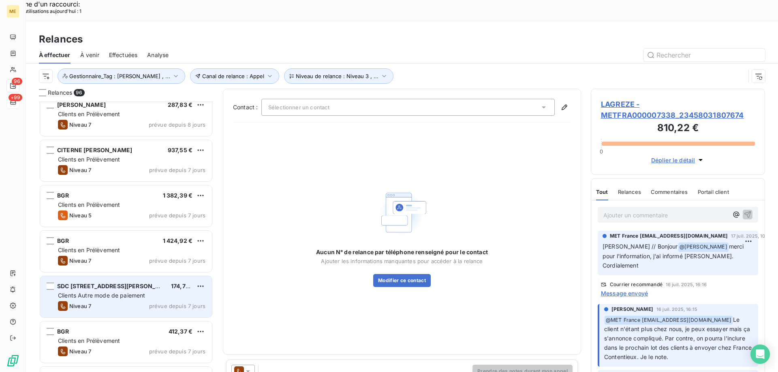
click at [79, 292] on span "Clients Autre mode de paiement" at bounding box center [101, 295] width 87 height 7
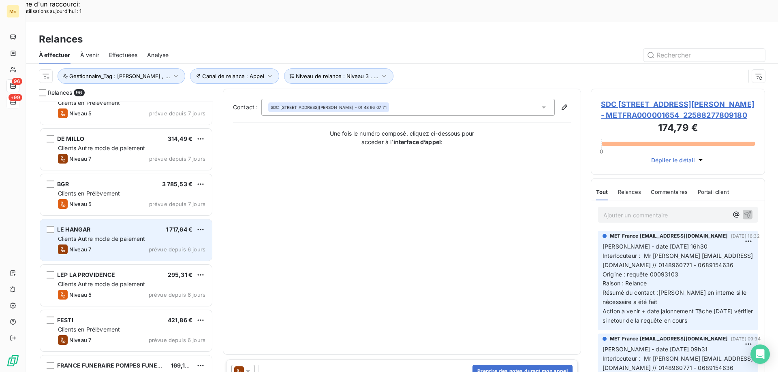
click at [109, 237] on div "LE HANGAR 1 717,64 € Clients Autre mode de paiement Niveau 7 prévue depuis 6 jo…" at bounding box center [126, 240] width 172 height 41
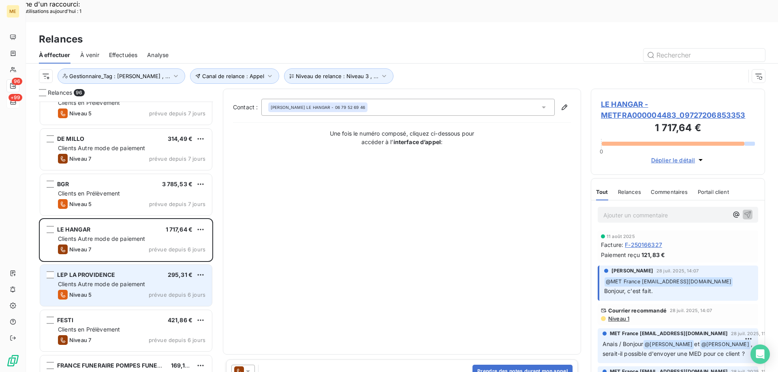
click at [119, 271] on div "LEP LA PROVIDENCE 295,31 €" at bounding box center [131, 274] width 147 height 7
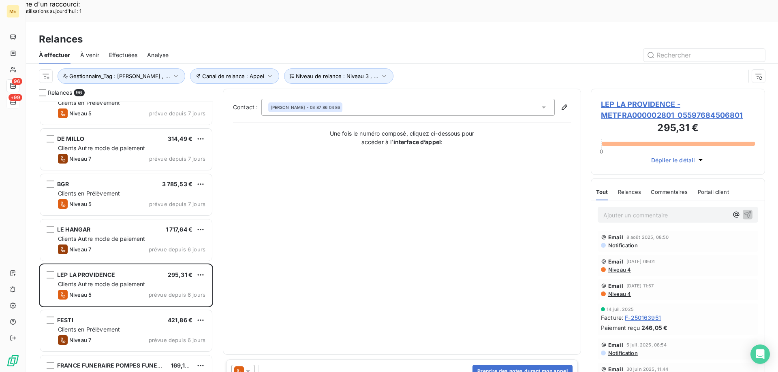
click at [252, 365] on div at bounding box center [242, 371] width 23 height 13
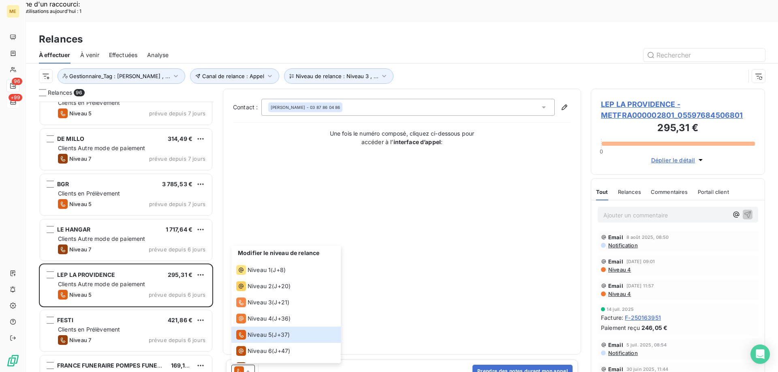
click at [662, 99] on span "LEP LA PROVIDENCE - METFRA000002801_05597684506801" at bounding box center [678, 110] width 154 height 22
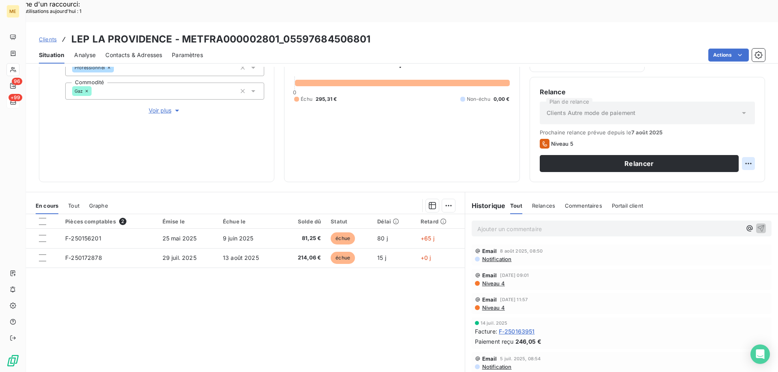
click at [717, 162] on div "Replanifier cette action" at bounding box center [708, 159] width 73 height 13
select select "7"
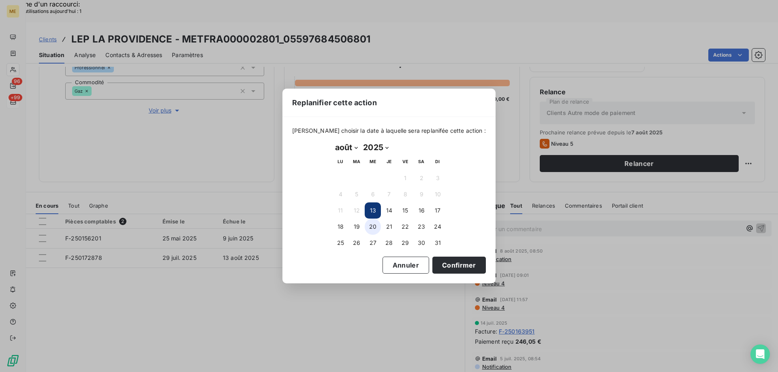
click at [374, 227] on button "20" at bounding box center [373, 227] width 16 height 16
click at [462, 262] on button "Confirmer" at bounding box center [458, 265] width 53 height 17
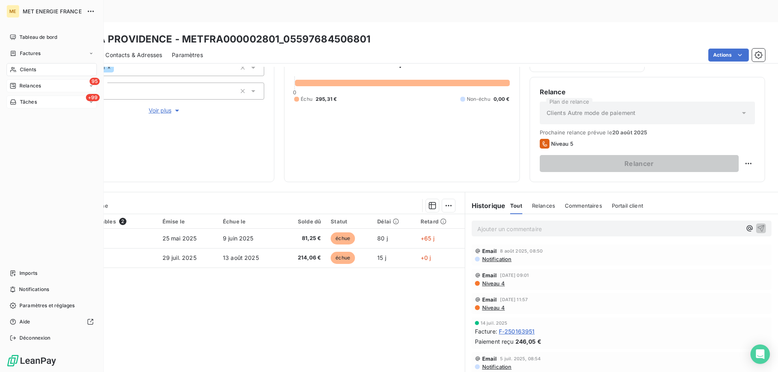
click at [24, 83] on span "Relances" at bounding box center [29, 85] width 21 height 7
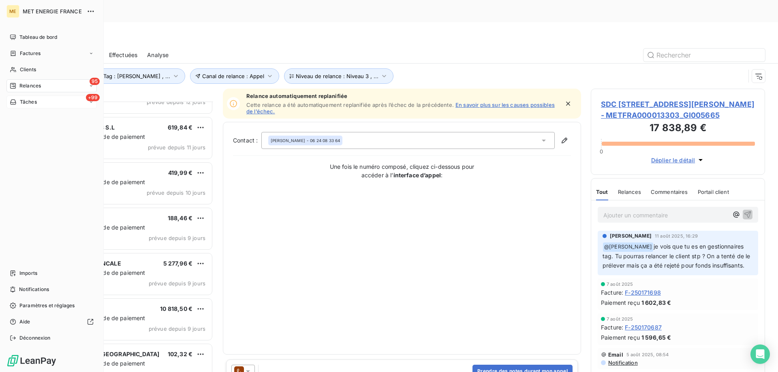
click at [21, 100] on span "Tâches" at bounding box center [28, 101] width 17 height 7
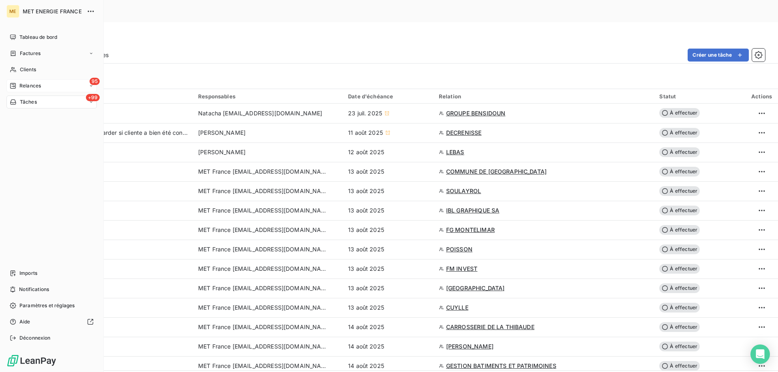
click at [24, 82] on span "Relances" at bounding box center [29, 85] width 21 height 7
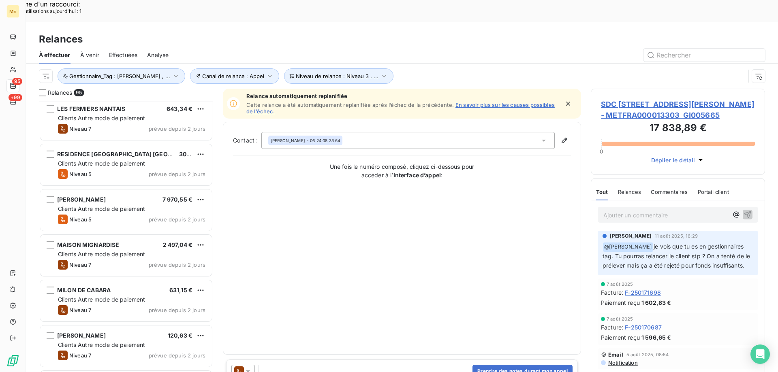
scroll to position [3167, 0]
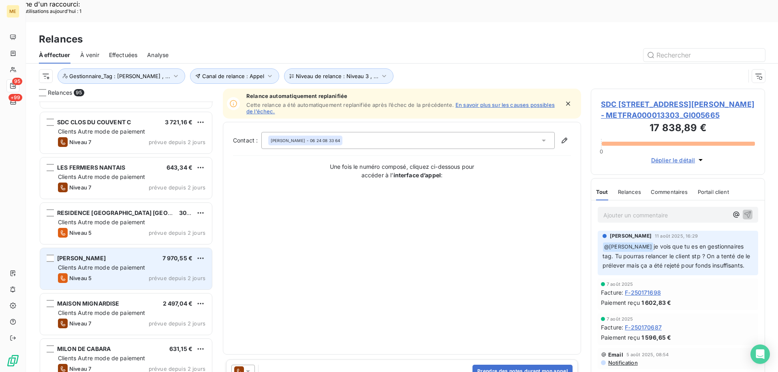
click at [126, 255] on div "AZNAR ANDRES 7 970,55 €" at bounding box center [131, 258] width 147 height 7
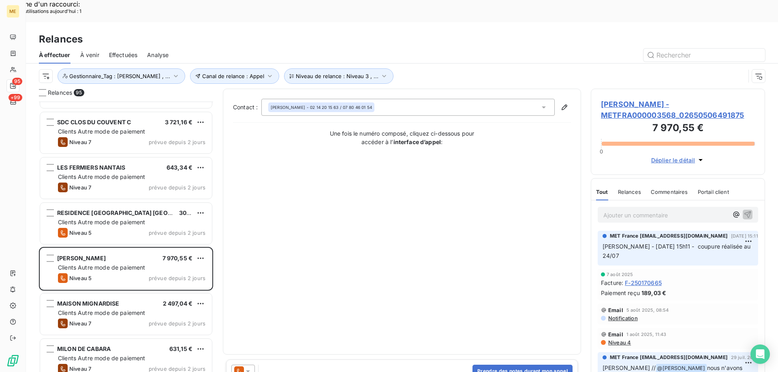
click at [608, 99] on span "AZNAR ANDRES - METFRA000003568_02650506491875" at bounding box center [678, 110] width 154 height 22
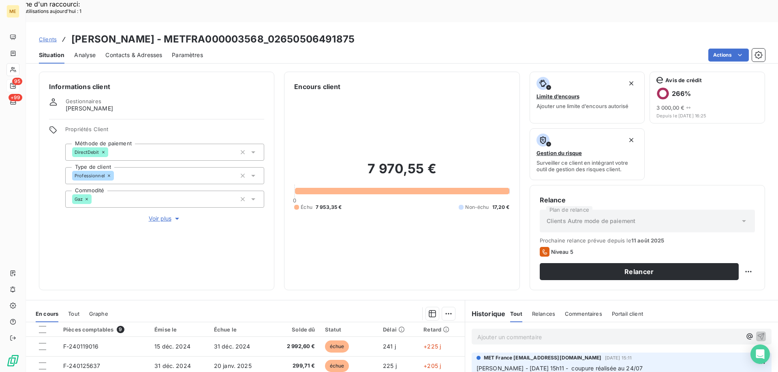
click at [514, 332] on p "Ajouter un commentaire ﻿" at bounding box center [609, 337] width 264 height 10
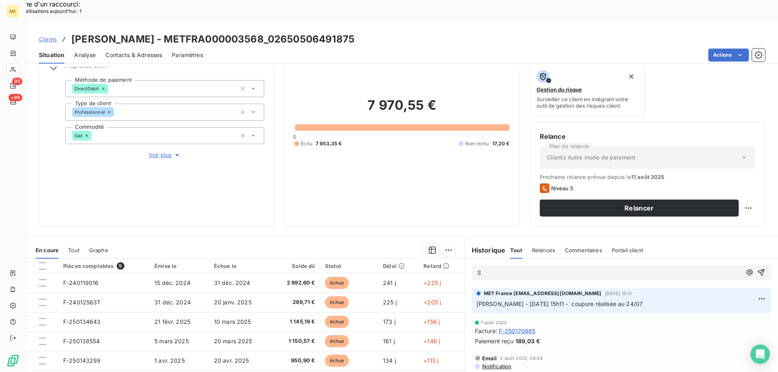
scroll to position [108, 0]
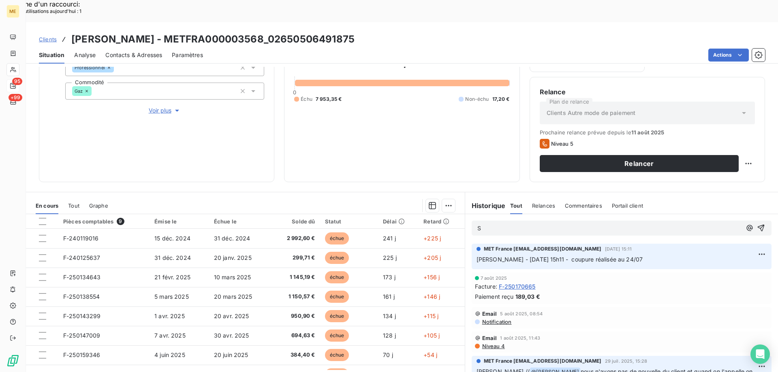
click at [519, 224] on p "S" at bounding box center [609, 228] width 264 height 9
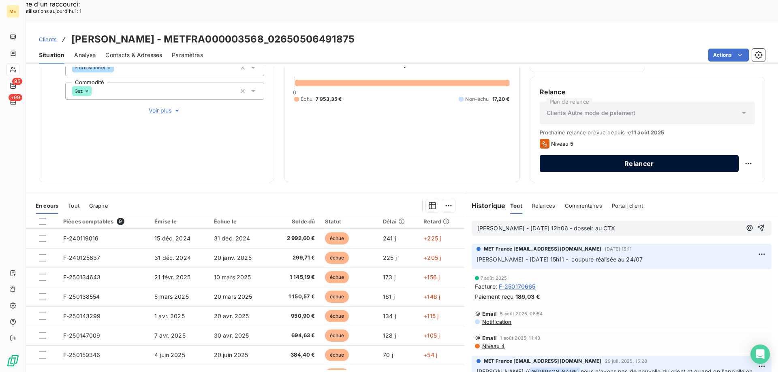
click at [543, 155] on button "Relancer" at bounding box center [639, 163] width 199 height 17
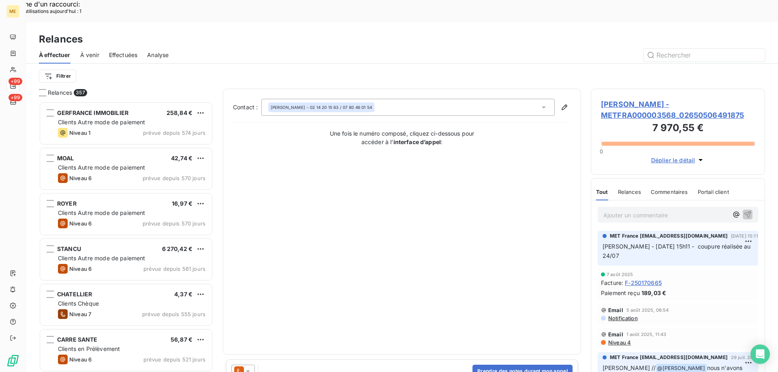
scroll to position [287, 168]
click at [634, 121] on h3 "7 970,55 €" at bounding box center [678, 129] width 154 height 16
click at [630, 99] on span "AZNAR ANDRES - METFRA000003568_02650506491875" at bounding box center [678, 110] width 154 height 22
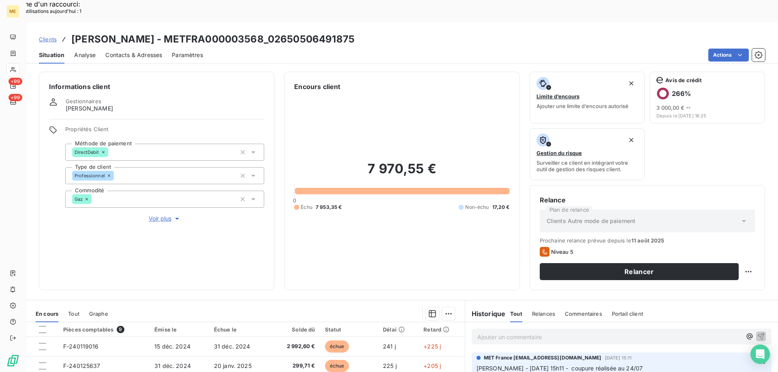
click at [508, 332] on p "Ajouter un commentaire ﻿" at bounding box center [609, 337] width 264 height 10
click at [757, 332] on icon "button" at bounding box center [761, 336] width 8 height 8
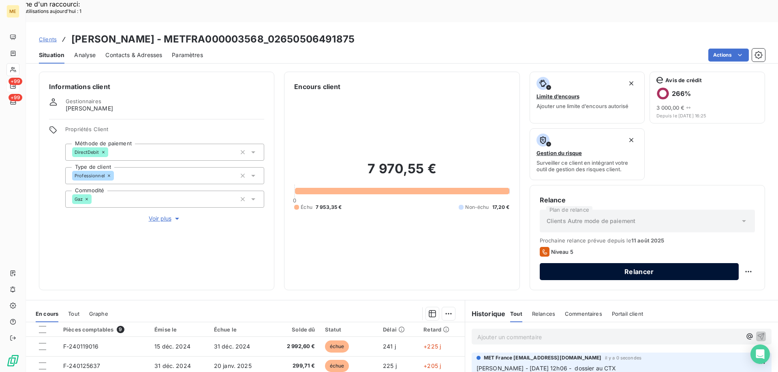
click at [637, 263] on button "Relancer" at bounding box center [639, 271] width 199 height 17
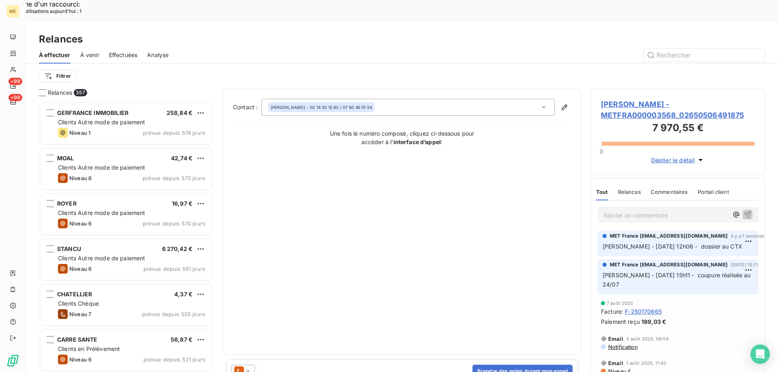
scroll to position [287, 168]
click at [241, 367] on icon at bounding box center [239, 372] width 10 height 10
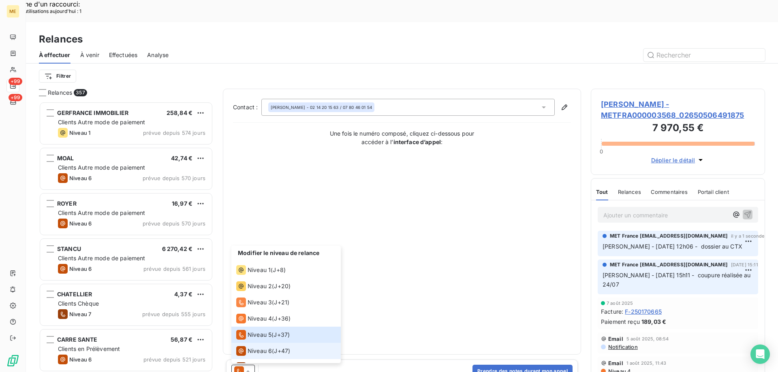
click at [257, 347] on span "Niveau 6" at bounding box center [259, 351] width 24 height 8
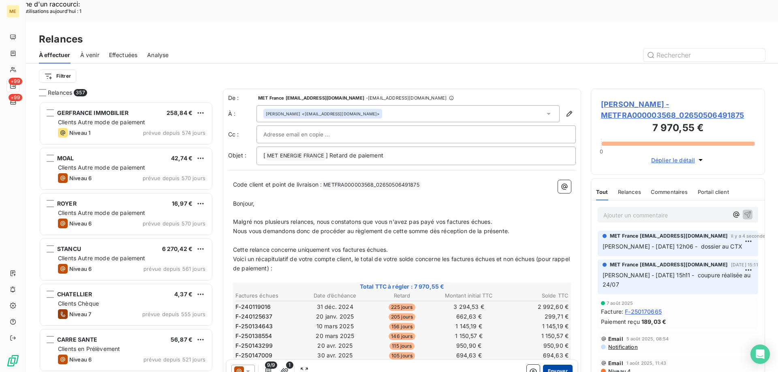
click at [556, 365] on button "Envoyer" at bounding box center [558, 371] width 30 height 13
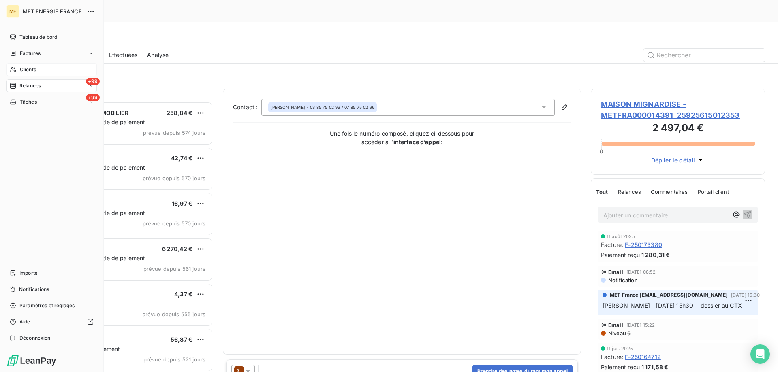
click at [9, 71] on div "Clients" at bounding box center [51, 69] width 90 height 13
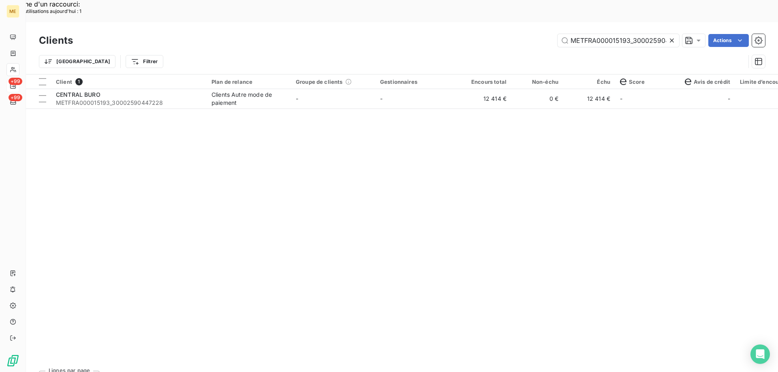
scroll to position [0, 23]
click at [608, 34] on input "METFRA000015193_30002590447228" at bounding box center [618, 40] width 122 height 13
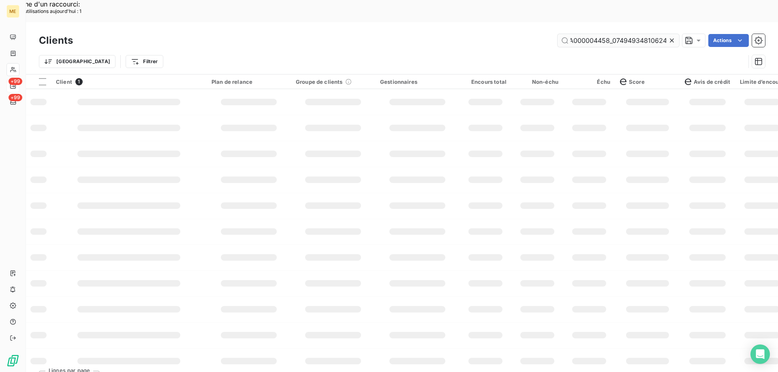
scroll to position [0, 25]
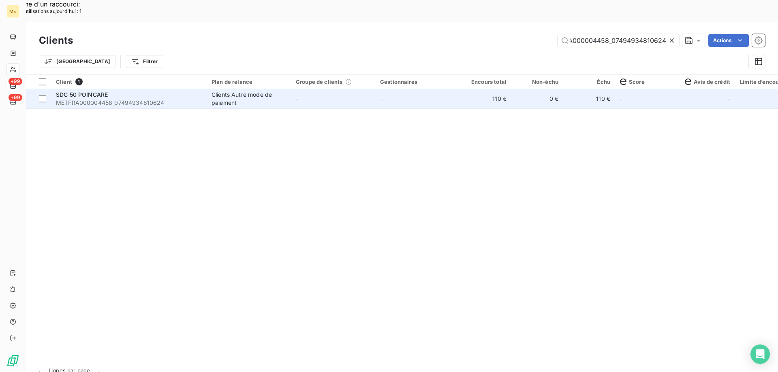
type input "METFRA000004458_07494934810624"
click at [99, 89] on td "SDC 50 POINCARE METFRA000004458_07494934810624" at bounding box center [129, 98] width 156 height 19
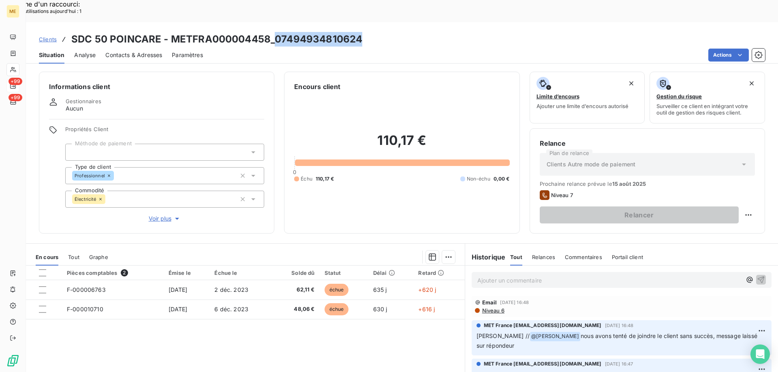
drag, startPoint x: 272, startPoint y: 15, endPoint x: 373, endPoint y: 15, distance: 101.3
click at [373, 32] on div "Clients SDC 50 POINCARE - METFRA000004458_07494934810624" at bounding box center [402, 39] width 752 height 15
copy h3 "07494934810624"
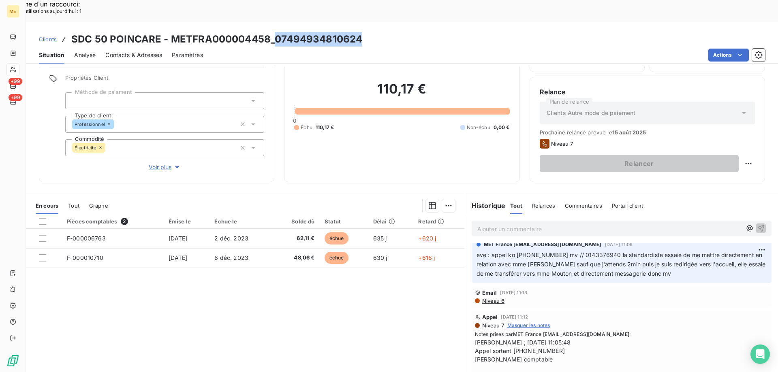
scroll to position [648, 0]
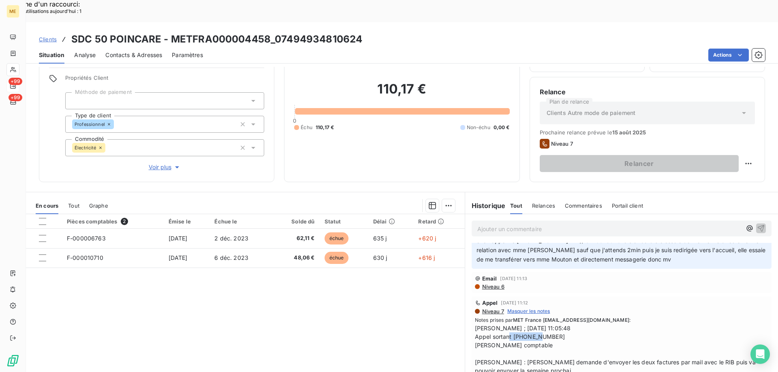
drag, startPoint x: 510, startPoint y: 297, endPoint x: 547, endPoint y: 296, distance: 37.3
click at [547, 324] on span "Laurine ; 22/05/2025 11:05:48 Appel sortant 0171938414 Madame Mouton comptable …" at bounding box center [621, 349] width 293 height 51
copy span "0171938414"
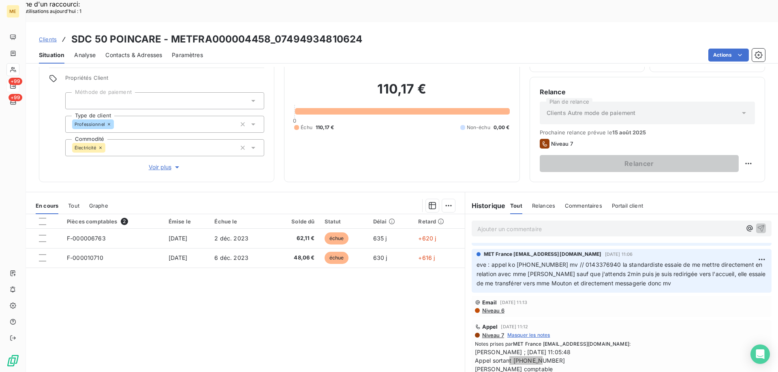
scroll to position [608, 0]
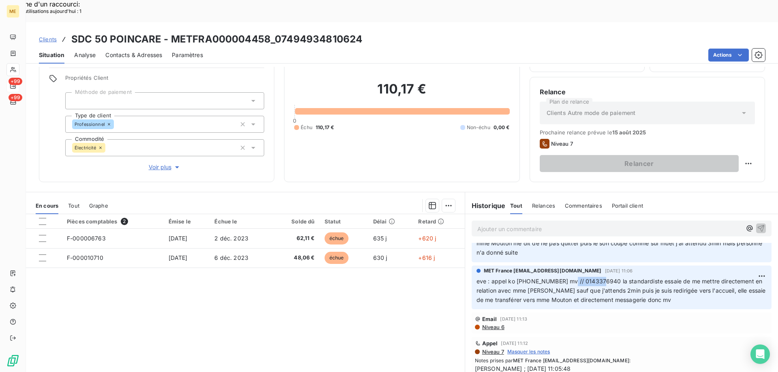
drag, startPoint x: 561, startPoint y: 239, endPoint x: 597, endPoint y: 240, distance: 35.7
click at [597, 278] on span "eve : appel ko 0171938414 mv // 0143376940 la standardiste essaie de me mettre …" at bounding box center [621, 291] width 291 height 26
copy span "0143376940"
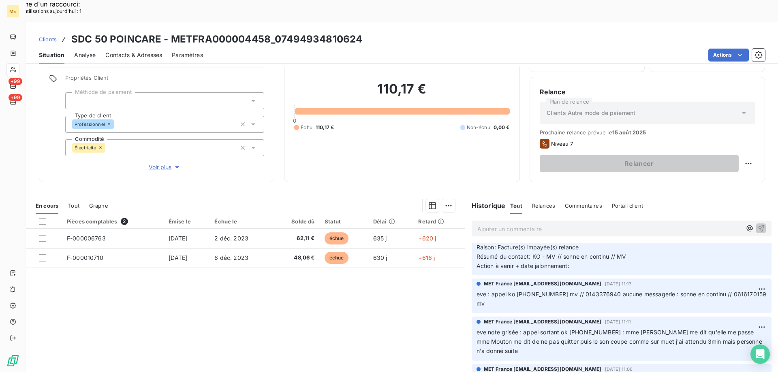
scroll to position [486, 0]
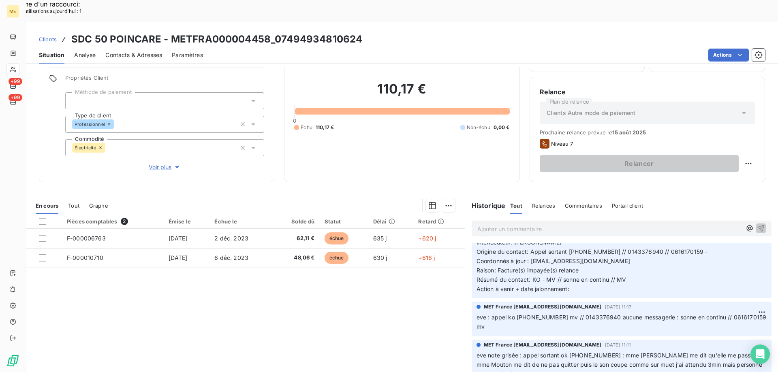
click at [513, 314] on span "eve : appel ko 0171938414 mv // 0143376940 aucune messagerie : sonne en continu…" at bounding box center [622, 322] width 292 height 16
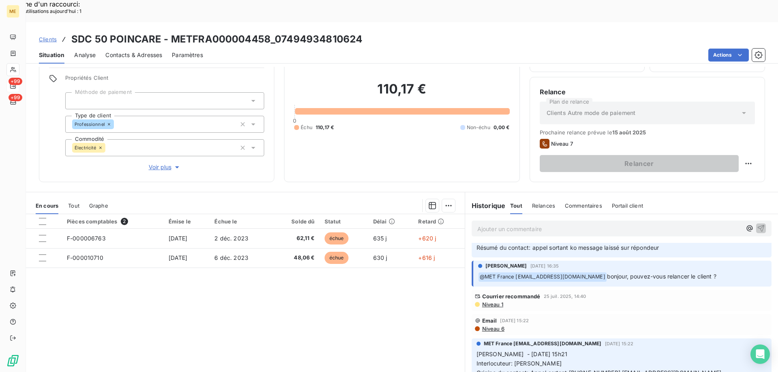
scroll to position [162, 0]
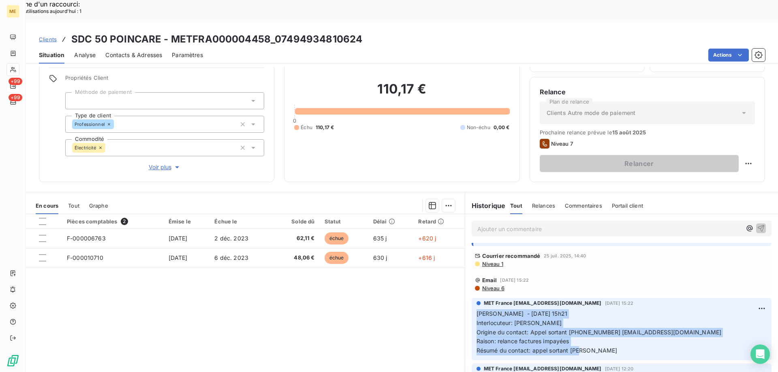
drag, startPoint x: 603, startPoint y: 322, endPoint x: 473, endPoint y: 282, distance: 136.3
click at [476, 309] on p "Sylvain - 15/07/2025 - 15h21 Interlocuteur: Mme MOUTON Origine du contact: Appe…" at bounding box center [621, 332] width 290 height 46
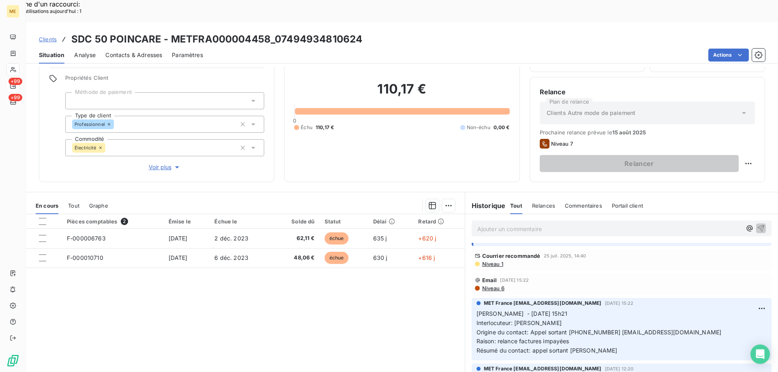
click at [579, 224] on p "Ajouter un commentaire ﻿" at bounding box center [609, 229] width 264 height 10
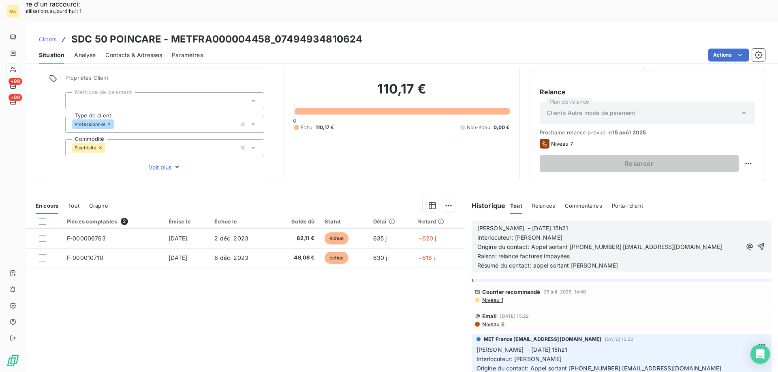
scroll to position [198, 0]
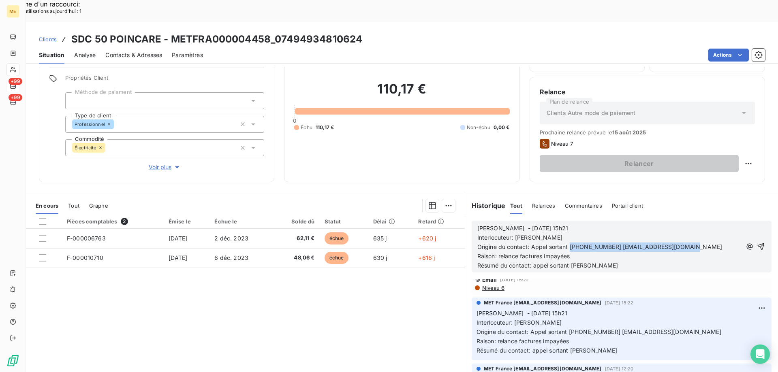
drag, startPoint x: 567, startPoint y: 225, endPoint x: 700, endPoint y: 222, distance: 133.3
click at [700, 243] on p "Origine du contact: Appel sortant 0143376005 vmouton@lamy-immobilier.fr" at bounding box center [609, 247] width 264 height 9
click at [572, 233] on p "Interlocuteur: Mme MOUTON" at bounding box center [609, 237] width 264 height 9
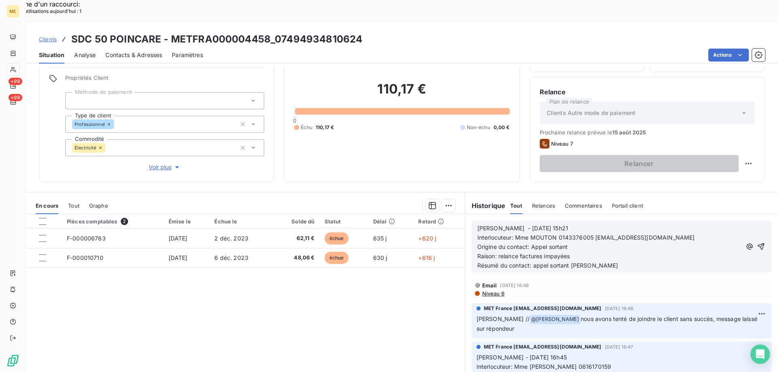
scroll to position [0, 0]
click at [757, 243] on icon "button" at bounding box center [761, 247] width 8 height 8
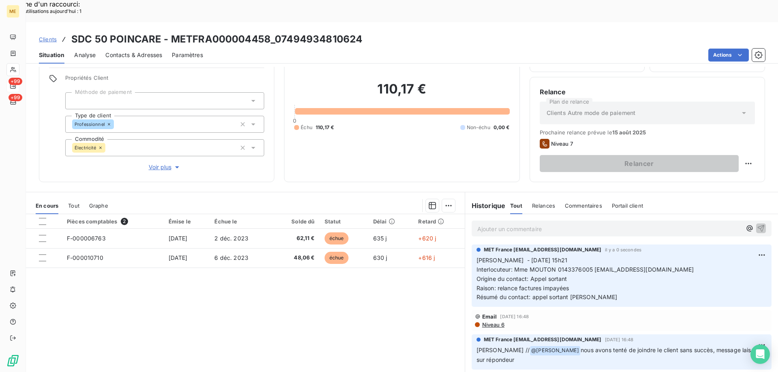
click at [130, 51] on span "Contacts & Adresses" at bounding box center [133, 55] width 57 height 8
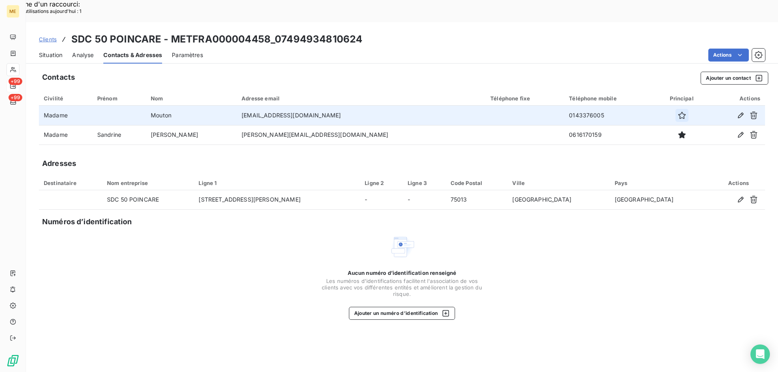
click at [678, 111] on icon "button" at bounding box center [682, 115] width 8 height 8
click at [36, 47] on div "Situation Analyse Contacts & Adresses Paramètres Actions" at bounding box center [402, 55] width 752 height 17
click at [47, 51] on span "Situation" at bounding box center [50, 55] width 23 height 8
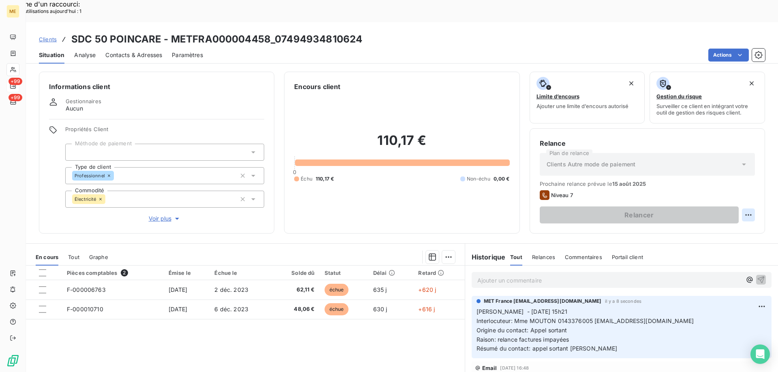
click at [708, 207] on div "Replanifier cette action" at bounding box center [708, 210] width 73 height 13
select select "7"
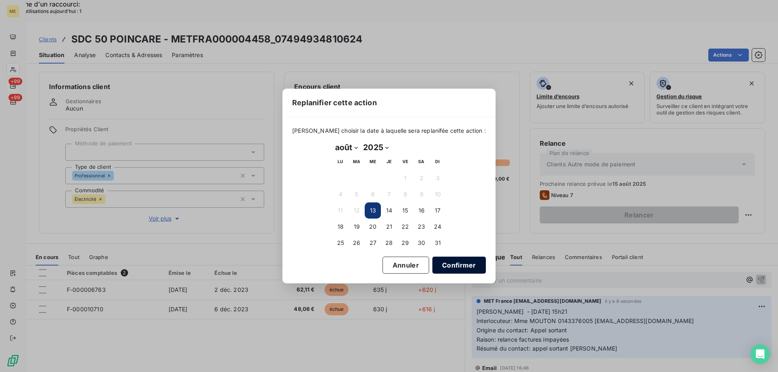
click at [447, 260] on button "Confirmer" at bounding box center [458, 265] width 53 height 17
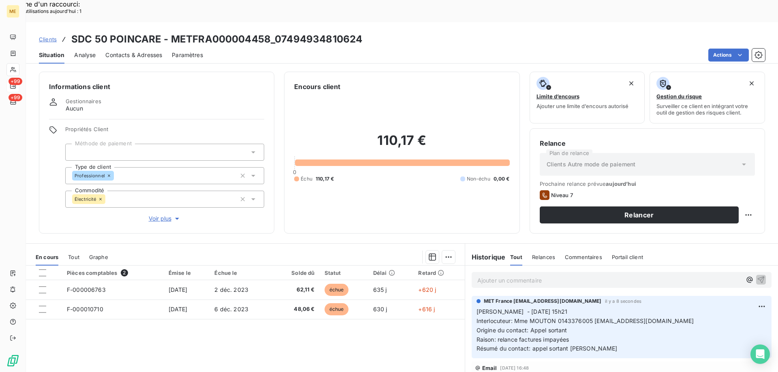
click at [609, 201] on div "Relance Plan de relance Clients Autre mode de paiement Prochaine relance prévue…" at bounding box center [646, 180] width 235 height 105
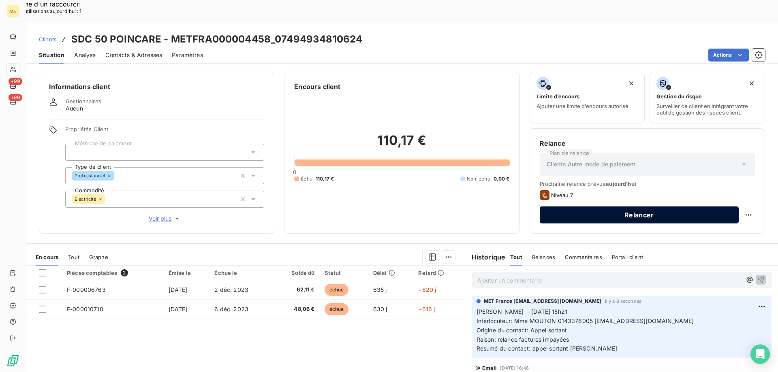
click at [608, 207] on button "Relancer" at bounding box center [639, 215] width 199 height 17
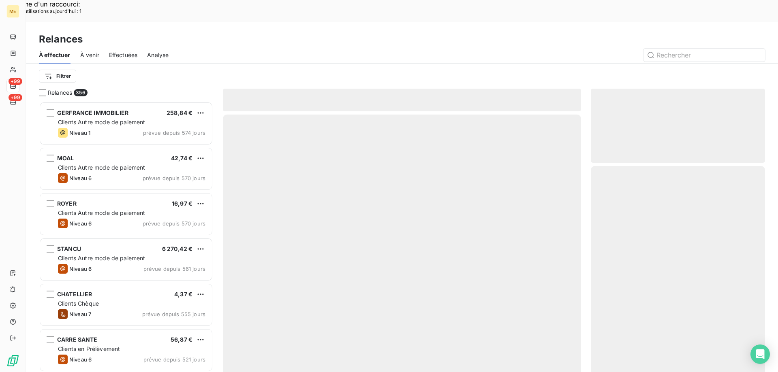
scroll to position [287, 168]
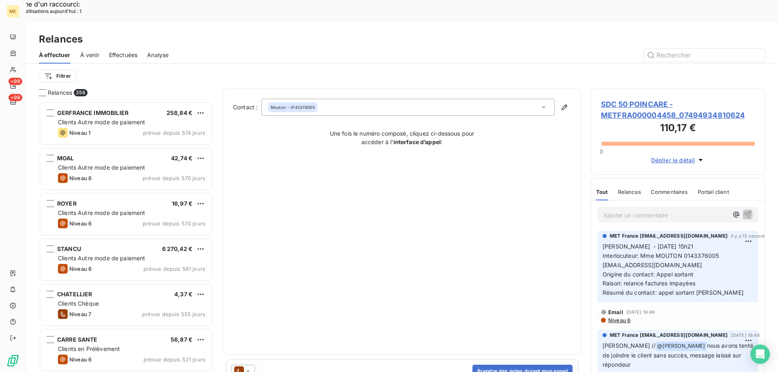
click at [254, 365] on div at bounding box center [242, 371] width 23 height 13
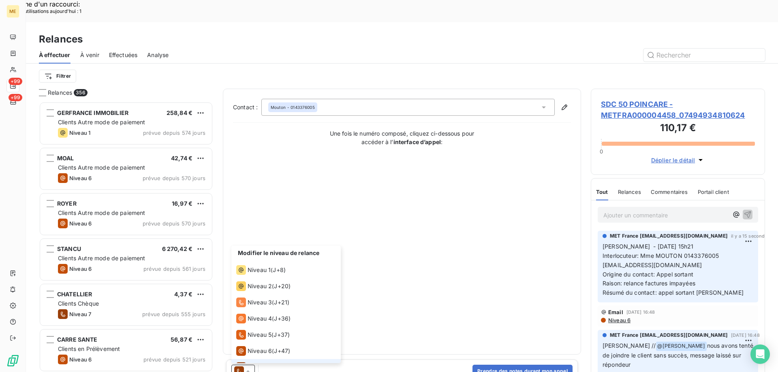
scroll to position [12, 0]
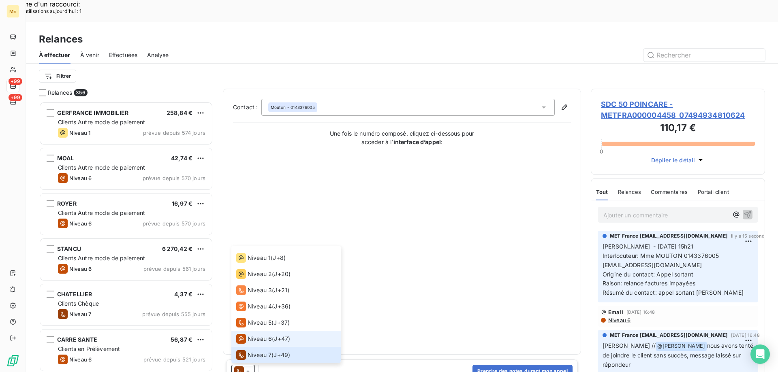
click at [252, 335] on span "Niveau 6" at bounding box center [259, 339] width 24 height 8
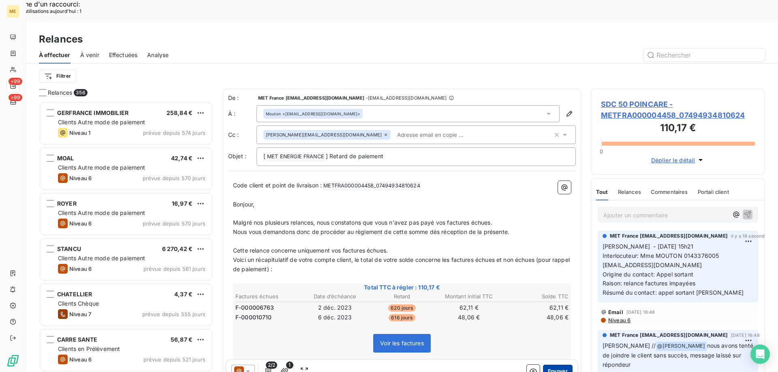
click at [558, 365] on button "Envoyer" at bounding box center [558, 371] width 30 height 13
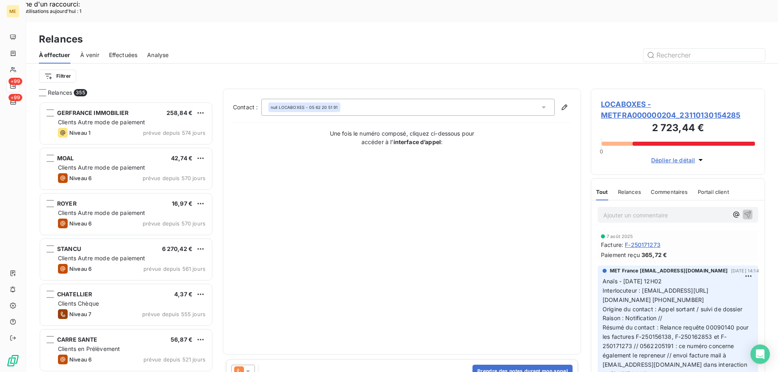
click at [131, 51] on span "Effectuées" at bounding box center [123, 55] width 29 height 8
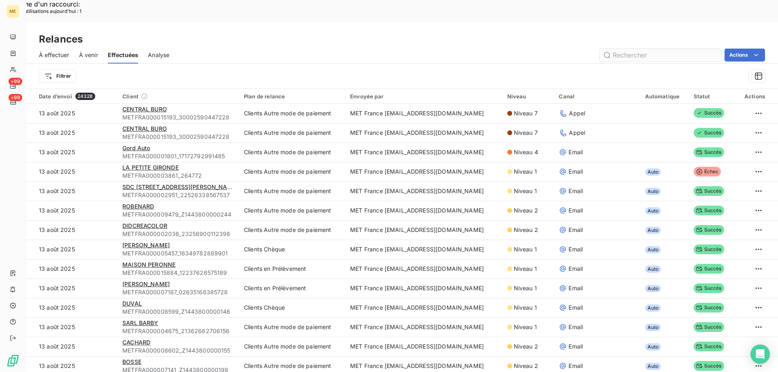
click at [659, 49] on input "text" at bounding box center [660, 55] width 122 height 13
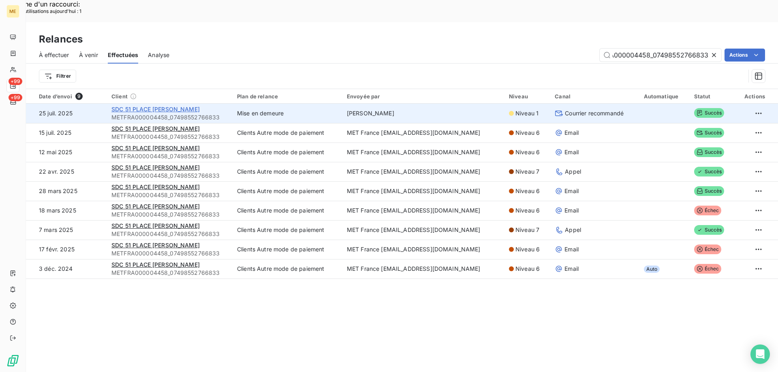
type input "METFRA000004458_07498552766833"
click at [133, 106] on span "SDC 51 PLACE CHARLES" at bounding box center [155, 109] width 88 height 7
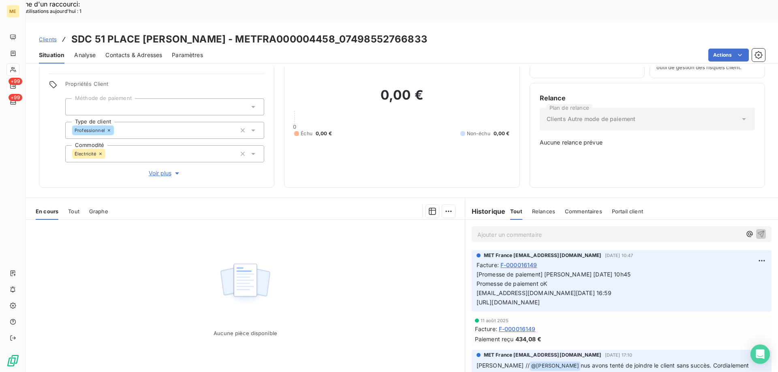
scroll to position [0, 35]
drag, startPoint x: 473, startPoint y: 276, endPoint x: -752, endPoint y: 273, distance: 1224.8
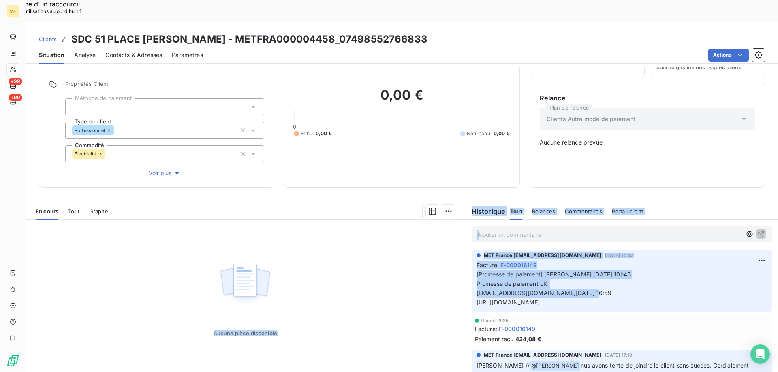
click at [77, 208] on span "Tout" at bounding box center [73, 211] width 11 height 6
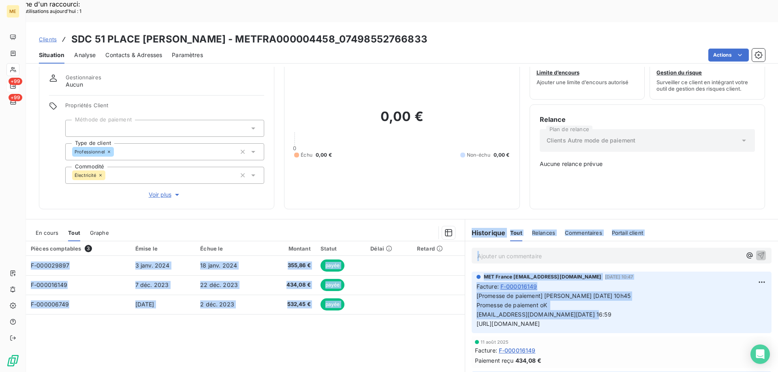
scroll to position [0, 0]
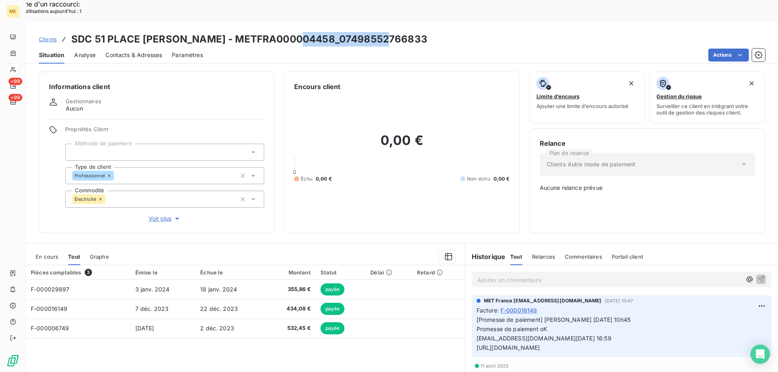
drag, startPoint x: 303, startPoint y: 19, endPoint x: 420, endPoint y: 22, distance: 117.1
click at [420, 32] on div "Clients SDC 51 PLACE CHARLES - METFRA000004458_07498552766833" at bounding box center [402, 39] width 752 height 15
click at [42, 254] on span "En cours" at bounding box center [47, 257] width 23 height 6
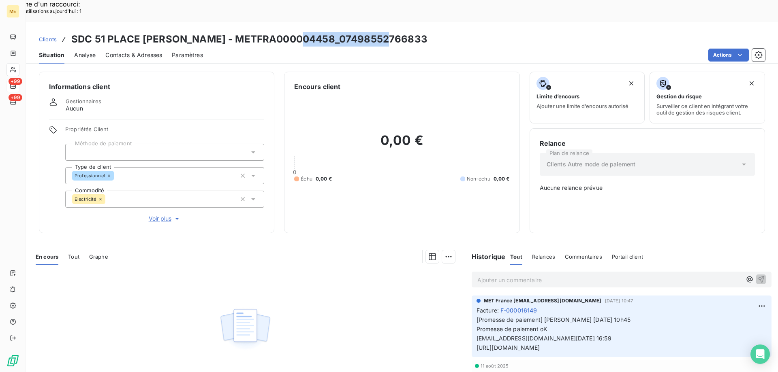
click at [53, 36] on span "Clients" at bounding box center [48, 39] width 18 height 6
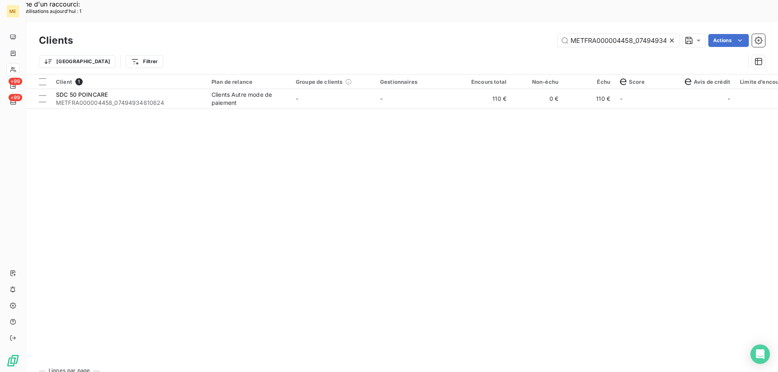
scroll to position [0, 25]
click at [633, 34] on input "METFRA000004458_07494934810624" at bounding box center [618, 40] width 122 height 13
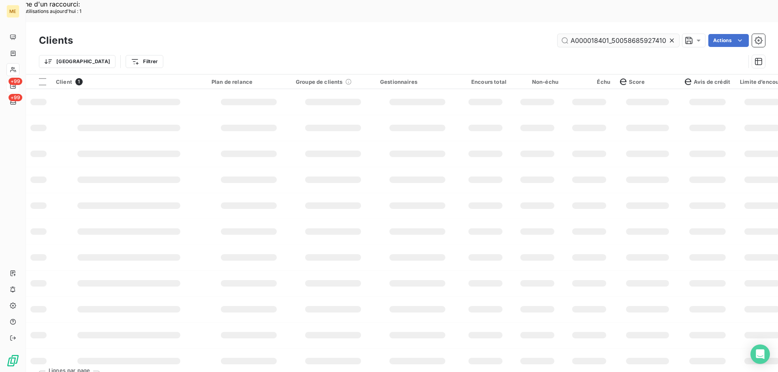
scroll to position [0, 21]
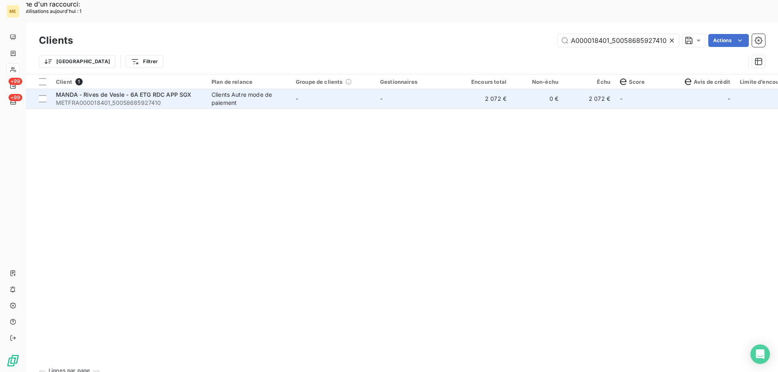
type input "METFRA000018401_50058685927410"
click at [100, 91] on div "MANDA - Rives de Vesle - 6A ETG RDC APP SGX" at bounding box center [129, 95] width 146 height 8
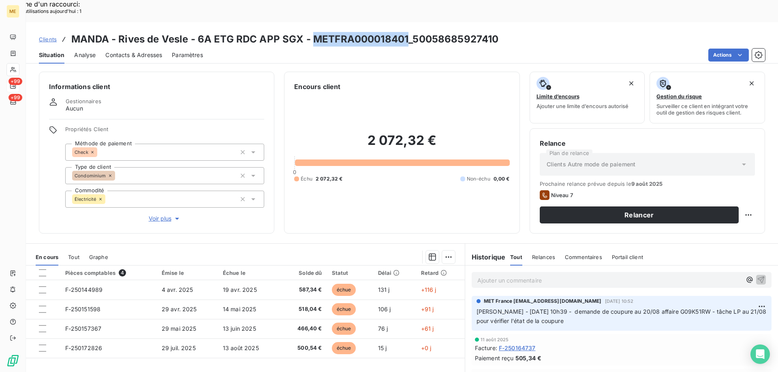
drag, startPoint x: 310, startPoint y: 16, endPoint x: 406, endPoint y: 22, distance: 95.8
click at [406, 32] on h3 "MANDA - Rives de Vesle - 6A ETG RDC APP SGX - METFRA000018401_50058685927410" at bounding box center [284, 39] width 427 height 15
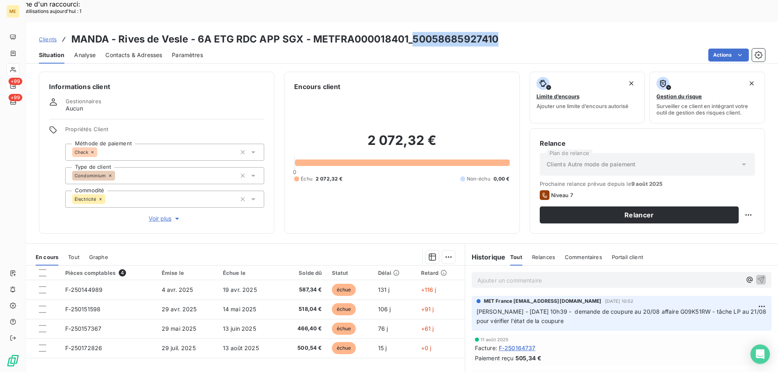
drag, startPoint x: 413, startPoint y: 13, endPoint x: 497, endPoint y: 23, distance: 84.0
click at [497, 32] on div "Clients MANDA - Rives de Vesle - 6A ETG RDC APP SGX - METFRA000018401_500586859…" at bounding box center [402, 39] width 752 height 15
click at [482, 275] on p "Ajouter un commentaire ﻿" at bounding box center [609, 280] width 264 height 10
click at [757, 276] on icon "button" at bounding box center [760, 279] width 7 height 7
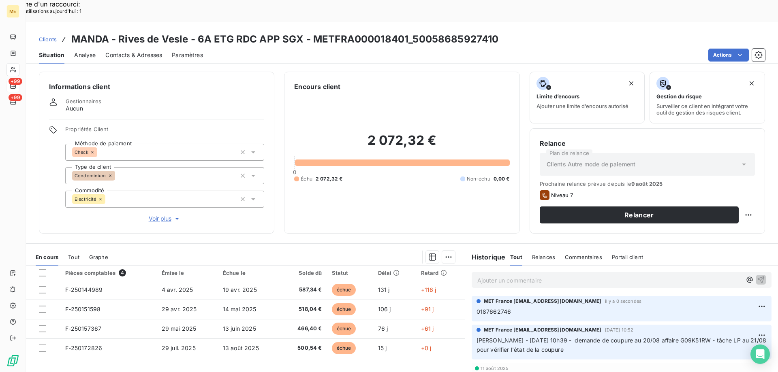
click at [486, 275] on p "Ajouter un commentaire ﻿" at bounding box center [609, 280] width 264 height 10
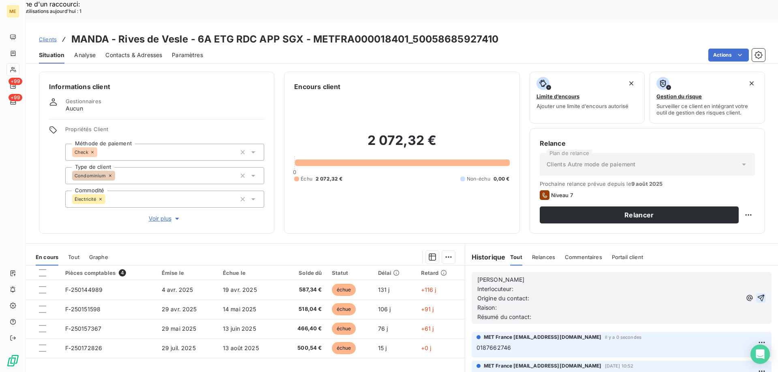
click at [502, 275] on p "[PERSON_NAME]" at bounding box center [609, 279] width 264 height 9
click at [531, 285] on p "Interlocuteur:" at bounding box center [609, 289] width 264 height 9
click at [537, 294] on p "Origine du contact:" at bounding box center [609, 298] width 264 height 9
click at [507, 303] on p "Raison:" at bounding box center [609, 307] width 264 height 9
click at [514, 304] on span "Raison: facture impayées" at bounding box center [511, 307] width 68 height 7
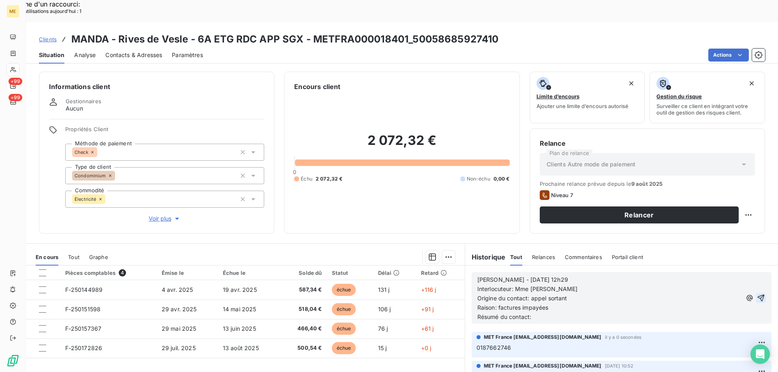
click at [578, 303] on p "Raison: factures impayées" at bounding box center [609, 307] width 264 height 9
click at [537, 313] on p "Résumé du contact:" at bounding box center [609, 317] width 264 height 9
click at [651, 314] on span "Résumé du contact: appel sortant et message laissé sur repondu du portable" at bounding box center [581, 317] width 209 height 7
click at [757, 295] on icon "button" at bounding box center [760, 298] width 7 height 7
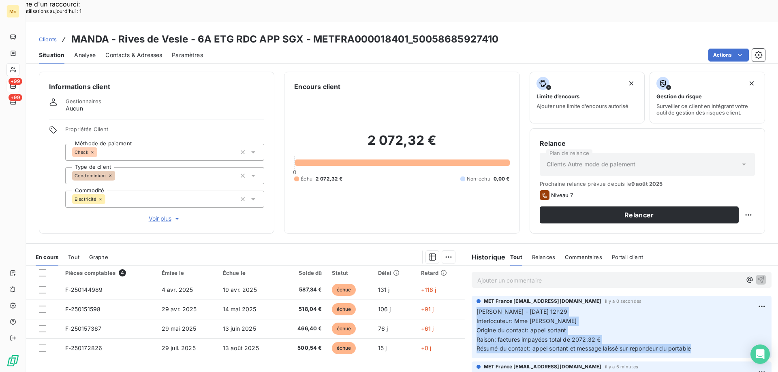
drag, startPoint x: 699, startPoint y: 326, endPoint x: 469, endPoint y: 287, distance: 232.7
click at [471, 296] on div "MET France met-france@recouvrement.met.com il y a 0 secondes Sylvain - 13/08/20…" at bounding box center [621, 327] width 300 height 62
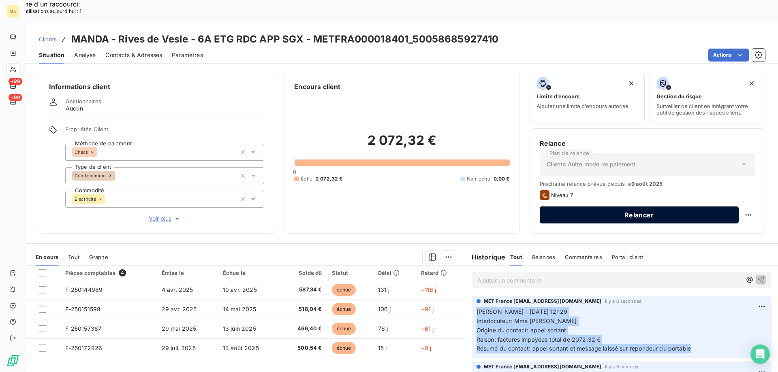
click at [599, 207] on button "Relancer" at bounding box center [639, 215] width 199 height 17
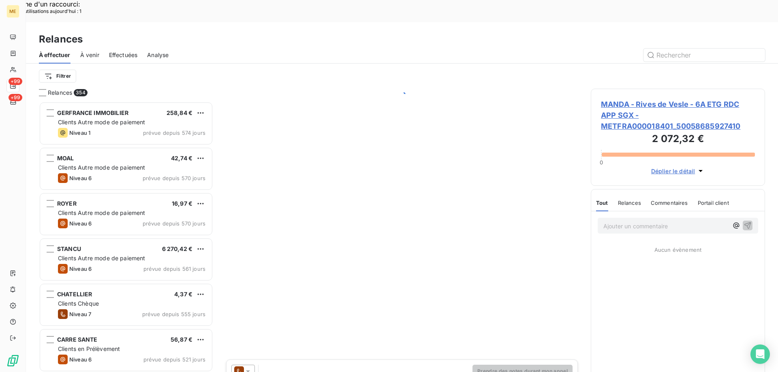
scroll to position [287, 168]
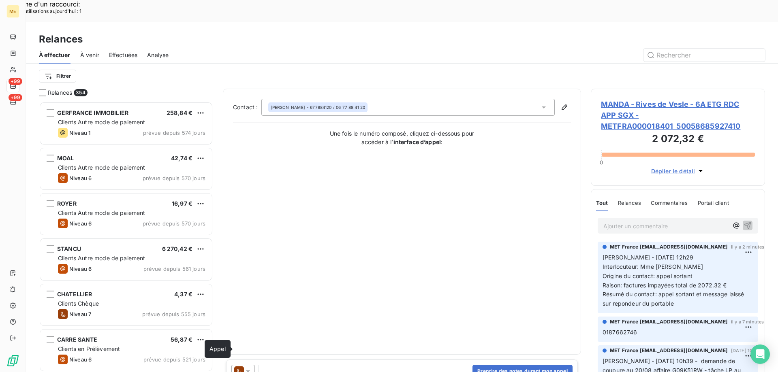
click at [242, 367] on icon at bounding box center [239, 372] width 10 height 10
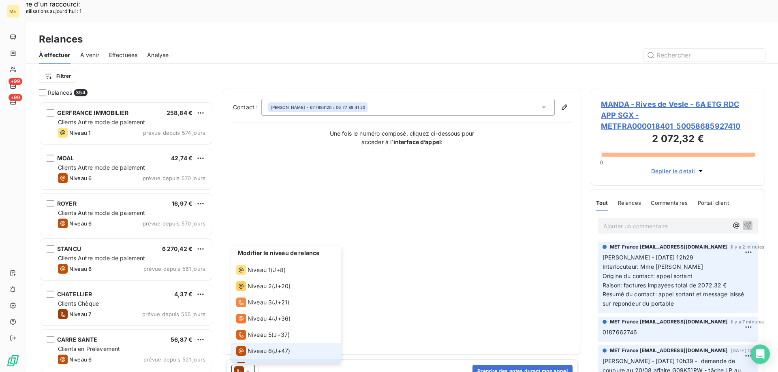
scroll to position [12, 0]
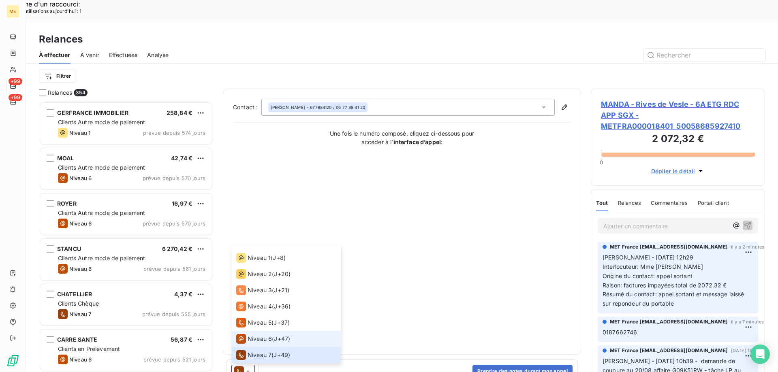
click at [253, 335] on span "Niveau 6" at bounding box center [259, 339] width 24 height 8
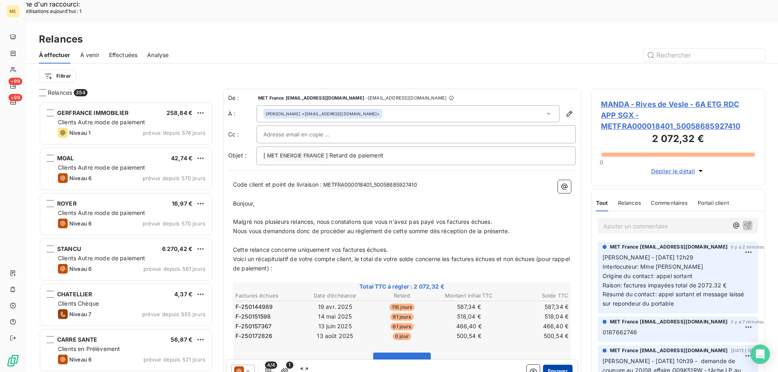
click at [545, 365] on button "Envoyer" at bounding box center [558, 371] width 30 height 13
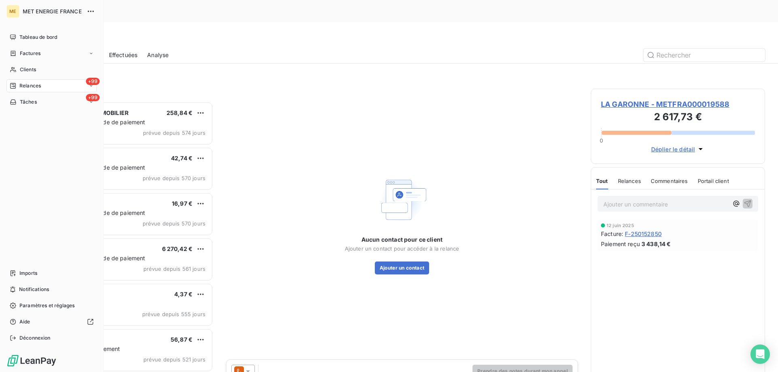
click at [21, 70] on span "Clients" at bounding box center [28, 69] width 16 height 7
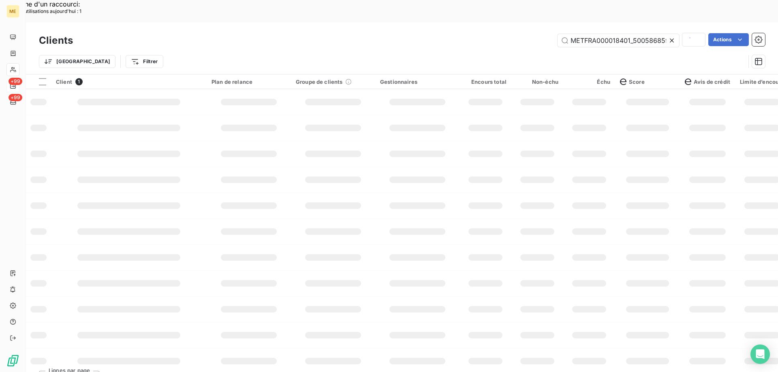
scroll to position [0, 21]
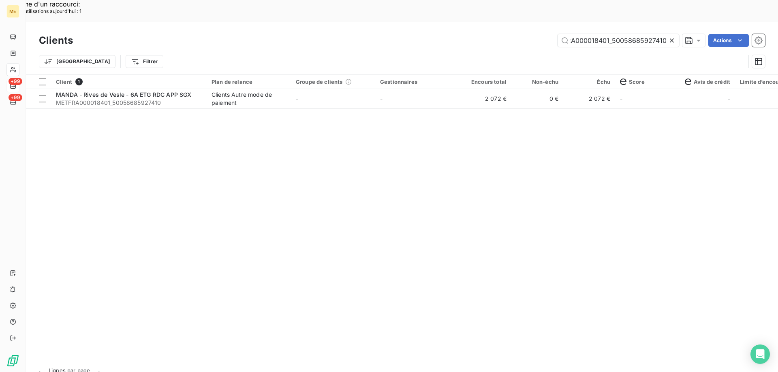
click at [613, 32] on div "Clients METFRA000018401_50058685927410 Actions" at bounding box center [402, 40] width 726 height 17
click at [610, 34] on input "METFRA000018401_50058685927410" at bounding box center [618, 40] width 122 height 13
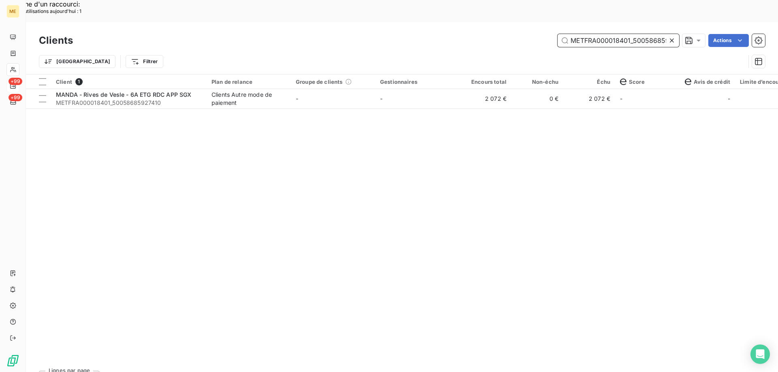
click at [610, 34] on input "METFRA000018401_50058685927410" at bounding box center [618, 40] width 122 height 13
paste input "07760_19458321197385"
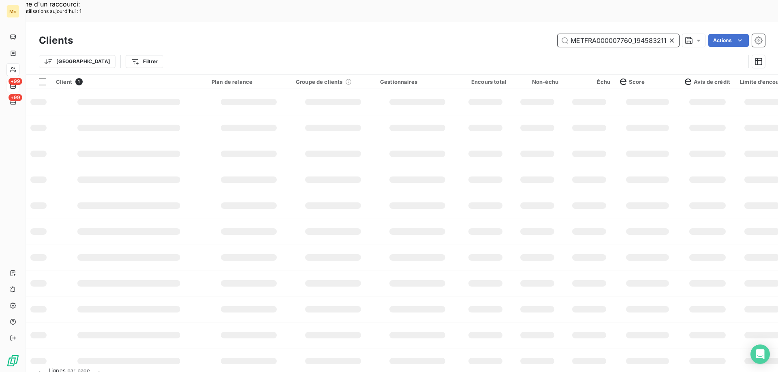
scroll to position [0, 19]
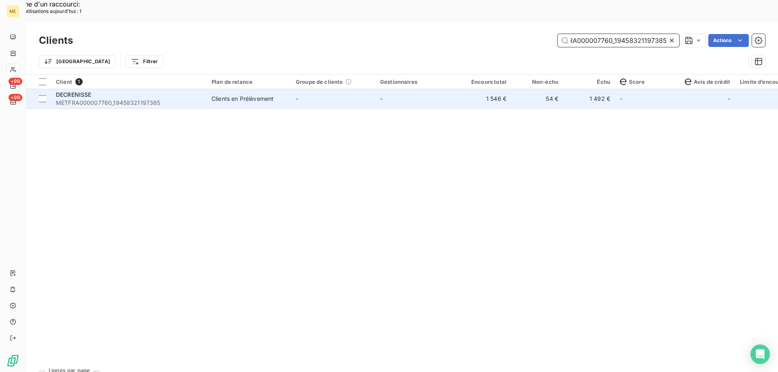
type input "METFRA000007760_19458321197385"
click at [139, 99] on span "METFRA000007760_19458321197385" at bounding box center [129, 103] width 146 height 8
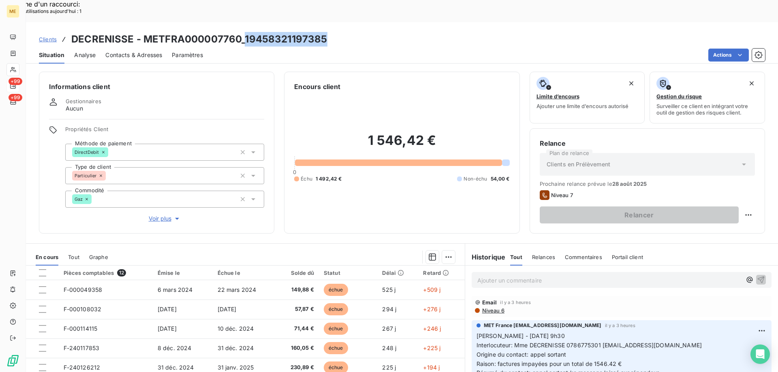
drag, startPoint x: 245, startPoint y: 17, endPoint x: 324, endPoint y: 18, distance: 79.4
click at [324, 32] on h3 "DECRENISSE - METFRA000007760_19458321197385" at bounding box center [199, 39] width 256 height 15
click at [48, 36] on span "Clients" at bounding box center [48, 39] width 18 height 6
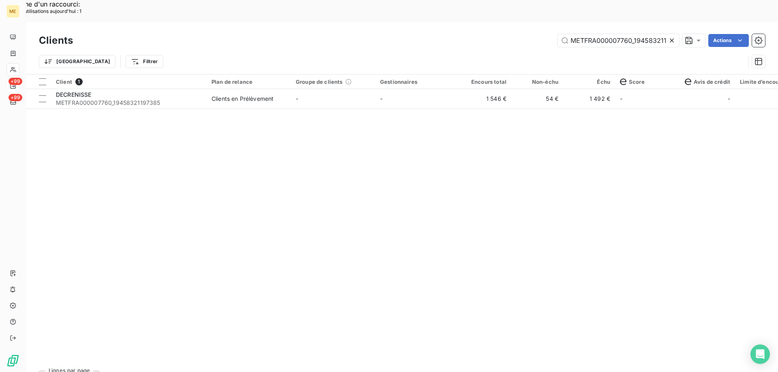
scroll to position [0, 20]
click at [623, 34] on input "METFRA000007760_19458321197385" at bounding box center [618, 40] width 122 height 13
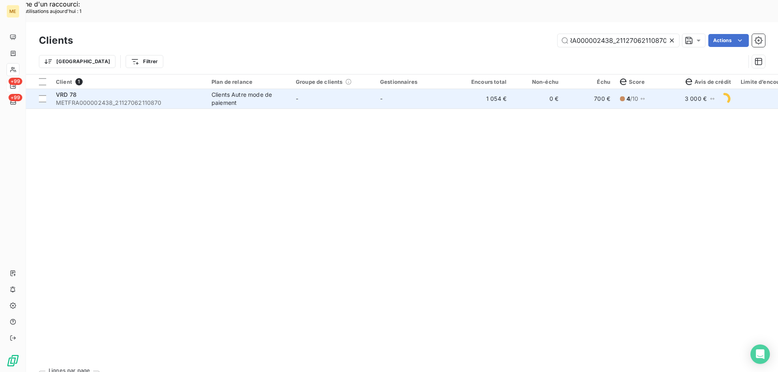
type input "METFRA000002438_21127062110870"
click at [96, 91] on div "VRD 78" at bounding box center [129, 95] width 146 height 8
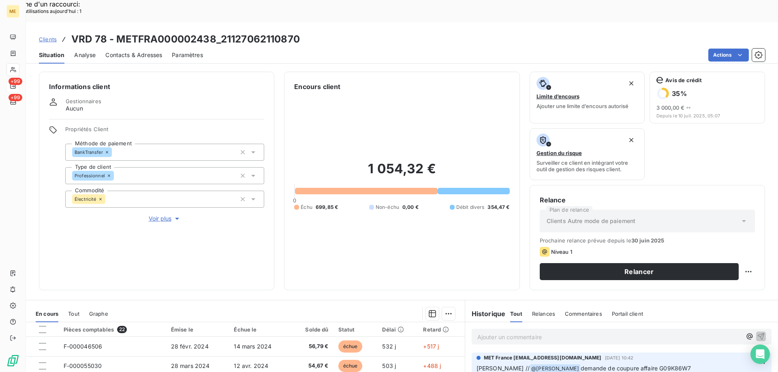
scroll to position [108, 0]
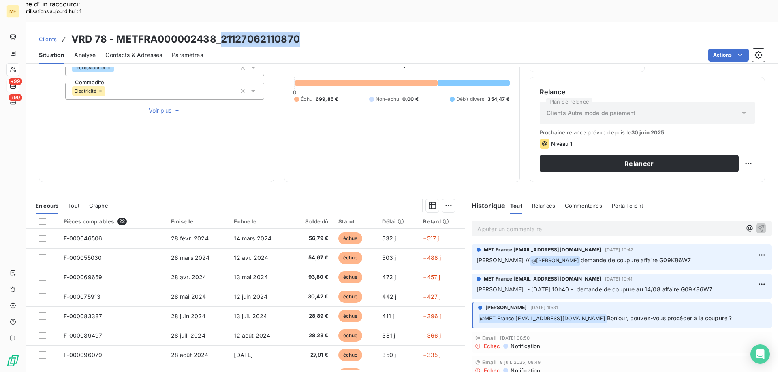
drag, startPoint x: 221, startPoint y: 14, endPoint x: 301, endPoint y: 17, distance: 80.3
click at [301, 32] on div "Clients VRD 78 - METFRA000002438_21127062110870" at bounding box center [402, 39] width 752 height 15
click at [527, 343] on span "Notification" at bounding box center [525, 346] width 30 height 6
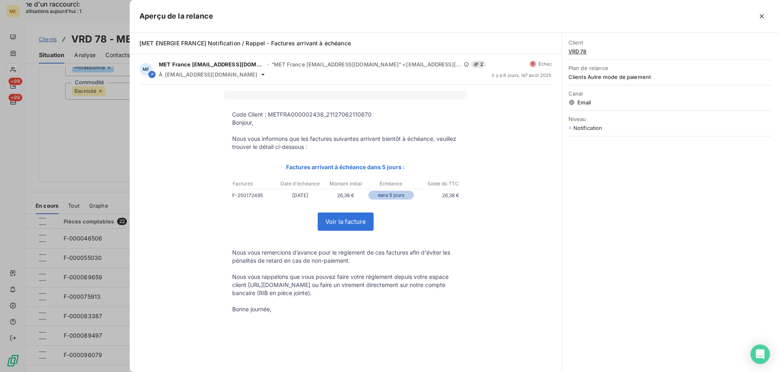
click at [90, 123] on div at bounding box center [389, 186] width 778 height 372
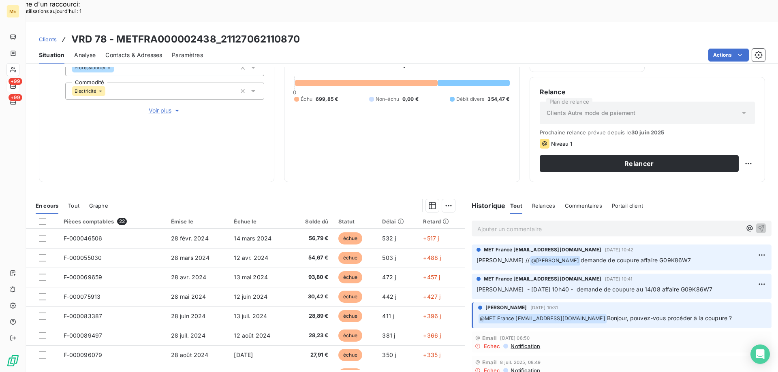
scroll to position [0, 0]
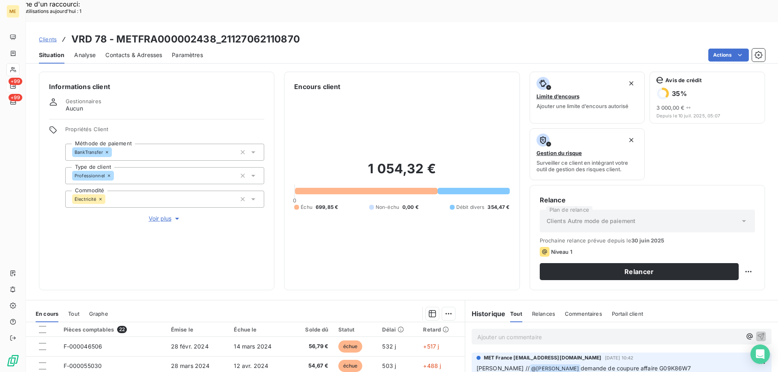
click at [133, 51] on span "Contacts & Adresses" at bounding box center [133, 55] width 57 height 8
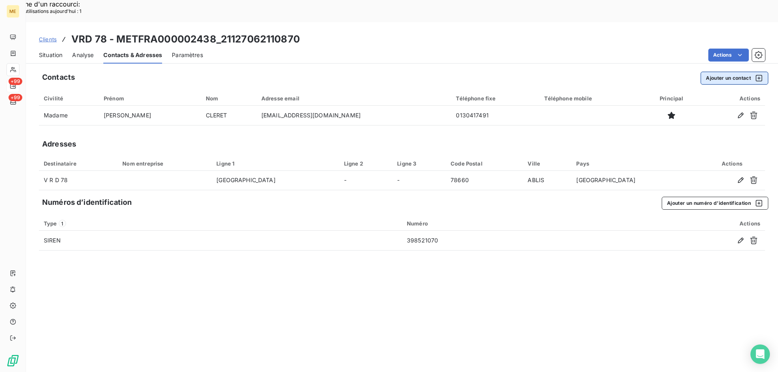
click at [710, 72] on button "Ajouter un contact" at bounding box center [734, 78] width 68 height 13
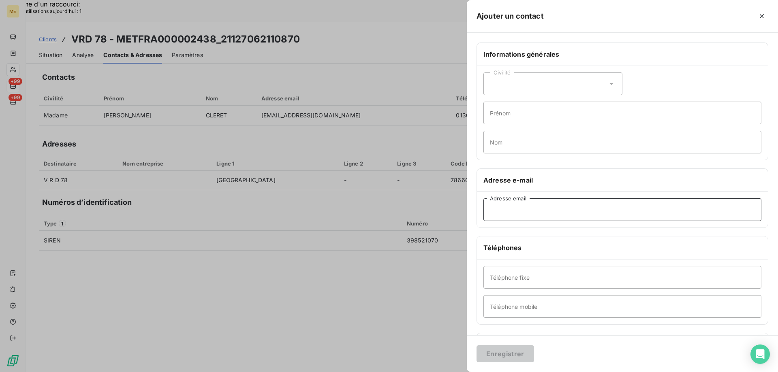
click at [486, 214] on input "Adresse email" at bounding box center [622, 209] width 278 height 23
paste input "chantal.houis@wanadoo.fr"
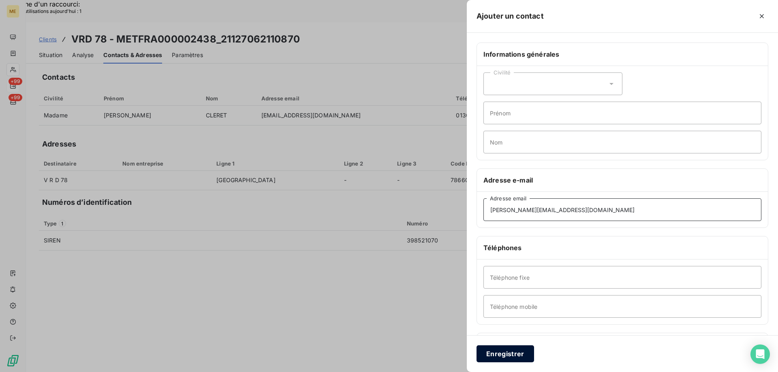
type input "chantal.houis@wanadoo.fr"
click at [501, 355] on button "Enregistrer" at bounding box center [505, 354] width 58 height 17
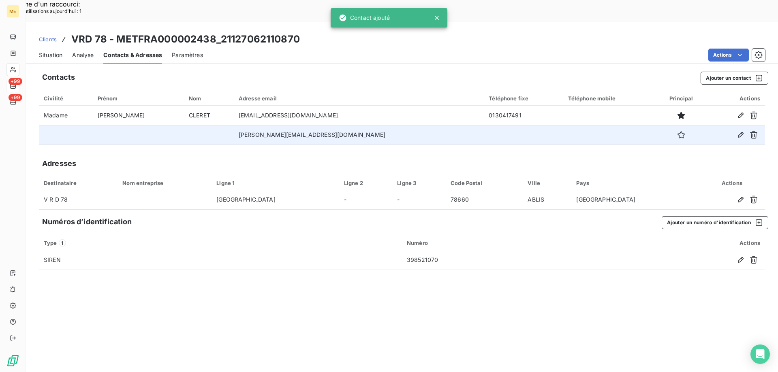
click at [484, 125] on td at bounding box center [523, 134] width 79 height 19
click at [677, 131] on icon "button" at bounding box center [681, 135] width 8 height 8
click at [45, 47] on div "Situation" at bounding box center [50, 55] width 23 height 17
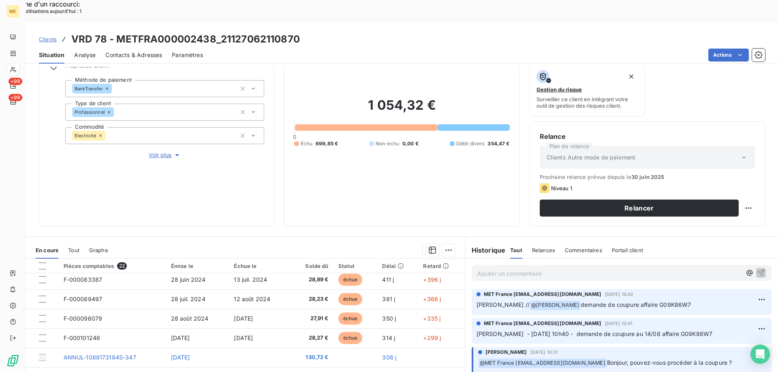
scroll to position [108, 0]
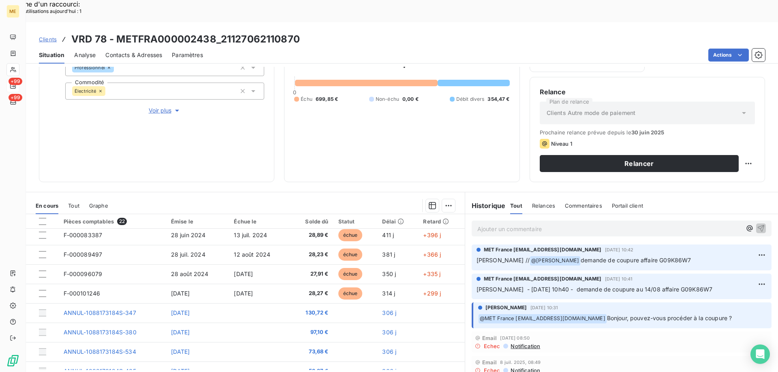
click at [510, 224] on p "Ajouter un commentaire ﻿" at bounding box center [609, 229] width 264 height 10
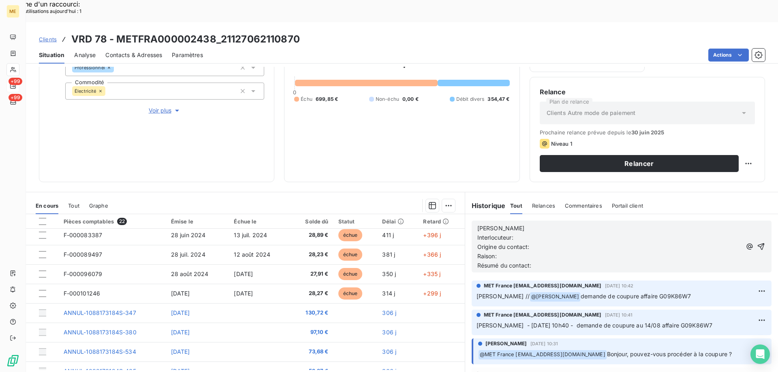
click at [510, 224] on p "[PERSON_NAME]" at bounding box center [609, 228] width 264 height 9
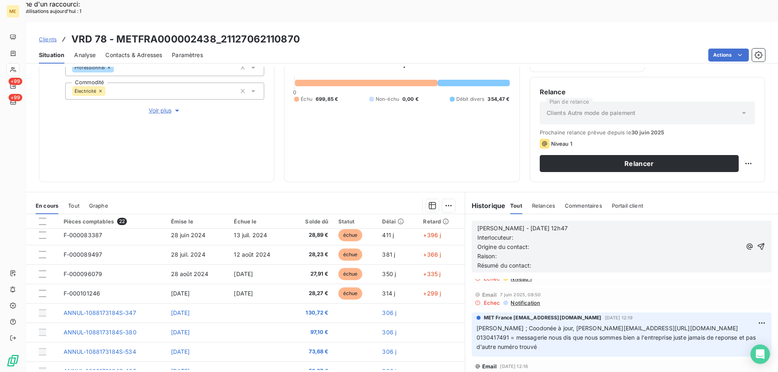
scroll to position [203, 0]
click at [540, 233] on p "Interlocuteur:" at bounding box center [609, 237] width 264 height 9
drag, startPoint x: 623, startPoint y: 306, endPoint x: 656, endPoint y: 303, distance: 33.3
click at [656, 324] on span "Laurine ; Coodonée à jour, chantal.houis@wanadoo.fr/ 0130417491 = messagerie no…" at bounding box center [616, 337] width 281 height 26
click at [570, 233] on p "Interlocuteur: Mme HOUIS" at bounding box center [609, 237] width 264 height 9
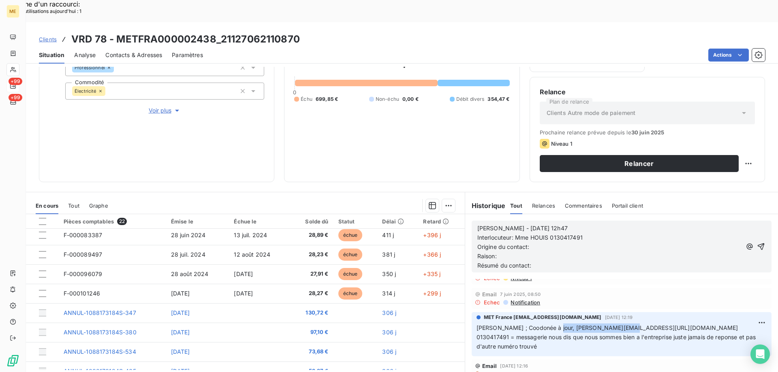
drag, startPoint x: 547, startPoint y: 306, endPoint x: 619, endPoint y: 305, distance: 71.7
click at [619, 324] on span "Laurine ; Coodonée à jour, chantal.houis@wanadoo.fr/ 0130417491 = messagerie no…" at bounding box center [616, 337] width 281 height 26
click at [602, 233] on p "Interlocuteur: Mme HOUIS 0130417491" at bounding box center [609, 237] width 264 height 9
click at [541, 243] on p "Origine du contact:" at bounding box center [609, 247] width 264 height 9
click at [501, 252] on p "Raison:" at bounding box center [609, 256] width 264 height 9
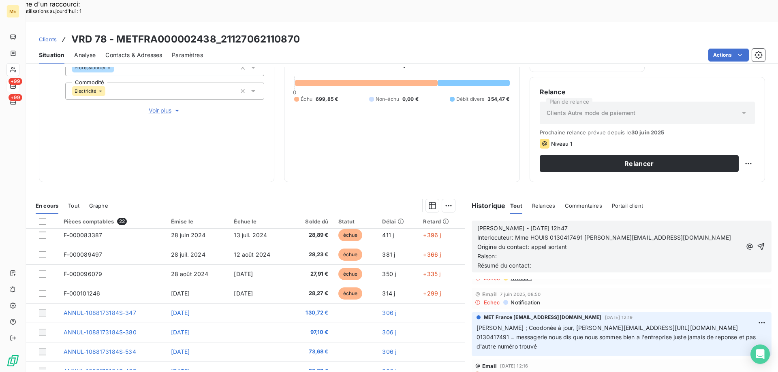
scroll to position [162, 0]
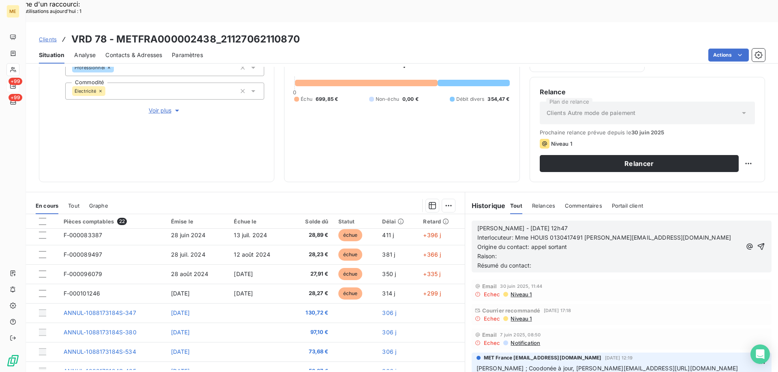
click at [509, 252] on p "Raison:" at bounding box center [609, 256] width 264 height 9
click at [562, 253] on span "Raison: factures impayées totall de 699.85 €" at bounding box center [539, 256] width 124 height 7
click at [553, 261] on p "Résumé du contact:" at bounding box center [609, 265] width 264 height 9
click at [757, 243] on icon "button" at bounding box center [761, 247] width 8 height 8
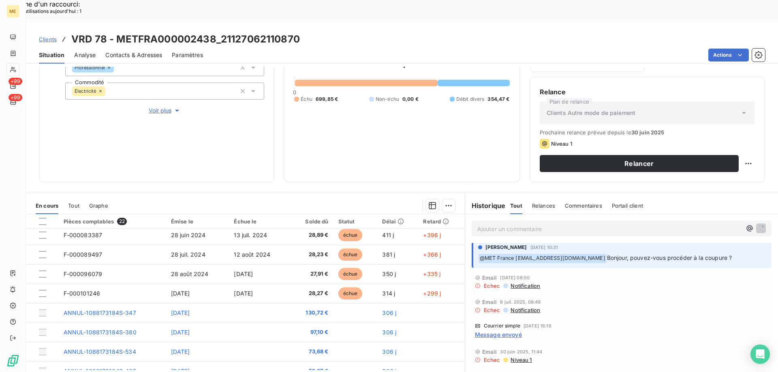
scroll to position [192, 0]
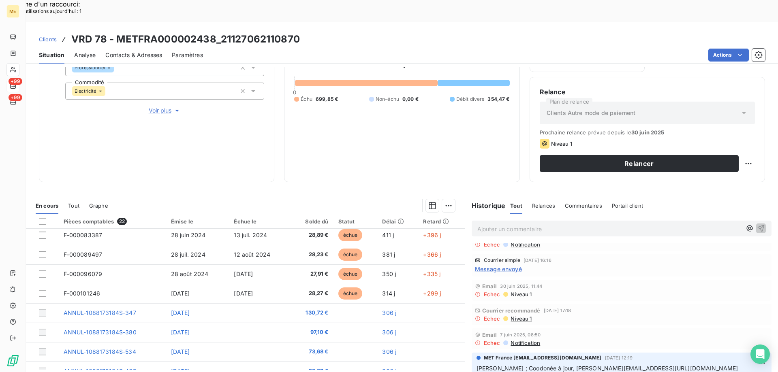
click at [130, 51] on span "Contacts & Adresses" at bounding box center [133, 55] width 57 height 8
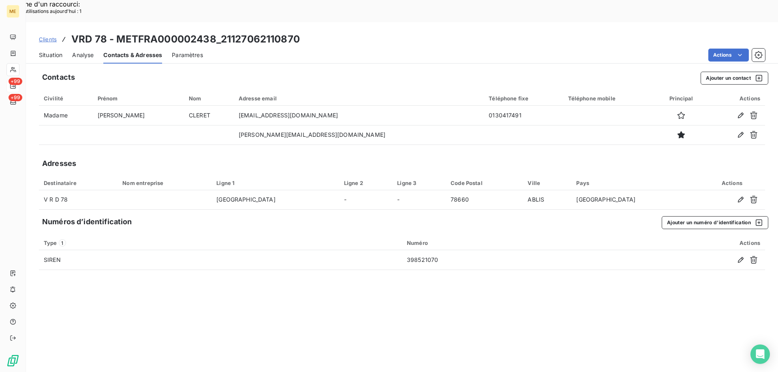
click at [50, 51] on span "Situation" at bounding box center [50, 55] width 23 height 8
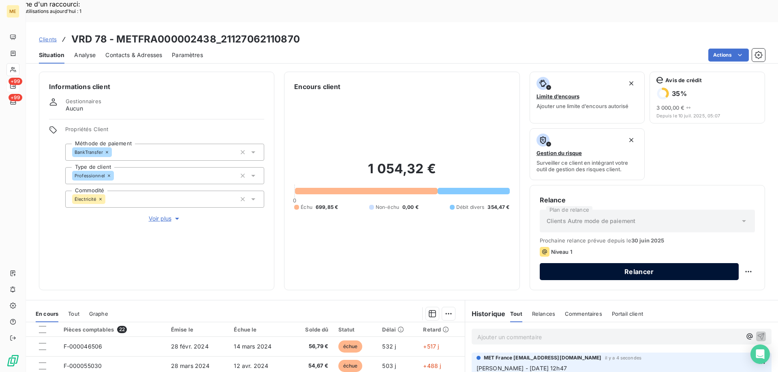
click at [616, 263] on button "Relancer" at bounding box center [639, 271] width 199 height 17
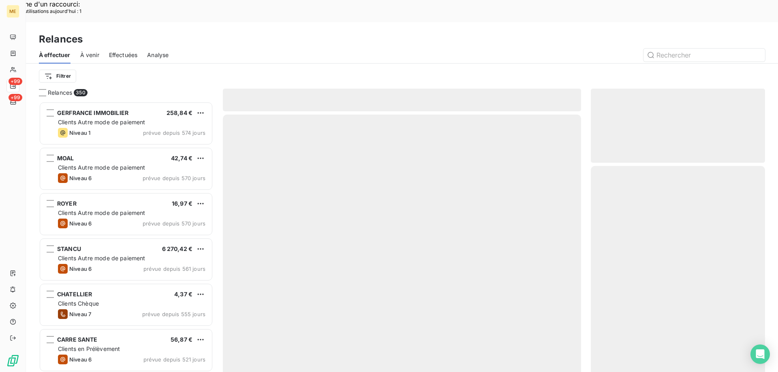
scroll to position [287, 168]
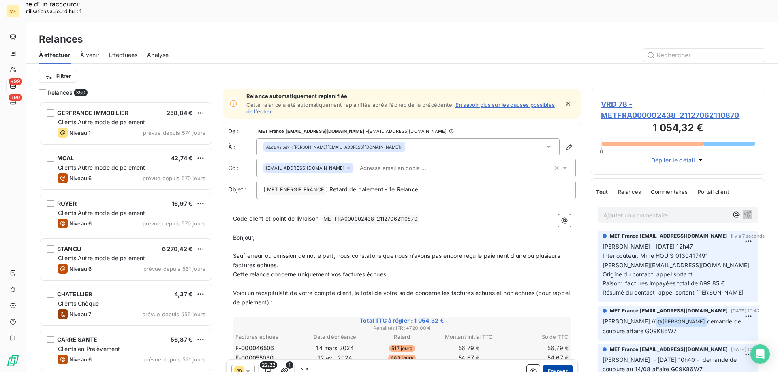
click at [549, 365] on button "Envoyer" at bounding box center [558, 371] width 30 height 13
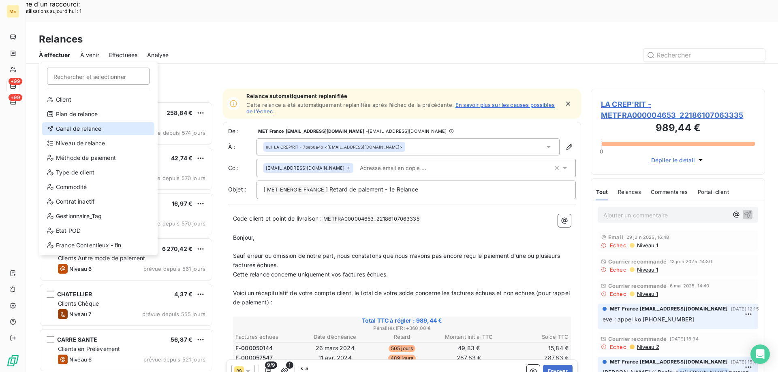
click at [109, 133] on div "Canal de relance" at bounding box center [98, 128] width 112 height 13
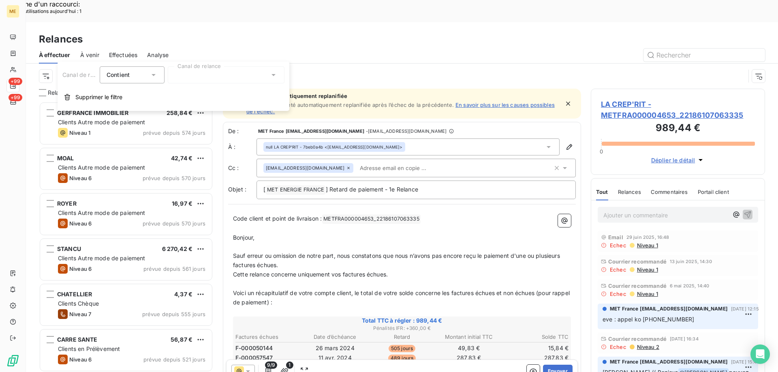
click at [188, 83] on div at bounding box center [226, 74] width 117 height 17
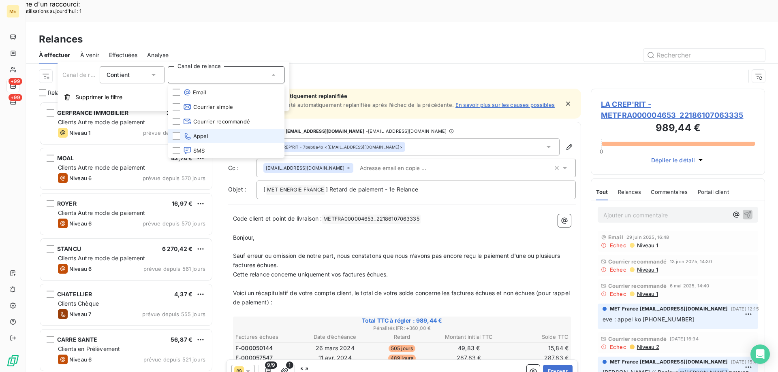
click at [201, 133] on span "Appel" at bounding box center [195, 136] width 25 height 8
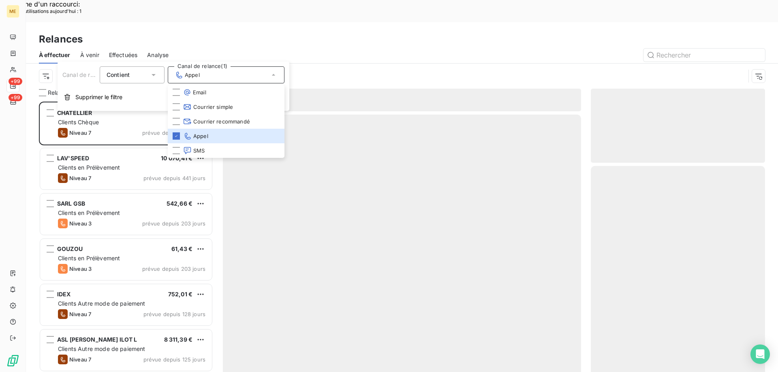
scroll to position [287, 168]
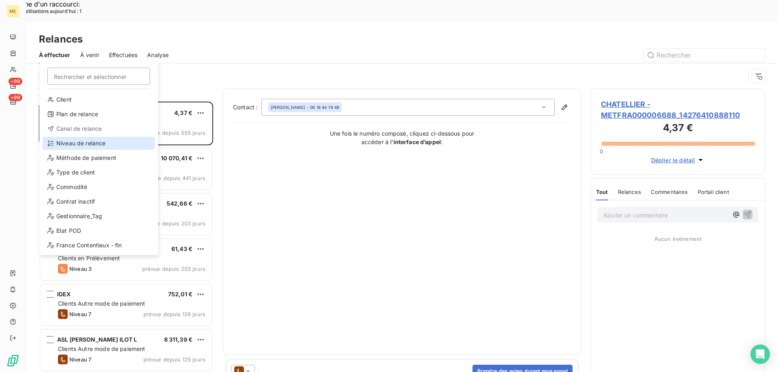
click at [75, 143] on div "Niveau de relance" at bounding box center [99, 143] width 112 height 13
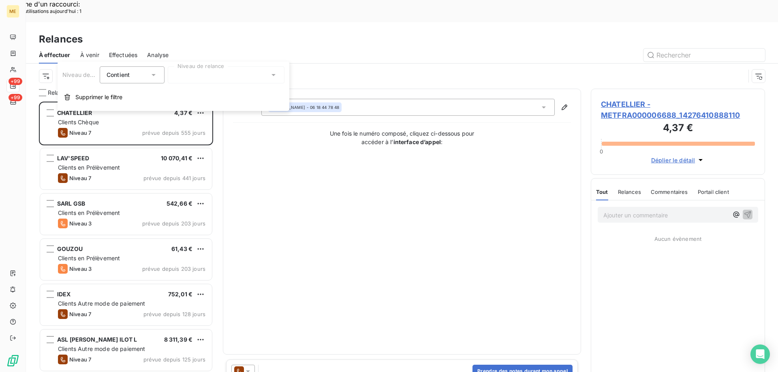
click at [219, 79] on div at bounding box center [226, 74] width 117 height 17
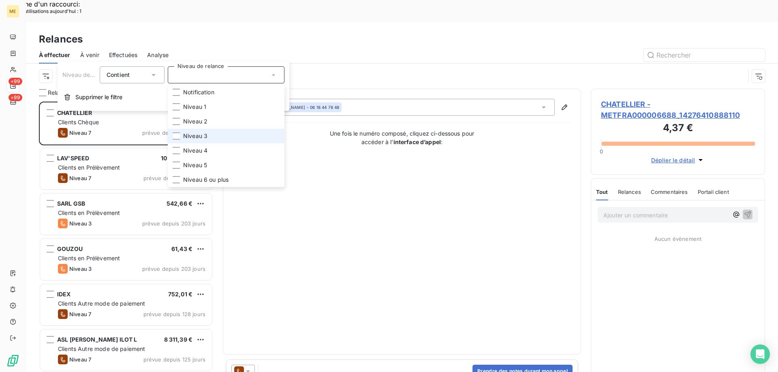
click at [213, 137] on li "Niveau 3" at bounding box center [226, 136] width 117 height 15
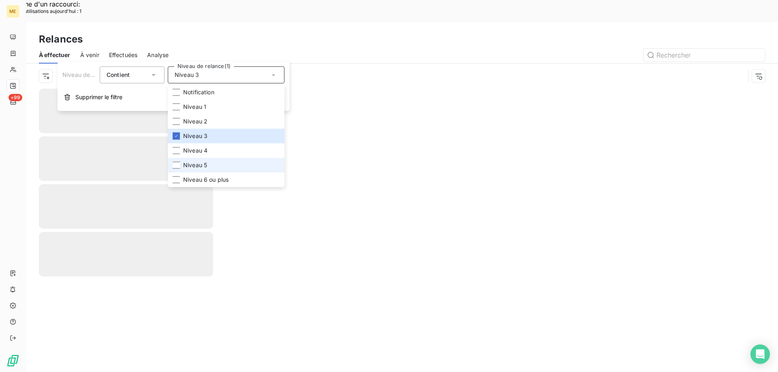
click at [208, 162] on li "Niveau 5" at bounding box center [226, 165] width 117 height 15
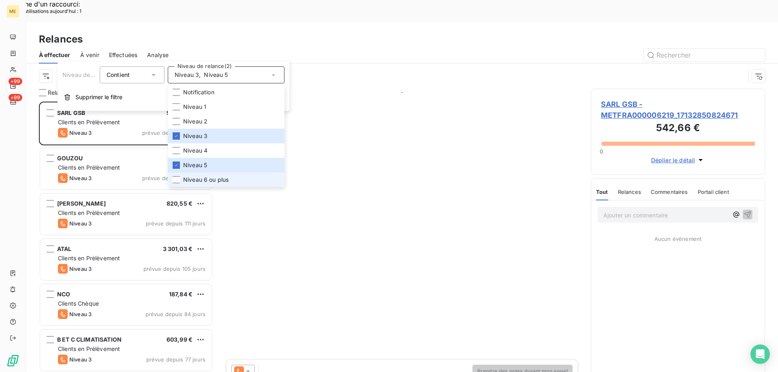
scroll to position [287, 168]
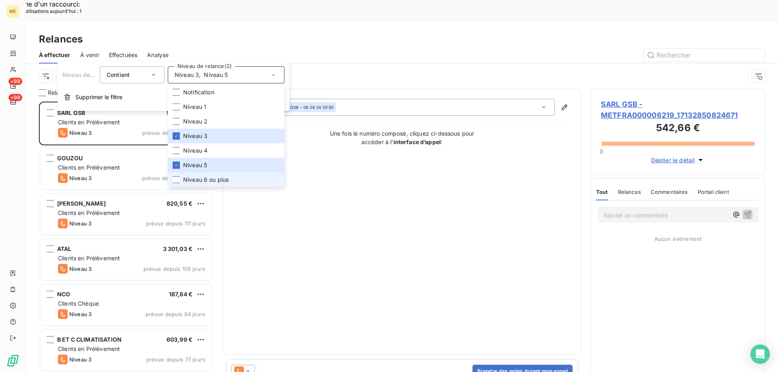
click at [216, 178] on span "Niveau 6 ou plus" at bounding box center [205, 180] width 45 height 8
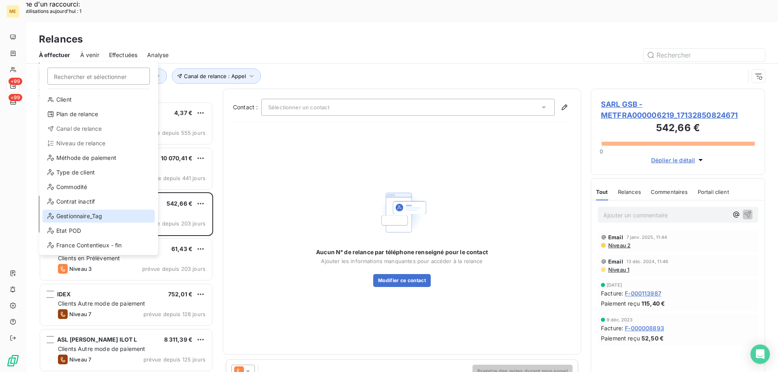
click at [73, 211] on div "Gestionnaire_Tag" at bounding box center [99, 216] width 112 height 13
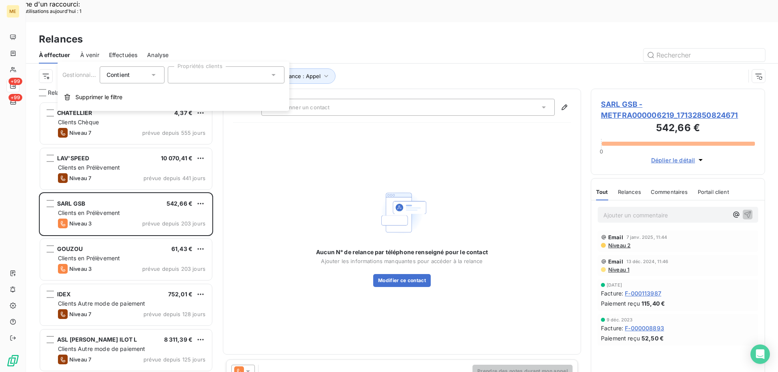
click at [198, 76] on div at bounding box center [226, 74] width 117 height 17
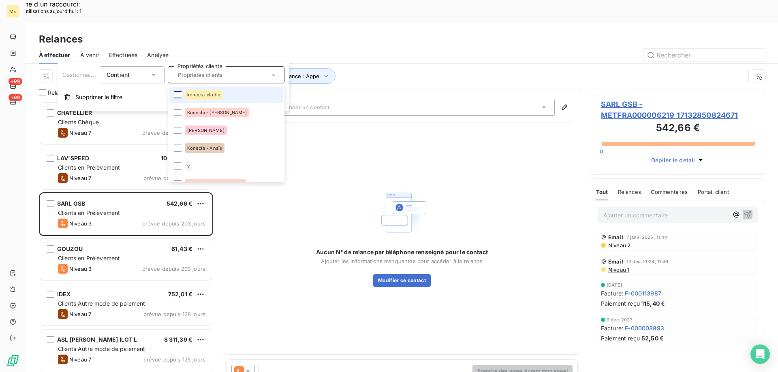
click at [177, 92] on div at bounding box center [177, 94] width 7 height 7
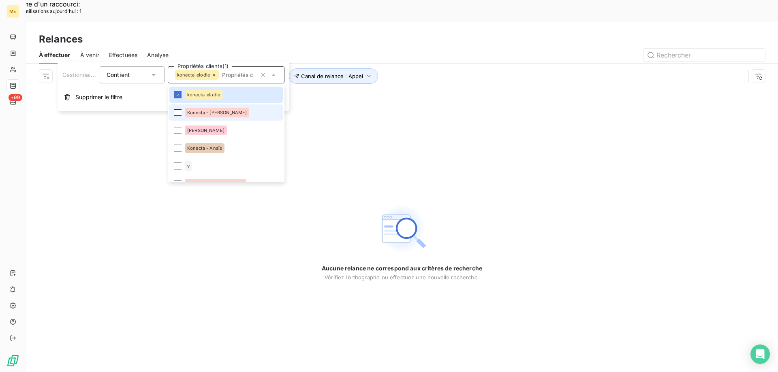
click at [177, 111] on div at bounding box center [177, 112] width 7 height 7
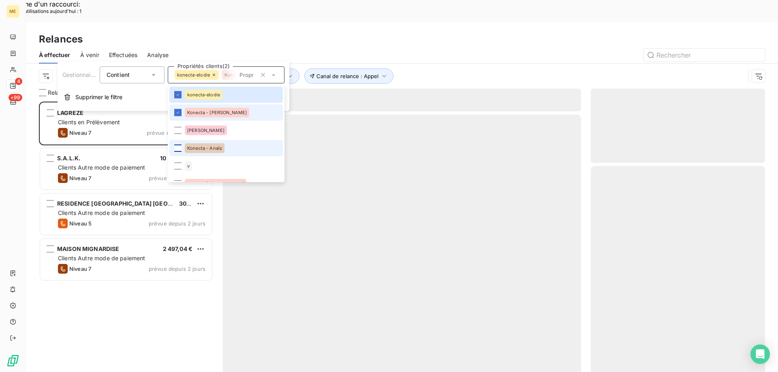
scroll to position [287, 168]
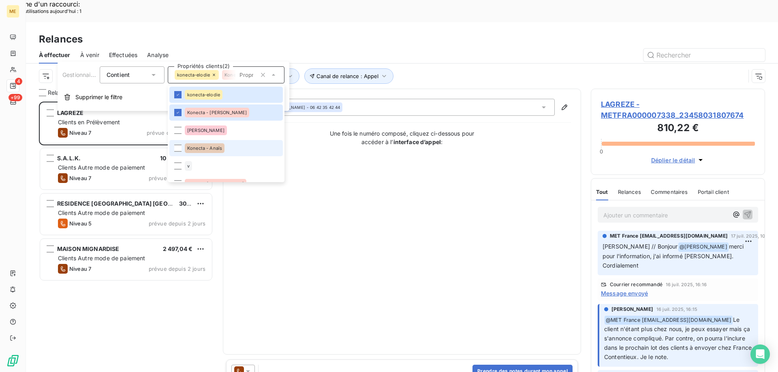
click at [202, 148] on span "Konecta - Anaïs" at bounding box center [204, 148] width 35 height 5
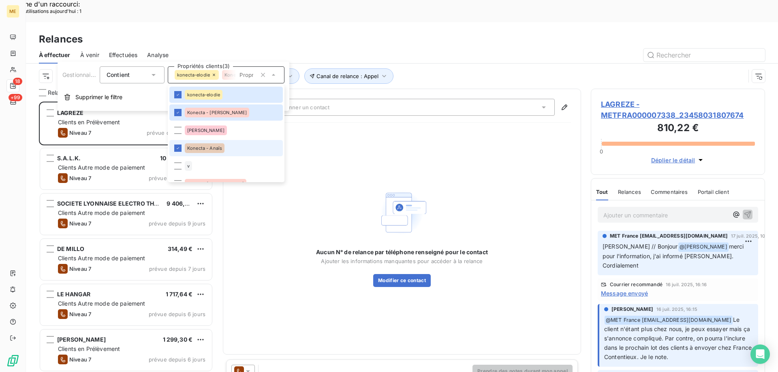
scroll to position [41, 0]
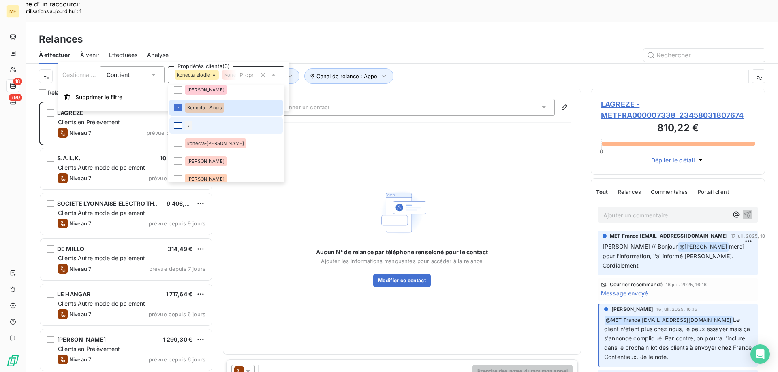
click at [177, 127] on div at bounding box center [177, 125] width 7 height 7
click at [179, 143] on div at bounding box center [177, 143] width 7 height 7
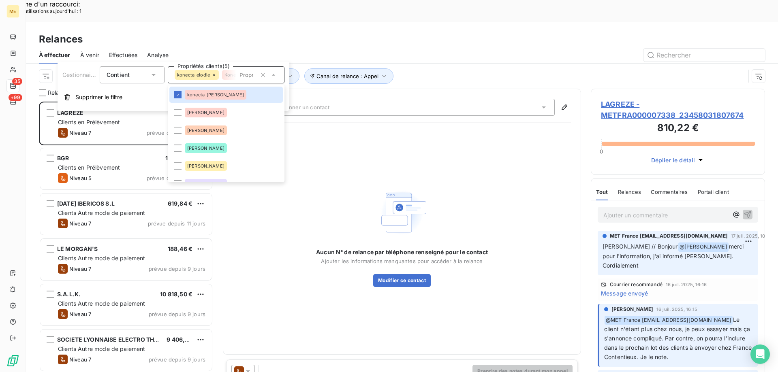
scroll to position [122, 0]
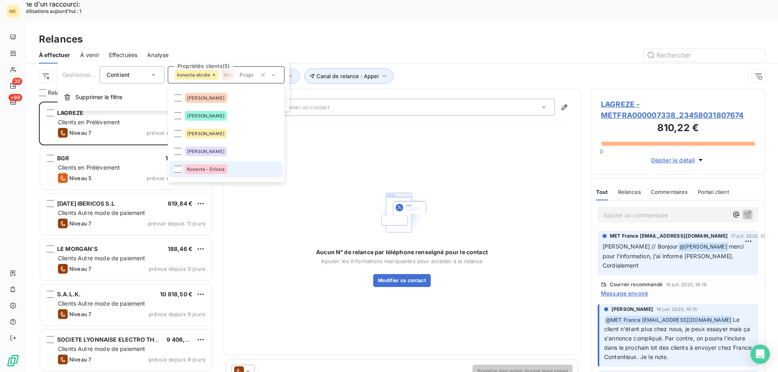
click at [208, 173] on div "Konecta - Drissia" at bounding box center [206, 169] width 43 height 10
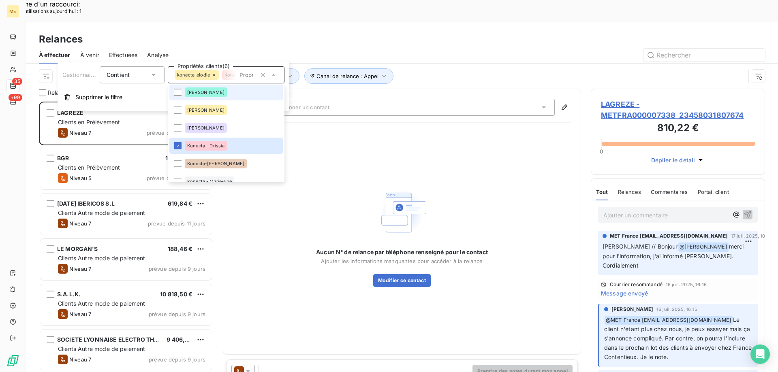
scroll to position [162, 0]
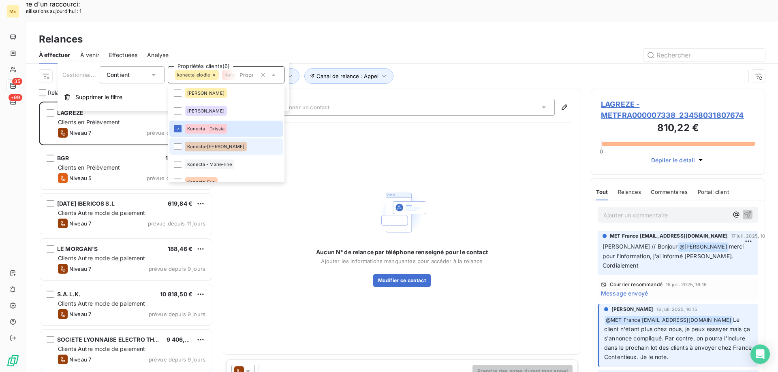
click at [212, 147] on span "Konecta-[PERSON_NAME]" at bounding box center [215, 146] width 57 height 5
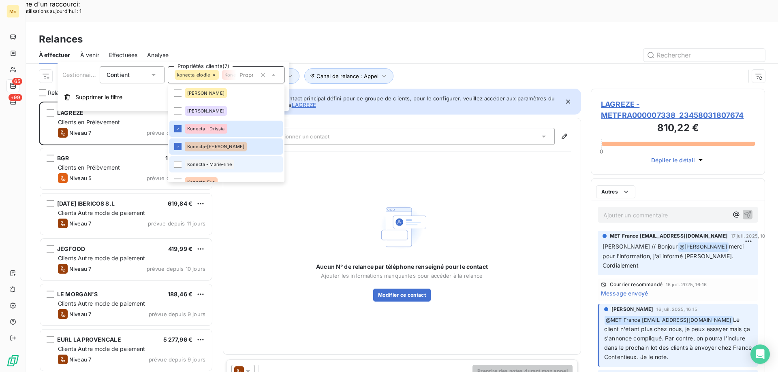
click at [216, 168] on div "Konecta - Marie-line" at bounding box center [209, 165] width 49 height 10
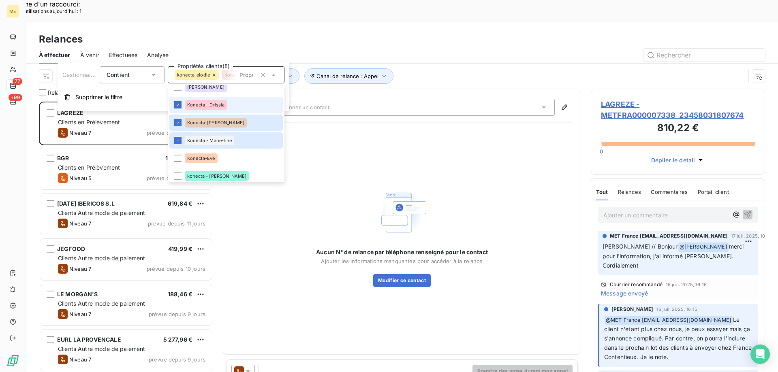
scroll to position [203, 0]
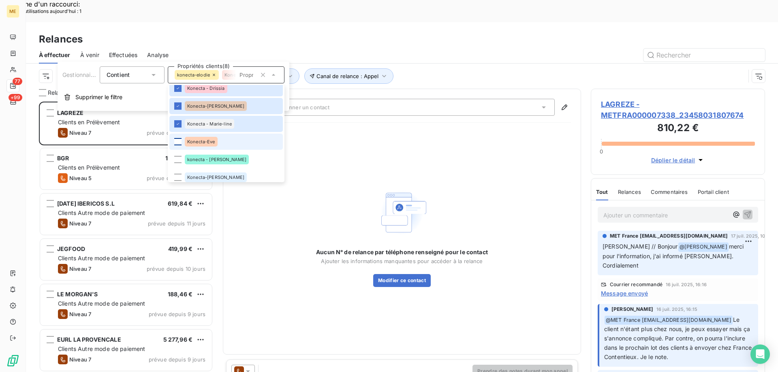
click at [179, 142] on div at bounding box center [177, 141] width 7 height 7
click at [180, 157] on div at bounding box center [177, 159] width 7 height 7
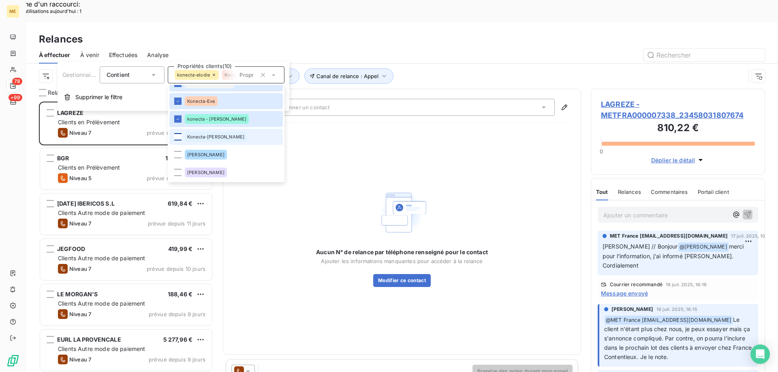
click at [179, 136] on div at bounding box center [177, 136] width 7 height 7
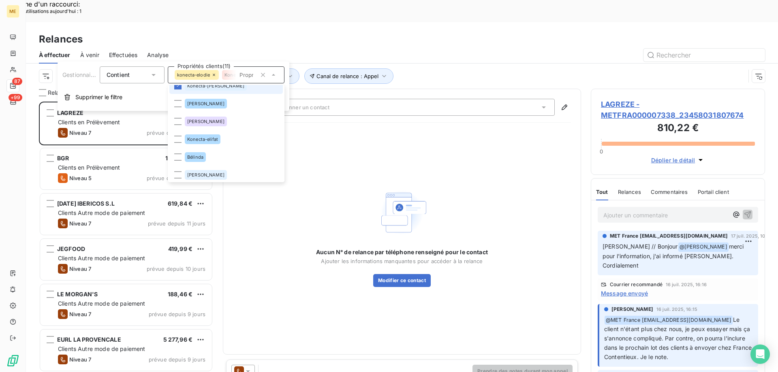
scroll to position [296, 0]
click at [178, 135] on div at bounding box center [177, 136] width 7 height 7
click at [377, 139] on div "Aucun N° de relance par téléphone renseigné pour le contact Ajouter les informa…" at bounding box center [402, 236] width 338 height 215
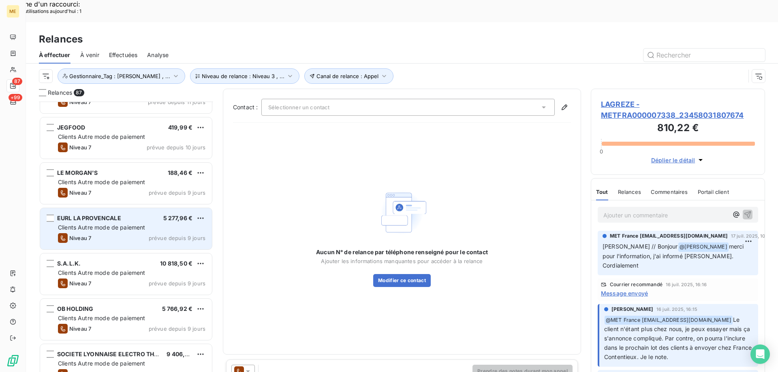
click at [117, 224] on span "Clients Autre mode de paiement" at bounding box center [101, 227] width 87 height 7
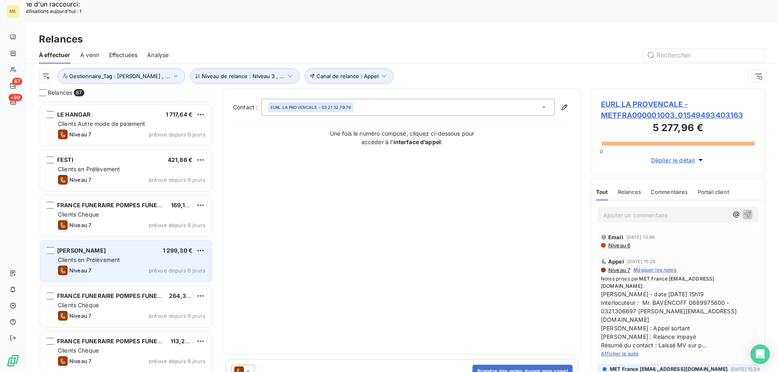
click at [124, 266] on div "Niveau 7 prévue depuis 6 jours" at bounding box center [131, 271] width 147 height 10
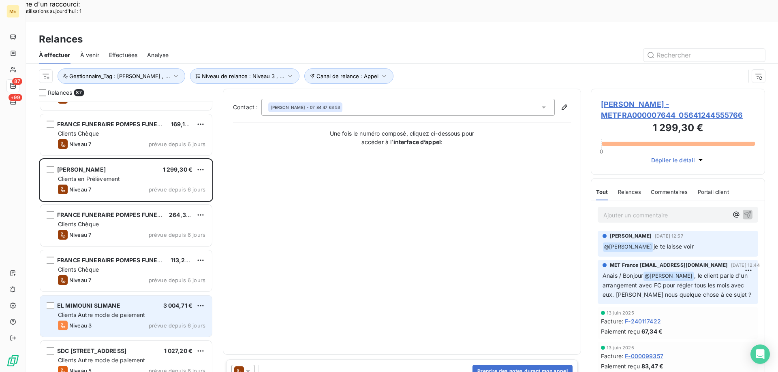
click at [105, 311] on span "Clients Autre mode de paiement" at bounding box center [101, 314] width 87 height 7
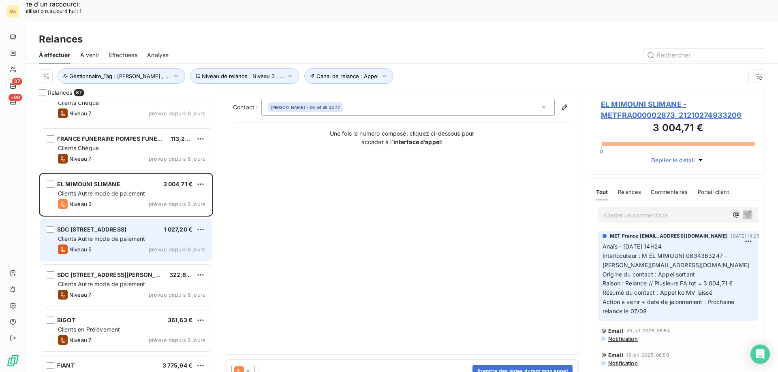
click at [98, 226] on span "SDC 29 RUE DU PAVILLON" at bounding box center [91, 229] width 69 height 7
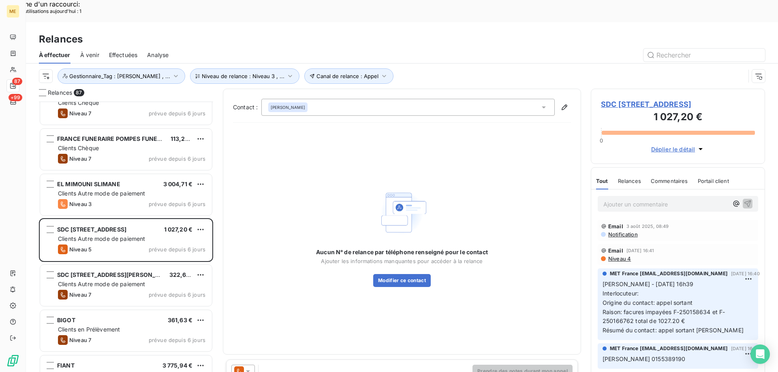
click at [646, 99] on span "SDC 29 RUE DU PAVILLON - METFRA000006735_21407380512940" at bounding box center [678, 104] width 154 height 11
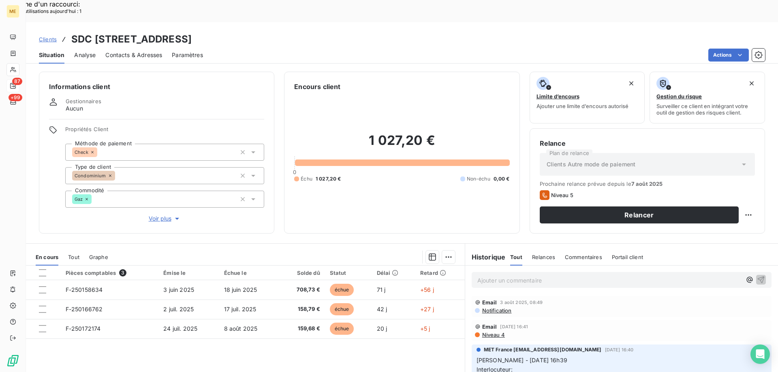
drag, startPoint x: 310, startPoint y: 12, endPoint x: 410, endPoint y: 20, distance: 100.3
click at [410, 32] on div "Clients SDC 29 RUE DU PAVILLON - METFRA000006735_21407380512940" at bounding box center [402, 39] width 752 height 15
click at [167, 215] on span "Voir plus" at bounding box center [165, 219] width 32 height 8
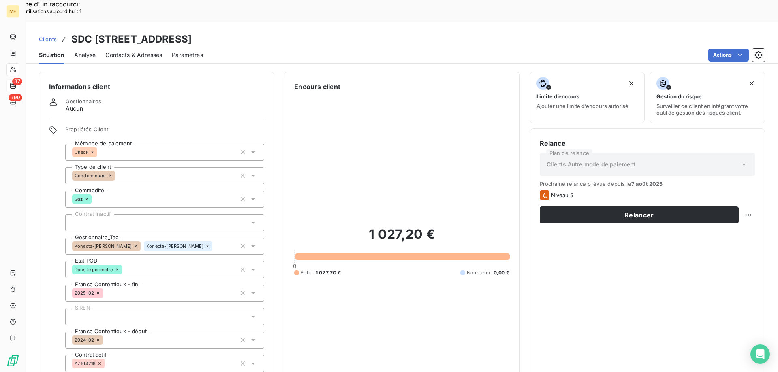
click at [133, 244] on icon at bounding box center [135, 246] width 5 height 5
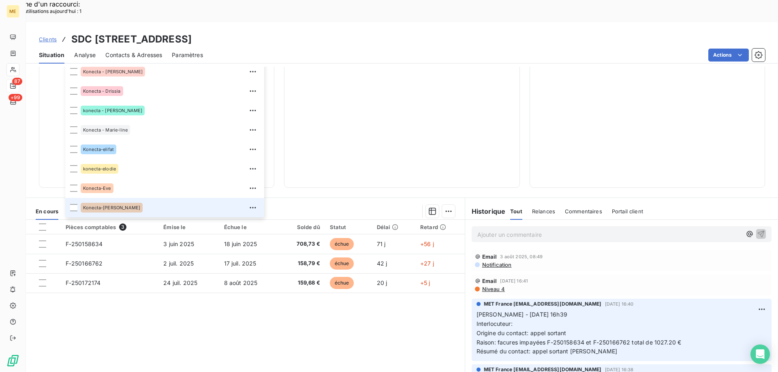
scroll to position [41, 0]
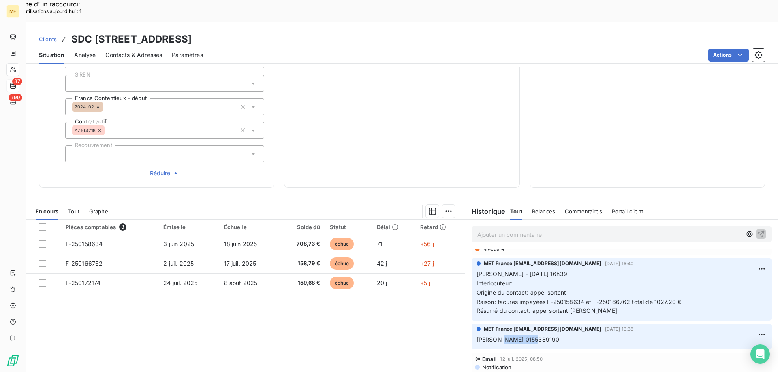
drag, startPoint x: 537, startPoint y: 314, endPoint x: 496, endPoint y: 314, distance: 41.7
click at [496, 335] on p "Sylvain 0155389190" at bounding box center [621, 339] width 290 height 9
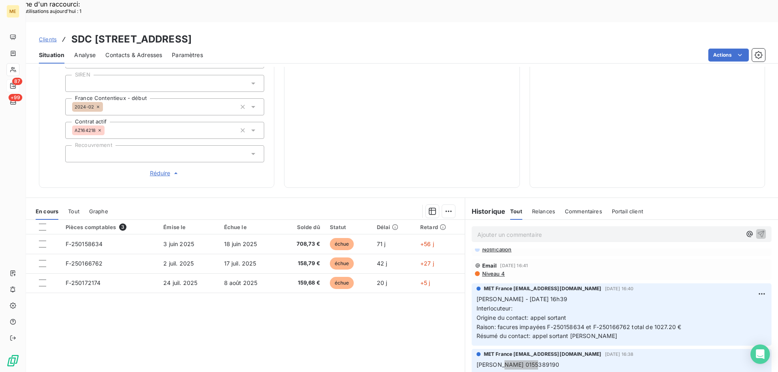
scroll to position [0, 0]
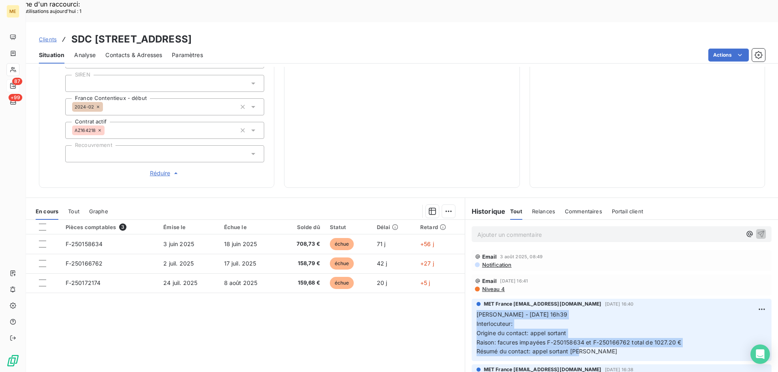
drag, startPoint x: 574, startPoint y: 324, endPoint x: 470, endPoint y: 285, distance: 111.1
click at [471, 299] on div "MET France met-france@recouvrement.met.com 28 juil. 2025, 16:40 Sylvain - 28/07…" at bounding box center [621, 330] width 300 height 62
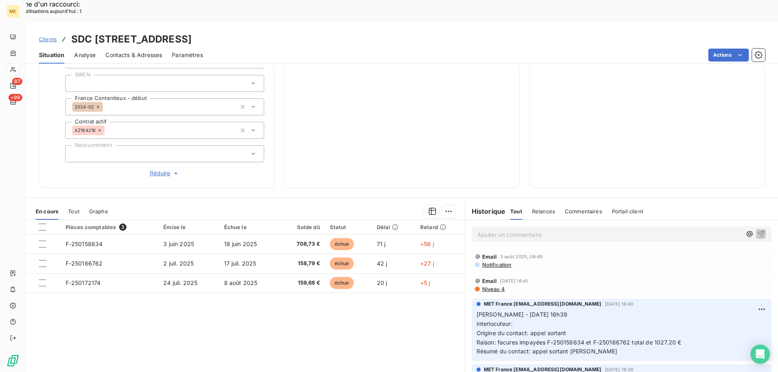
click at [491, 230] on p "Ajouter un commentaire ﻿" at bounding box center [609, 235] width 264 height 10
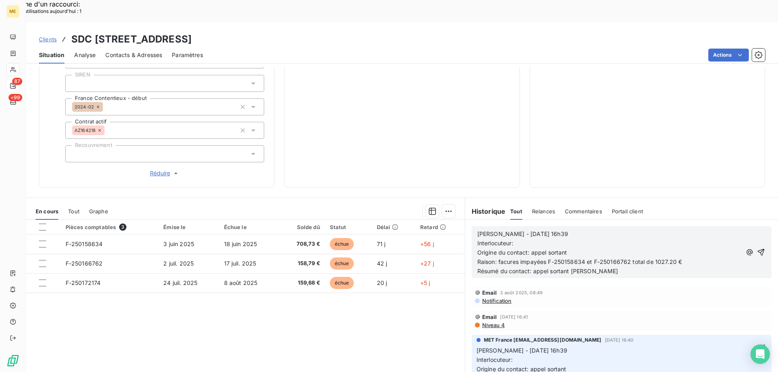
click at [520, 239] on p "Interlocuteur:" at bounding box center [609, 243] width 264 height 9
drag, startPoint x: 563, startPoint y: 209, endPoint x: 500, endPoint y: 204, distance: 63.7
click at [500, 230] on p "Sylvain - 28/07/2025 - 16h39" at bounding box center [609, 234] width 264 height 9
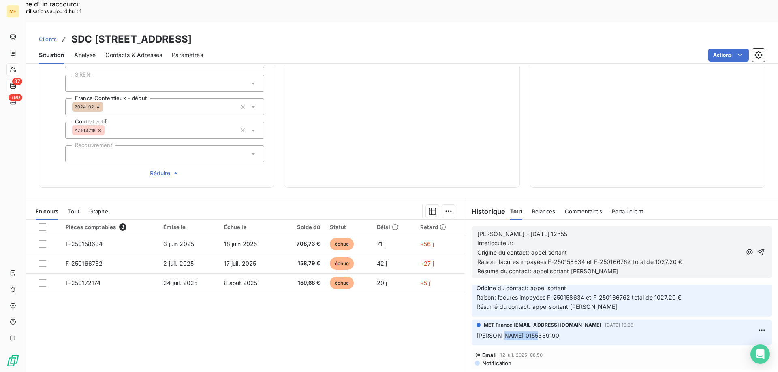
drag, startPoint x: 531, startPoint y: 307, endPoint x: 493, endPoint y: 312, distance: 37.9
click at [493, 331] on p "Sylvain 0155389190" at bounding box center [621, 335] width 290 height 9
click at [720, 333] on div "Supprimer" at bounding box center [729, 334] width 45 height 13
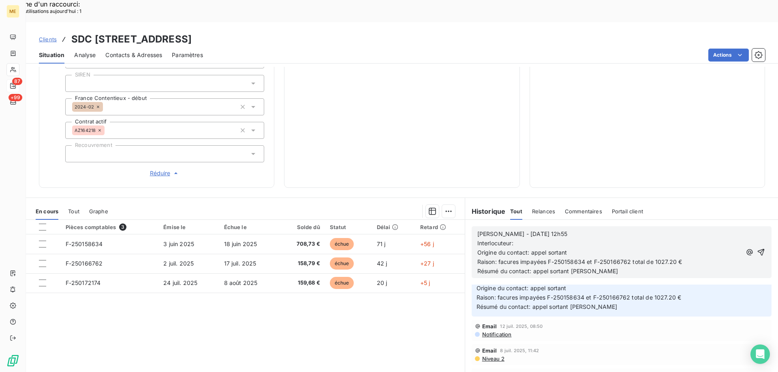
click at [521, 239] on p "Interlocuteur:" at bounding box center [609, 243] width 264 height 9
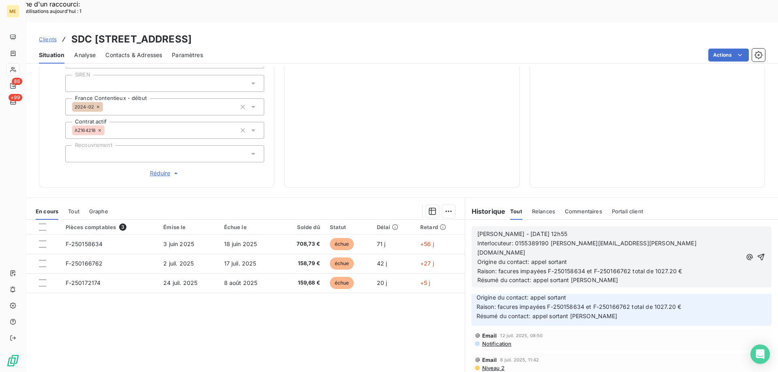
click at [585, 276] on p "Résumé du contact: appel sortant [PERSON_NAME]" at bounding box center [609, 280] width 264 height 9
click at [757, 253] on icon "button" at bounding box center [761, 257] width 8 height 8
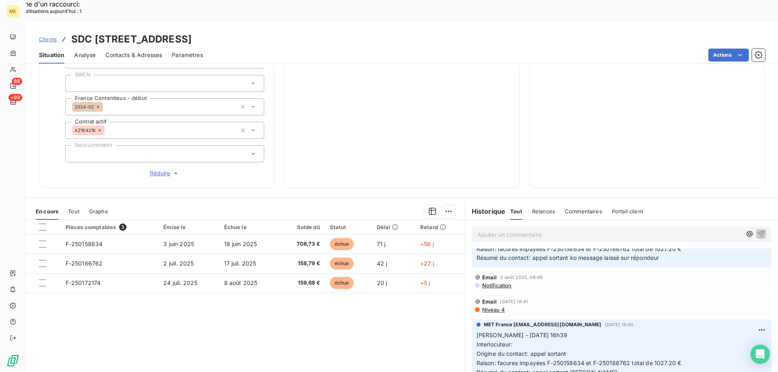
scroll to position [111, 0]
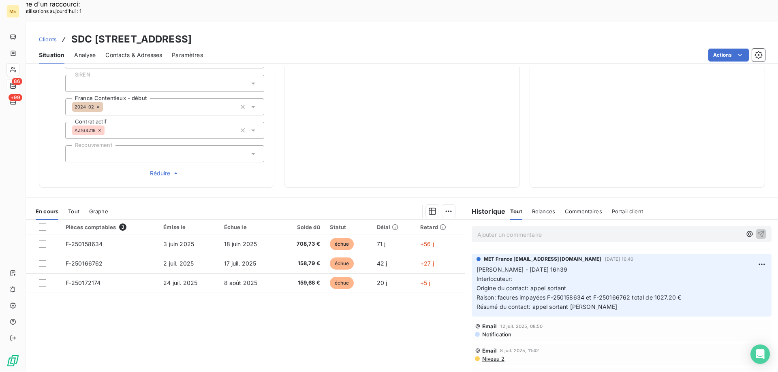
click at [153, 51] on span "Contacts & Adresses" at bounding box center [133, 55] width 57 height 8
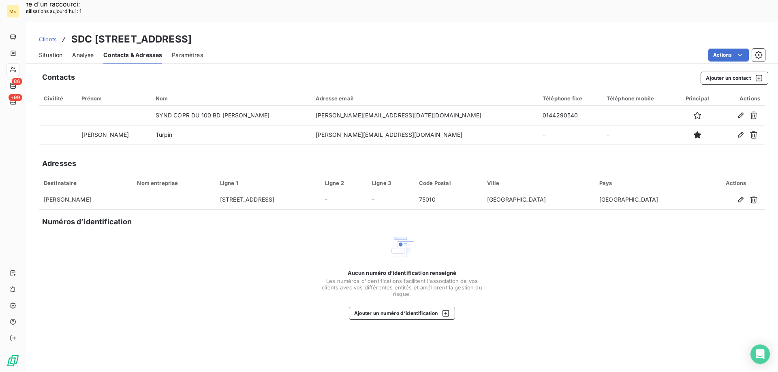
click at [42, 47] on div "Situation" at bounding box center [50, 55] width 23 height 17
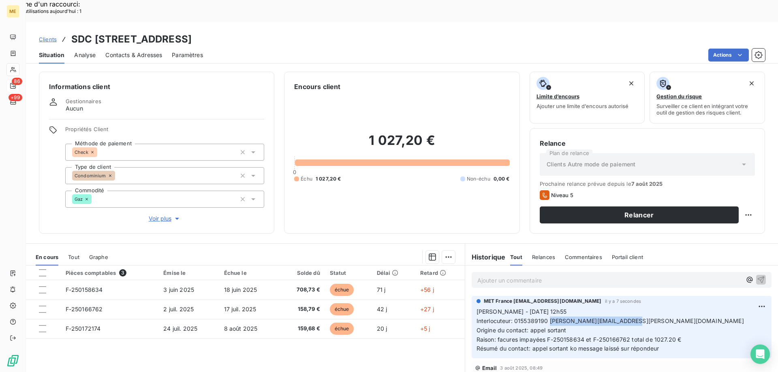
drag, startPoint x: 545, startPoint y: 297, endPoint x: 649, endPoint y: 298, distance: 104.1
click at [649, 307] on p "Sylvain - 13/08/2025 - 12h55 Interlocuteur: 0155389190 M.GOUMARD@WALTER-SYNDIC.…" at bounding box center [621, 330] width 290 height 46
click at [49, 36] on span "Clients" at bounding box center [48, 39] width 18 height 6
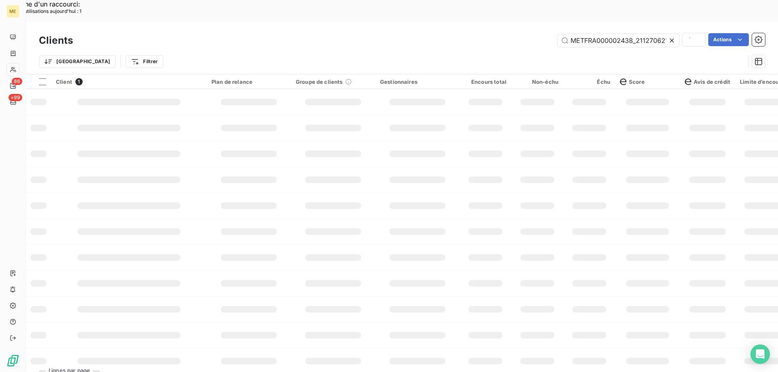
scroll to position [0, 20]
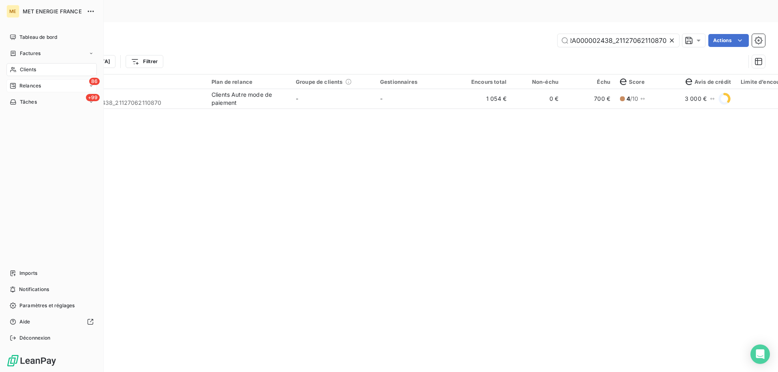
click at [10, 68] on icon at bounding box center [13, 69] width 7 height 6
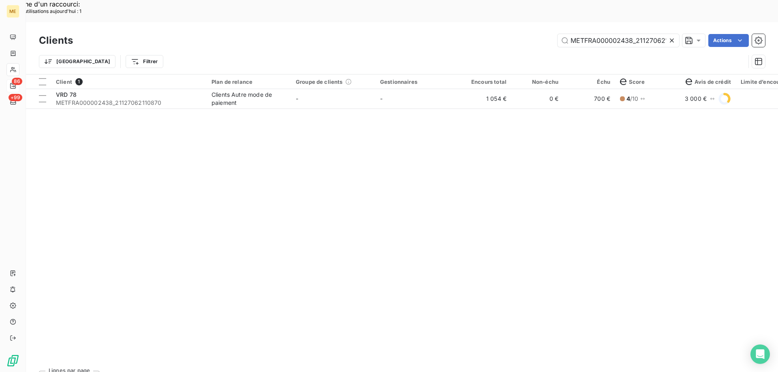
click at [671, 36] on icon at bounding box center [672, 40] width 8 height 8
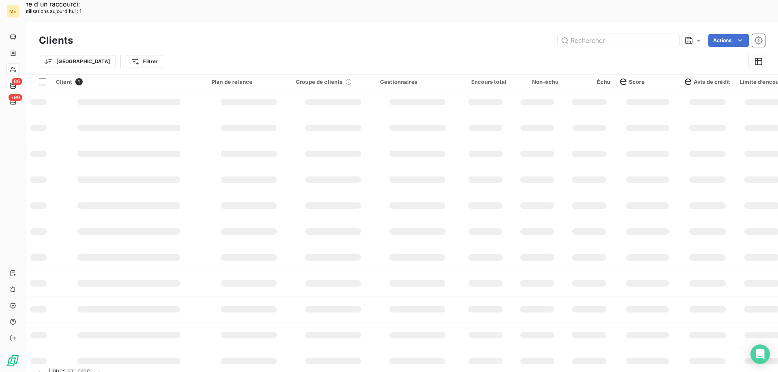
click at [17, 85] on span "86" at bounding box center [17, 81] width 11 height 7
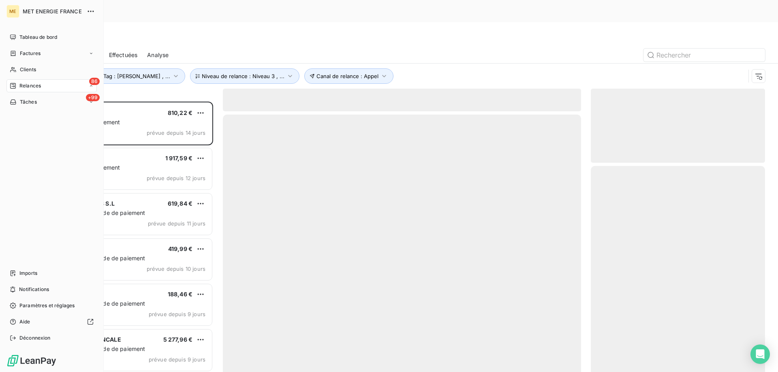
scroll to position [287, 168]
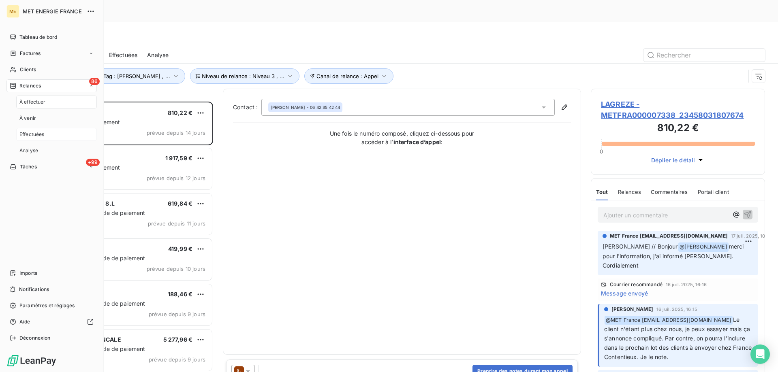
click at [42, 134] on span "Effectuées" at bounding box center [31, 134] width 25 height 7
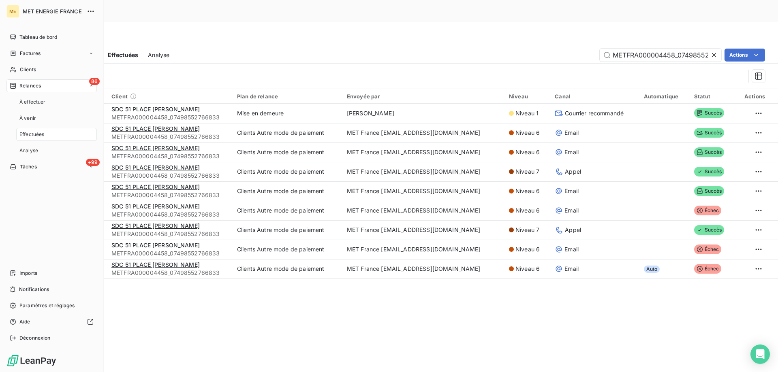
scroll to position [0, 25]
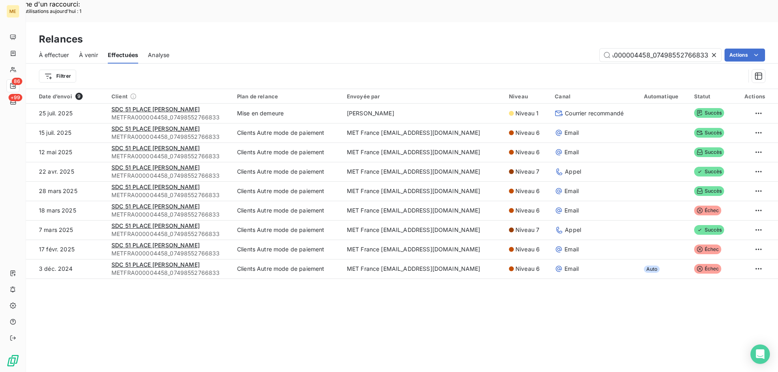
click at [713, 51] on icon at bounding box center [714, 55] width 8 height 8
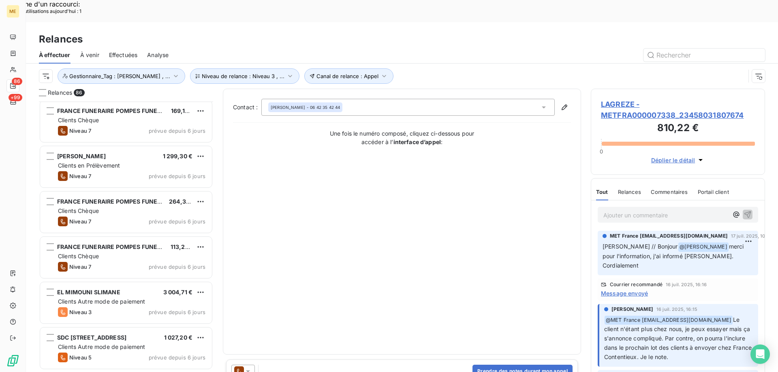
scroll to position [851, 0]
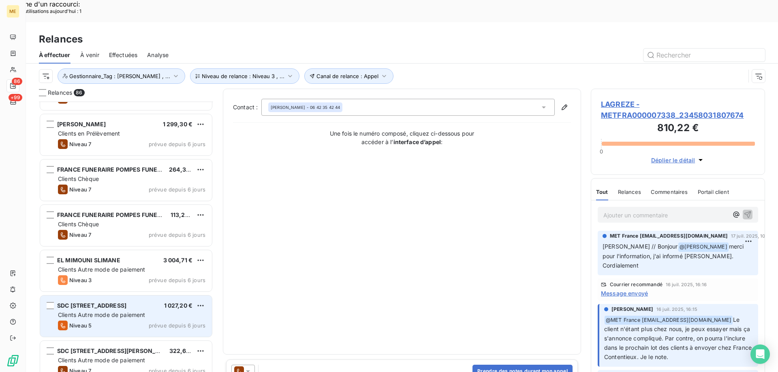
click at [115, 296] on div "SDC 29 RUE DU PAVILLON 1 027,20 € Clients Autre mode de paiement Niveau 5 prévu…" at bounding box center [126, 316] width 172 height 41
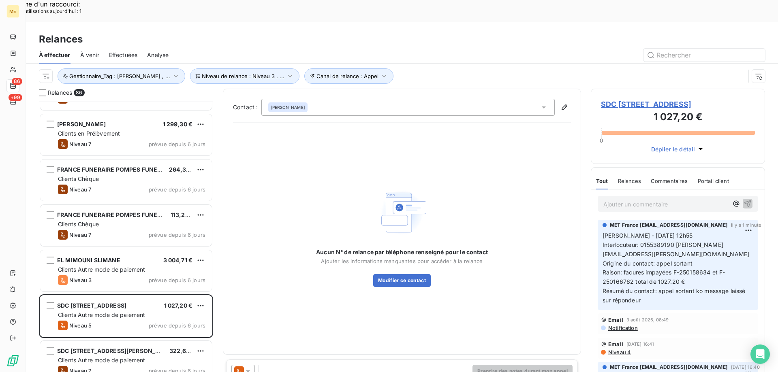
click at [645, 99] on span "SDC 29 RUE DU PAVILLON - METFRA000006735_21407380512940" at bounding box center [678, 104] width 154 height 11
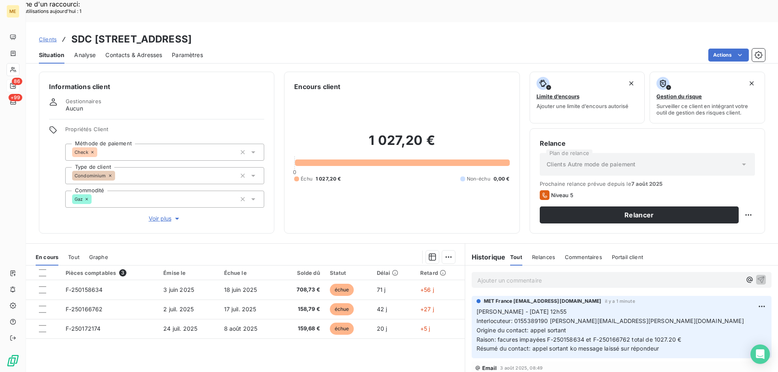
click at [129, 51] on span "Contacts & Adresses" at bounding box center [133, 55] width 57 height 8
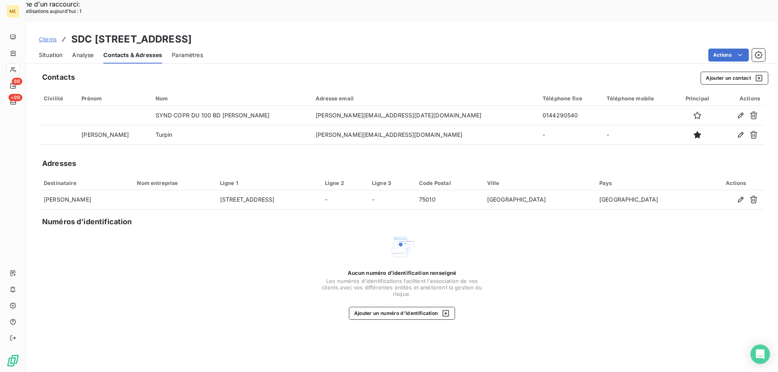
click at [52, 51] on span "Situation" at bounding box center [50, 55] width 23 height 8
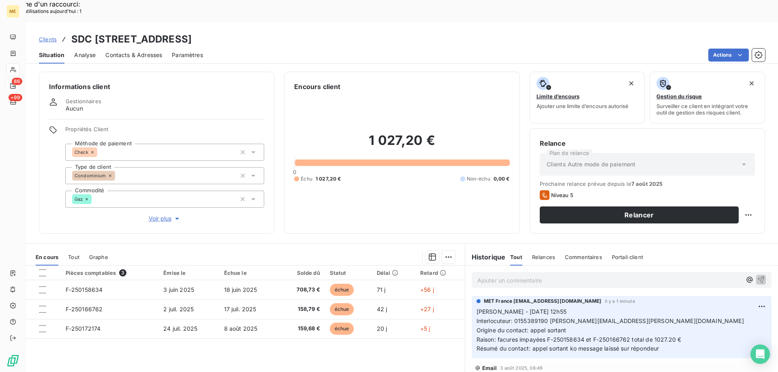
click at [608, 318] on span "Interlocuteur: 0155389190 M.GOUMARD@WALTER-SYNDIC.FR" at bounding box center [609, 321] width 267 height 7
drag, startPoint x: 546, startPoint y: 302, endPoint x: 646, endPoint y: 301, distance: 100.5
click at [646, 307] on p "Sylvain - 13/08/2025 - 12h55 Interlocuteur: 0155389190 M.GOUMARD@WALTER-SYNDIC.…" at bounding box center [621, 330] width 290 height 46
click at [118, 47] on div "Contacts & Adresses" at bounding box center [133, 55] width 57 height 17
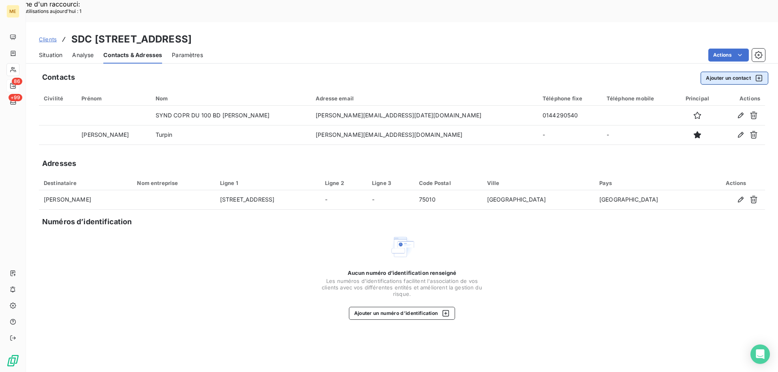
click at [723, 72] on button "Ajouter un contact" at bounding box center [734, 78] width 68 height 13
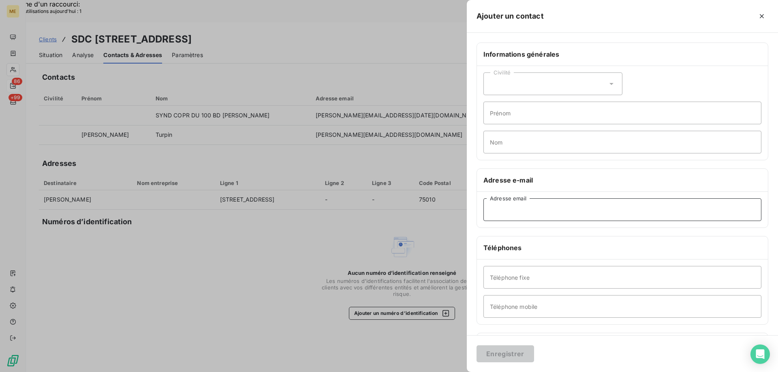
click at [499, 210] on input "Adresse email" at bounding box center [622, 209] width 278 height 23
paste input "M.GOUMARD@WALTER-SYNDIC.FR"
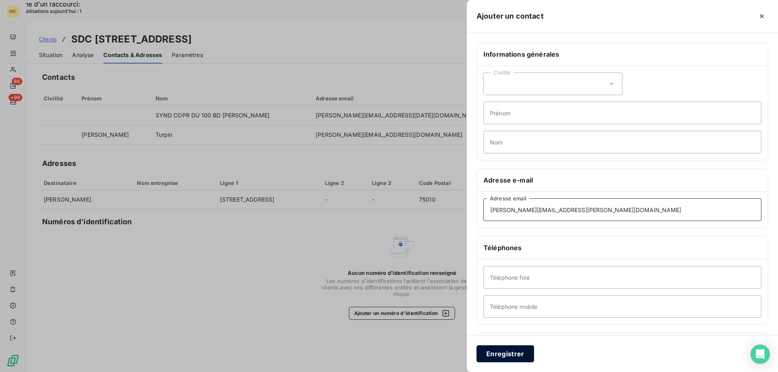
type input "M.GOUMARD@WALTER-SYNDIC.FR"
click at [494, 347] on button "Enregistrer" at bounding box center [505, 354] width 58 height 17
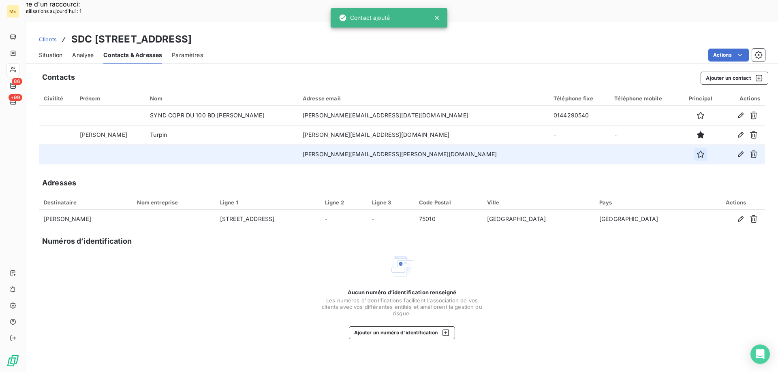
click at [696, 150] on icon "button" at bounding box center [700, 154] width 8 height 8
click at [47, 51] on span "Situation" at bounding box center [50, 55] width 23 height 8
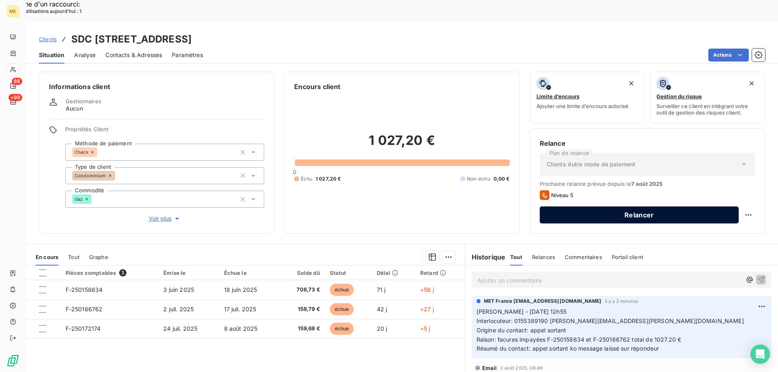
click at [631, 207] on button "Relancer" at bounding box center [639, 215] width 199 height 17
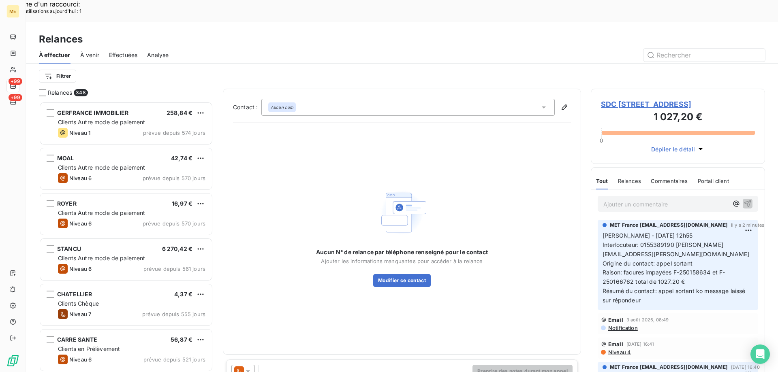
scroll to position [287, 168]
click at [247, 367] on icon at bounding box center [248, 371] width 8 height 8
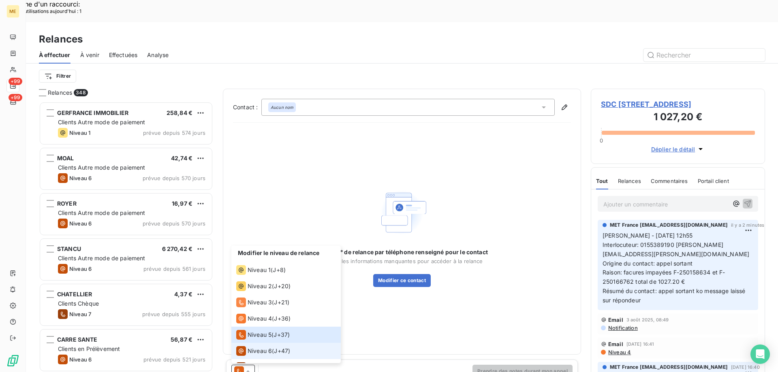
click at [260, 347] on span "Niveau 6" at bounding box center [259, 351] width 24 height 8
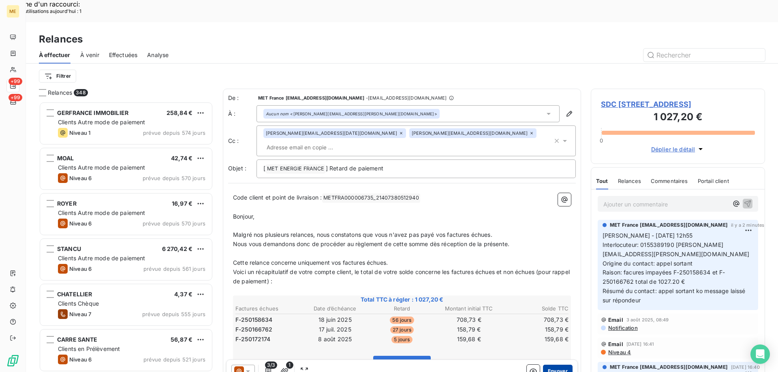
click at [555, 365] on button "Envoyer" at bounding box center [558, 371] width 30 height 13
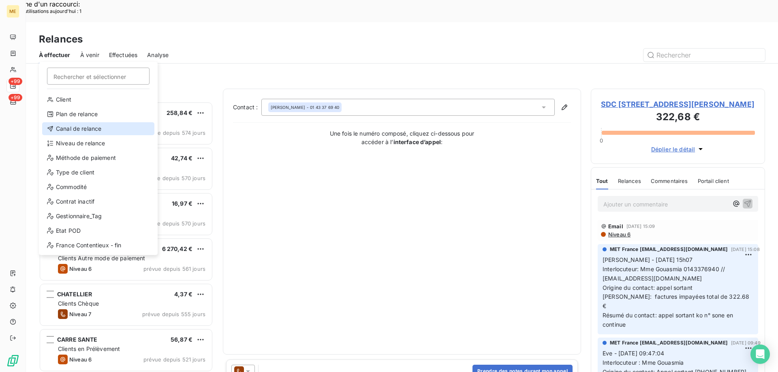
click at [108, 131] on div "Canal de relance" at bounding box center [98, 128] width 112 height 13
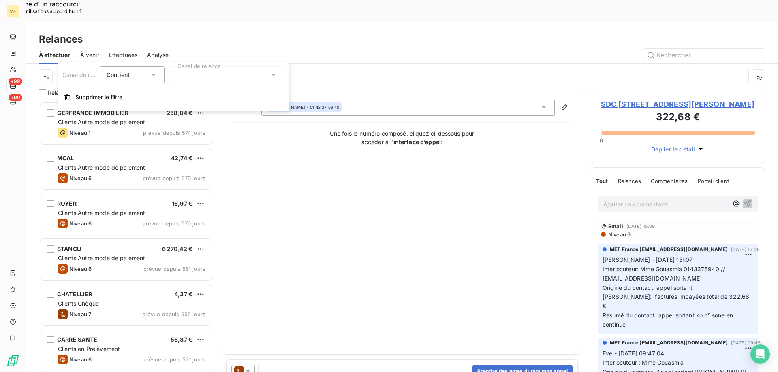
click at [209, 79] on div at bounding box center [226, 74] width 117 height 17
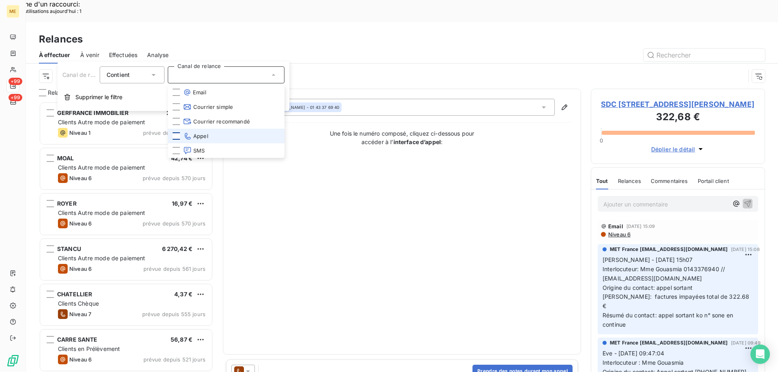
click at [175, 136] on div at bounding box center [176, 135] width 7 height 7
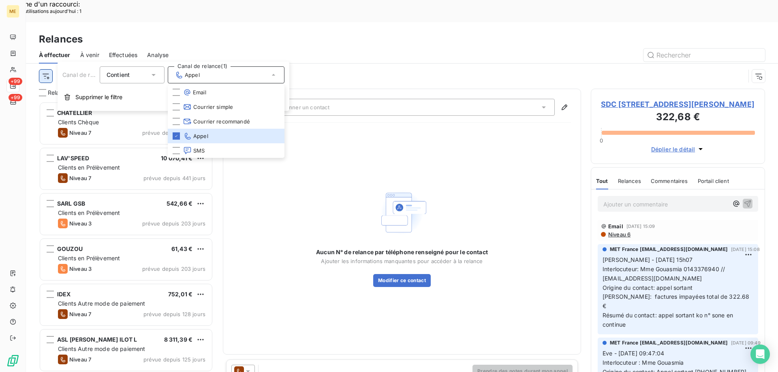
scroll to position [287, 168]
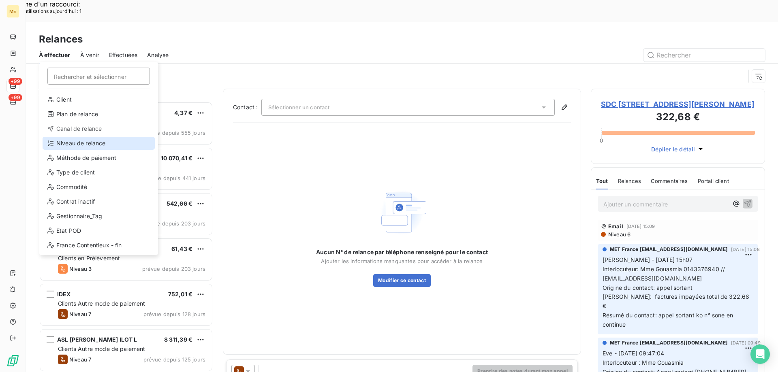
click at [76, 142] on div "Niveau de relance" at bounding box center [99, 143] width 112 height 13
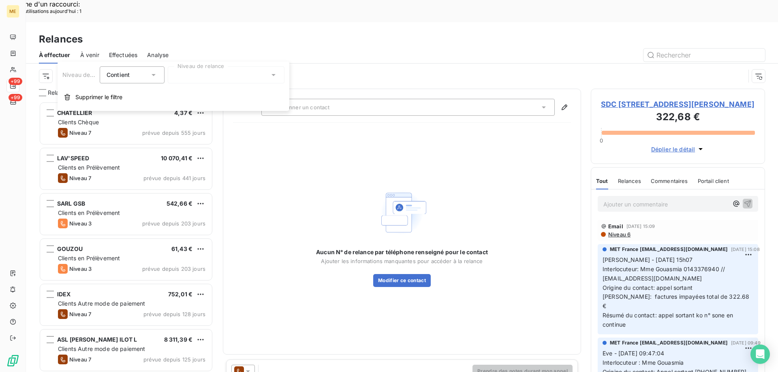
click at [184, 76] on div at bounding box center [226, 74] width 117 height 17
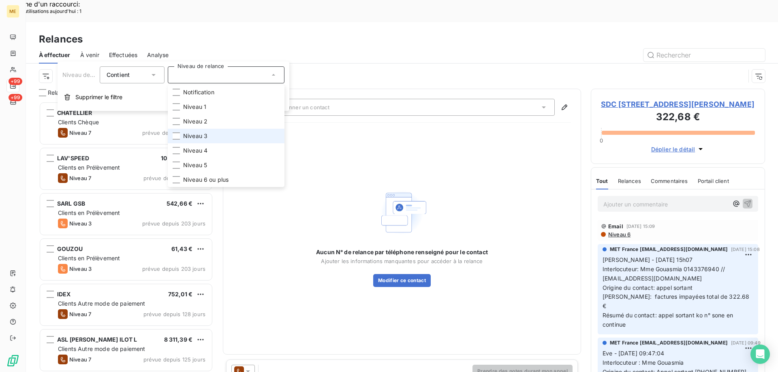
click at [184, 135] on span "Niveau 3" at bounding box center [195, 136] width 24 height 8
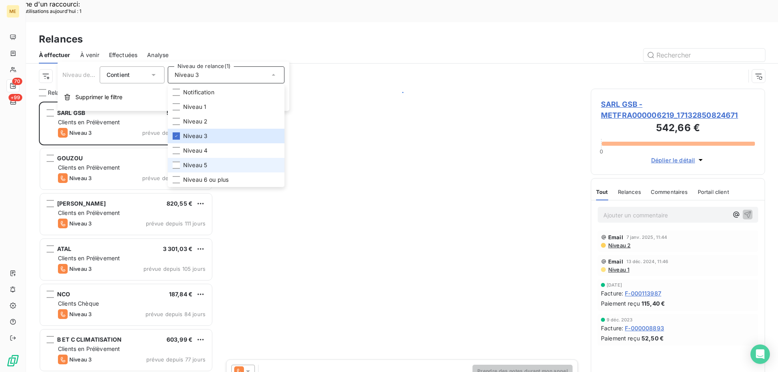
scroll to position [287, 168]
click at [208, 166] on li "Niveau 5" at bounding box center [226, 165] width 117 height 15
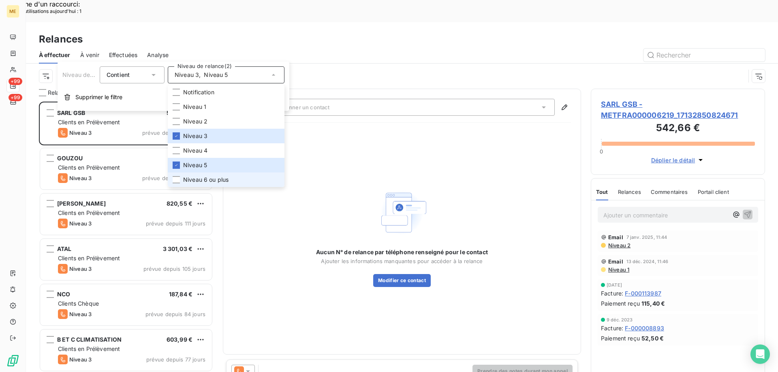
click at [218, 181] on span "Niveau 6 ou plus" at bounding box center [205, 180] width 45 height 8
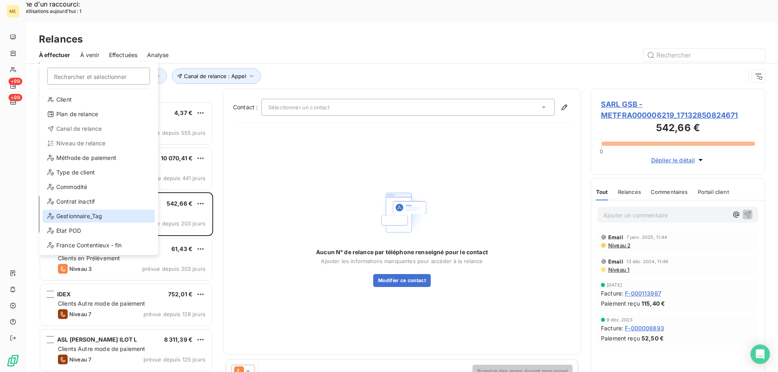
click at [80, 221] on div "Gestionnaire_Tag" at bounding box center [99, 216] width 112 height 13
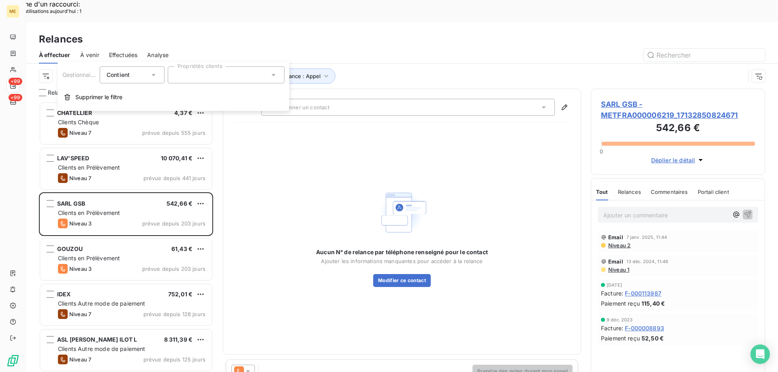
click at [218, 73] on div at bounding box center [226, 74] width 117 height 17
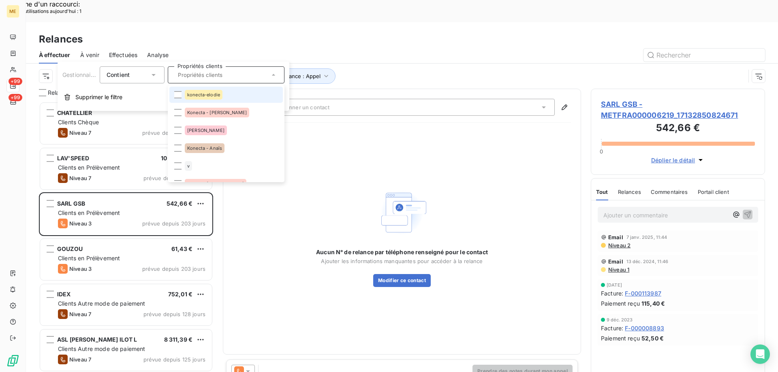
click at [200, 95] on span "konecta-elodie" at bounding box center [203, 94] width 33 height 5
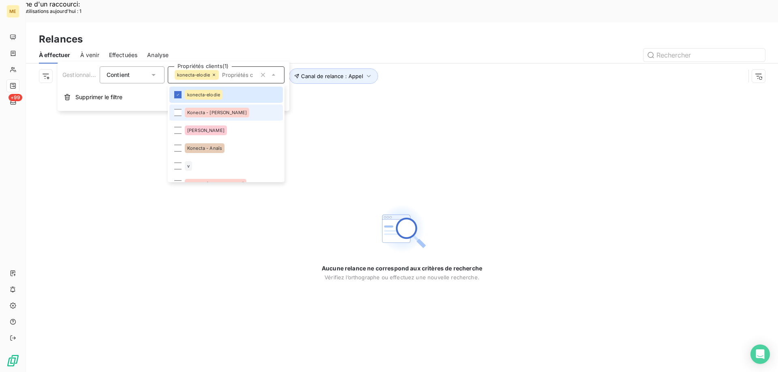
click at [200, 111] on span "Konecta - [PERSON_NAME]" at bounding box center [217, 112] width 60 height 5
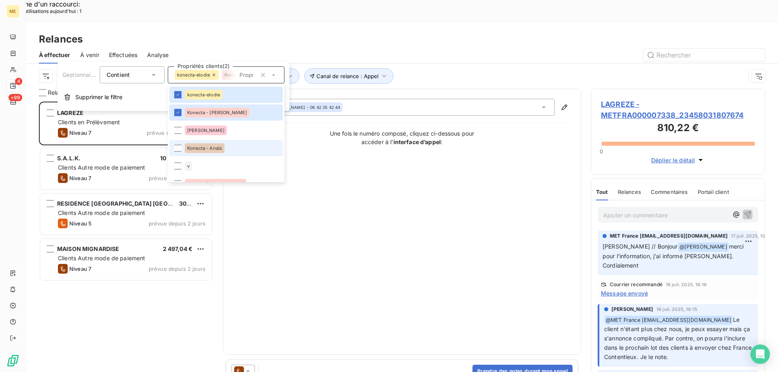
scroll to position [287, 168]
click at [210, 145] on div "Konecta - Anaïs" at bounding box center [205, 148] width 40 height 10
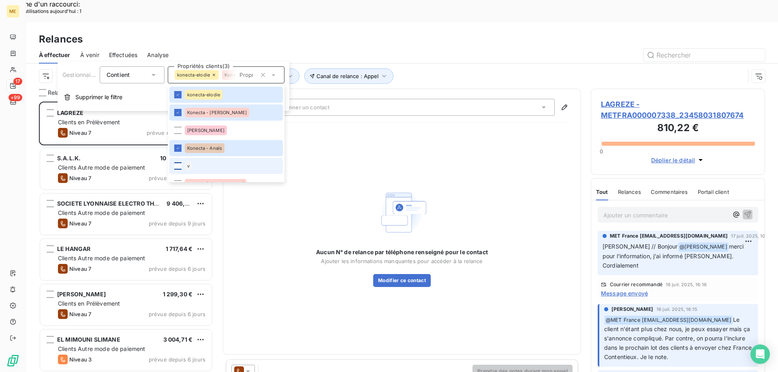
click at [179, 166] on div at bounding box center [177, 165] width 7 height 7
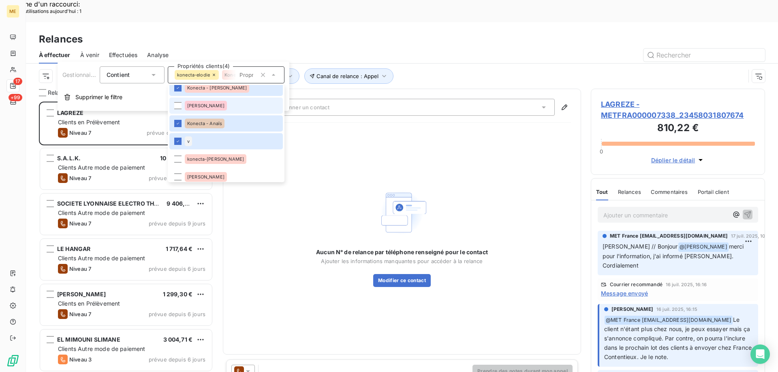
scroll to position [41, 0]
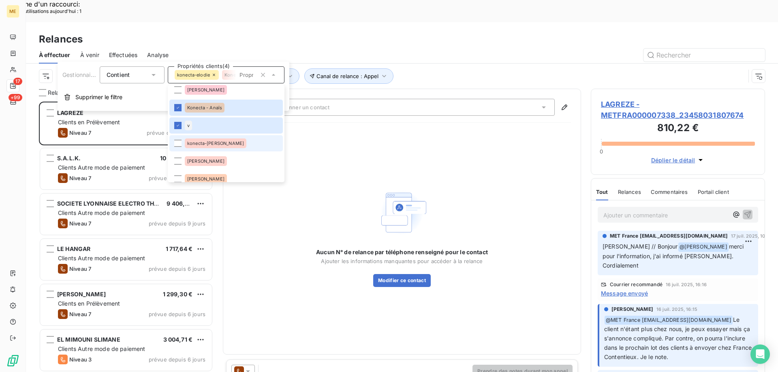
click at [213, 145] on span "konecta-[PERSON_NAME]" at bounding box center [215, 143] width 57 height 5
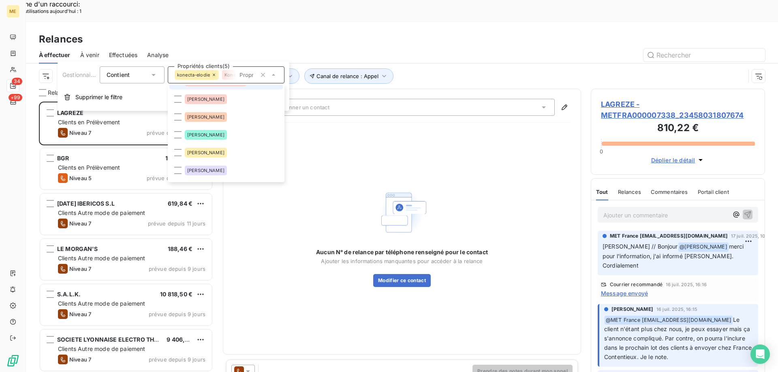
scroll to position [122, 0]
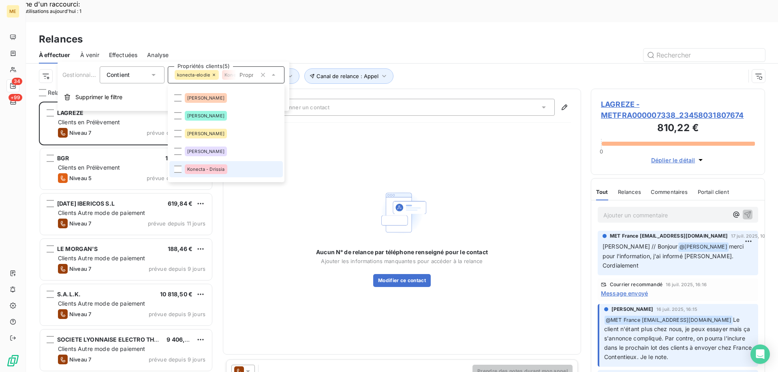
click at [215, 173] on div "Konecta - Drissia" at bounding box center [206, 169] width 43 height 10
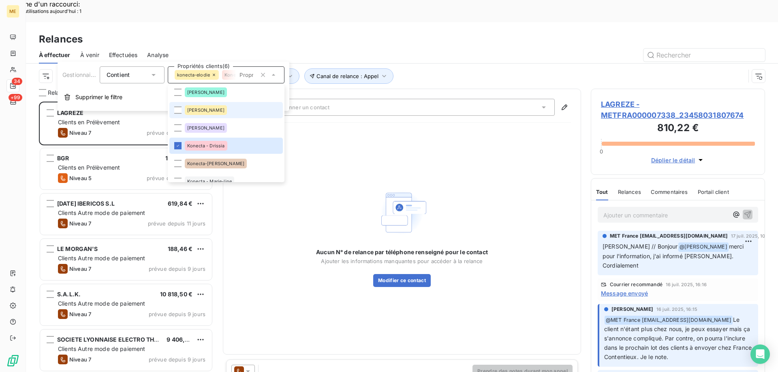
scroll to position [162, 0]
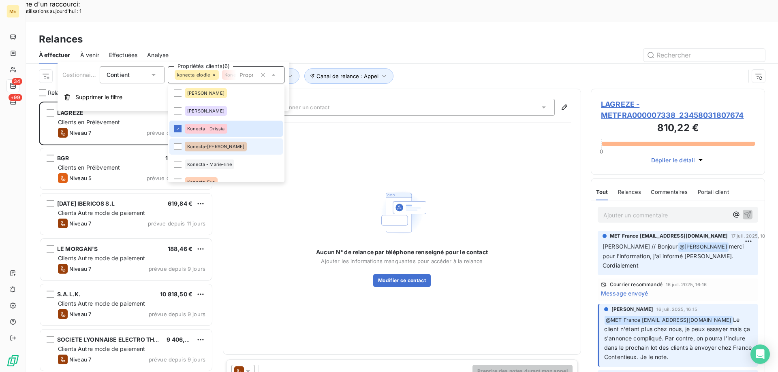
click at [229, 145] on li "Konecta-[PERSON_NAME]" at bounding box center [225, 147] width 113 height 16
click at [228, 166] on span "Konecta - Marie-line" at bounding box center [209, 164] width 45 height 5
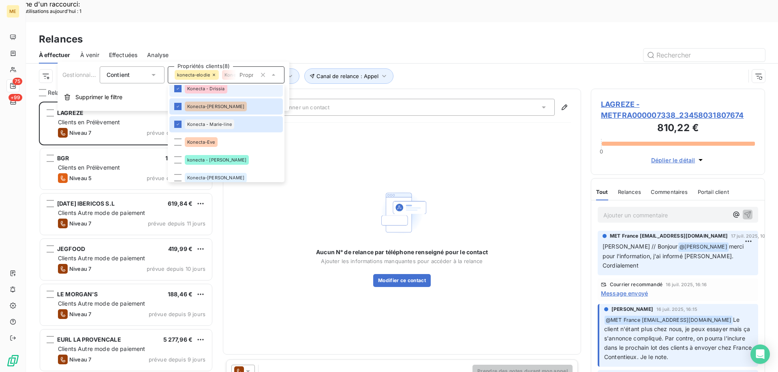
scroll to position [203, 0]
click at [200, 142] on span "Konecta-Eve" at bounding box center [201, 141] width 28 height 5
click at [195, 162] on div "konecta - [PERSON_NAME]" at bounding box center [217, 160] width 64 height 10
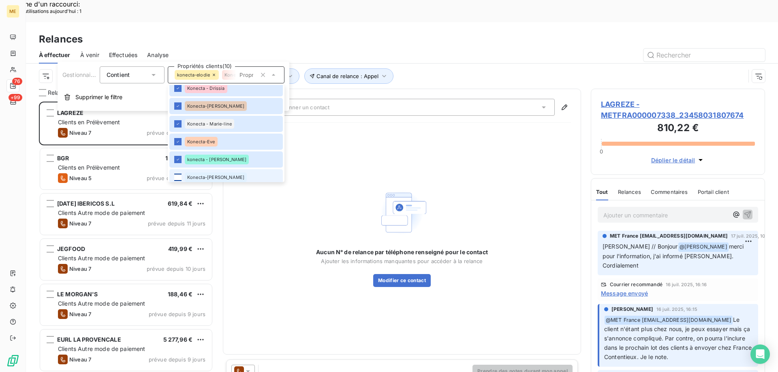
click at [179, 176] on div at bounding box center [177, 177] width 7 height 7
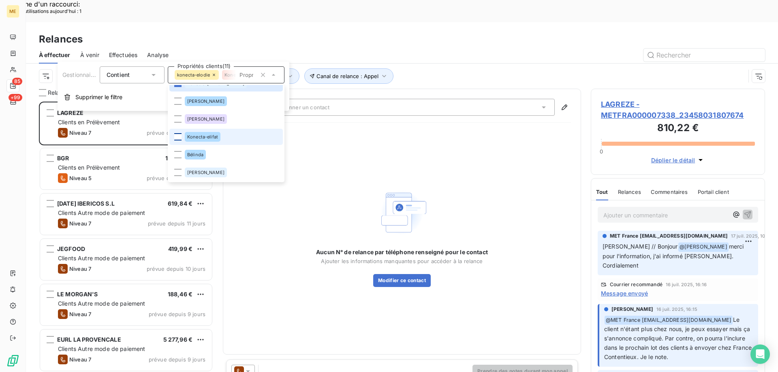
click at [178, 137] on div at bounding box center [177, 136] width 7 height 7
click at [428, 129] on div "Aucun N° de relance par téléphone renseigné pour le contact Ajouter les informa…" at bounding box center [402, 236] width 338 height 215
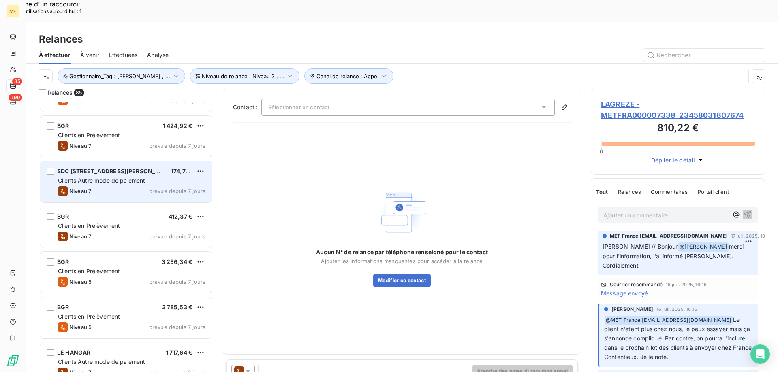
click at [100, 177] on span "Clients Autre mode de paiement" at bounding box center [101, 180] width 87 height 7
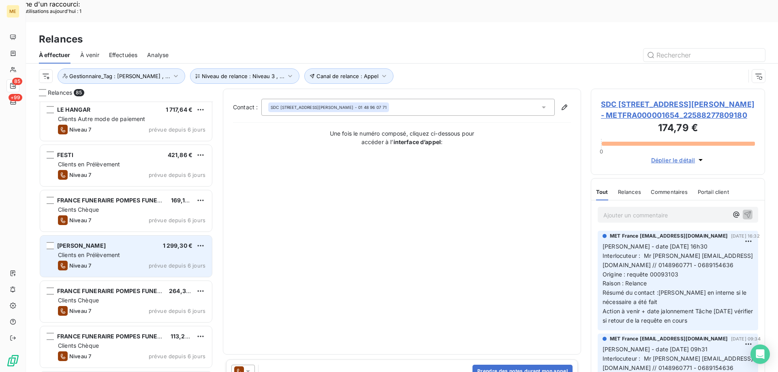
click at [94, 252] on span "Clients en Prélèvement" at bounding box center [89, 255] width 62 height 7
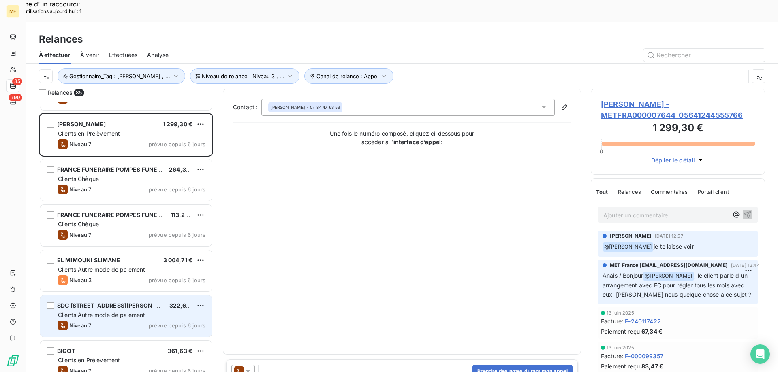
click at [106, 311] on span "Clients Autre mode de paiement" at bounding box center [101, 314] width 87 height 7
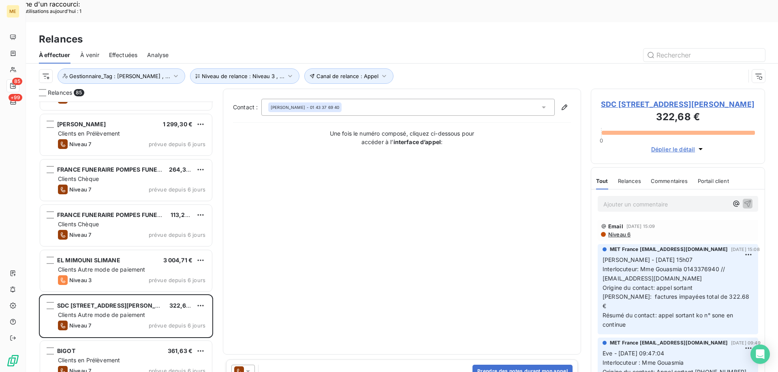
click at [619, 99] on span "SDC 1 RUE LOUIS MURAT - METFRA000004458_07598263334625" at bounding box center [678, 104] width 154 height 11
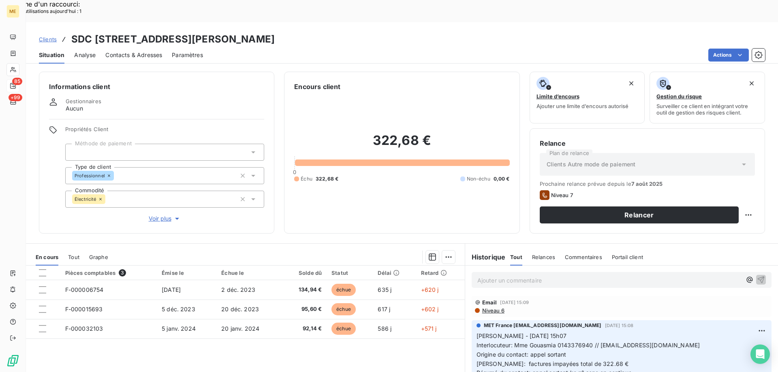
click at [164, 215] on span "Voir plus" at bounding box center [165, 219] width 32 height 8
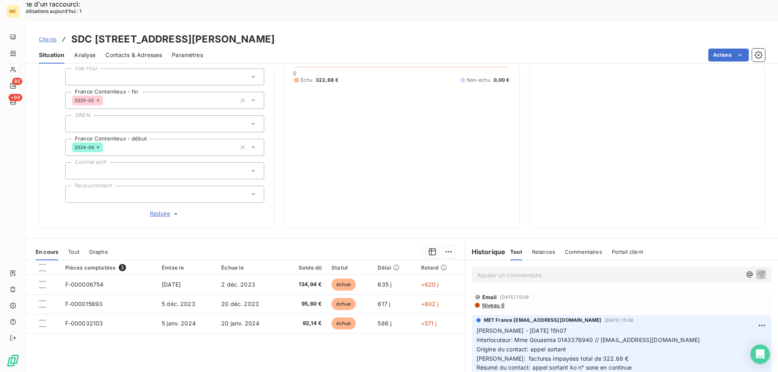
drag, startPoint x: 303, startPoint y: 17, endPoint x: 390, endPoint y: 21, distance: 86.4
click at [275, 32] on h3 "SDC 1 RUE LOUIS MURAT - METFRA000004458_07598263334625" at bounding box center [172, 39] width 203 height 15
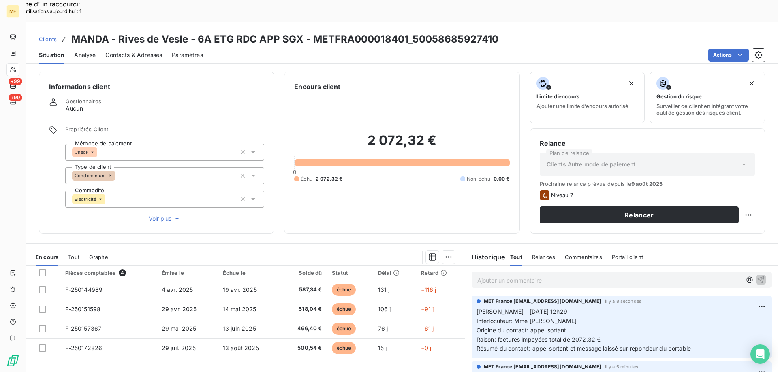
click at [53, 36] on span "Clients" at bounding box center [48, 39] width 18 height 6
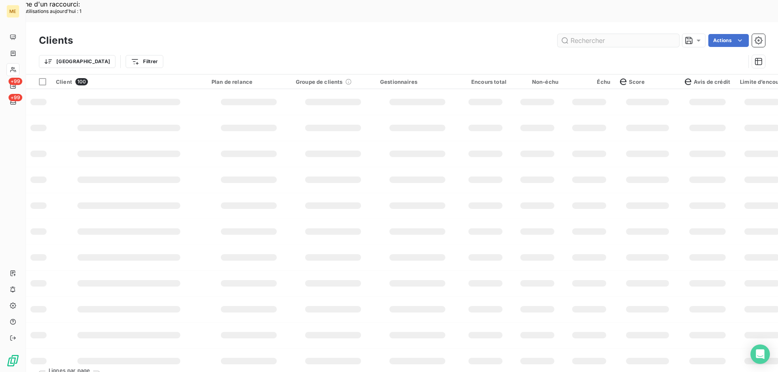
click at [565, 34] on input "text" at bounding box center [618, 40] width 122 height 13
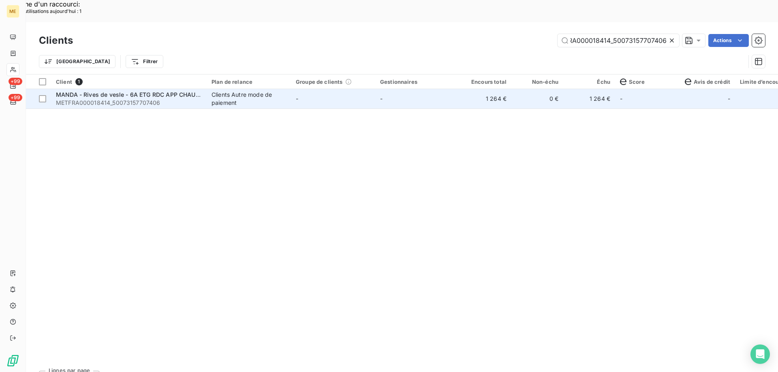
type input "METFRA000018414_50073157707406"
click at [149, 99] on span "METFRA000018414_50073157707406" at bounding box center [129, 103] width 146 height 8
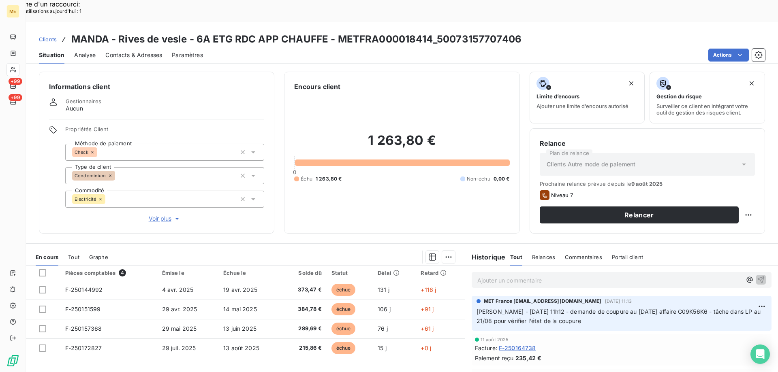
click at [514, 272] on div "Ajouter un commentaire ﻿" at bounding box center [621, 280] width 300 height 16
click at [503, 272] on div "Ajouter un commentaire ﻿" at bounding box center [621, 280] width 300 height 16
click at [503, 275] on p "Ajouter un commentaire ﻿" at bounding box center [609, 280] width 264 height 10
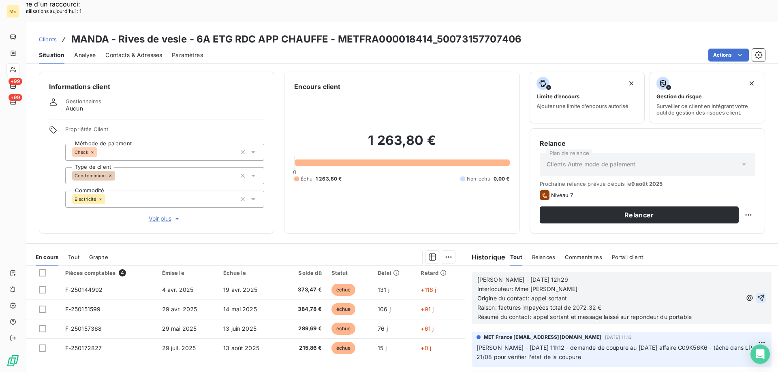
click at [757, 295] on icon "button" at bounding box center [760, 298] width 7 height 7
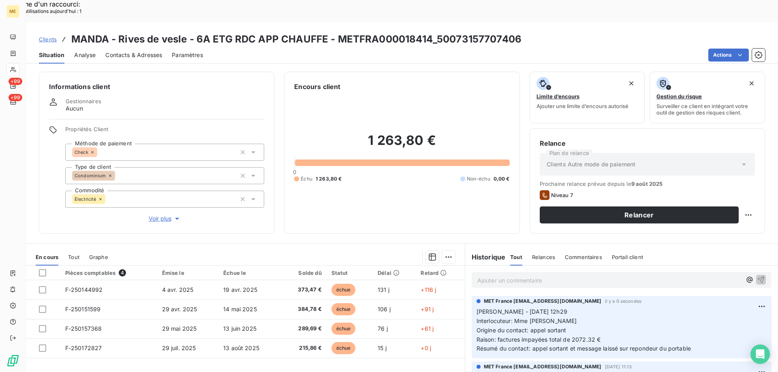
click at [51, 36] on span "Clients" at bounding box center [48, 39] width 18 height 6
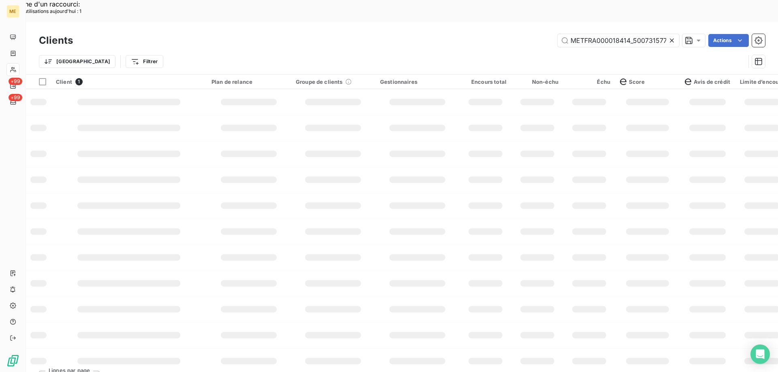
scroll to position [0, 20]
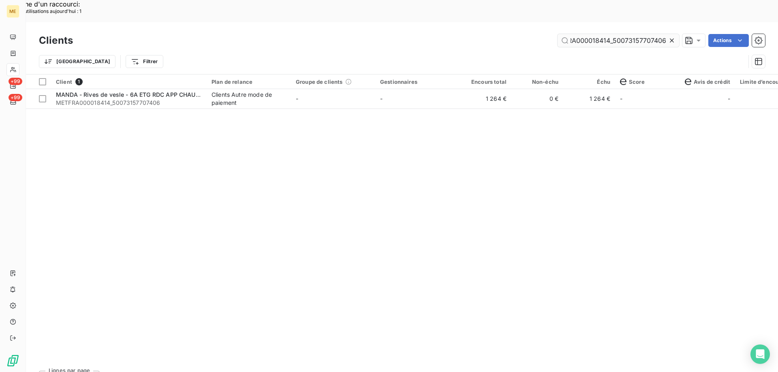
click at [587, 34] on input "METFRA000018414_50073157707406" at bounding box center [618, 40] width 122 height 13
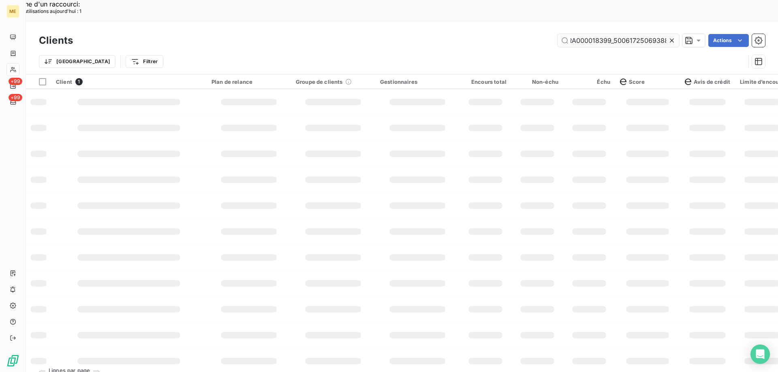
scroll to position [0, 22]
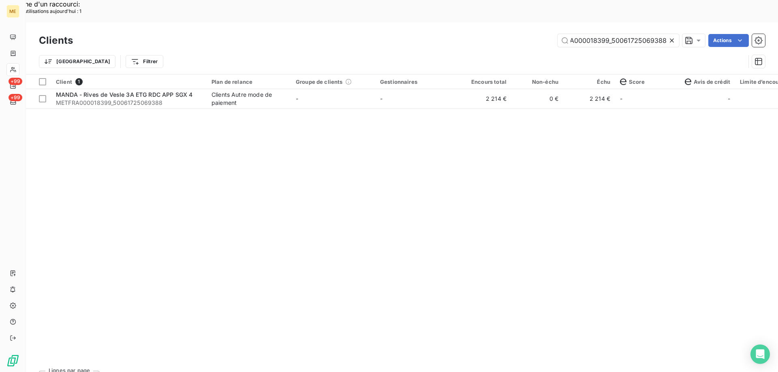
type input "METFRA000018399_50061725069388"
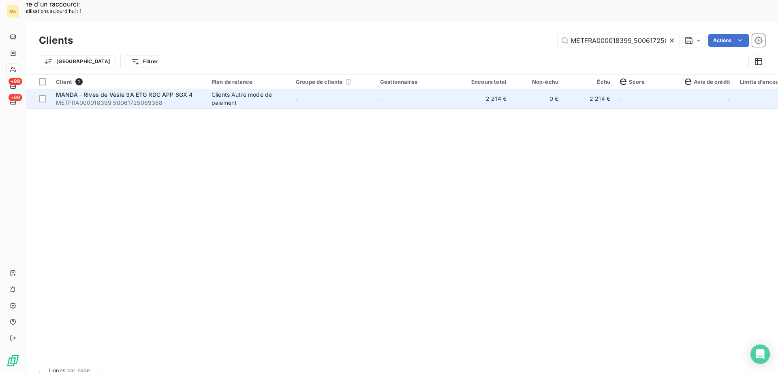
click at [115, 99] on span "METFRA000018399_50061725069388" at bounding box center [129, 103] width 146 height 8
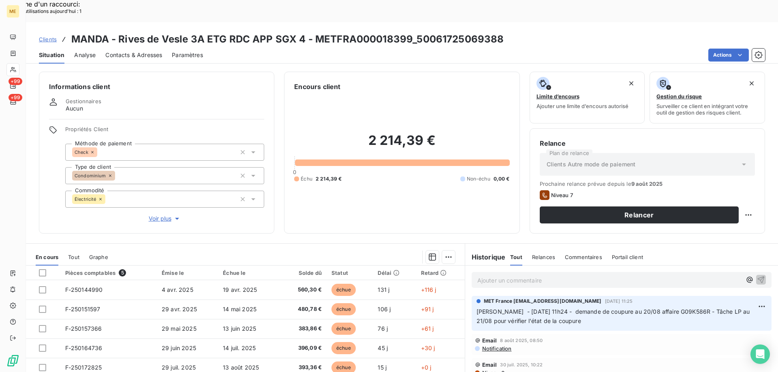
click at [504, 275] on p "Ajouter un commentaire ﻿" at bounding box center [609, 280] width 264 height 10
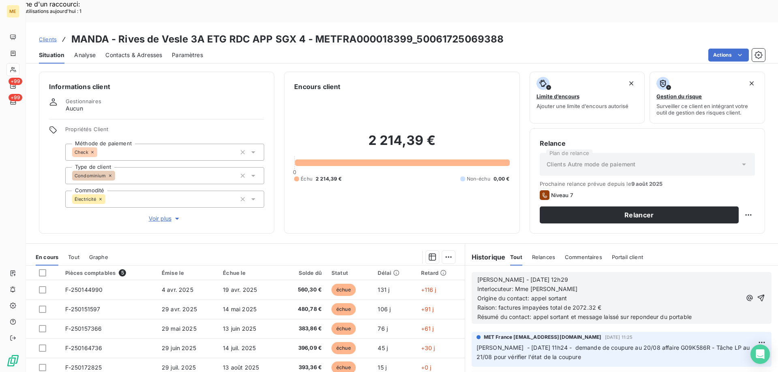
click at [645, 314] on span "Résumé du contact: appel sortant et message laissé sur repondeur du portable" at bounding box center [584, 317] width 214 height 7
click at [0, 0] on lt-span "r é pondeur" at bounding box center [0, 0] width 0 height 0
click at [757, 294] on icon "button" at bounding box center [761, 298] width 8 height 8
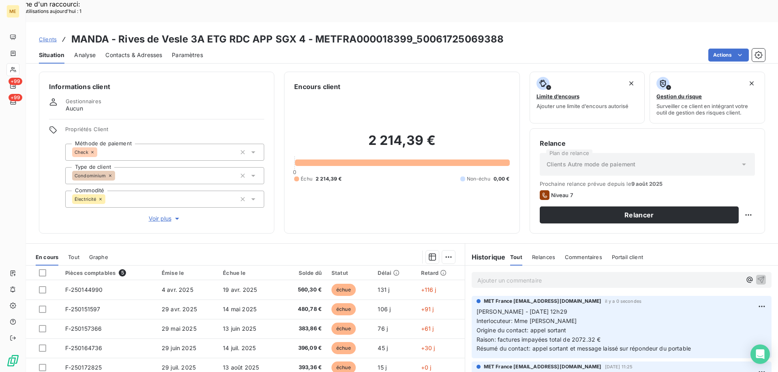
click at [123, 51] on span "Contacts & Adresses" at bounding box center [133, 55] width 57 height 8
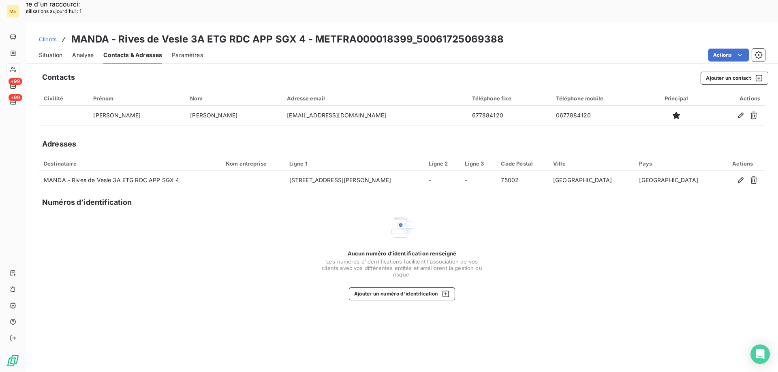
click at [44, 51] on span "Situation" at bounding box center [50, 55] width 23 height 8
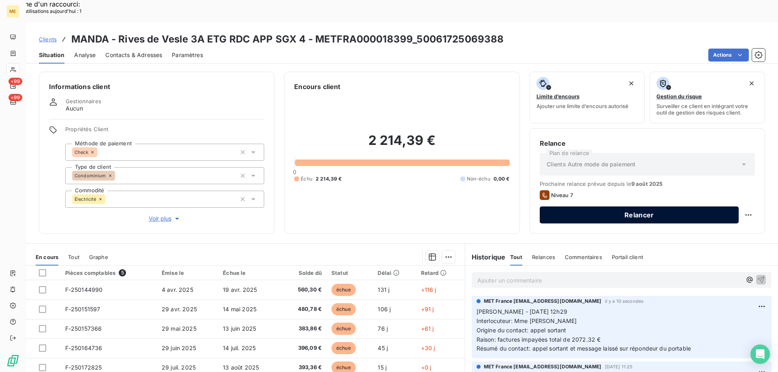
click at [586, 207] on button "Relancer" at bounding box center [639, 215] width 199 height 17
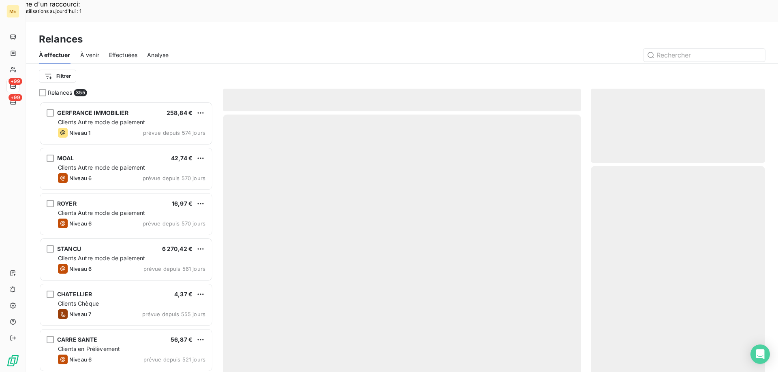
scroll to position [287, 168]
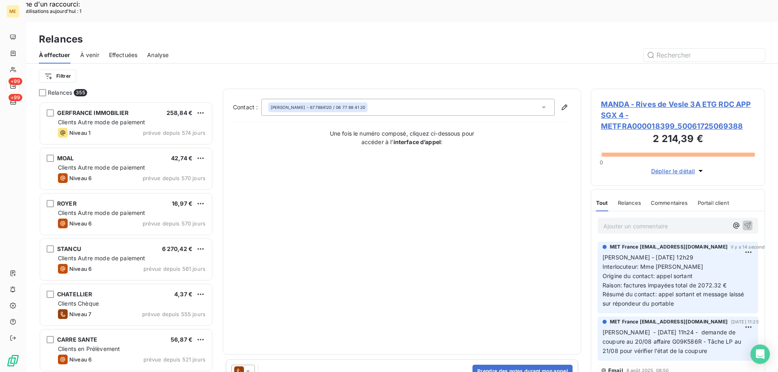
click at [244, 367] on icon at bounding box center [248, 371] width 8 height 8
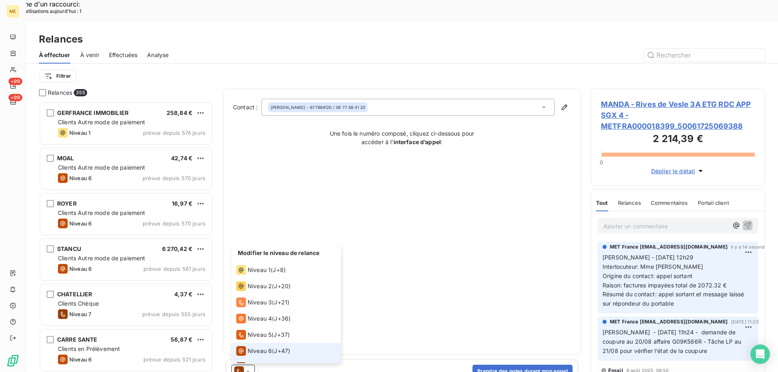
scroll to position [12, 0]
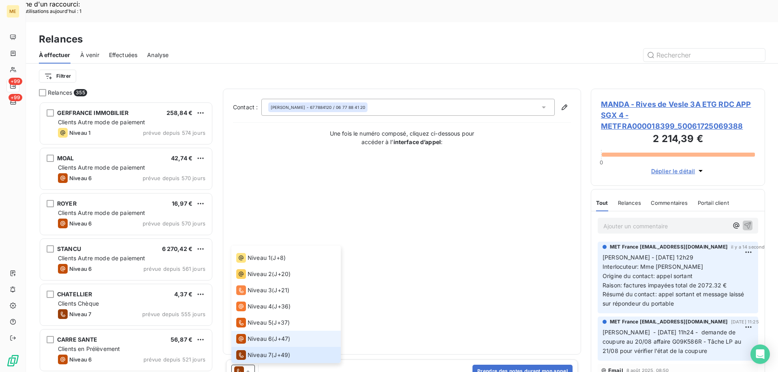
click at [252, 335] on span "Niveau 6" at bounding box center [259, 339] width 24 height 8
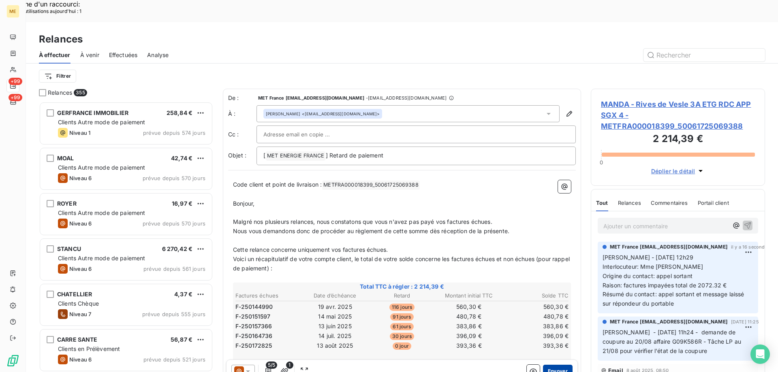
click at [548, 365] on button "Envoyer" at bounding box center [558, 371] width 30 height 13
